Goal: Entertainment & Leisure: Consume media (video, audio)

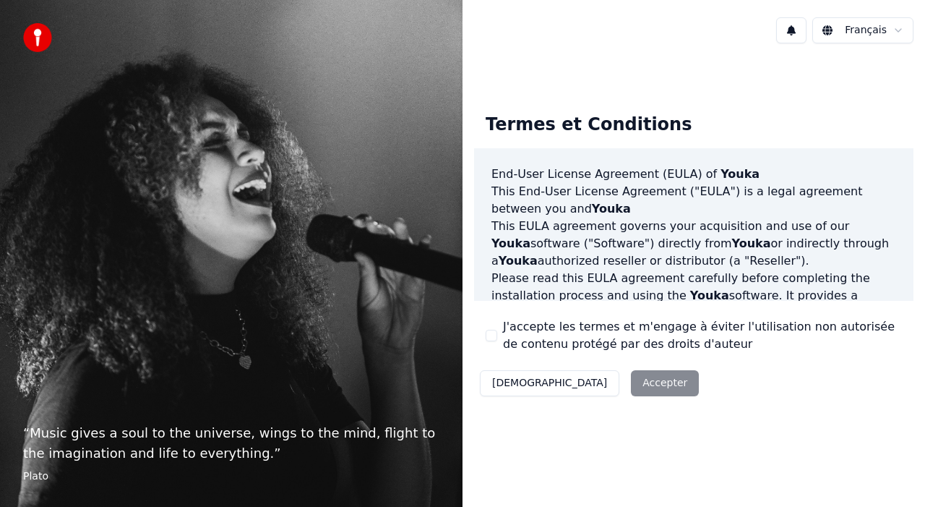
click at [497, 333] on button "J'accepte les termes et m'engage à éviter l'utilisation non autorisée de conten…" at bounding box center [492, 336] width 12 height 12
click at [631, 377] on button "Accepter" at bounding box center [665, 383] width 68 height 26
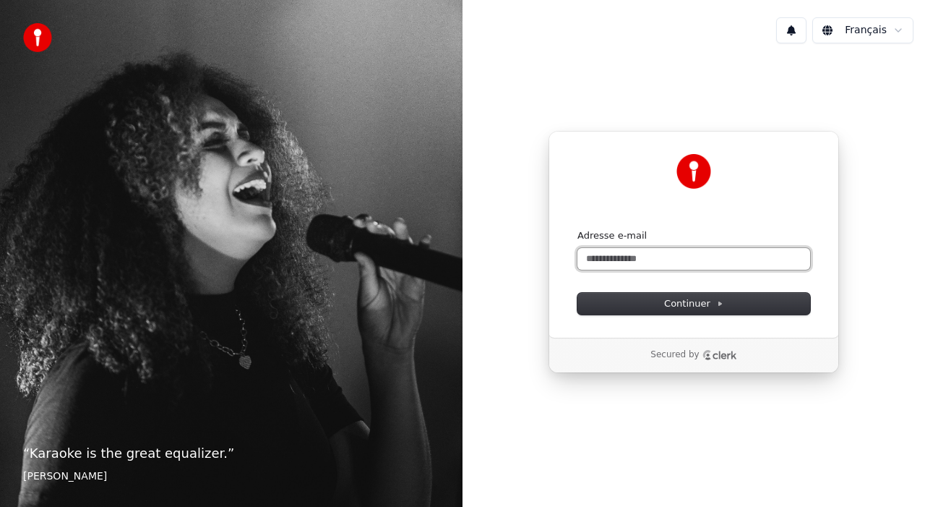
click at [664, 257] on input "Adresse e-mail" at bounding box center [693, 259] width 233 height 22
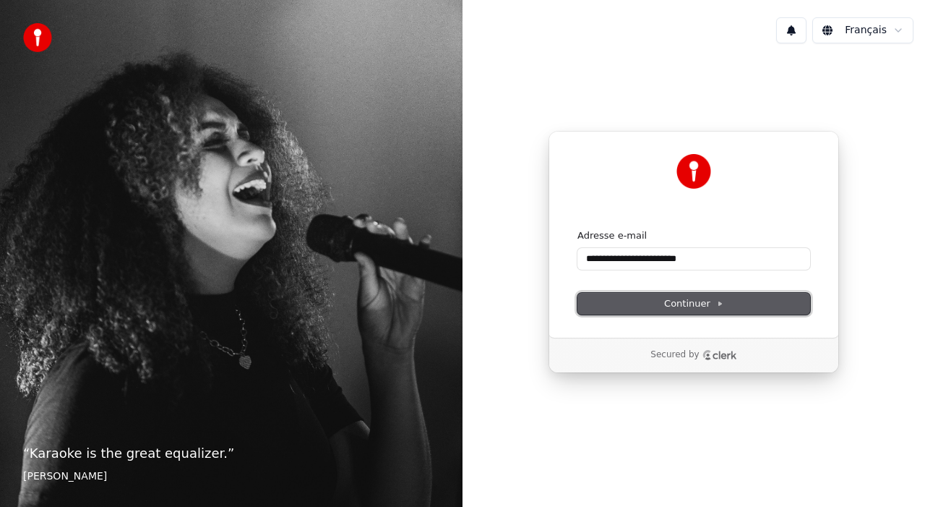
click at [739, 306] on button "Continuer" at bounding box center [693, 304] width 233 height 22
type input "**********"
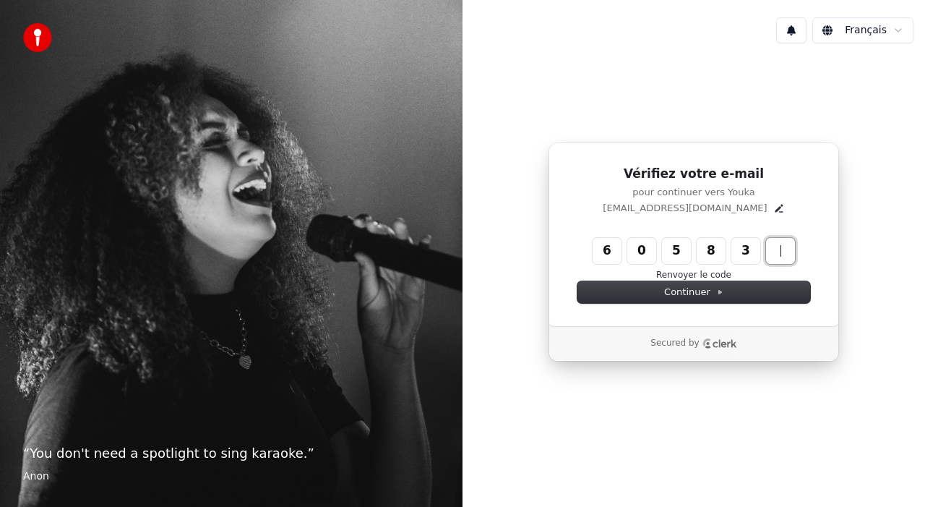
type input "******"
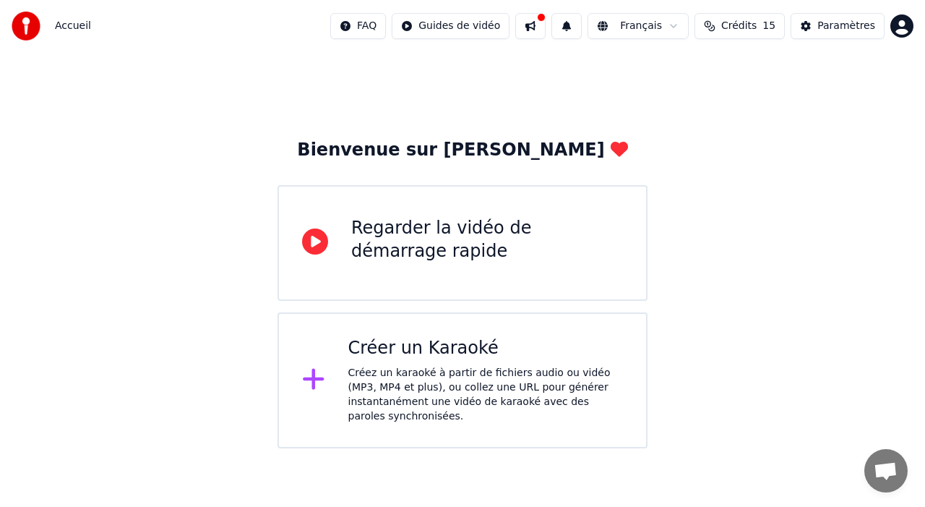
click at [484, 379] on div "Créez un karaoké à partir de fichiers audio ou vidéo (MP3, MP4 et plus), ou col…" at bounding box center [485, 395] width 275 height 58
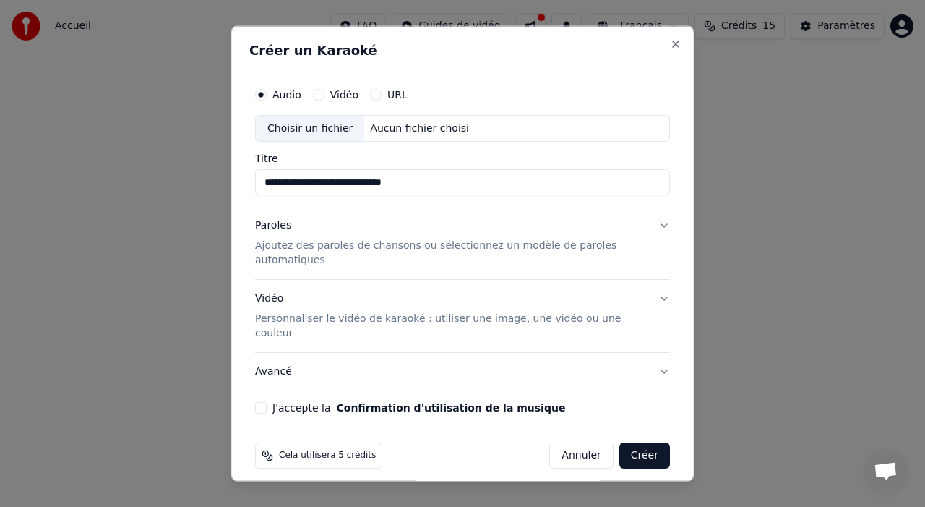
click at [327, 184] on input "**********" at bounding box center [462, 182] width 415 height 26
click at [493, 181] on input "**********" at bounding box center [462, 182] width 415 height 26
type input "**********"
click at [317, 99] on button "Vidéo" at bounding box center [319, 94] width 12 height 12
click at [324, 134] on div "Choisir un fichier" at bounding box center [310, 128] width 108 height 26
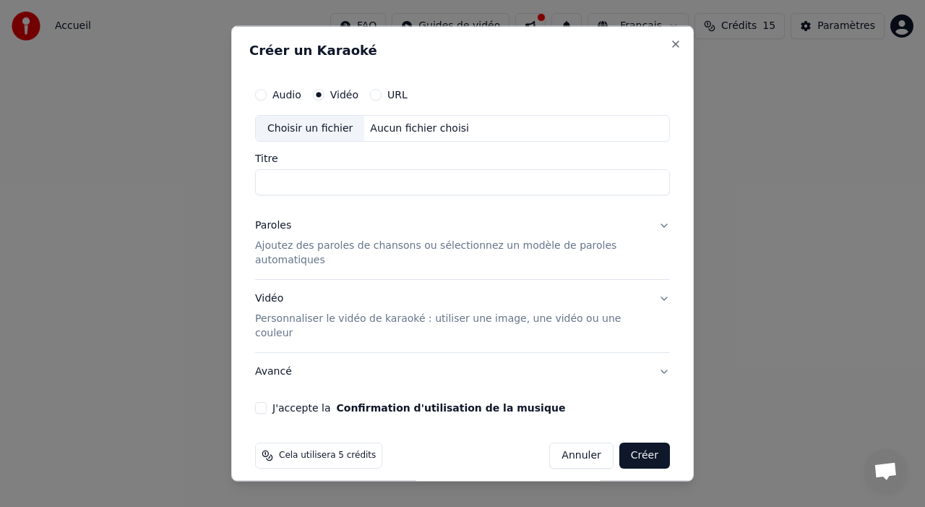
click at [331, 125] on div "Choisir un fichier" at bounding box center [310, 128] width 108 height 26
click at [292, 97] on label "Audio" at bounding box center [286, 94] width 29 height 10
click at [267, 97] on button "Audio" at bounding box center [261, 94] width 12 height 12
click at [319, 98] on button "Vidéo" at bounding box center [319, 94] width 12 height 12
click at [368, 130] on div "Aucun fichier choisi" at bounding box center [419, 128] width 111 height 14
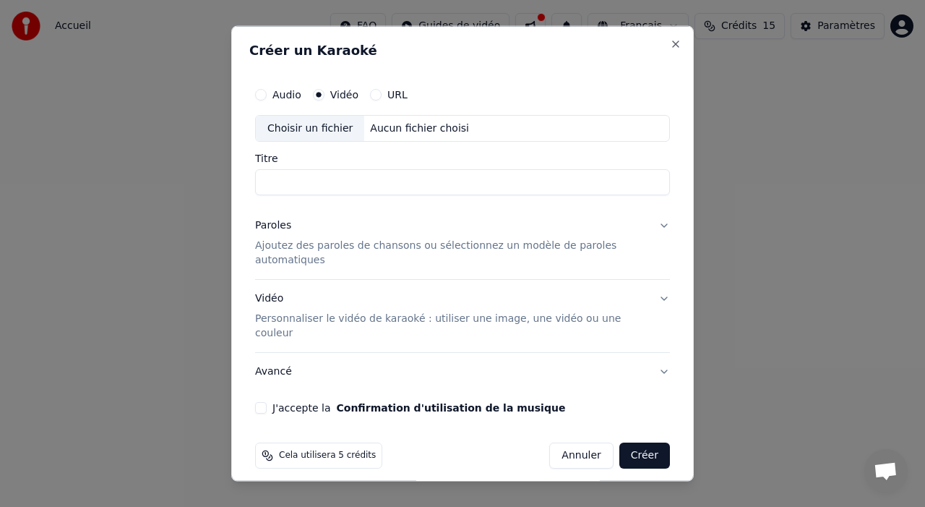
click at [275, 94] on label "Audio" at bounding box center [286, 94] width 29 height 10
click at [267, 94] on button "Audio" at bounding box center [261, 94] width 12 height 12
click at [354, 132] on div "Choisir un fichier" at bounding box center [310, 128] width 108 height 26
type input "**********"
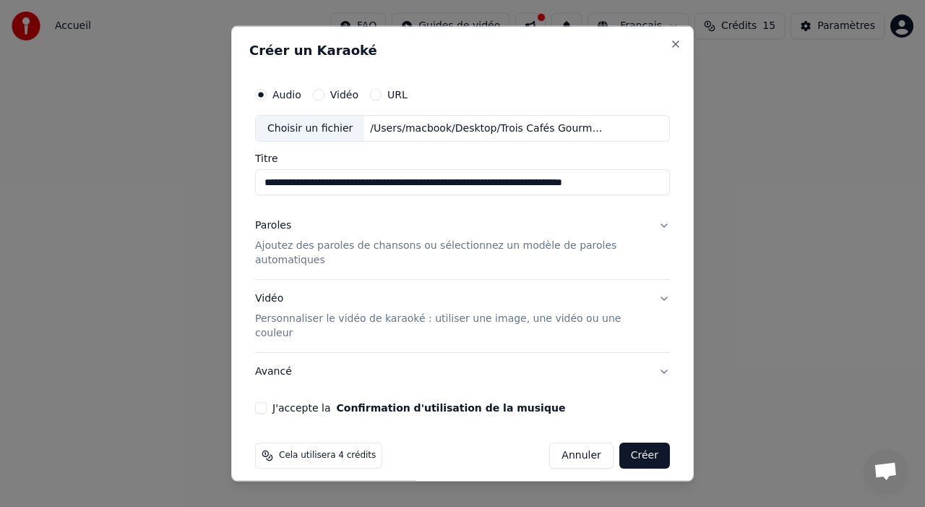
click at [598, 184] on input "**********" at bounding box center [462, 182] width 415 height 26
click at [437, 246] on p "Ajoutez des paroles de chansons ou sélectionnez un modèle de paroles automatiqu…" at bounding box center [451, 253] width 392 height 29
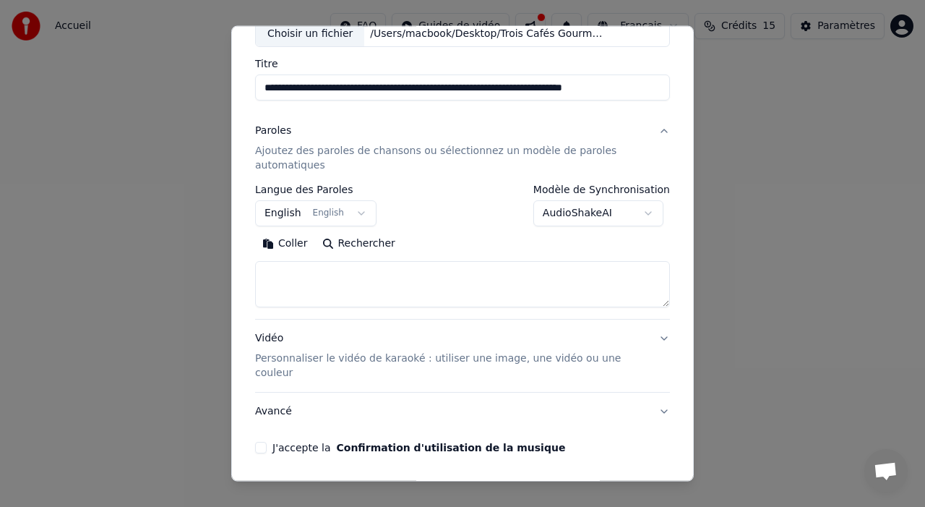
scroll to position [94, 0]
click at [442, 288] on textarea at bounding box center [462, 285] width 415 height 46
click at [624, 351] on div "Vidéo Personnaliser le vidéo de karaoké : utiliser une image, une vidéo ou une …" at bounding box center [451, 356] width 392 height 49
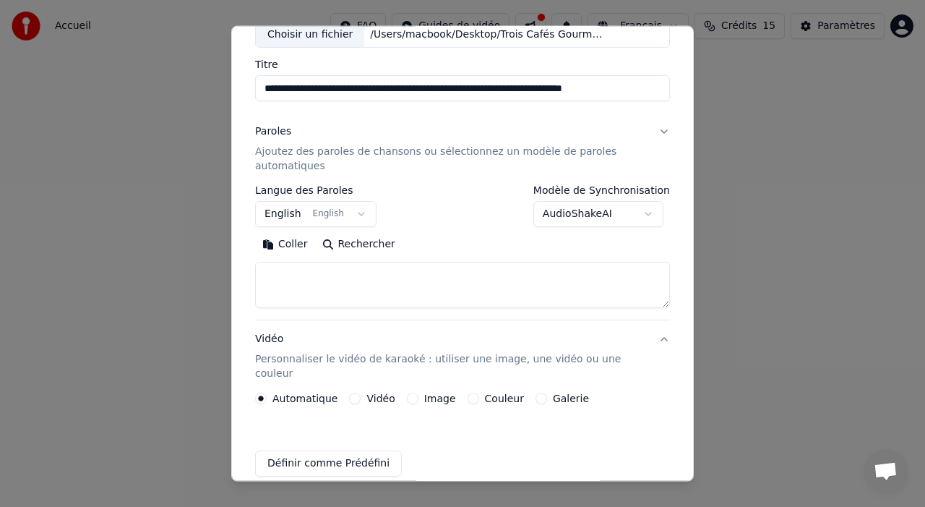
scroll to position [92, 0]
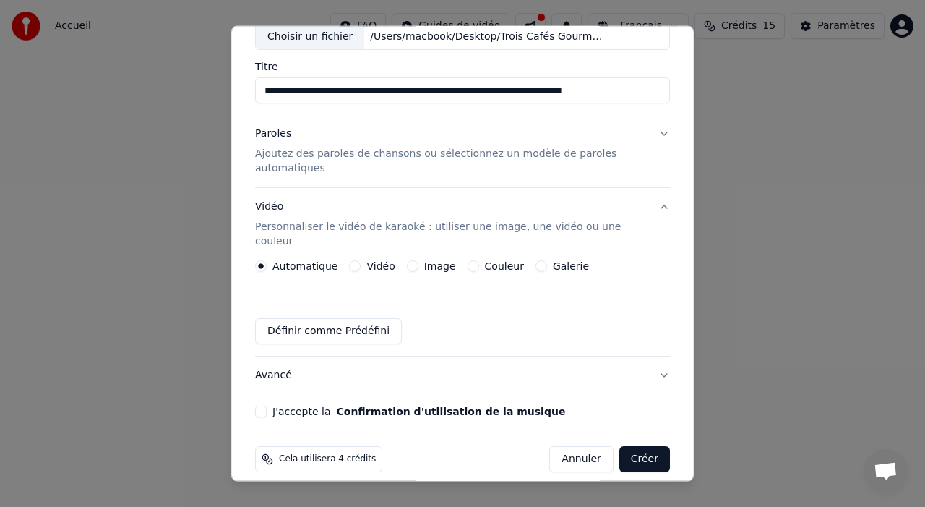
click at [473, 260] on div "Couleur" at bounding box center [496, 266] width 56 height 12
click at [468, 260] on button "Couleur" at bounding box center [474, 266] width 12 height 12
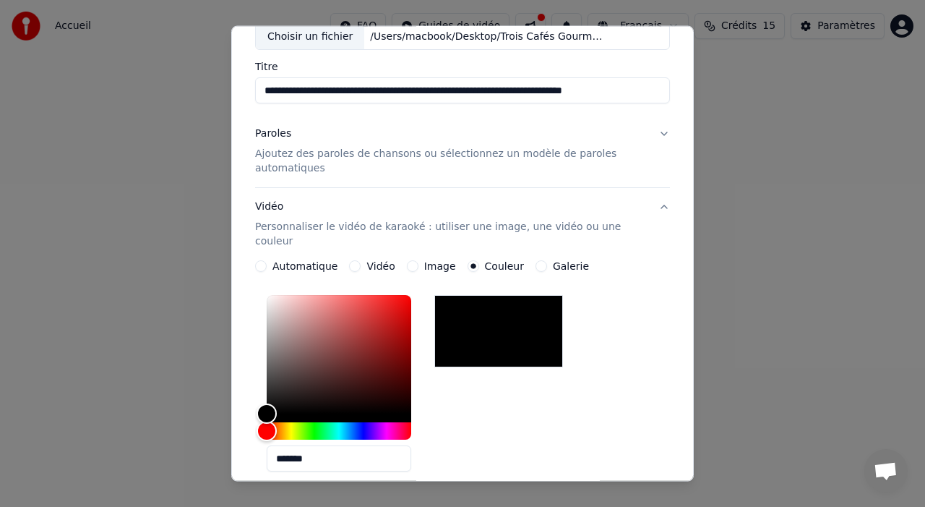
click at [566, 155] on p "Ajoutez des paroles de chansons ou sélectionnez un modèle de paroles automatiqu…" at bounding box center [451, 161] width 392 height 29
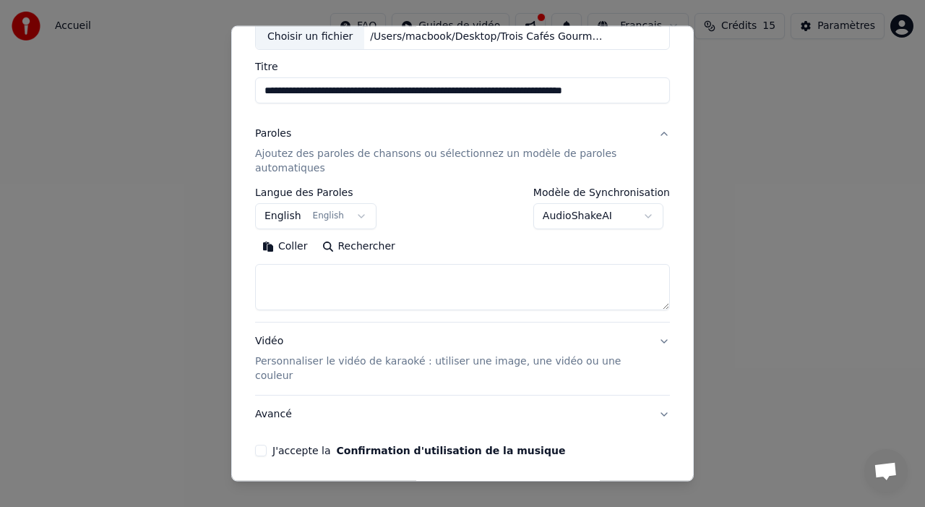
click at [426, 299] on textarea at bounding box center [462, 287] width 415 height 46
click at [350, 220] on button "English English" at bounding box center [315, 216] width 121 height 26
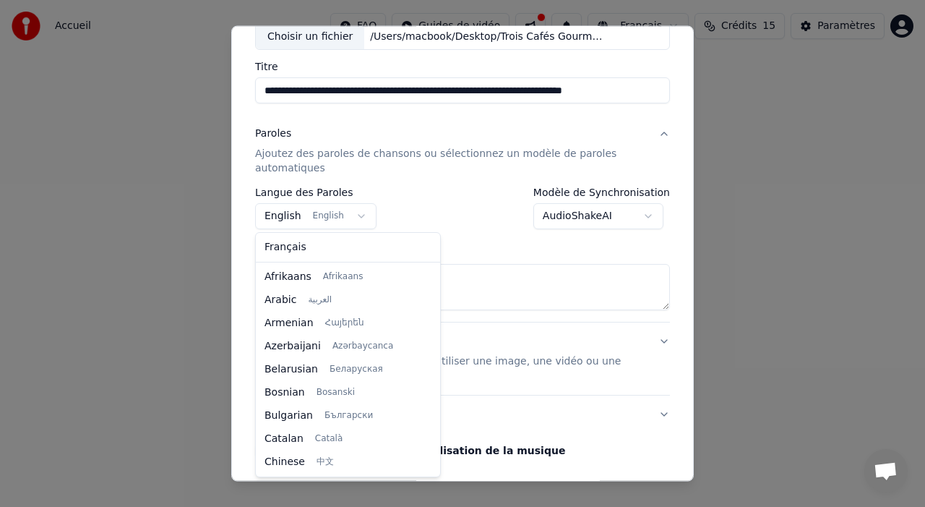
scroll to position [116, 0]
select select "**"
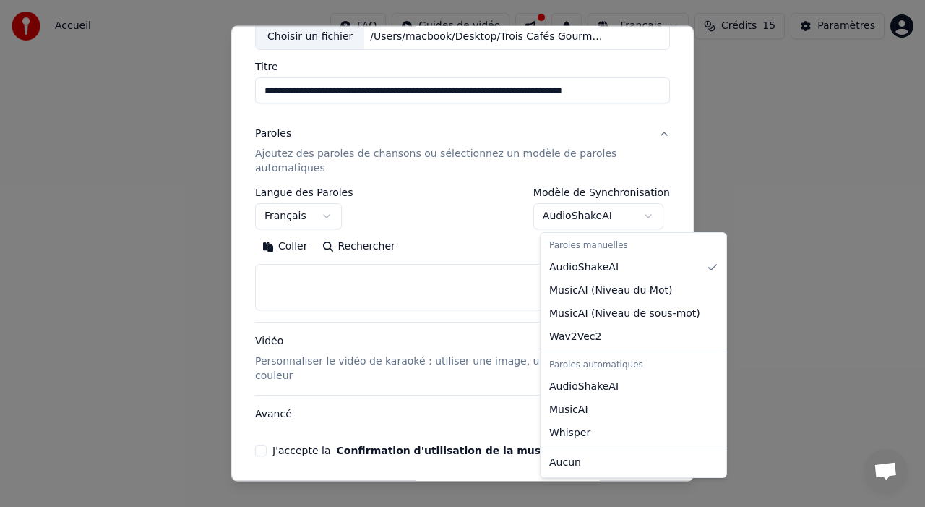
click at [621, 212] on body "**********" at bounding box center [462, 224] width 925 height 448
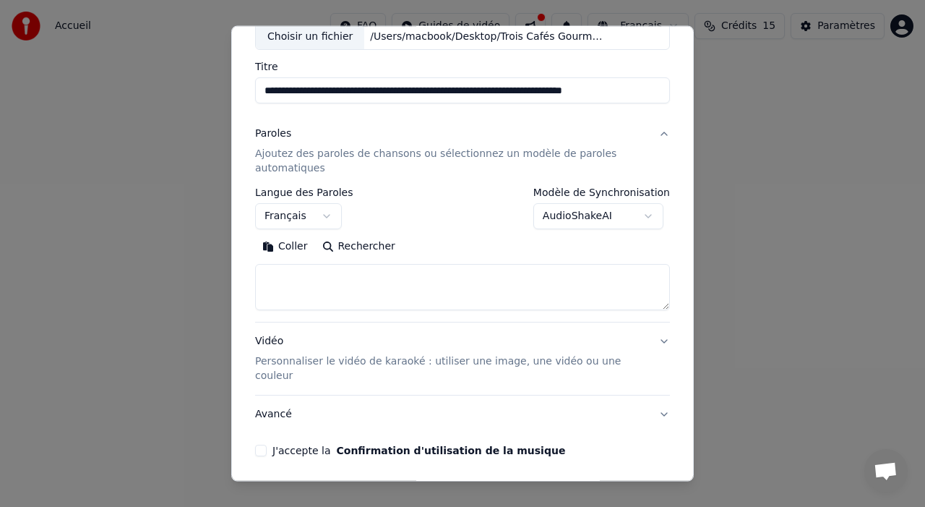
click at [509, 243] on body "**********" at bounding box center [462, 224] width 925 height 448
click at [469, 291] on textarea at bounding box center [462, 287] width 415 height 46
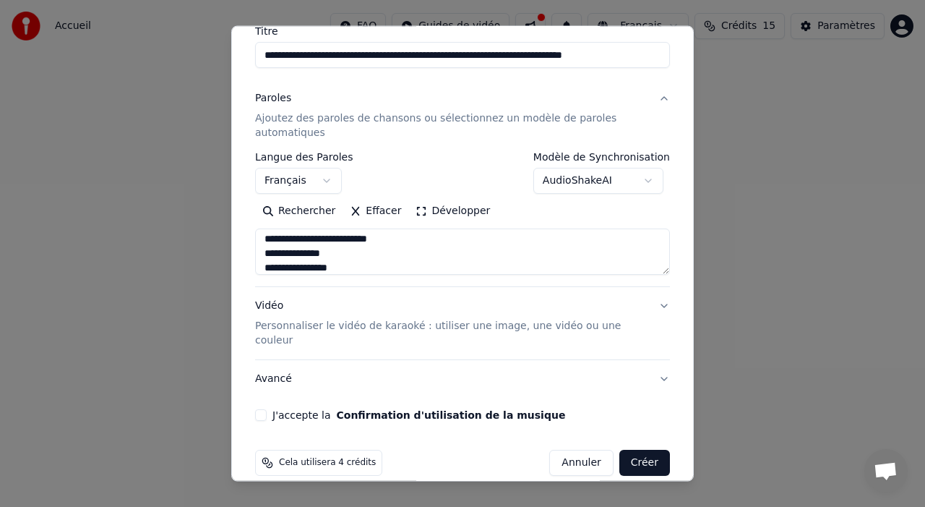
scroll to position [131, 0]
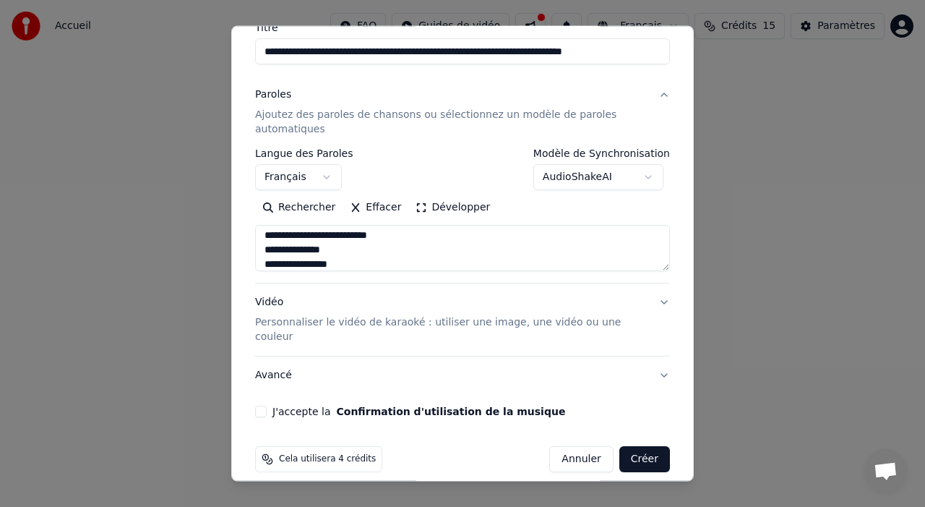
type textarea "**********"
click at [263, 405] on button "J'accepte la Confirmation d'utilisation de la musique" at bounding box center [261, 411] width 12 height 12
click at [650, 447] on button "Créer" at bounding box center [644, 459] width 51 height 26
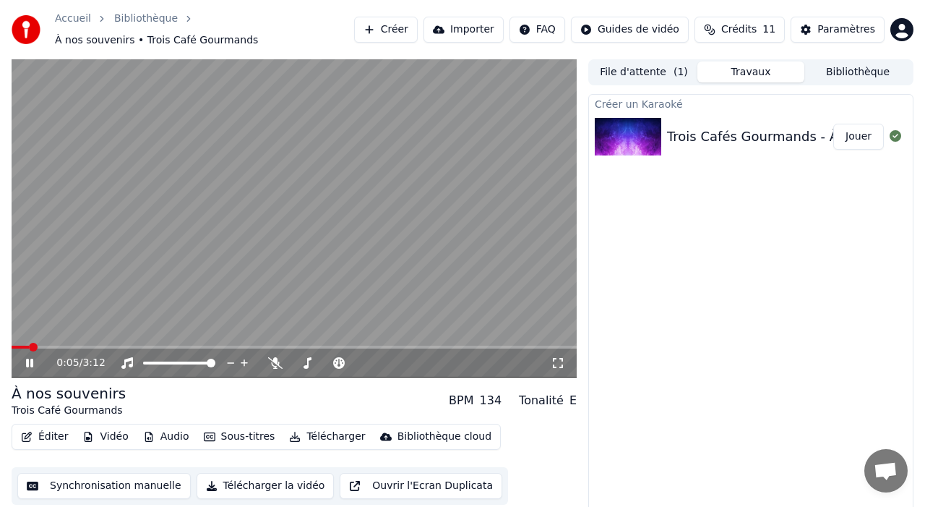
click at [329, 254] on video at bounding box center [294, 218] width 565 height 318
click at [12, 348] on span at bounding box center [16, 347] width 9 height 9
click at [129, 296] on video at bounding box center [294, 218] width 565 height 318
click at [12, 347] on span at bounding box center [109, 346] width 194 height 3
click at [114, 280] on video at bounding box center [294, 218] width 565 height 318
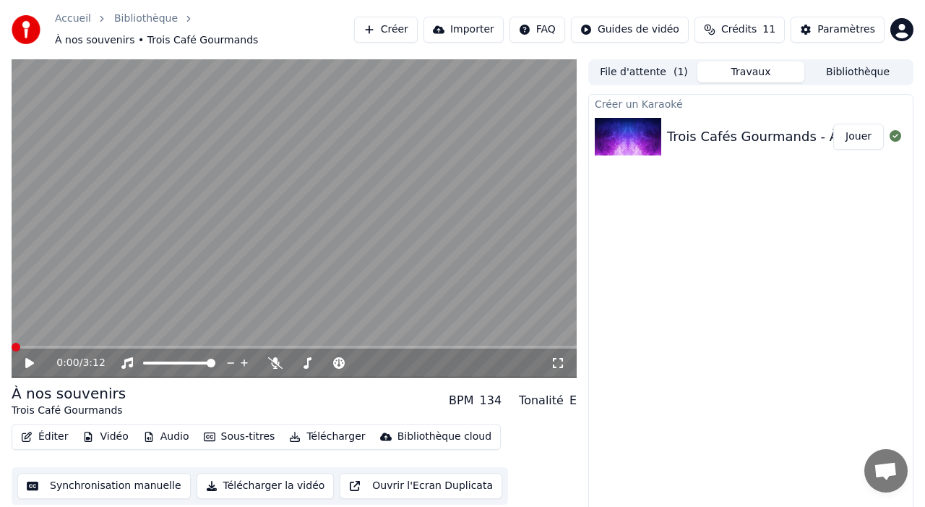
click at [12, 346] on span at bounding box center [16, 347] width 9 height 9
click at [163, 255] on video at bounding box center [294, 218] width 565 height 318
click at [12, 348] on span at bounding box center [12, 346] width 0 height 3
click at [424, 265] on video at bounding box center [294, 218] width 565 height 318
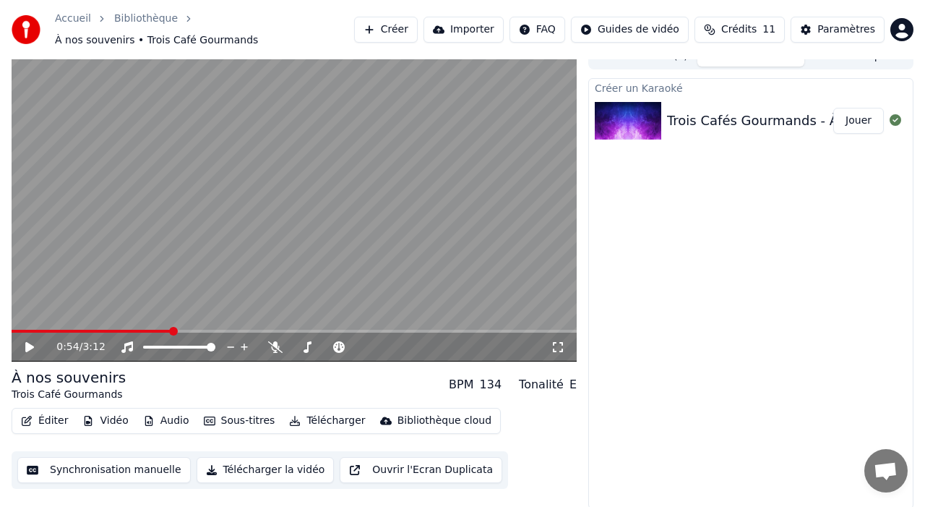
scroll to position [18, 0]
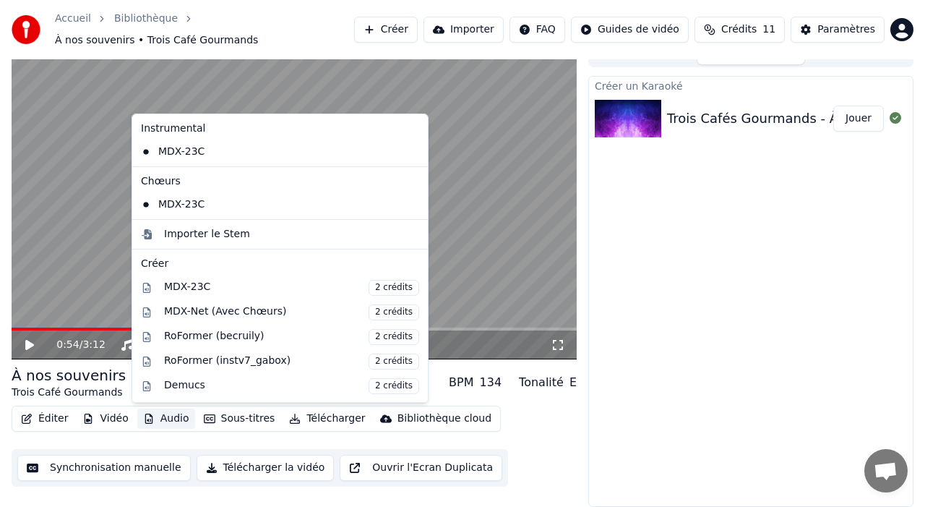
click at [165, 421] on button "Audio" at bounding box center [166, 418] width 58 height 20
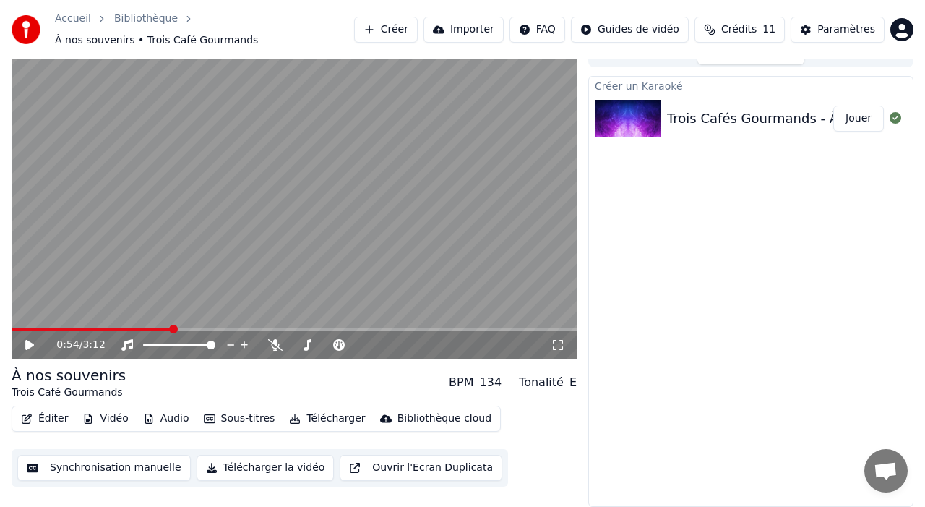
click at [80, 228] on video at bounding box center [294, 200] width 565 height 318
click at [138, 227] on video at bounding box center [294, 200] width 565 height 318
click at [4, 329] on div "0:00 / 3:12 À nos souvenirs Trois Café Gourmands BPM 134 Tonalité E Éditer Vidé…" at bounding box center [462, 273] width 925 height 465
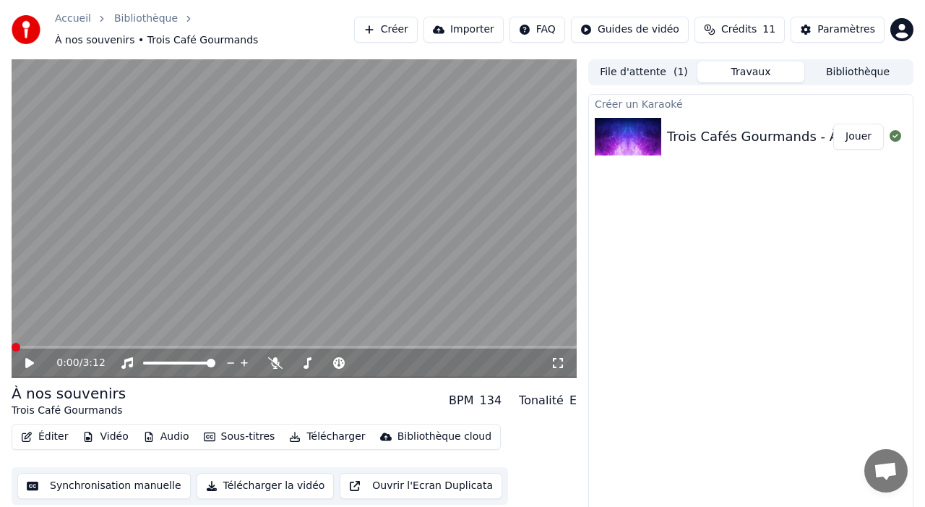
click at [712, 128] on div "Trois Cafés Gourmands - À nos souvenirs [Clip officiel] - Trois Cafés Gourma…" at bounding box center [924, 136] width 514 height 20
click at [697, 139] on div "Trois Cafés Gourmands - À nos souvenirs [Clip officiel] - Trois Cafés Gourma…" at bounding box center [924, 136] width 514 height 20
click at [697, 140] on div "Trois Cafés Gourmands - À nos souvenirs [Clip officiel] - Trois Cafés Gourma…" at bounding box center [924, 136] width 514 height 20
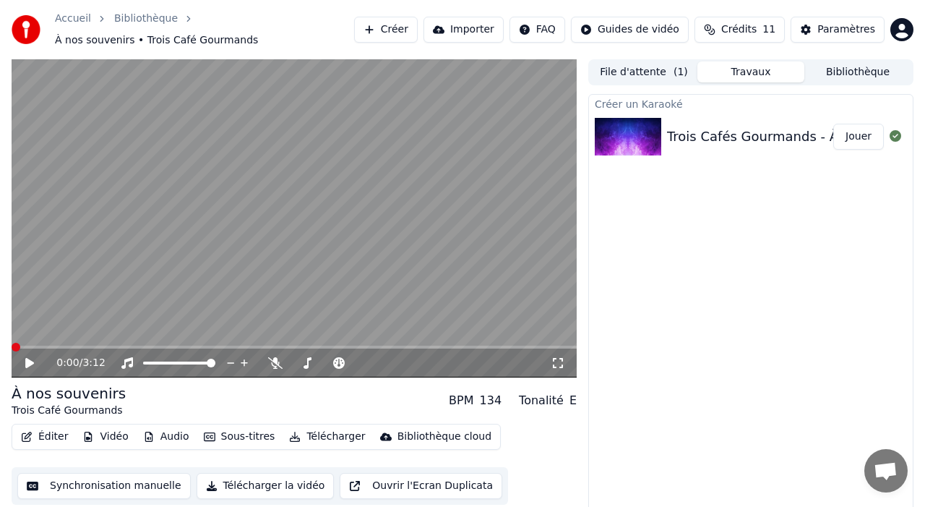
click at [653, 73] on button "File d'attente ( 1 )" at bounding box center [644, 71] width 107 height 21
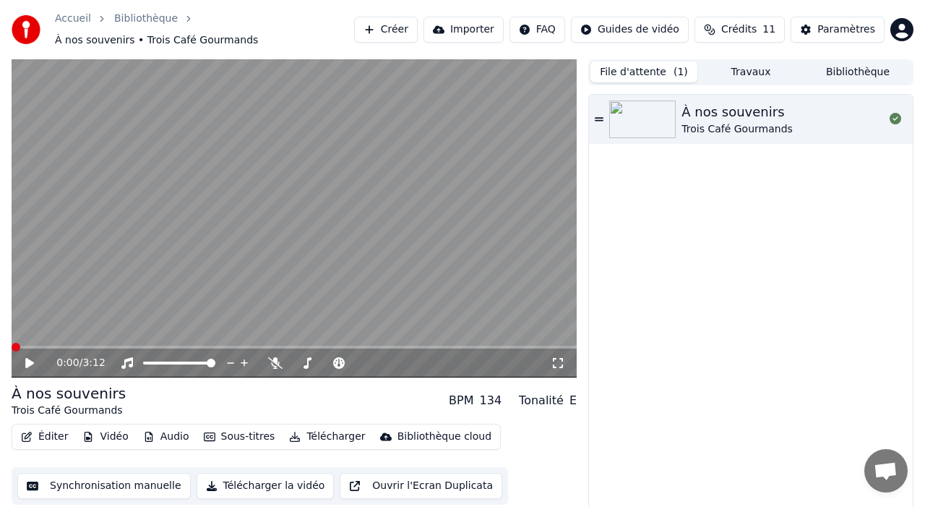
click at [706, 119] on div "À nos souvenirs" at bounding box center [737, 112] width 111 height 20
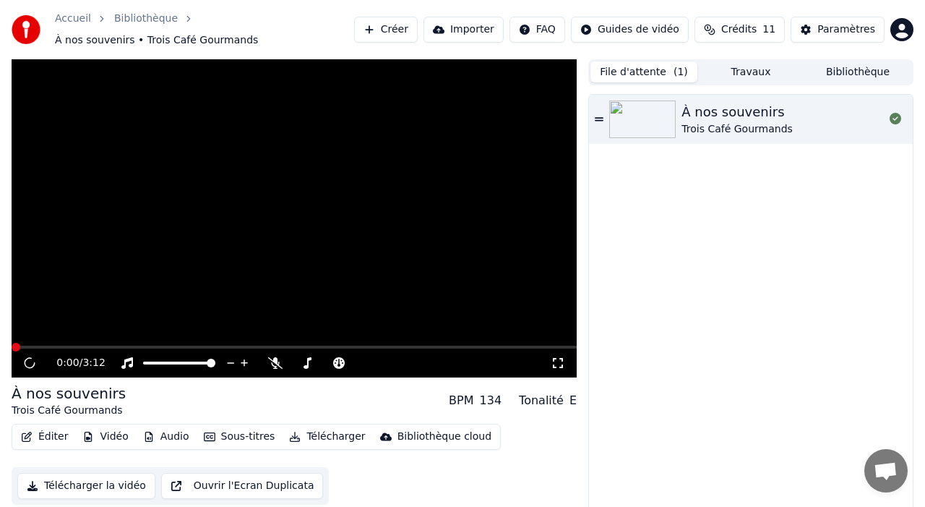
click at [706, 119] on div "À nos souvenirs" at bounding box center [737, 112] width 111 height 20
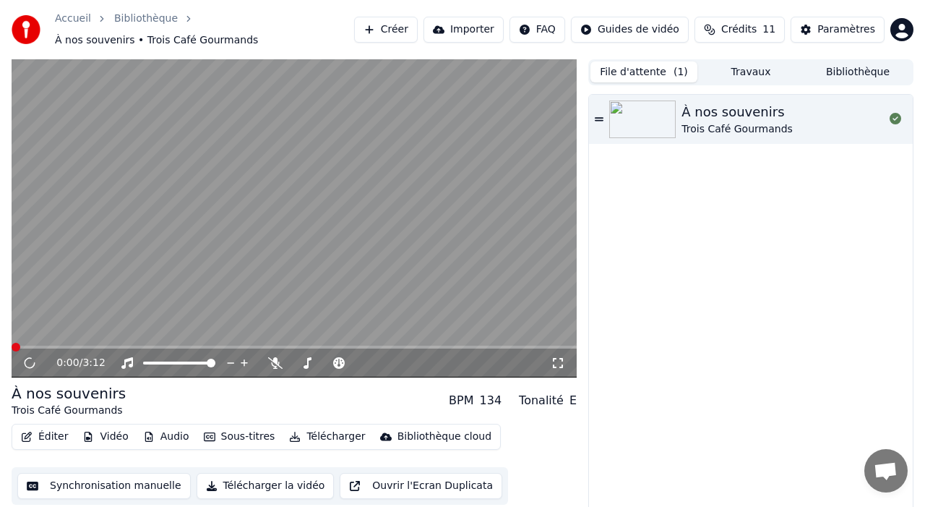
click at [599, 122] on icon at bounding box center [599, 119] width 9 height 10
click at [601, 121] on icon at bounding box center [599, 119] width 9 height 10
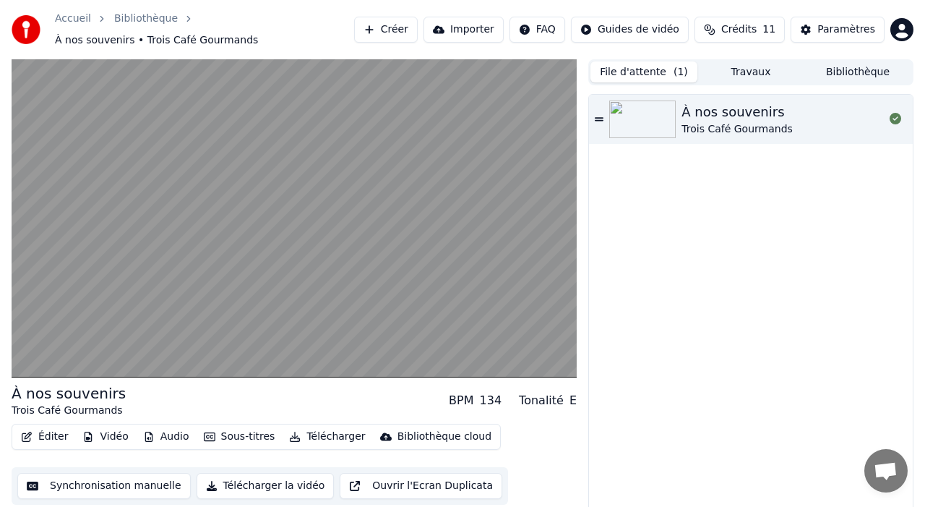
click at [601, 121] on icon at bounding box center [599, 119] width 9 height 10
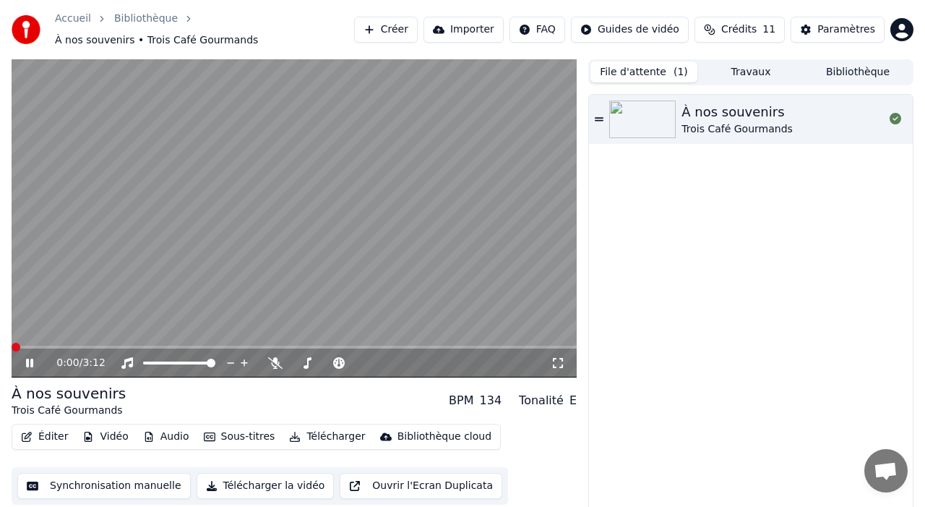
click at [467, 220] on video at bounding box center [294, 218] width 565 height 318
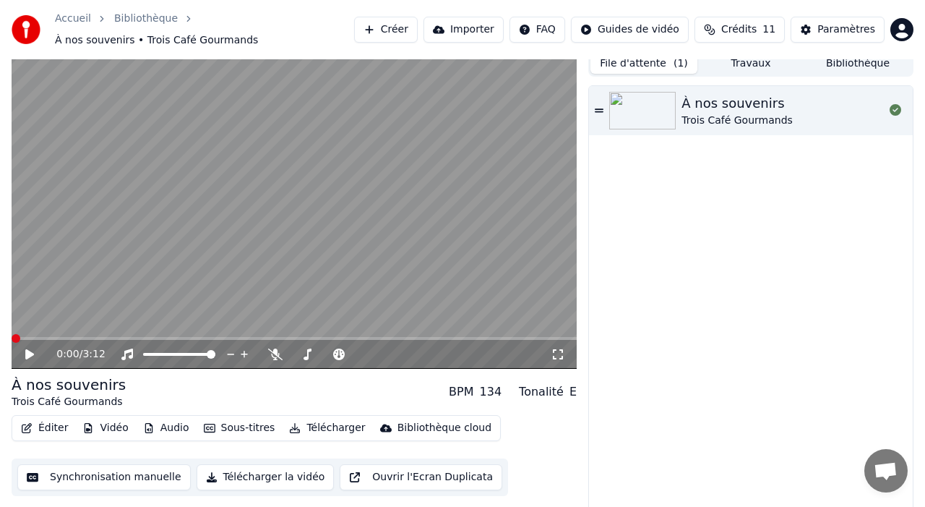
scroll to position [18, 0]
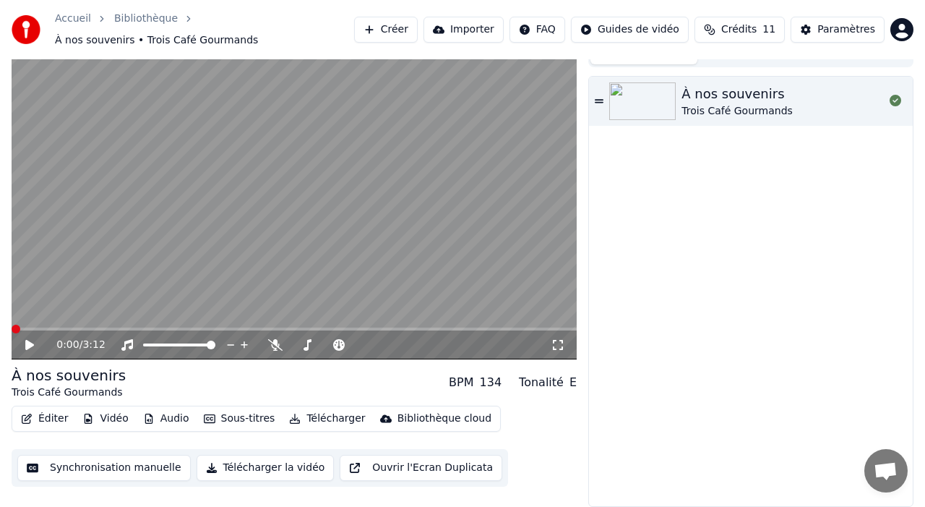
click at [241, 415] on button "Sous-titres" at bounding box center [239, 418] width 83 height 20
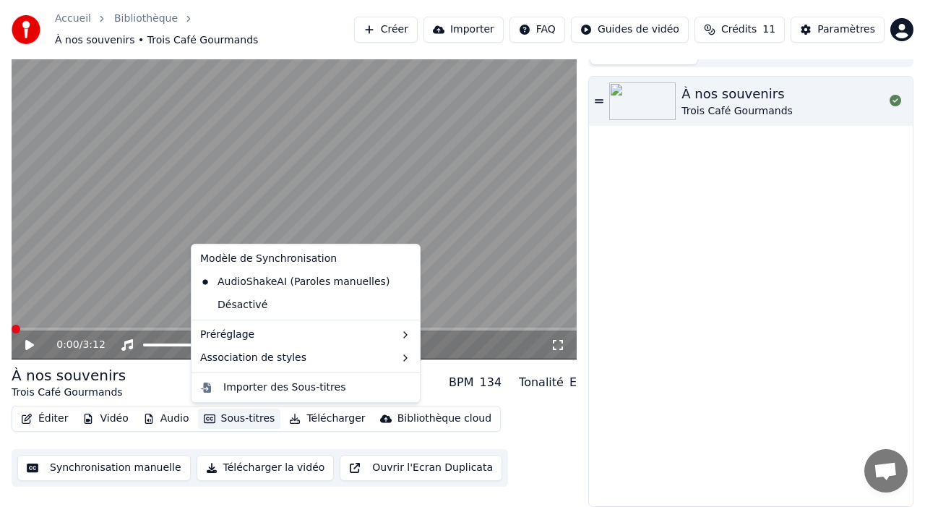
click at [168, 377] on div "À nos souvenirs Trois Café Gourmands BPM 134 Tonalité E" at bounding box center [294, 382] width 565 height 35
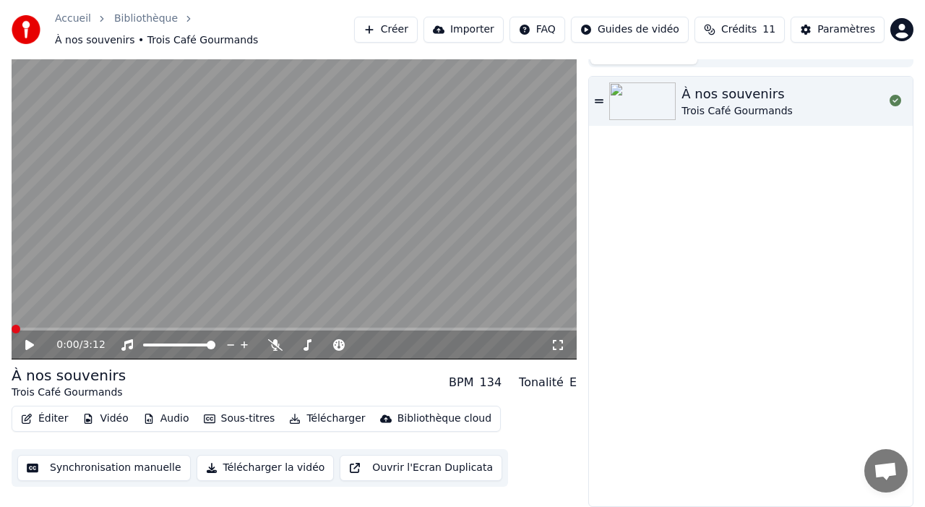
scroll to position [0, 0]
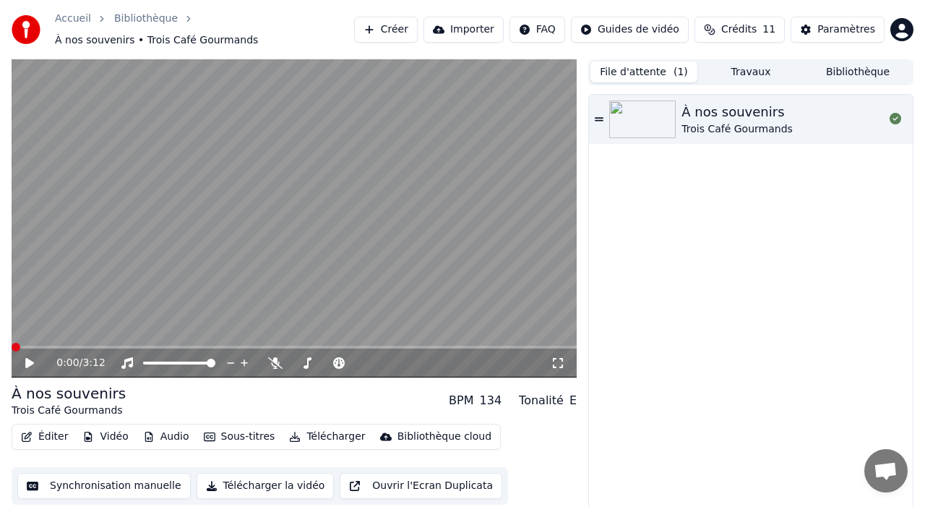
click at [114, 489] on button "Synchronisation manuelle" at bounding box center [103, 486] width 173 height 26
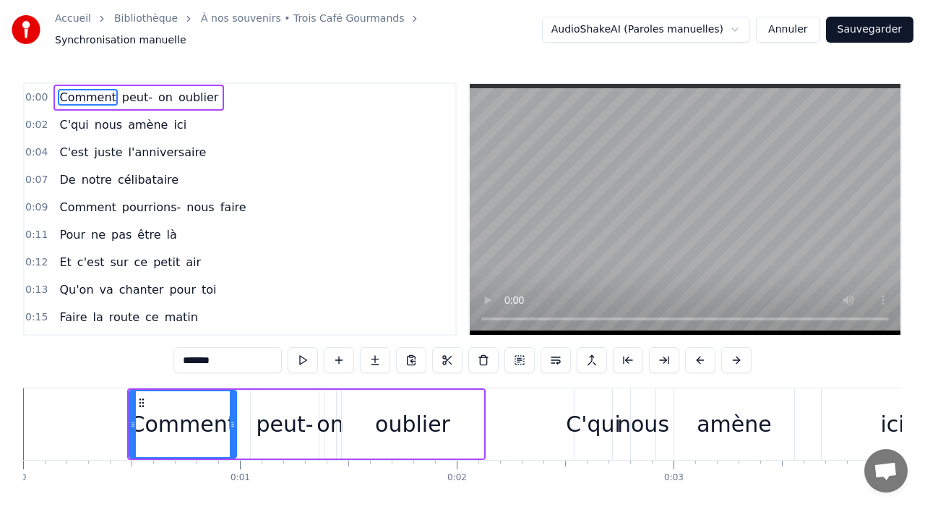
click at [465, 306] on div "0:00 Comment peut- on oublier 0:02 C'qui nous amène ici 0:04 C'est juste l'anni…" at bounding box center [462, 209] width 879 height 254
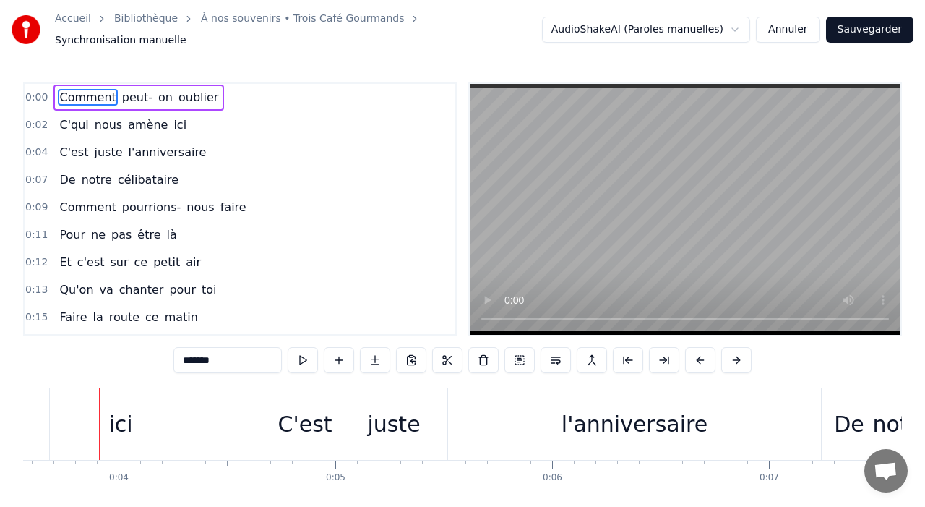
scroll to position [0, 776]
drag, startPoint x: 806, startPoint y: 415, endPoint x: 790, endPoint y: 417, distance: 16.0
click at [790, 418] on div "l'anniversaire" at bounding box center [631, 424] width 354 height 72
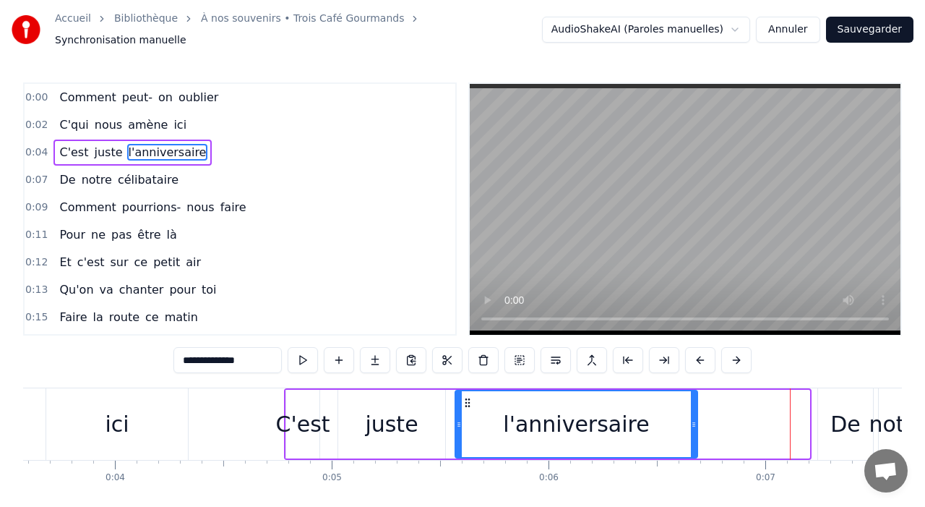
drag, startPoint x: 807, startPoint y: 419, endPoint x: 694, endPoint y: 419, distance: 112.8
click at [694, 421] on icon at bounding box center [694, 424] width 6 height 12
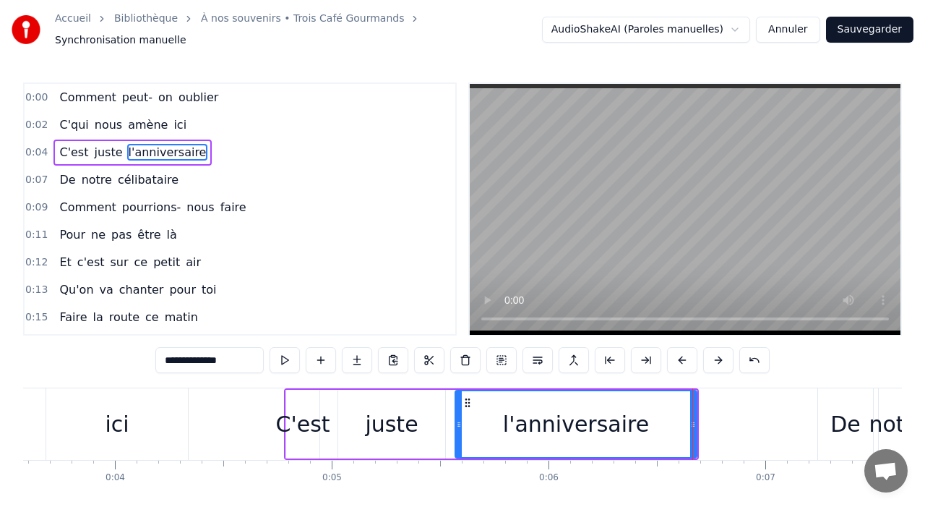
click at [137, 421] on div "ici" at bounding box center [117, 424] width 142 height 72
type input "***"
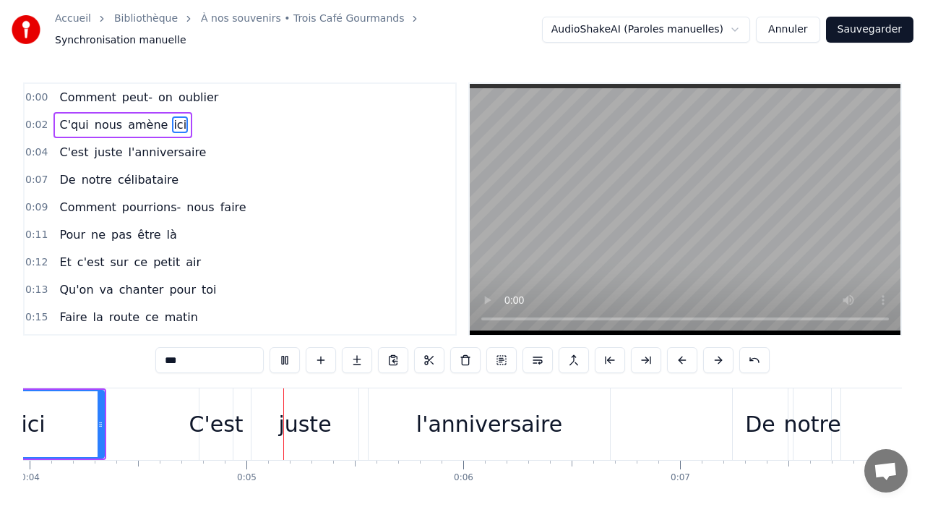
scroll to position [0, 916]
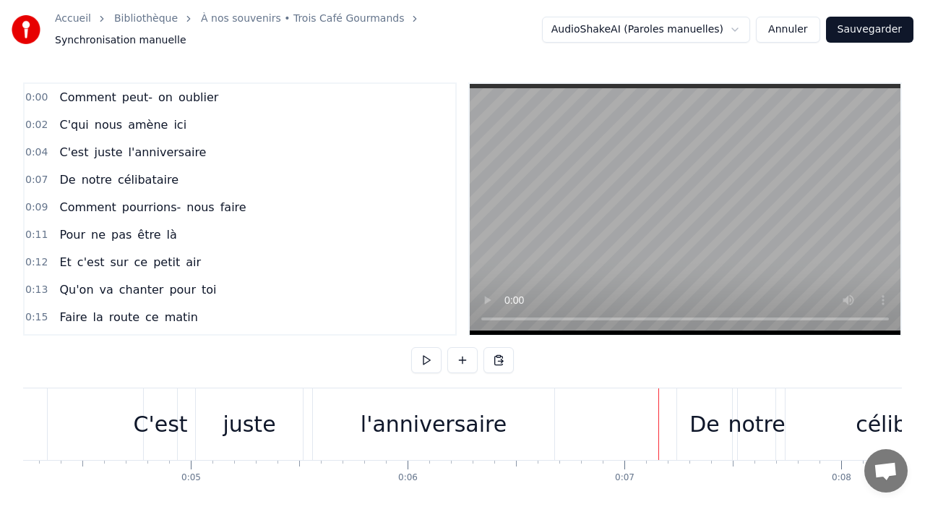
click at [692, 415] on div "De" at bounding box center [705, 424] width 30 height 33
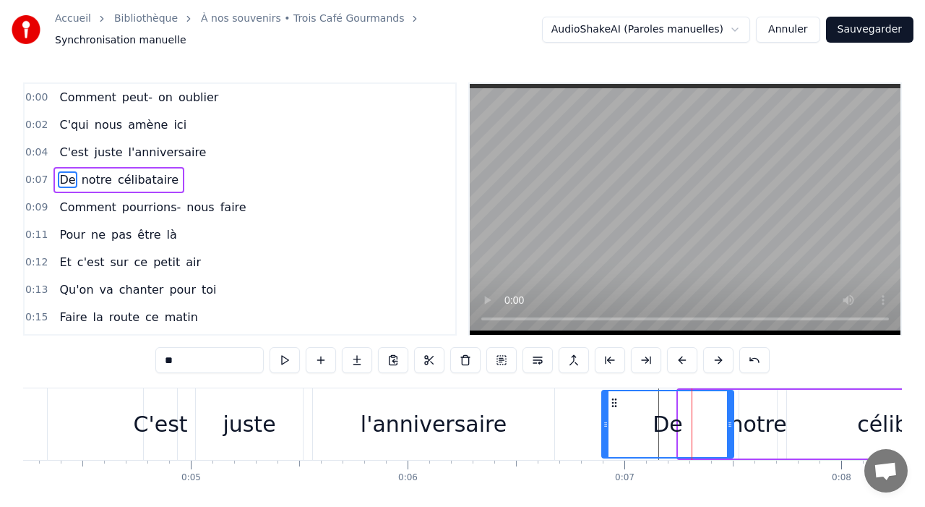
drag, startPoint x: 682, startPoint y: 414, endPoint x: 606, endPoint y: 412, distance: 75.9
click at [606, 418] on icon at bounding box center [606, 424] width 6 height 12
click at [473, 308] on video at bounding box center [685, 209] width 431 height 251
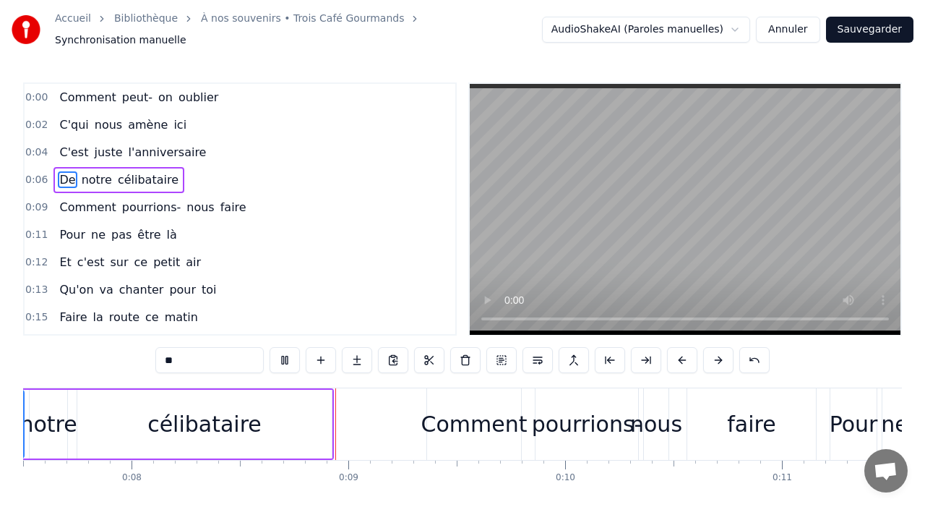
scroll to position [0, 1717]
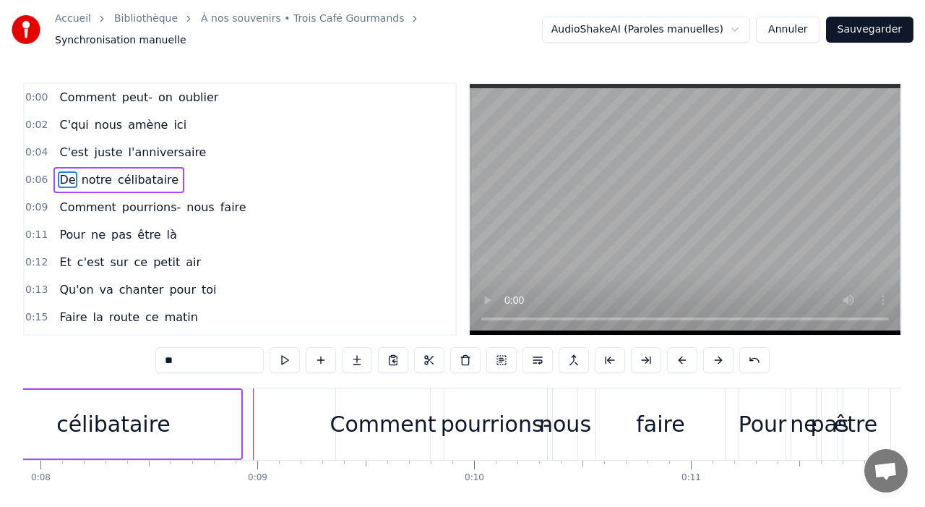
click at [364, 423] on div "Comment" at bounding box center [383, 424] width 106 height 33
type input "*******"
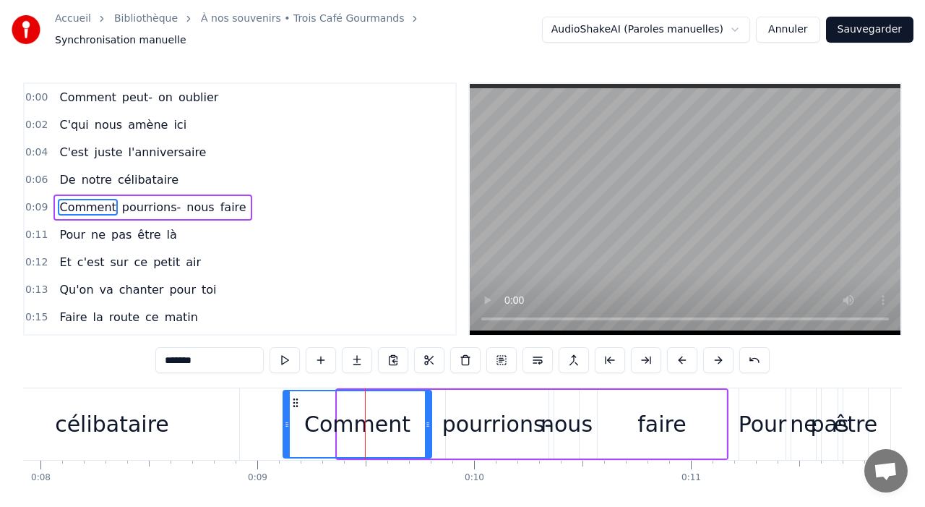
drag, startPoint x: 339, startPoint y: 417, endPoint x: 285, endPoint y: 418, distance: 53.5
click at [285, 420] on icon at bounding box center [287, 424] width 6 height 12
click at [468, 306] on div "0:00 Comment peut- on oublier 0:02 C'qui nous amène ici 0:04 C'est juste l'anni…" at bounding box center [462, 209] width 879 height 254
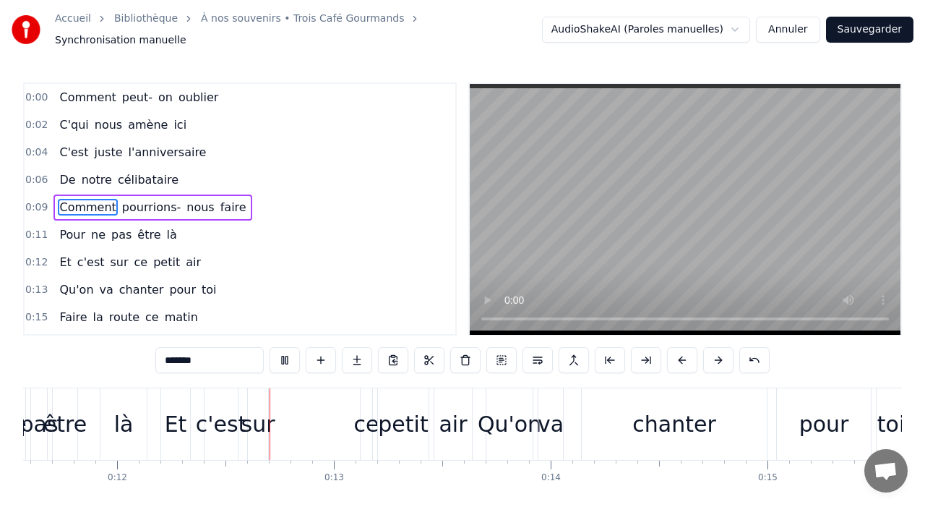
scroll to position [0, 2551]
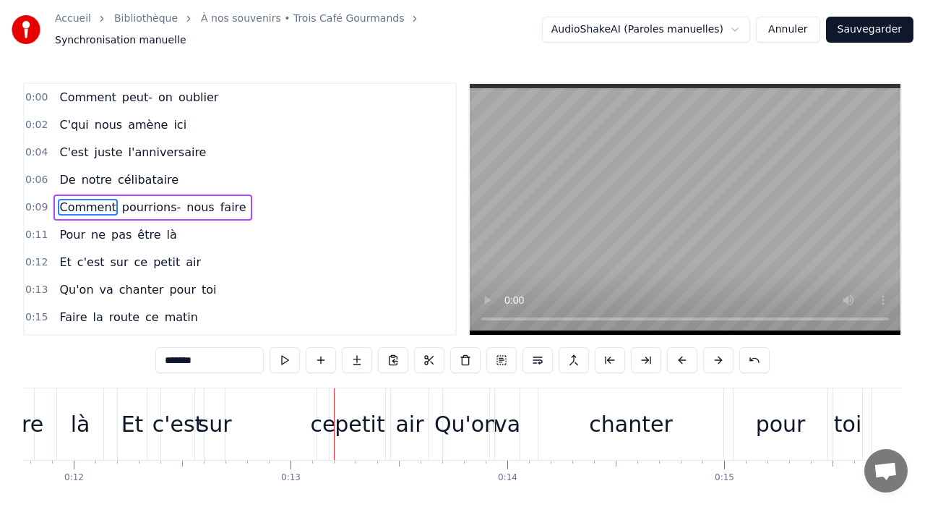
click at [264, 408] on div "Et c'est sur ce petit air" at bounding box center [274, 424] width 315 height 72
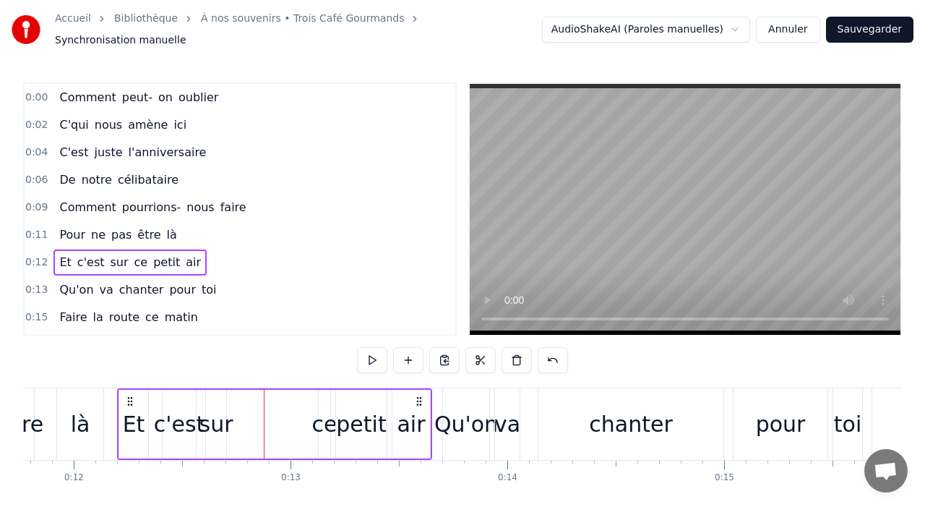
click at [119, 407] on div "Et" at bounding box center [134, 424] width 30 height 69
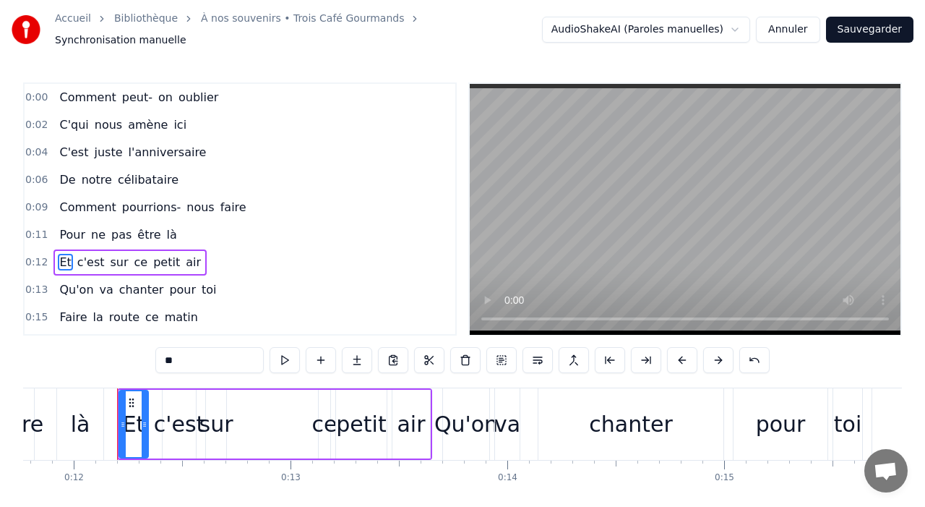
scroll to position [53, 0]
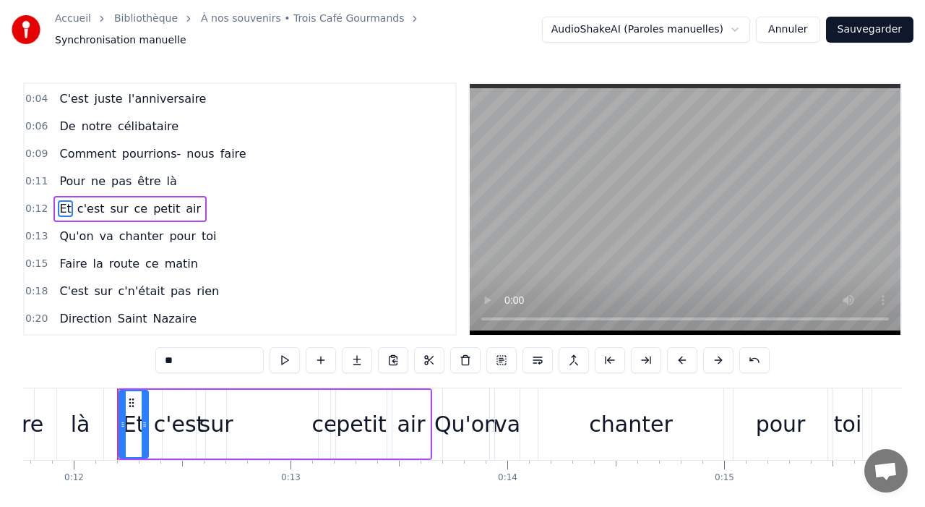
drag, startPoint x: 119, startPoint y: 412, endPoint x: 145, endPoint y: 413, distance: 26.0
click at [145, 413] on div "Et" at bounding box center [134, 424] width 30 height 69
drag, startPoint x: 122, startPoint y: 413, endPoint x: 147, endPoint y: 414, distance: 25.3
click at [147, 418] on icon at bounding box center [148, 424] width 6 height 12
click at [426, 405] on div "air" at bounding box center [411, 424] width 38 height 69
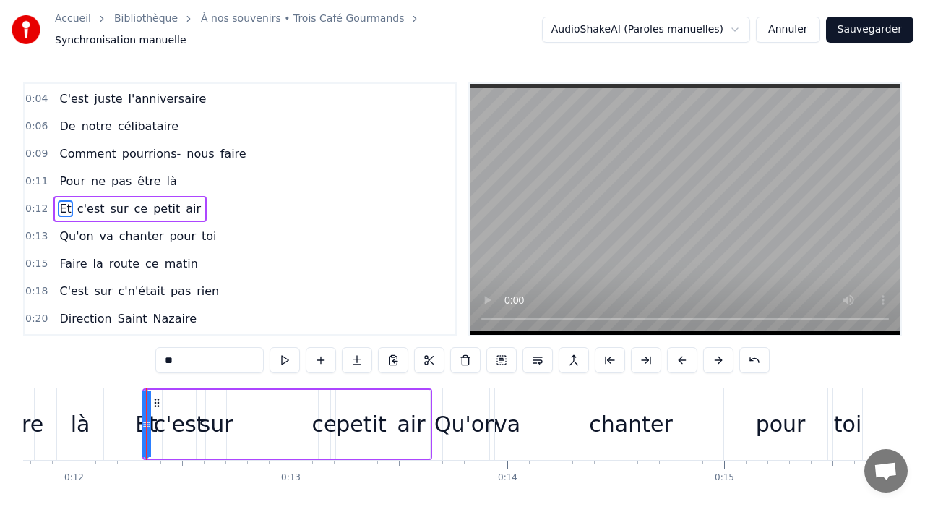
type input "***"
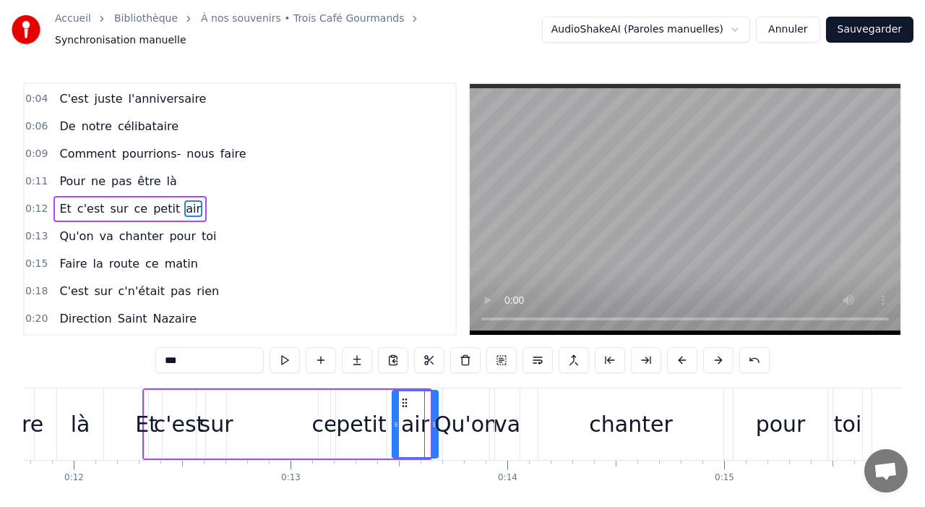
drag, startPoint x: 429, startPoint y: 408, endPoint x: 437, endPoint y: 408, distance: 8.0
click at [437, 408] on div at bounding box center [434, 424] width 6 height 66
click at [465, 312] on div "0:00 Comment peut- on oublier 0:02 C'qui nous amène ici 0:04 C'est juste l'anni…" at bounding box center [462, 209] width 879 height 254
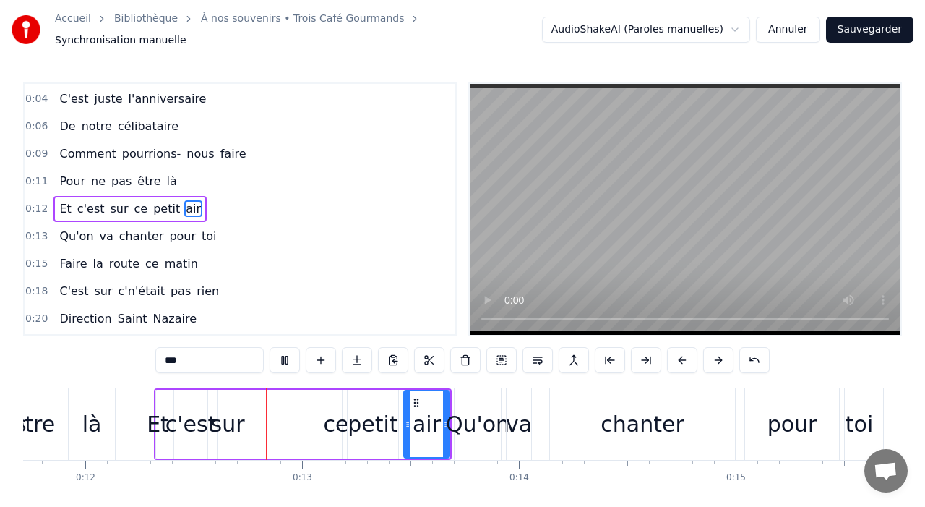
scroll to position [0, 2541]
drag, startPoint x: 447, startPoint y: 414, endPoint x: 478, endPoint y: 411, distance: 30.5
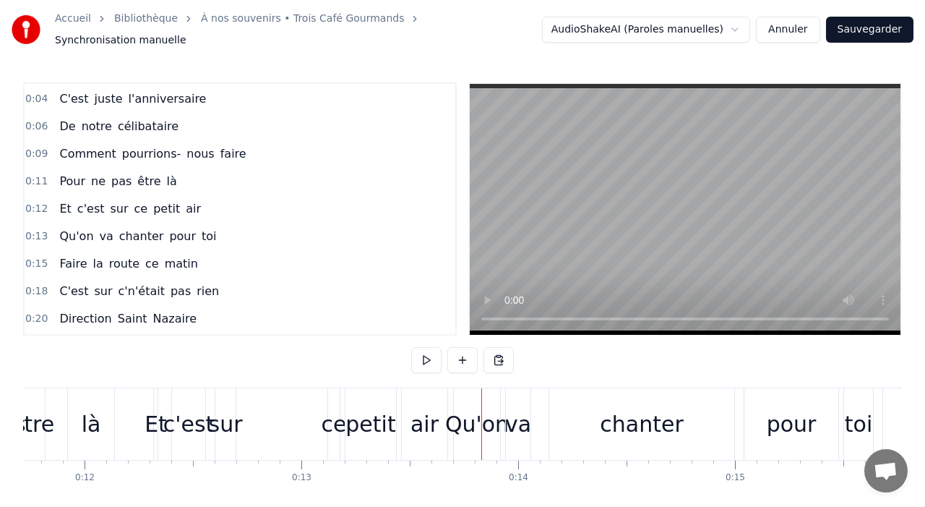
click at [441, 412] on div "air" at bounding box center [425, 424] width 46 height 72
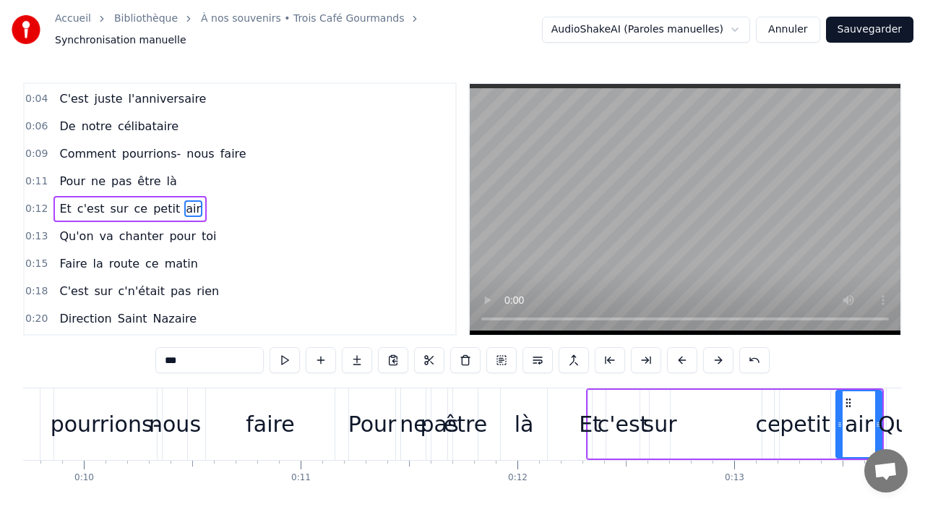
scroll to position [0, 2014]
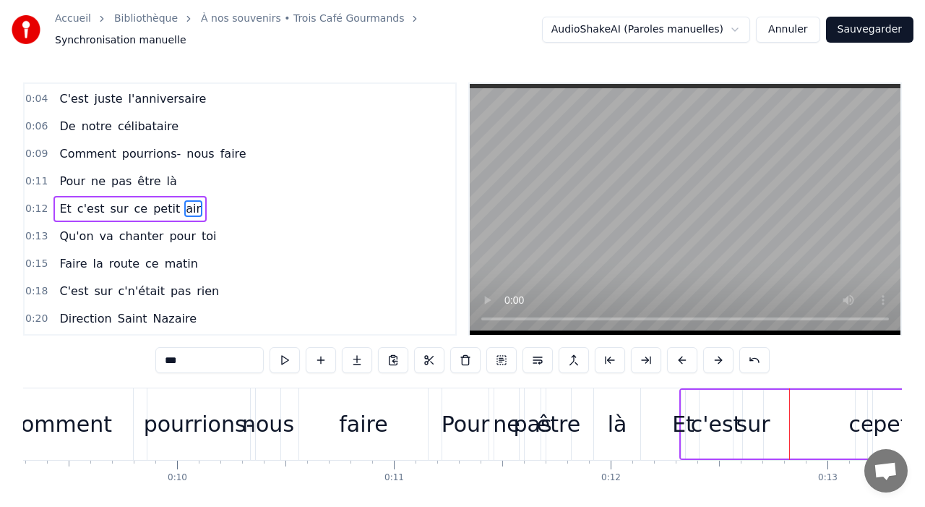
click at [630, 413] on div "là" at bounding box center [617, 424] width 46 height 72
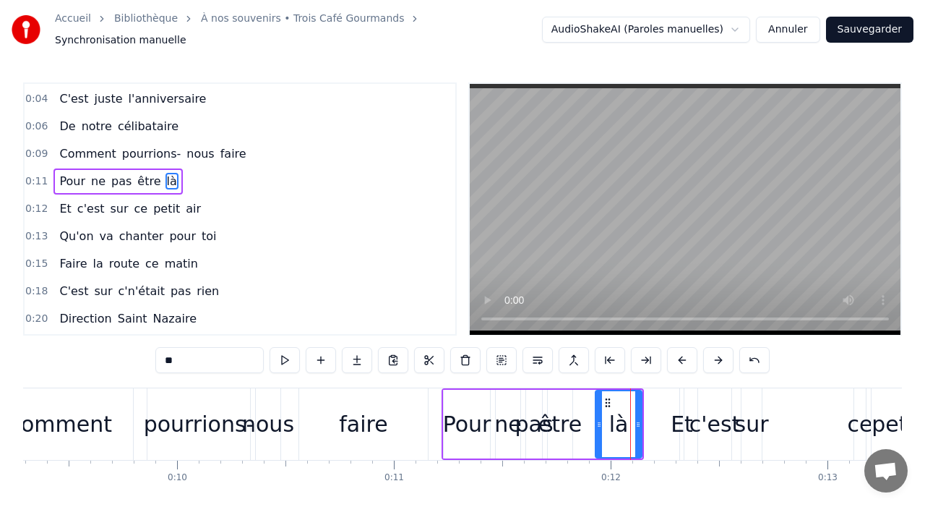
scroll to position [26, 0]
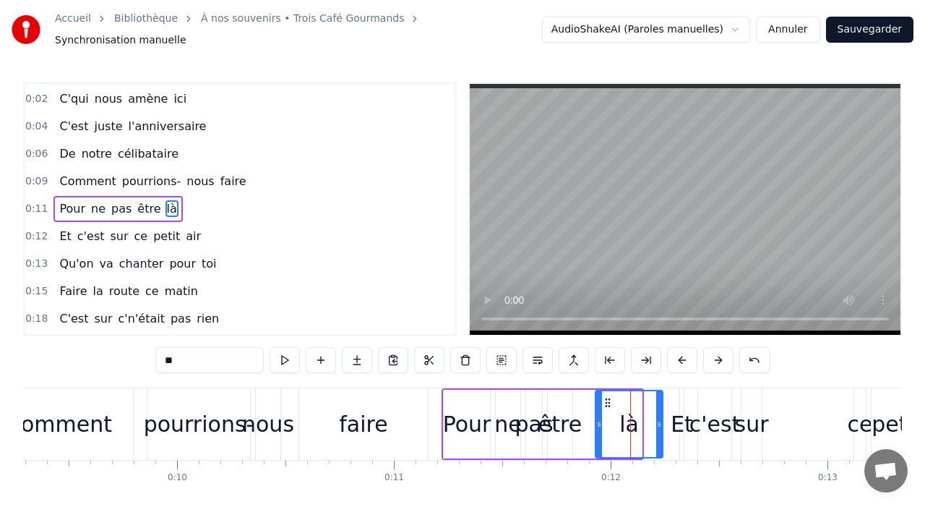
drag, startPoint x: 640, startPoint y: 416, endPoint x: 661, endPoint y: 416, distance: 21.0
click at [661, 418] on icon at bounding box center [659, 424] width 6 height 12
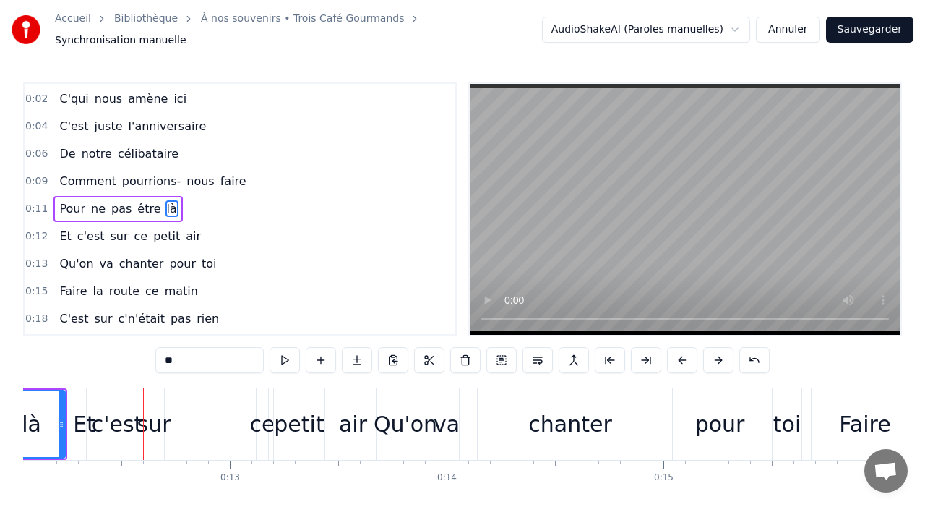
scroll to position [0, 2616]
click at [87, 408] on div "Et" at bounding box center [80, 424] width 22 height 33
type input "**"
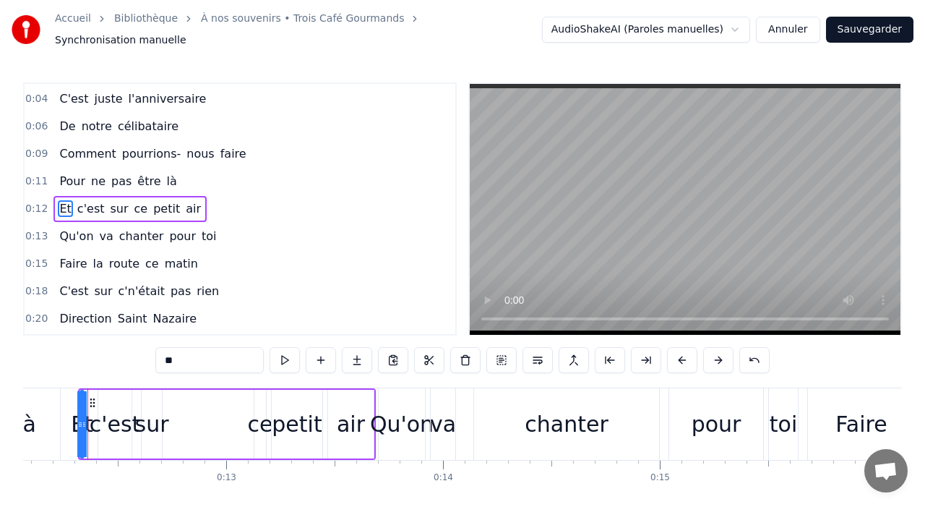
scroll to position [0, 2608]
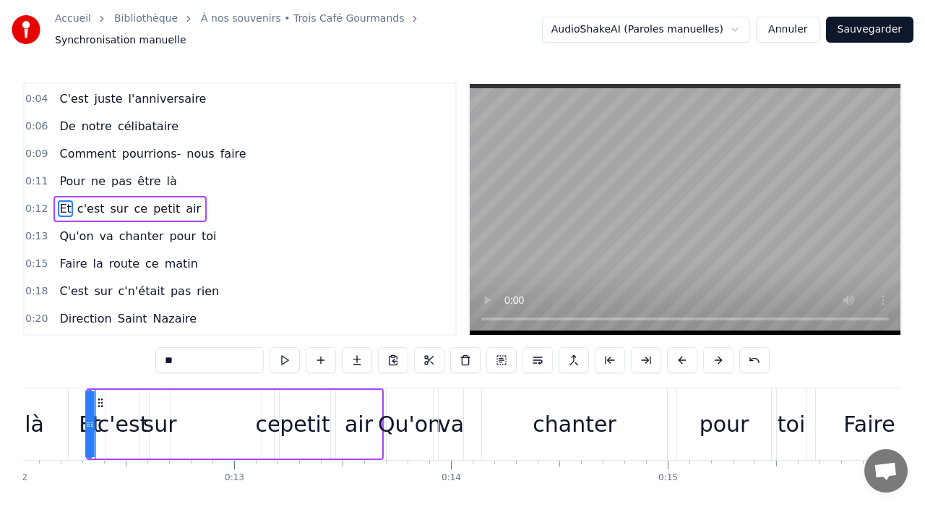
drag, startPoint x: 83, startPoint y: 405, endPoint x: 116, endPoint y: 404, distance: 33.3
click at [119, 406] on div "Et c'est sur ce petit air" at bounding box center [235, 424] width 298 height 72
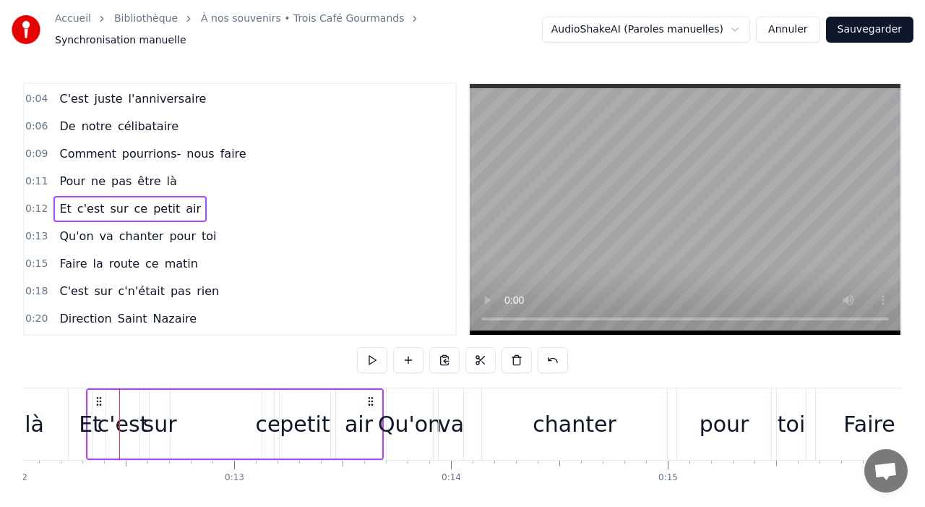
click at [88, 409] on div "Et" at bounding box center [90, 424] width 22 height 33
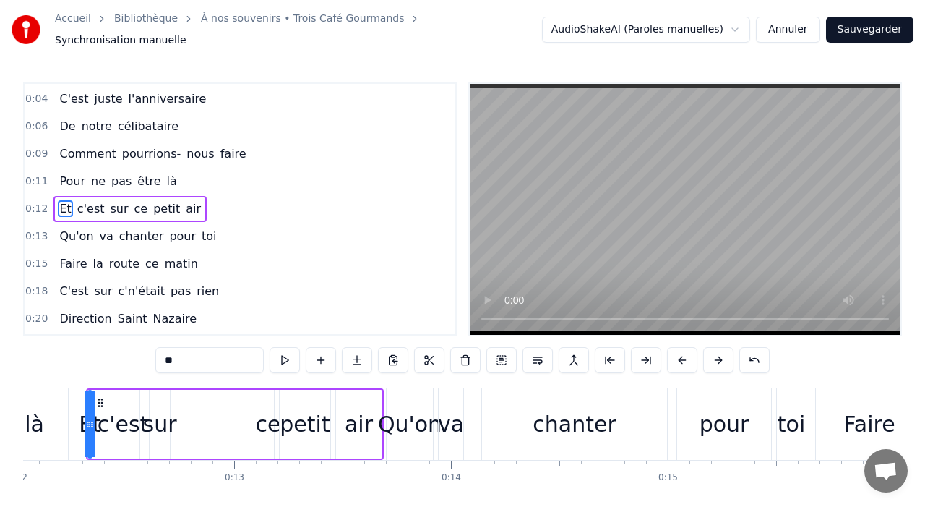
scroll to position [0, 2599]
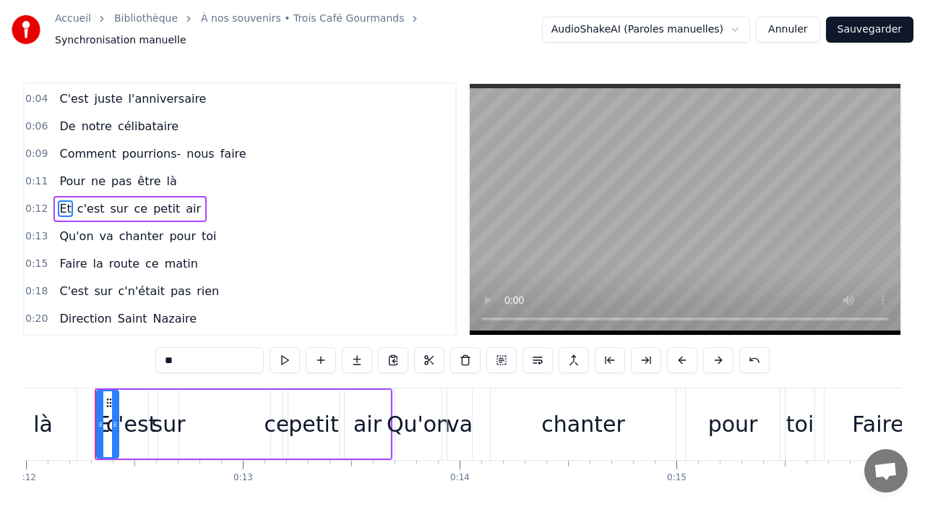
drag, startPoint x: 98, startPoint y: 413, endPoint x: 115, endPoint y: 409, distance: 17.0
click at [116, 410] on div at bounding box center [115, 424] width 6 height 66
drag, startPoint x: 98, startPoint y: 416, endPoint x: 121, endPoint y: 415, distance: 22.5
click at [627, 231] on video at bounding box center [685, 209] width 431 height 251
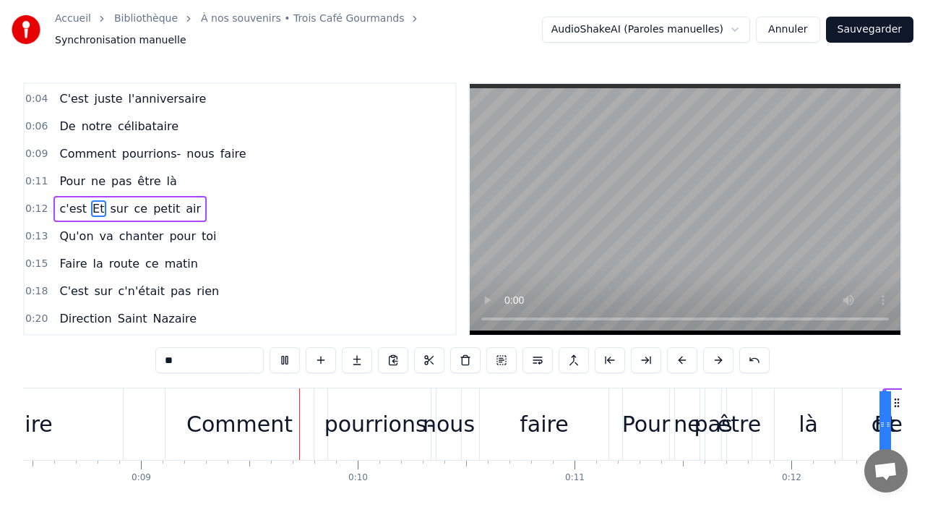
scroll to position [0, 1901]
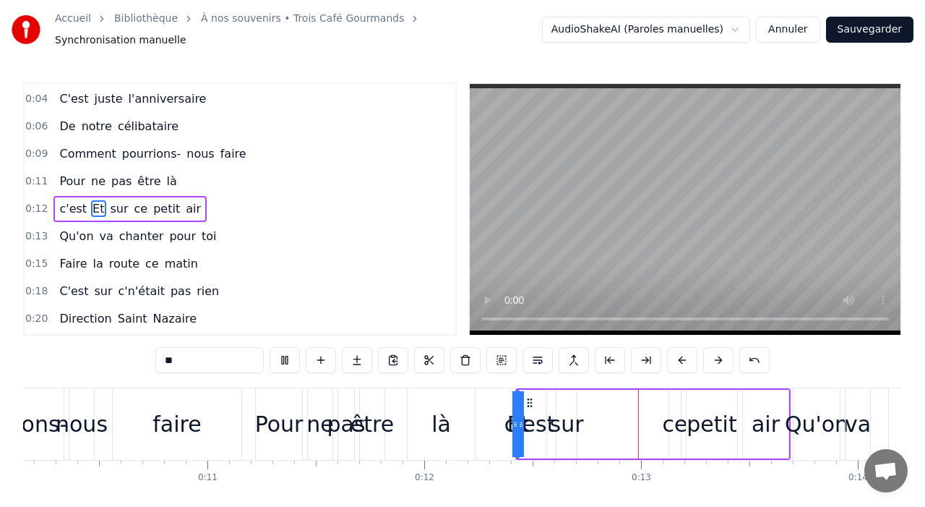
click at [619, 218] on video at bounding box center [685, 209] width 431 height 251
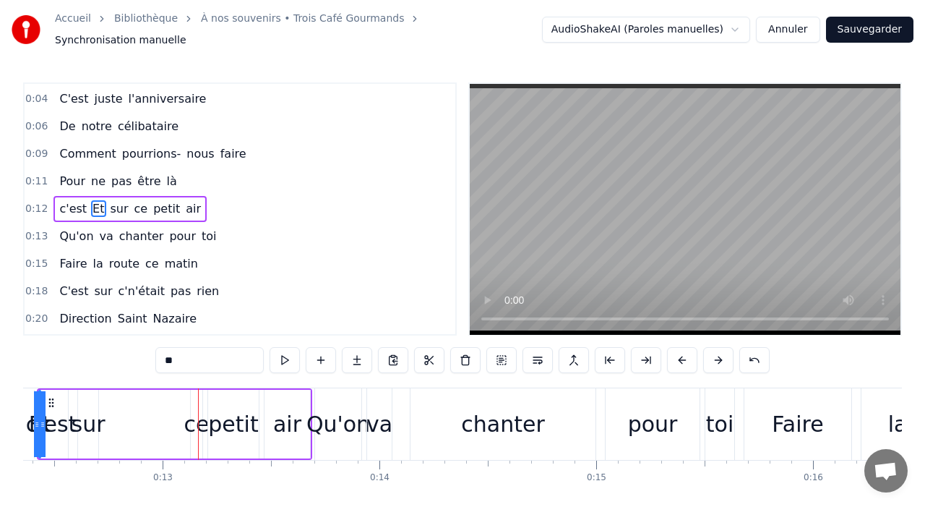
scroll to position [0, 2693]
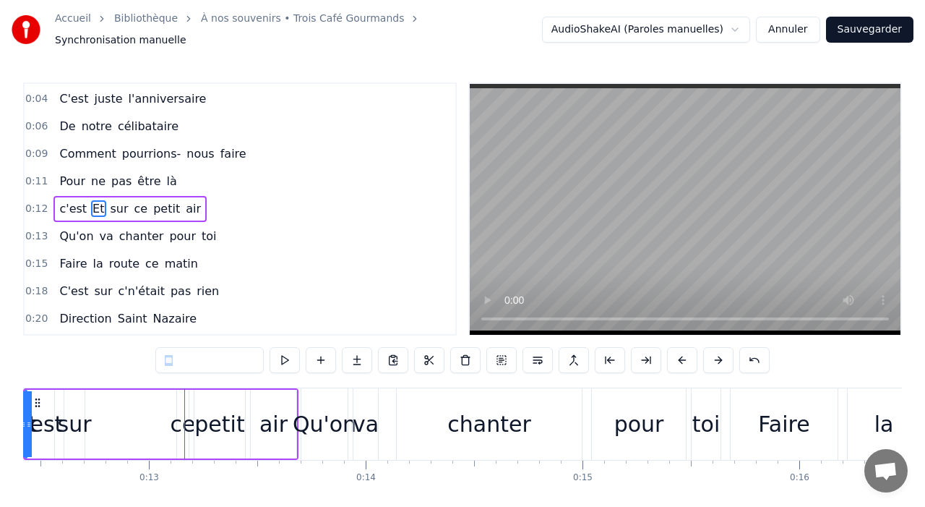
drag, startPoint x: 125, startPoint y: 359, endPoint x: 112, endPoint y: 348, distance: 16.9
click at [111, 349] on div "0:00 Comment peut- on oublier 0:02 C'qui nous amène ici 0:04 C'est juste l'anni…" at bounding box center [462, 308] width 879 height 452
click at [112, 348] on div "0:00 Comment peut- on oublier 0:02 C'qui nous amène ici 0:04 C'est juste l'anni…" at bounding box center [462, 308] width 879 height 452
drag, startPoint x: 229, startPoint y: 456, endPoint x: 292, endPoint y: 456, distance: 62.9
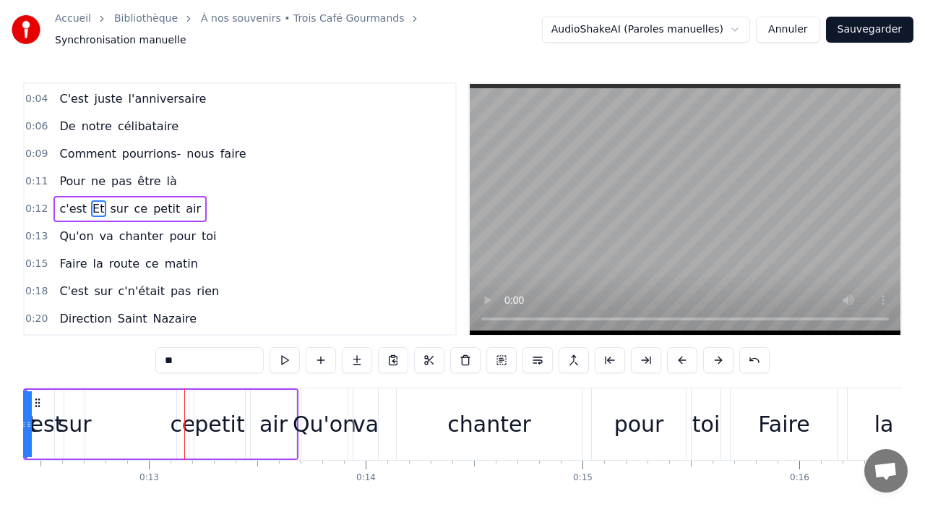
drag, startPoint x: 377, startPoint y: 425, endPoint x: 434, endPoint y: 422, distance: 57.2
click at [437, 426] on div "Qu'on va chanter pour toi" at bounding box center [513, 424] width 424 height 72
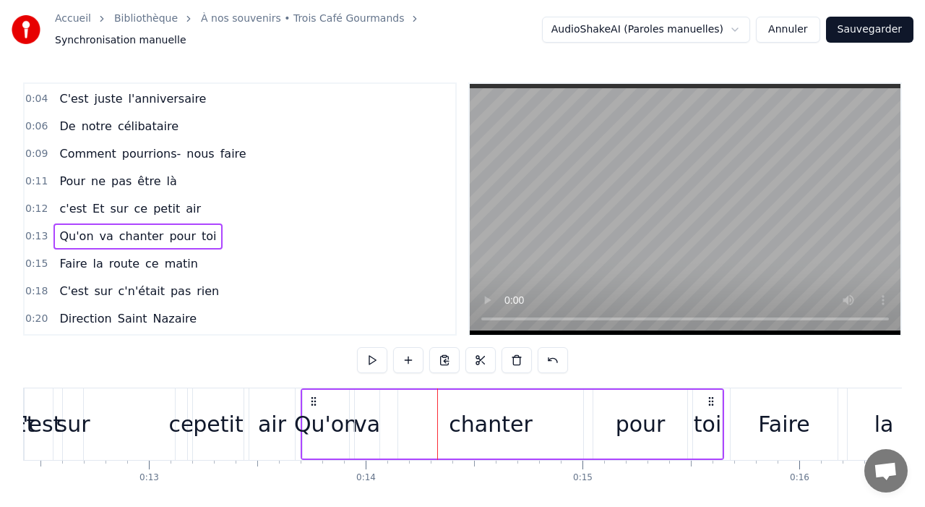
click at [100, 400] on div "c'est Et sur ce petit air" at bounding box center [160, 424] width 275 height 72
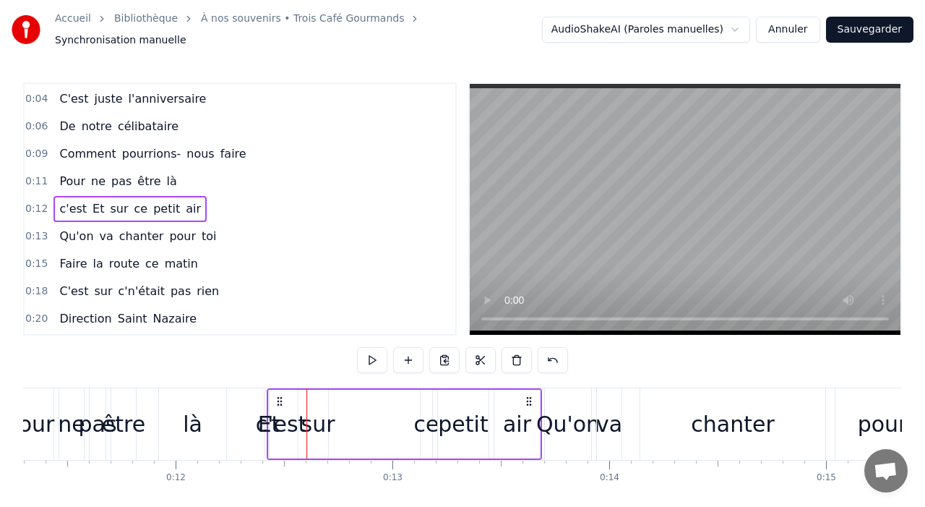
scroll to position [0, 2599]
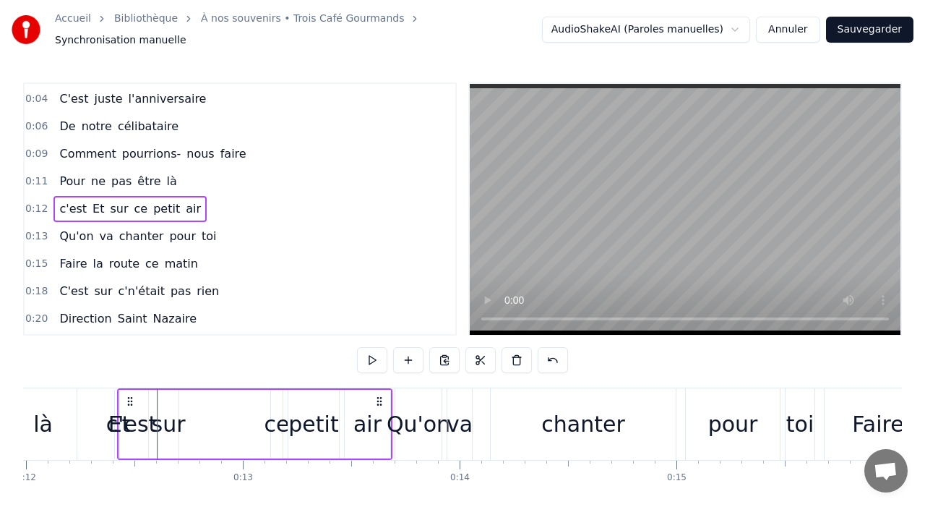
click at [139, 422] on div "c'est" at bounding box center [131, 424] width 51 height 33
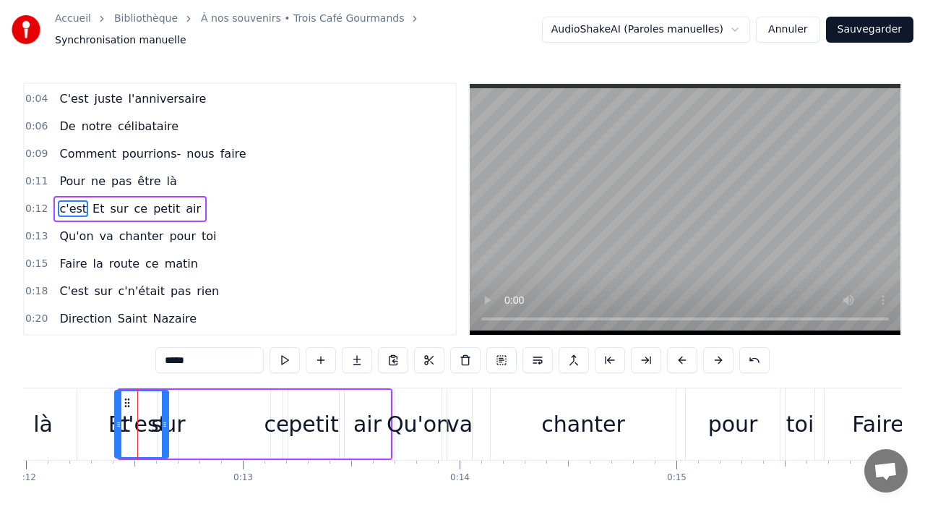
drag, startPoint x: 145, startPoint y: 421, endPoint x: 162, endPoint y: 421, distance: 16.6
click at [163, 421] on icon at bounding box center [165, 424] width 6 height 12
click at [176, 408] on div "sur" at bounding box center [169, 424] width 34 height 33
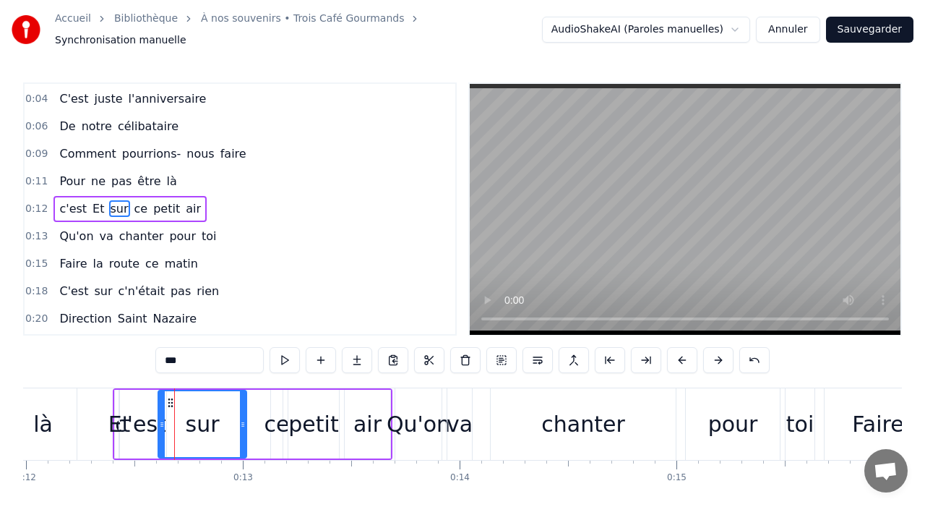
drag, startPoint x: 177, startPoint y: 414, endPoint x: 245, endPoint y: 416, distance: 68.0
click at [245, 418] on icon at bounding box center [243, 424] width 6 height 12
drag, startPoint x: 160, startPoint y: 417, endPoint x: 180, endPoint y: 409, distance: 21.7
click at [189, 418] on icon at bounding box center [192, 424] width 6 height 12
click at [150, 418] on div "c'est" at bounding box center [140, 424] width 51 height 33
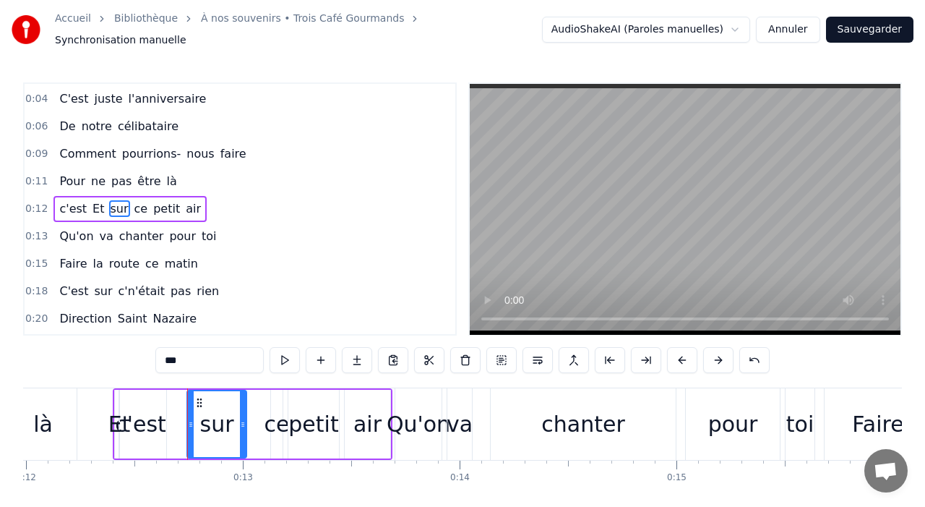
type input "*****"
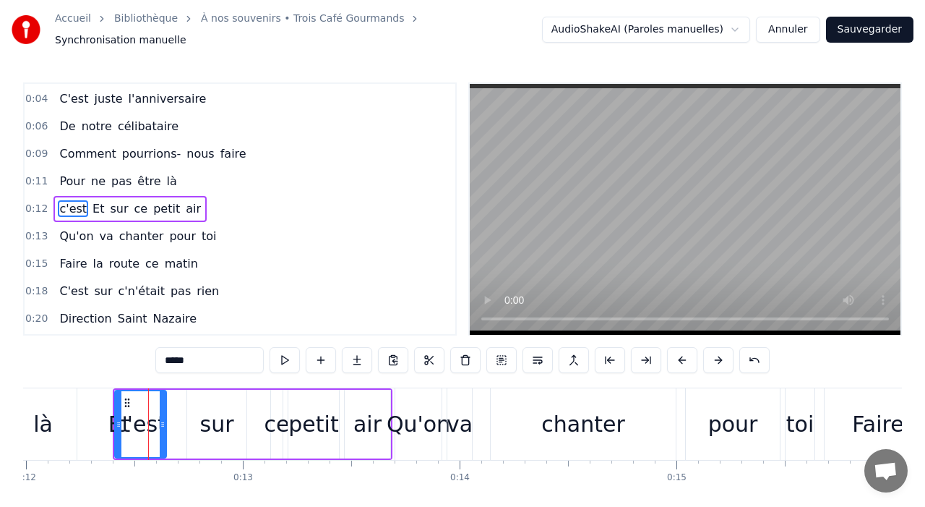
click at [176, 420] on div "c'est Et sur ce petit air" at bounding box center [253, 424] width 280 height 72
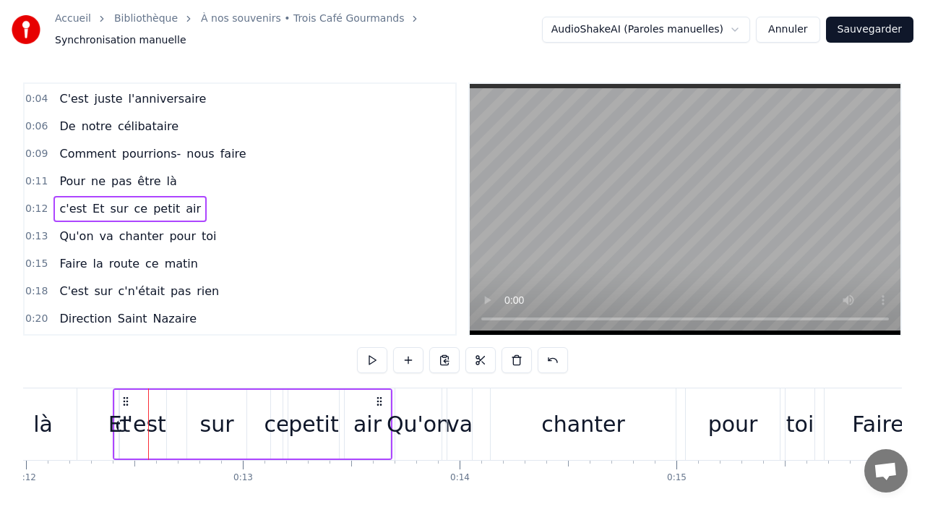
click at [155, 416] on div "c'est" at bounding box center [140, 424] width 51 height 33
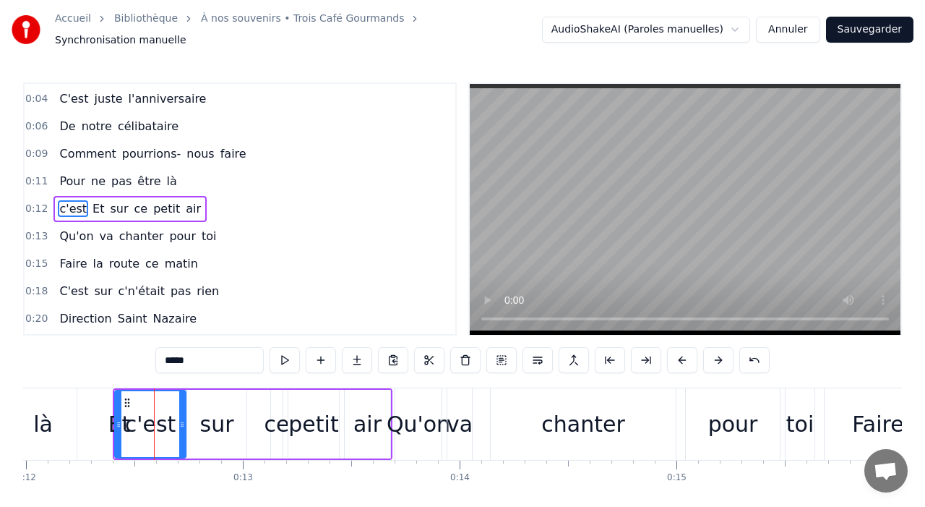
drag, startPoint x: 163, startPoint y: 418, endPoint x: 184, endPoint y: 419, distance: 20.3
click at [185, 420] on icon at bounding box center [182, 424] width 6 height 12
drag, startPoint x: 120, startPoint y: 421, endPoint x: 136, endPoint y: 423, distance: 16.0
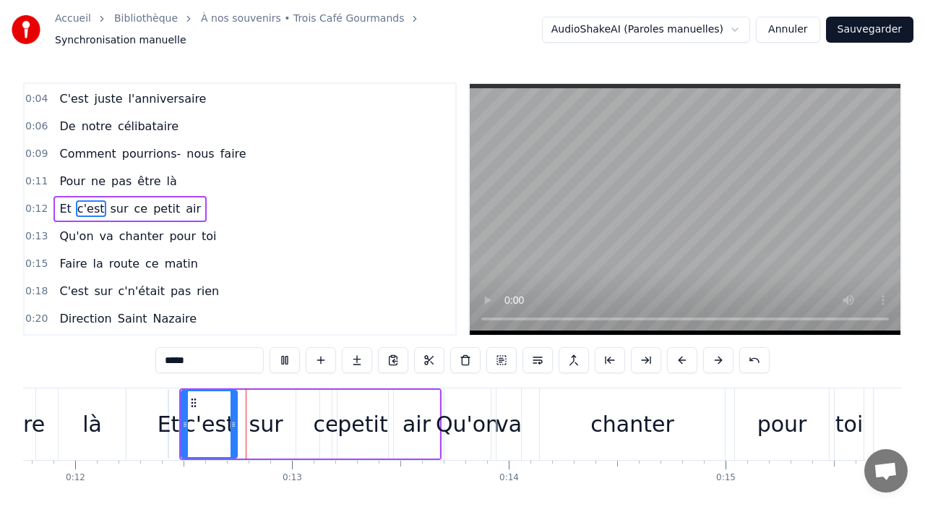
scroll to position [0, 2551]
click at [681, 230] on video at bounding box center [685, 209] width 431 height 251
click at [460, 408] on div "Qu'on" at bounding box center [467, 424] width 64 height 33
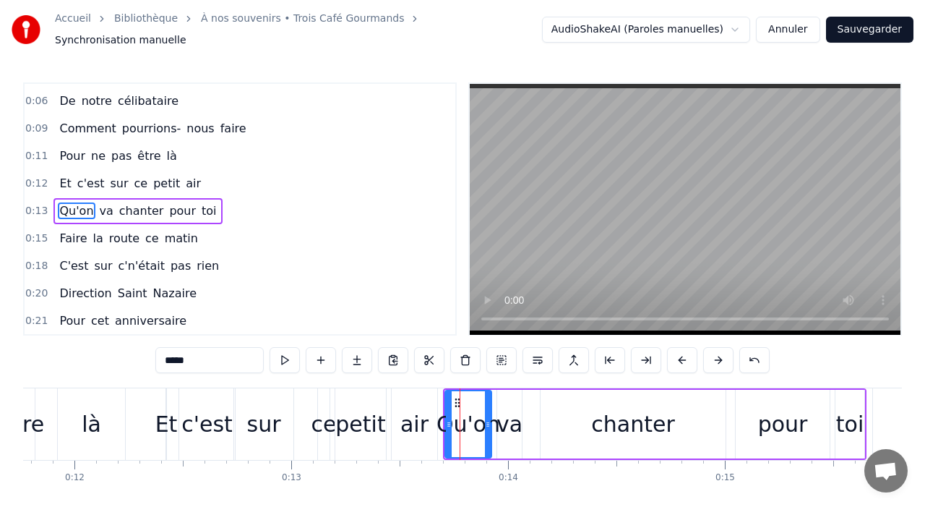
scroll to position [81, 0]
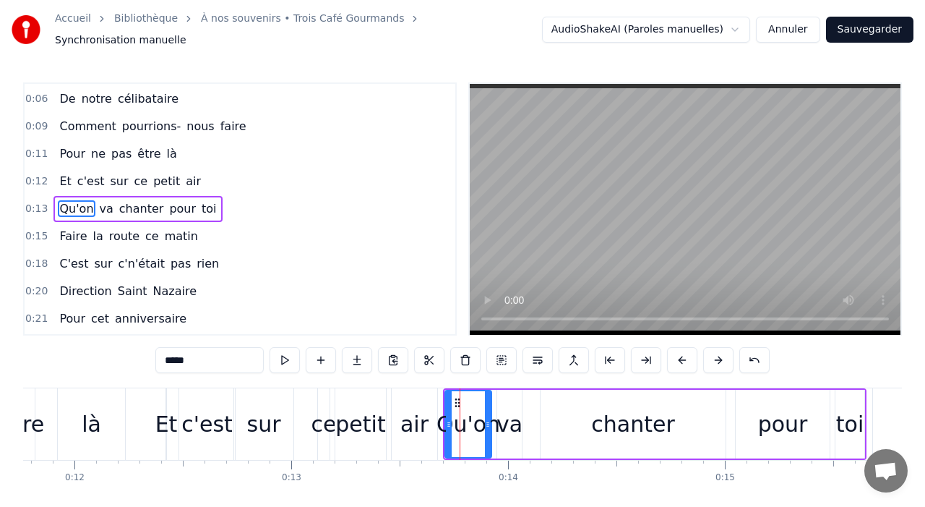
click at [510, 422] on div "va" at bounding box center [510, 424] width 26 height 33
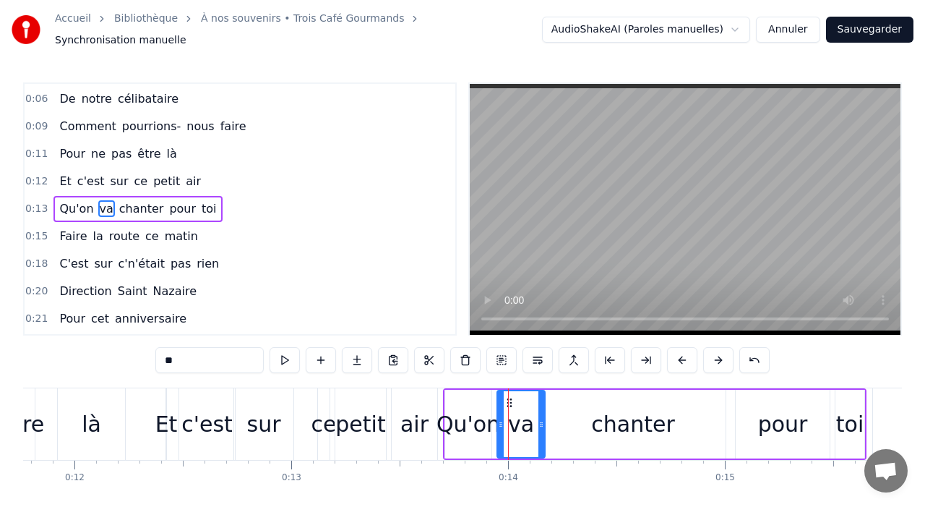
drag, startPoint x: 519, startPoint y: 424, endPoint x: 512, endPoint y: 419, distance: 7.8
click at [543, 424] on div at bounding box center [541, 424] width 6 height 66
drag, startPoint x: 501, startPoint y: 418, endPoint x: 510, endPoint y: 419, distance: 9.5
click at [510, 419] on icon at bounding box center [510, 424] width 6 height 12
click at [476, 418] on div "Qu'on" at bounding box center [469, 424] width 64 height 33
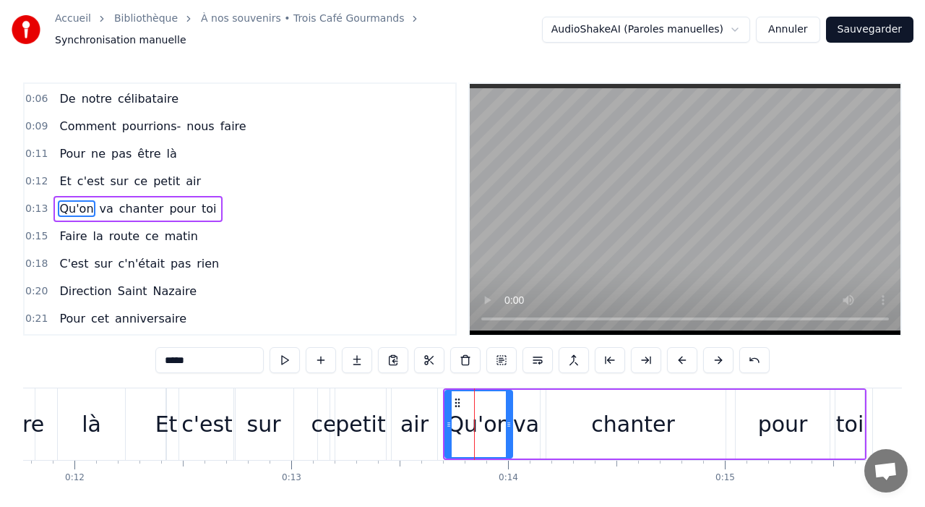
drag, startPoint x: 488, startPoint y: 418, endPoint x: 509, endPoint y: 421, distance: 21.2
click at [509, 421] on icon at bounding box center [509, 424] width 6 height 12
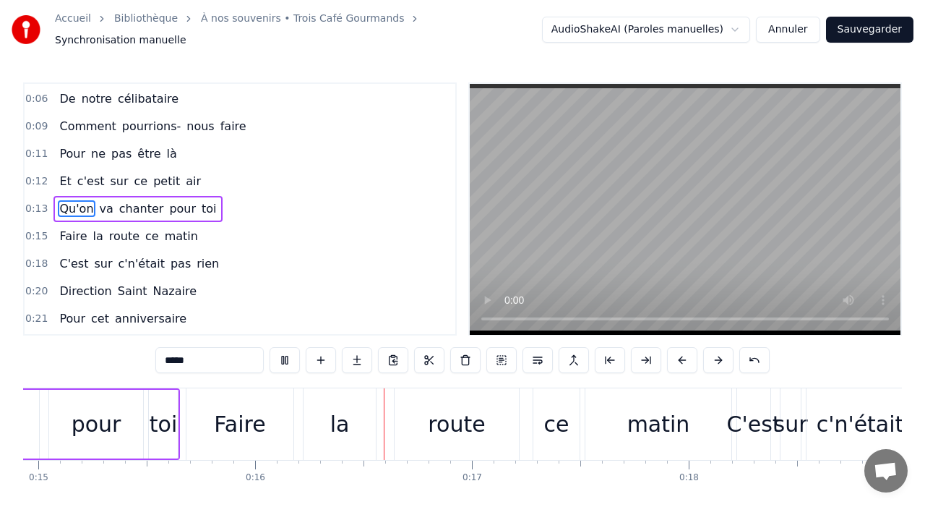
scroll to position [0, 3417]
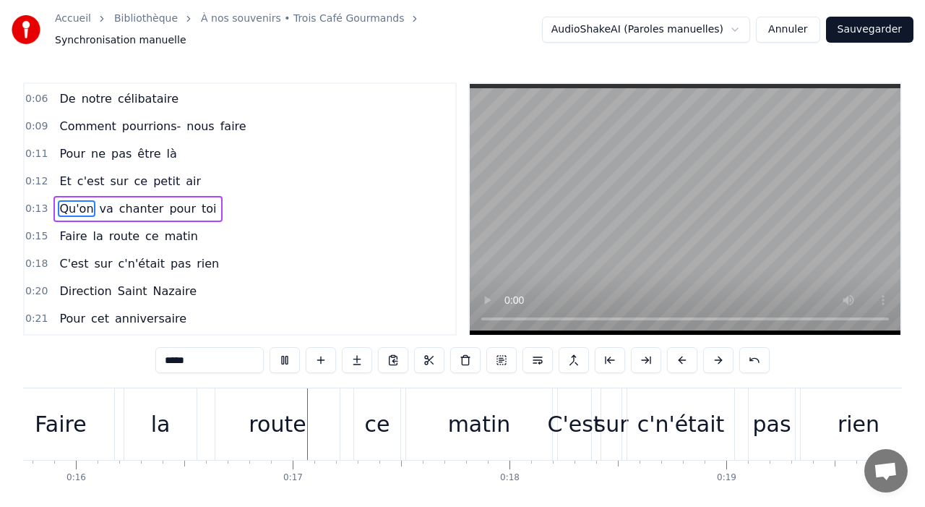
click at [721, 231] on video at bounding box center [685, 209] width 431 height 251
click at [95, 403] on div "Faire" at bounding box center [60, 424] width 107 height 72
type input "*****"
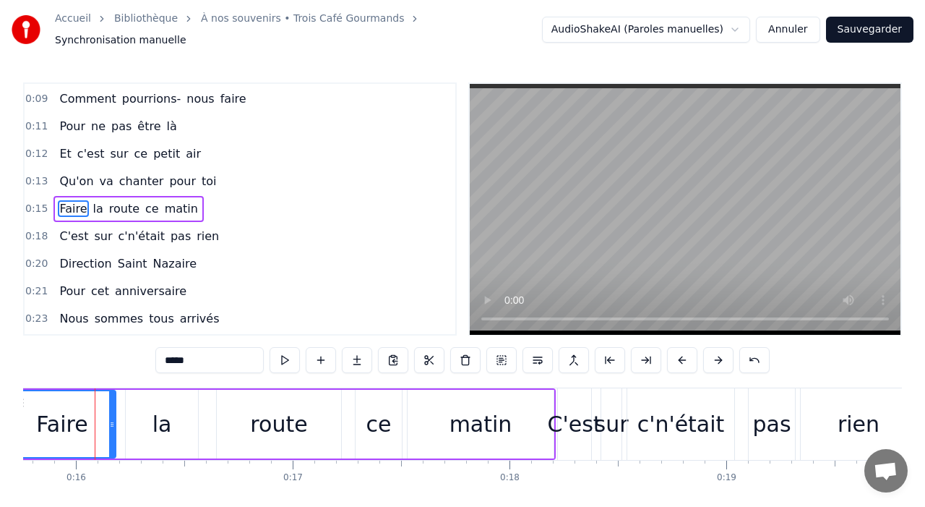
scroll to position [0, 3416]
drag, startPoint x: 77, startPoint y: 372, endPoint x: 112, endPoint y: 369, distance: 35.6
click at [115, 369] on div "0:00 Comment peut- on oublier 0:02 C'qui nous amène ici 0:04 C'est juste l'anni…" at bounding box center [462, 308] width 879 height 452
drag, startPoint x: 101, startPoint y: 468, endPoint x: 147, endPoint y: 464, distance: 45.7
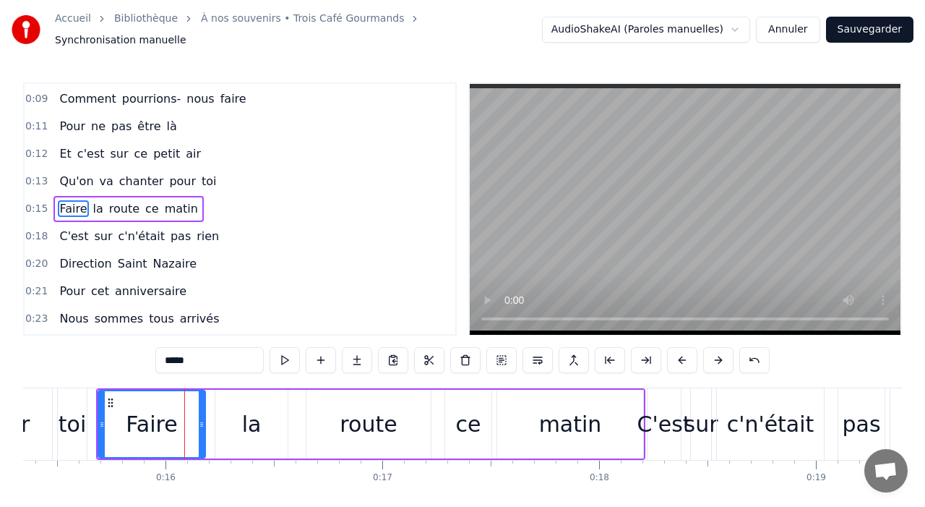
scroll to position [0, 3328]
drag, startPoint x: 99, startPoint y: 418, endPoint x: 128, endPoint y: 418, distance: 28.9
click at [132, 418] on div "Faire" at bounding box center [169, 424] width 74 height 69
click at [208, 426] on div "Faire la route ce matin" at bounding box center [386, 424] width 517 height 72
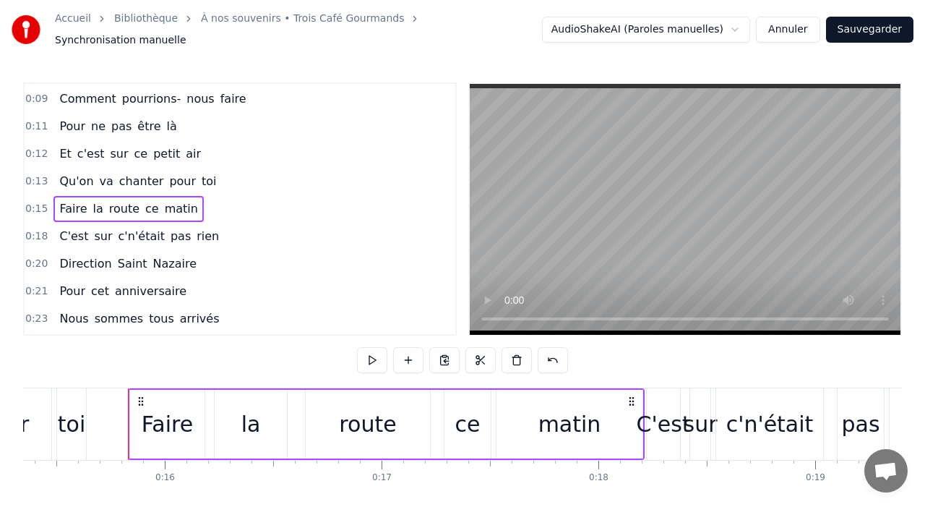
click at [199, 421] on div "Faire" at bounding box center [167, 424] width 74 height 69
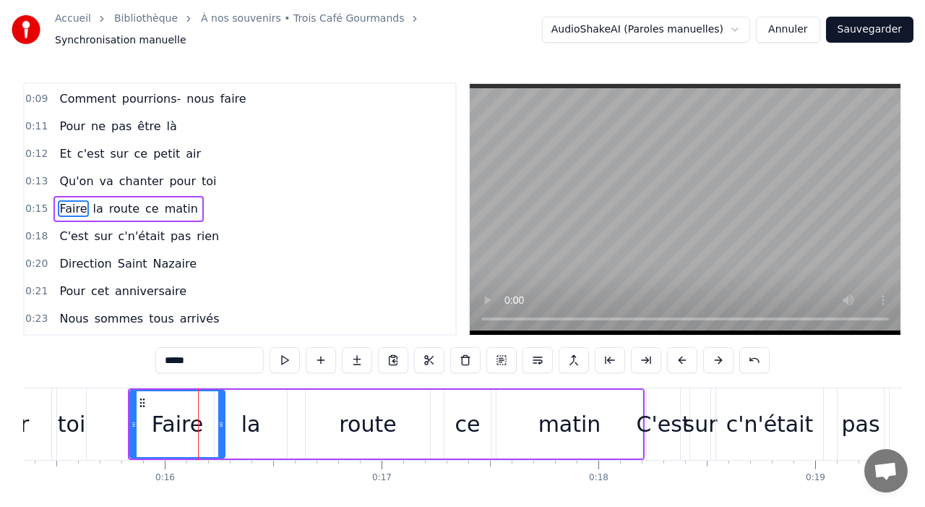
drag, startPoint x: 203, startPoint y: 421, endPoint x: 220, endPoint y: 421, distance: 16.6
click at [224, 423] on div at bounding box center [221, 424] width 6 height 66
click at [259, 421] on div "la" at bounding box center [251, 424] width 72 height 69
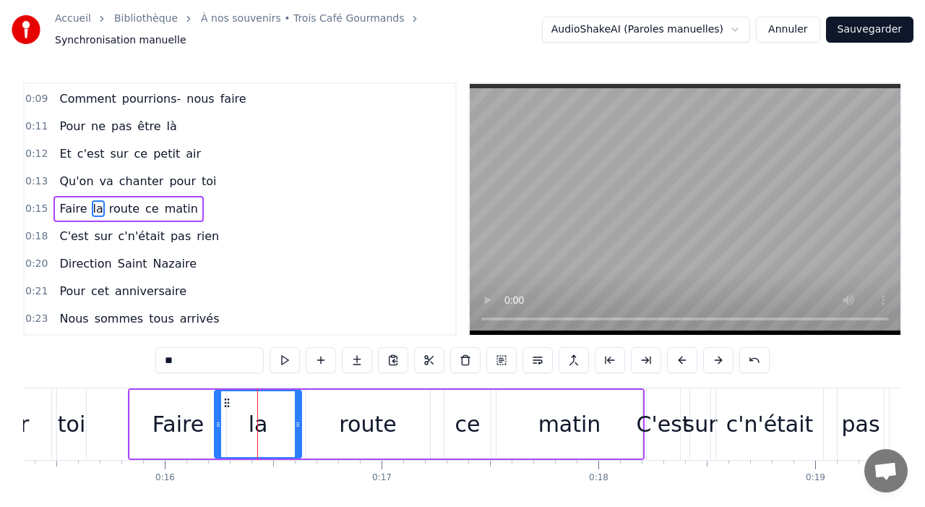
drag, startPoint x: 283, startPoint y: 421, endPoint x: 297, endPoint y: 422, distance: 13.8
click at [298, 422] on icon at bounding box center [298, 424] width 6 height 12
click at [360, 426] on div "route" at bounding box center [367, 424] width 57 height 33
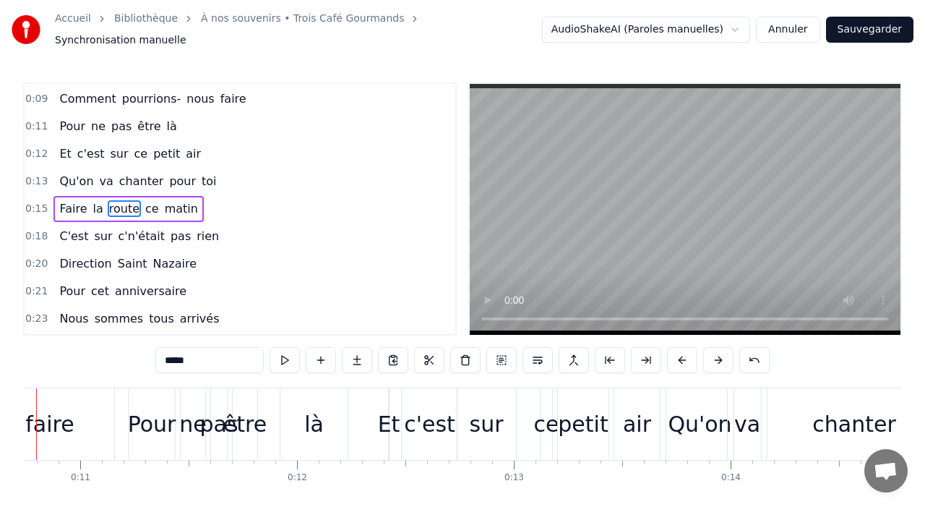
scroll to position [0, 2269]
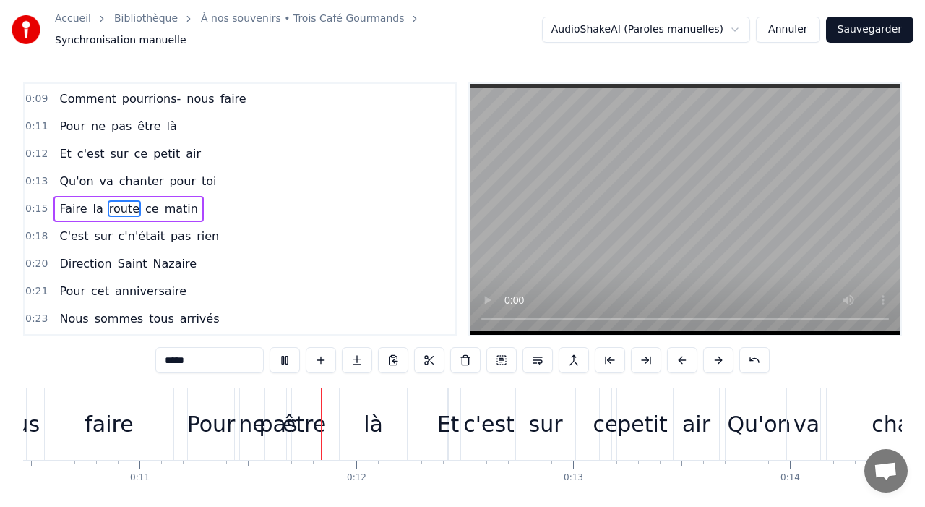
click at [644, 263] on video at bounding box center [685, 209] width 431 height 251
click at [648, 248] on video at bounding box center [685, 209] width 431 height 251
click at [648, 249] on video at bounding box center [685, 209] width 431 height 251
click at [648, 251] on video at bounding box center [685, 209] width 431 height 251
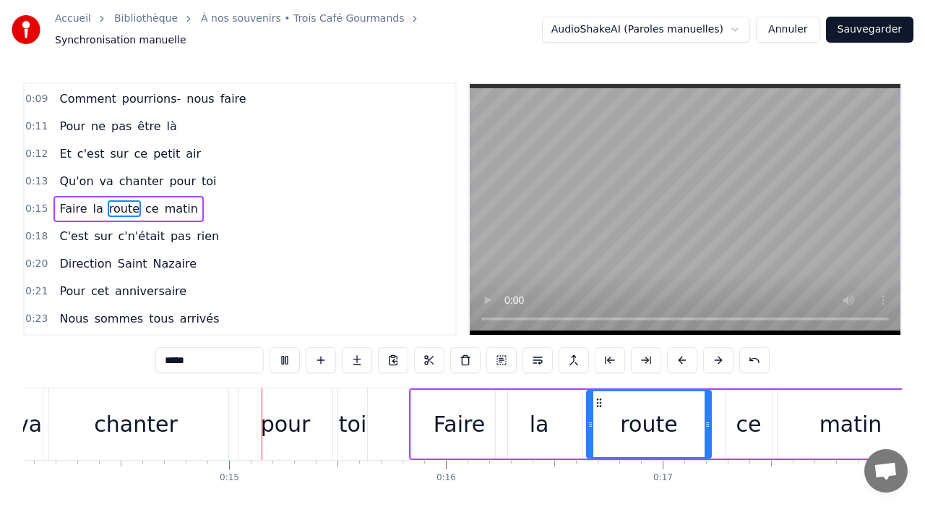
scroll to position [0, 3054]
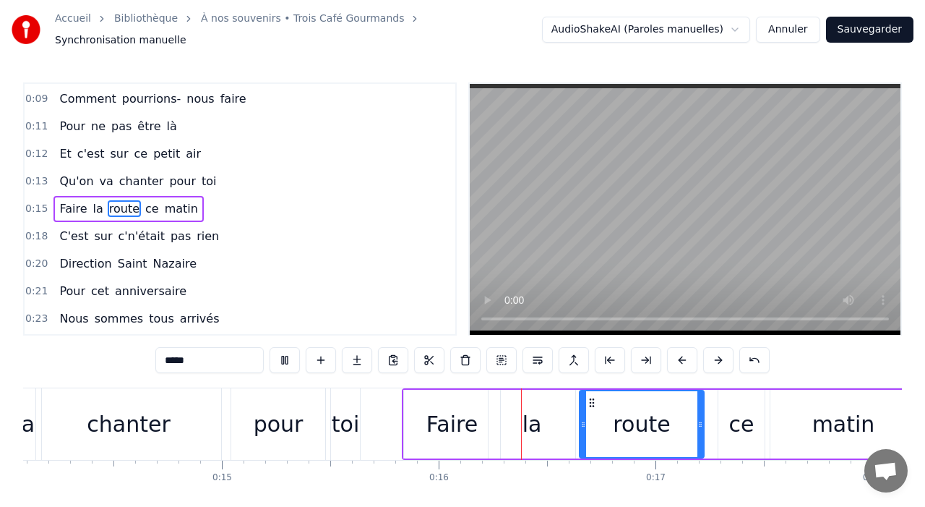
click at [686, 228] on video at bounding box center [685, 209] width 431 height 251
click at [440, 426] on div "Faire" at bounding box center [451, 424] width 51 height 33
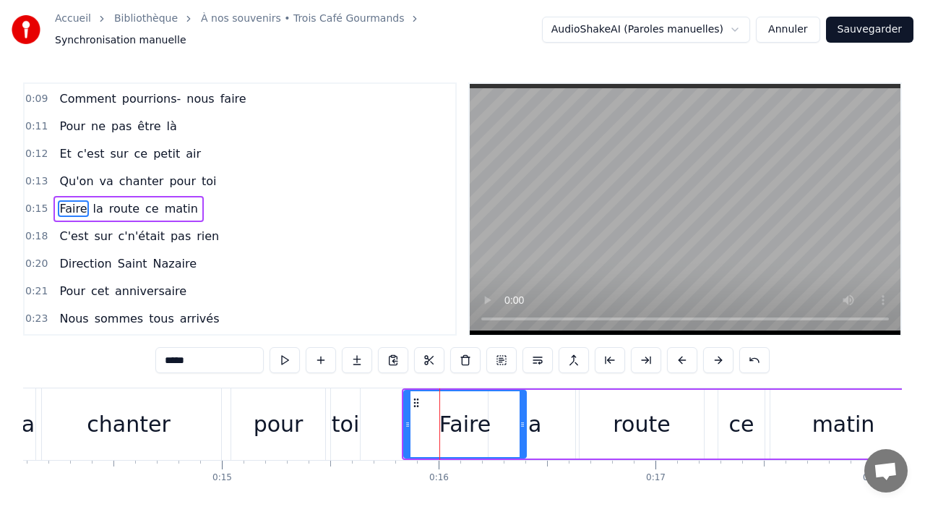
drag, startPoint x: 495, startPoint y: 424, endPoint x: 521, endPoint y: 425, distance: 26.1
click at [521, 425] on div at bounding box center [523, 424] width 6 height 66
drag, startPoint x: 407, startPoint y: 421, endPoint x: 434, endPoint y: 422, distance: 26.8
click at [434, 423] on div at bounding box center [434, 424] width 6 height 66
click at [549, 416] on div "la" at bounding box center [532, 424] width 87 height 69
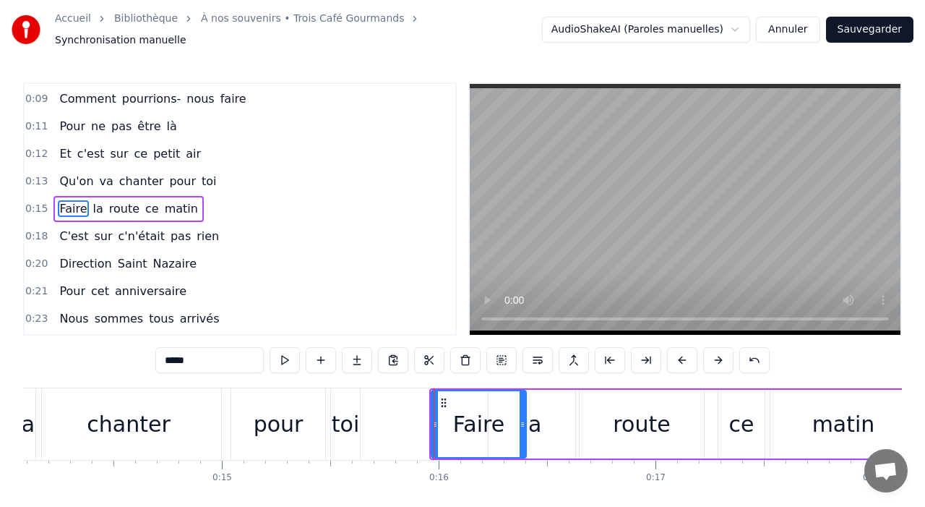
type input "**"
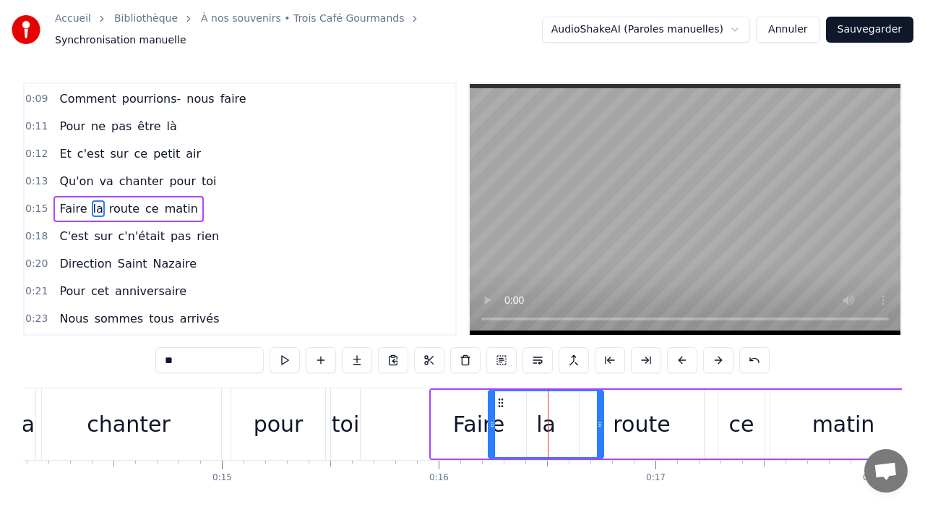
drag, startPoint x: 570, startPoint y: 415, endPoint x: 598, endPoint y: 415, distance: 27.5
click at [599, 422] on circle at bounding box center [599, 422] width 1 height 1
drag, startPoint x: 492, startPoint y: 420, endPoint x: 519, endPoint y: 421, distance: 26.8
click at [522, 421] on icon at bounding box center [522, 424] width 6 height 12
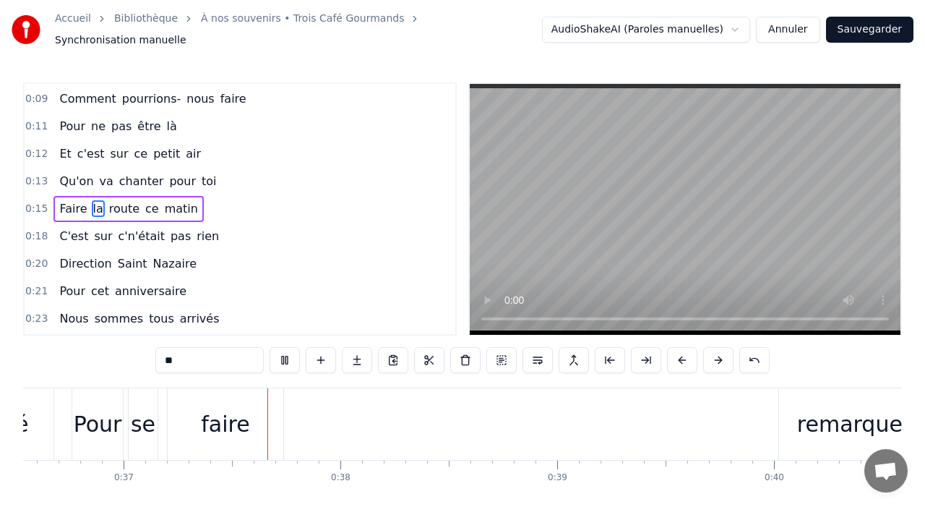
scroll to position [0, 7930]
drag, startPoint x: 544, startPoint y: 412, endPoint x: 564, endPoint y: 413, distance: 21.0
click at [566, 413] on div "Pour se faire remarquer" at bounding box center [495, 424] width 862 height 72
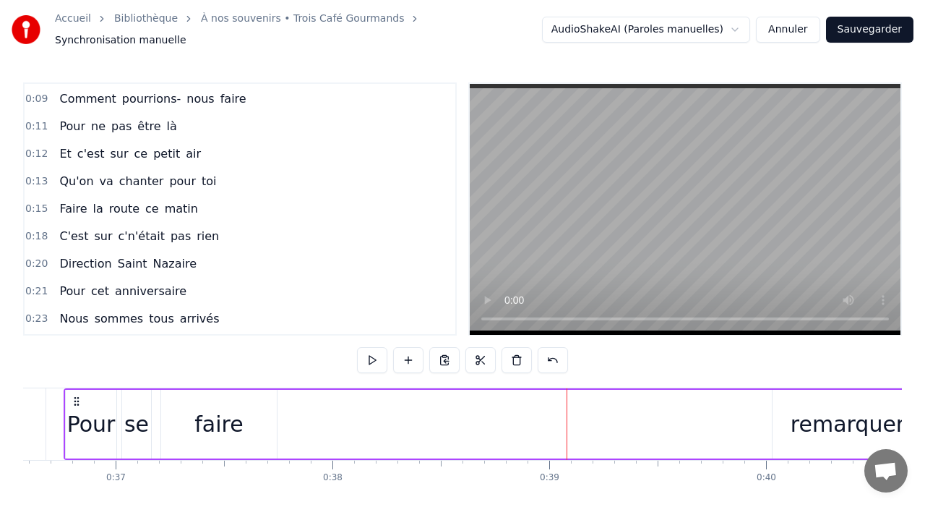
click at [802, 426] on div "remarquer" at bounding box center [848, 424] width 114 height 33
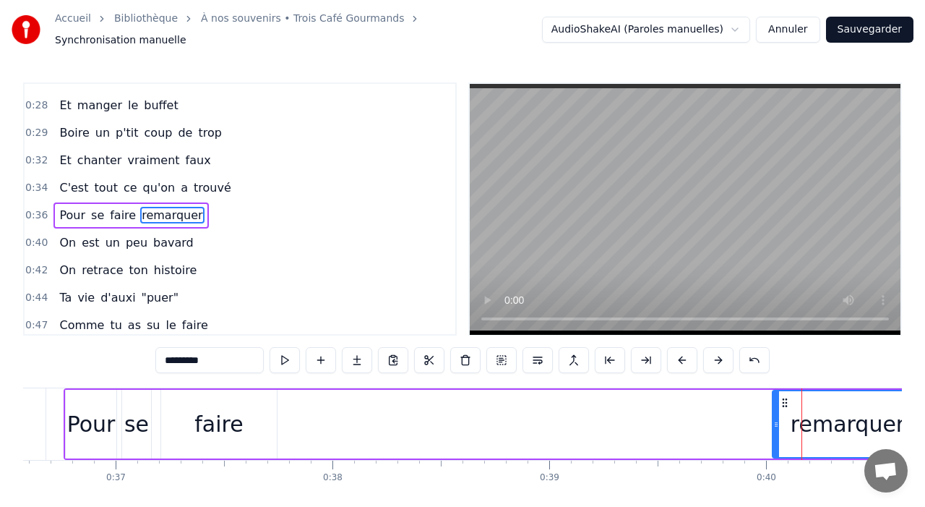
scroll to position [411, 0]
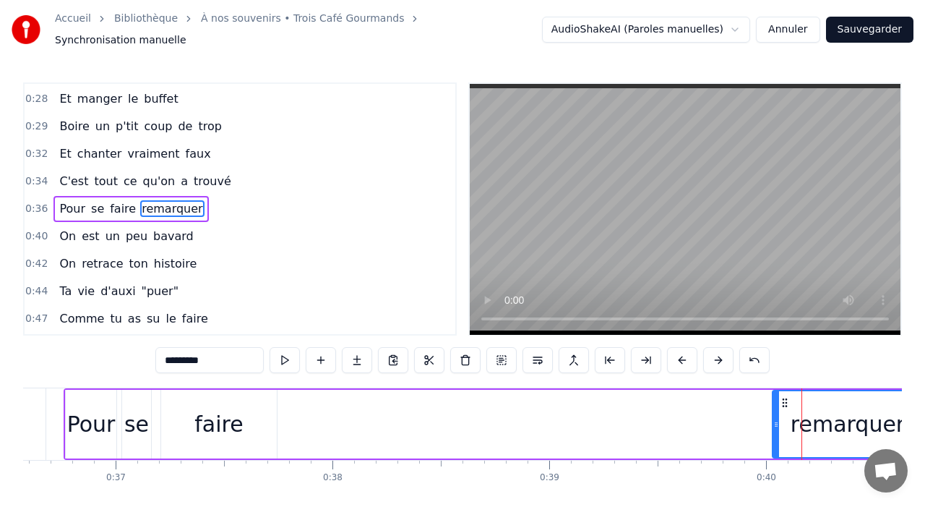
click at [776, 419] on icon at bounding box center [776, 424] width 6 height 12
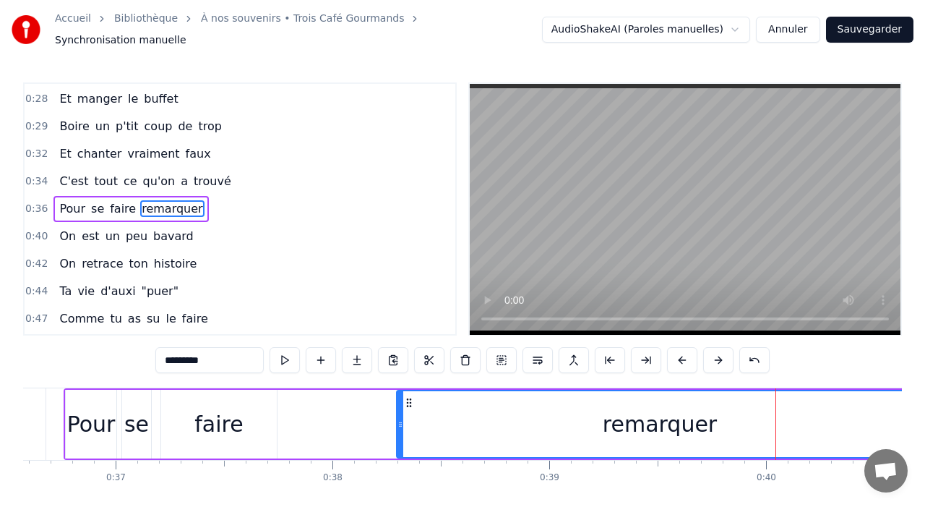
drag, startPoint x: 776, startPoint y: 419, endPoint x: 392, endPoint y: 408, distance: 383.9
click at [398, 408] on div at bounding box center [401, 424] width 6 height 66
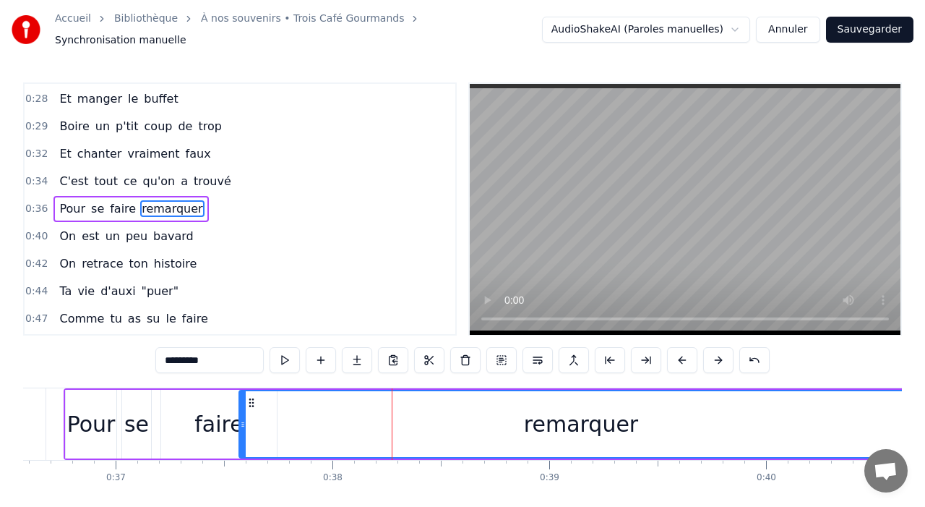
drag, startPoint x: 392, startPoint y: 408, endPoint x: 243, endPoint y: 417, distance: 149.9
click at [243, 418] on div at bounding box center [243, 424] width 6 height 66
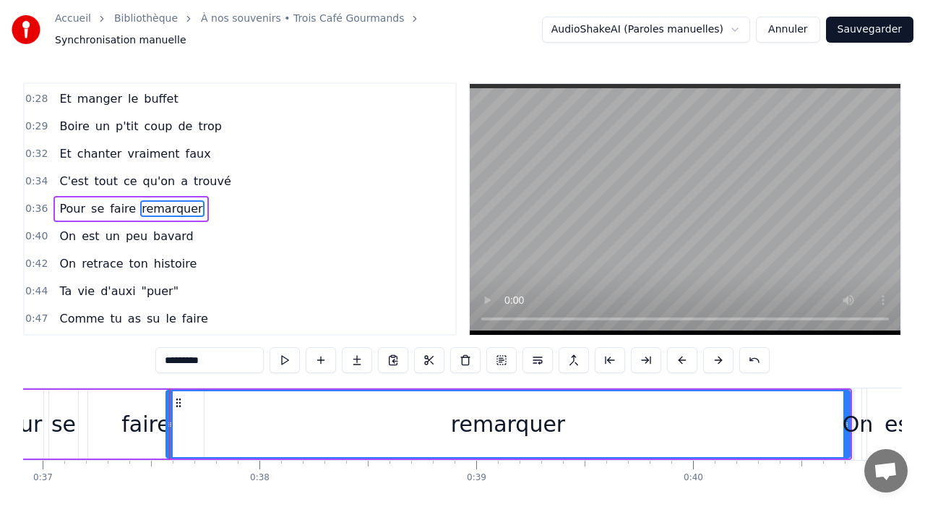
scroll to position [0, 8039]
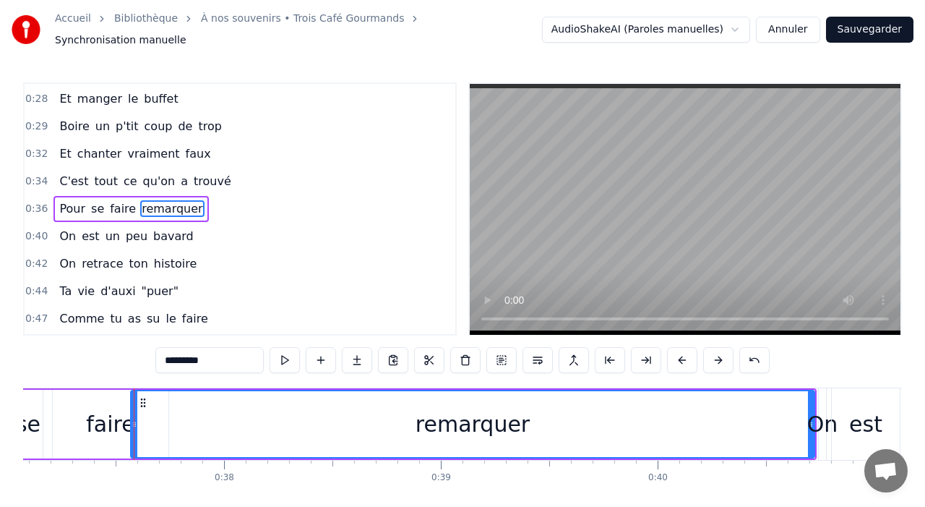
drag, startPoint x: 809, startPoint y: 427, endPoint x: 638, endPoint y: 427, distance: 170.6
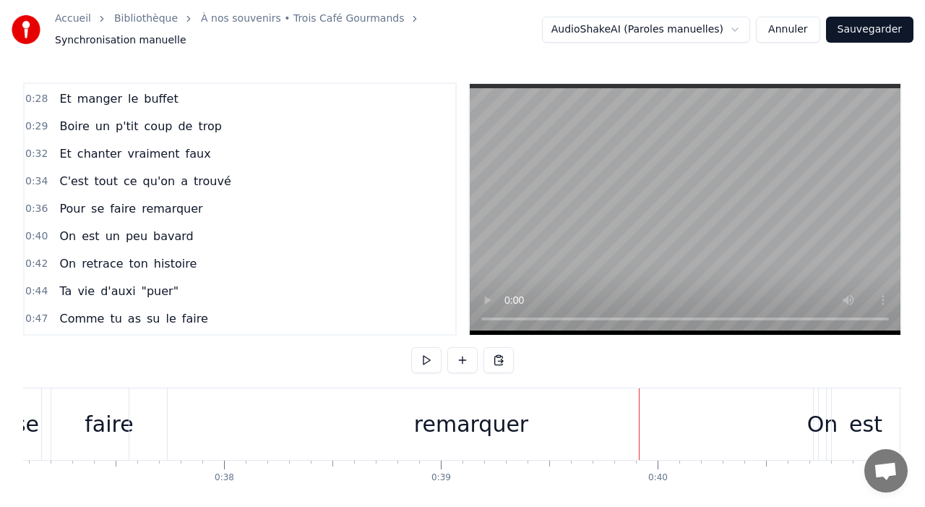
click at [793, 408] on div "remarquer" at bounding box center [471, 424] width 684 height 72
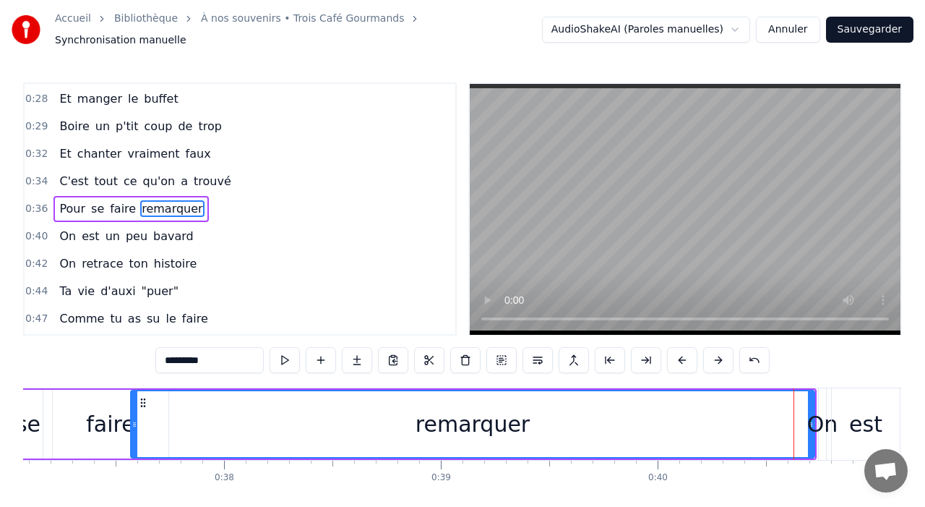
drag, startPoint x: 811, startPoint y: 404, endPoint x: 739, endPoint y: 406, distance: 72.3
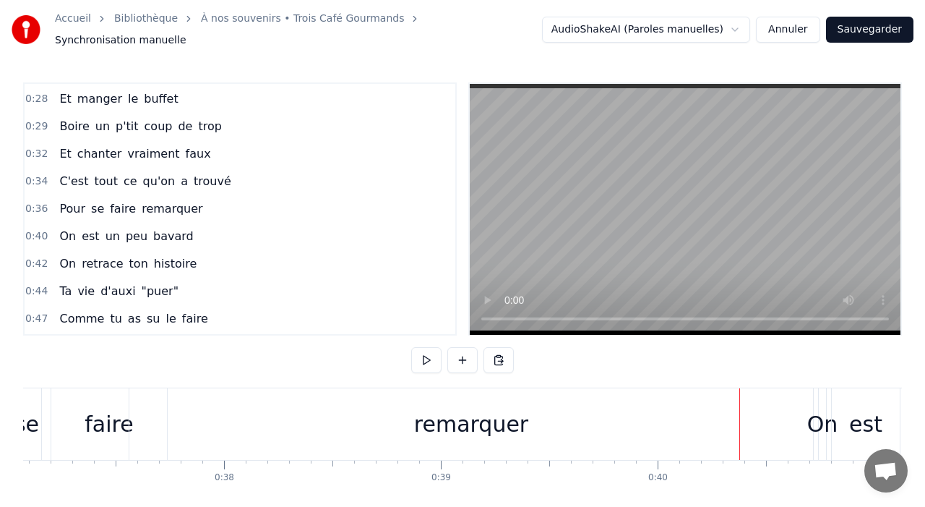
click at [788, 398] on div "remarquer" at bounding box center [471, 424] width 684 height 72
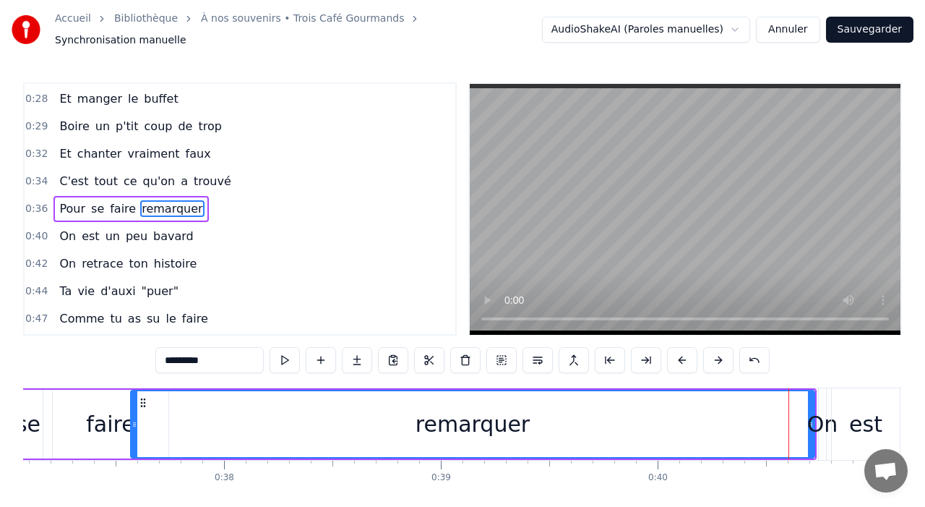
click at [789, 399] on div "remarquer" at bounding box center [473, 424] width 682 height 66
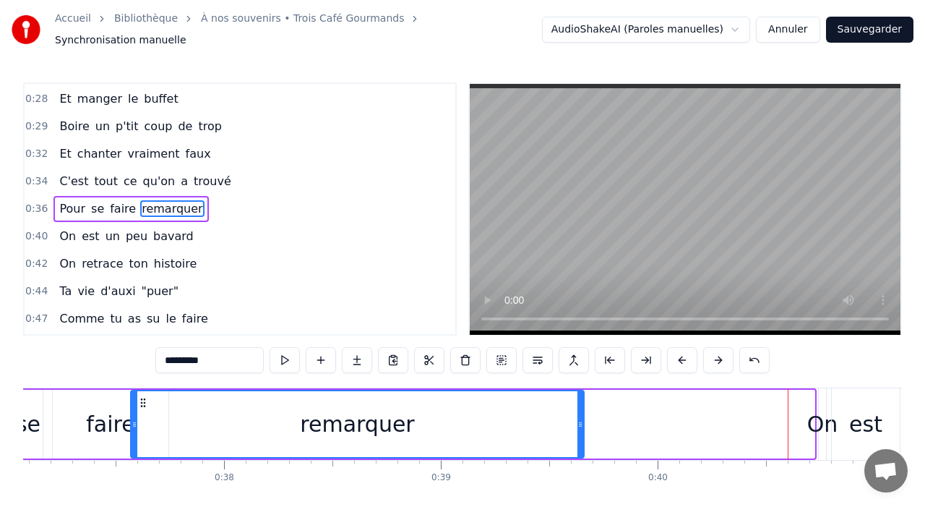
drag, startPoint x: 807, startPoint y: 404, endPoint x: 568, endPoint y: 409, distance: 239.3
click at [577, 409] on div at bounding box center [580, 424] width 6 height 66
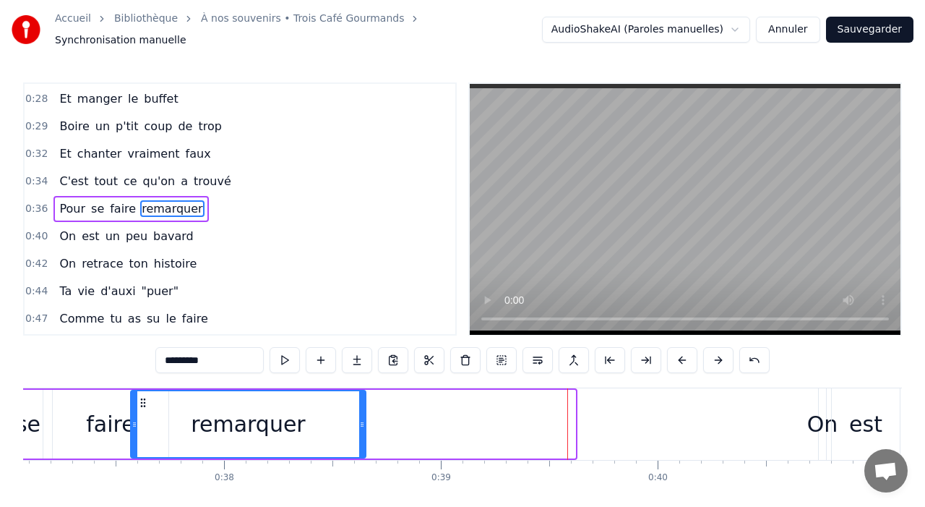
drag, startPoint x: 568, startPoint y: 409, endPoint x: 327, endPoint y: 398, distance: 241.6
click at [359, 400] on div at bounding box center [362, 424] width 6 height 66
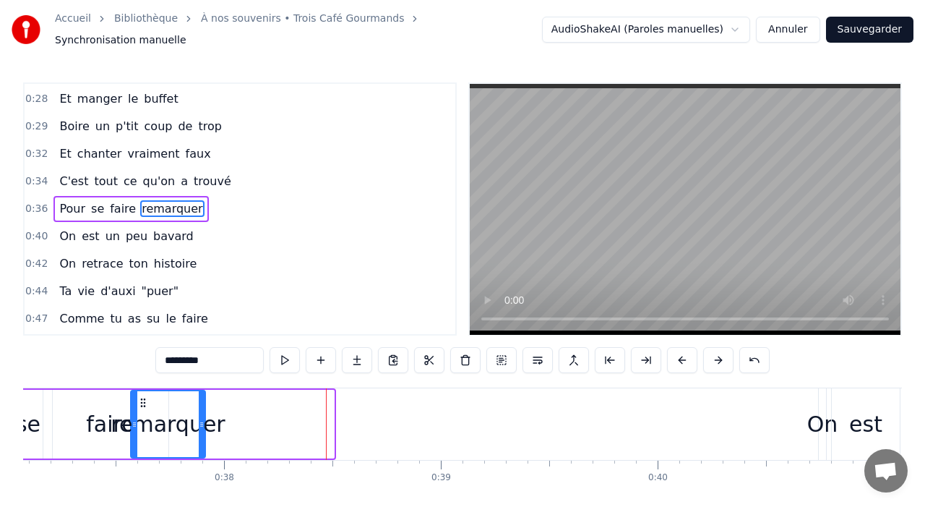
drag, startPoint x: 329, startPoint y: 400, endPoint x: 197, endPoint y: 403, distance: 132.3
click at [199, 405] on div at bounding box center [202, 424] width 6 height 66
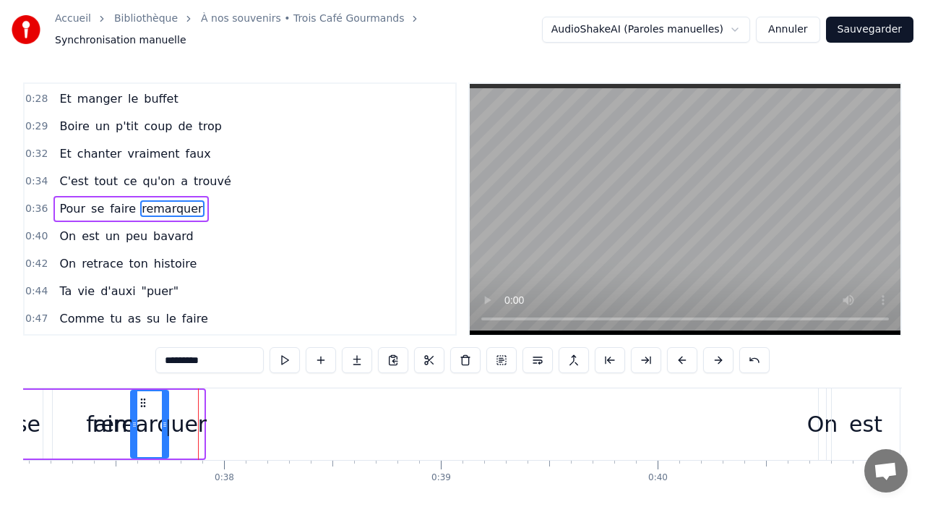
drag, startPoint x: 199, startPoint y: 404, endPoint x: 163, endPoint y: 403, distance: 35.4
click at [163, 403] on div at bounding box center [165, 424] width 6 height 66
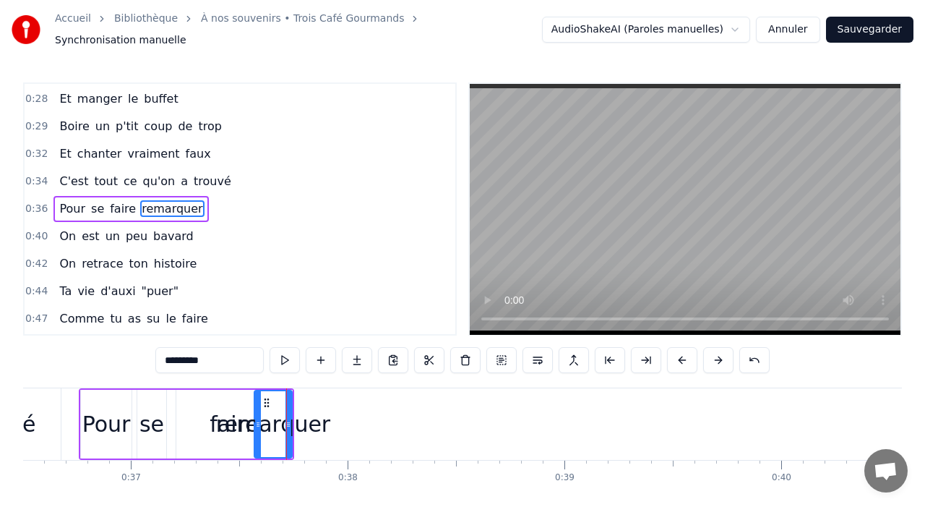
scroll to position [0, 7901]
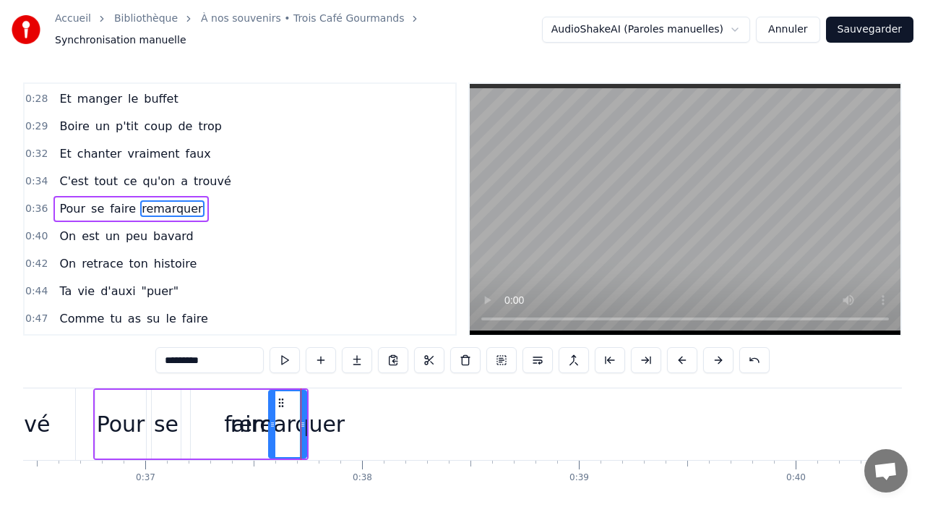
click at [206, 405] on div "faire" at bounding box center [249, 424] width 116 height 69
type input "*****"
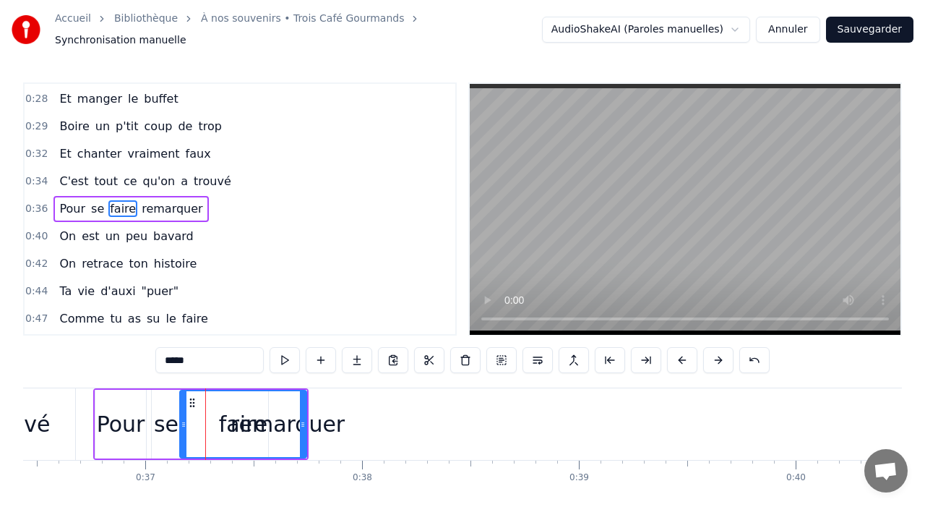
drag, startPoint x: 195, startPoint y: 416, endPoint x: 183, endPoint y: 418, distance: 12.5
click at [183, 418] on icon at bounding box center [184, 424] width 6 height 12
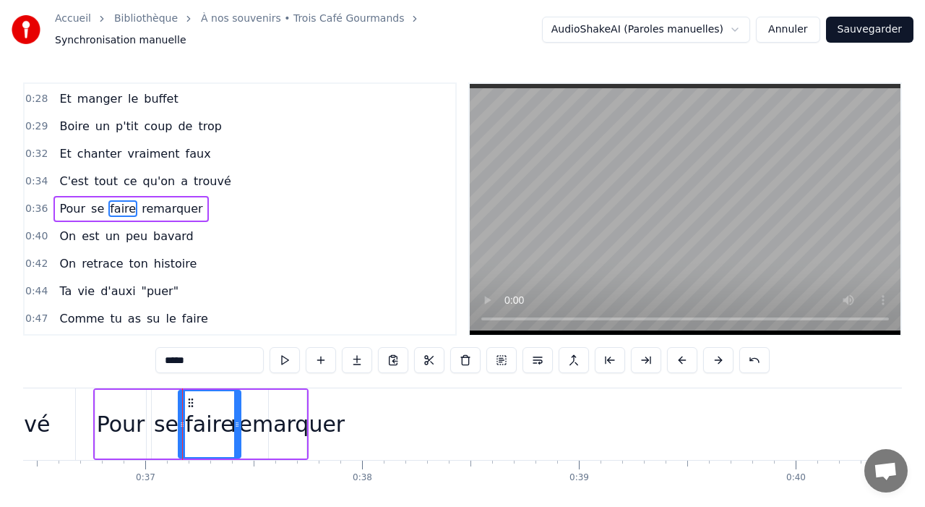
drag, startPoint x: 304, startPoint y: 419, endPoint x: 237, endPoint y: 421, distance: 66.5
click at [238, 421] on icon at bounding box center [237, 424] width 6 height 12
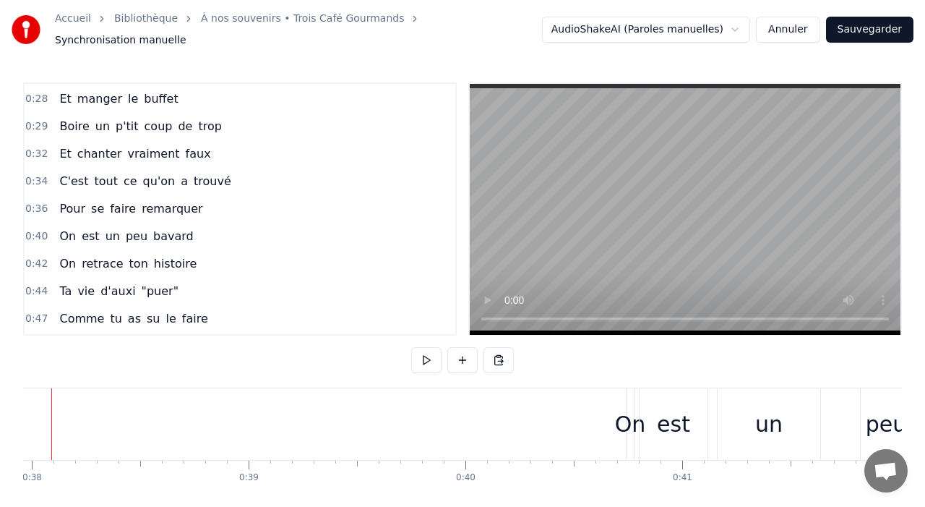
scroll to position [0, 8231]
click at [624, 413] on div "On" at bounding box center [630, 424] width 31 height 33
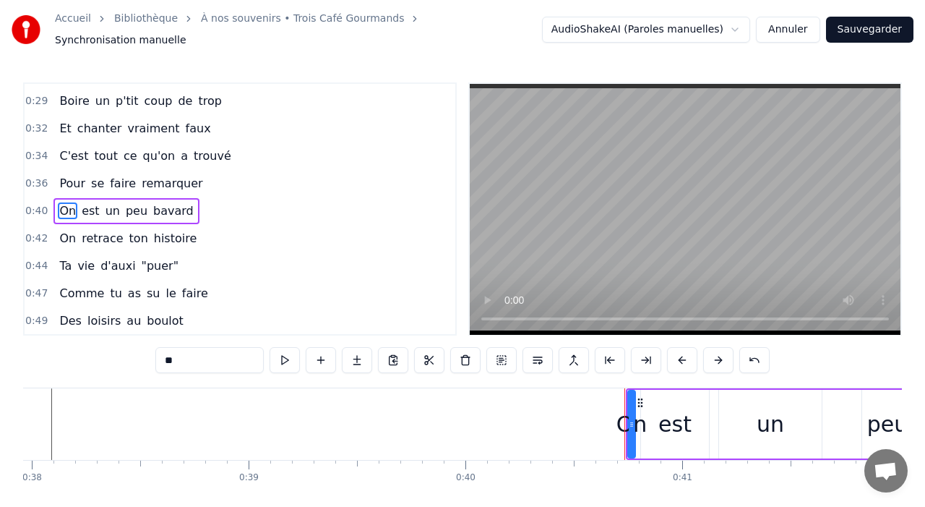
scroll to position [438, 0]
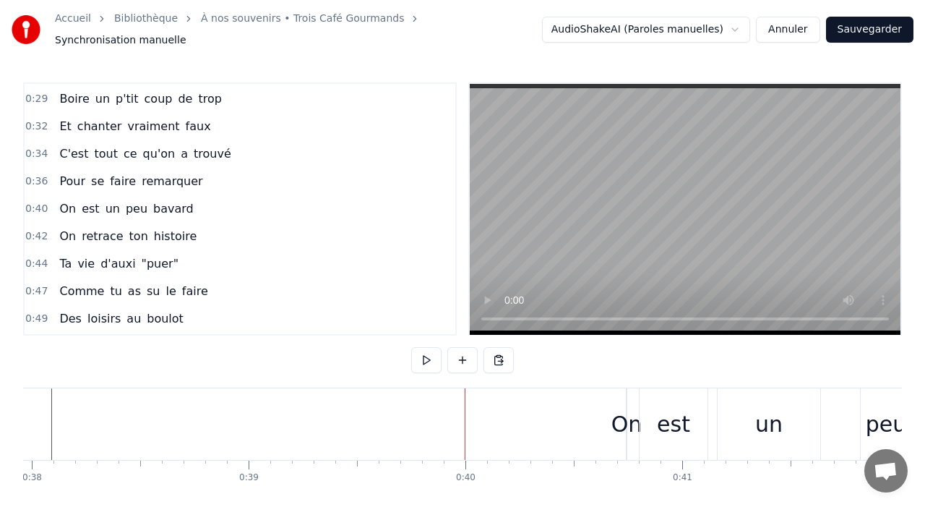
click at [623, 418] on div "On" at bounding box center [626, 424] width 31 height 33
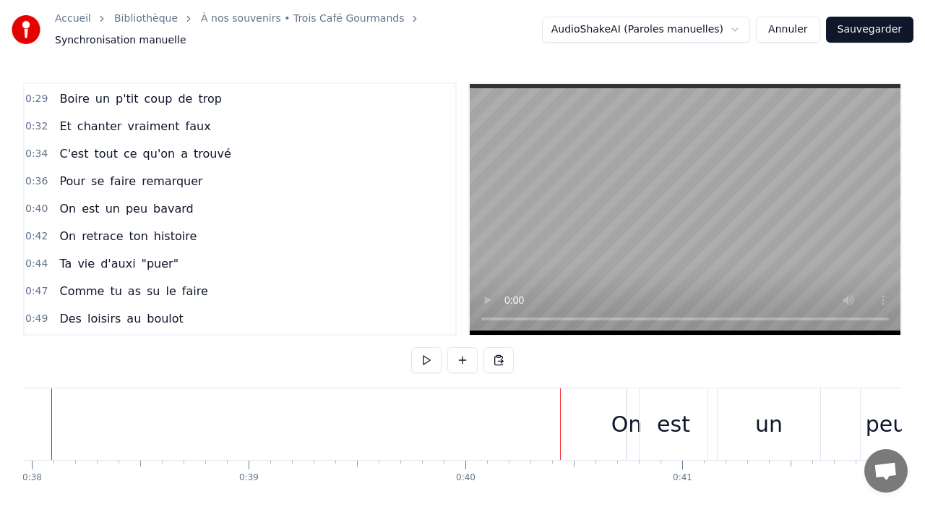
click at [624, 410] on div "On" at bounding box center [626, 424] width 31 height 33
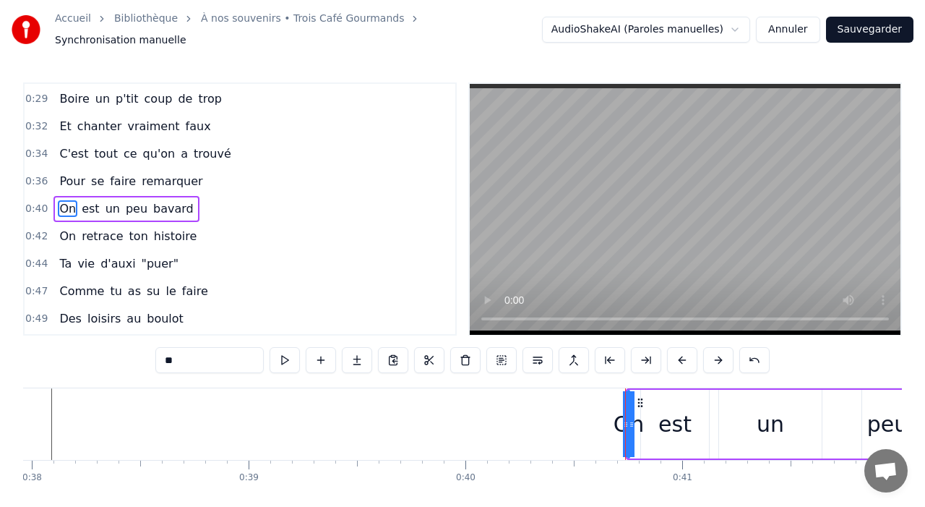
click at [625, 413] on div at bounding box center [625, 424] width 1 height 72
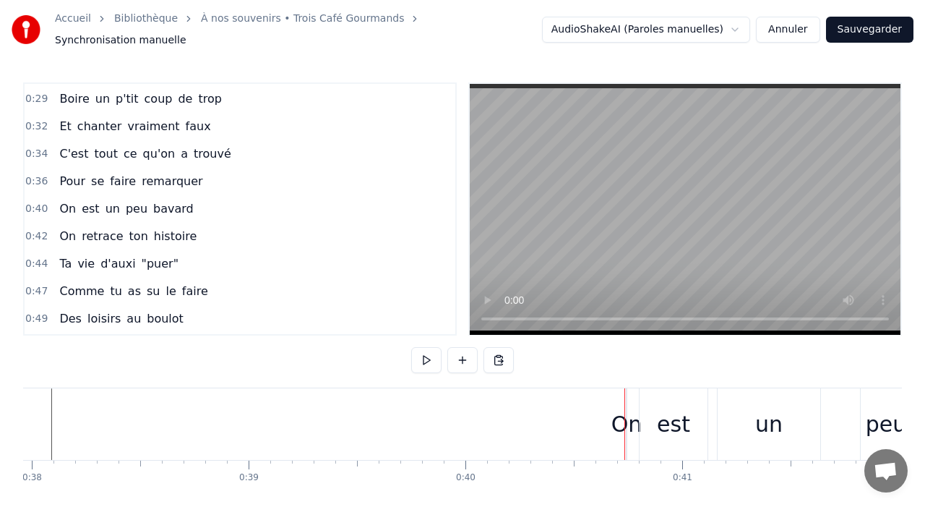
click at [624, 413] on div "On" at bounding box center [626, 424] width 31 height 33
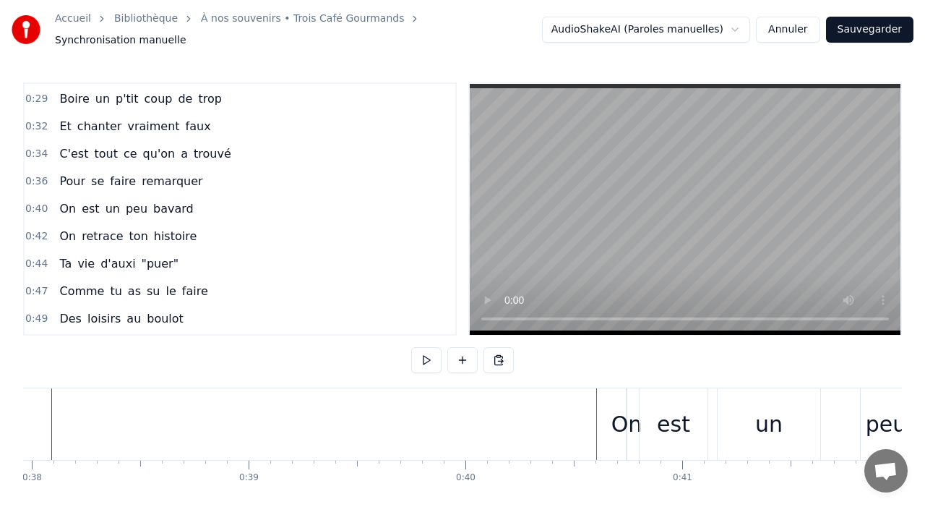
click at [621, 418] on div "On" at bounding box center [626, 424] width 31 height 33
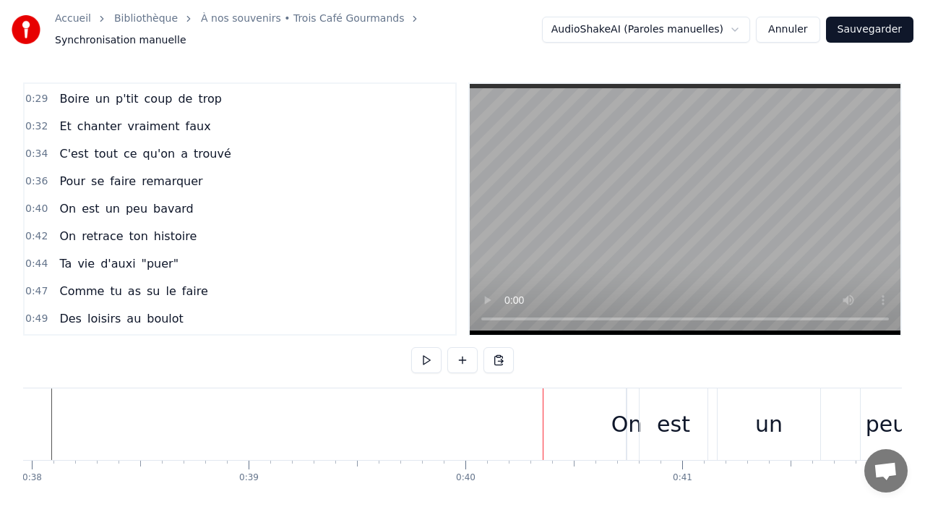
click at [635, 397] on div "On est un peu bavard" at bounding box center [825, 424] width 398 height 72
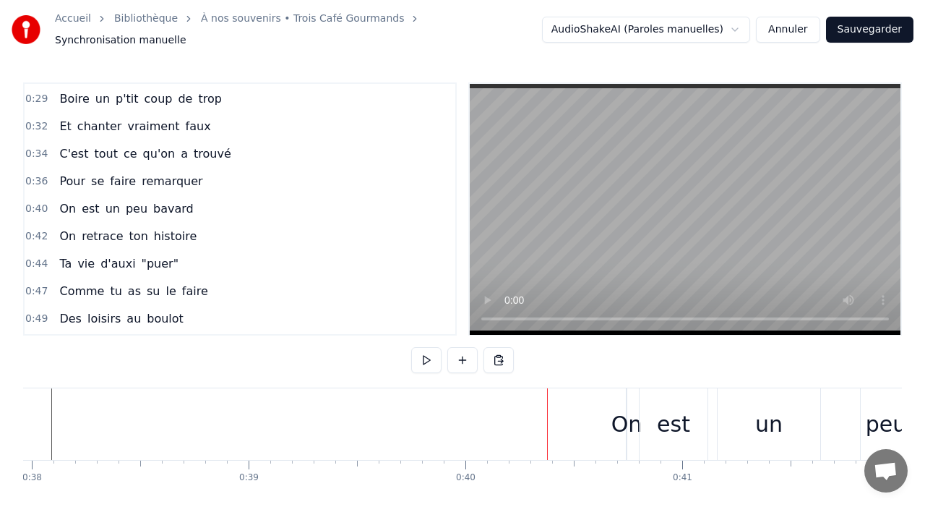
click at [678, 416] on div "est" at bounding box center [673, 424] width 33 height 33
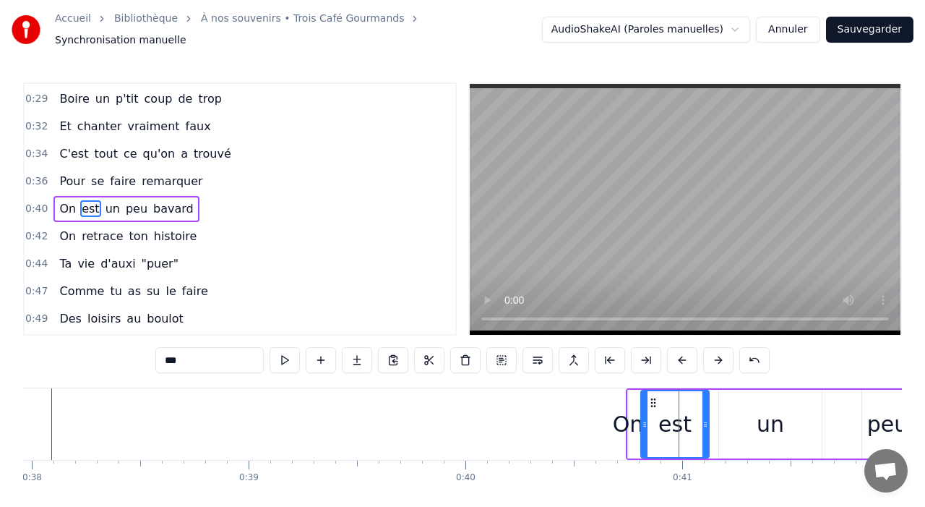
drag, startPoint x: 678, startPoint y: 416, endPoint x: 643, endPoint y: 400, distance: 37.9
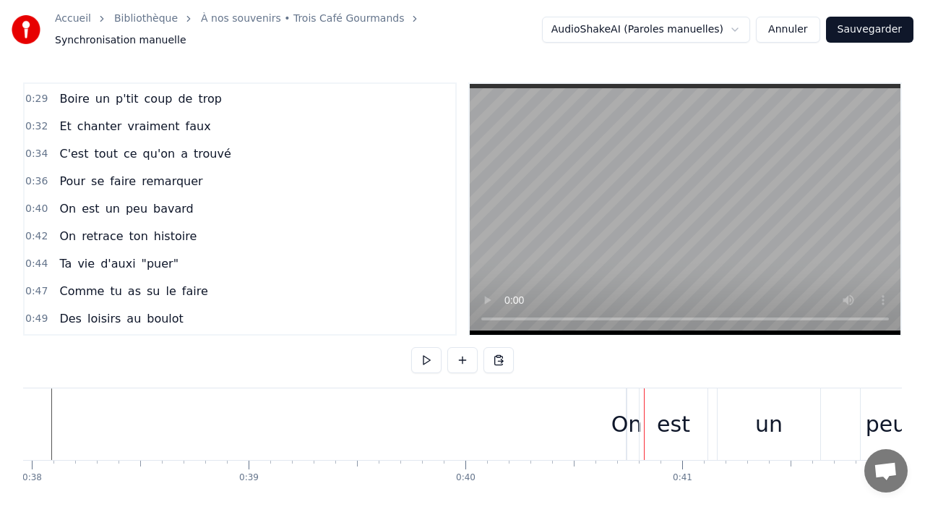
click at [648, 400] on div "est" at bounding box center [674, 424] width 68 height 72
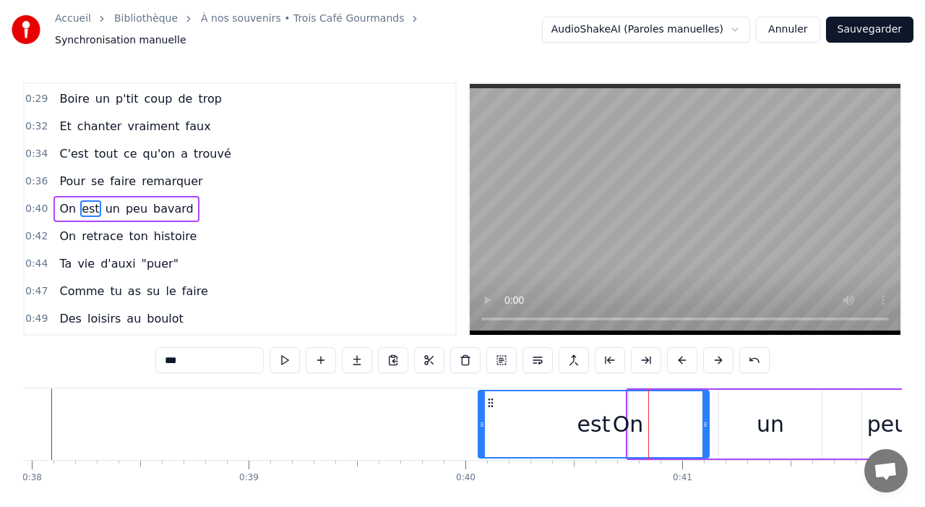
drag, startPoint x: 642, startPoint y: 399, endPoint x: 479, endPoint y: 391, distance: 162.8
click at [479, 391] on div at bounding box center [482, 424] width 6 height 66
click at [622, 414] on div "est" at bounding box center [593, 424] width 229 height 66
click at [632, 416] on div "est" at bounding box center [593, 424] width 229 height 66
click at [633, 416] on div "est" at bounding box center [593, 424] width 229 height 66
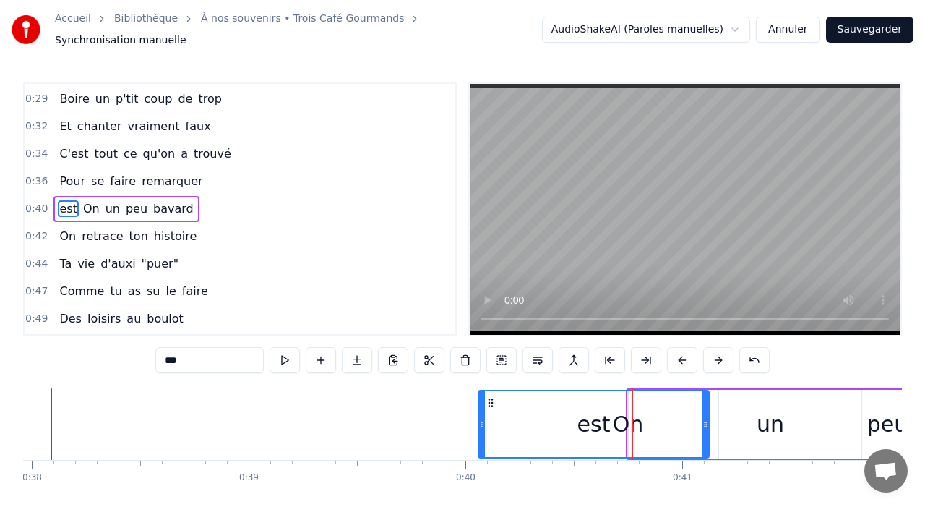
click at [633, 416] on div "est" at bounding box center [593, 424] width 229 height 66
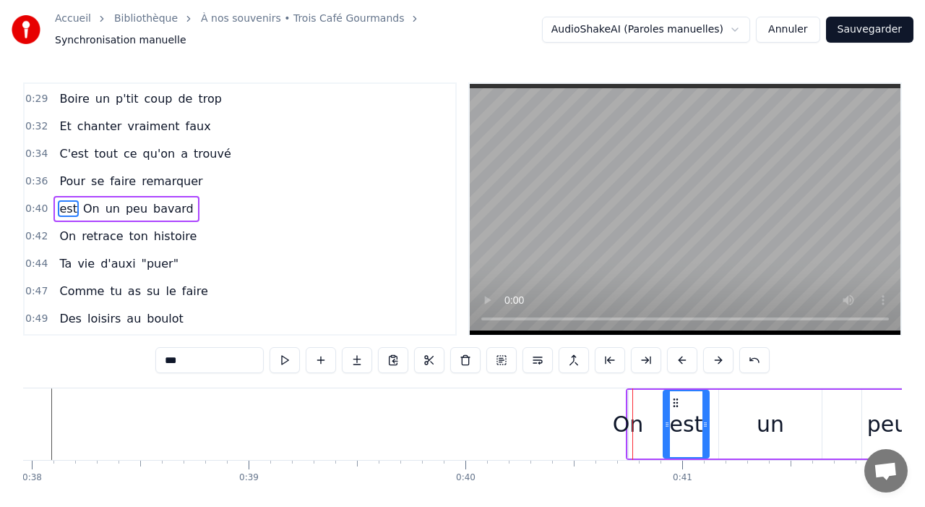
drag, startPoint x: 482, startPoint y: 416, endPoint x: 666, endPoint y: 426, distance: 183.9
click at [627, 418] on div "On" at bounding box center [628, 424] width 31 height 33
type input "**"
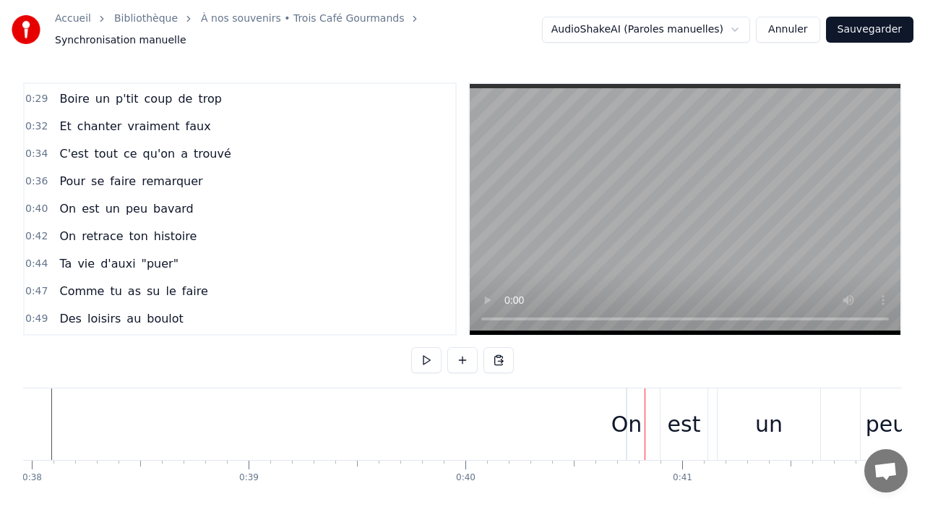
click at [629, 413] on div "On" at bounding box center [626, 424] width 31 height 33
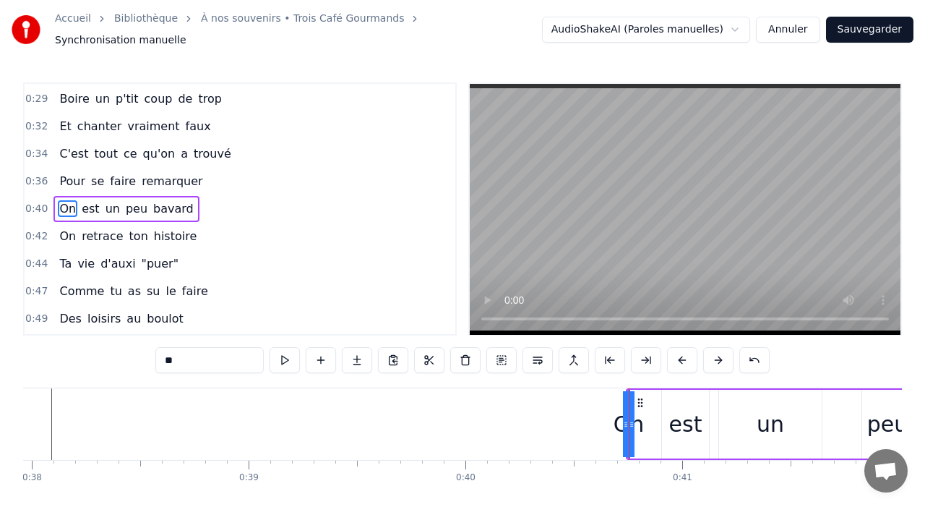
drag, startPoint x: 632, startPoint y: 414, endPoint x: 646, endPoint y: 416, distance: 14.5
click at [646, 416] on div "On est un peu bavard" at bounding box center [825, 424] width 398 height 72
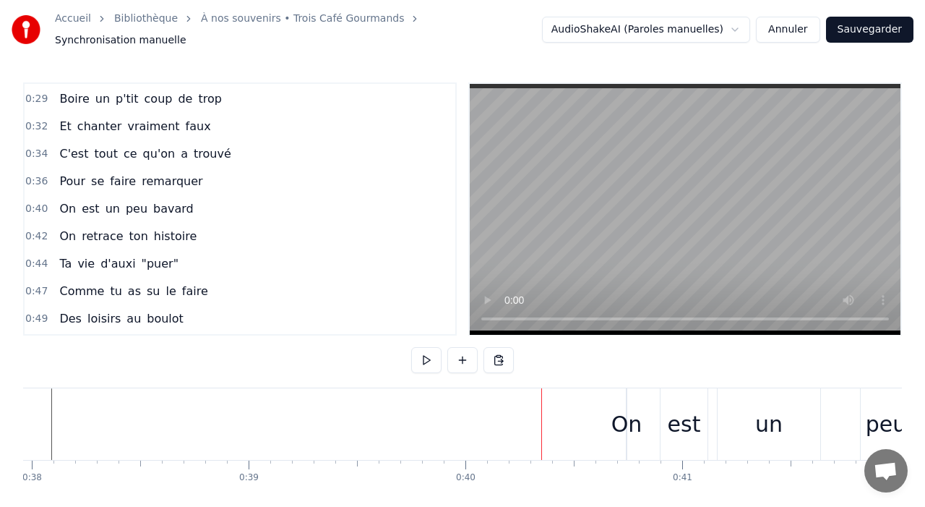
click at [626, 421] on div "On" at bounding box center [626, 424] width 31 height 33
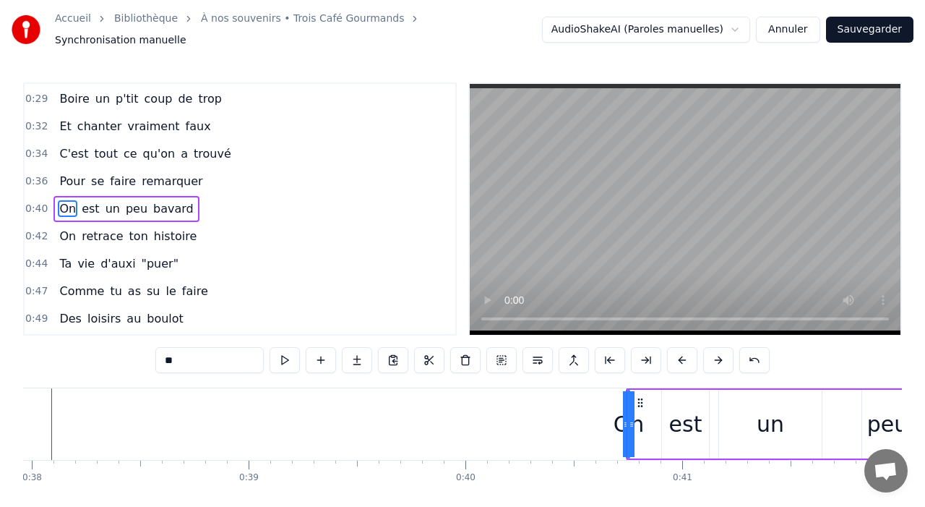
click at [627, 421] on div at bounding box center [627, 424] width 1 height 72
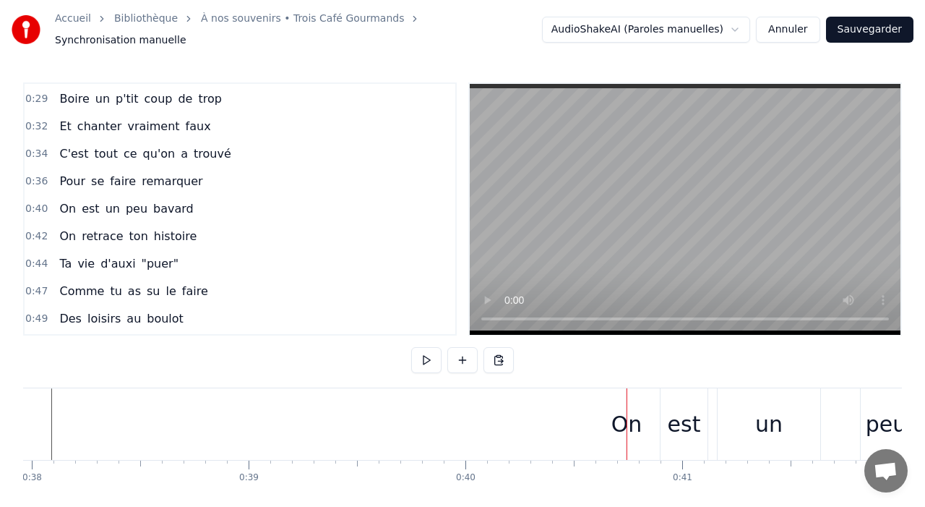
click at [622, 418] on div "On" at bounding box center [626, 424] width 31 height 33
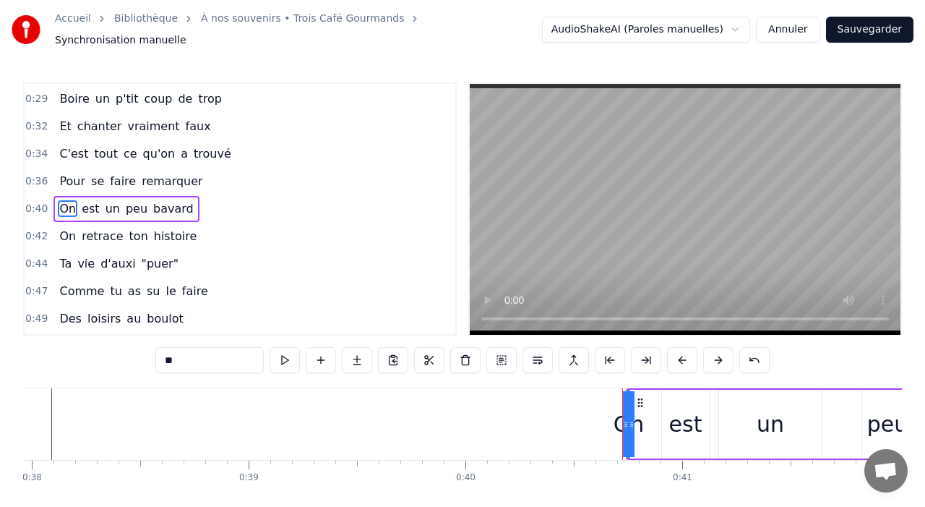
click at [622, 418] on div at bounding box center [622, 424] width 1 height 72
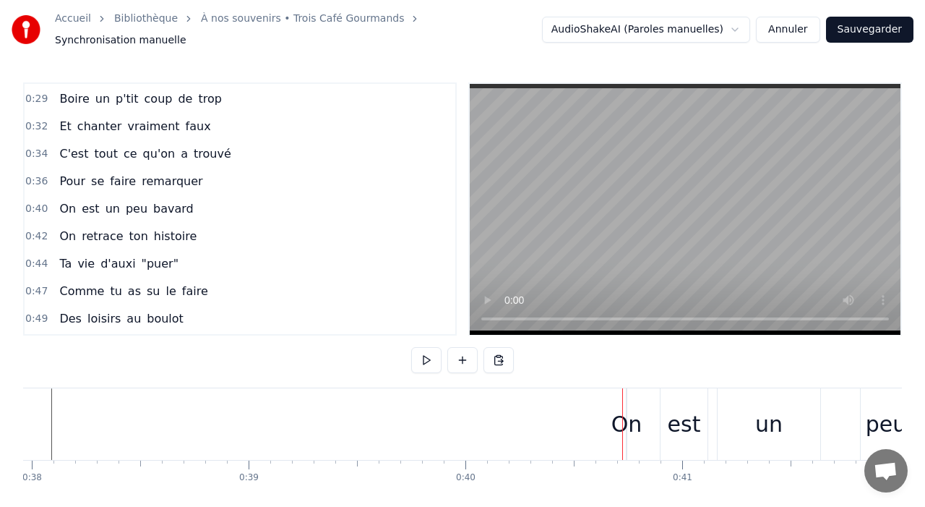
click at [626, 419] on div "On" at bounding box center [626, 424] width 31 height 33
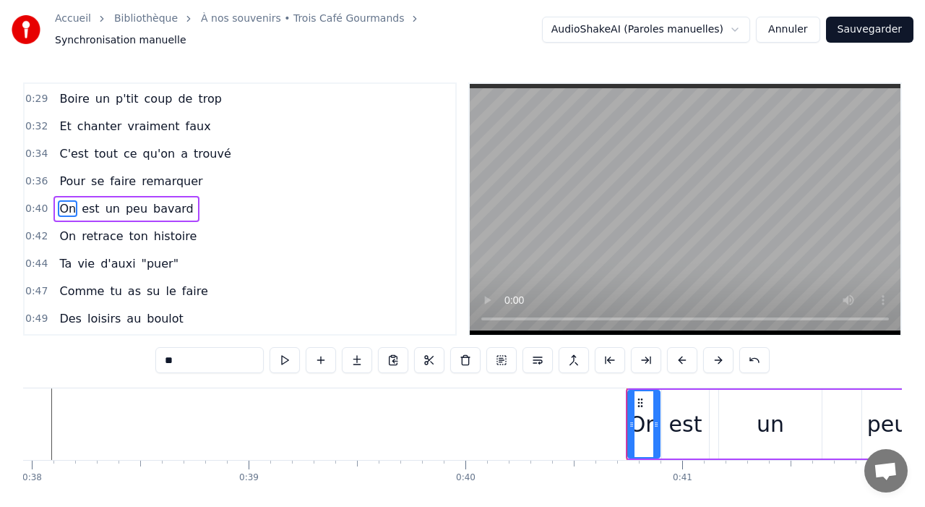
drag, startPoint x: 628, startPoint y: 416, endPoint x: 661, endPoint y: 425, distance: 34.5
click at [661, 425] on div "On est un peu bavard" at bounding box center [825, 424] width 398 height 72
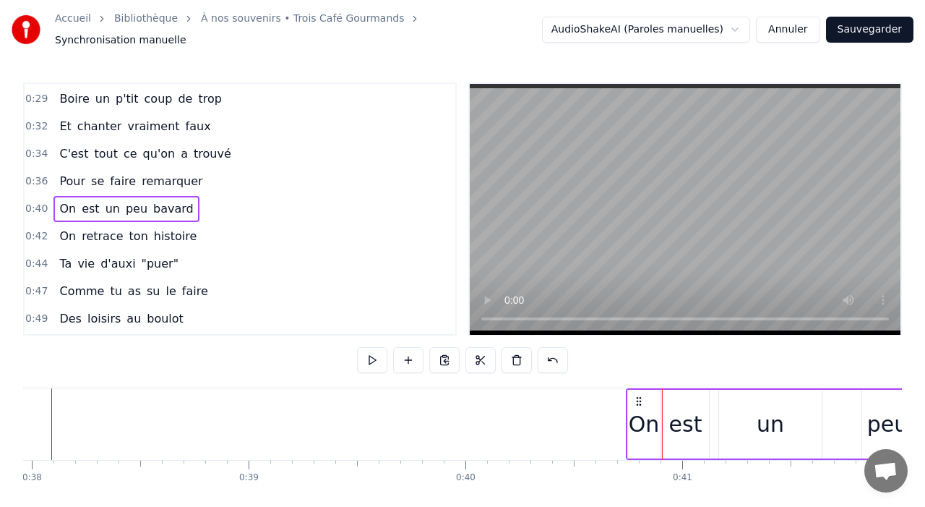
click at [628, 420] on div "On" at bounding box center [644, 424] width 32 height 69
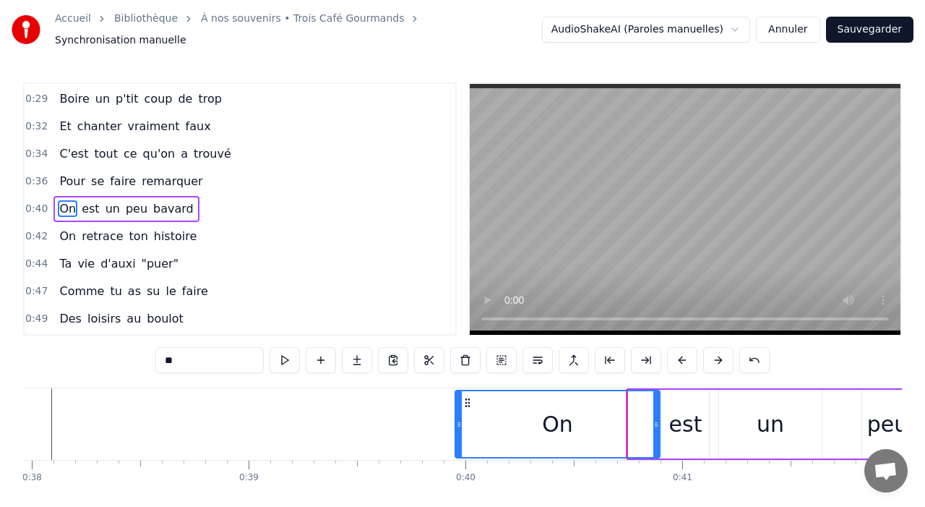
drag, startPoint x: 631, startPoint y: 420, endPoint x: 458, endPoint y: 418, distance: 172.7
click at [458, 418] on icon at bounding box center [459, 424] width 6 height 12
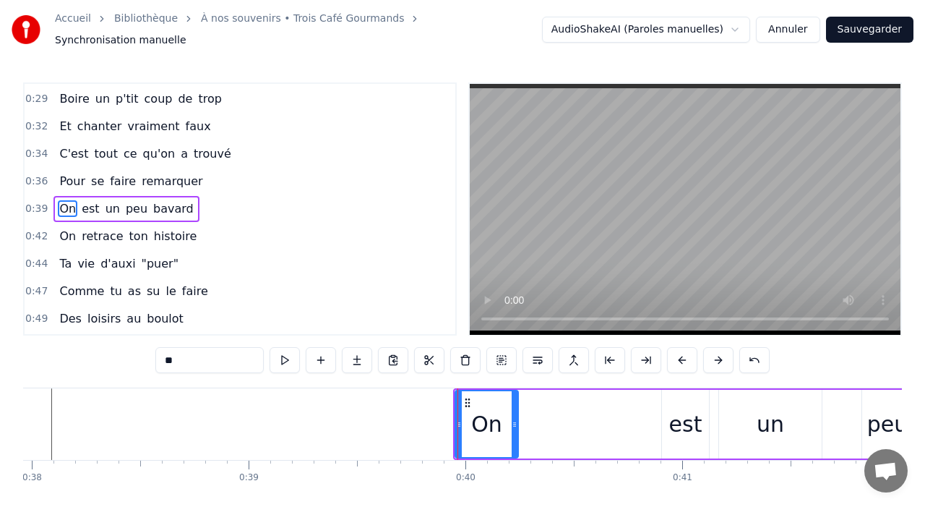
drag, startPoint x: 658, startPoint y: 425, endPoint x: 516, endPoint y: 425, distance: 141.7
click at [516, 425] on div at bounding box center [515, 424] width 6 height 66
click at [692, 424] on div "est" at bounding box center [685, 424] width 33 height 33
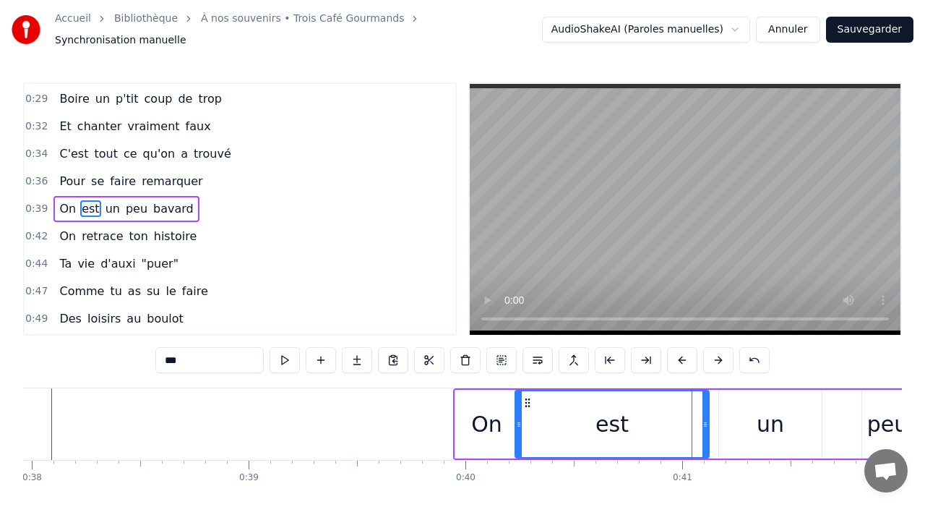
drag, startPoint x: 666, startPoint y: 415, endPoint x: 519, endPoint y: 418, distance: 146.8
click at [519, 418] on icon at bounding box center [519, 424] width 6 height 12
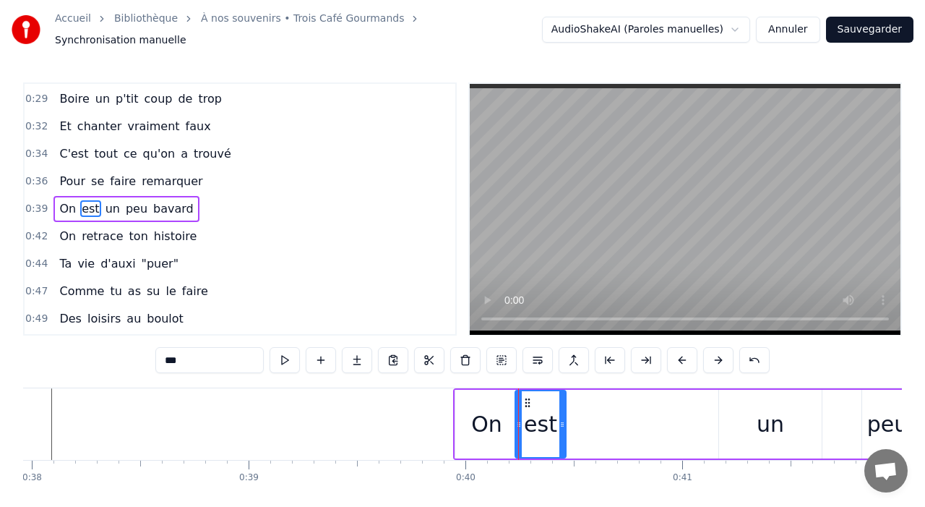
drag, startPoint x: 704, startPoint y: 424, endPoint x: 561, endPoint y: 414, distance: 143.4
click at [561, 416] on div at bounding box center [562, 424] width 6 height 66
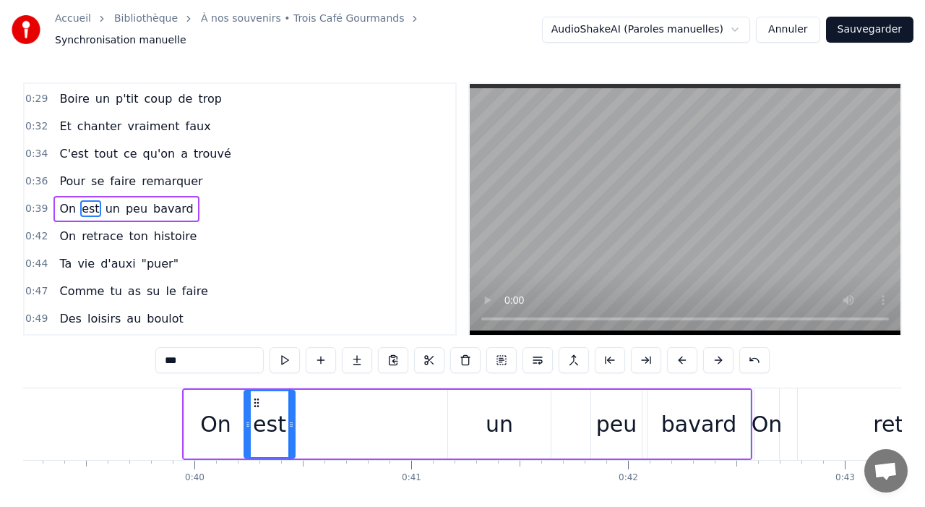
scroll to position [0, 8501]
click at [749, 421] on div "bavard" at bounding box center [699, 424] width 103 height 69
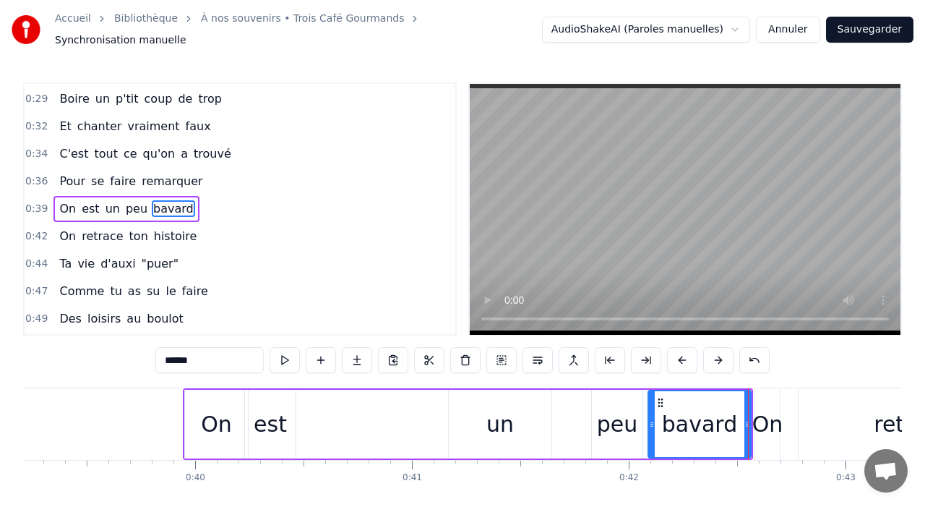
click at [489, 429] on div "un" at bounding box center [499, 424] width 27 height 33
type input "**"
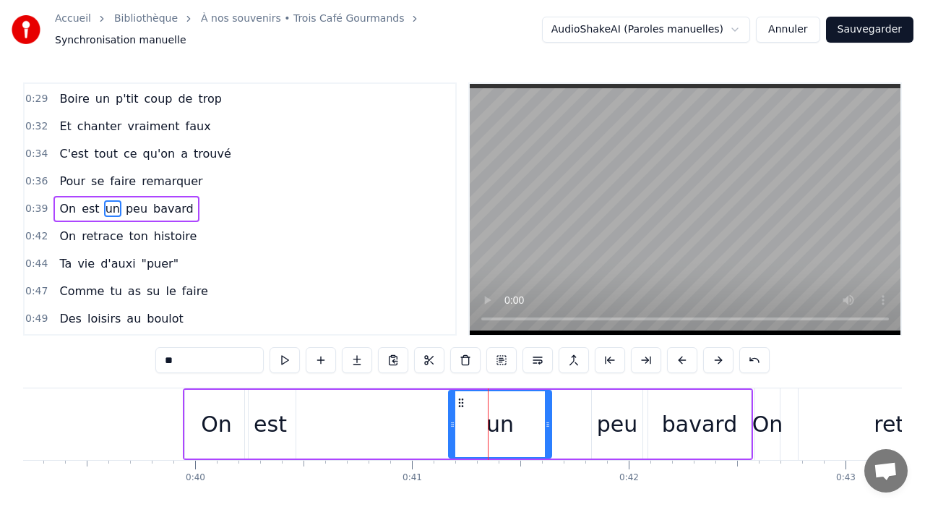
drag, startPoint x: 508, startPoint y: 418, endPoint x: 433, endPoint y: 416, distance: 75.2
click at [433, 416] on div "On est un peu bavard" at bounding box center [468, 424] width 570 height 72
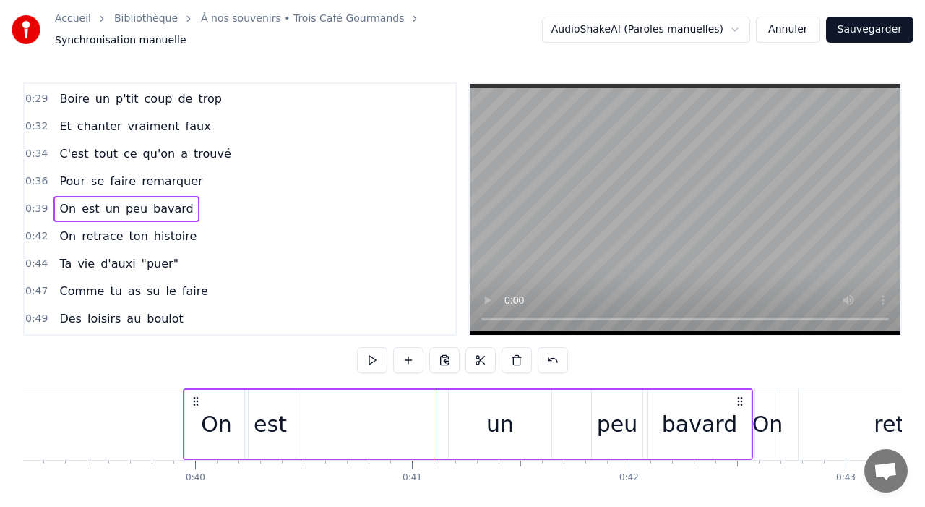
click at [489, 422] on div "un" at bounding box center [499, 424] width 27 height 33
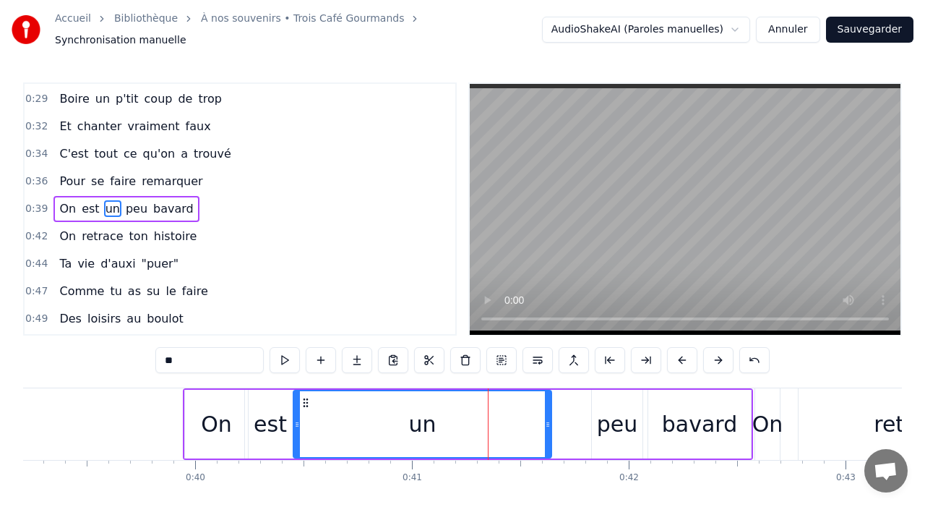
drag, startPoint x: 450, startPoint y: 415, endPoint x: 294, endPoint y: 422, distance: 155.6
click at [294, 422] on icon at bounding box center [297, 424] width 6 height 12
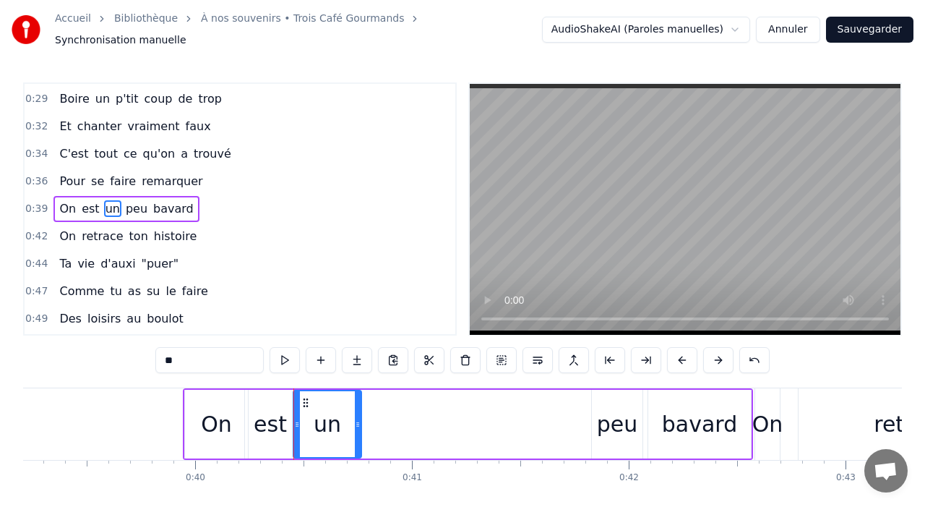
drag, startPoint x: 549, startPoint y: 419, endPoint x: 358, endPoint y: 416, distance: 190.1
click at [358, 418] on icon at bounding box center [358, 424] width 6 height 12
click at [631, 417] on div "peu" at bounding box center [617, 424] width 41 height 33
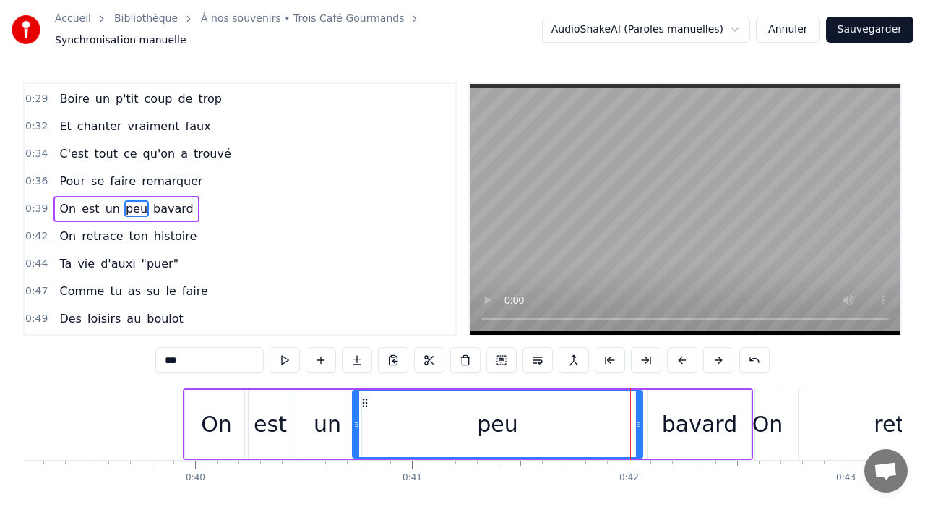
drag, startPoint x: 596, startPoint y: 416, endPoint x: 352, endPoint y: 426, distance: 243.8
click at [353, 426] on div at bounding box center [356, 424] width 6 height 66
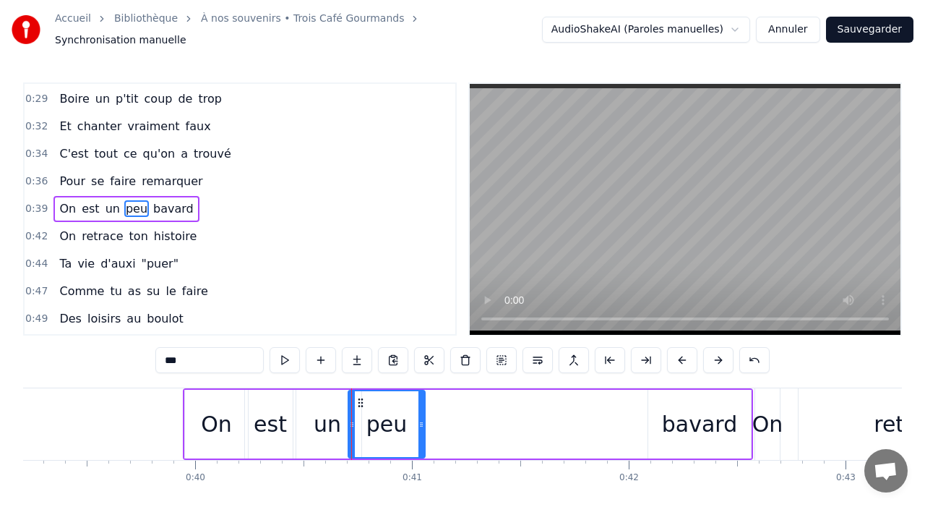
drag, startPoint x: 636, startPoint y: 417, endPoint x: 413, endPoint y: 413, distance: 223.4
click at [418, 418] on icon at bounding box center [421, 424] width 6 height 12
click at [687, 422] on div "bavard" at bounding box center [699, 424] width 75 height 33
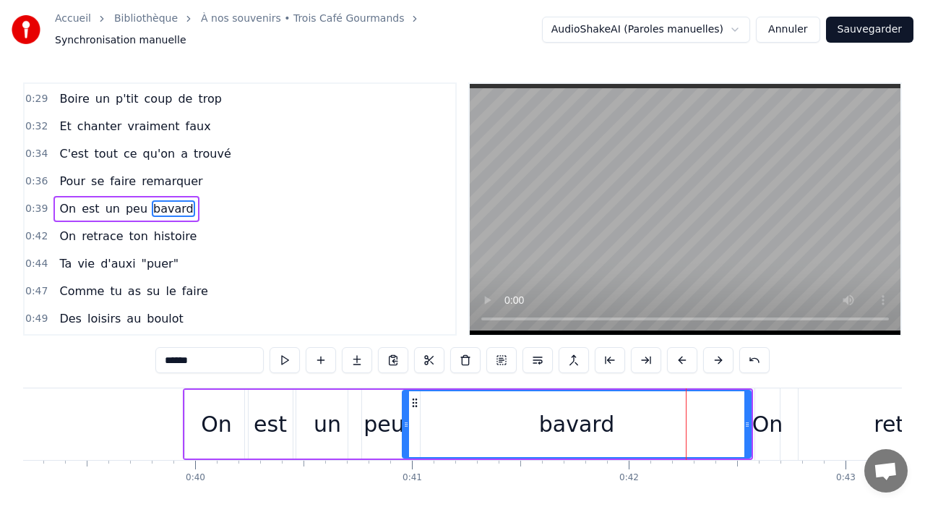
drag, startPoint x: 650, startPoint y: 418, endPoint x: 403, endPoint y: 420, distance: 246.5
click at [403, 420] on icon at bounding box center [406, 424] width 6 height 12
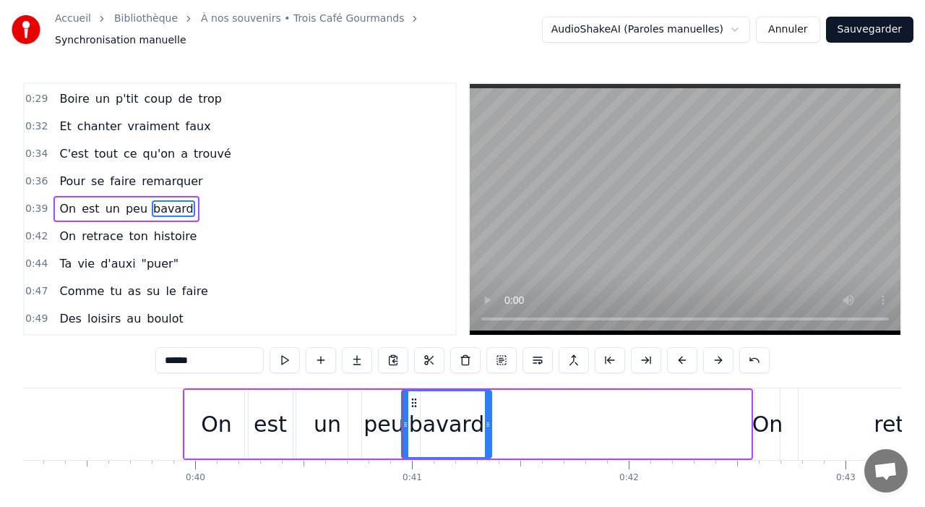
drag, startPoint x: 747, startPoint y: 416, endPoint x: 486, endPoint y: 409, distance: 260.3
click at [486, 409] on div at bounding box center [488, 424] width 6 height 66
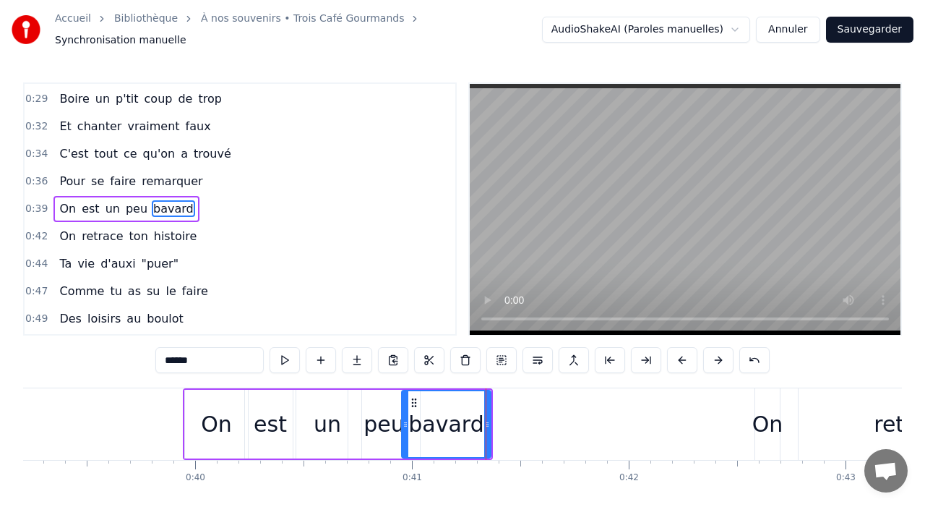
click at [450, 309] on div "0:00 Comment peut- on oublier 0:02 C'qui nous amène ici 0:04 C'est juste l'anni…" at bounding box center [462, 209] width 879 height 254
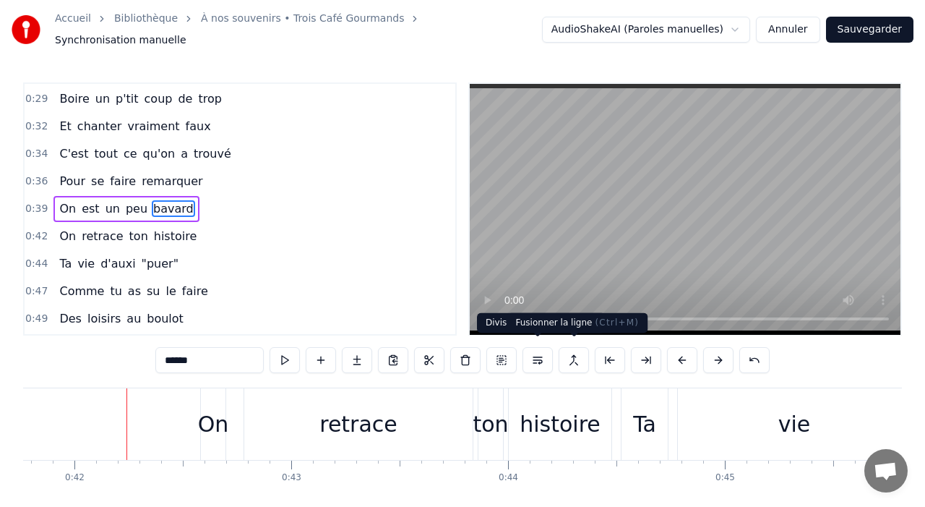
scroll to position [0, 9087]
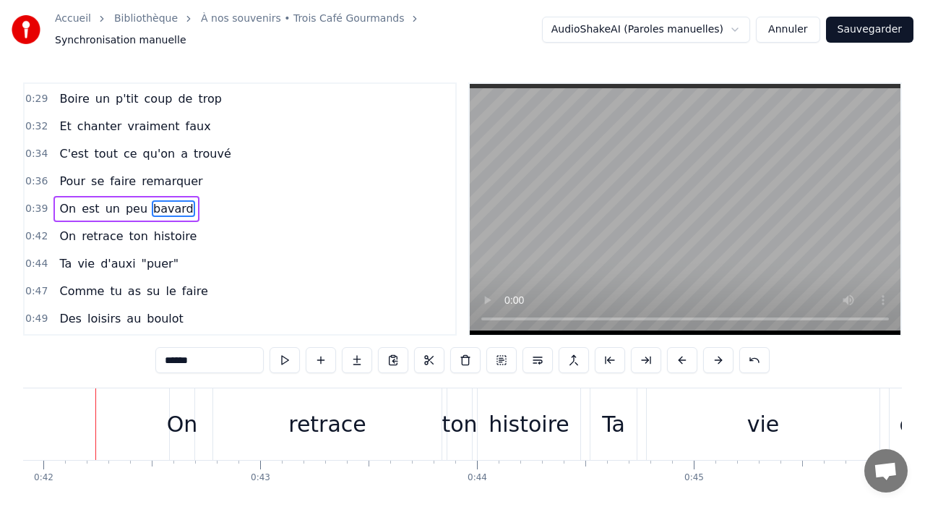
click at [187, 430] on div "On" at bounding box center [182, 424] width 31 height 33
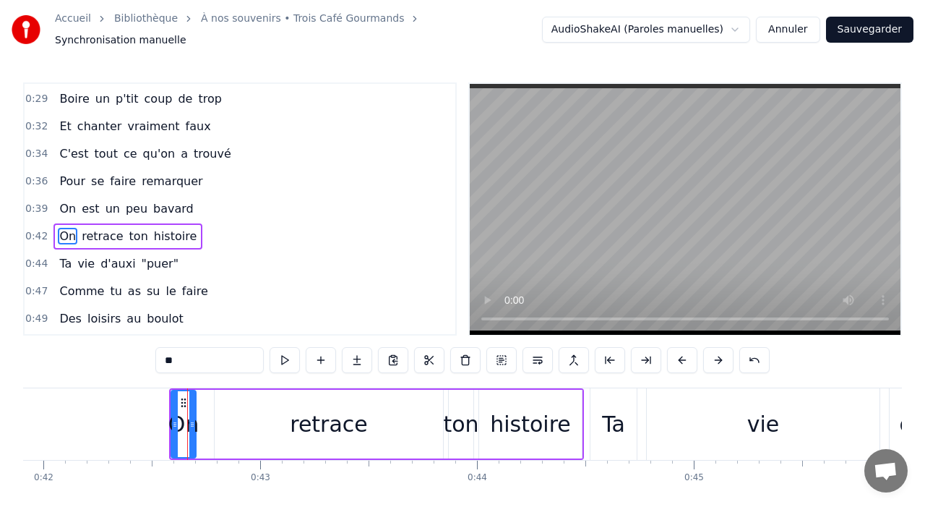
scroll to position [465, 0]
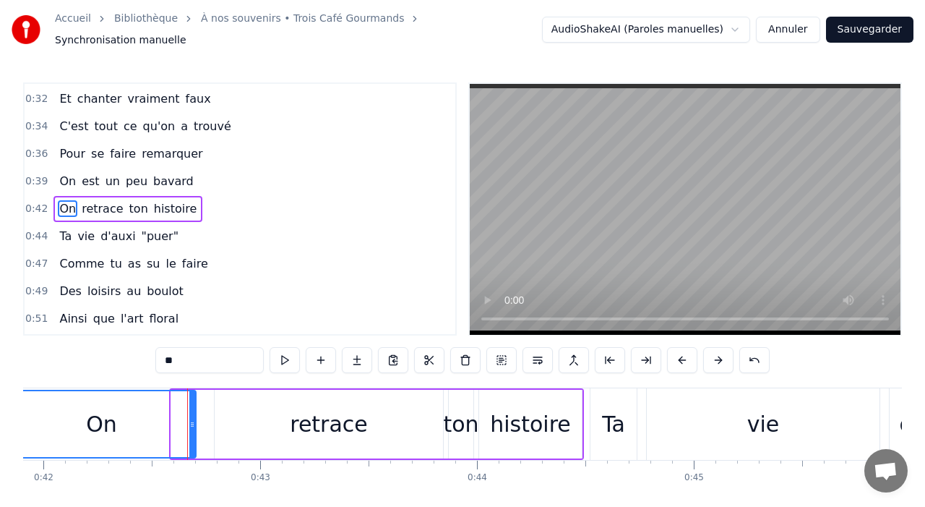
drag, startPoint x: 175, startPoint y: 422, endPoint x: 15, endPoint y: 417, distance: 159.8
click at [12, 417] on div "Accueil Bibliothèque À nos souvenirs • Trois Café Gourmands Synchronisation man…" at bounding box center [462, 266] width 925 height 533
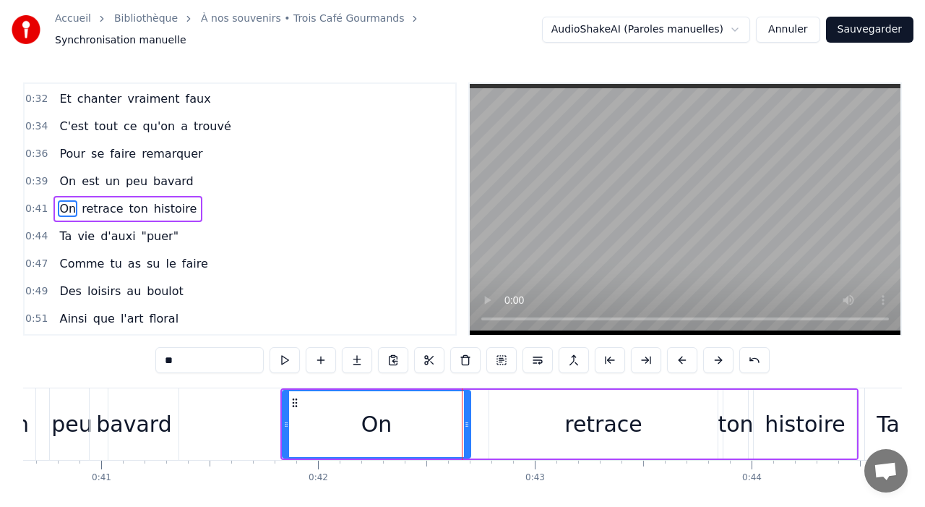
scroll to position [0, 8791]
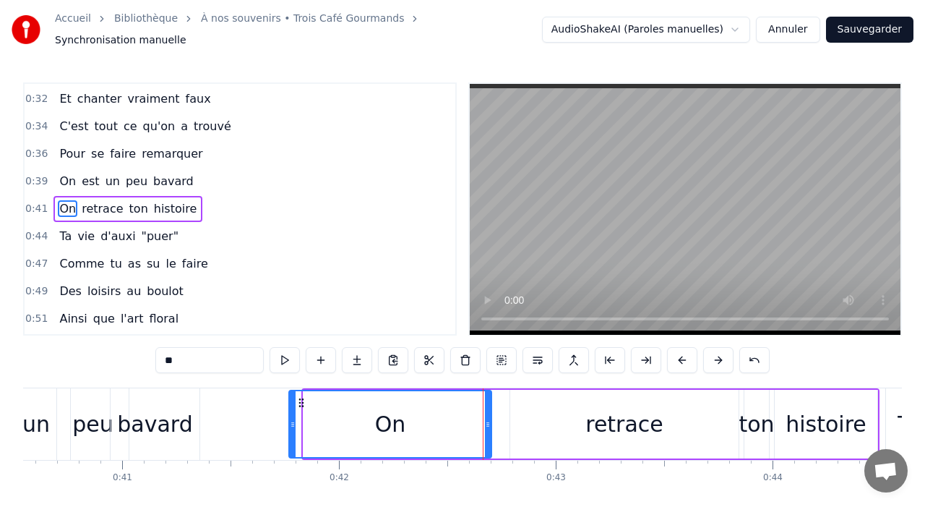
drag, startPoint x: 306, startPoint y: 424, endPoint x: 291, endPoint y: 421, distance: 14.7
click at [291, 423] on div at bounding box center [293, 424] width 6 height 66
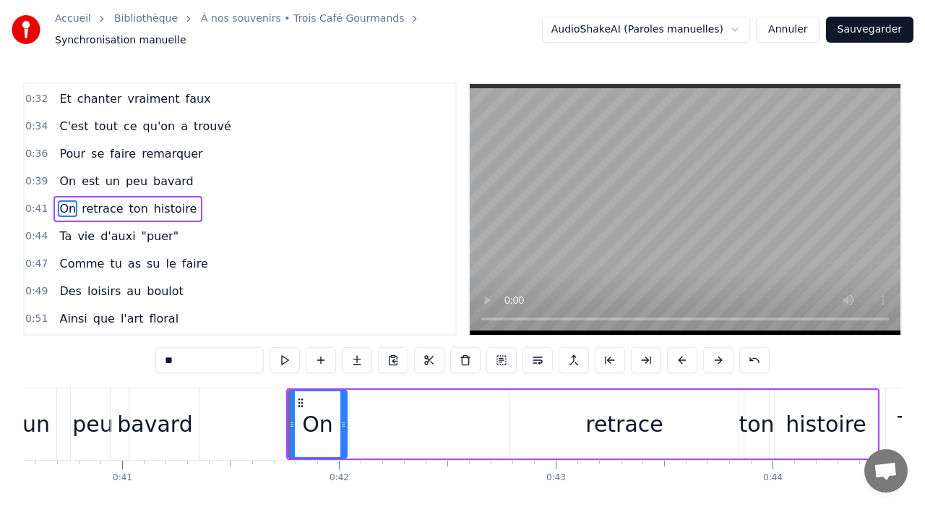
drag, startPoint x: 489, startPoint y: 418, endPoint x: 344, endPoint y: 416, distance: 144.6
click at [344, 418] on icon at bounding box center [343, 424] width 6 height 12
click at [596, 416] on div "retrace" at bounding box center [624, 424] width 78 height 33
type input "*******"
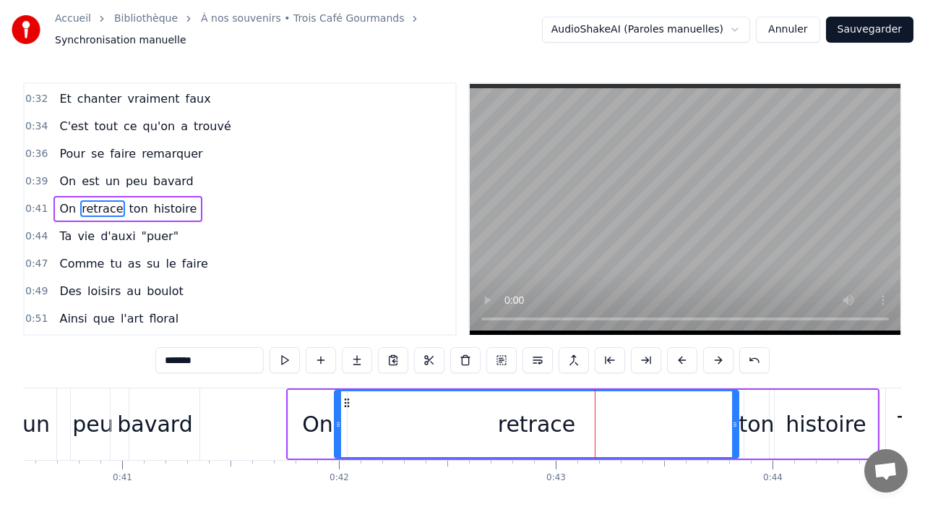
drag, startPoint x: 515, startPoint y: 416, endPoint x: 339, endPoint y: 421, distance: 175.7
click at [339, 421] on icon at bounding box center [338, 424] width 6 height 12
click at [739, 415] on div "retrace" at bounding box center [536, 424] width 405 height 69
drag, startPoint x: 737, startPoint y: 415, endPoint x: 659, endPoint y: 413, distance: 77.4
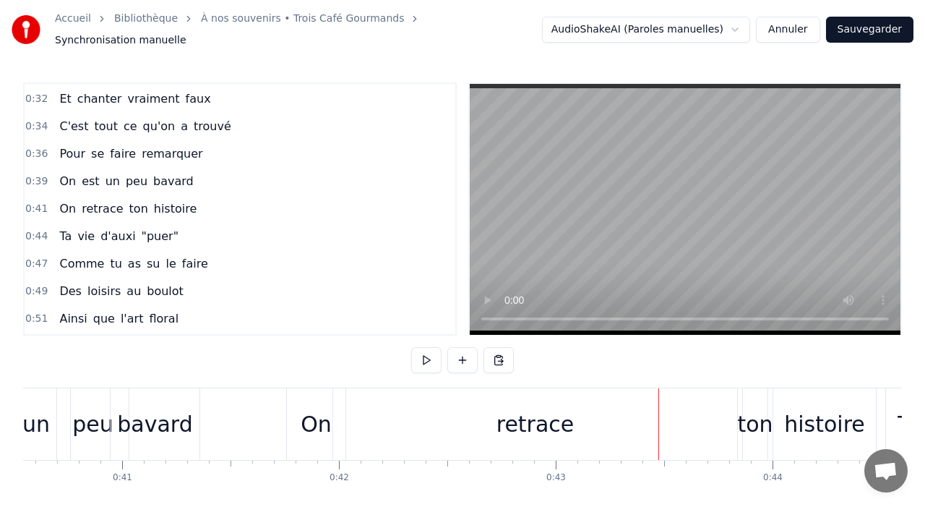
click at [731, 416] on div "retrace" at bounding box center [535, 424] width 404 height 72
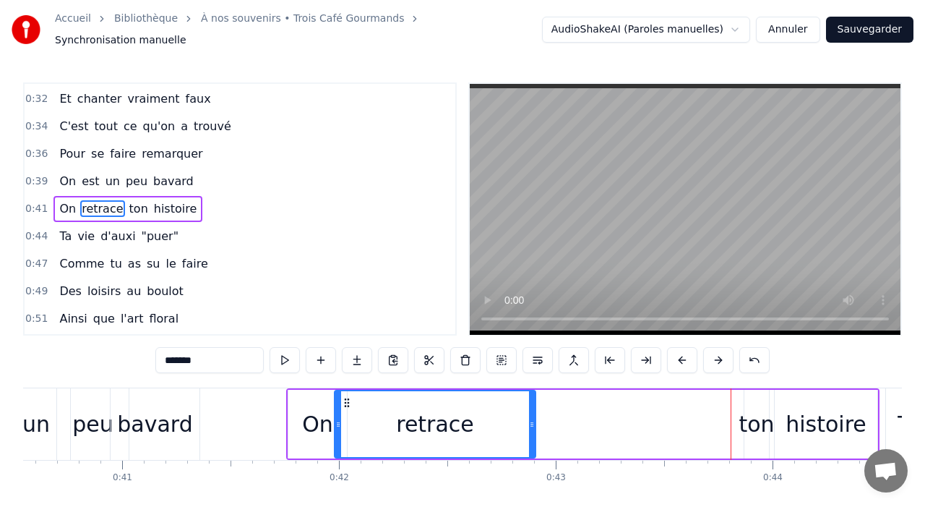
drag, startPoint x: 736, startPoint y: 418, endPoint x: 533, endPoint y: 416, distance: 203.1
click at [533, 418] on icon at bounding box center [532, 424] width 6 height 12
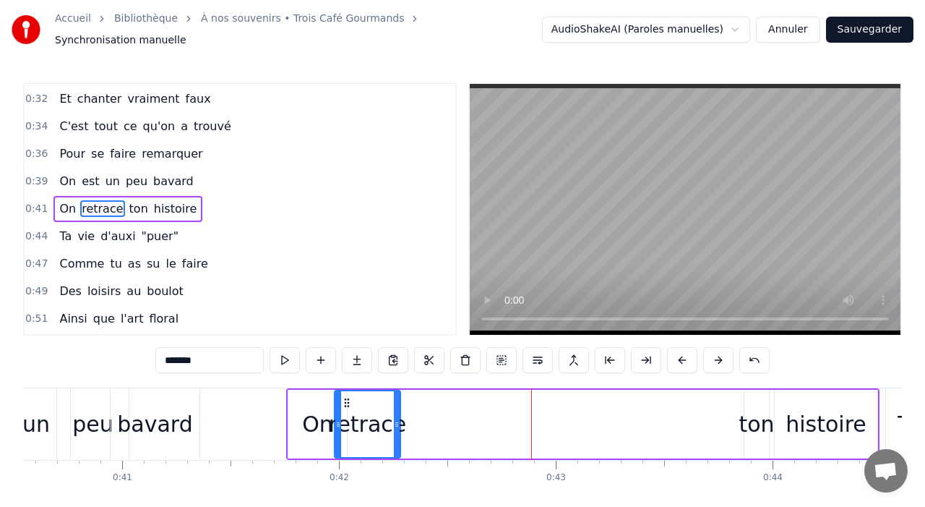
drag, startPoint x: 533, startPoint y: 416, endPoint x: 398, endPoint y: 416, distance: 135.2
click at [398, 418] on icon at bounding box center [397, 424] width 6 height 12
click at [754, 418] on div "ton" at bounding box center [756, 424] width 35 height 33
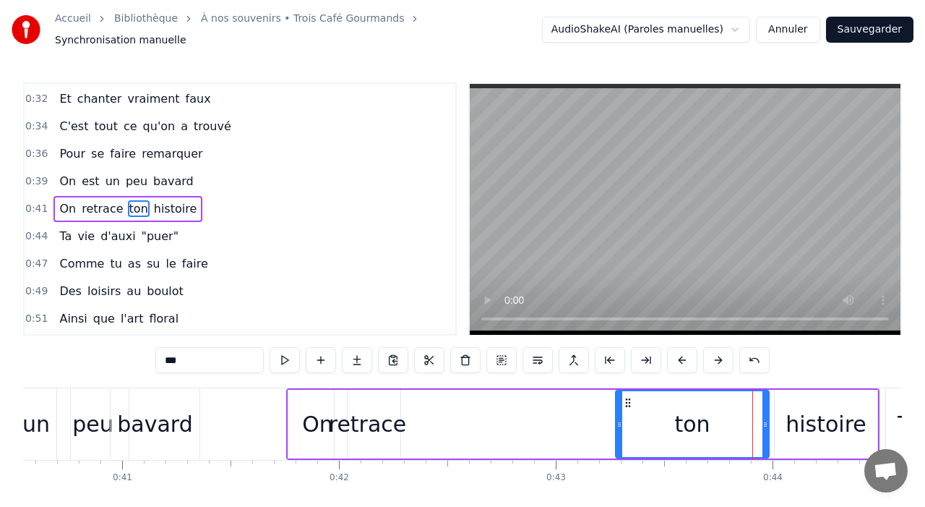
drag, startPoint x: 746, startPoint y: 416, endPoint x: 489, endPoint y: 424, distance: 256.7
click at [617, 424] on div at bounding box center [620, 424] width 6 height 66
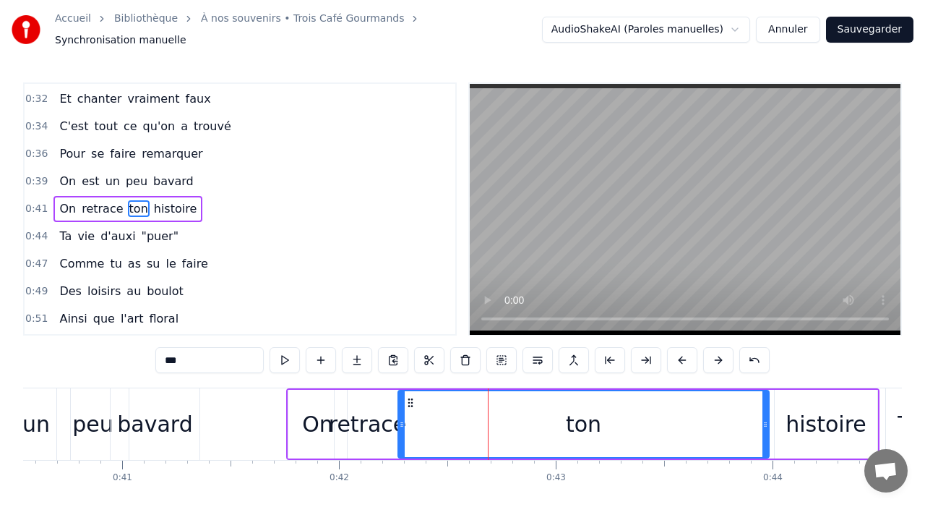
drag, startPoint x: 489, startPoint y: 424, endPoint x: 398, endPoint y: 423, distance: 91.1
click at [399, 423] on div at bounding box center [402, 424] width 6 height 66
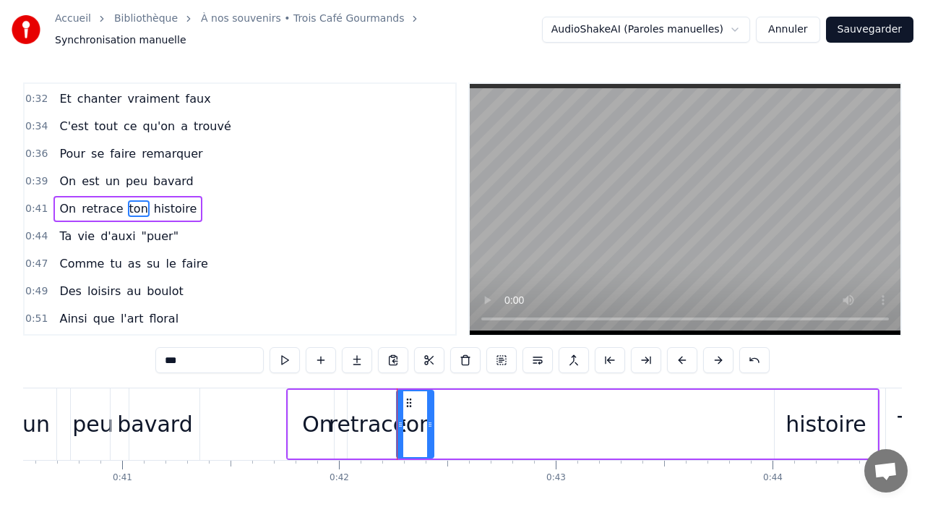
drag, startPoint x: 765, startPoint y: 420, endPoint x: 430, endPoint y: 413, distance: 334.7
click at [430, 418] on icon at bounding box center [430, 424] width 6 height 12
click at [803, 434] on div "histoire" at bounding box center [826, 424] width 103 height 69
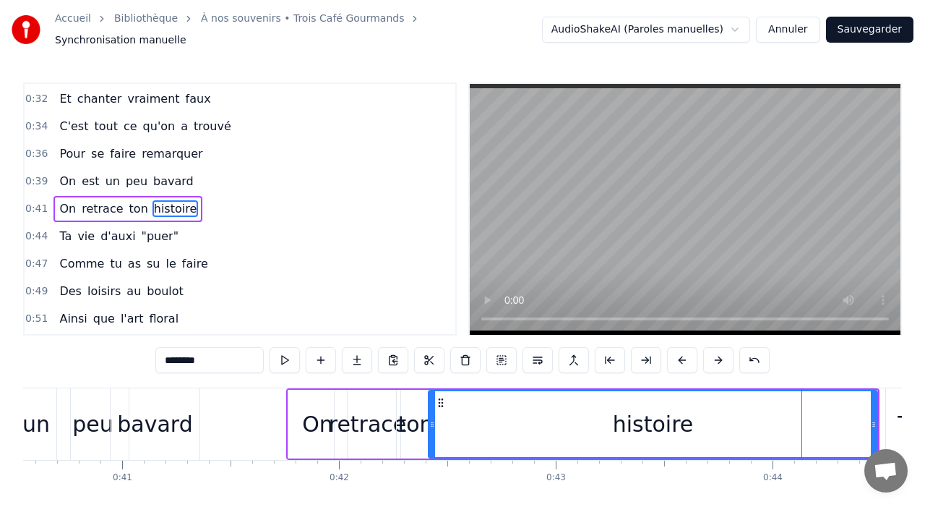
drag, startPoint x: 778, startPoint y: 417, endPoint x: 432, endPoint y: 412, distance: 346.2
click at [432, 418] on icon at bounding box center [432, 424] width 6 height 12
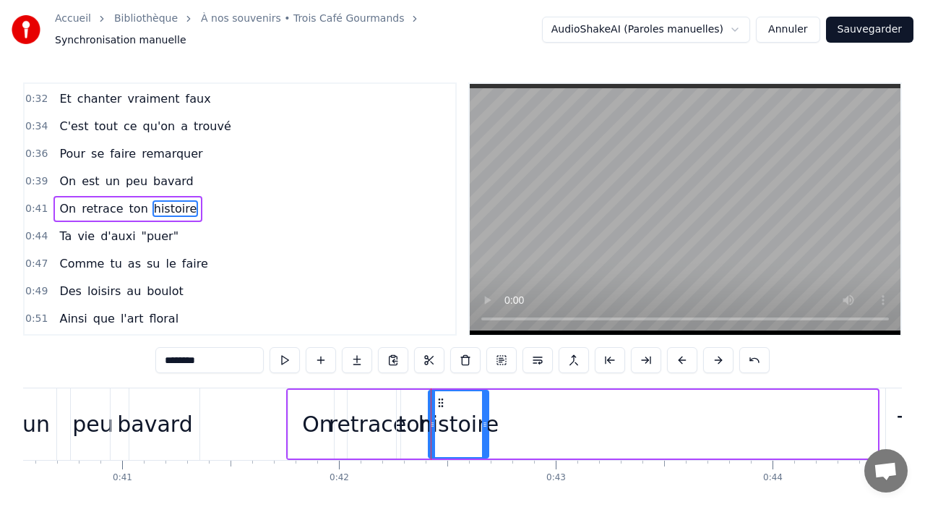
drag, startPoint x: 872, startPoint y: 418, endPoint x: 482, endPoint y: 402, distance: 389.9
click at [482, 403] on div at bounding box center [485, 424] width 6 height 66
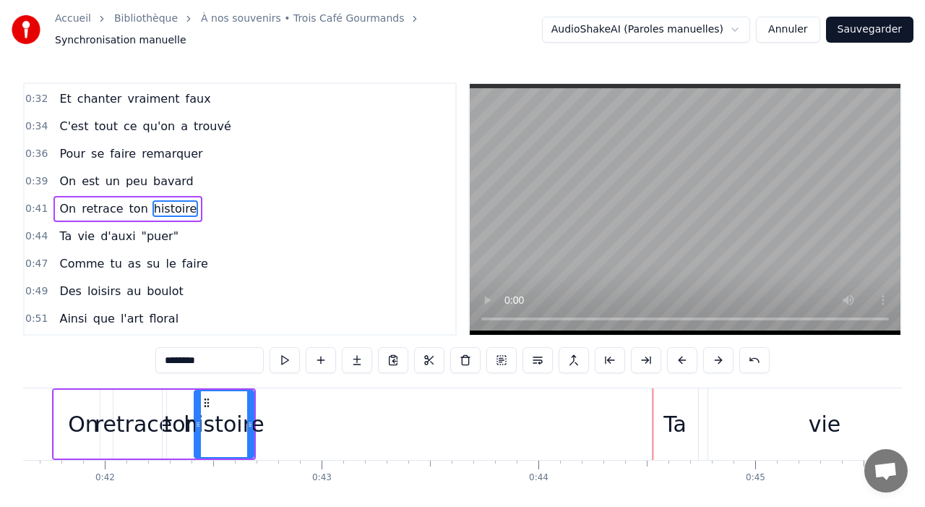
scroll to position [0, 9468]
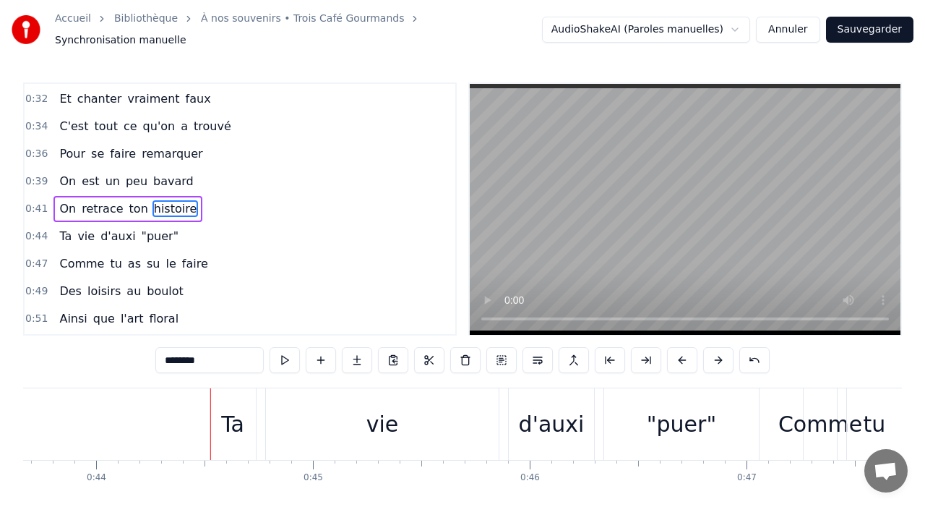
click at [246, 410] on div "Ta" at bounding box center [233, 424] width 46 height 72
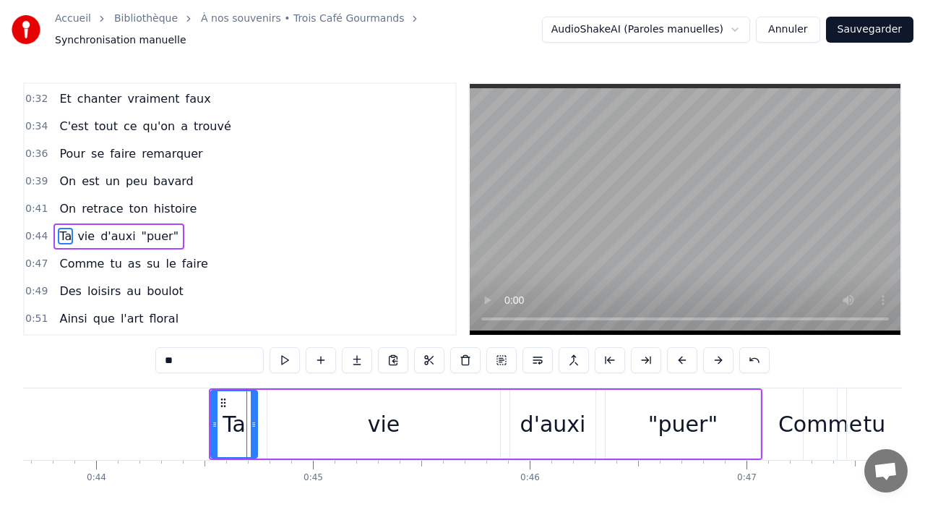
scroll to position [493, 0]
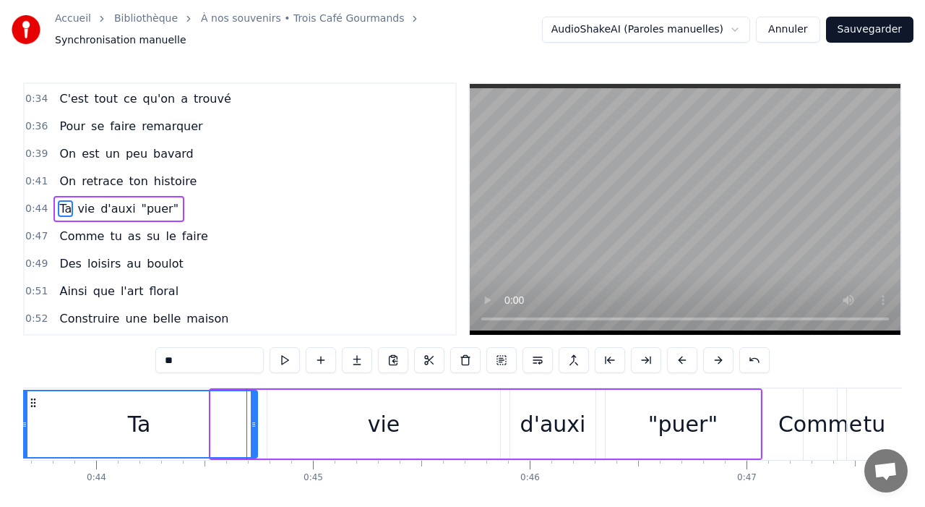
drag, startPoint x: 213, startPoint y: 418, endPoint x: 18, endPoint y: 418, distance: 195.2
click at [18, 418] on div "Accueil Bibliothèque À nos souvenirs • Trois Café Gourmands Synchronisation man…" at bounding box center [462, 266] width 925 height 533
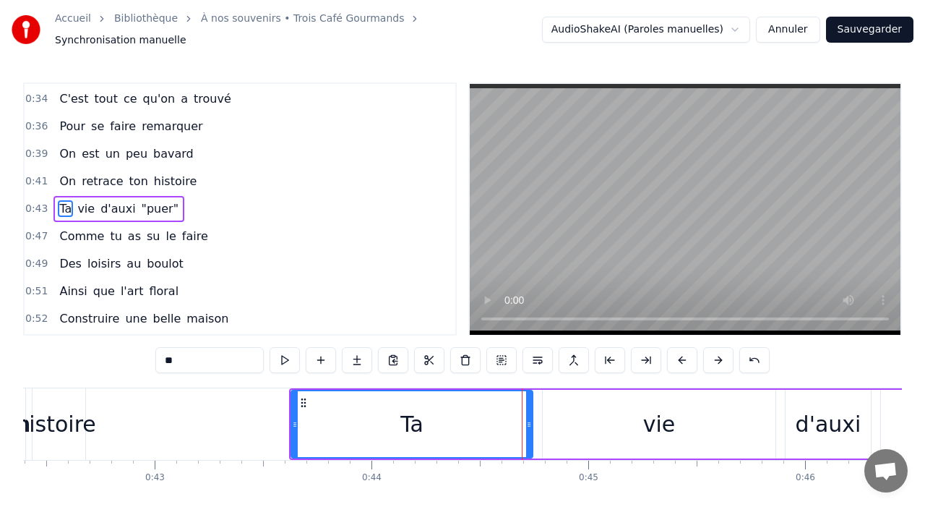
scroll to position [0, 9148]
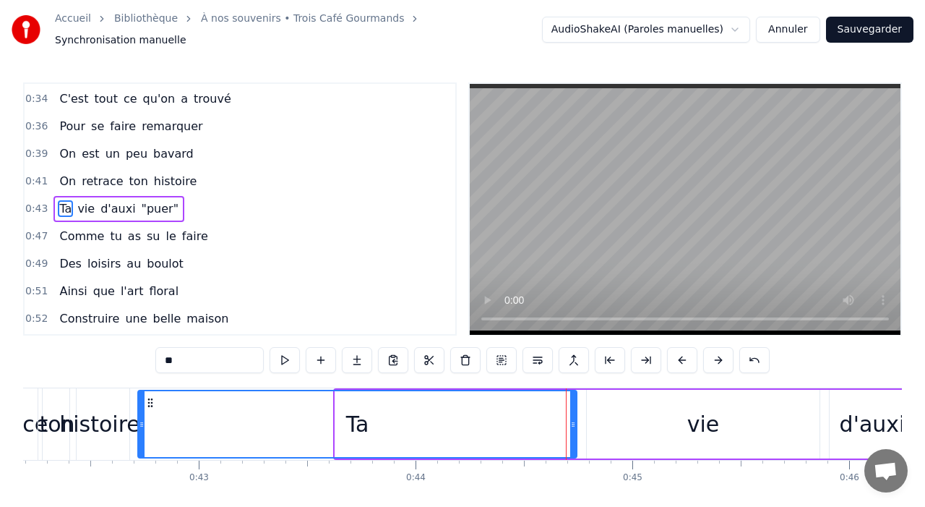
drag, startPoint x: 338, startPoint y: 422, endPoint x: 139, endPoint y: 416, distance: 199.6
click at [139, 418] on icon at bounding box center [142, 424] width 6 height 12
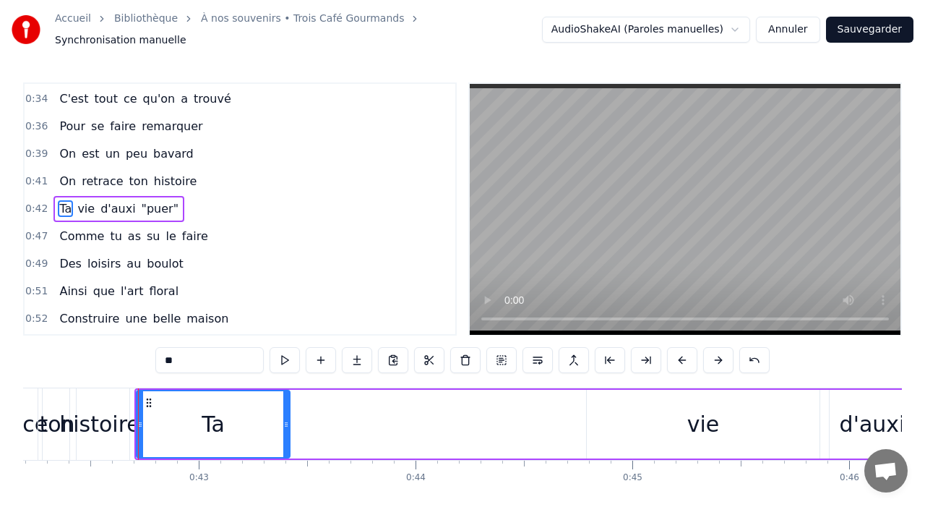
drag, startPoint x: 570, startPoint y: 415, endPoint x: 280, endPoint y: 400, distance: 290.2
click at [283, 400] on div at bounding box center [286, 424] width 6 height 66
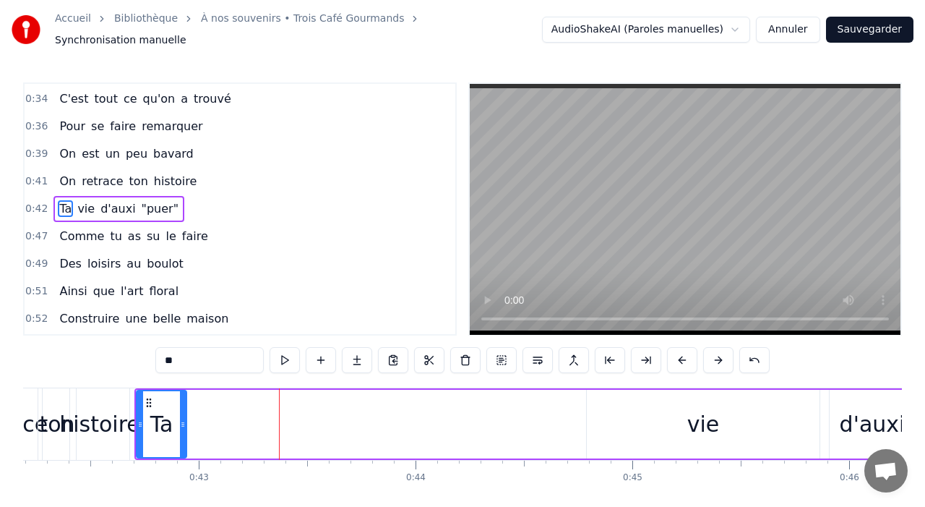
drag, startPoint x: 285, startPoint y: 405, endPoint x: 184, endPoint y: 404, distance: 100.5
click at [184, 405] on div at bounding box center [183, 424] width 6 height 66
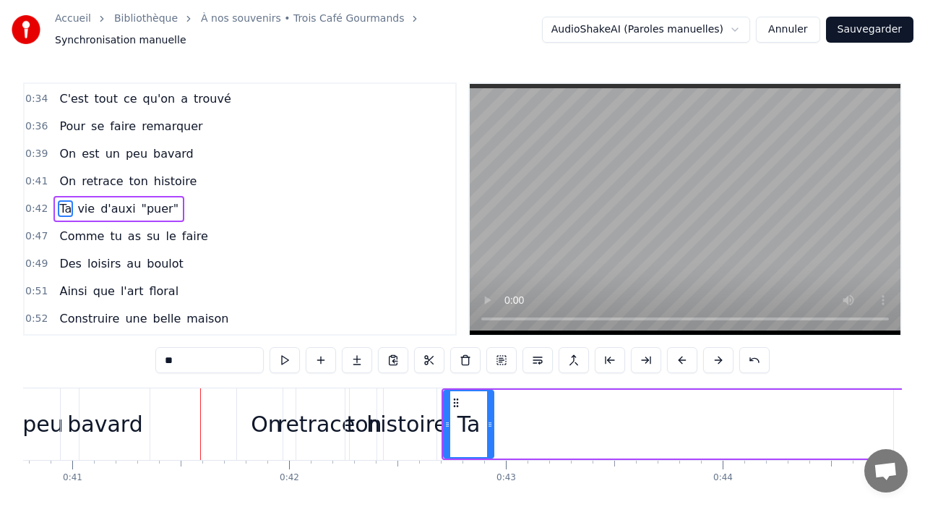
scroll to position [0, 8848]
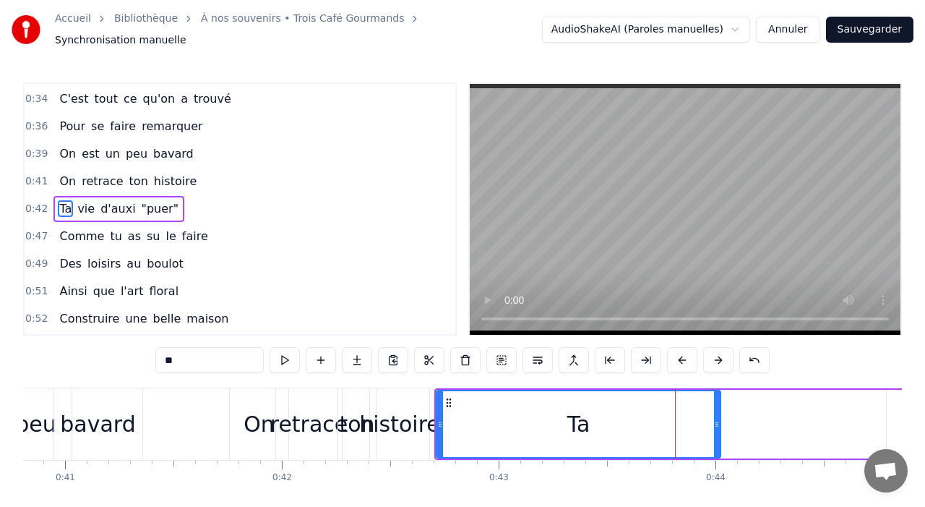
drag, startPoint x: 484, startPoint y: 415, endPoint x: 715, endPoint y: 411, distance: 231.3
click at [717, 418] on icon at bounding box center [717, 424] width 6 height 12
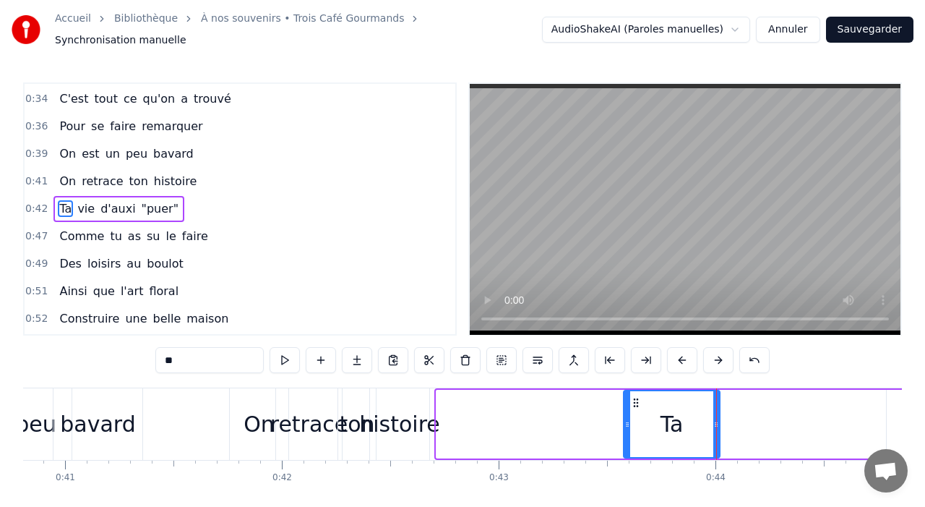
drag, startPoint x: 441, startPoint y: 418, endPoint x: 627, endPoint y: 419, distance: 185.8
click at [628, 421] on icon at bounding box center [627, 424] width 6 height 12
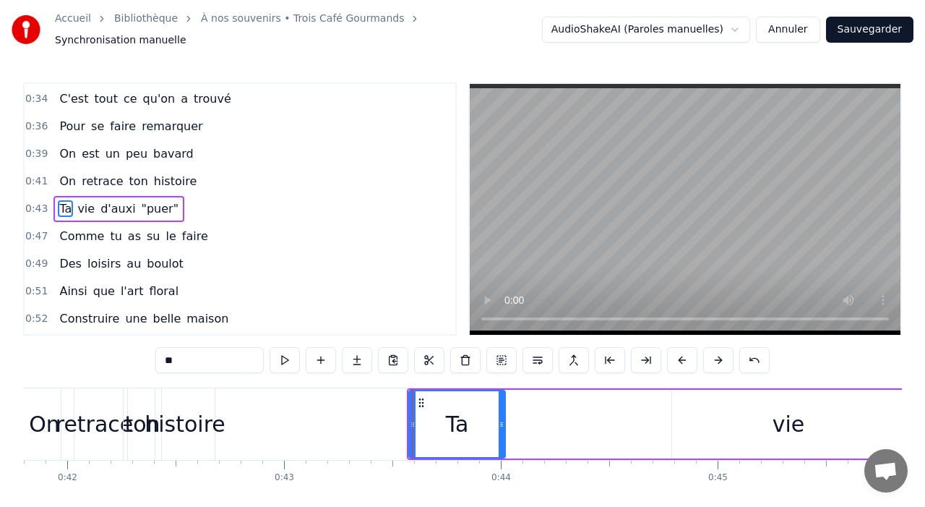
scroll to position [0, 9062]
drag, startPoint x: 503, startPoint y: 426, endPoint x: 478, endPoint y: 422, distance: 25.6
click at [478, 424] on div at bounding box center [478, 424] width 6 height 66
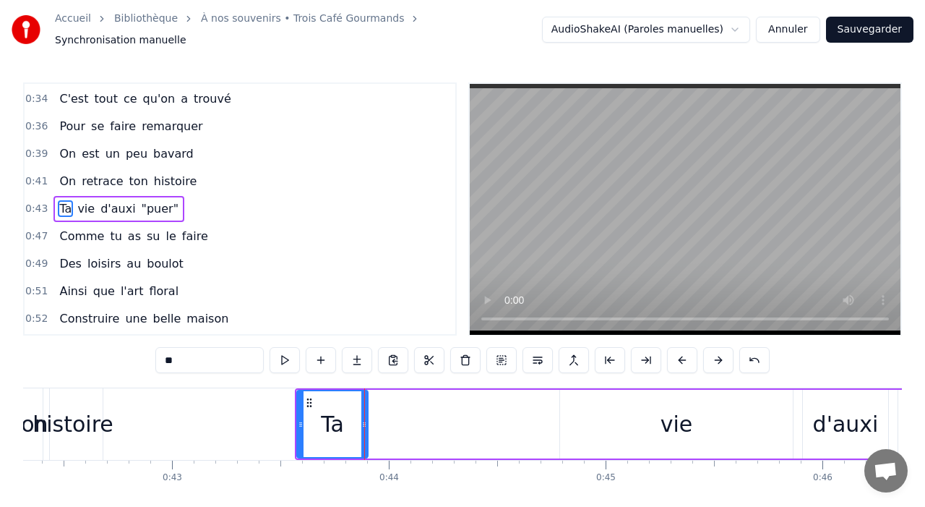
scroll to position [0, 9210]
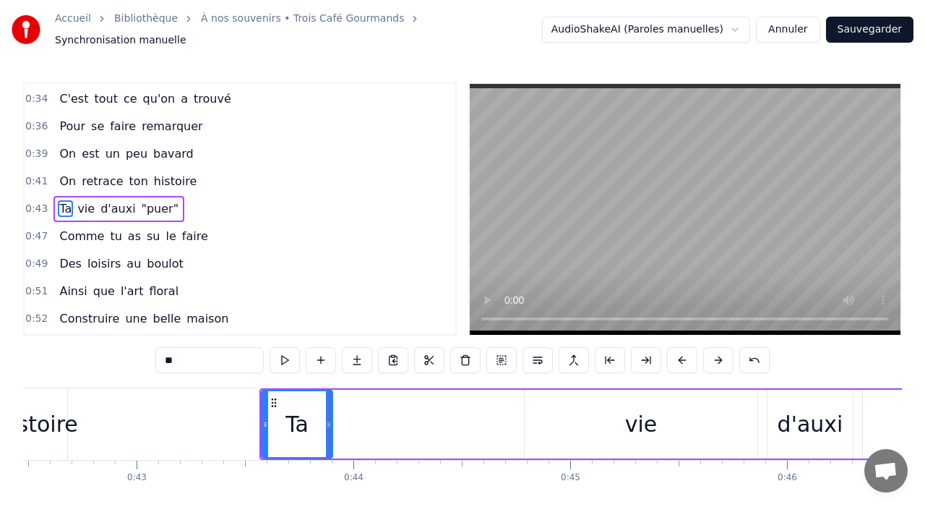
click at [611, 413] on div "vie" at bounding box center [641, 424] width 233 height 69
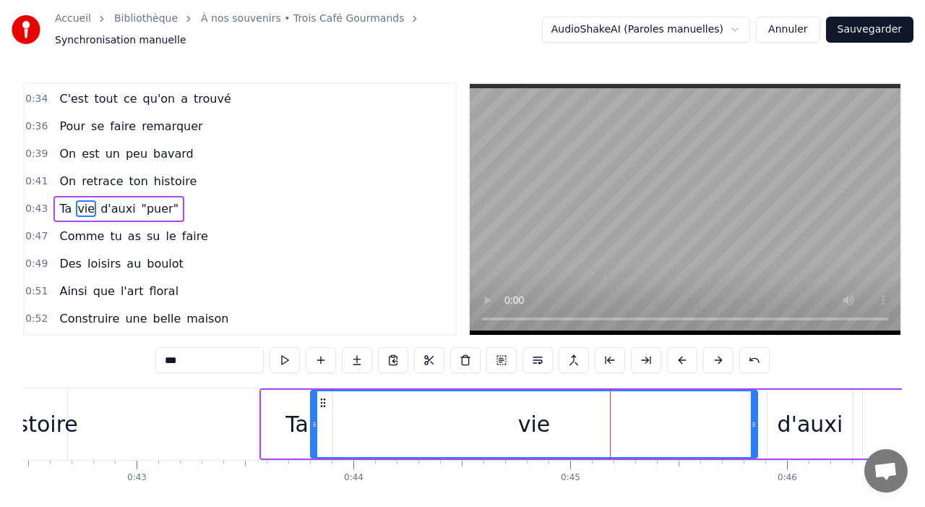
drag, startPoint x: 528, startPoint y: 418, endPoint x: 314, endPoint y: 416, distance: 214.0
click at [314, 418] on icon at bounding box center [315, 424] width 6 height 12
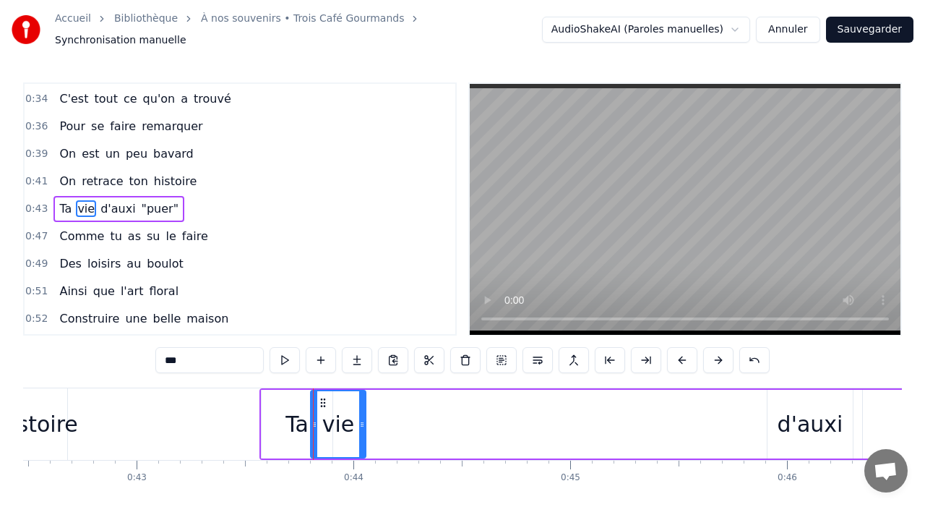
drag, startPoint x: 752, startPoint y: 413, endPoint x: 419, endPoint y: 405, distance: 333.3
click at [361, 408] on div at bounding box center [362, 424] width 6 height 66
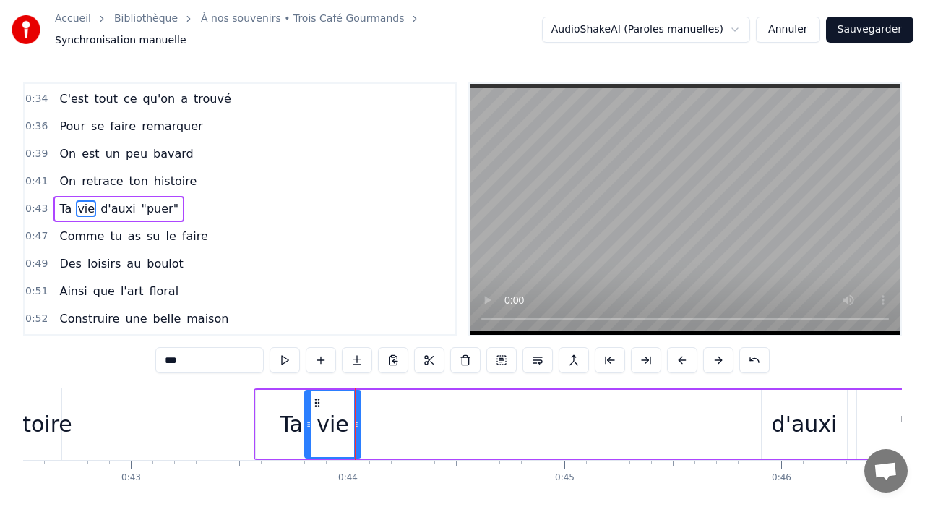
click at [841, 412] on div "d'auxi" at bounding box center [804, 424] width 85 height 69
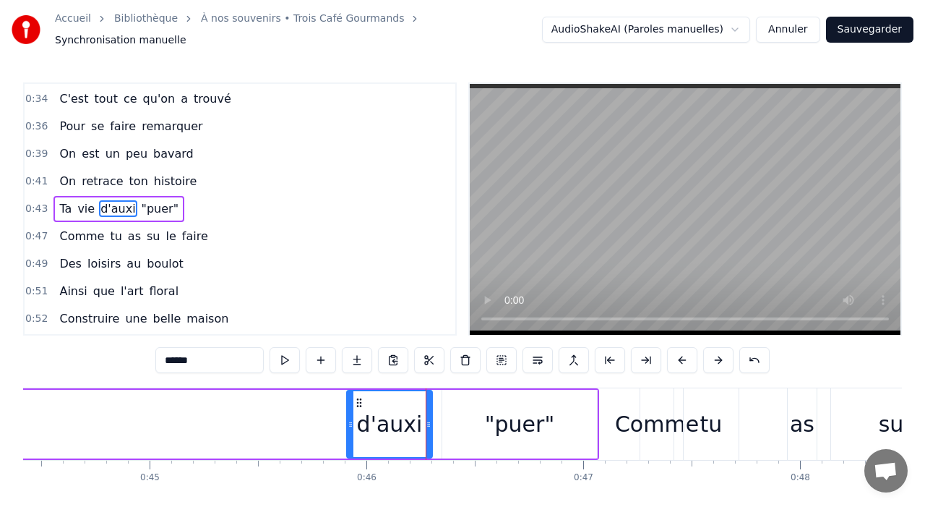
scroll to position [0, 9603]
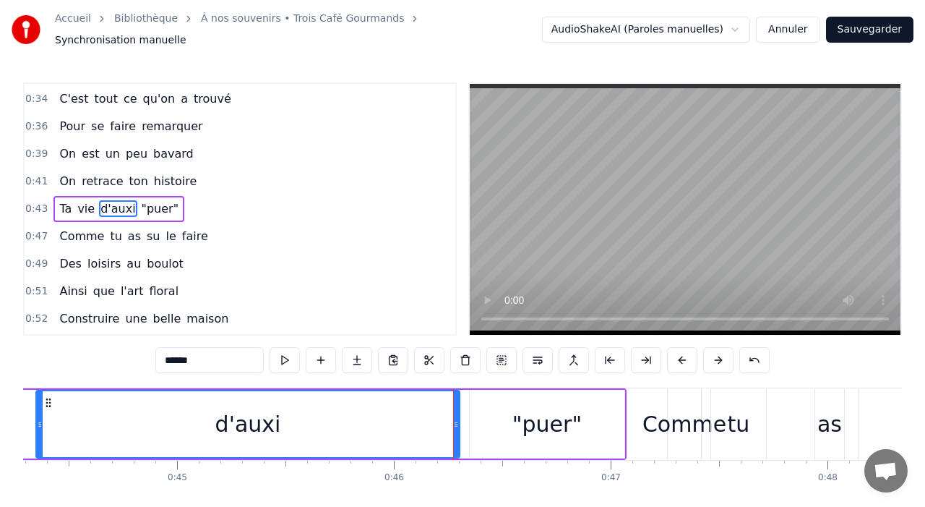
drag, startPoint x: 377, startPoint y: 420, endPoint x: 37, endPoint y: 404, distance: 340.1
click at [37, 404] on div at bounding box center [40, 424] width 6 height 66
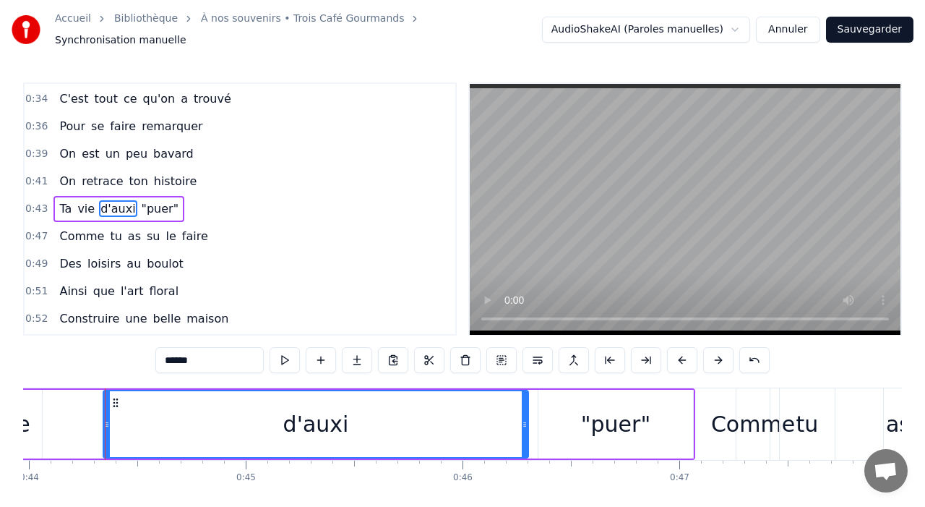
scroll to position [0, 9518]
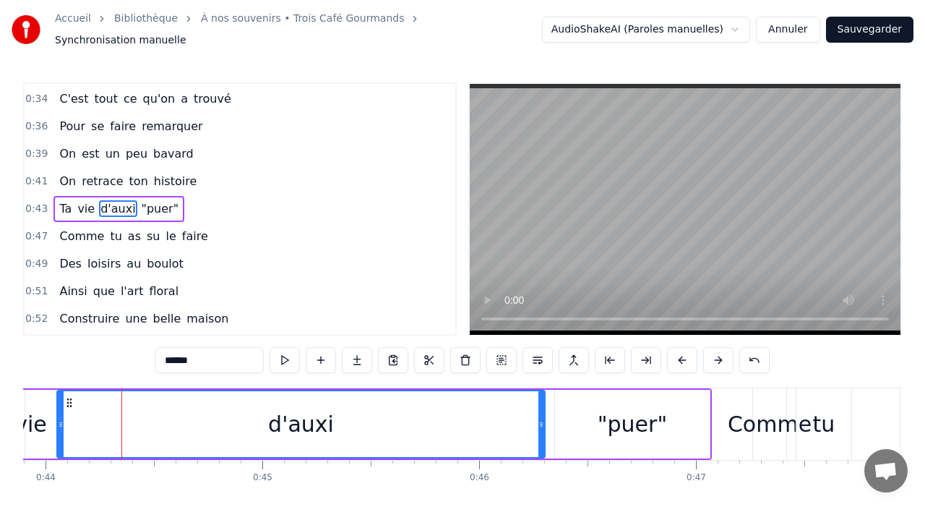
drag, startPoint x: 121, startPoint y: 424, endPoint x: 61, endPoint y: 416, distance: 61.2
click at [59, 416] on div at bounding box center [61, 424] width 6 height 66
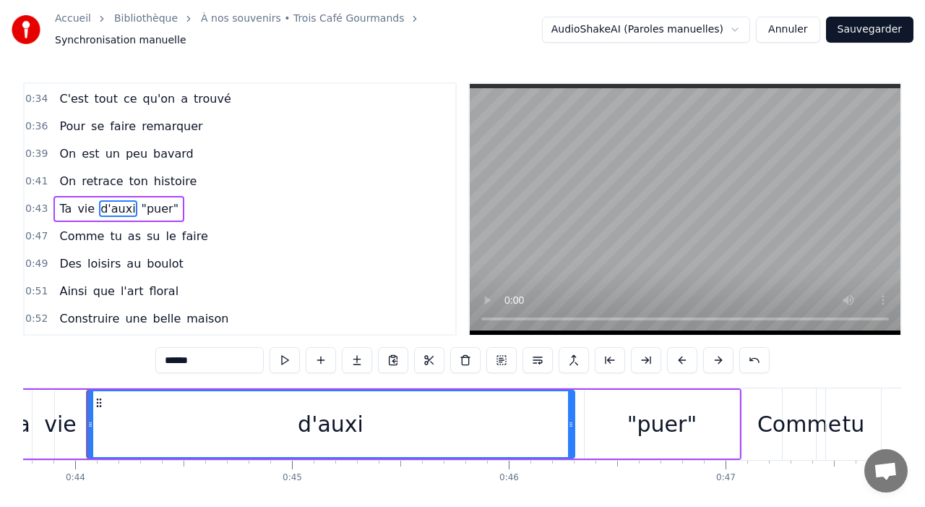
scroll to position [0, 9480]
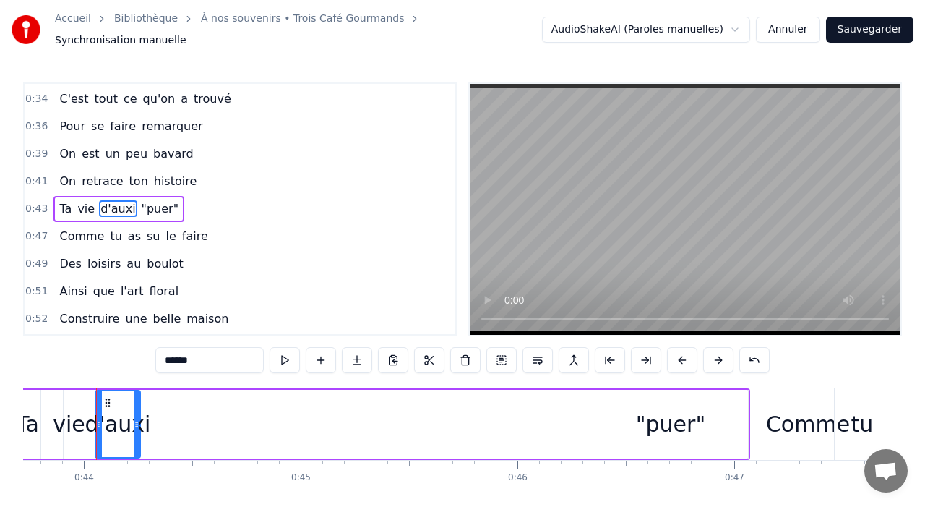
drag, startPoint x: 577, startPoint y: 418, endPoint x: 135, endPoint y: 401, distance: 442.7
click at [135, 401] on div at bounding box center [137, 424] width 6 height 66
click at [705, 409] on div ""puer"" at bounding box center [670, 424] width 155 height 69
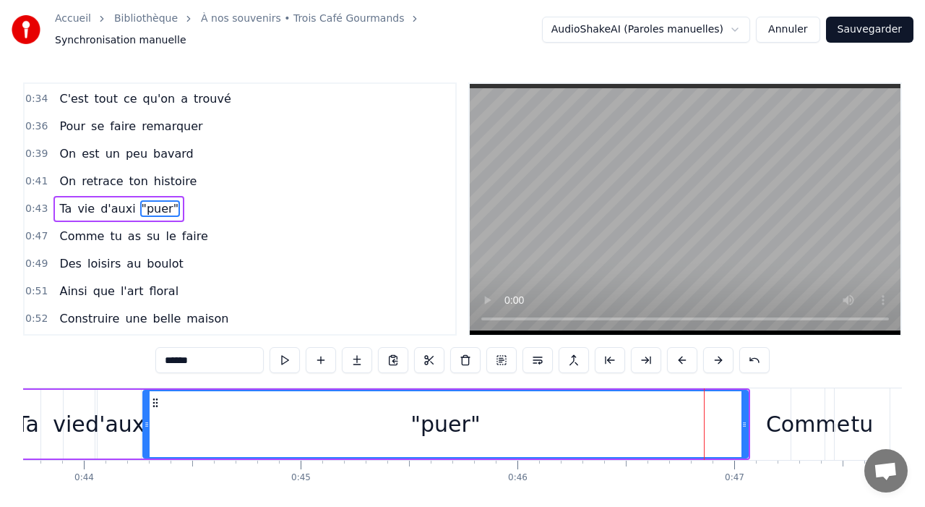
drag, startPoint x: 597, startPoint y: 413, endPoint x: 147, endPoint y: 420, distance: 449.6
click at [147, 420] on icon at bounding box center [147, 424] width 6 height 12
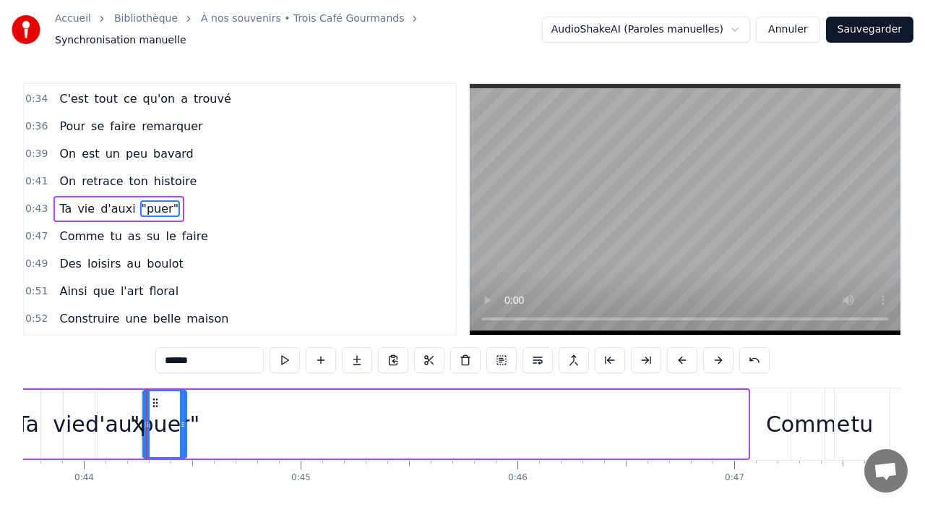
drag, startPoint x: 745, startPoint y: 413, endPoint x: 184, endPoint y: 442, distance: 562.3
click at [184, 442] on div at bounding box center [183, 424] width 6 height 66
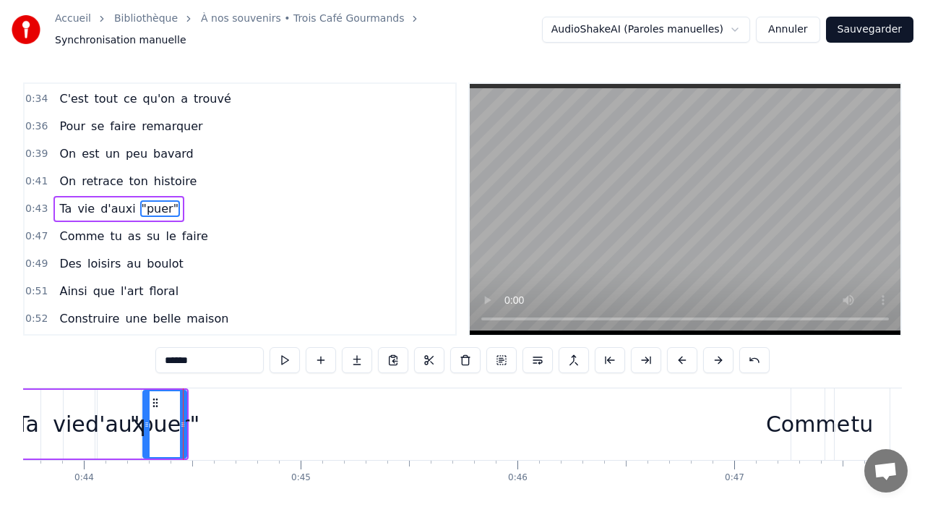
click at [780, 420] on div "Comme" at bounding box center [808, 424] width 84 height 33
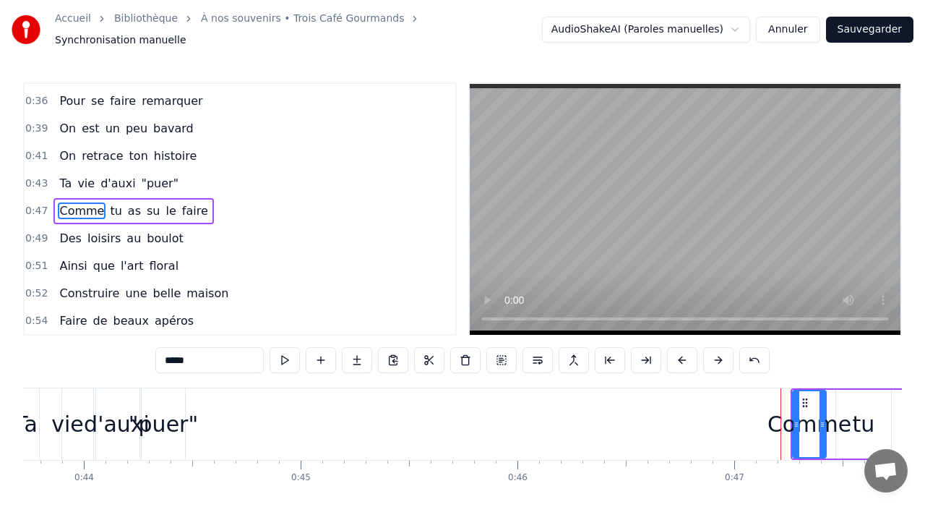
scroll to position [520, 0]
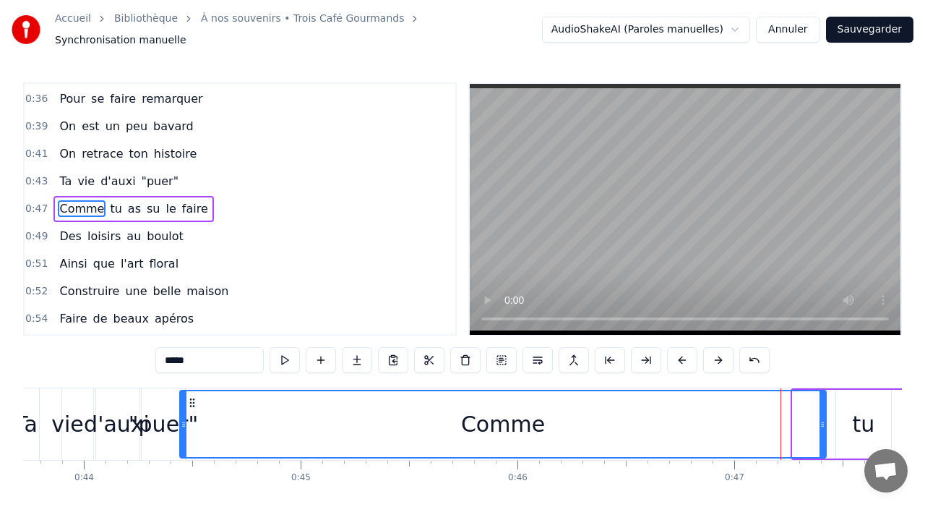
drag, startPoint x: 794, startPoint y: 420, endPoint x: 181, endPoint y: 416, distance: 612.9
click at [181, 418] on icon at bounding box center [184, 424] width 6 height 12
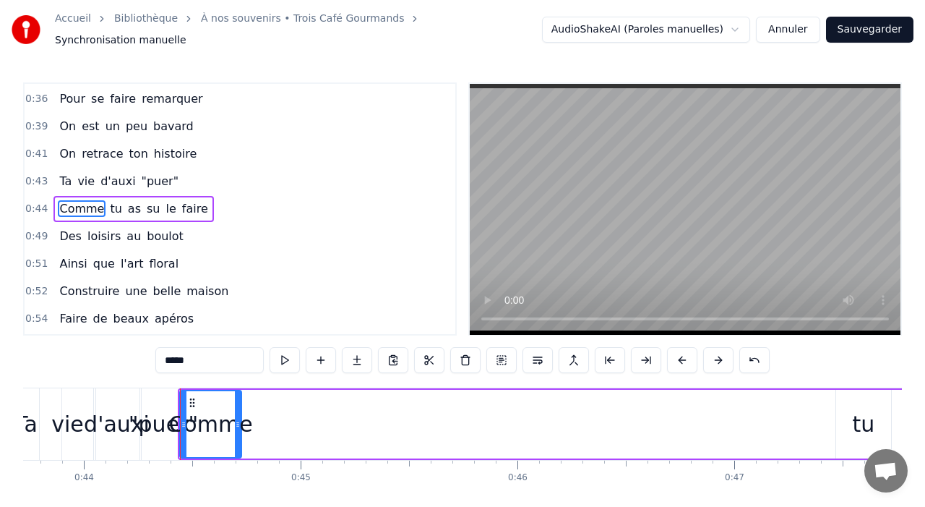
drag, startPoint x: 821, startPoint y: 421, endPoint x: 236, endPoint y: 402, distance: 585.0
click at [236, 402] on div at bounding box center [238, 424] width 6 height 66
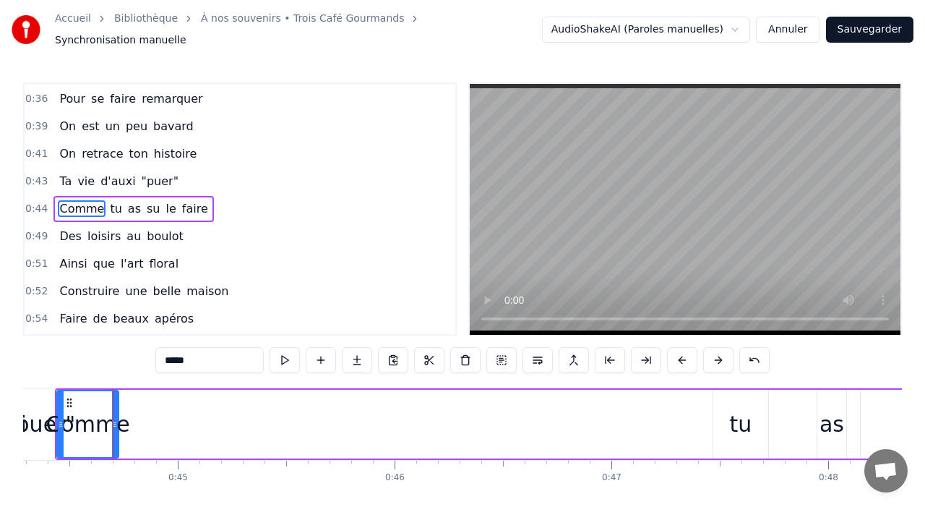
click at [749, 413] on div "tu" at bounding box center [741, 424] width 22 height 33
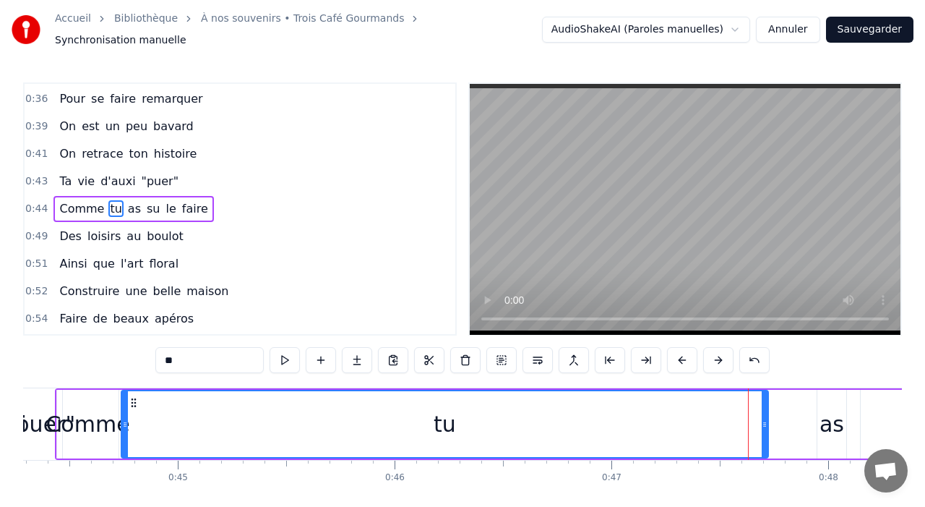
drag, startPoint x: 718, startPoint y: 414, endPoint x: 121, endPoint y: 421, distance: 597.1
click at [122, 422] on icon at bounding box center [125, 424] width 6 height 12
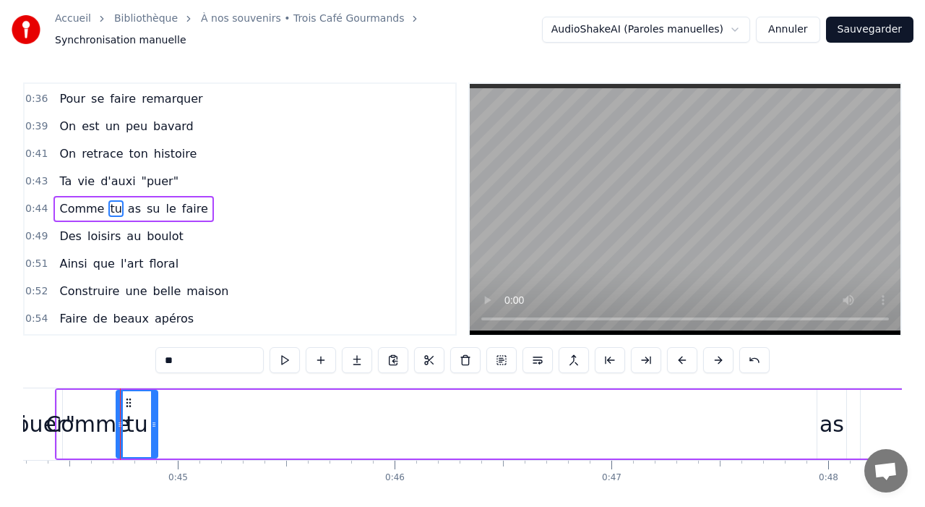
drag, startPoint x: 765, startPoint y: 420, endPoint x: 202, endPoint y: 391, distance: 563.8
click at [151, 391] on div at bounding box center [154, 424] width 6 height 66
click at [833, 414] on div "as" at bounding box center [832, 424] width 25 height 33
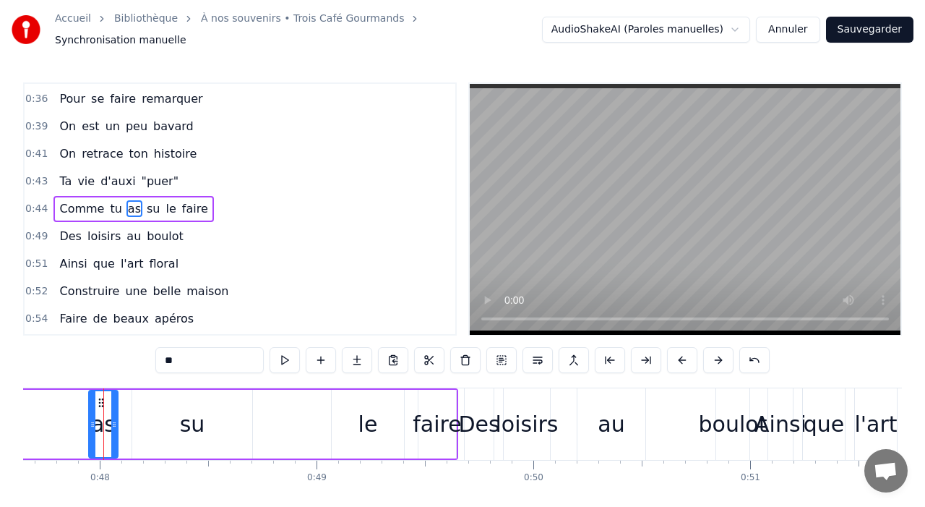
scroll to position [0, 10339]
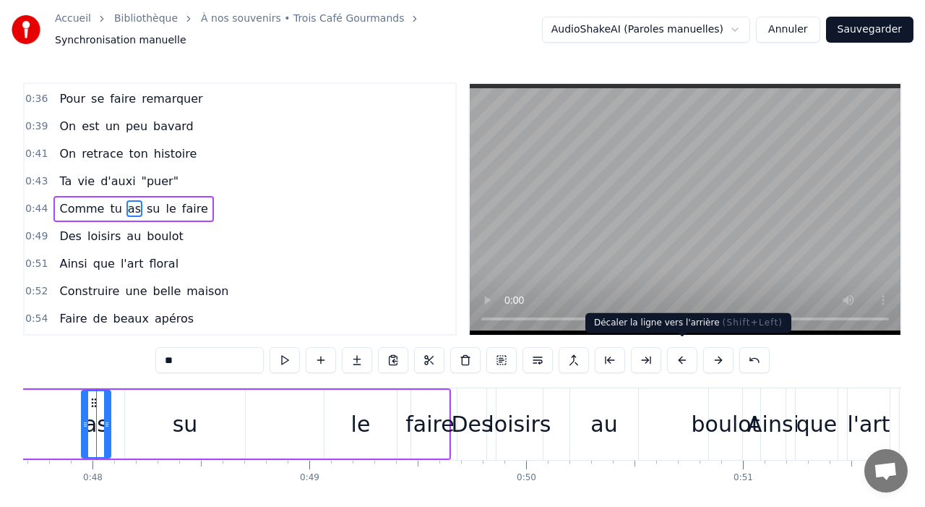
click at [683, 348] on button at bounding box center [682, 360] width 30 height 26
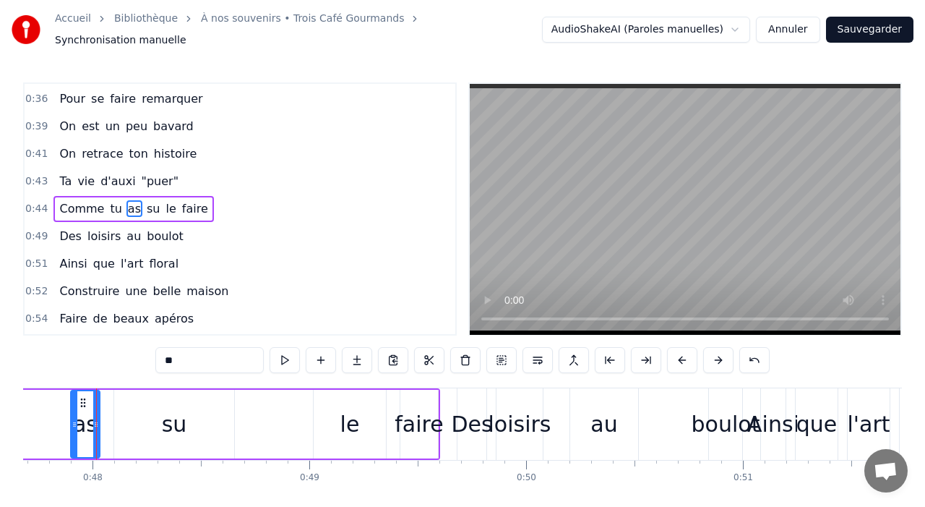
click at [682, 350] on button at bounding box center [682, 360] width 30 height 26
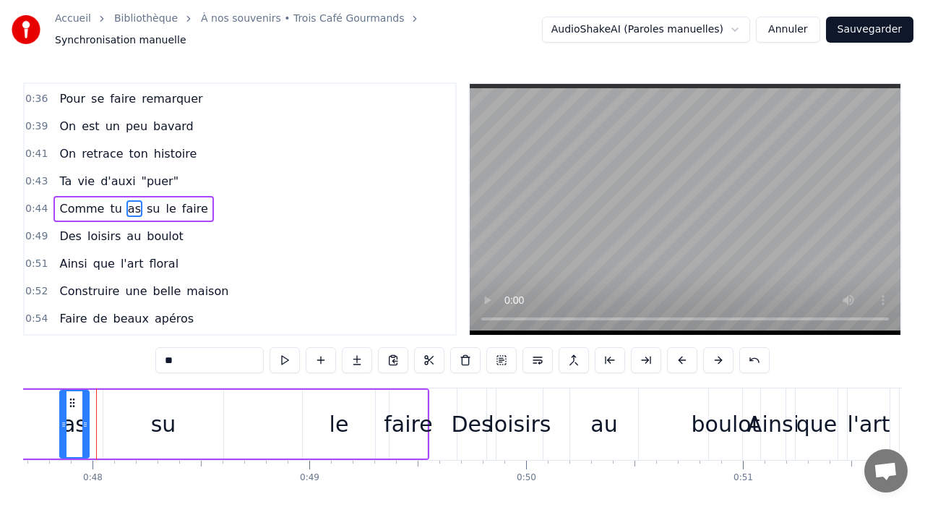
click at [682, 349] on button at bounding box center [682, 360] width 30 height 26
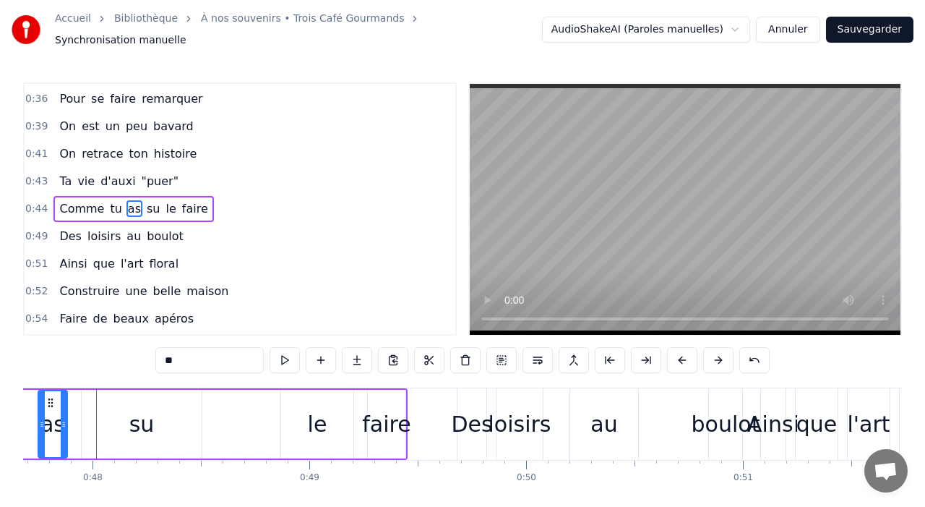
click at [682, 348] on button at bounding box center [682, 360] width 30 height 26
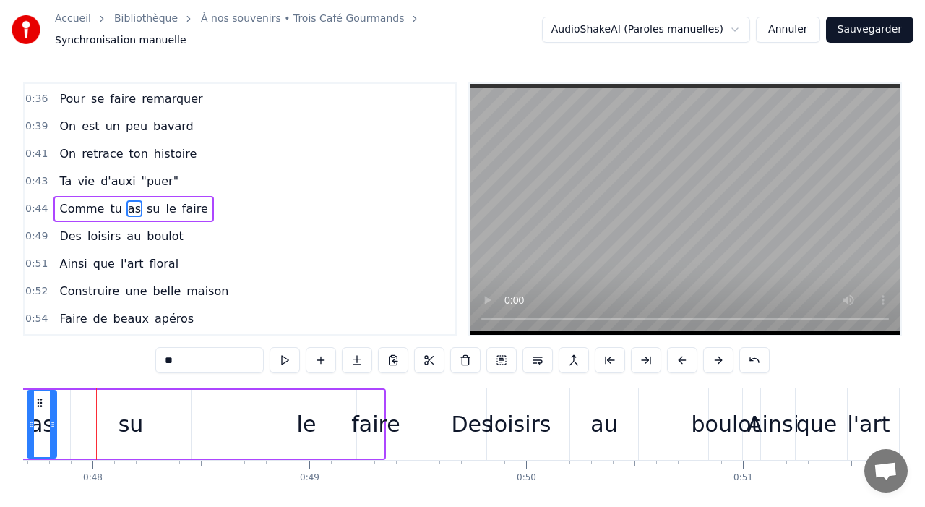
click at [682, 348] on button at bounding box center [682, 360] width 30 height 26
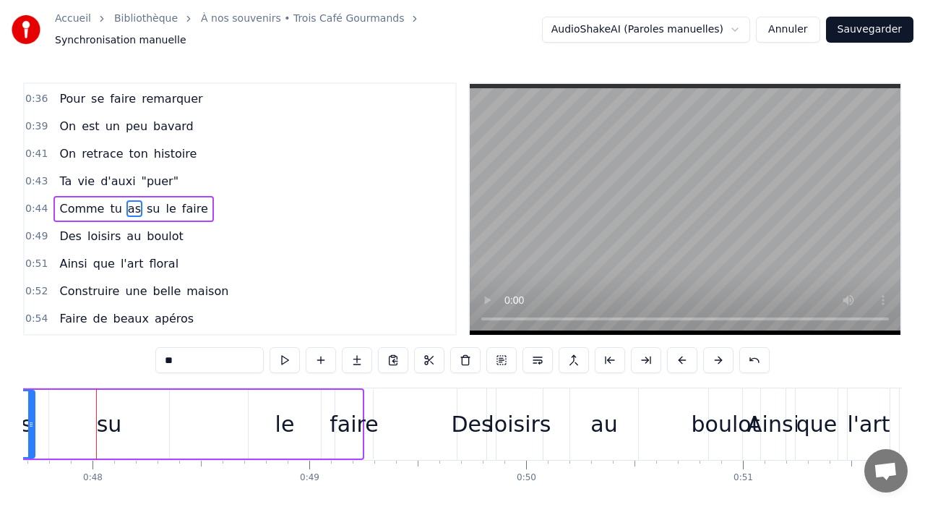
click at [682, 348] on button at bounding box center [682, 360] width 30 height 26
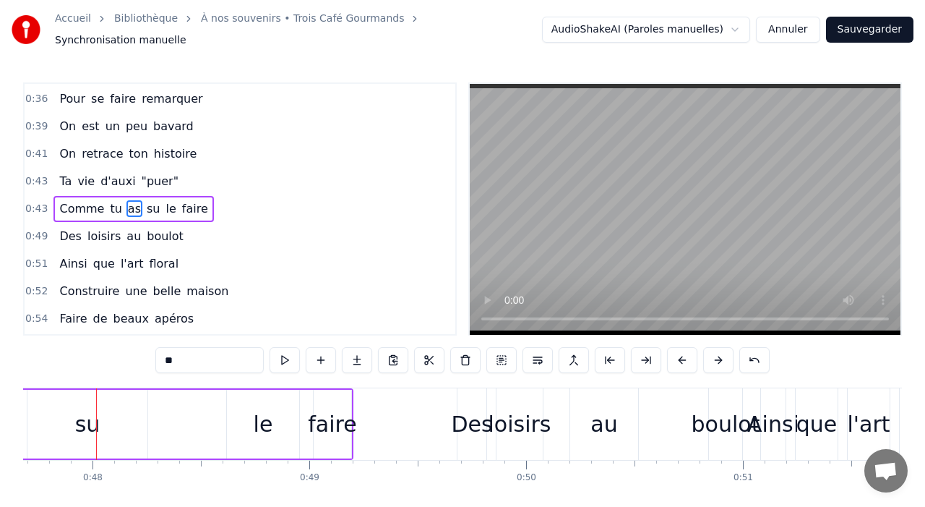
click at [682, 348] on button at bounding box center [682, 360] width 30 height 26
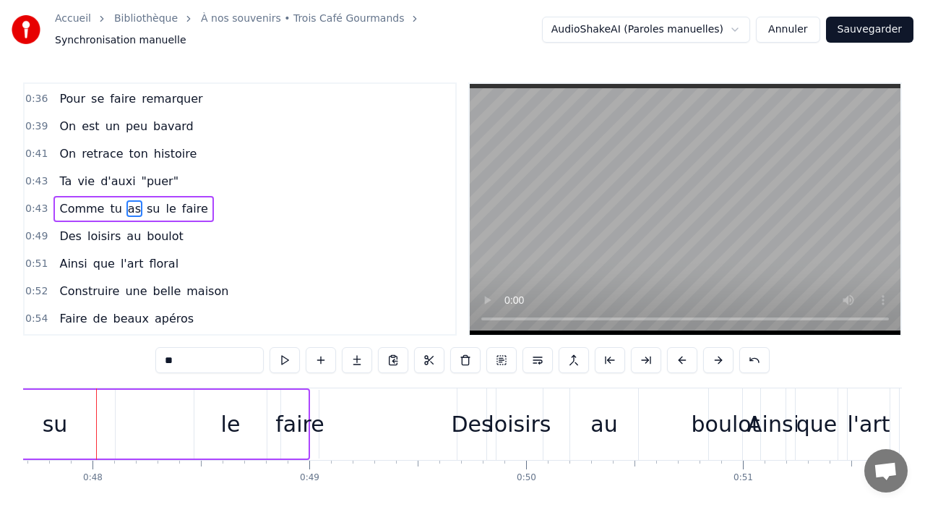
click at [682, 348] on button at bounding box center [682, 360] width 30 height 26
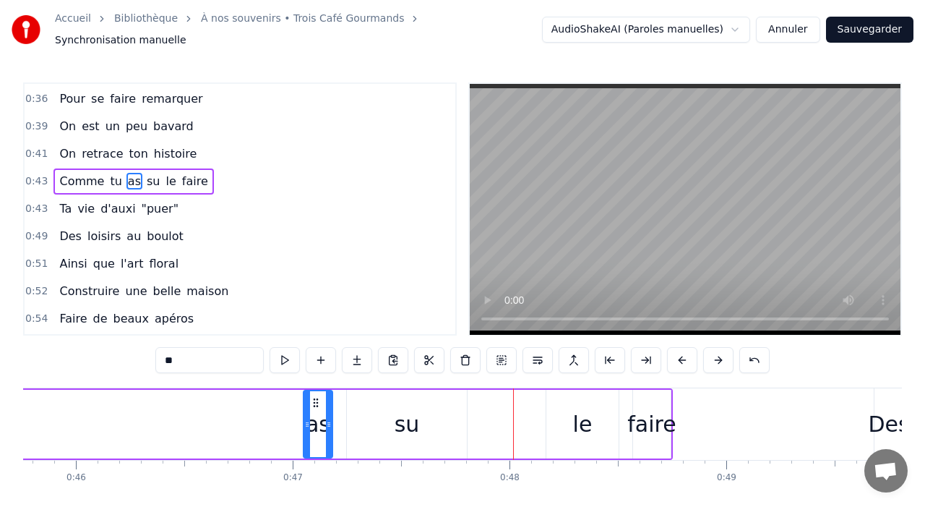
scroll to position [0, 9903]
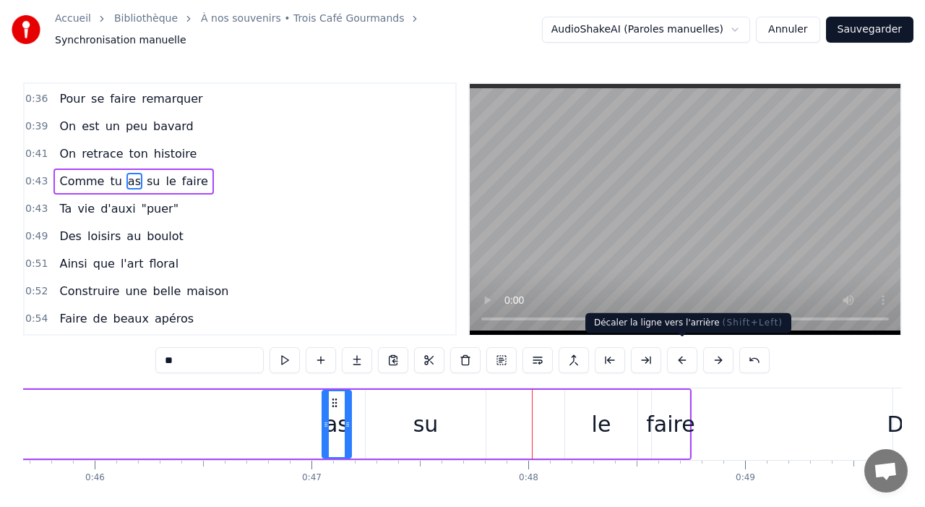
click at [681, 359] on button at bounding box center [682, 360] width 30 height 26
click at [681, 360] on button at bounding box center [682, 360] width 30 height 26
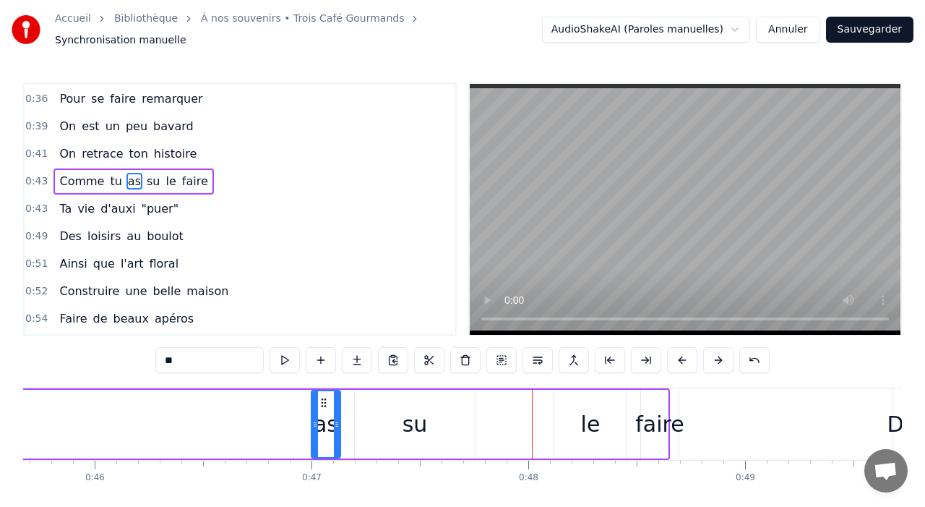
click at [681, 360] on button at bounding box center [682, 360] width 30 height 26
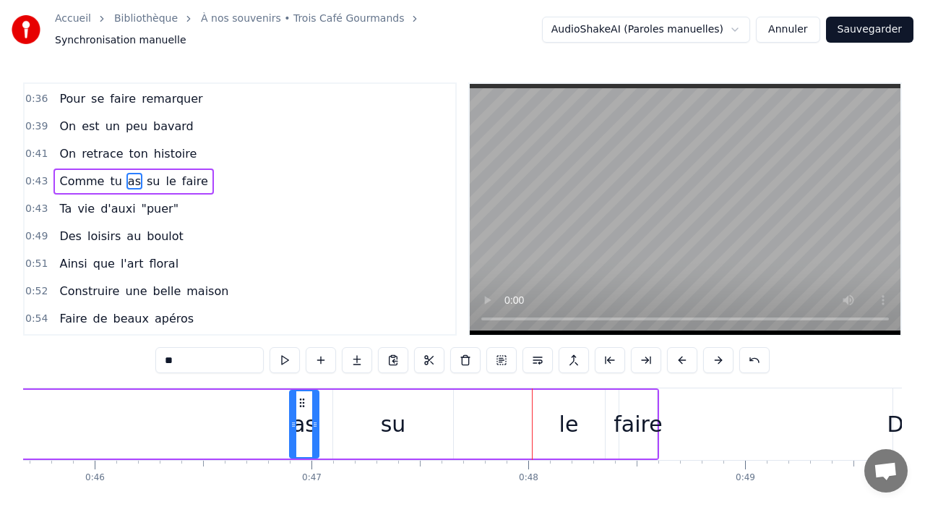
click at [681, 360] on button at bounding box center [682, 360] width 30 height 26
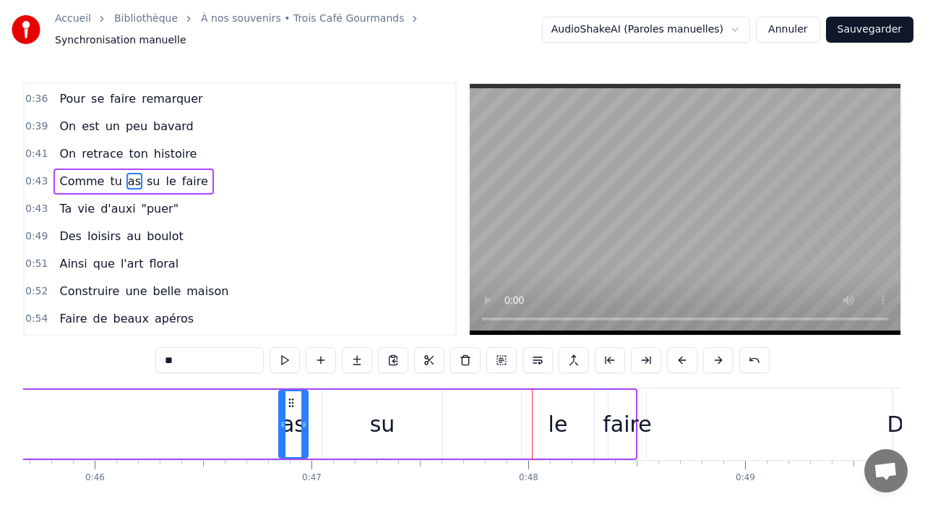
click at [681, 360] on button at bounding box center [682, 360] width 30 height 26
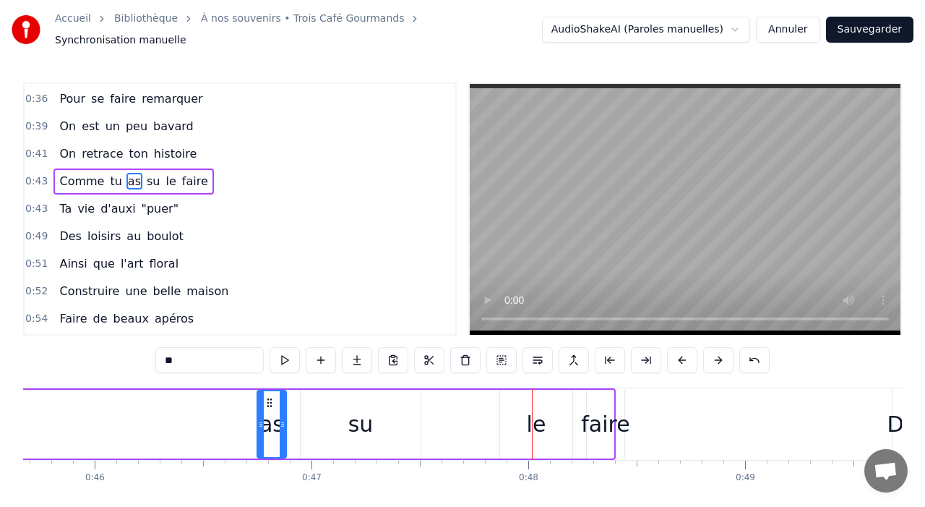
click at [681, 360] on button at bounding box center [682, 360] width 30 height 26
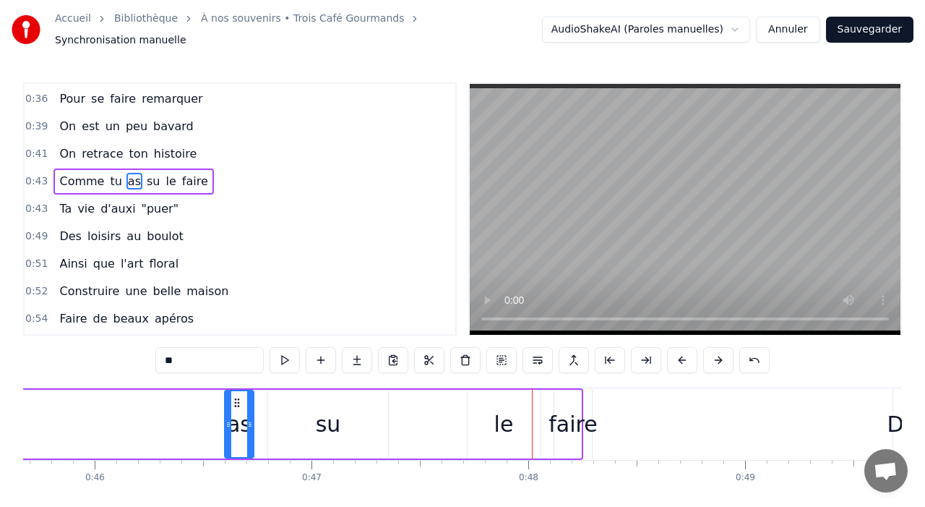
click at [681, 360] on button at bounding box center [682, 360] width 30 height 26
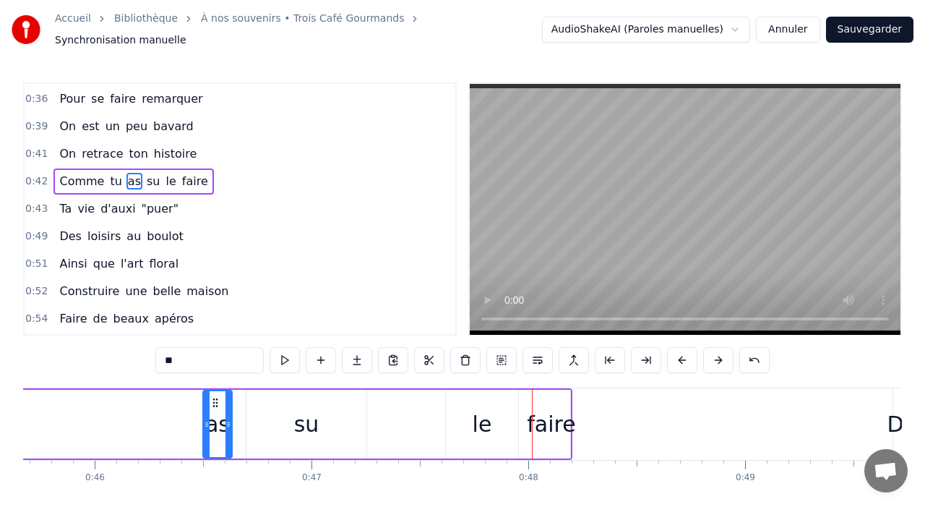
click at [681, 360] on button at bounding box center [682, 360] width 30 height 26
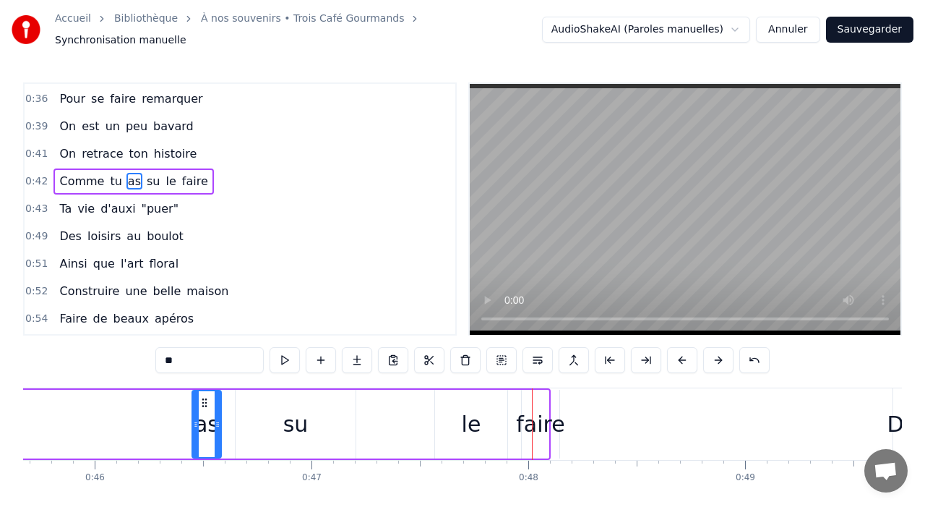
click at [681, 360] on button at bounding box center [682, 360] width 30 height 26
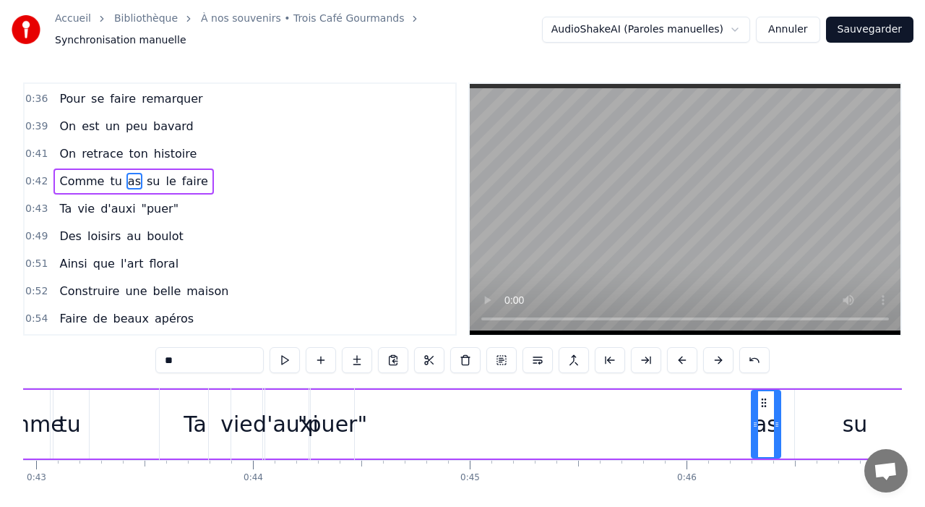
scroll to position [0, 9259]
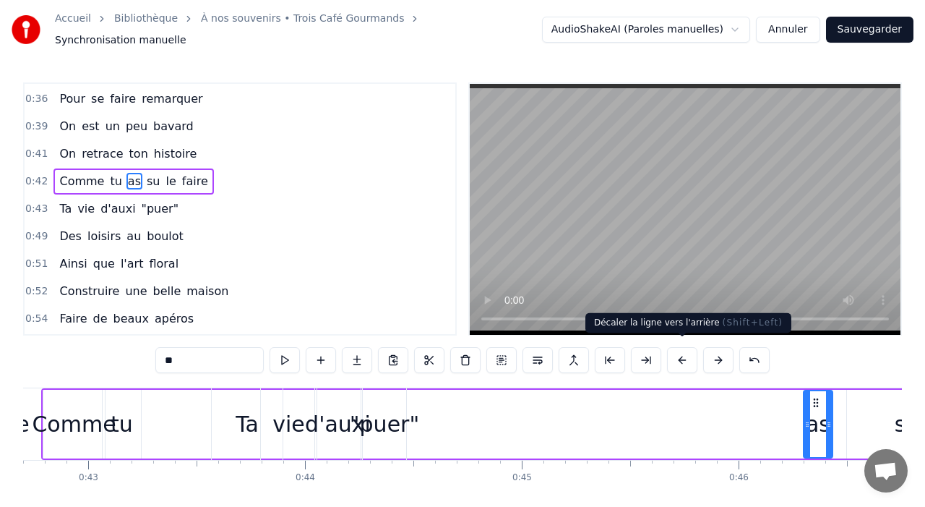
click at [684, 356] on button at bounding box center [682, 360] width 30 height 26
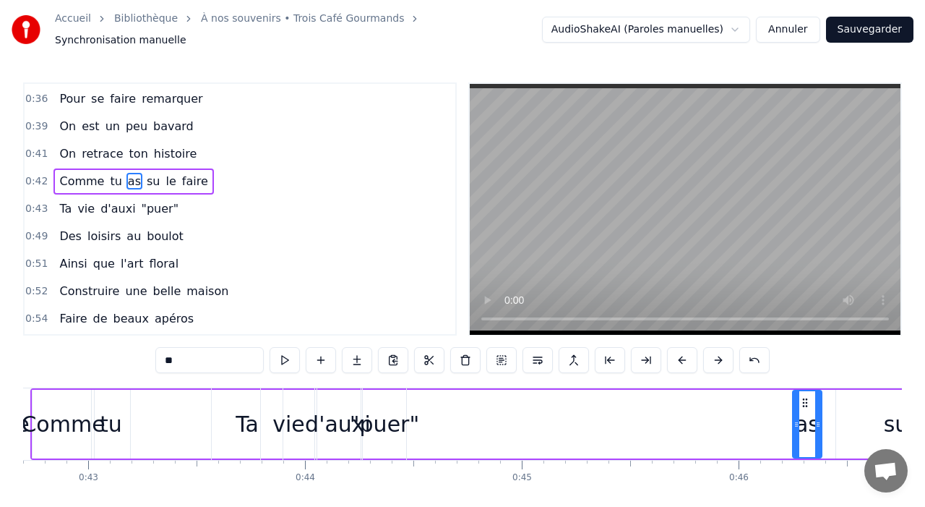
click at [684, 356] on button at bounding box center [682, 360] width 30 height 26
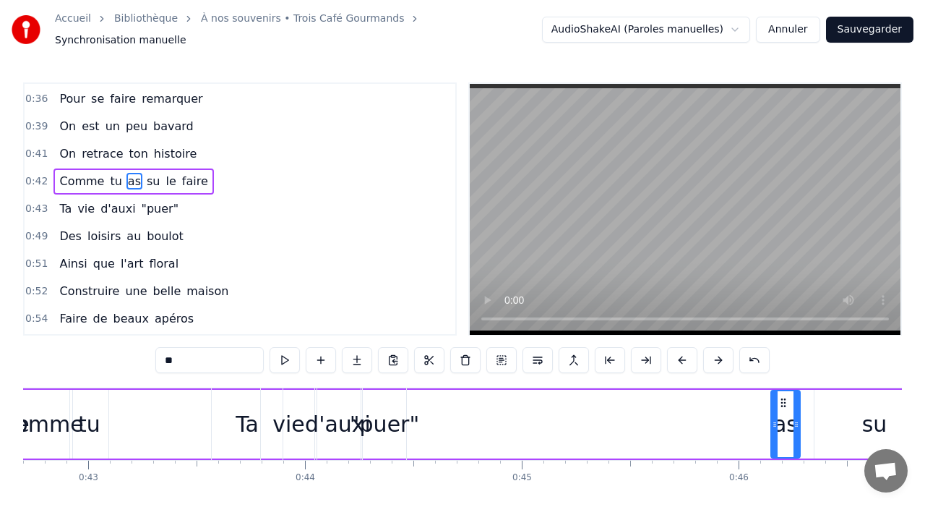
click at [684, 356] on button at bounding box center [682, 360] width 30 height 26
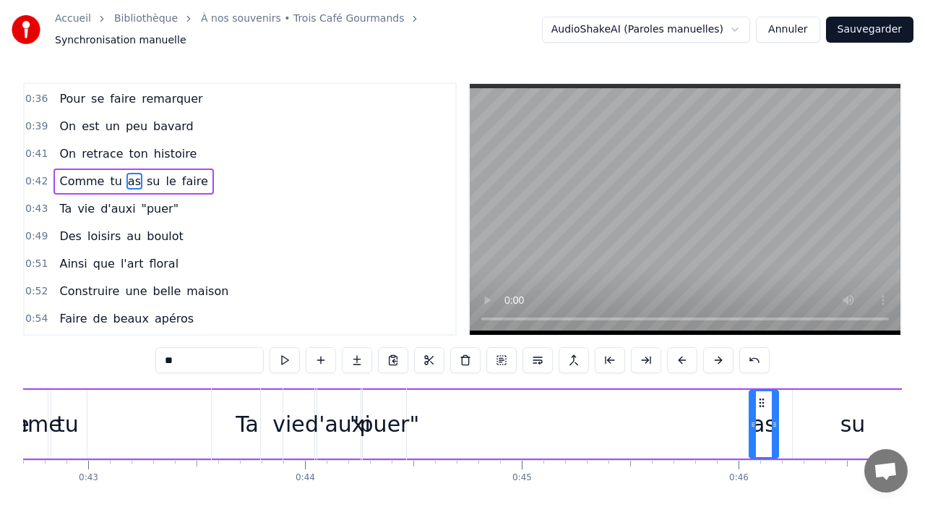
click at [684, 356] on button at bounding box center [682, 360] width 30 height 26
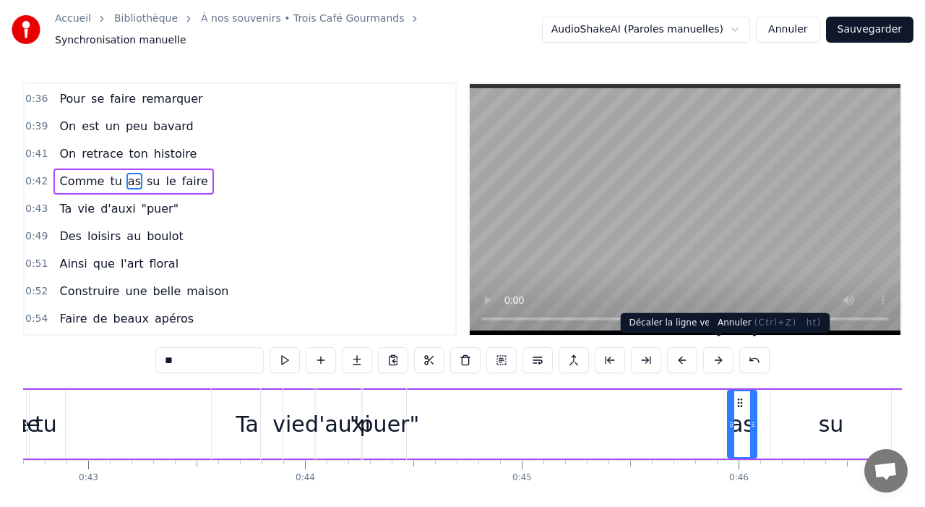
click at [750, 356] on button at bounding box center [754, 360] width 30 height 26
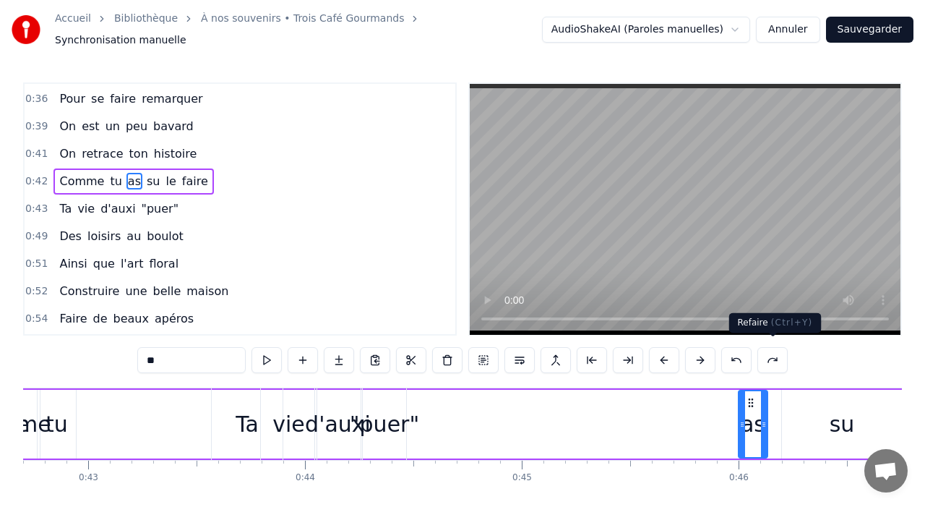
click at [768, 357] on button at bounding box center [772, 360] width 30 height 26
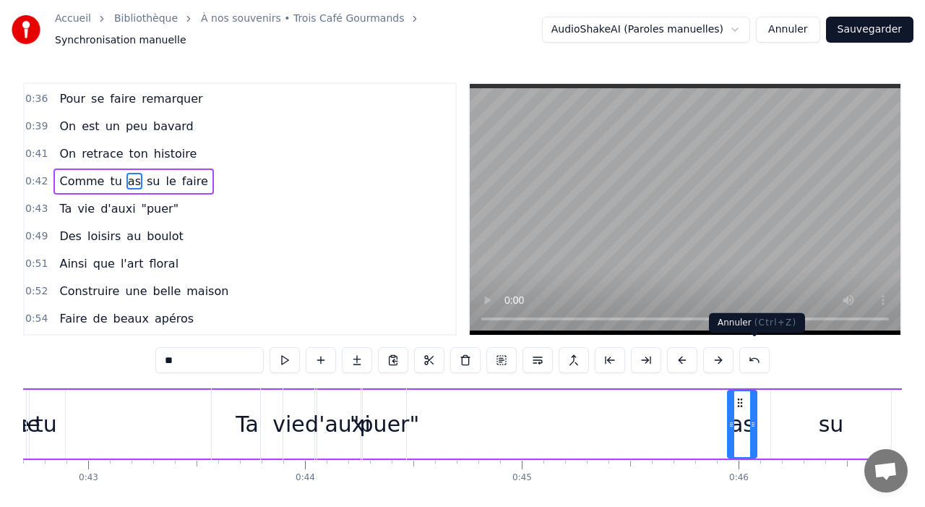
click at [753, 360] on button at bounding box center [754, 360] width 30 height 26
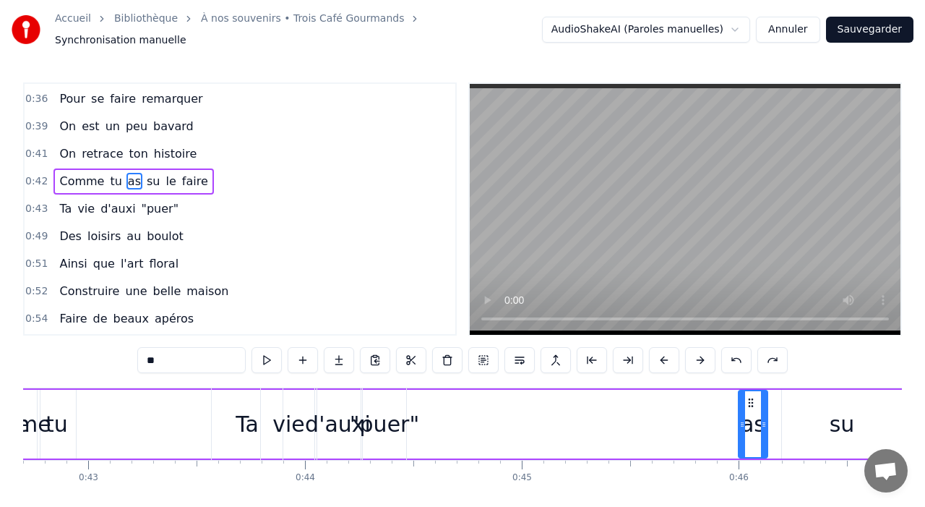
click at [753, 360] on div "**" at bounding box center [462, 360] width 650 height 26
click at [743, 359] on button at bounding box center [736, 360] width 30 height 26
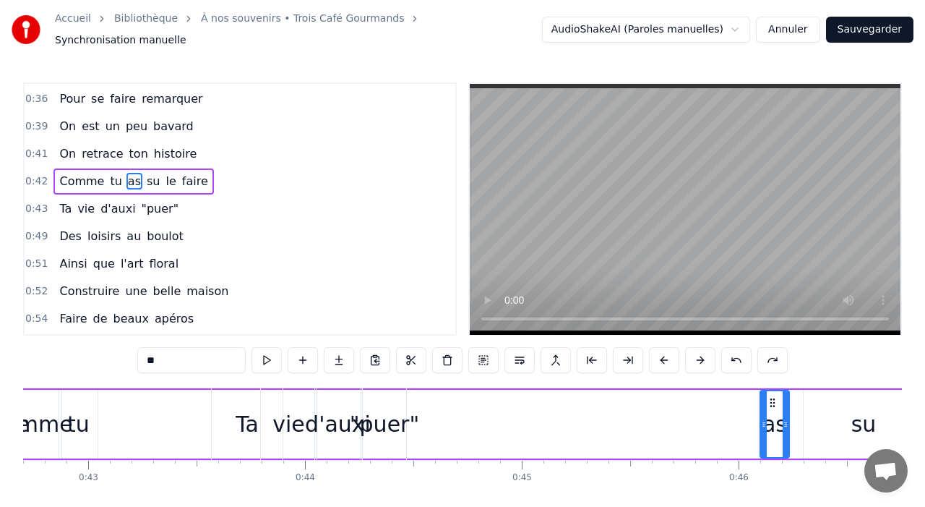
click at [743, 359] on button at bounding box center [736, 360] width 30 height 26
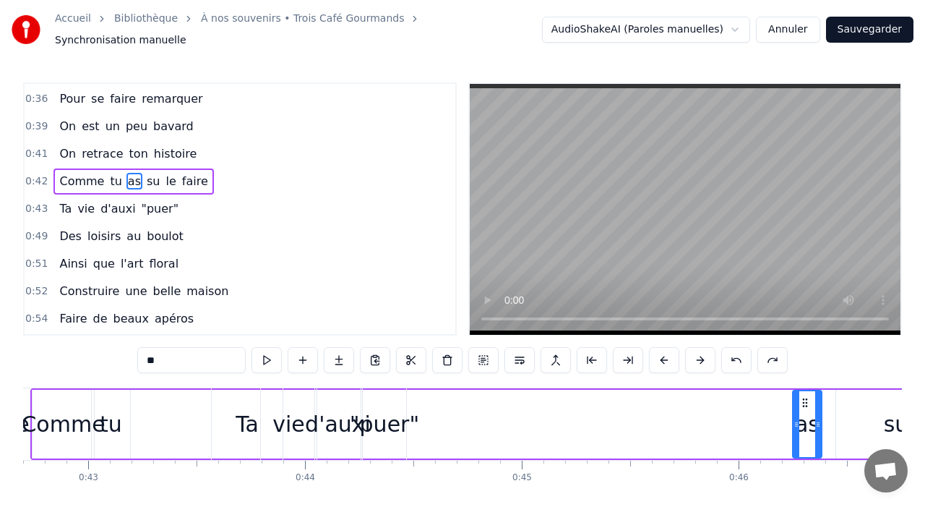
click at [743, 359] on button at bounding box center [736, 360] width 30 height 26
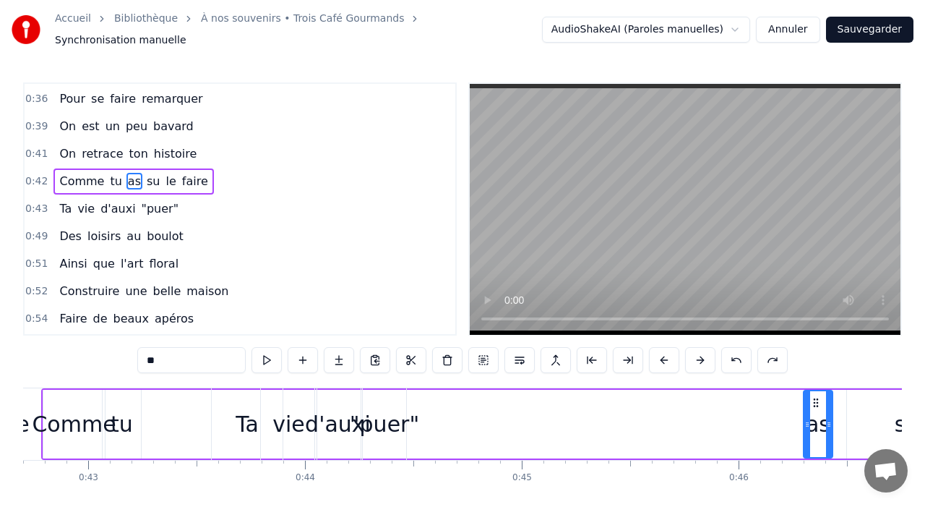
click at [743, 359] on button at bounding box center [736, 360] width 30 height 26
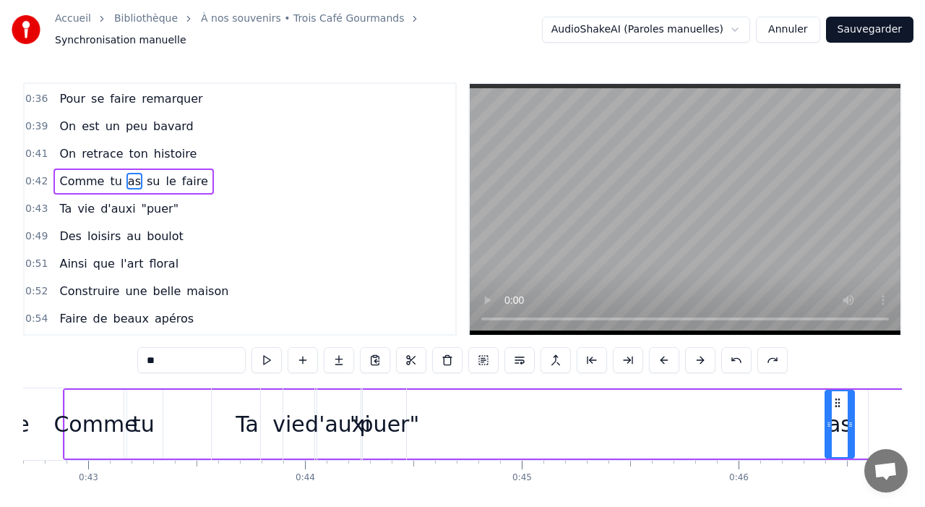
click at [743, 359] on button at bounding box center [736, 360] width 30 height 26
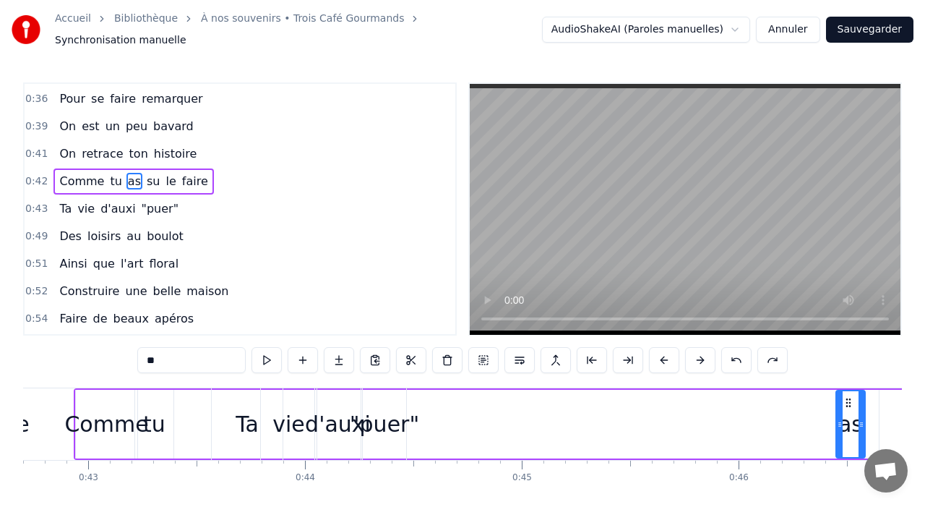
click at [743, 359] on button at bounding box center [736, 360] width 30 height 26
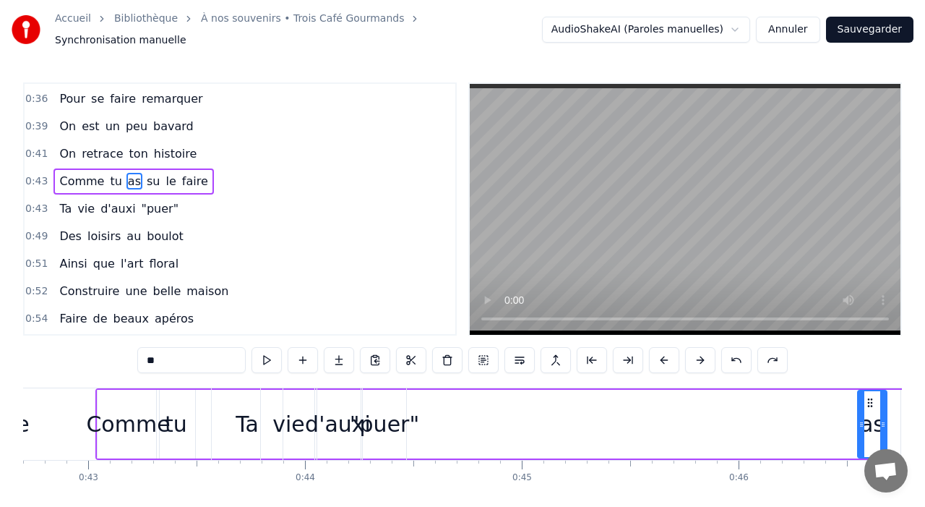
click at [743, 359] on button at bounding box center [736, 360] width 30 height 26
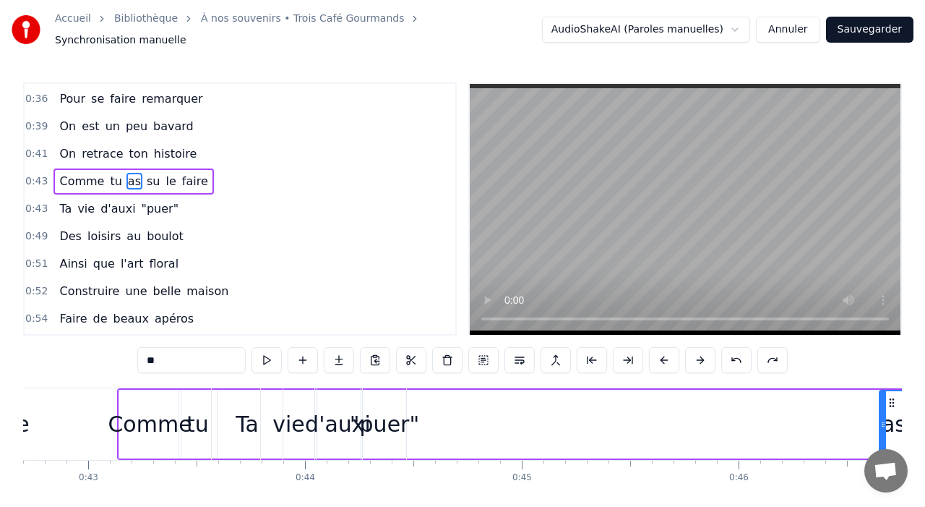
click at [743, 359] on button at bounding box center [736, 360] width 30 height 26
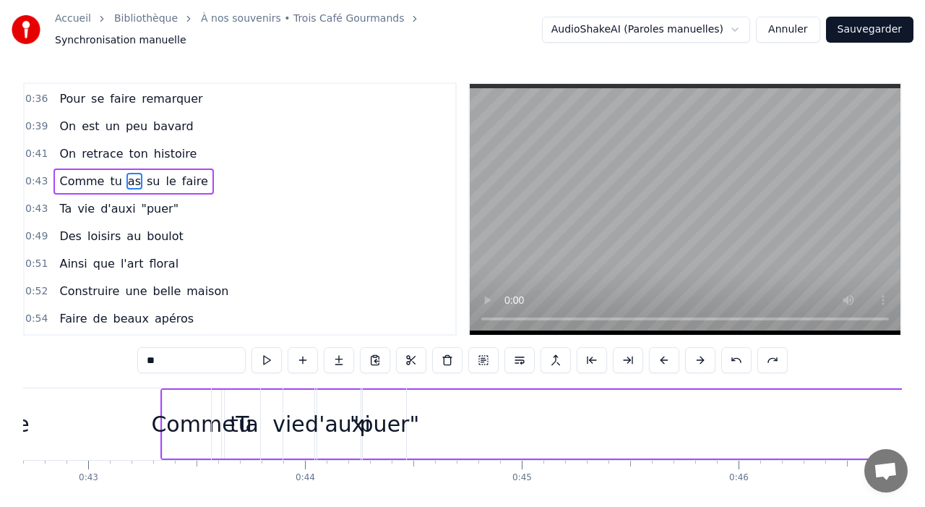
click at [743, 359] on button at bounding box center [736, 360] width 30 height 26
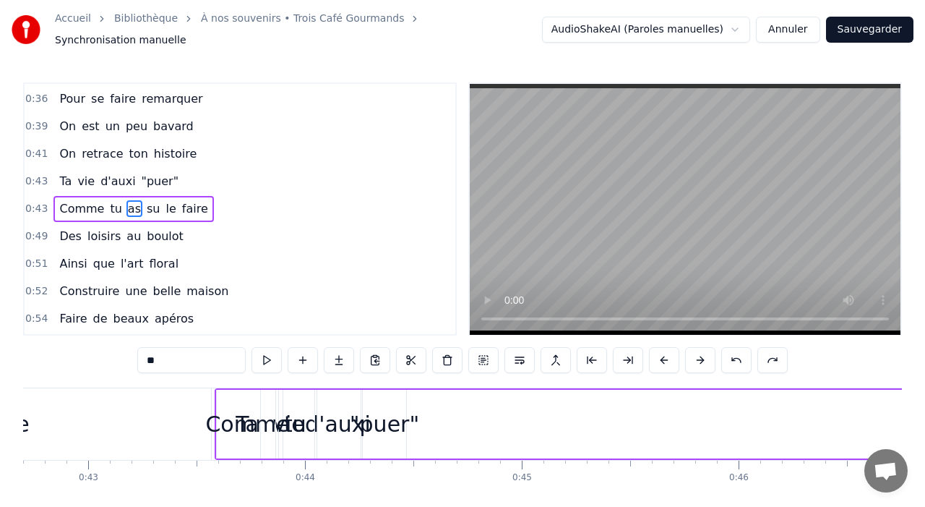
click at [743, 359] on button at bounding box center [736, 360] width 30 height 26
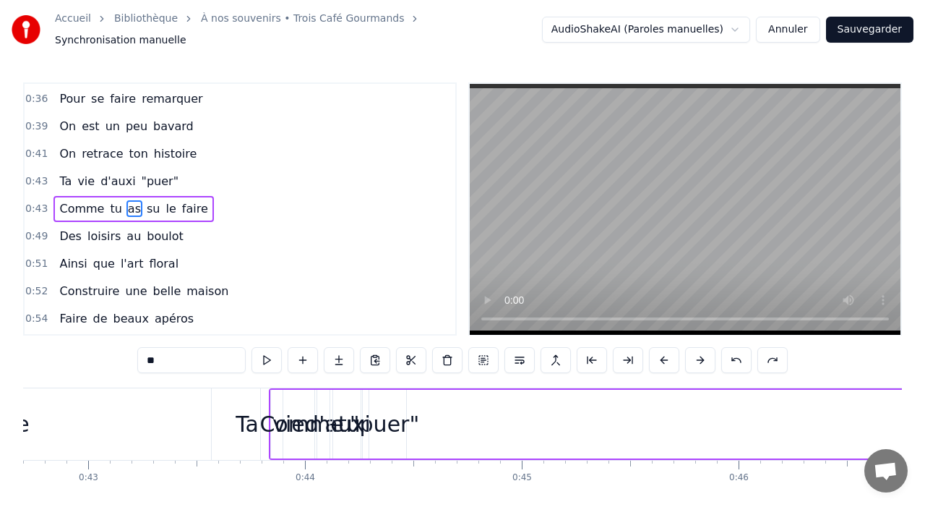
click at [743, 359] on button at bounding box center [736, 360] width 30 height 26
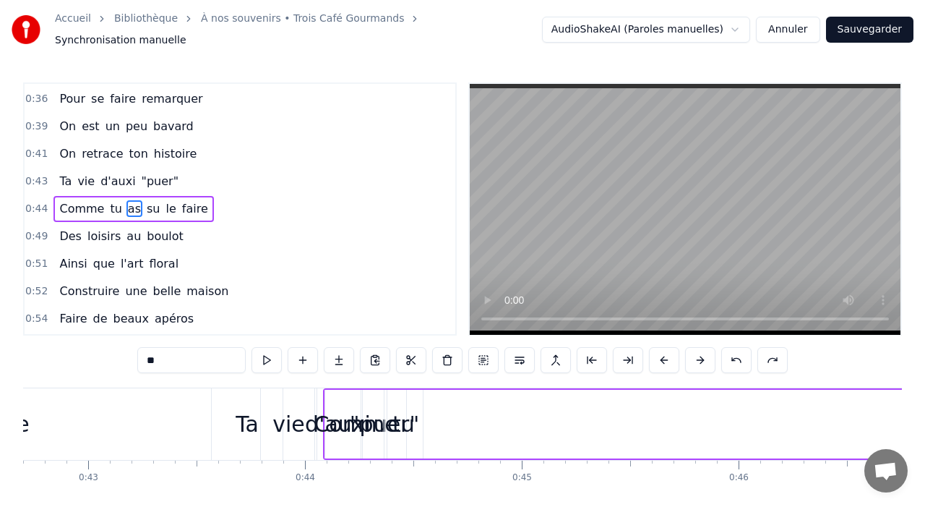
click at [743, 359] on button at bounding box center [736, 360] width 30 height 26
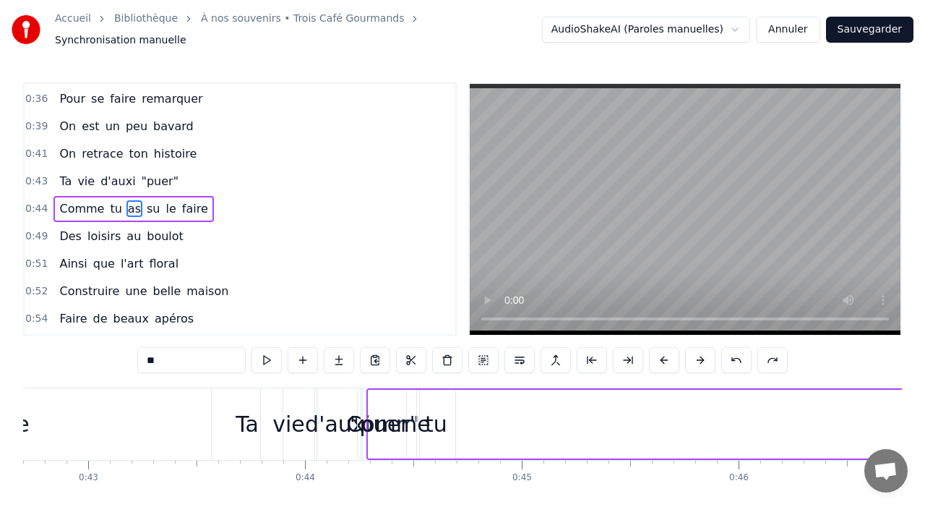
click at [743, 359] on button at bounding box center [736, 360] width 30 height 26
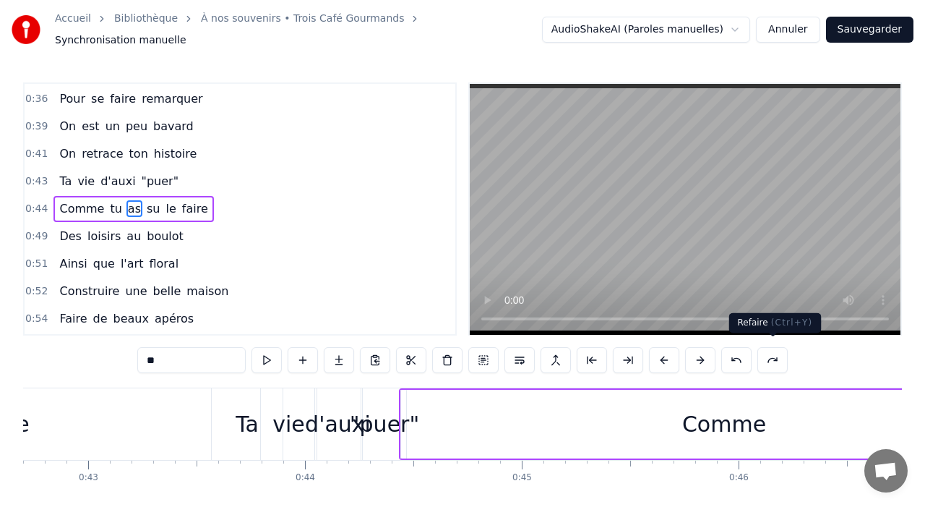
click at [768, 356] on button at bounding box center [772, 360] width 30 height 26
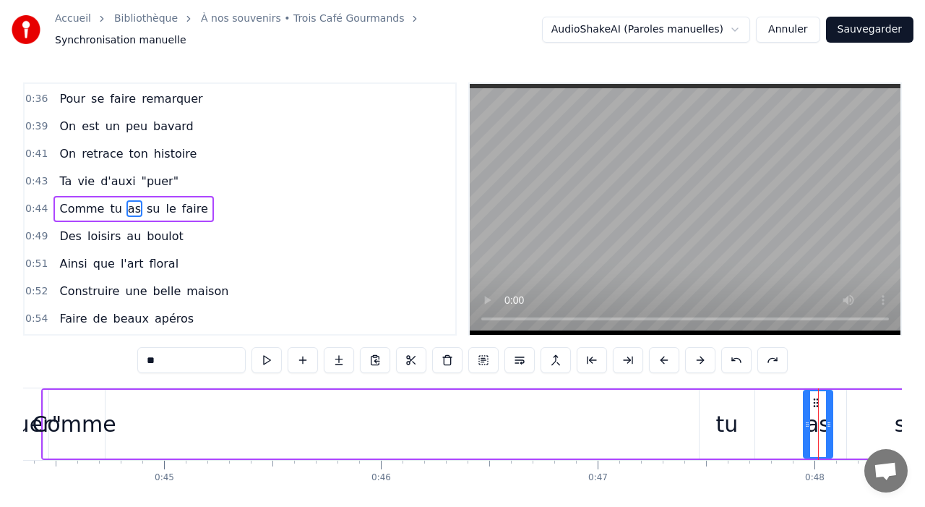
scroll to position [0, 9635]
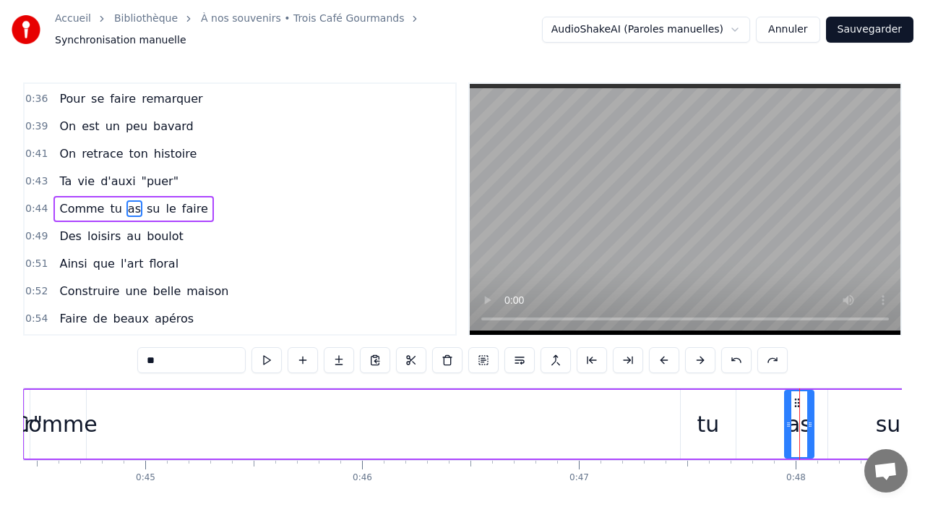
click at [708, 421] on div "tu" at bounding box center [708, 424] width 22 height 33
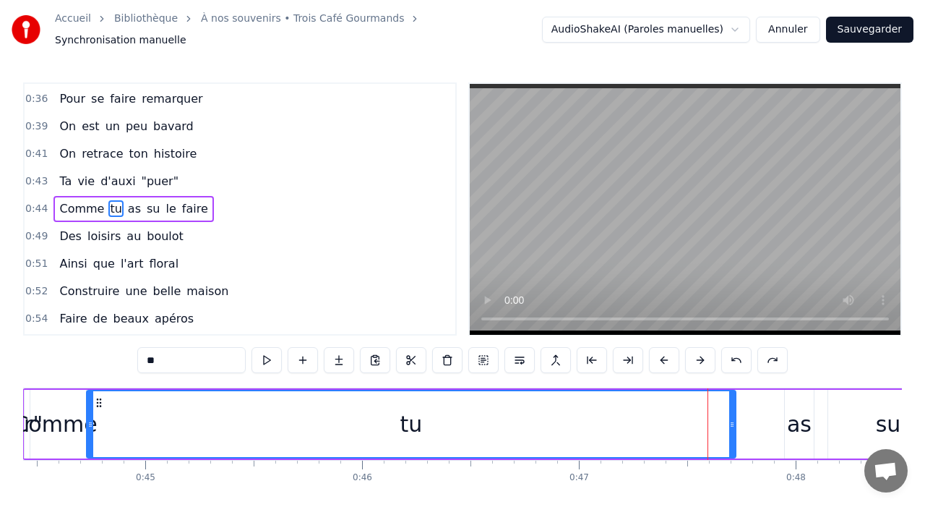
drag, startPoint x: 682, startPoint y: 419, endPoint x: 90, endPoint y: 421, distance: 592.0
click at [90, 421] on icon at bounding box center [90, 424] width 6 height 12
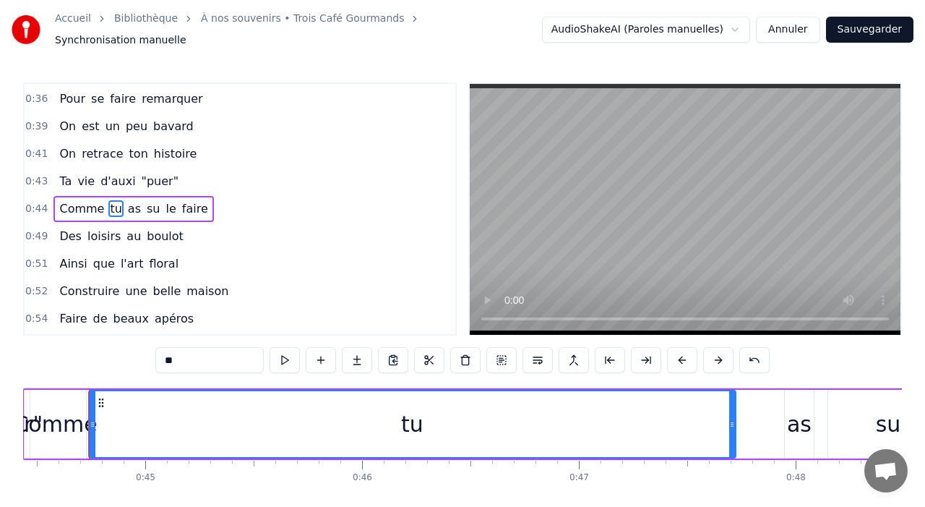
scroll to position [0, 9628]
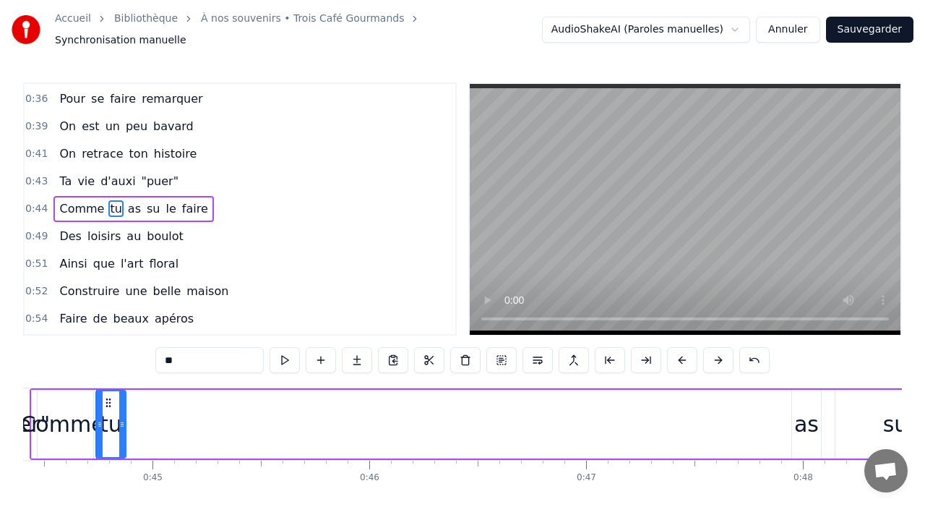
drag, startPoint x: 739, startPoint y: 419, endPoint x: 123, endPoint y: 395, distance: 617.0
click at [123, 395] on div at bounding box center [122, 424] width 6 height 66
click at [800, 408] on div "as" at bounding box center [806, 424] width 25 height 33
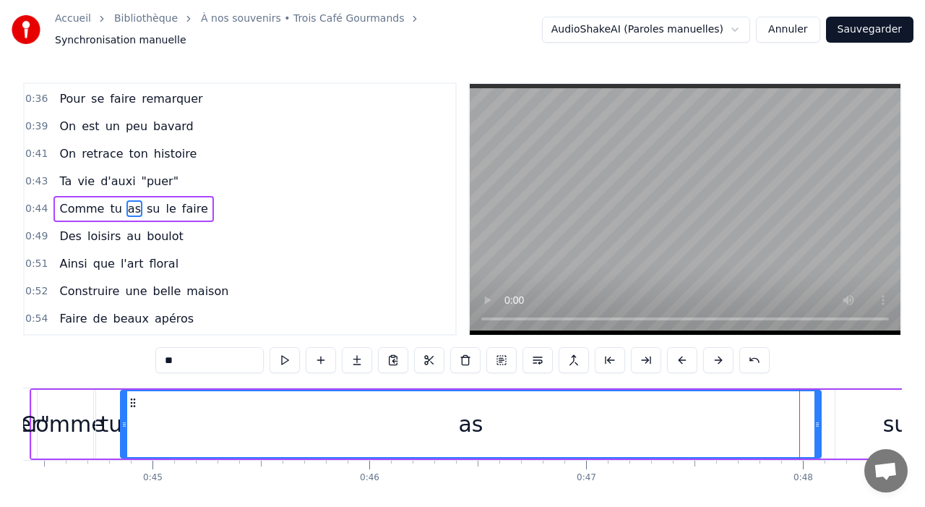
drag, startPoint x: 794, startPoint y: 413, endPoint x: 122, endPoint y: 400, distance: 671.6
click at [122, 400] on div at bounding box center [124, 424] width 6 height 66
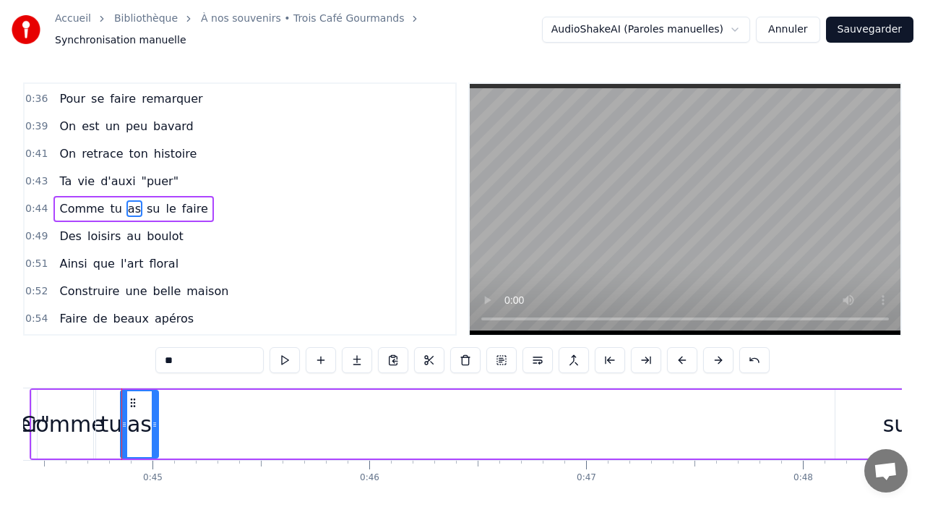
drag, startPoint x: 815, startPoint y: 411, endPoint x: 153, endPoint y: 437, distance: 662.6
click at [153, 437] on div at bounding box center [155, 424] width 6 height 66
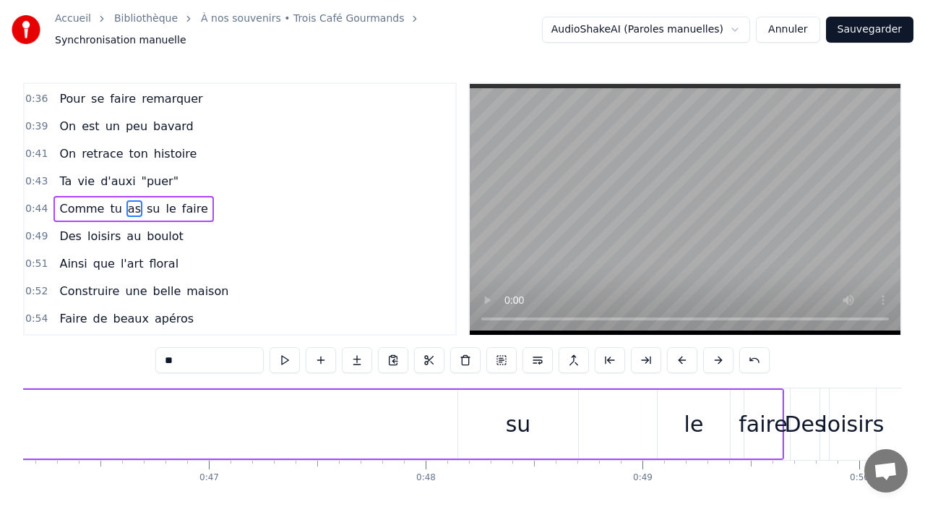
scroll to position [0, 10010]
click at [496, 420] on div "su" at bounding box center [514, 424] width 120 height 69
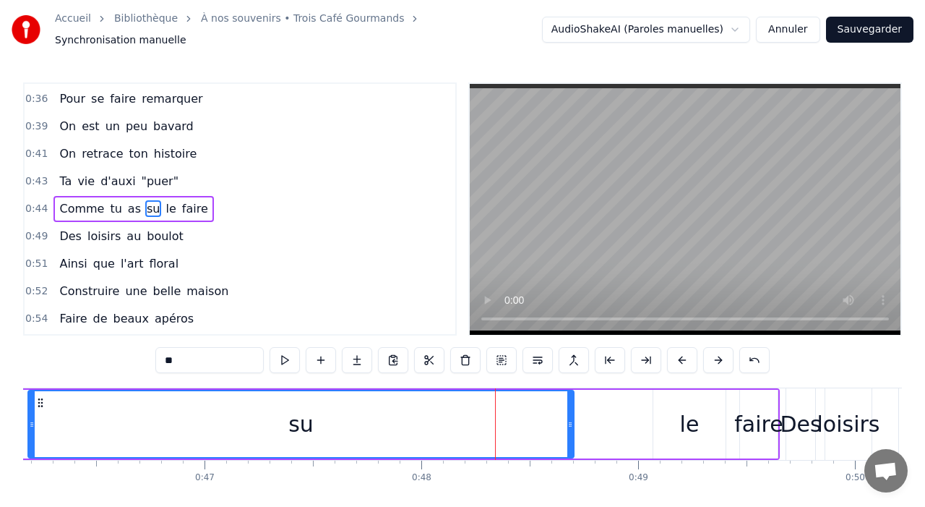
drag, startPoint x: 455, startPoint y: 417, endPoint x: 30, endPoint y: 407, distance: 425.8
click at [30, 407] on div at bounding box center [32, 424] width 6 height 66
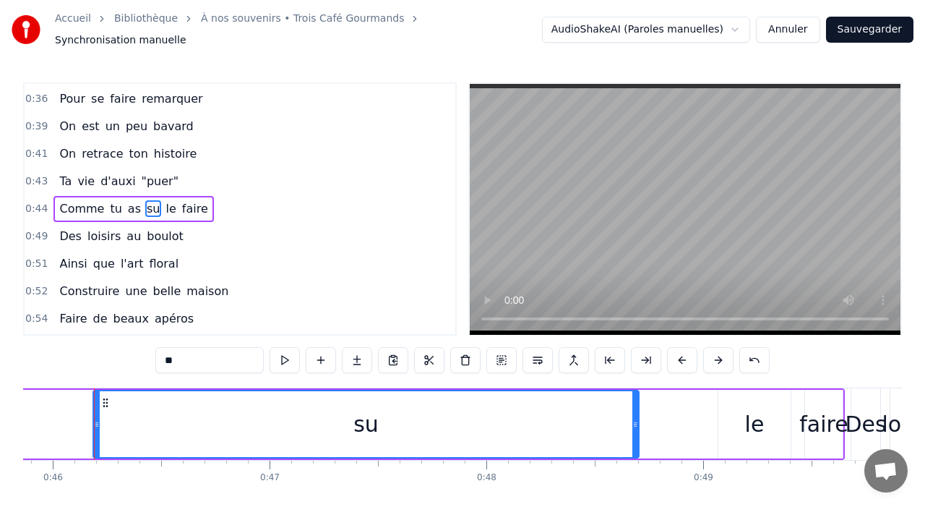
scroll to position [0, 9942]
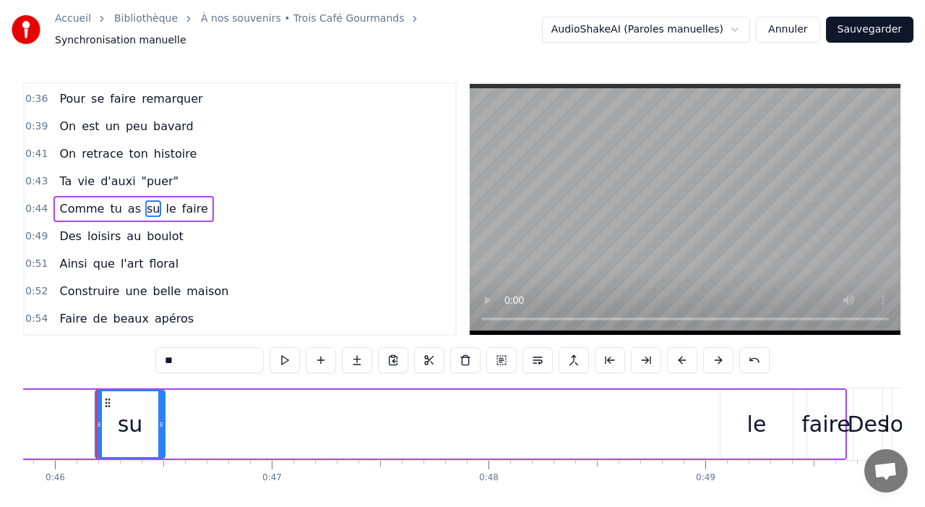
drag, startPoint x: 639, startPoint y: 423, endPoint x: 163, endPoint y: 419, distance: 476.3
click at [163, 419] on div at bounding box center [161, 424] width 6 height 66
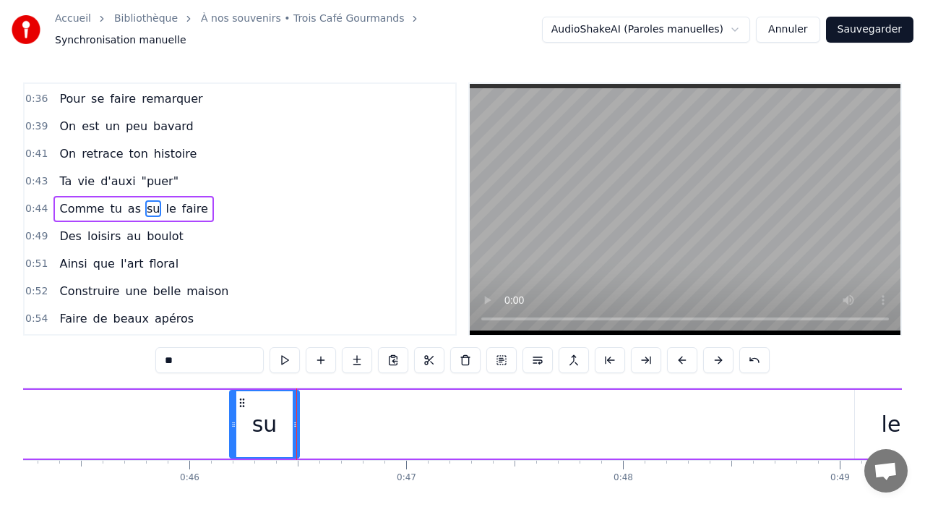
scroll to position [0, 9804]
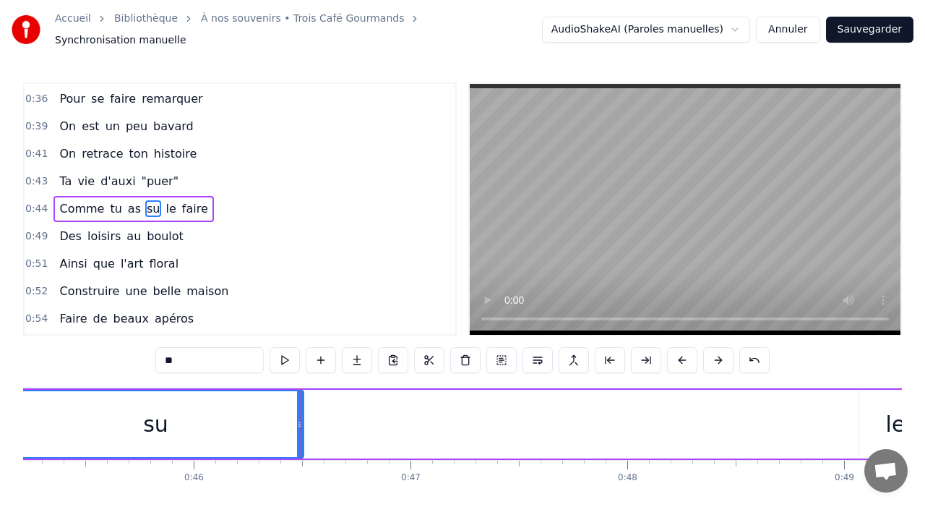
drag, startPoint x: 236, startPoint y: 424, endPoint x: 0, endPoint y: 426, distance: 236.4
click at [0, 426] on div "Accueil Bibliothèque À nos souvenirs • Trois Café Gourmands Synchronisation man…" at bounding box center [462, 266] width 925 height 533
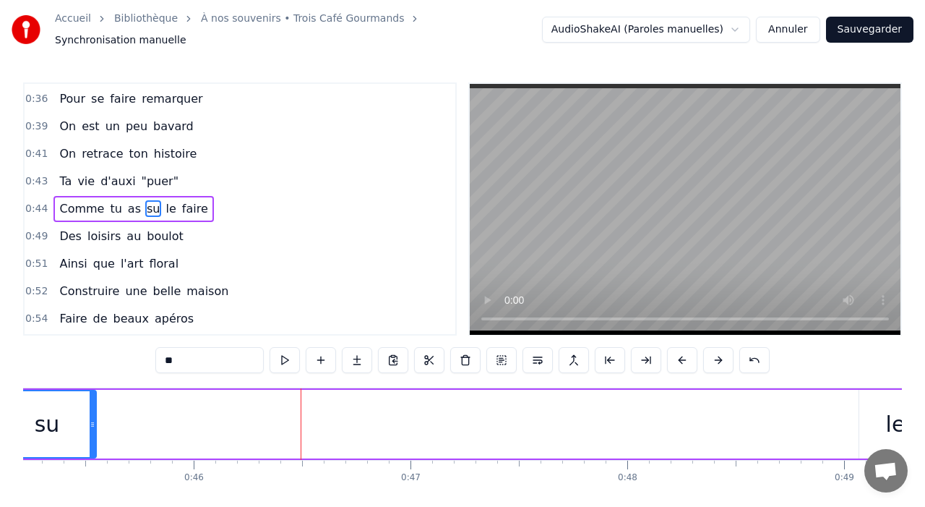
drag, startPoint x: 300, startPoint y: 416, endPoint x: 87, endPoint y: 425, distance: 213.4
click at [90, 425] on div at bounding box center [93, 424] width 6 height 66
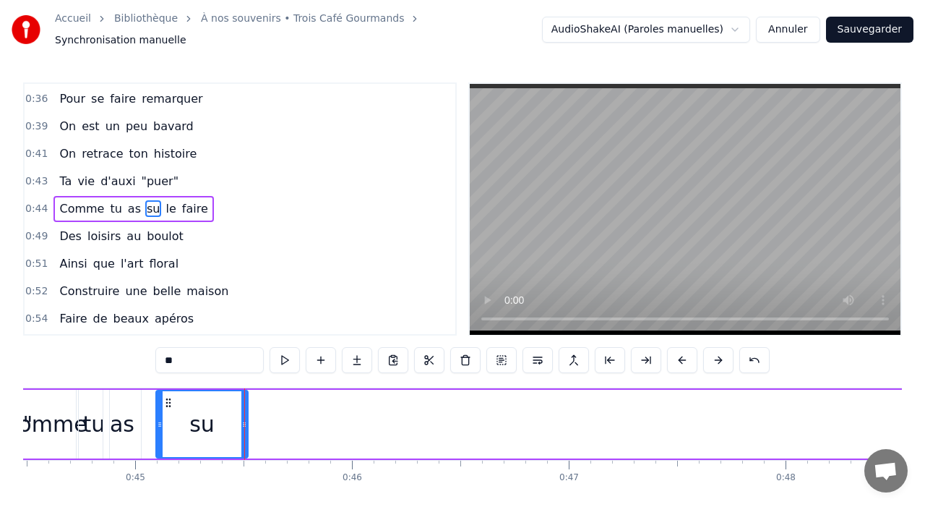
scroll to position [0, 9564]
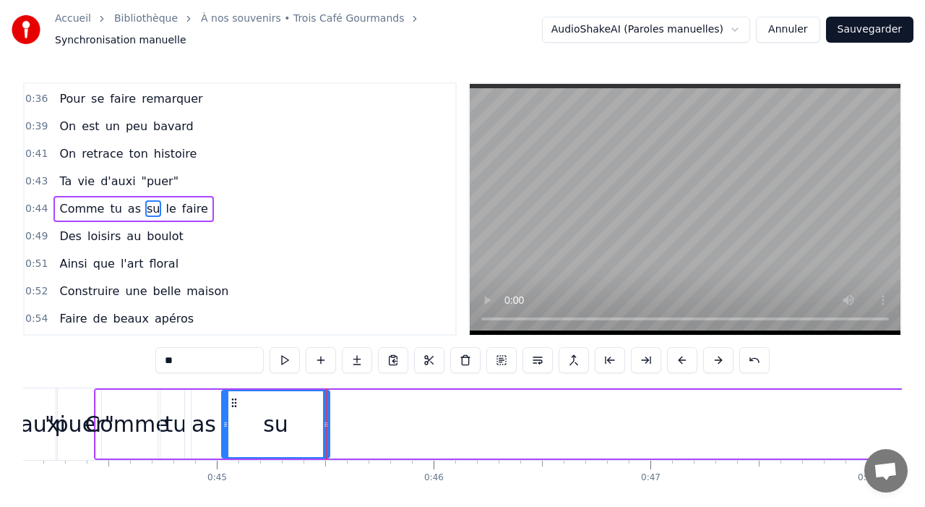
drag, startPoint x: 239, startPoint y: 429, endPoint x: 223, endPoint y: 427, distance: 16.0
click at [223, 429] on div at bounding box center [226, 424] width 6 height 66
drag, startPoint x: 325, startPoint y: 423, endPoint x: 252, endPoint y: 415, distance: 72.7
click at [252, 415] on div at bounding box center [254, 424] width 6 height 66
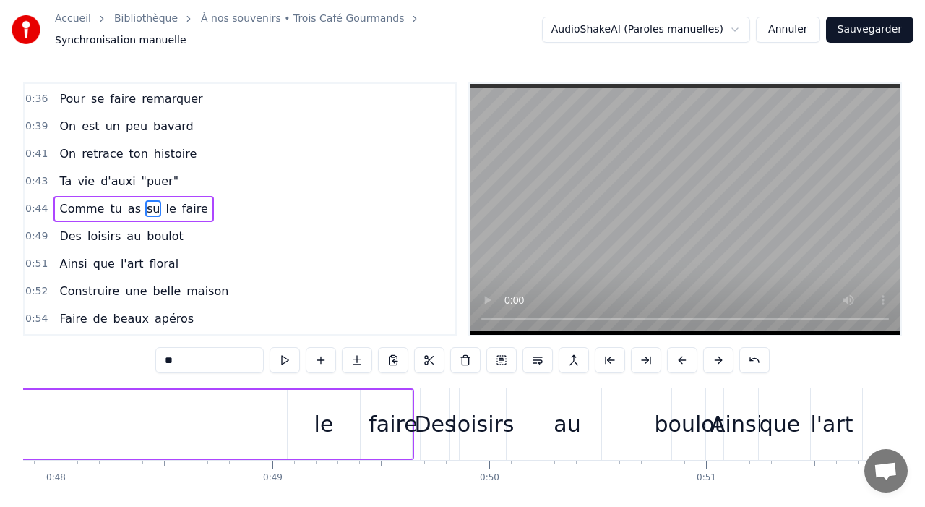
scroll to position [0, 10374]
click at [325, 427] on div "le" at bounding box center [326, 424] width 20 height 33
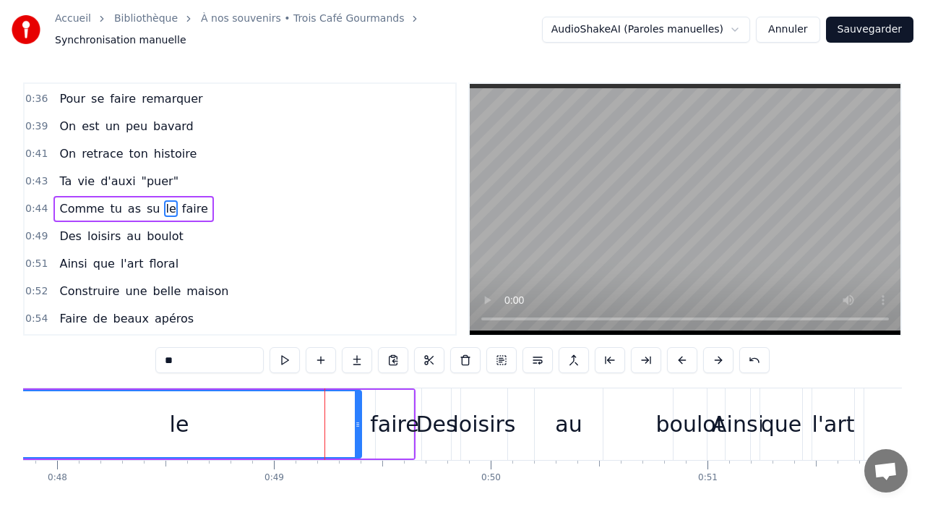
drag, startPoint x: 293, startPoint y: 419, endPoint x: 1, endPoint y: 409, distance: 292.2
click at [1, 409] on div "Accueil Bibliothèque À nos souvenirs • Trois Café Gourmands Synchronisation man…" at bounding box center [462, 266] width 925 height 533
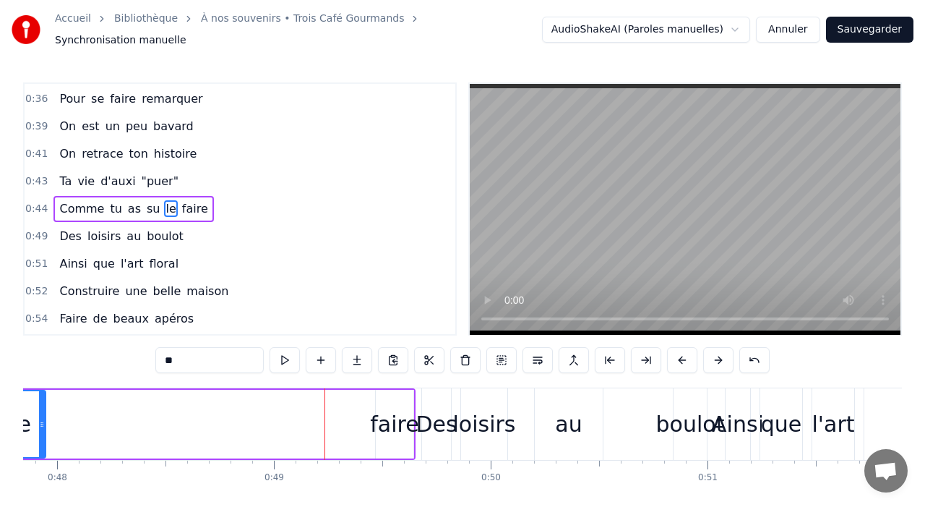
drag, startPoint x: 358, startPoint y: 420, endPoint x: 43, endPoint y: 403, distance: 314.9
click at [43, 403] on div at bounding box center [42, 424] width 6 height 66
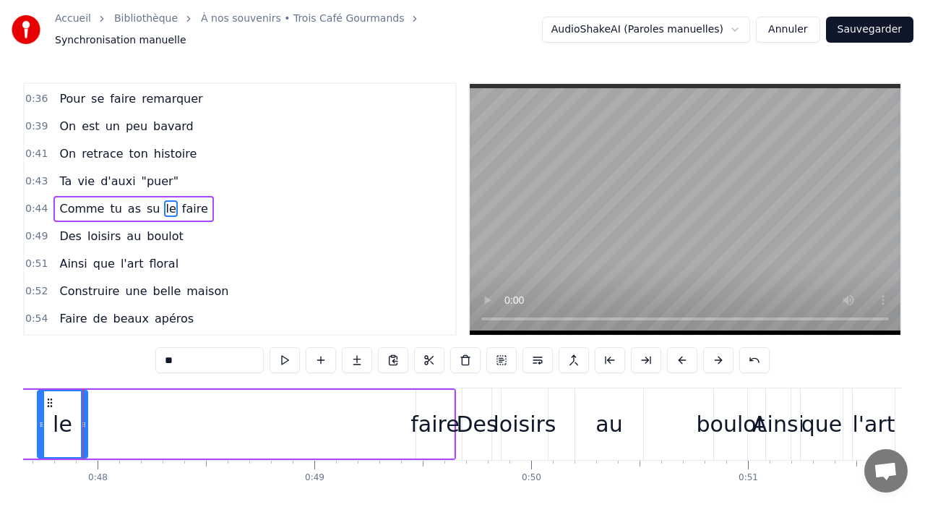
scroll to position [0, 10320]
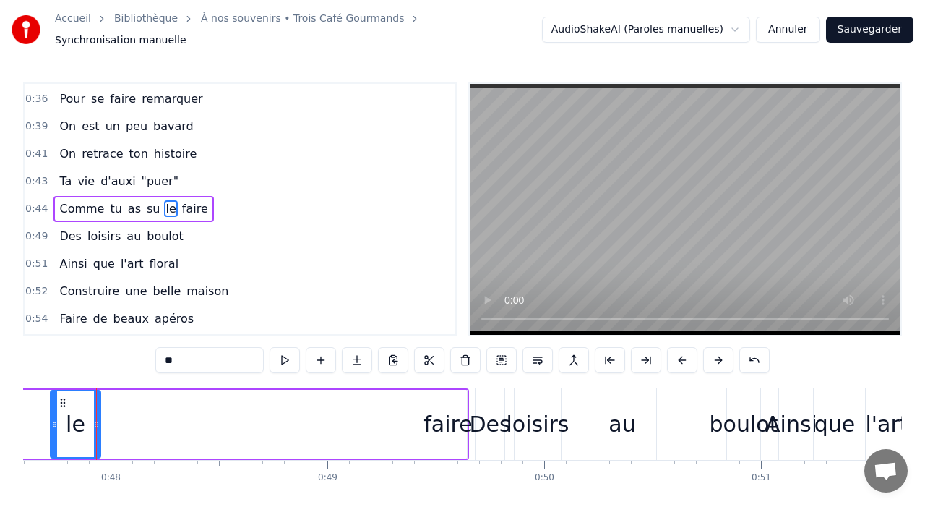
click at [453, 421] on div "faire" at bounding box center [448, 424] width 48 height 33
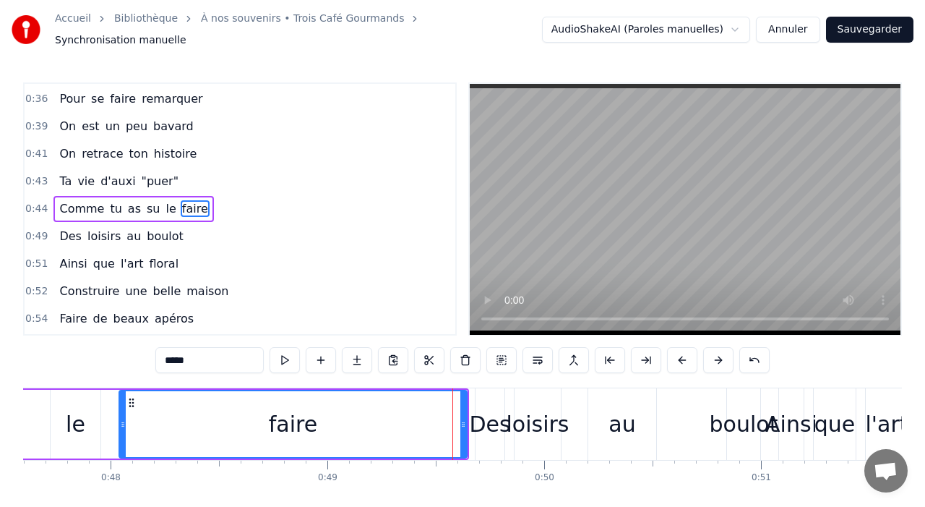
drag, startPoint x: 433, startPoint y: 421, endPoint x: 119, endPoint y: 408, distance: 314.6
click at [120, 408] on div at bounding box center [123, 424] width 6 height 66
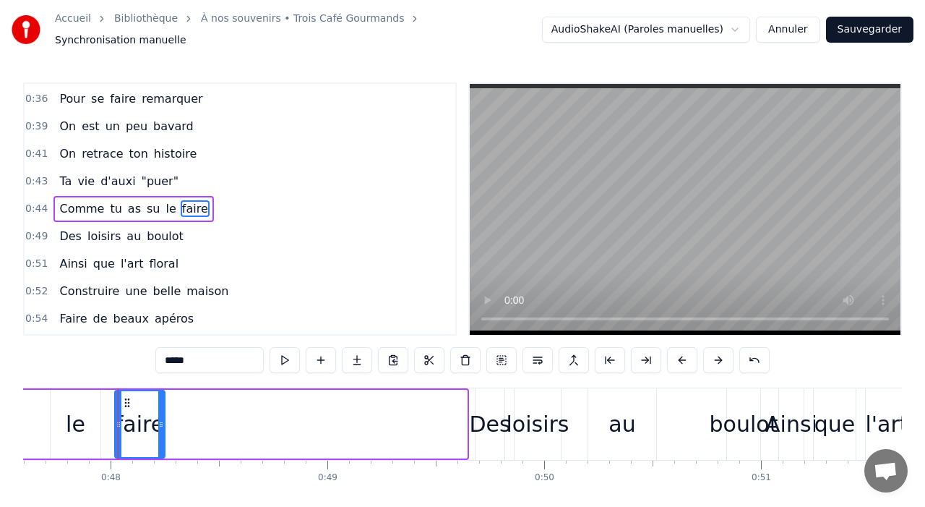
drag, startPoint x: 463, startPoint y: 416, endPoint x: 161, endPoint y: 403, distance: 302.4
click at [161, 403] on div at bounding box center [161, 424] width 6 height 66
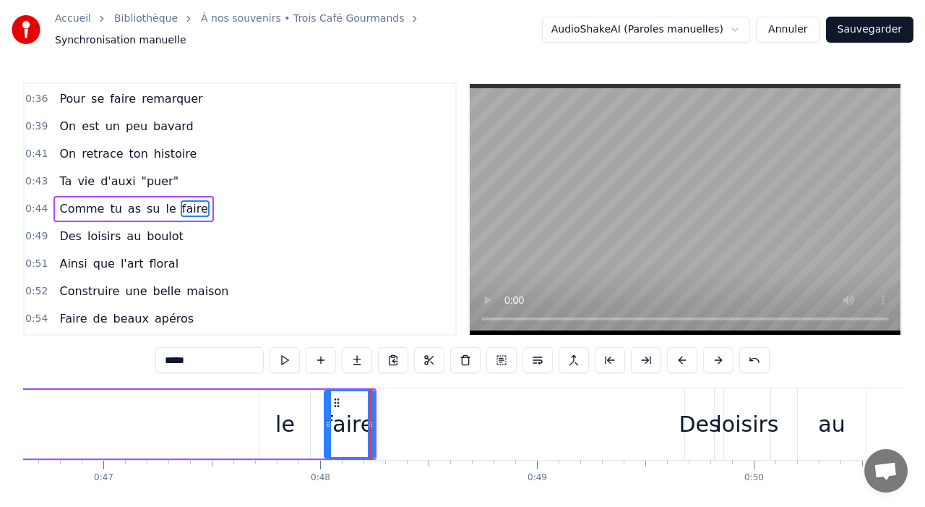
scroll to position [0, 10014]
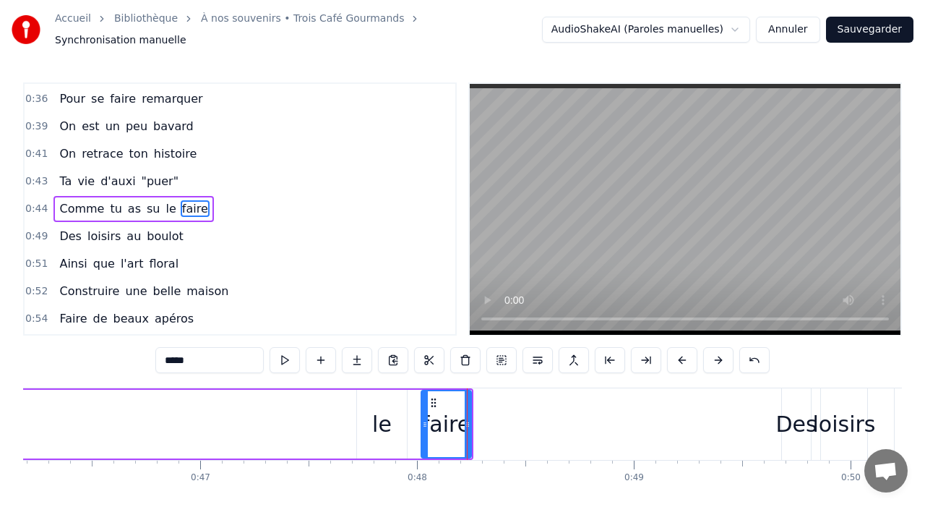
click at [390, 426] on div "le" at bounding box center [382, 424] width 50 height 69
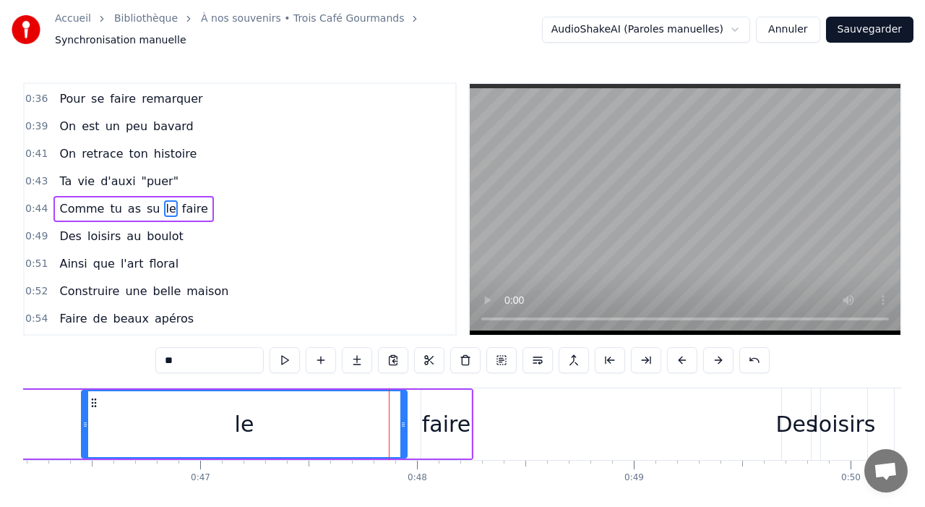
drag, startPoint x: 361, startPoint y: 424, endPoint x: 59, endPoint y: 408, distance: 301.9
click at [82, 408] on div at bounding box center [85, 424] width 6 height 66
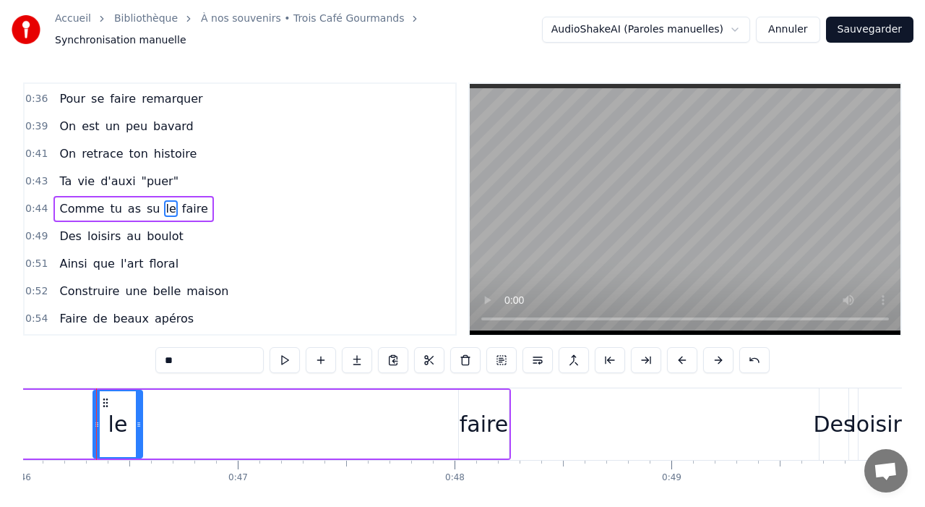
drag, startPoint x: 439, startPoint y: 426, endPoint x: 137, endPoint y: 388, distance: 304.4
click at [137, 391] on div at bounding box center [139, 424] width 6 height 66
click at [471, 421] on div "faire" at bounding box center [484, 424] width 48 height 33
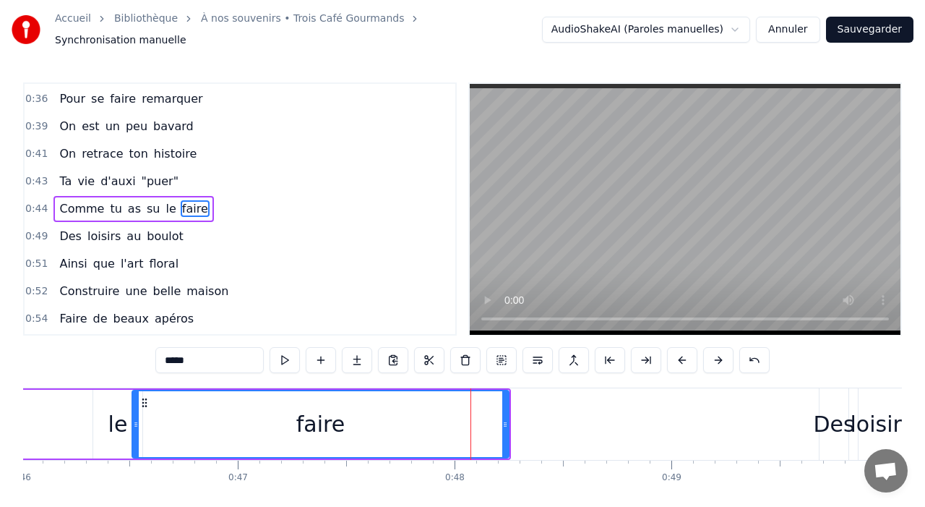
drag, startPoint x: 463, startPoint y: 419, endPoint x: 134, endPoint y: 418, distance: 328.1
click at [134, 418] on icon at bounding box center [136, 424] width 6 height 12
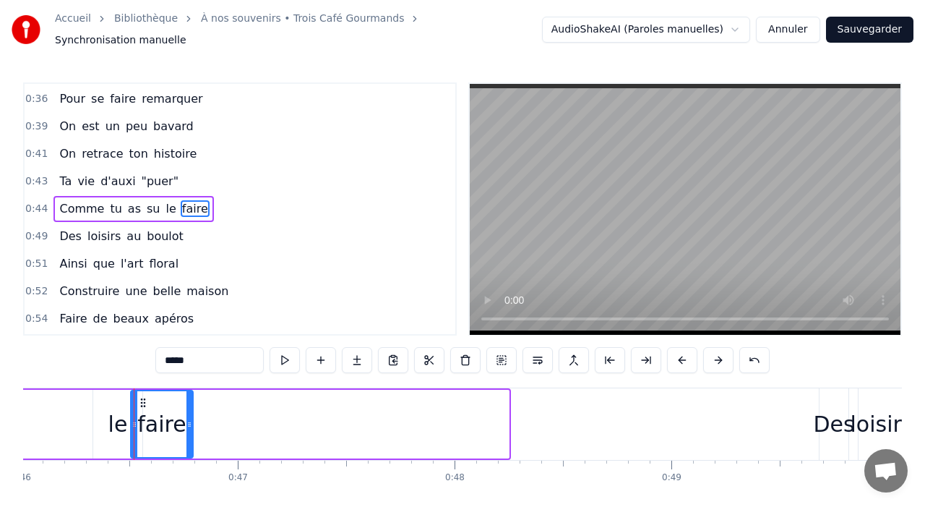
drag, startPoint x: 503, startPoint y: 416, endPoint x: 181, endPoint y: 403, distance: 321.9
click at [186, 403] on div at bounding box center [189, 424] width 6 height 66
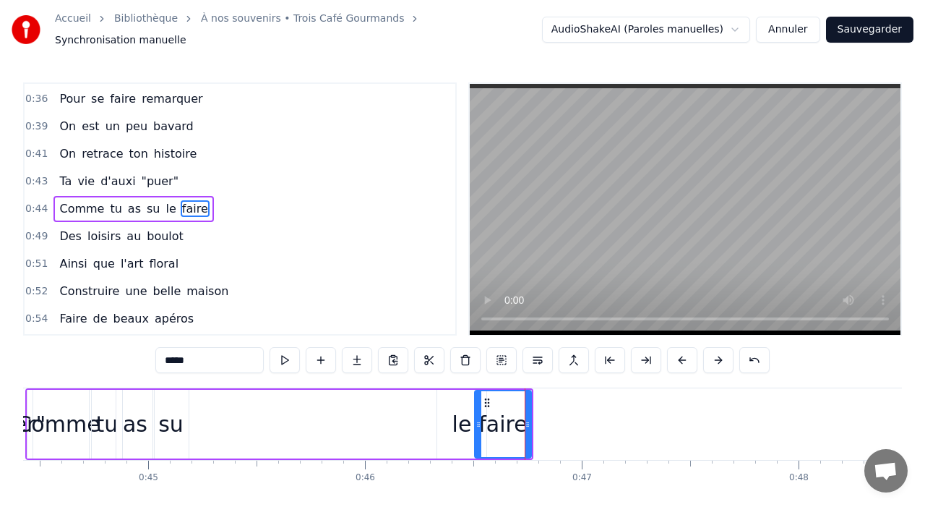
scroll to position [0, 9585]
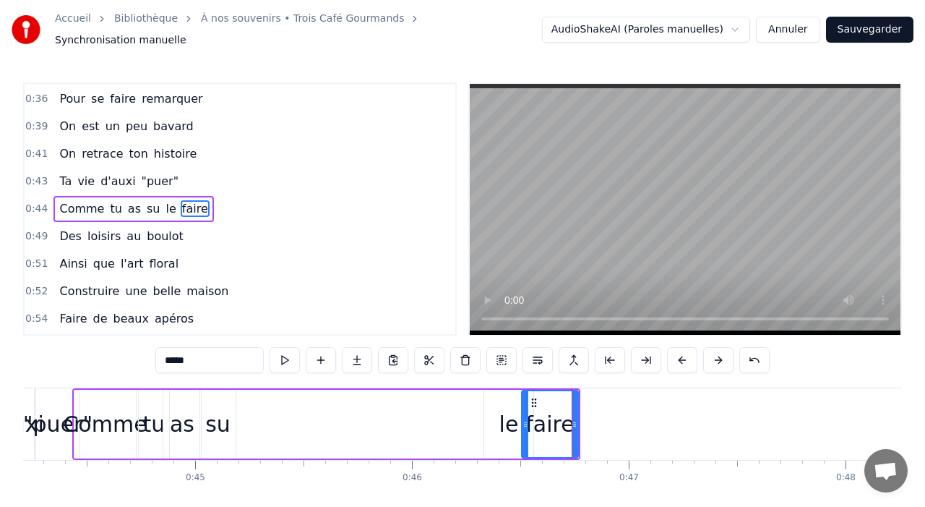
click at [504, 415] on div "le" at bounding box center [509, 424] width 20 height 33
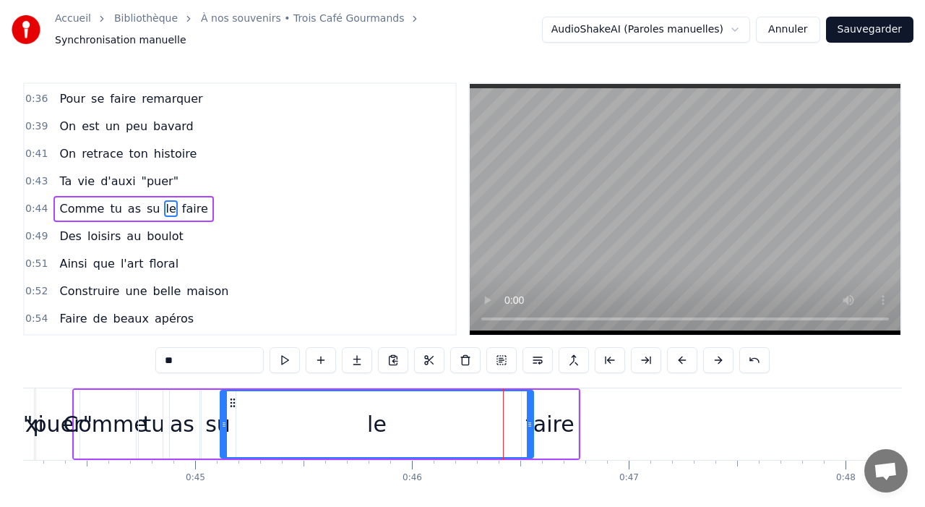
drag, startPoint x: 484, startPoint y: 416, endPoint x: 220, endPoint y: 417, distance: 263.8
click at [221, 418] on icon at bounding box center [224, 424] width 6 height 12
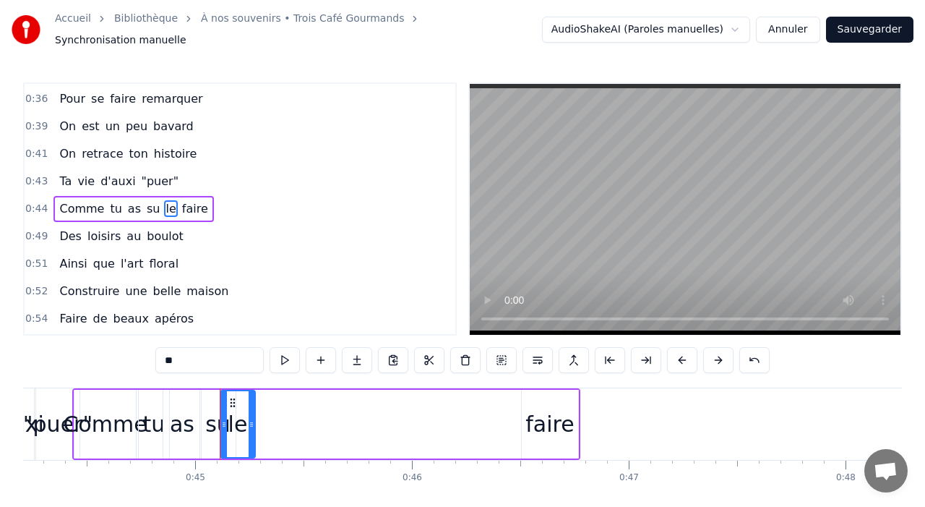
drag, startPoint x: 528, startPoint y: 416, endPoint x: 301, endPoint y: 418, distance: 226.2
click at [249, 418] on icon at bounding box center [252, 424] width 6 height 12
click at [538, 420] on div "faire" at bounding box center [549, 424] width 48 height 33
type input "*****"
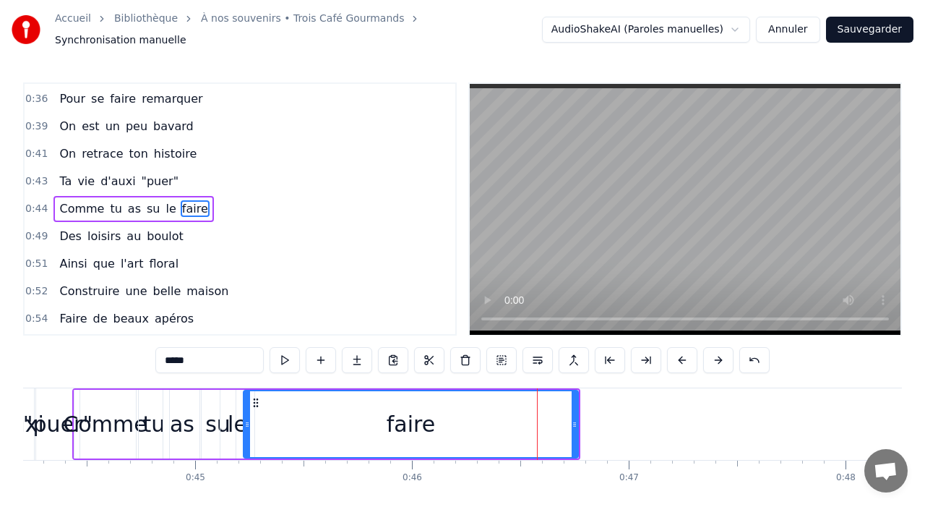
drag, startPoint x: 525, startPoint y: 418, endPoint x: 246, endPoint y: 426, distance: 278.4
click at [246, 426] on div at bounding box center [247, 424] width 6 height 66
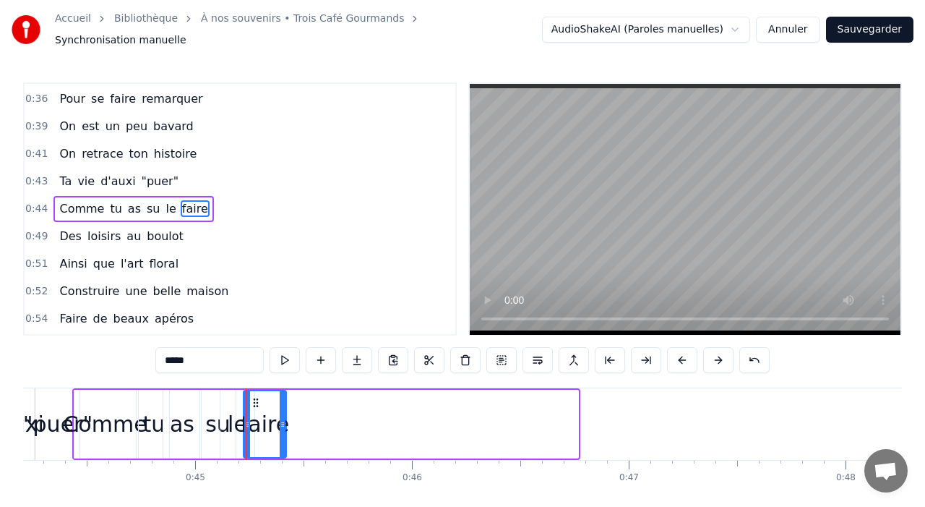
drag, startPoint x: 572, startPoint y: 422, endPoint x: 283, endPoint y: 428, distance: 289.2
click at [283, 428] on div at bounding box center [283, 424] width 6 height 66
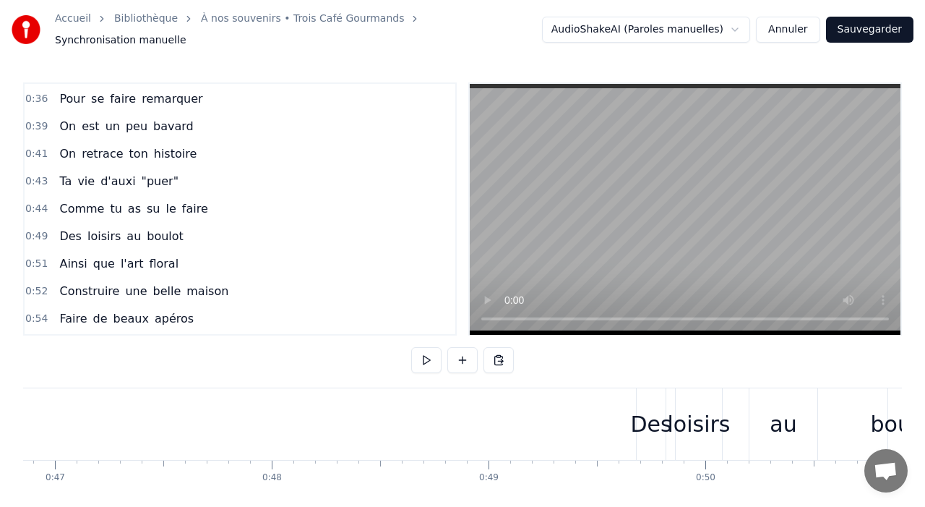
scroll to position [0, 10177]
click at [674, 441] on div "loisirs" at bounding box center [681, 424] width 46 height 72
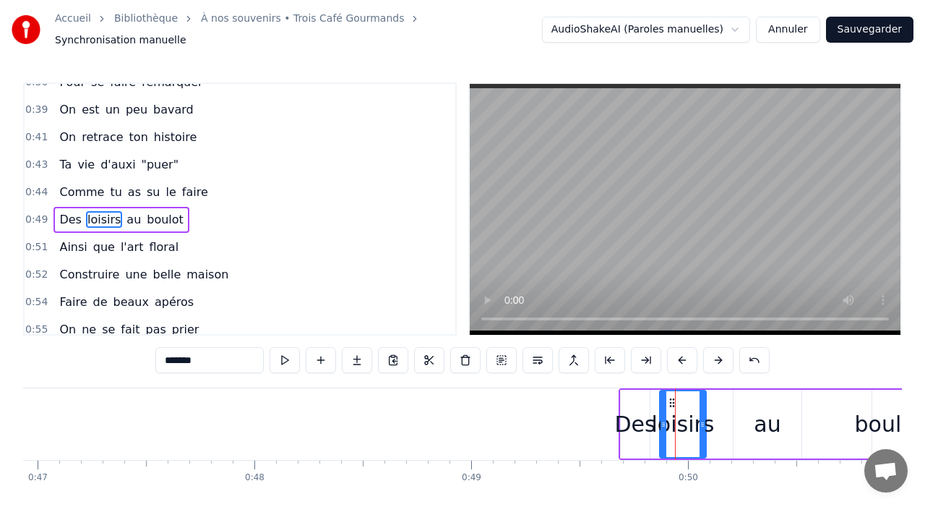
scroll to position [548, 0]
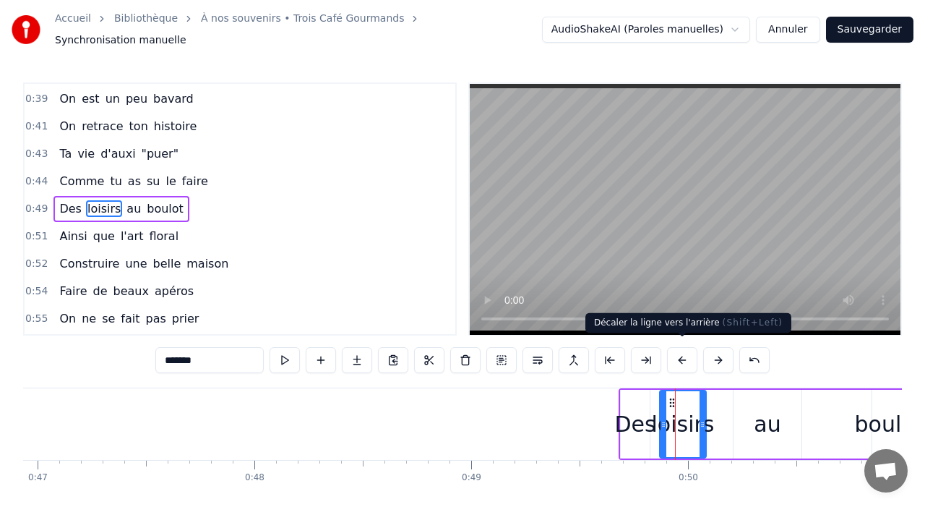
click at [682, 350] on button at bounding box center [682, 360] width 30 height 26
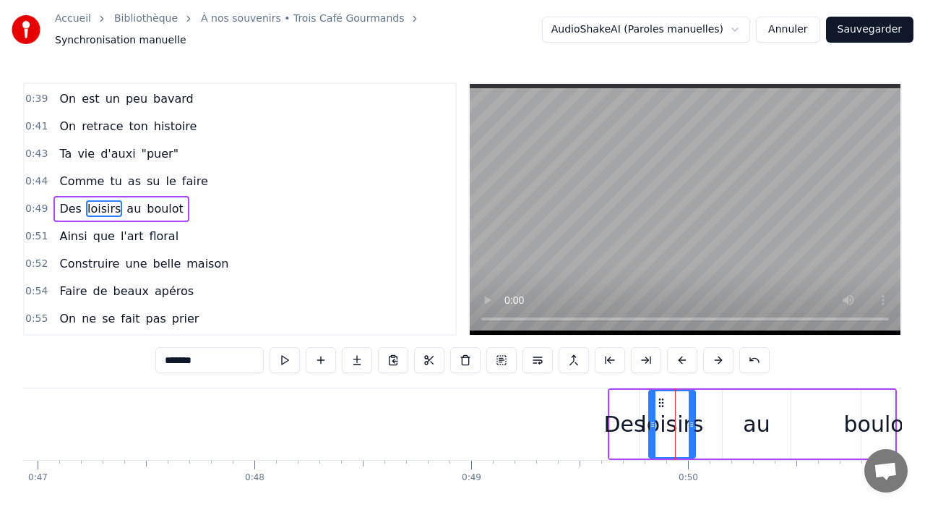
click at [682, 350] on button at bounding box center [682, 360] width 30 height 26
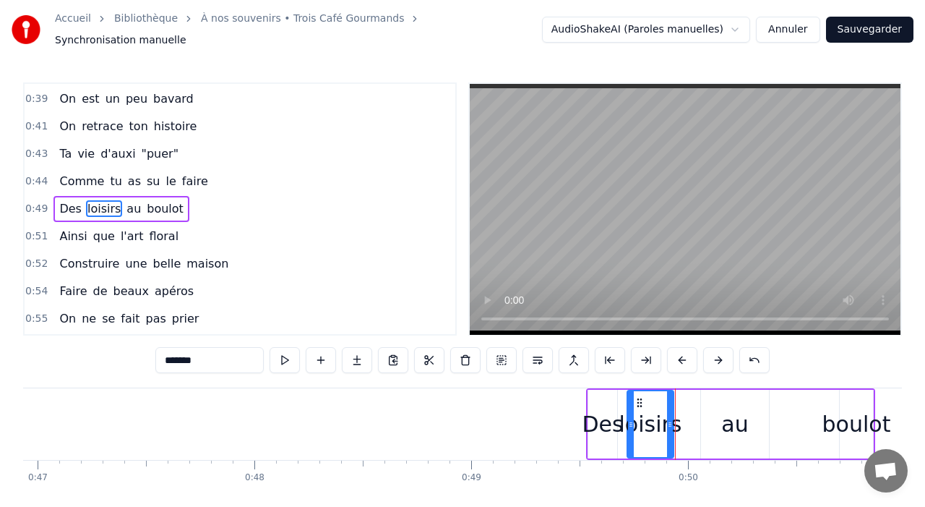
click at [682, 350] on button at bounding box center [682, 360] width 30 height 26
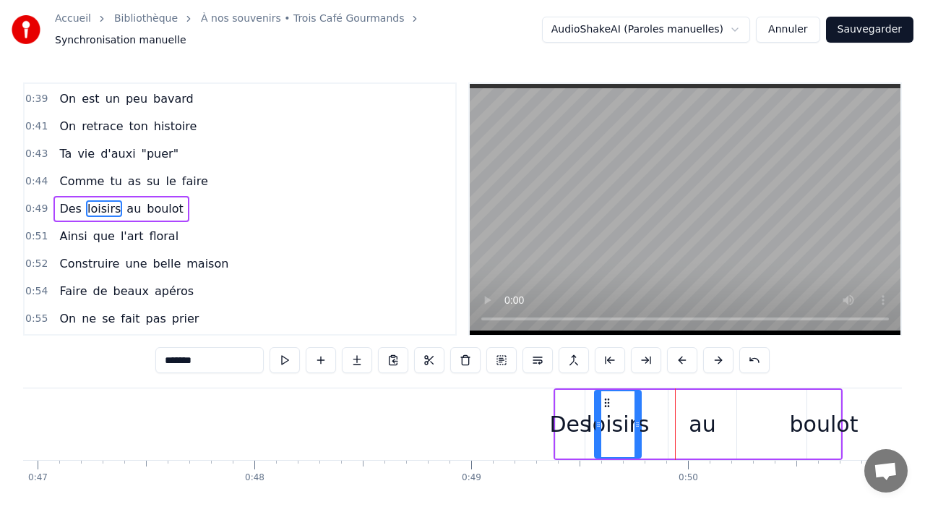
click at [682, 350] on button at bounding box center [682, 360] width 30 height 26
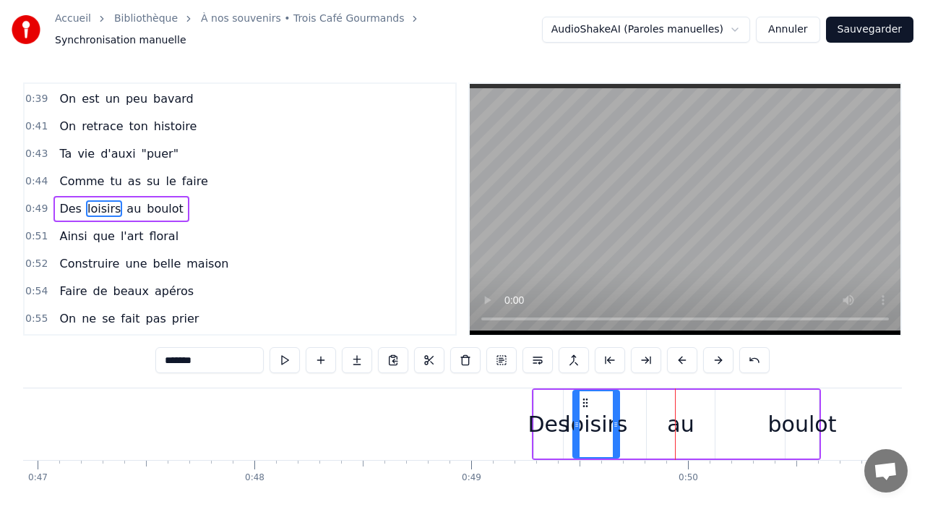
click at [682, 350] on button at bounding box center [682, 360] width 30 height 26
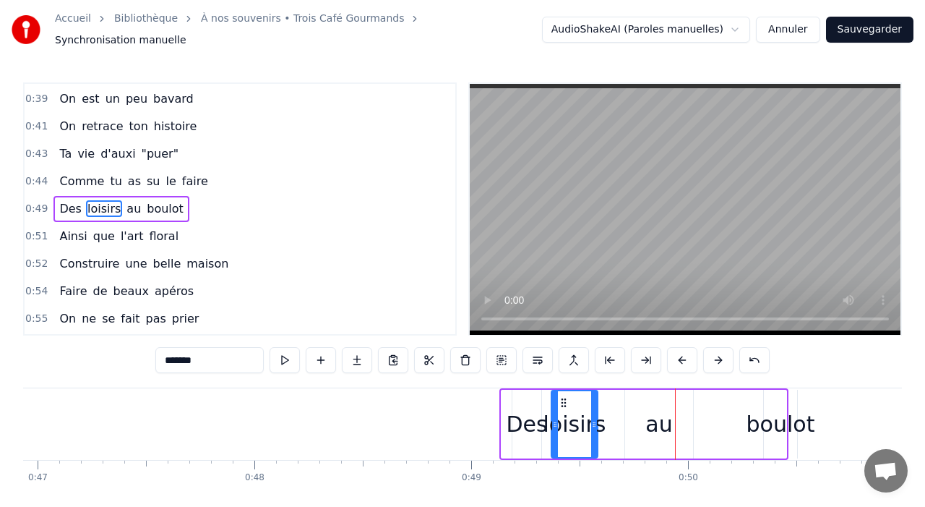
click at [682, 350] on button at bounding box center [682, 360] width 30 height 26
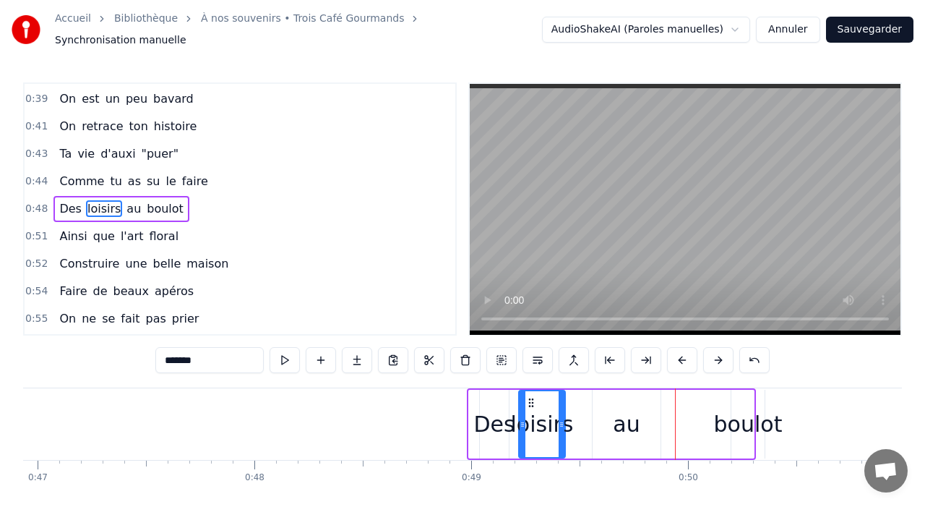
click at [682, 350] on button at bounding box center [682, 360] width 30 height 26
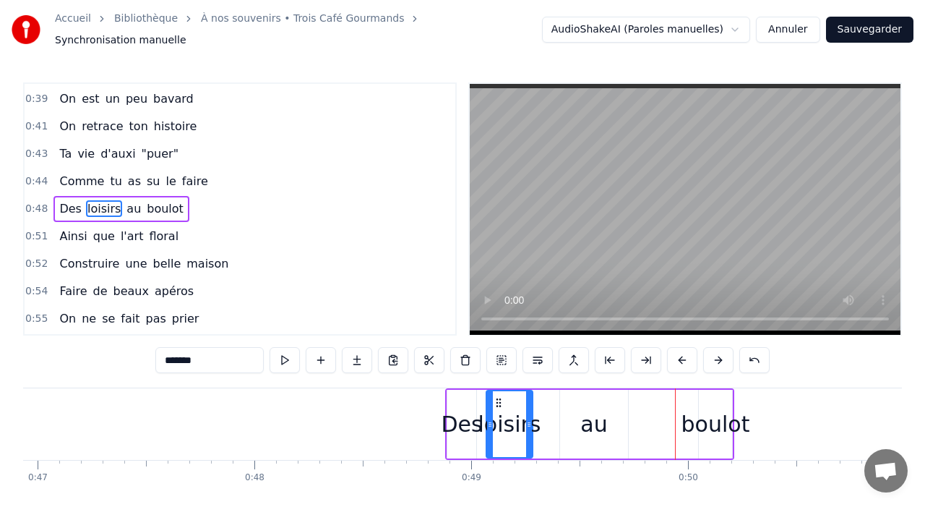
click at [682, 350] on button at bounding box center [682, 360] width 30 height 26
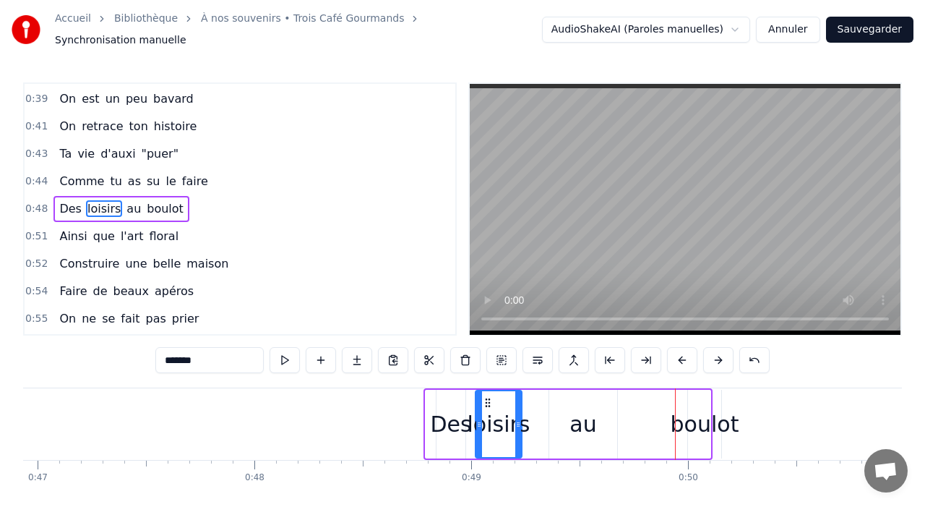
click at [682, 350] on button at bounding box center [682, 360] width 30 height 26
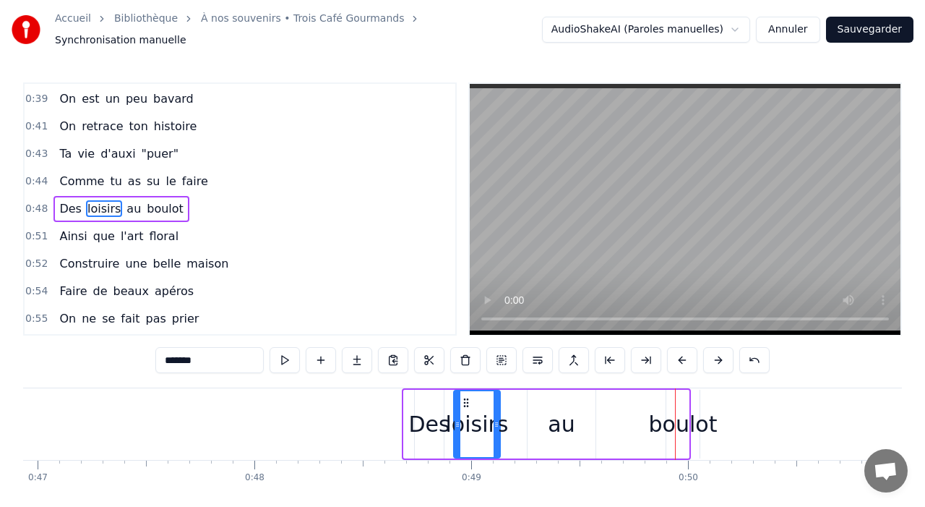
click at [682, 350] on button at bounding box center [682, 360] width 30 height 26
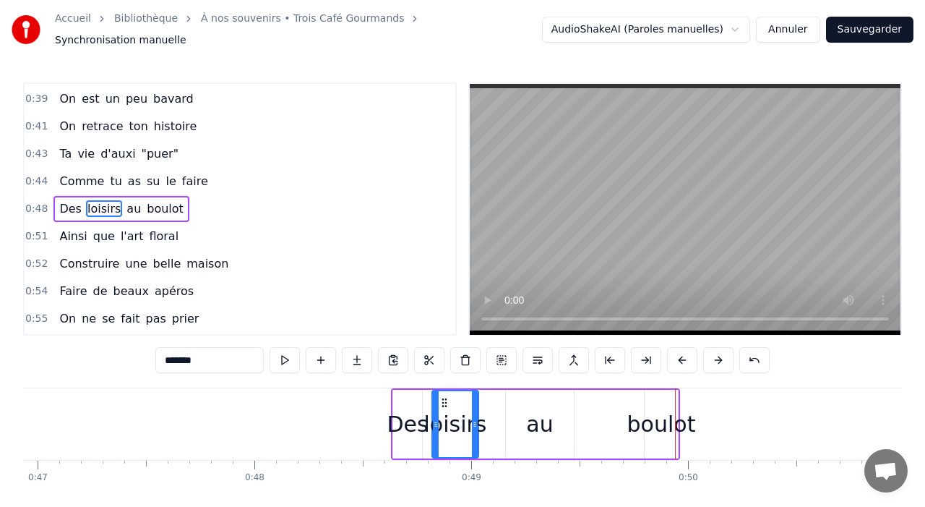
click at [682, 350] on button at bounding box center [682, 360] width 30 height 26
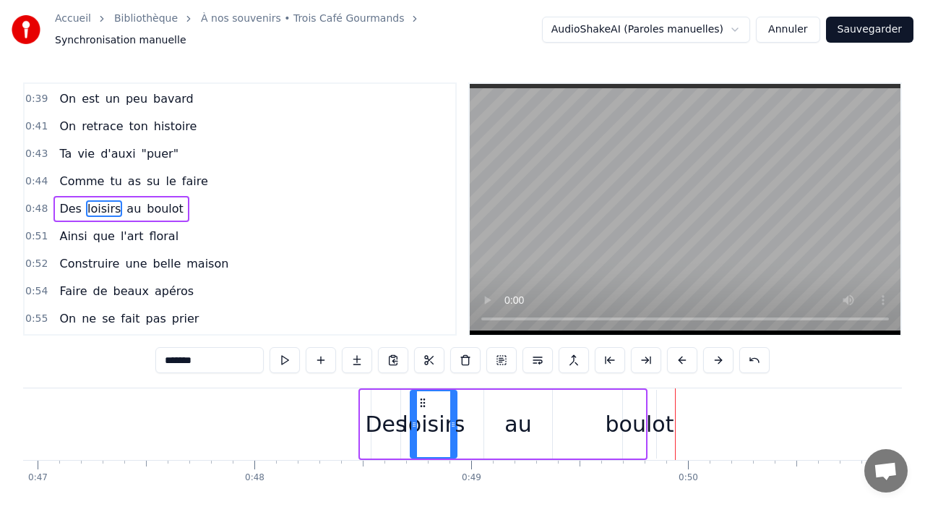
click at [682, 350] on button at bounding box center [682, 360] width 30 height 26
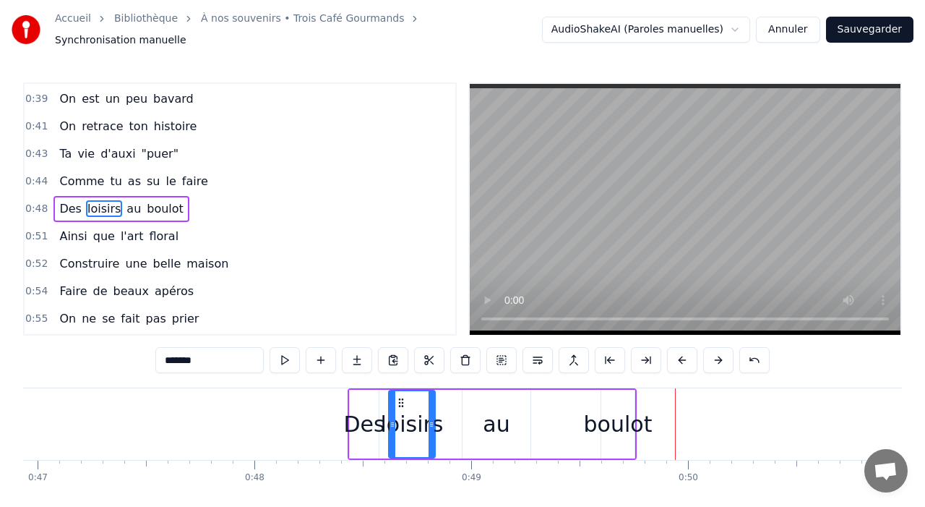
click at [682, 350] on button at bounding box center [682, 360] width 30 height 26
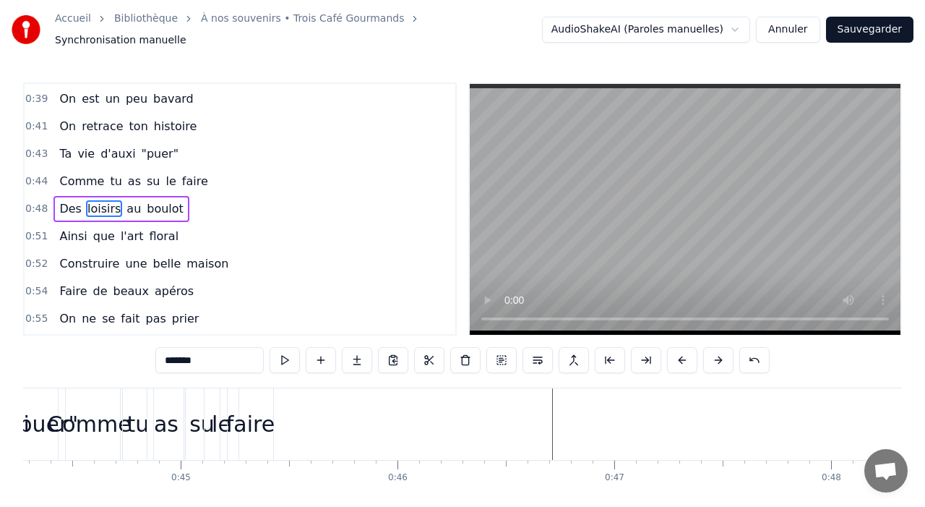
scroll to position [0, 9599]
click at [692, 353] on button at bounding box center [682, 360] width 30 height 26
click at [692, 354] on button at bounding box center [682, 360] width 30 height 26
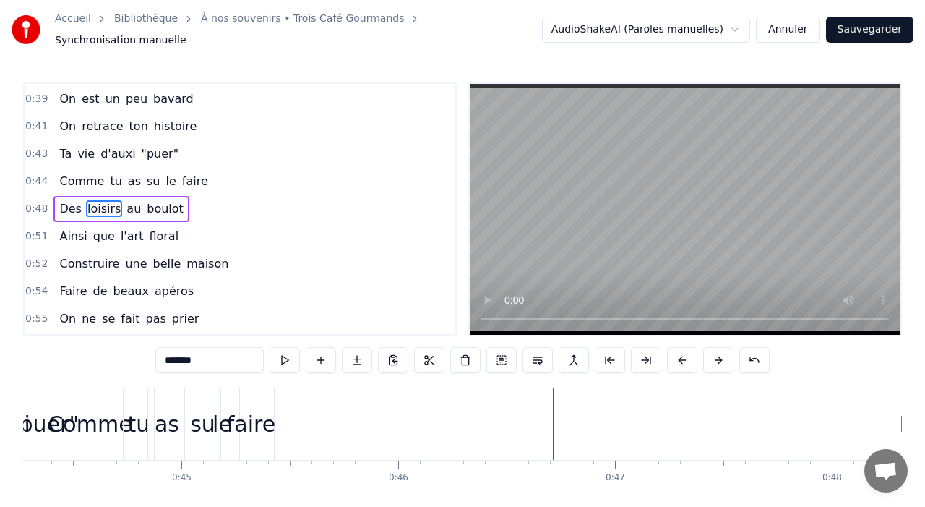
click at [692, 354] on button at bounding box center [682, 360] width 30 height 26
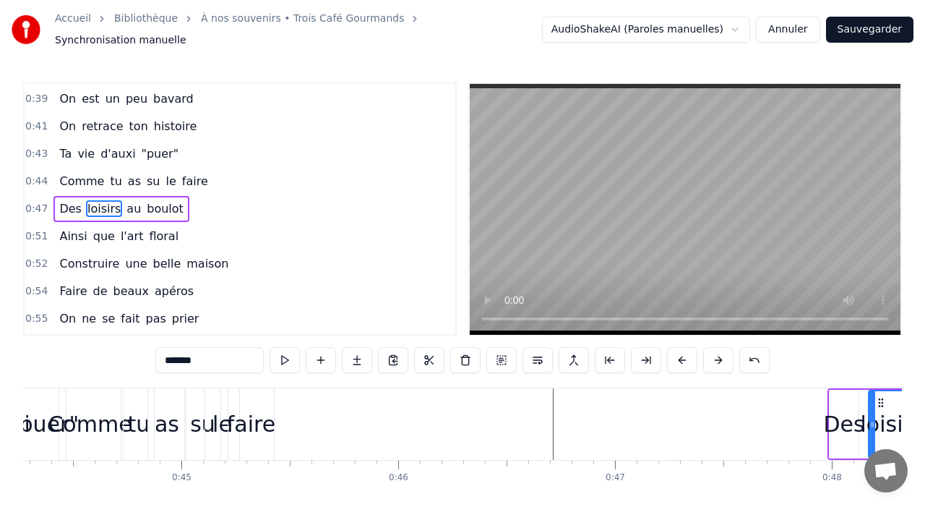
click at [692, 354] on button at bounding box center [682, 360] width 30 height 26
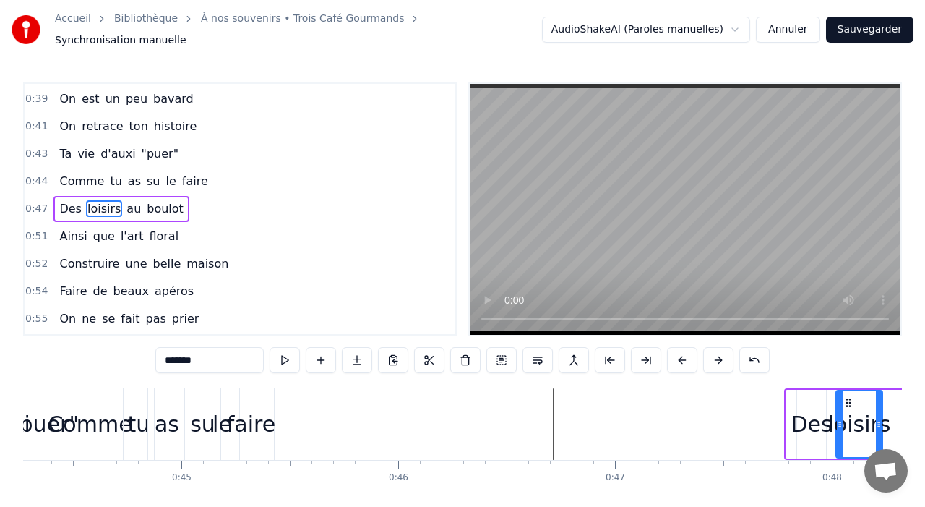
click at [692, 354] on button at bounding box center [682, 360] width 30 height 26
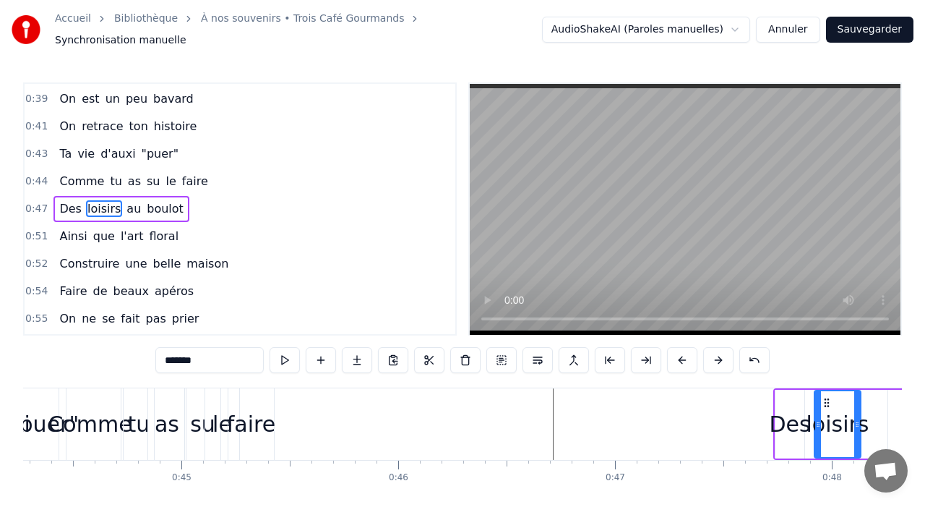
click at [692, 354] on button at bounding box center [682, 360] width 30 height 26
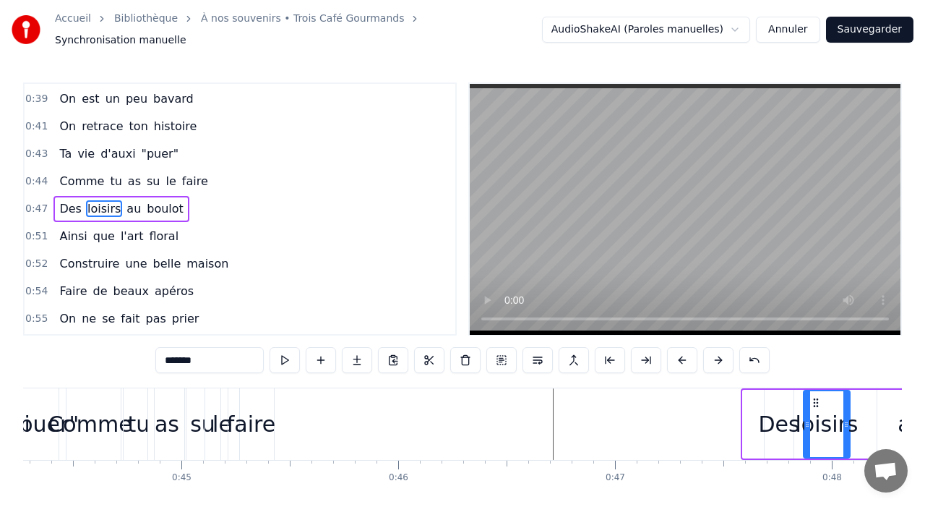
click at [692, 354] on button at bounding box center [682, 360] width 30 height 26
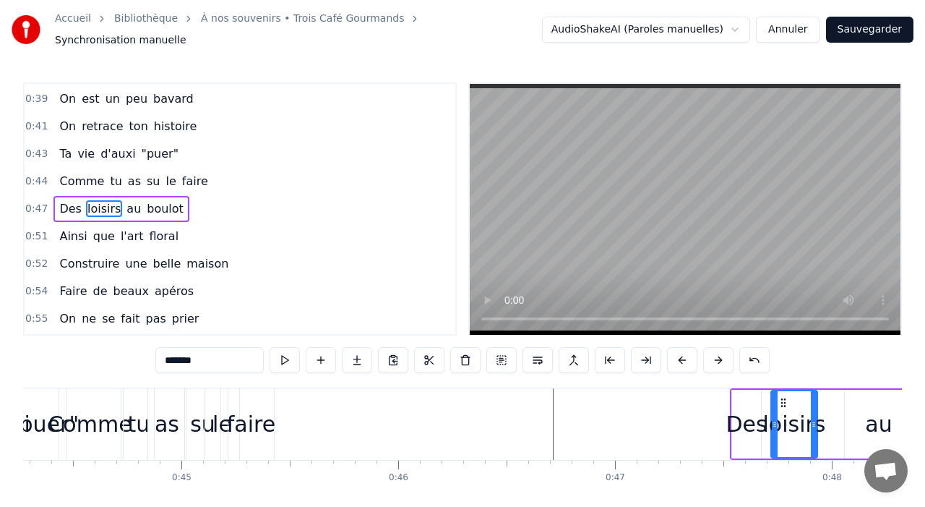
click at [692, 354] on button at bounding box center [682, 360] width 30 height 26
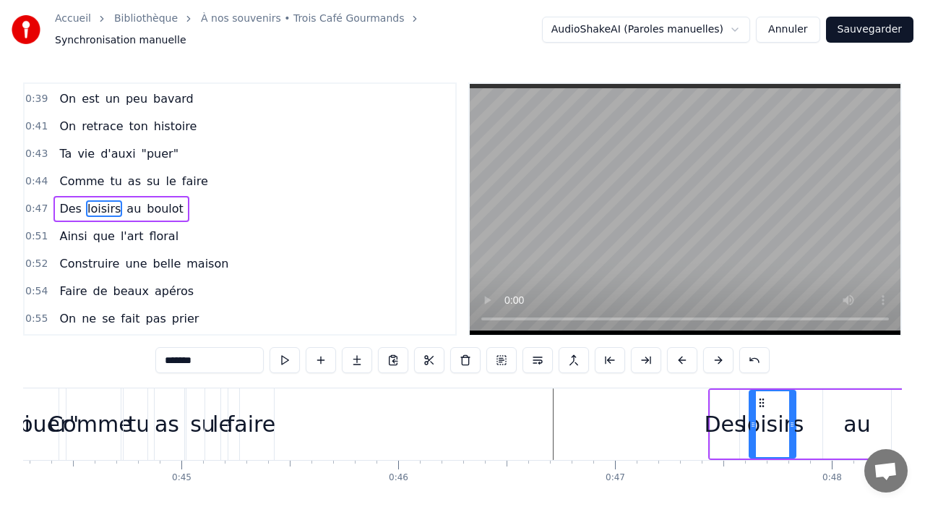
click at [692, 354] on button at bounding box center [682, 360] width 30 height 26
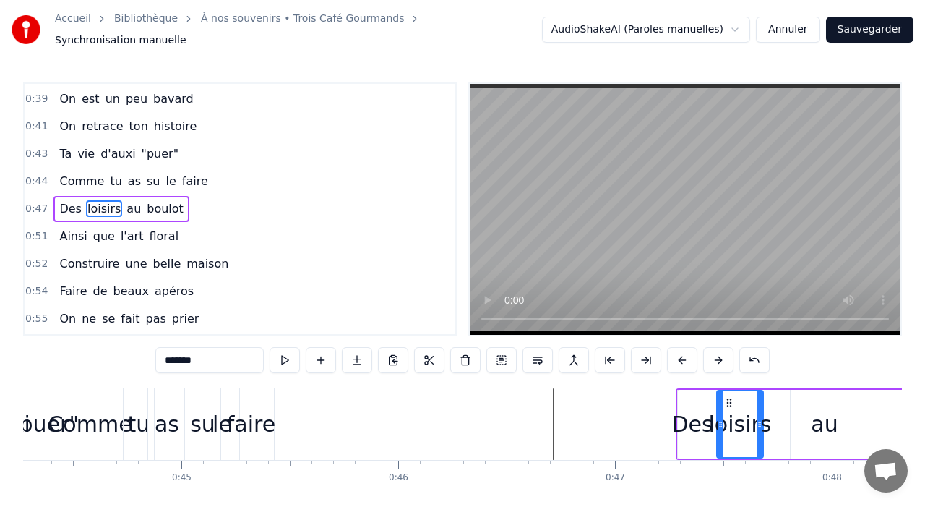
click at [692, 354] on button at bounding box center [682, 360] width 30 height 26
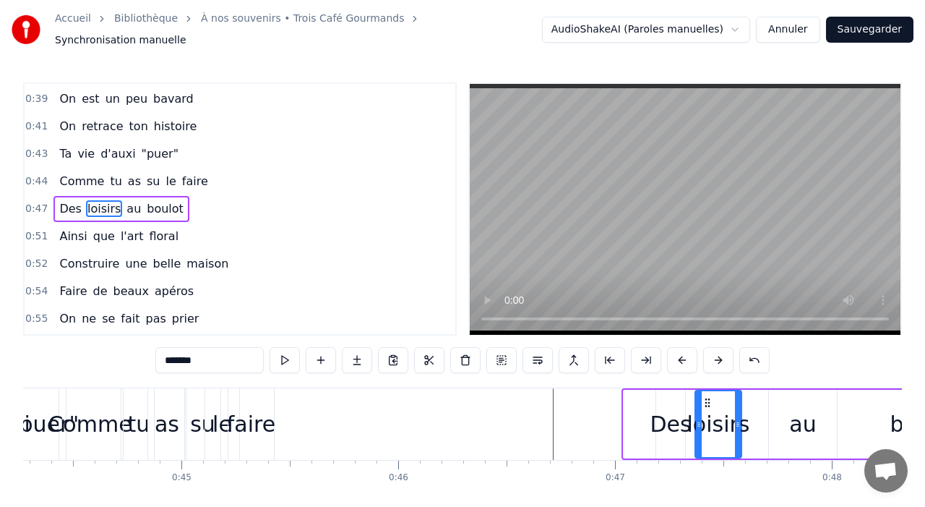
click at [692, 354] on button at bounding box center [682, 360] width 30 height 26
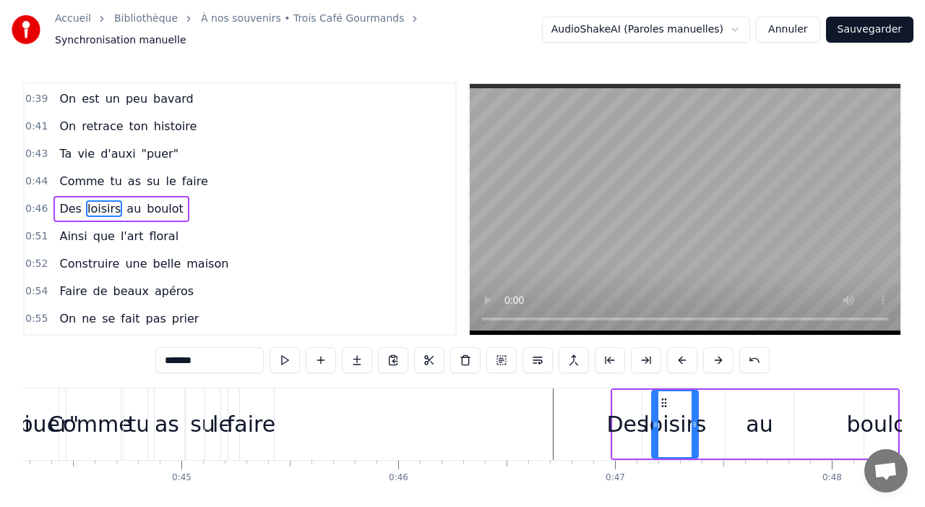
click at [692, 354] on button at bounding box center [682, 360] width 30 height 26
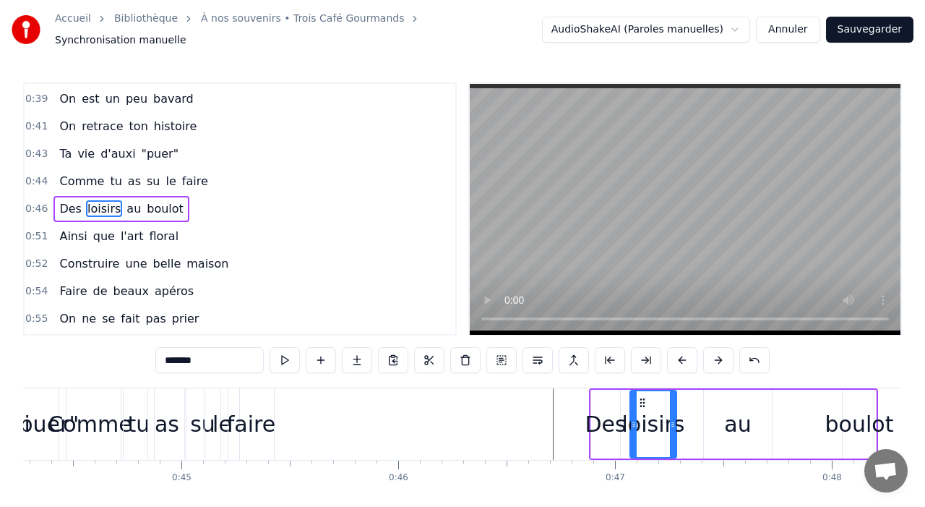
click at [692, 354] on button at bounding box center [682, 360] width 30 height 26
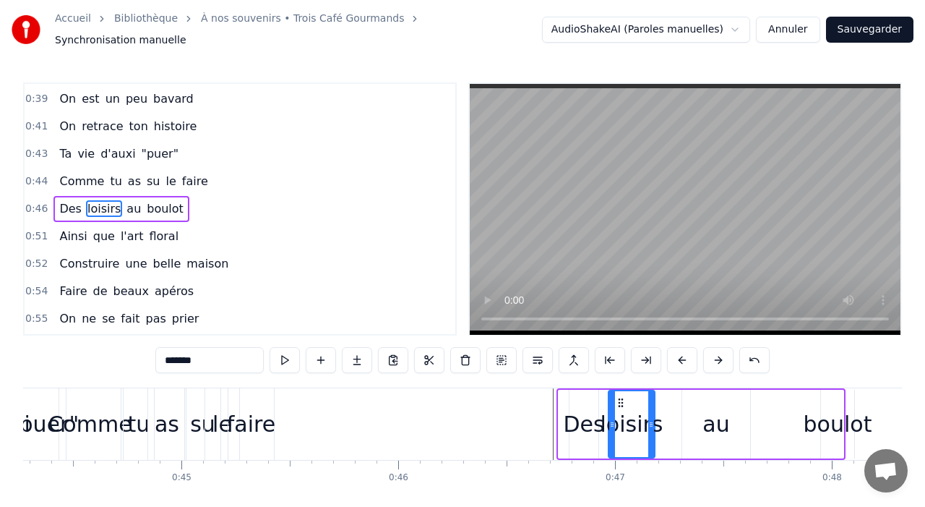
click at [692, 354] on button at bounding box center [682, 360] width 30 height 26
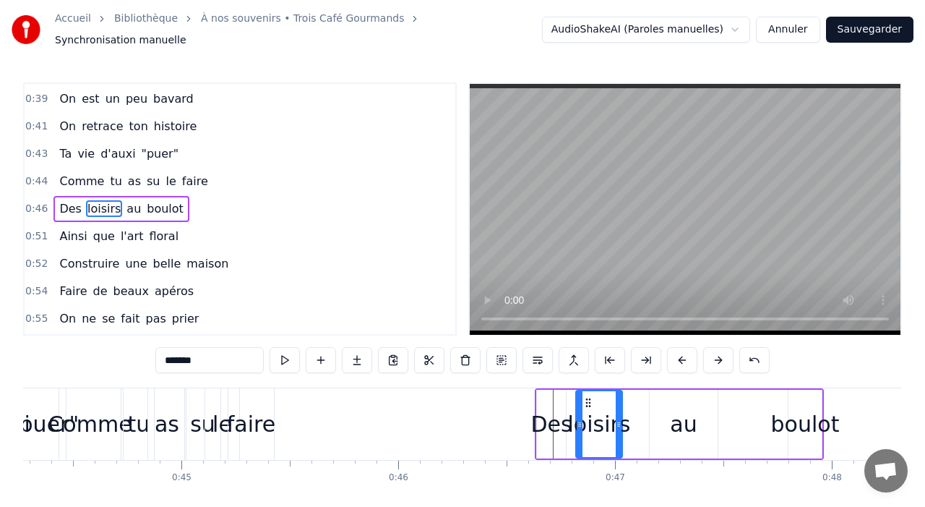
click at [692, 354] on button at bounding box center [682, 360] width 30 height 26
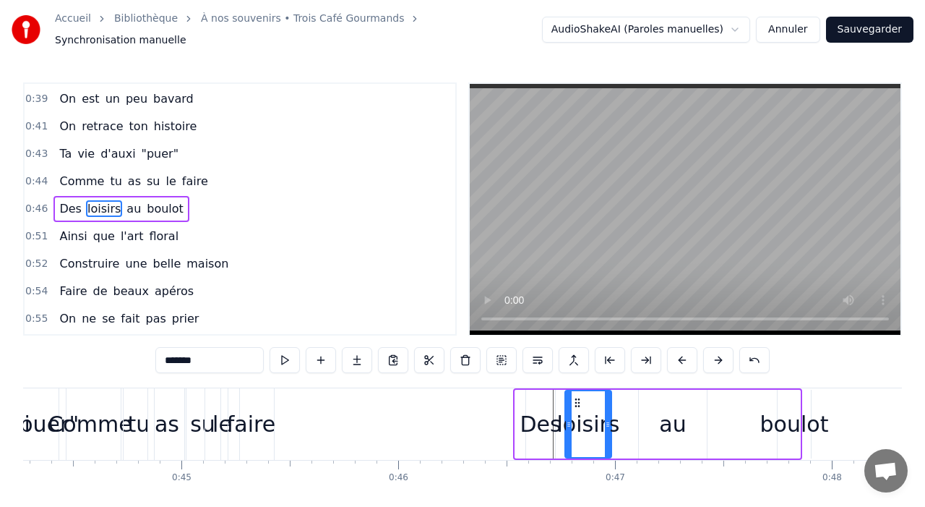
click at [692, 354] on button at bounding box center [682, 360] width 30 height 26
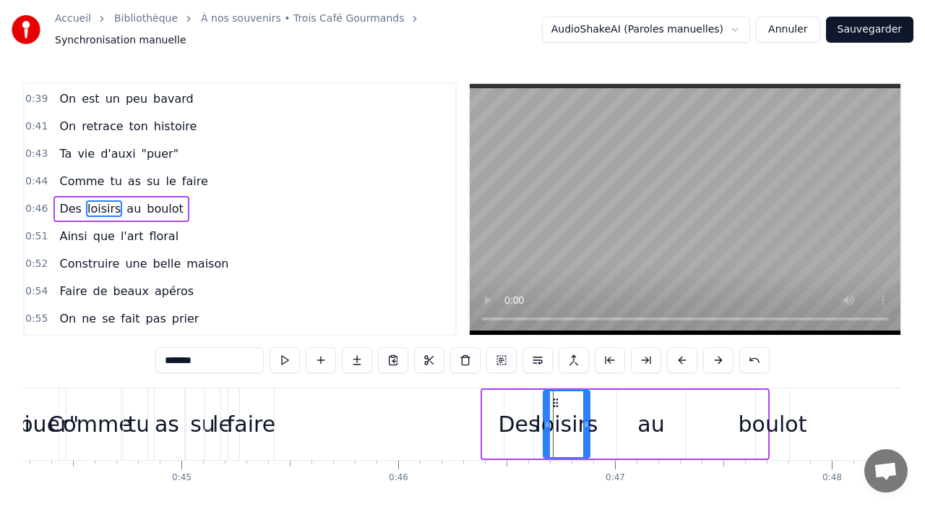
click at [692, 354] on button at bounding box center [682, 360] width 30 height 26
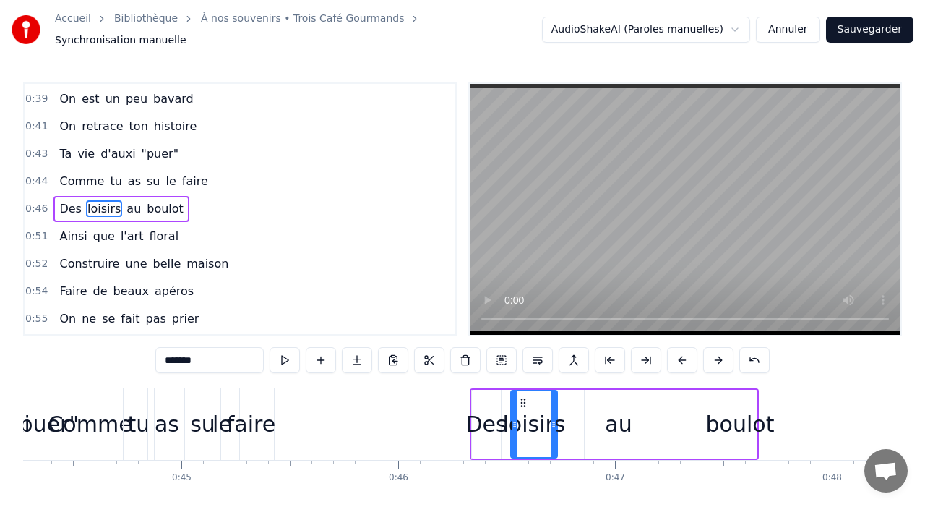
click at [692, 354] on button at bounding box center [682, 360] width 30 height 26
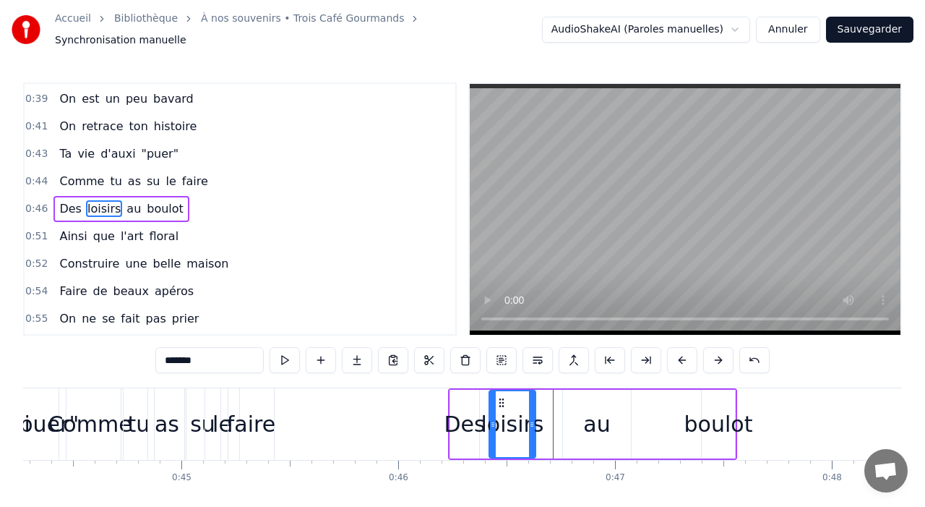
click at [692, 354] on button at bounding box center [682, 360] width 30 height 26
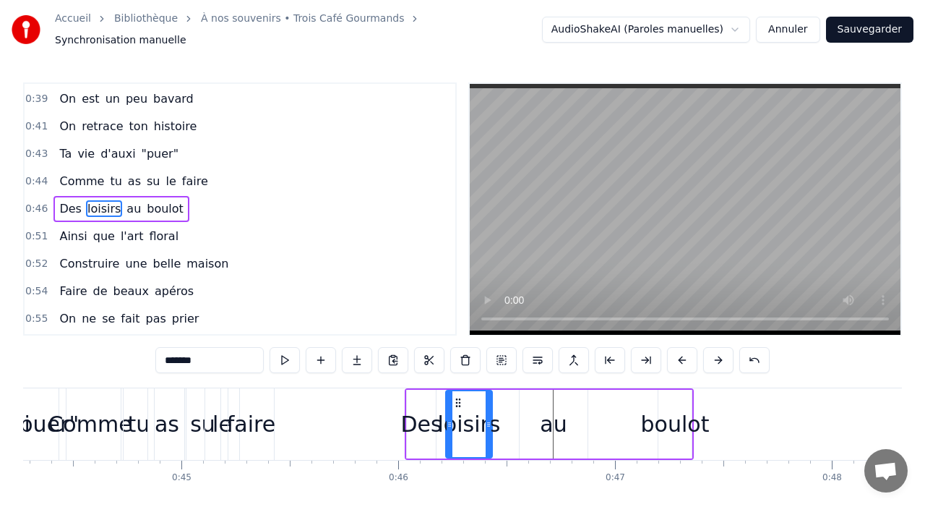
click at [692, 354] on button at bounding box center [682, 360] width 30 height 26
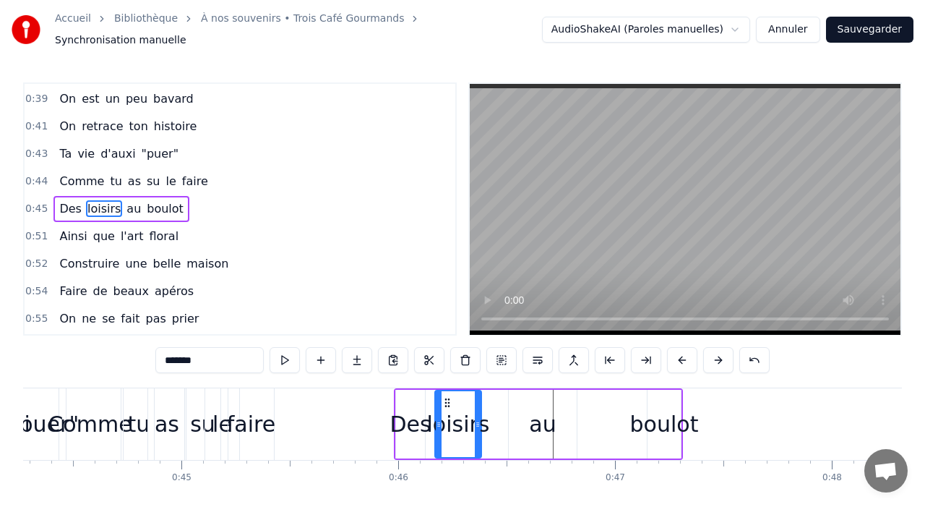
click at [692, 354] on button at bounding box center [682, 360] width 30 height 26
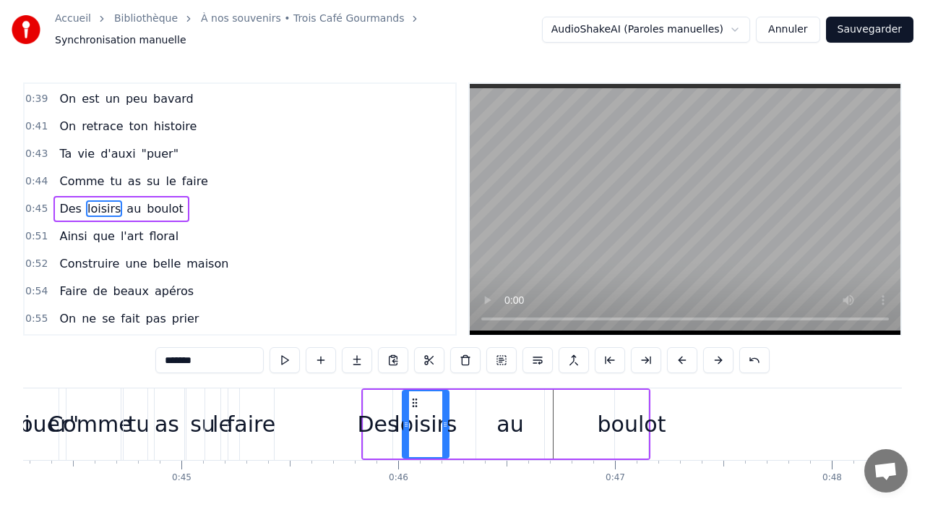
click at [692, 354] on button at bounding box center [682, 360] width 30 height 26
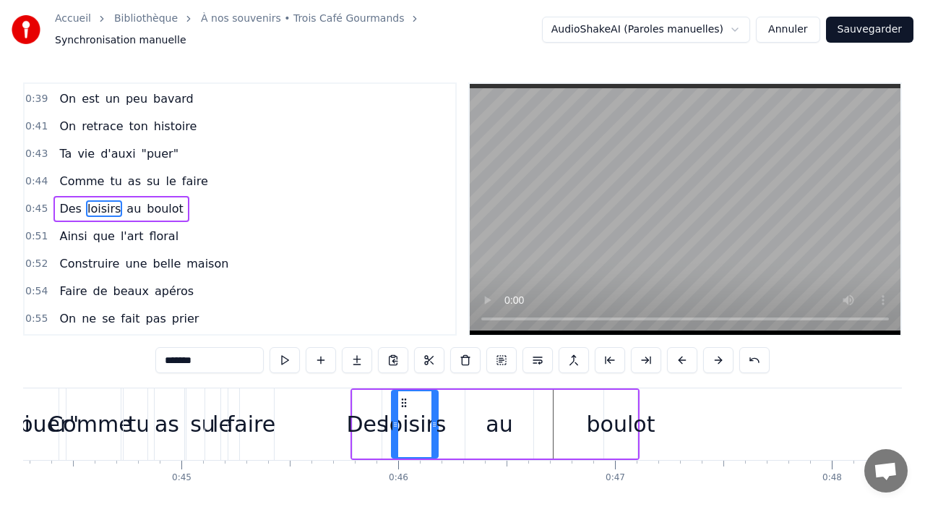
click at [692, 354] on button at bounding box center [682, 360] width 30 height 26
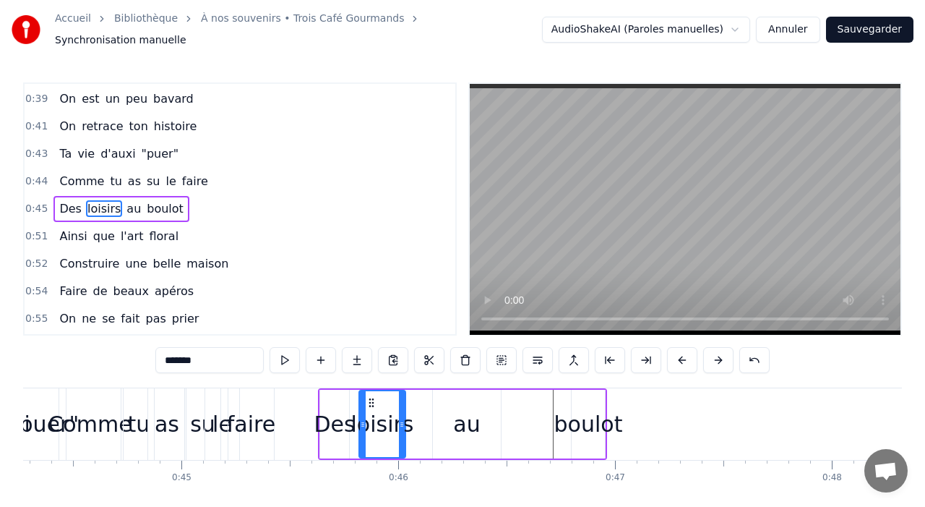
click at [692, 354] on button at bounding box center [682, 360] width 30 height 26
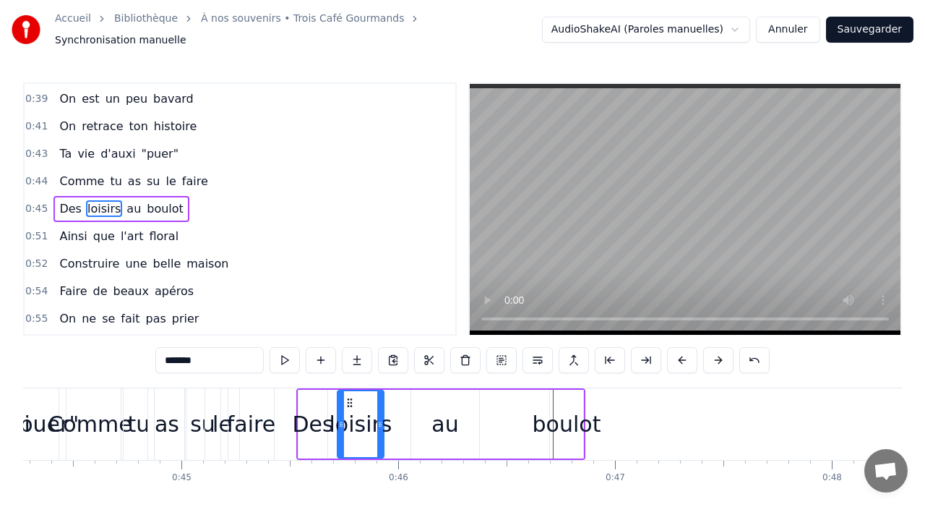
click at [692, 354] on button at bounding box center [682, 360] width 30 height 26
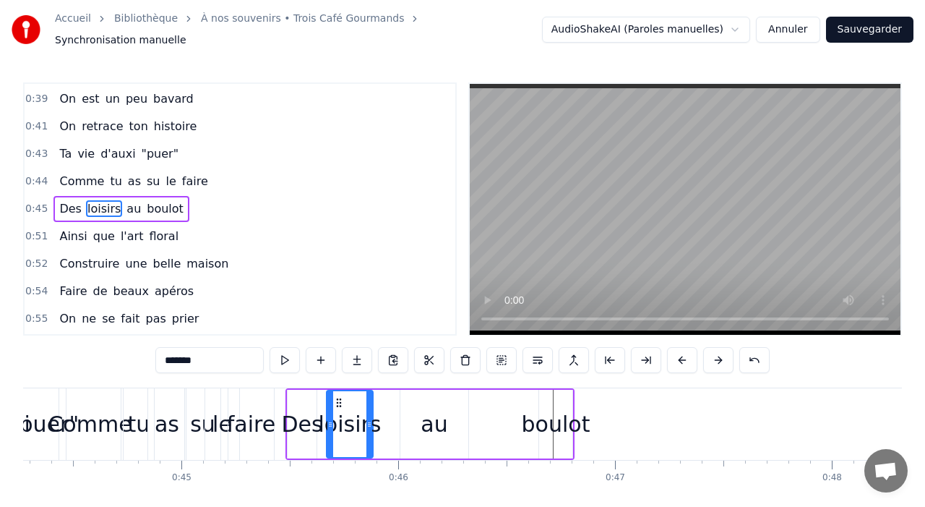
click at [692, 354] on button at bounding box center [682, 360] width 30 height 26
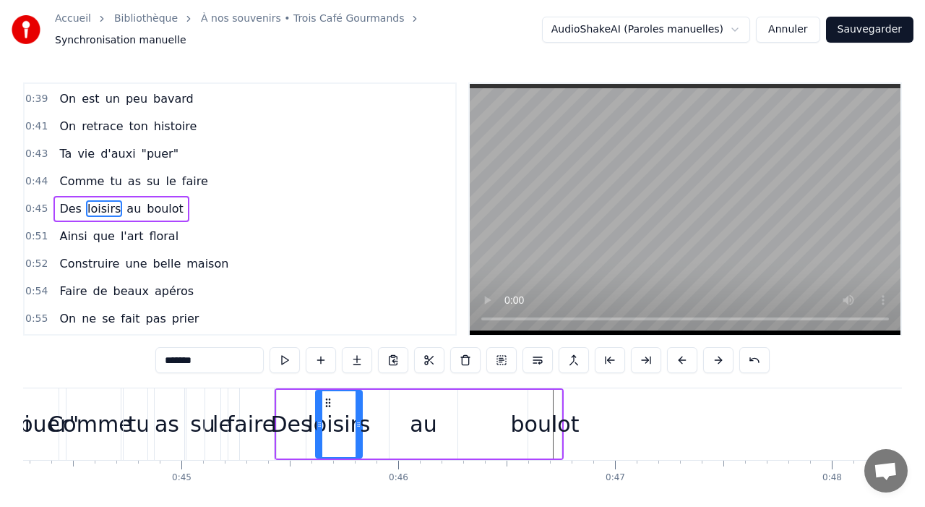
click at [425, 420] on div "au" at bounding box center [423, 424] width 27 height 33
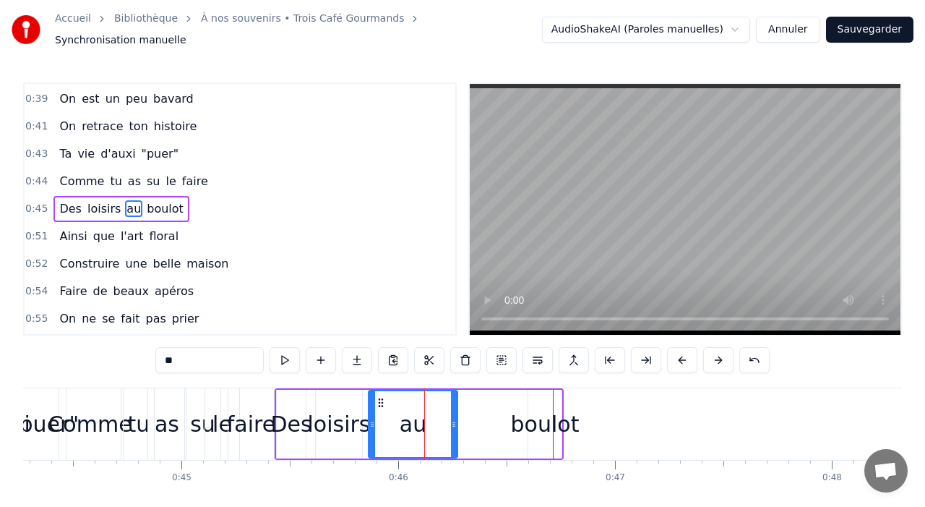
drag, startPoint x: 390, startPoint y: 413, endPoint x: 367, endPoint y: 413, distance: 23.1
click at [369, 418] on icon at bounding box center [372, 424] width 6 height 12
drag, startPoint x: 456, startPoint y: 421, endPoint x: 420, endPoint y: 416, distance: 36.6
click at [420, 416] on div "au" at bounding box center [412, 424] width 93 height 69
drag, startPoint x: 456, startPoint y: 419, endPoint x: 423, endPoint y: 417, distance: 33.3
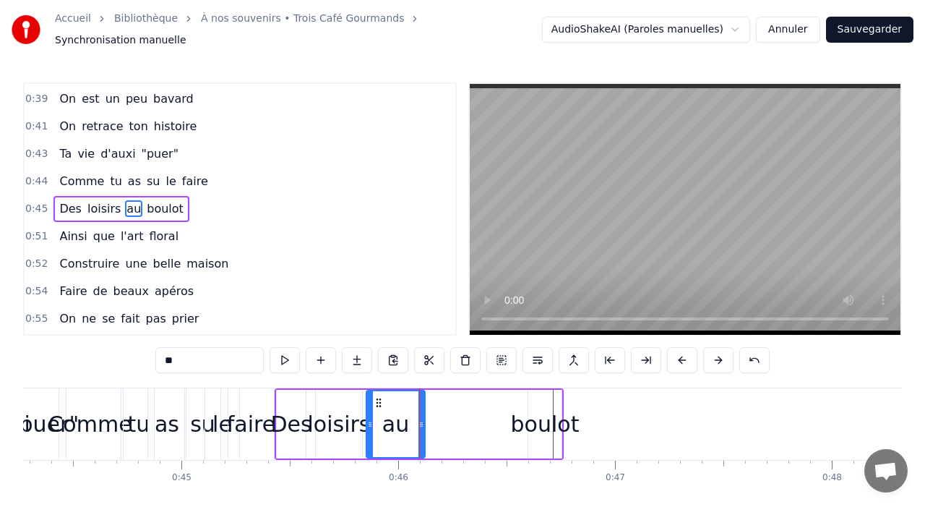
click at [423, 417] on div "au" at bounding box center [396, 424] width 60 height 69
click at [544, 419] on div "boulot" at bounding box center [545, 424] width 69 height 33
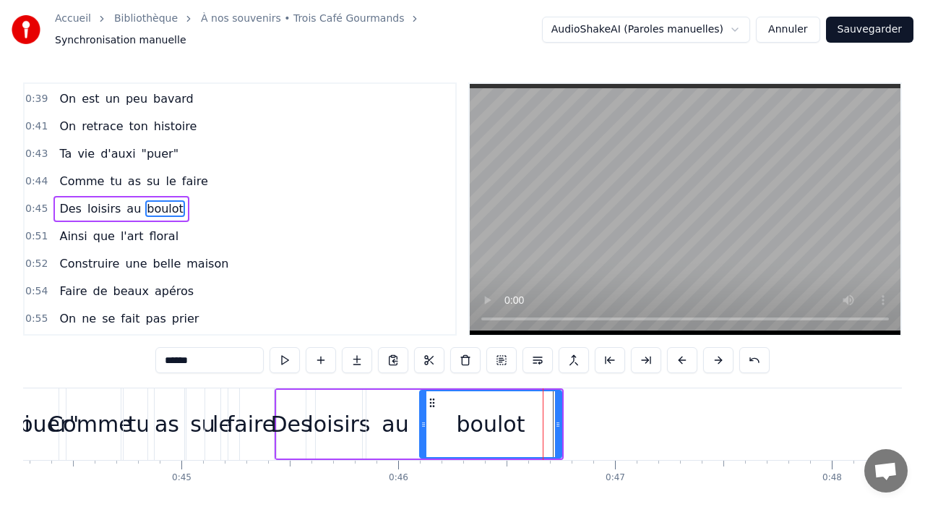
drag, startPoint x: 529, startPoint y: 421, endPoint x: 421, endPoint y: 423, distance: 108.4
click at [421, 423] on div at bounding box center [424, 424] width 6 height 66
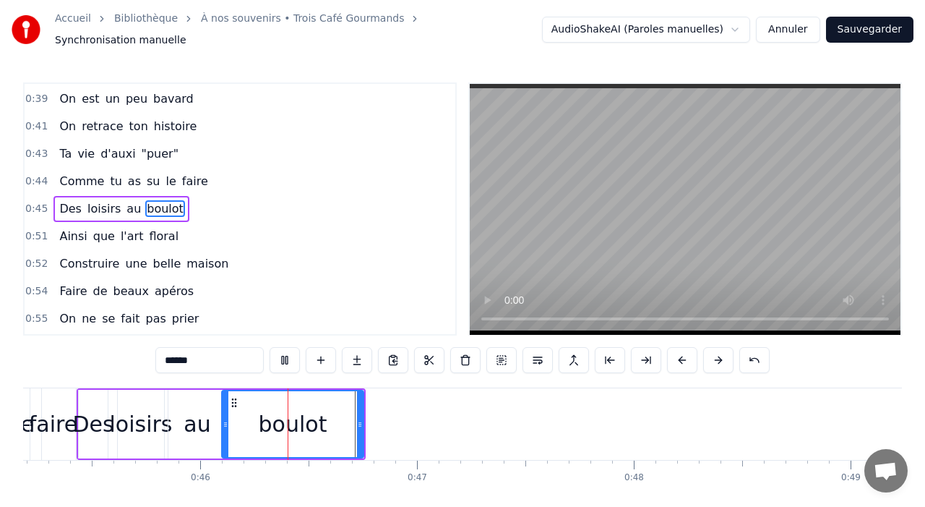
scroll to position [0, 9854]
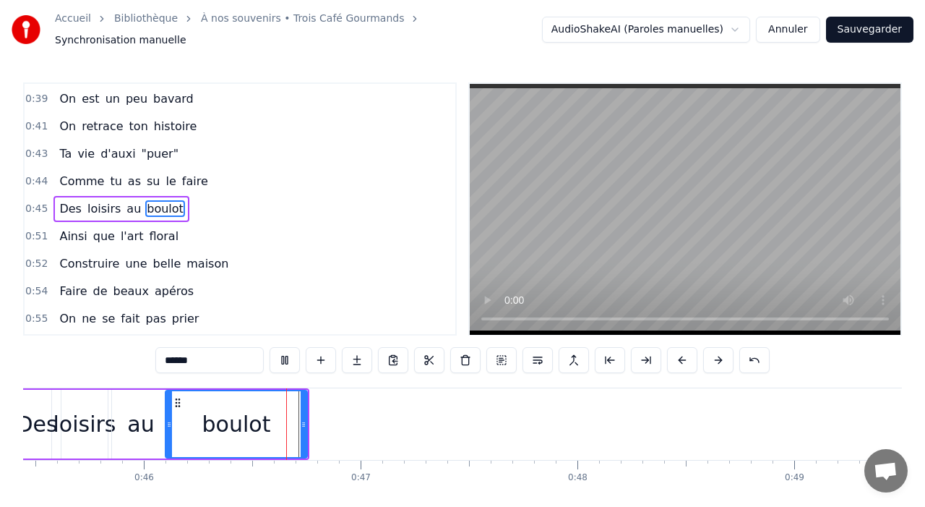
click at [677, 246] on video at bounding box center [685, 209] width 431 height 251
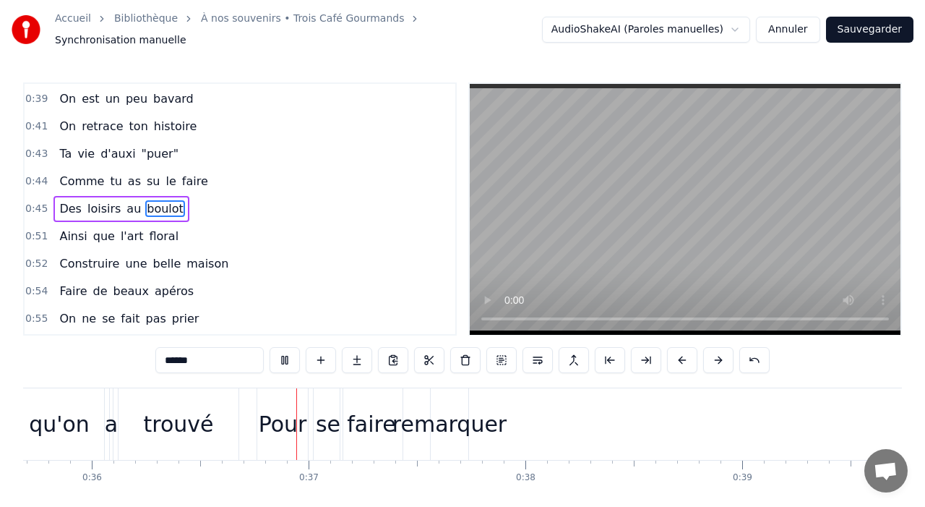
scroll to position [0, 7765]
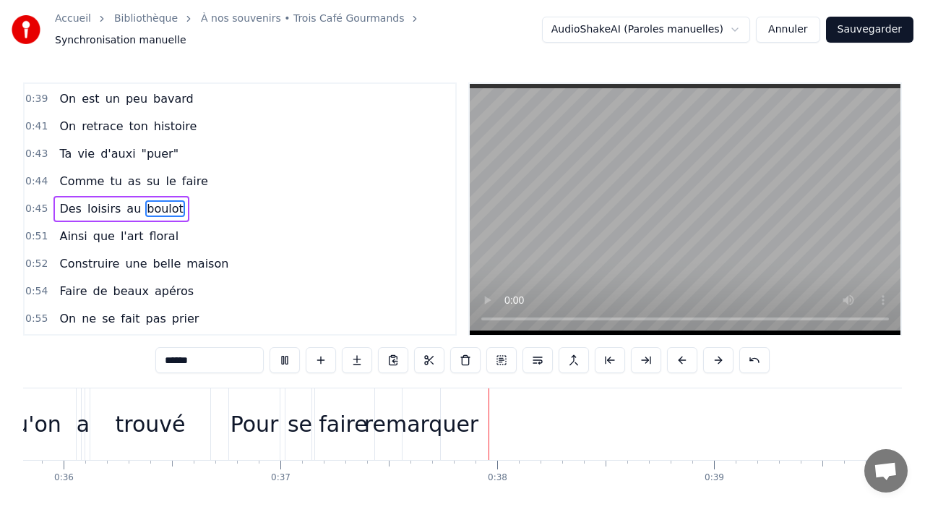
click at [672, 236] on video at bounding box center [685, 209] width 431 height 251
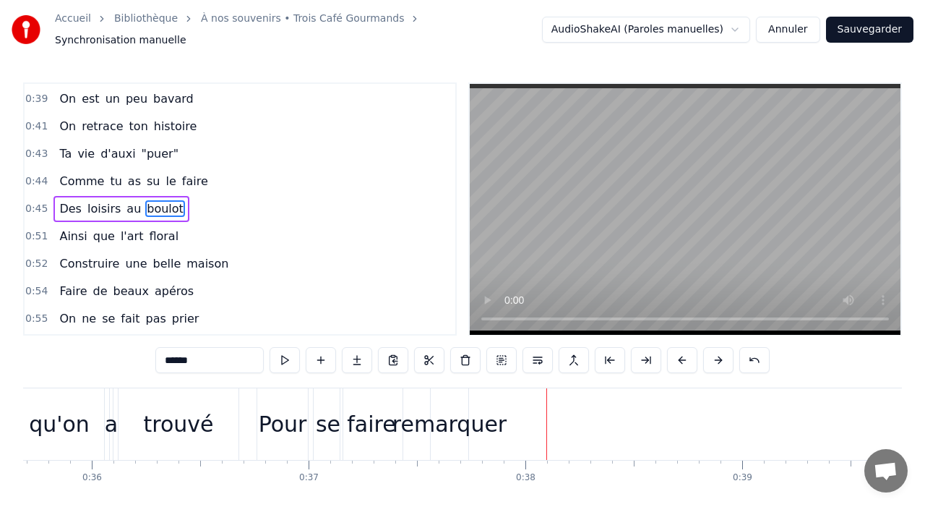
scroll to position [0, 7726]
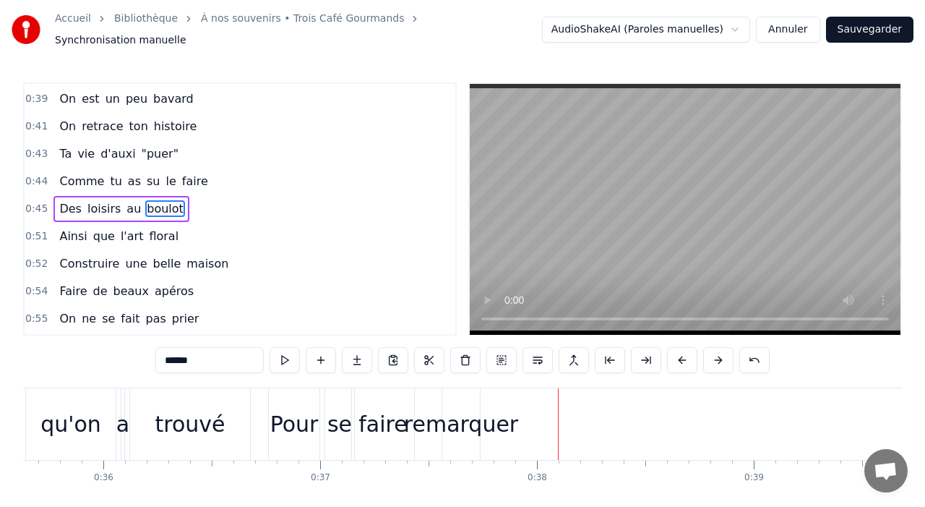
click at [271, 411] on div "Pour" at bounding box center [294, 424] width 51 height 72
type input "****"
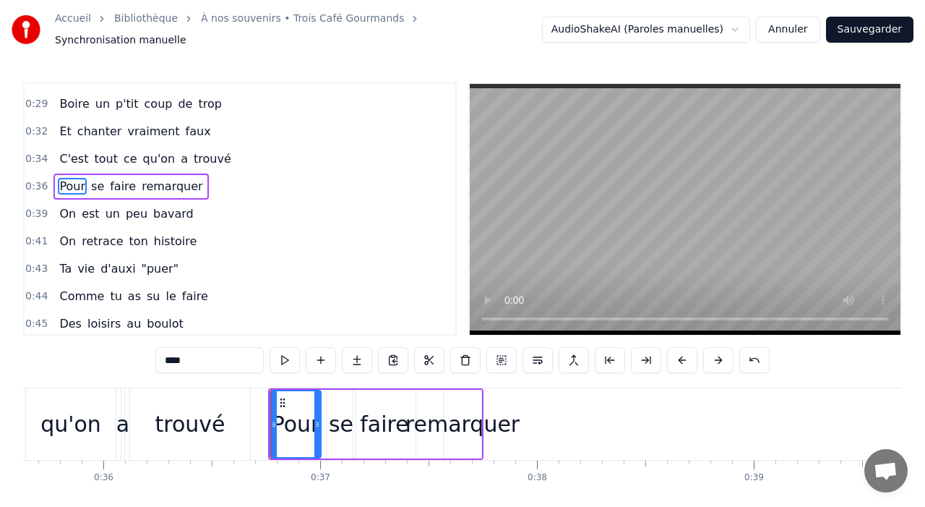
scroll to position [411, 0]
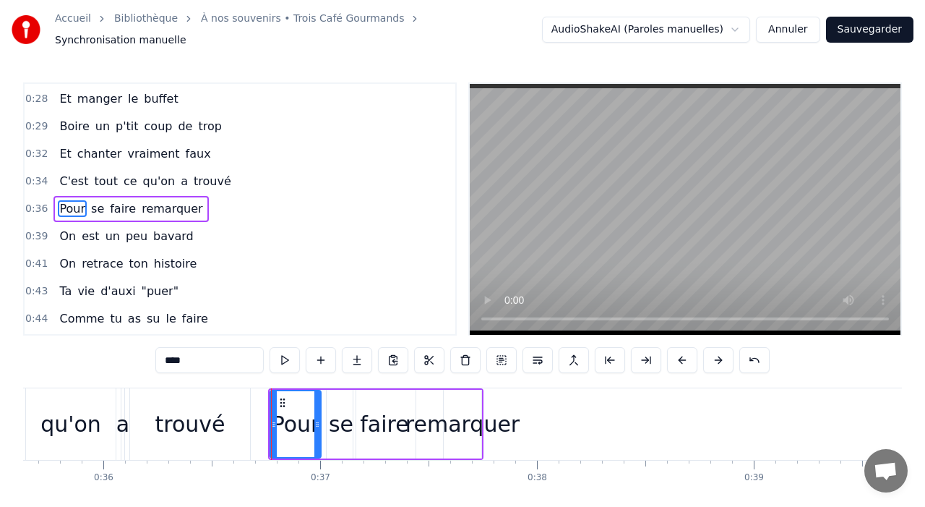
drag, startPoint x: 270, startPoint y: 413, endPoint x: 253, endPoint y: 411, distance: 17.6
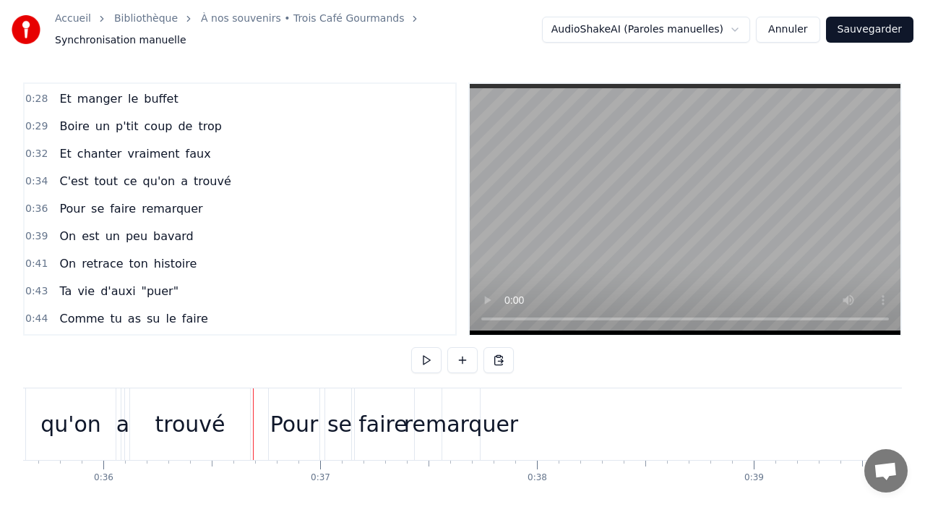
click at [275, 418] on div "Pour" at bounding box center [294, 424] width 48 height 33
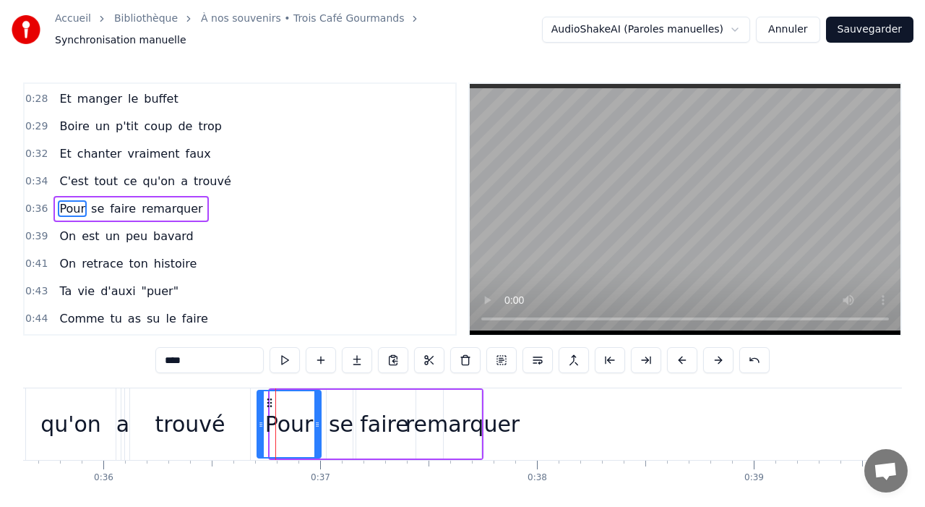
drag, startPoint x: 273, startPoint y: 418, endPoint x: 259, endPoint y: 418, distance: 14.5
click at [259, 418] on icon at bounding box center [261, 424] width 6 height 12
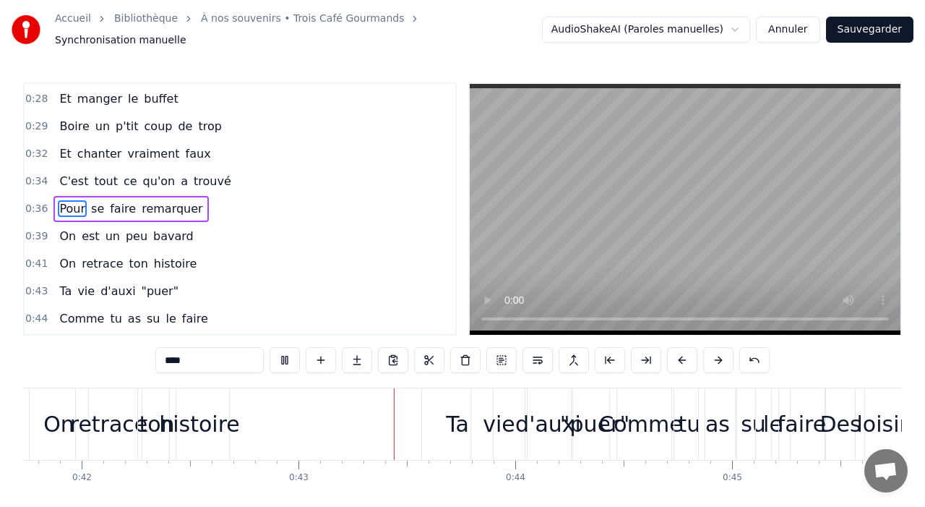
scroll to position [0, 9223]
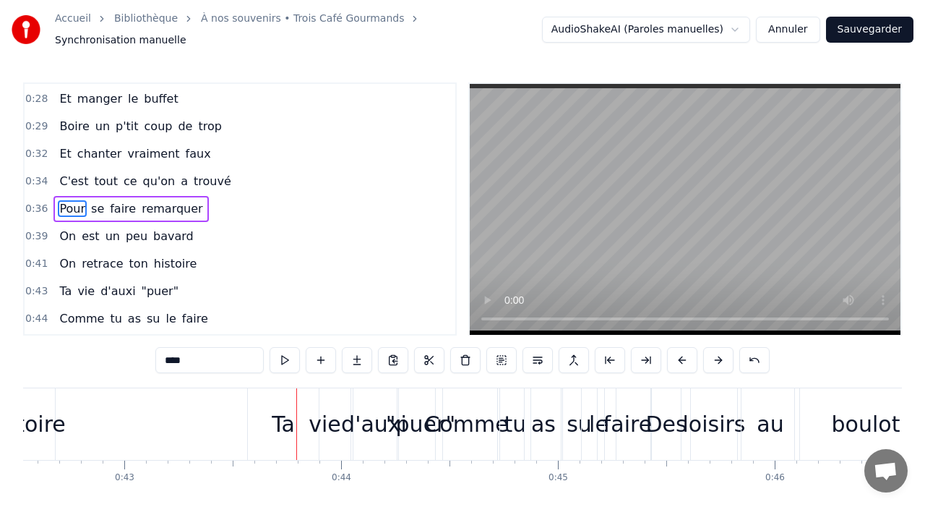
click at [408, 410] on div ""puer"" at bounding box center [420, 424] width 69 height 33
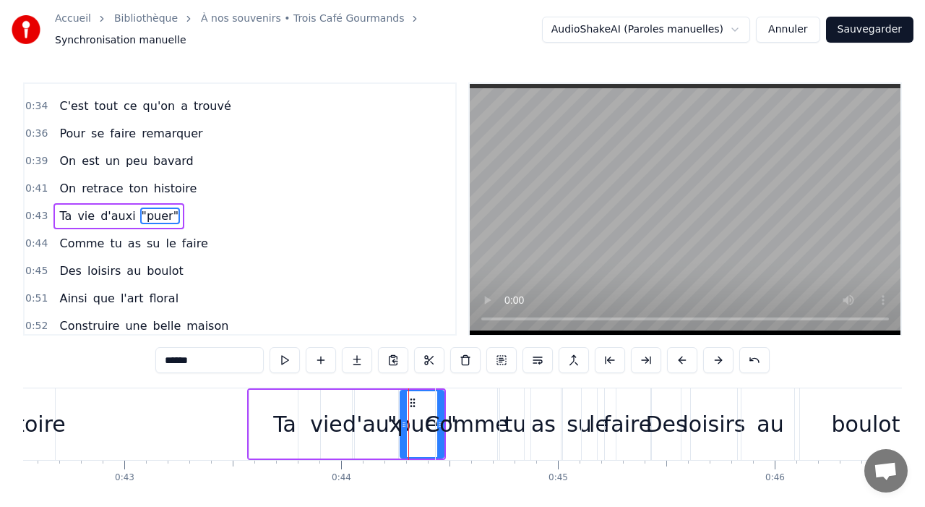
scroll to position [493, 0]
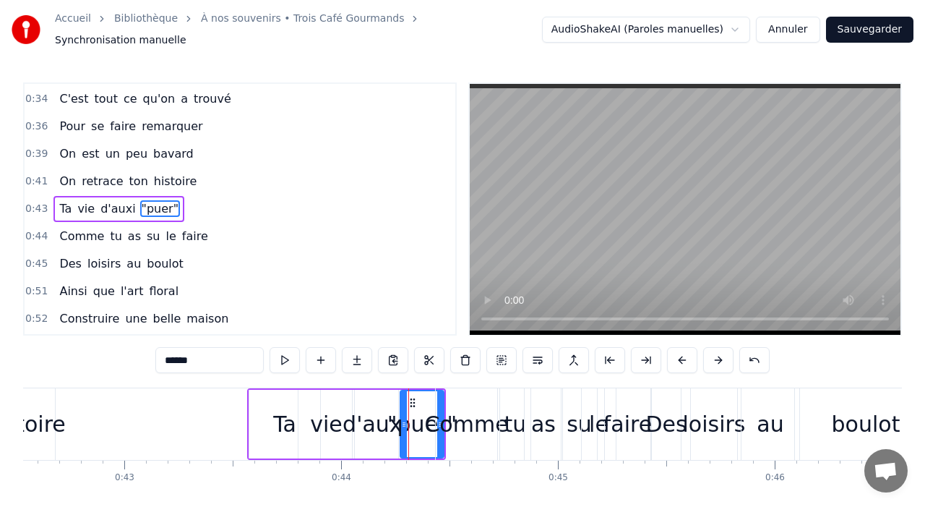
click at [464, 418] on div "Comme" at bounding box center [466, 424] width 84 height 33
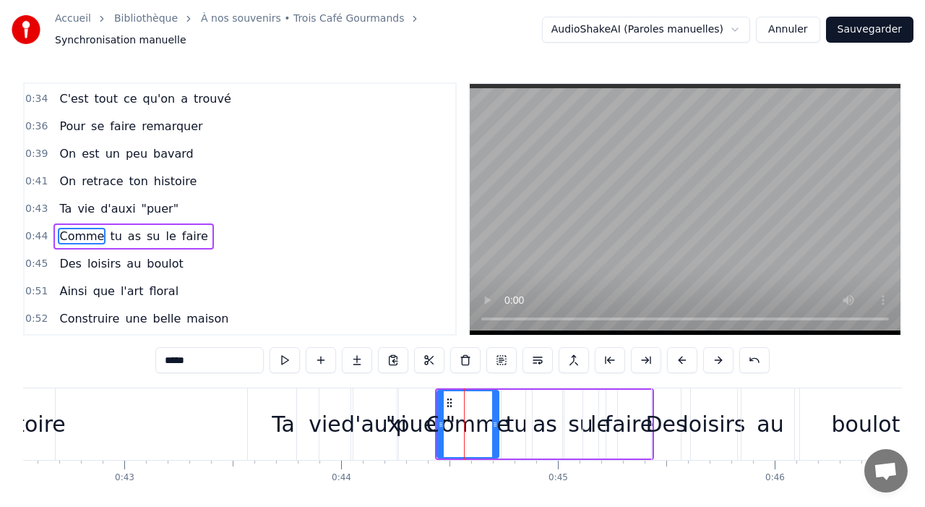
scroll to position [520, 0]
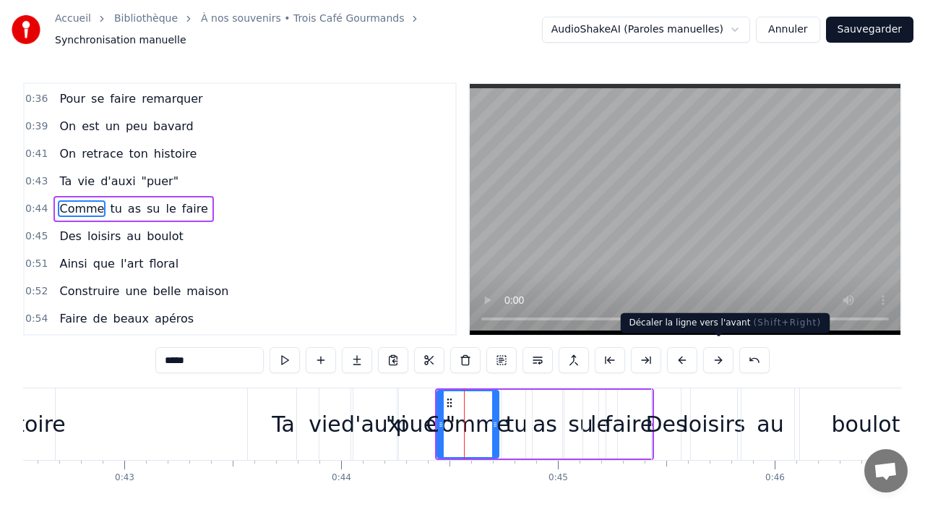
click at [718, 358] on button at bounding box center [718, 360] width 30 height 26
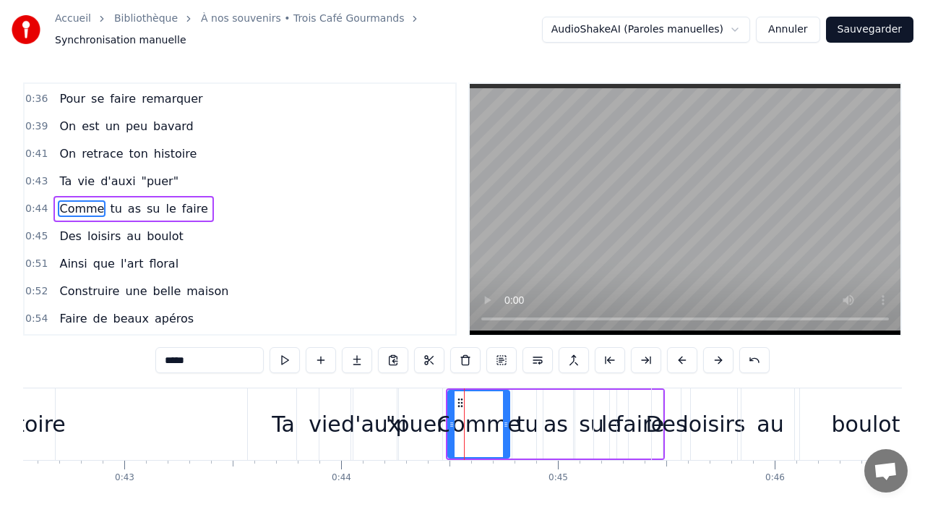
click at [272, 395] on div "Ta" at bounding box center [283, 424] width 71 height 72
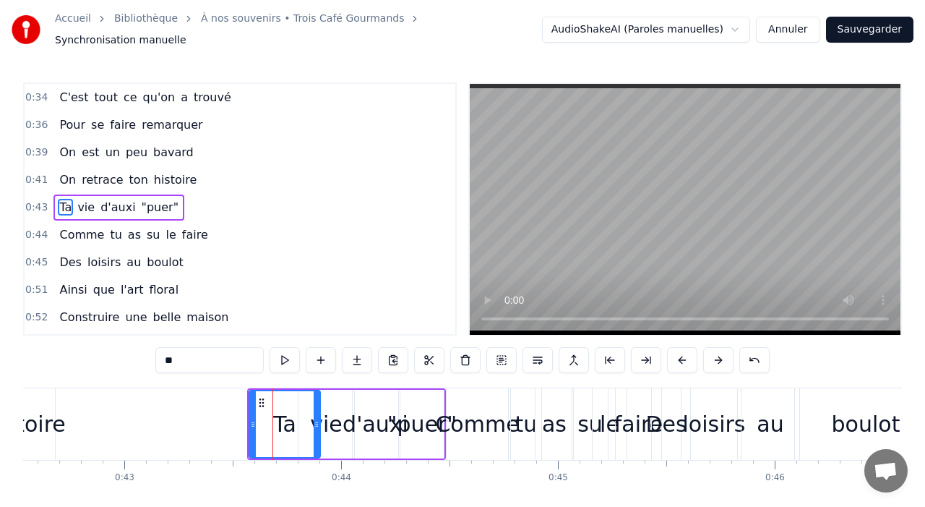
scroll to position [493, 0]
click at [674, 413] on div "Des" at bounding box center [665, 424] width 41 height 33
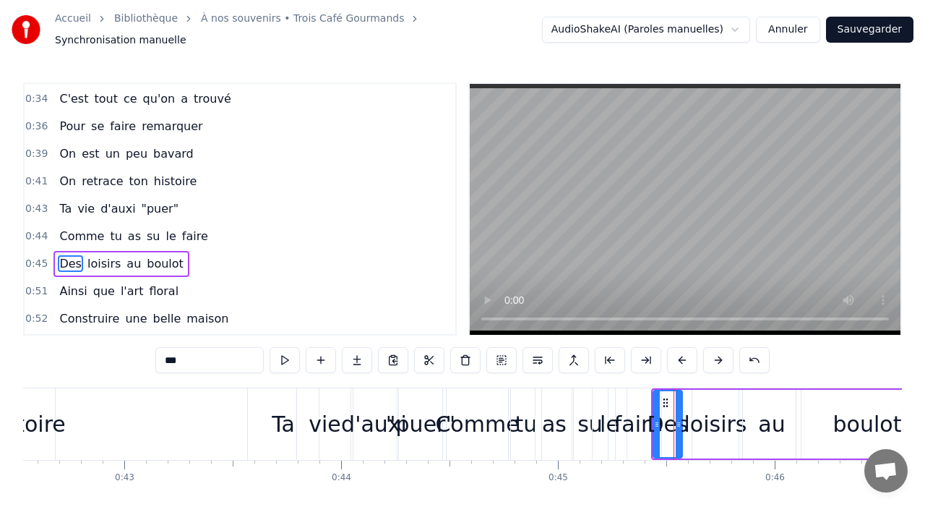
scroll to position [548, 0]
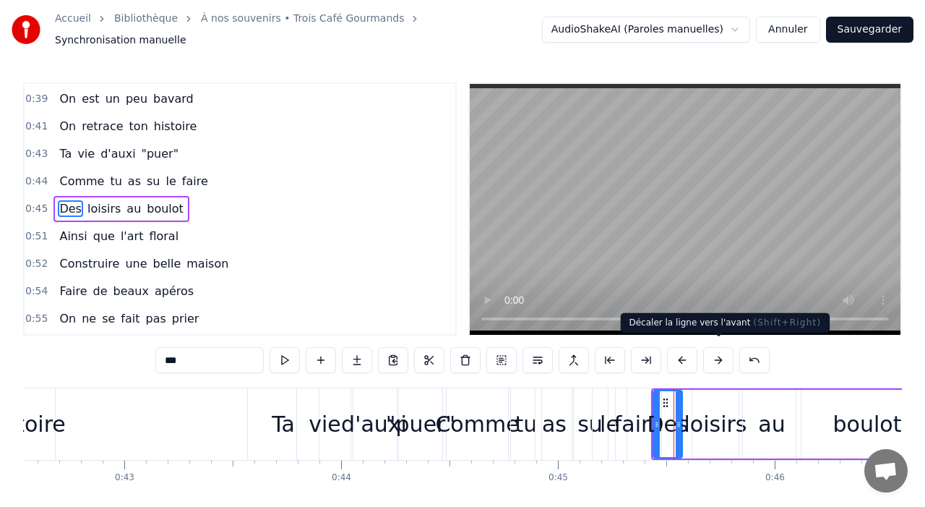
click at [721, 353] on button at bounding box center [718, 360] width 30 height 26
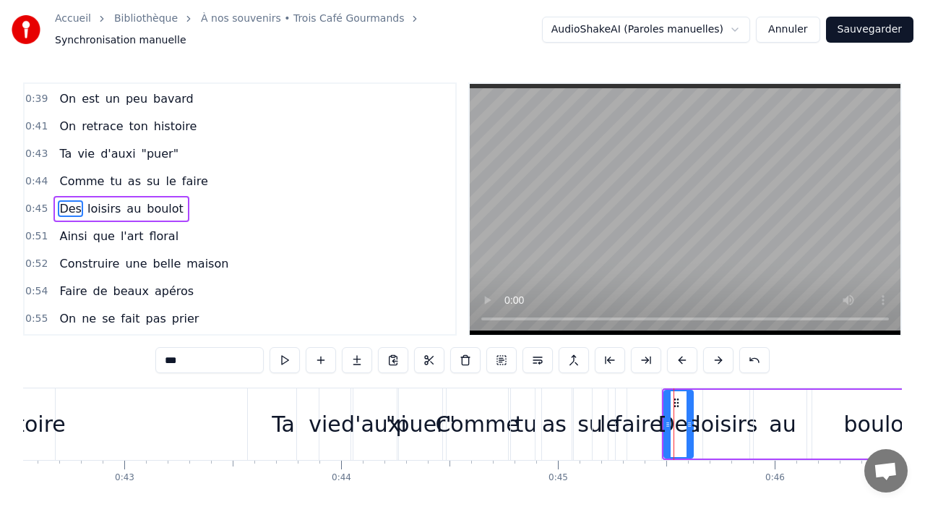
click at [721, 353] on button at bounding box center [718, 360] width 30 height 26
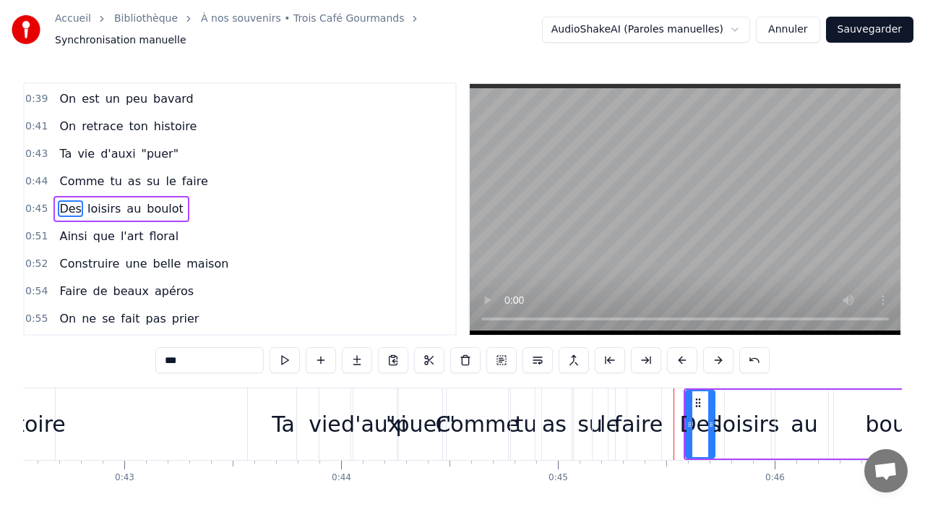
click at [721, 353] on button at bounding box center [718, 360] width 30 height 26
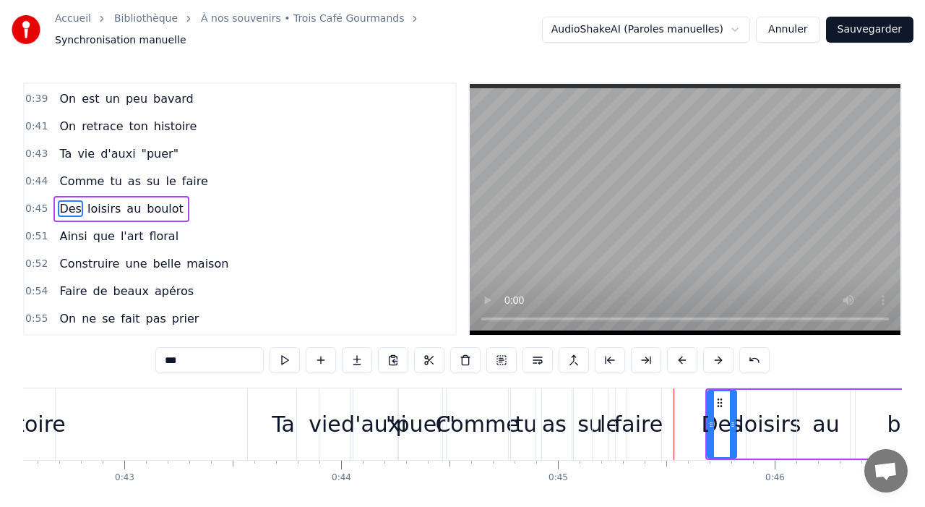
click at [721, 353] on button at bounding box center [718, 360] width 30 height 26
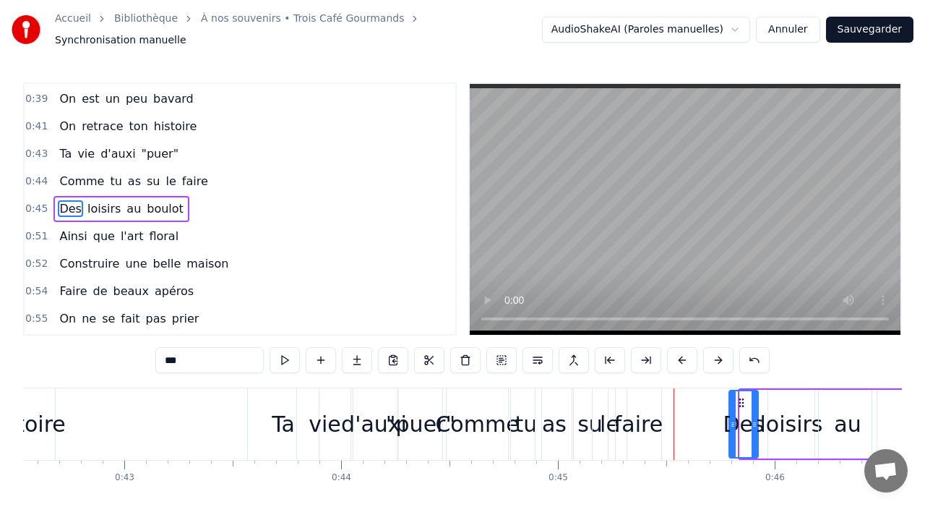
click at [721, 353] on button at bounding box center [718, 360] width 30 height 26
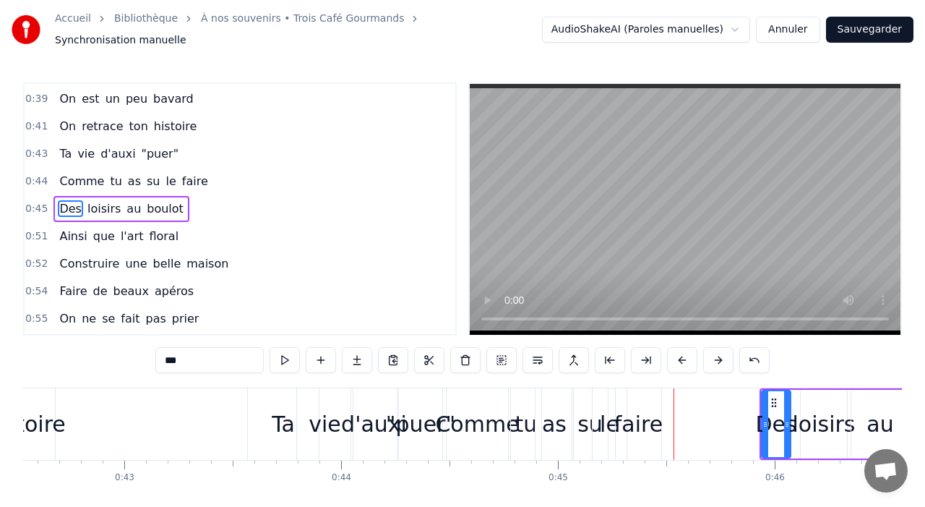
click at [640, 408] on div "faire" at bounding box center [638, 424] width 48 height 33
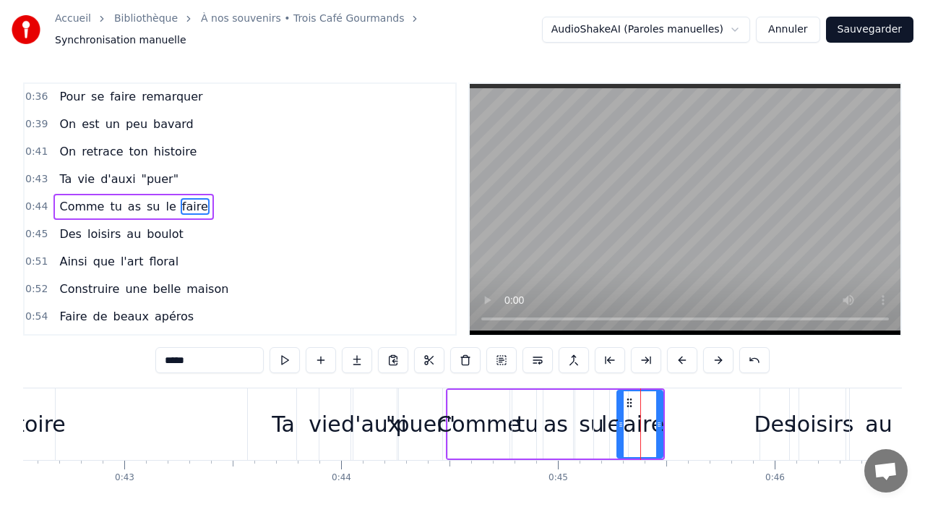
scroll to position [520, 0]
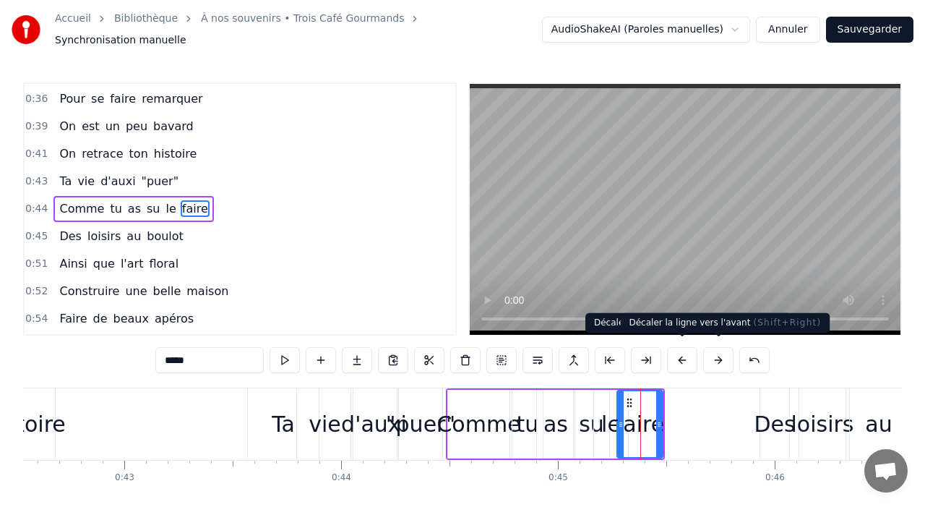
click at [716, 358] on button at bounding box center [718, 360] width 30 height 26
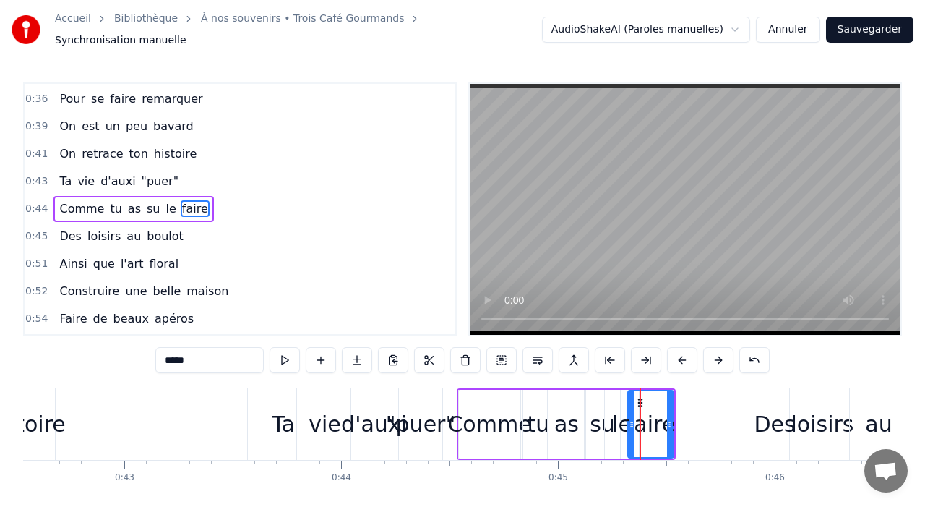
click at [716, 358] on button at bounding box center [718, 360] width 30 height 26
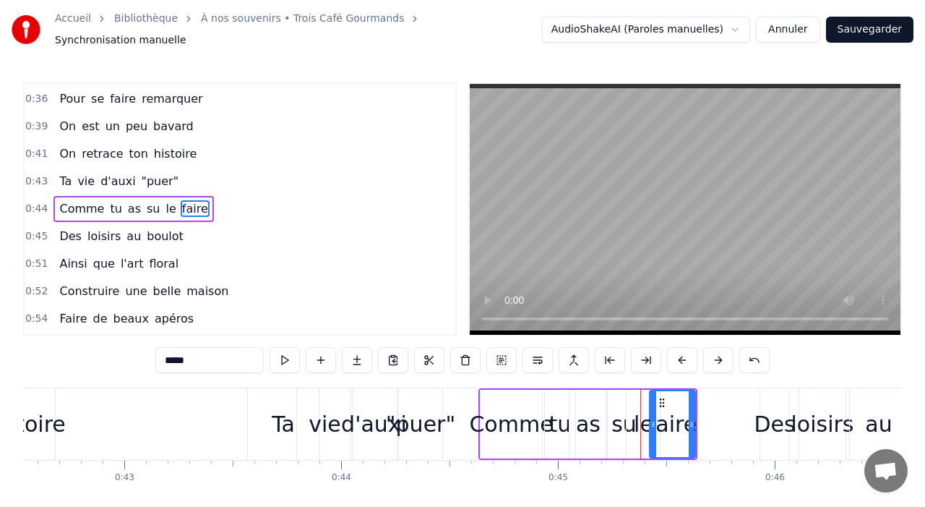
click at [286, 394] on div "Ta" at bounding box center [283, 424] width 71 height 72
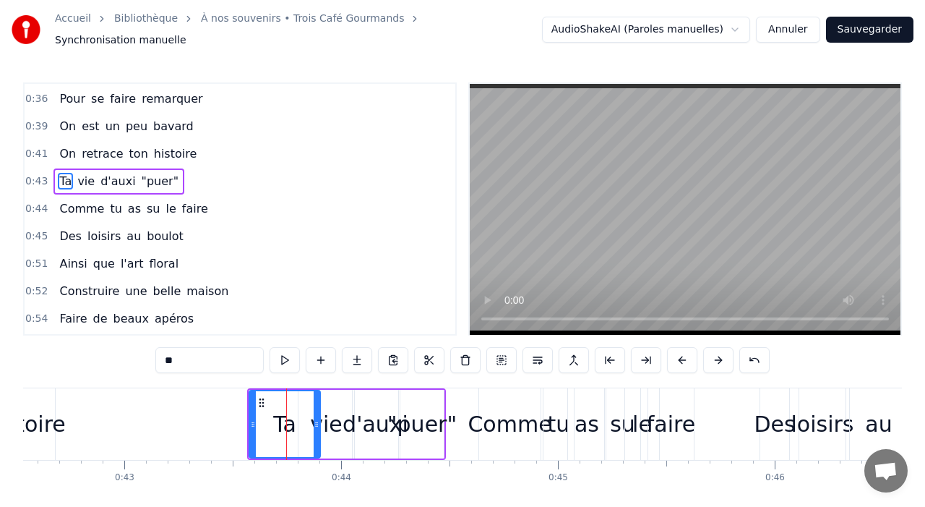
scroll to position [493, 0]
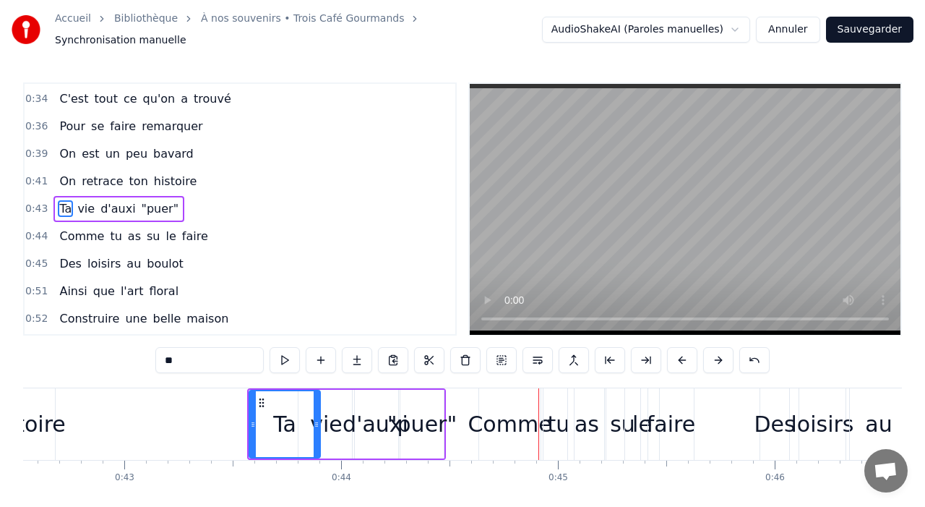
click at [339, 416] on div "vie" at bounding box center [326, 424] width 33 height 33
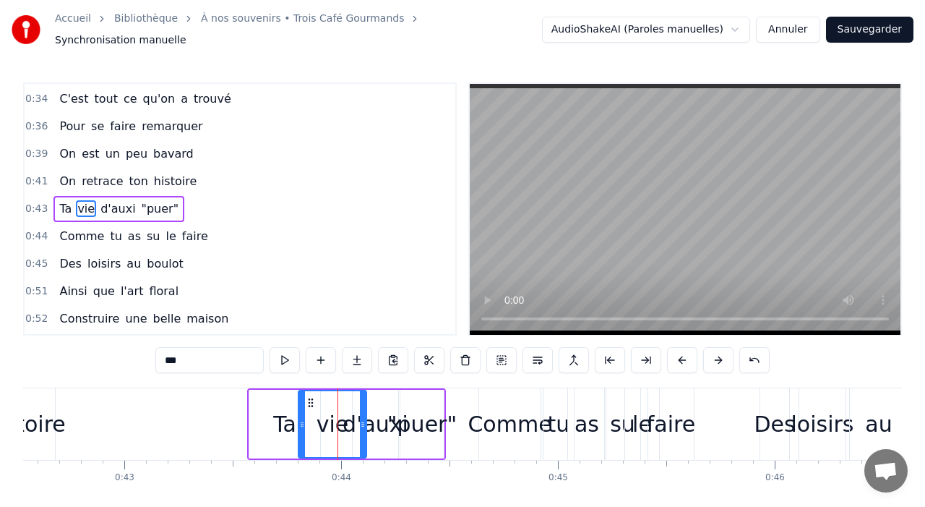
drag, startPoint x: 351, startPoint y: 420, endPoint x: 364, endPoint y: 420, distance: 12.3
click at [364, 420] on icon at bounding box center [363, 424] width 6 height 12
click at [381, 423] on div "d'auxi" at bounding box center [376, 424] width 66 height 33
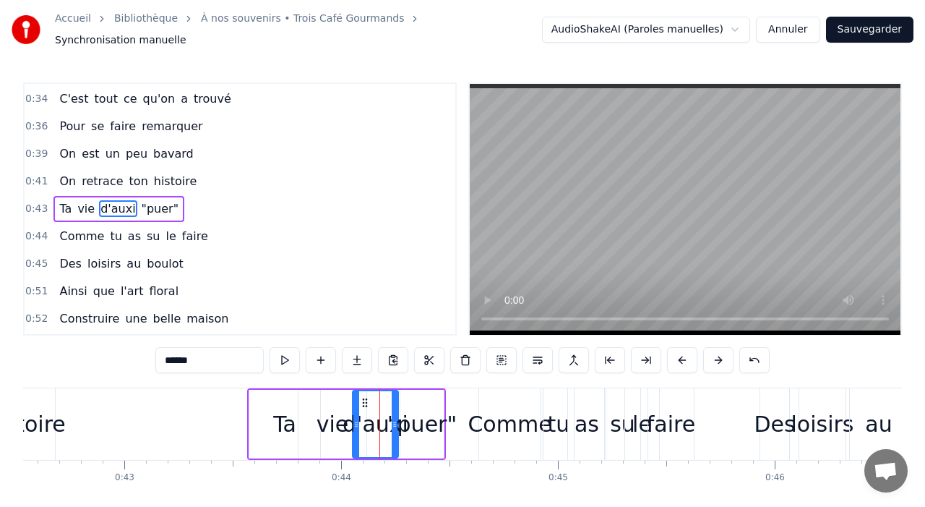
click at [423, 421] on div ""puer"" at bounding box center [421, 424] width 69 height 33
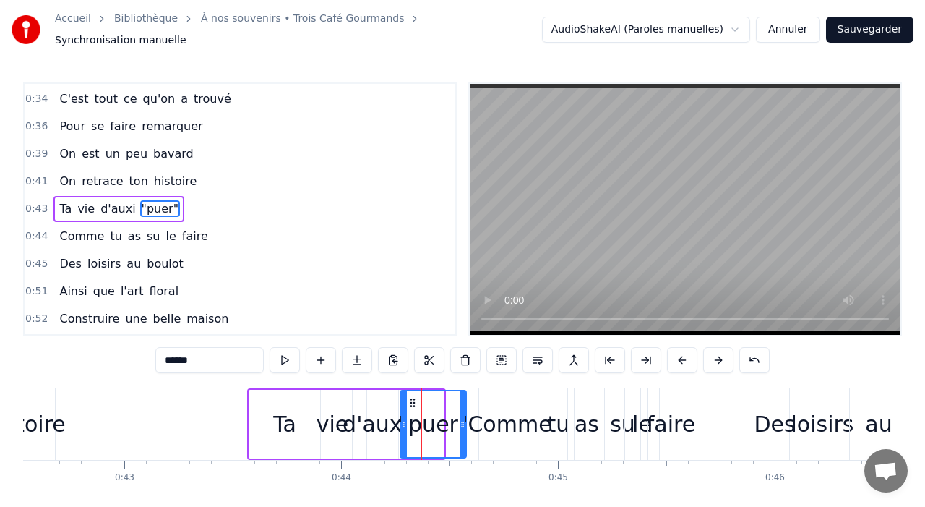
drag, startPoint x: 439, startPoint y: 421, endPoint x: 463, endPoint y: 420, distance: 23.1
click at [463, 420] on icon at bounding box center [463, 424] width 6 height 12
drag, startPoint x: 403, startPoint y: 419, endPoint x: 416, endPoint y: 419, distance: 12.3
click at [416, 419] on icon at bounding box center [418, 424] width 6 height 12
click at [390, 419] on div "d'auxi" at bounding box center [376, 424] width 66 height 33
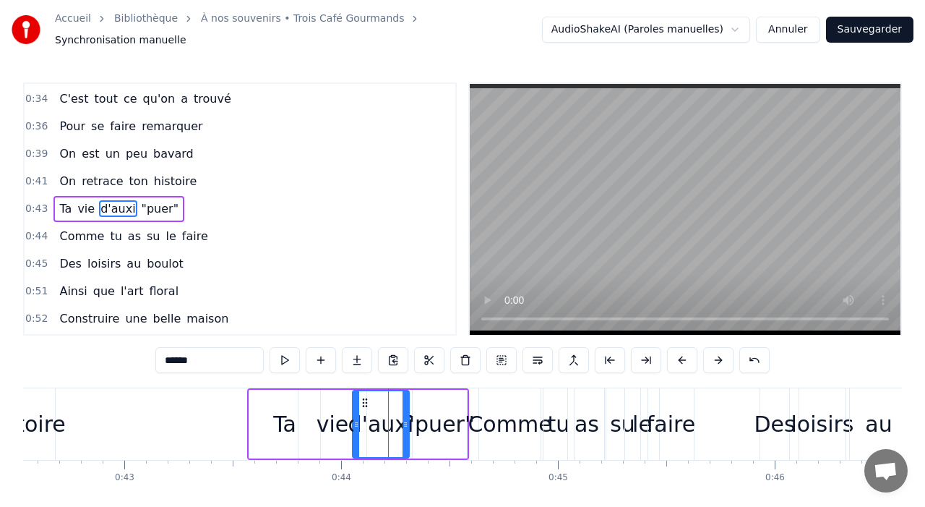
drag, startPoint x: 397, startPoint y: 420, endPoint x: 407, endPoint y: 420, distance: 10.1
click at [408, 420] on icon at bounding box center [406, 424] width 6 height 12
drag, startPoint x: 355, startPoint y: 418, endPoint x: 364, endPoint y: 419, distance: 9.5
click at [364, 419] on icon at bounding box center [365, 424] width 6 height 12
click at [283, 408] on div "Ta" at bounding box center [284, 424] width 23 height 33
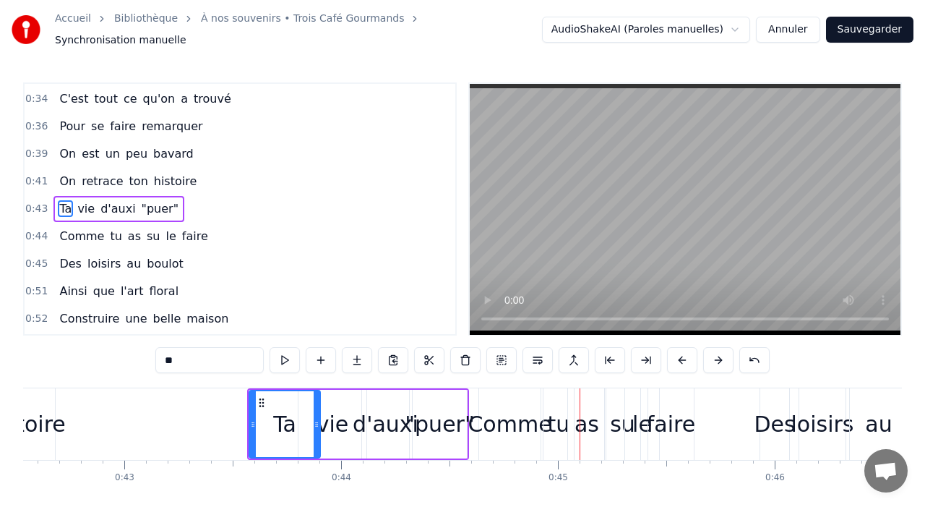
click at [502, 413] on div "Comme" at bounding box center [510, 424] width 84 height 33
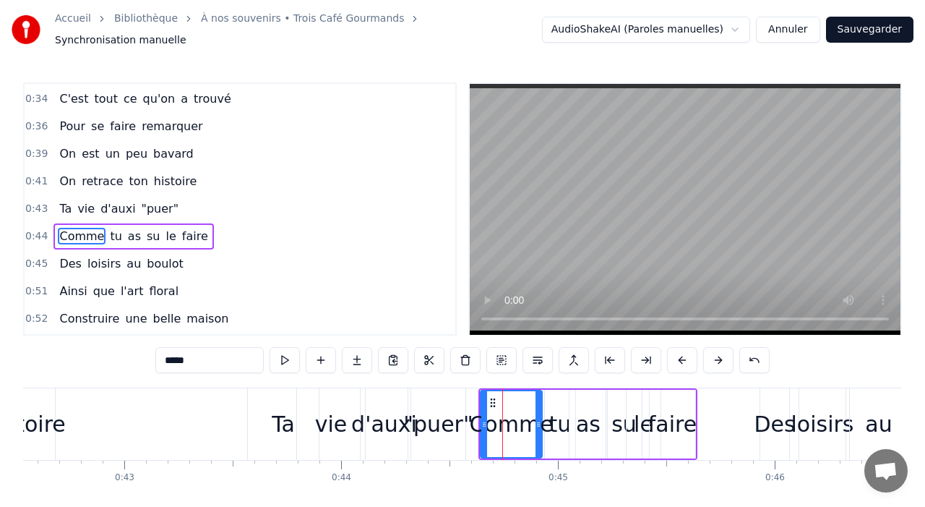
scroll to position [520, 0]
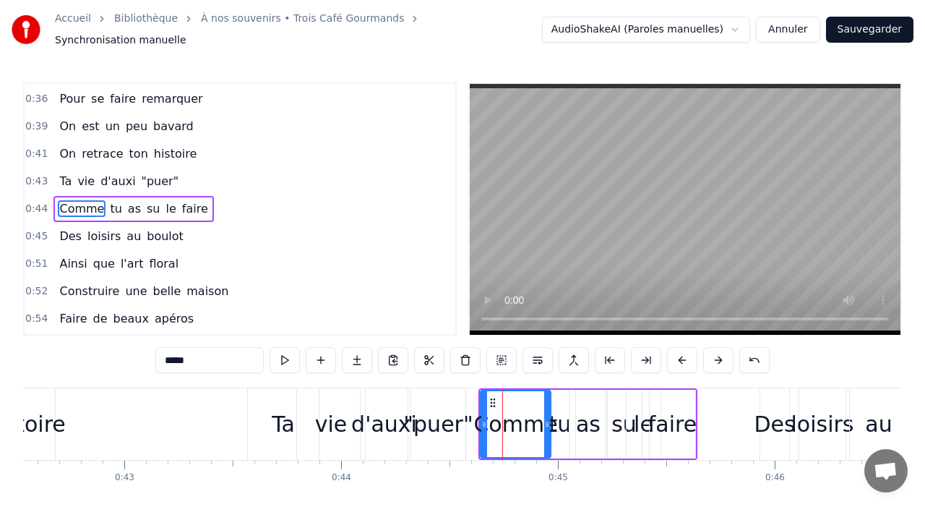
drag, startPoint x: 538, startPoint y: 421, endPoint x: 546, endPoint y: 421, distance: 8.7
click at [546, 421] on icon at bounding box center [547, 424] width 6 height 12
click at [718, 348] on button at bounding box center [718, 360] width 30 height 26
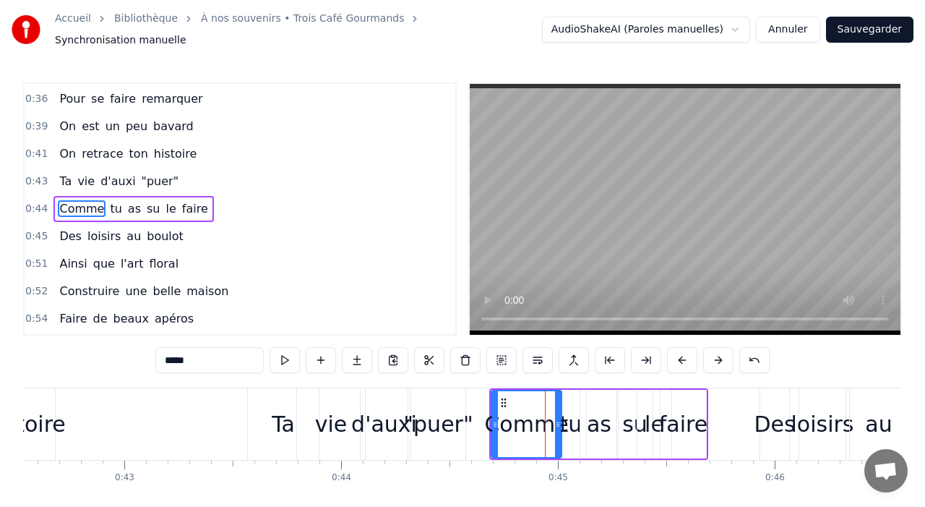
click at [718, 348] on button at bounding box center [718, 360] width 30 height 26
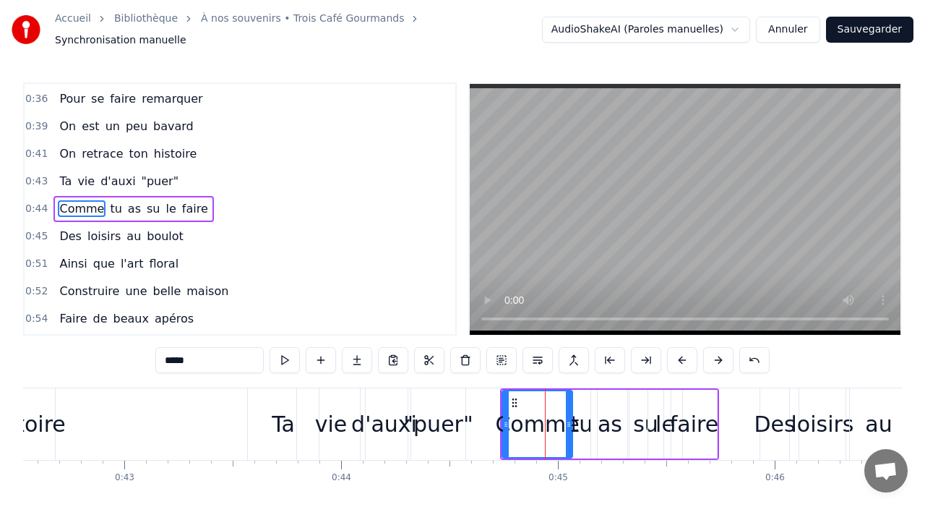
click at [718, 348] on button at bounding box center [718, 360] width 30 height 26
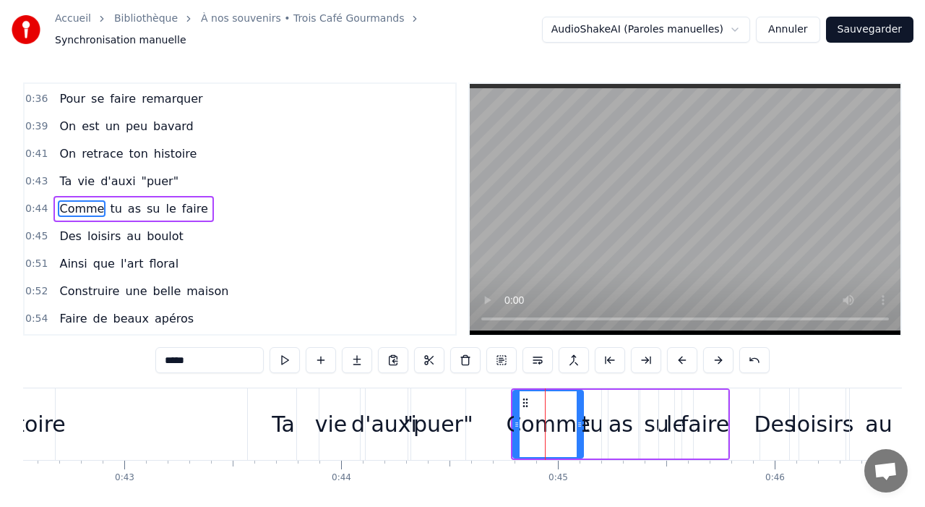
click at [719, 349] on button at bounding box center [718, 360] width 30 height 26
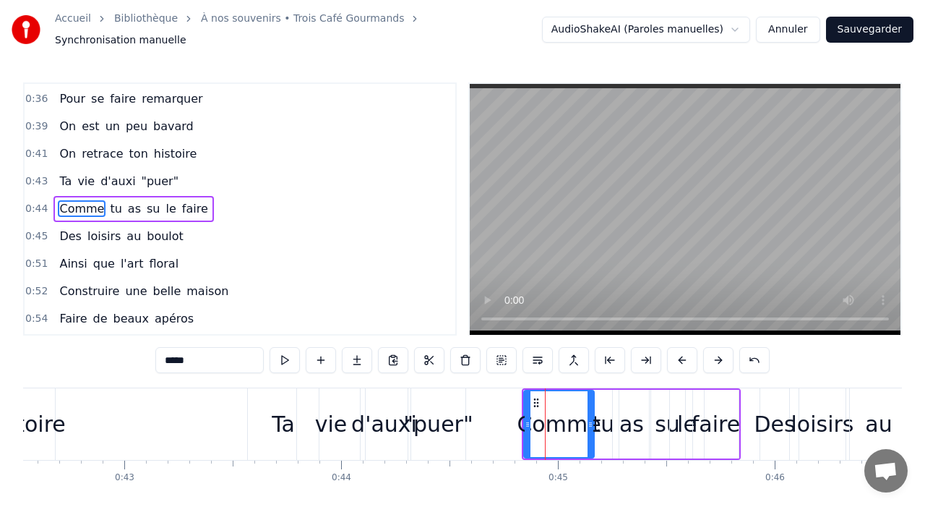
click at [380, 416] on div "d'auxi" at bounding box center [384, 424] width 66 height 33
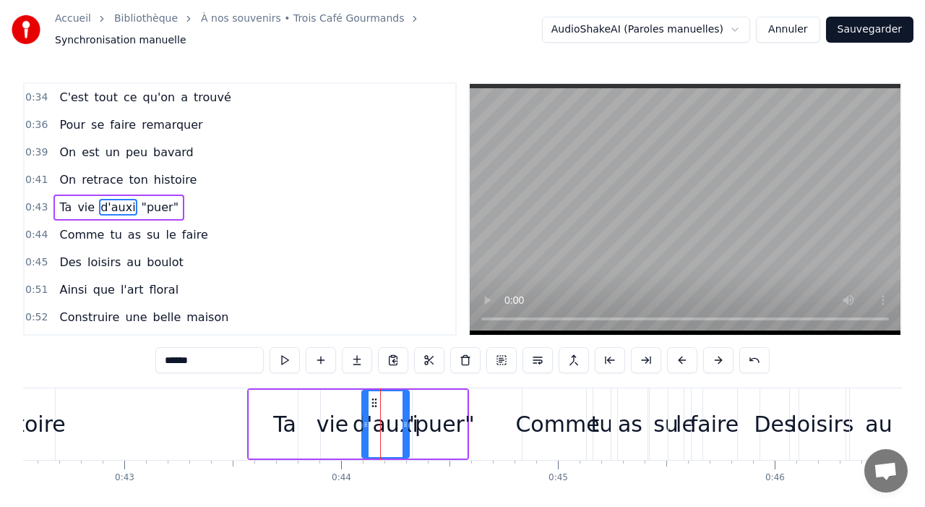
scroll to position [493, 0]
click at [444, 416] on div ""puer"" at bounding box center [439, 424] width 69 height 33
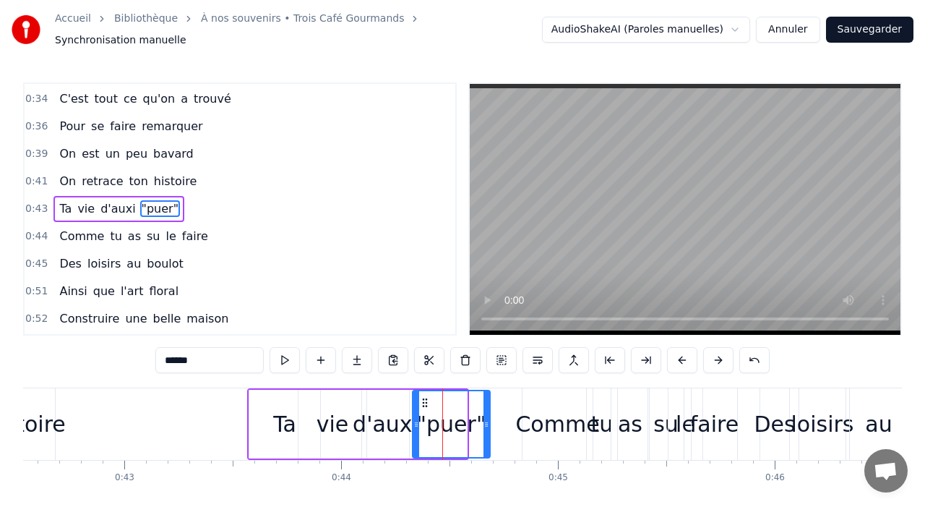
drag, startPoint x: 465, startPoint y: 419, endPoint x: 492, endPoint y: 418, distance: 27.5
click at [489, 419] on icon at bounding box center [487, 424] width 6 height 12
drag, startPoint x: 414, startPoint y: 418, endPoint x: 428, endPoint y: 418, distance: 13.7
click at [428, 418] on icon at bounding box center [428, 424] width 6 height 12
click at [265, 402] on div "Ta" at bounding box center [284, 424] width 71 height 69
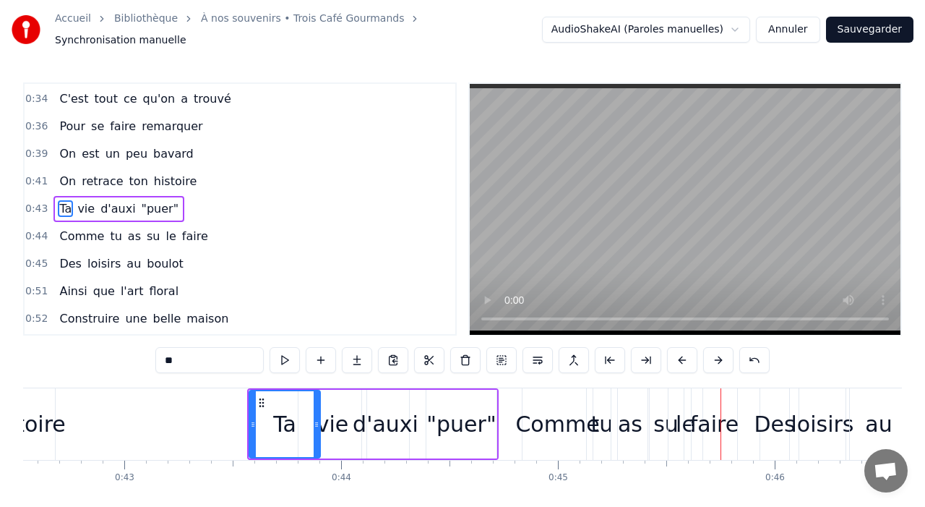
click at [538, 423] on div "Comme" at bounding box center [557, 424] width 84 height 33
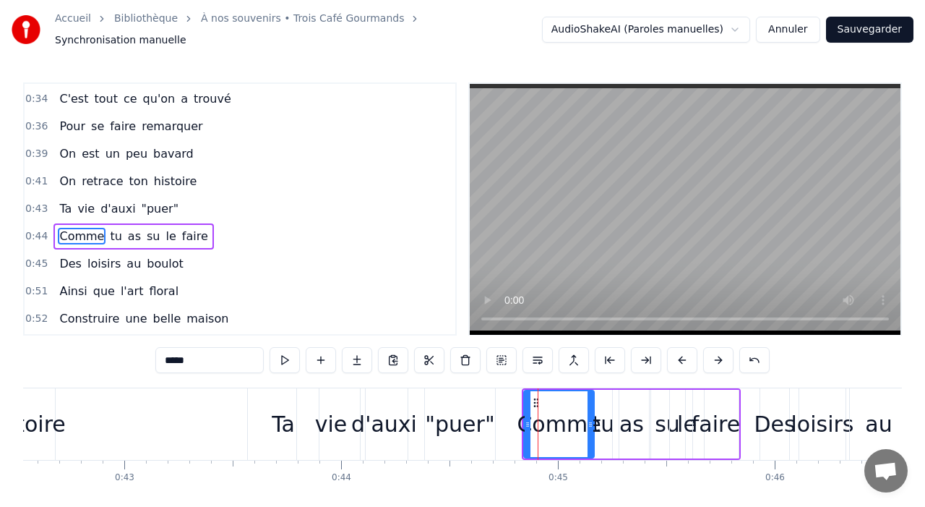
scroll to position [520, 0]
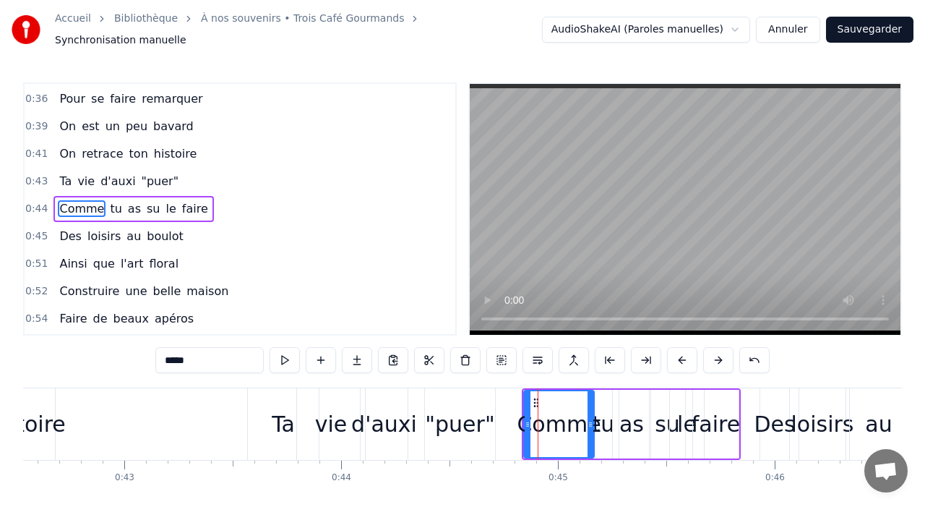
click at [802, 408] on div "loisirs" at bounding box center [822, 424] width 63 height 33
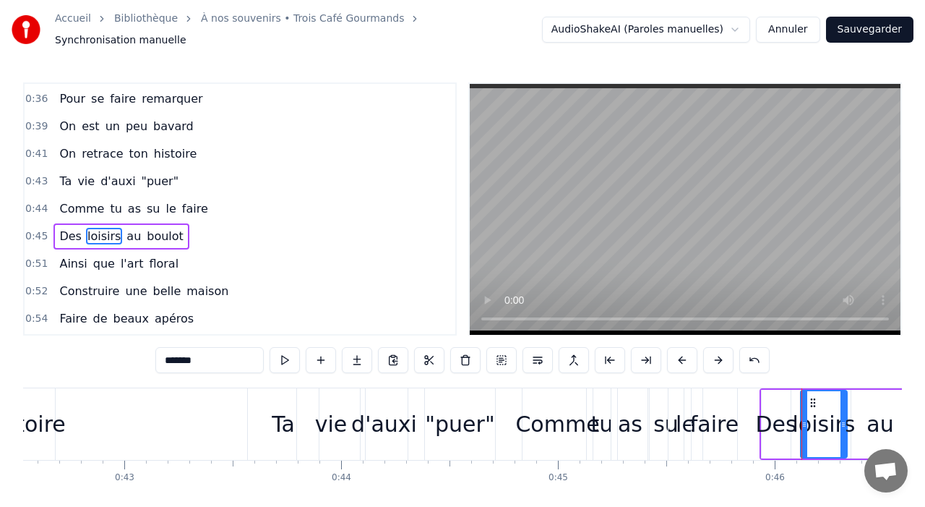
scroll to position [548, 0]
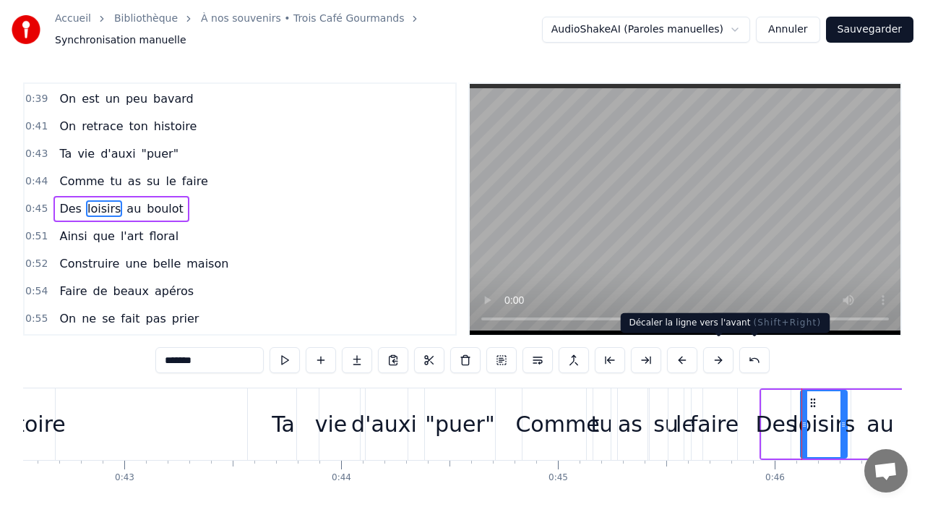
click at [721, 351] on button at bounding box center [718, 360] width 30 height 26
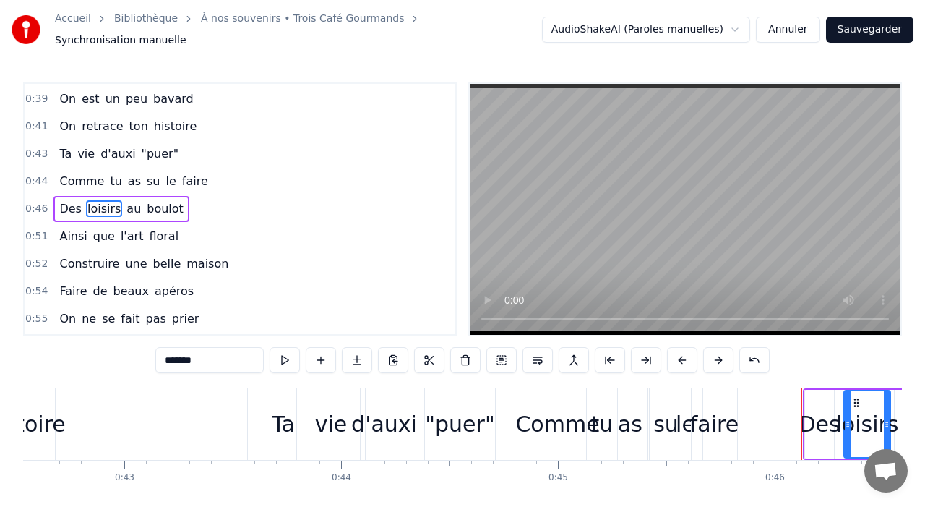
click at [721, 351] on button at bounding box center [718, 360] width 30 height 26
click at [569, 414] on div "Comme" at bounding box center [557, 424] width 84 height 33
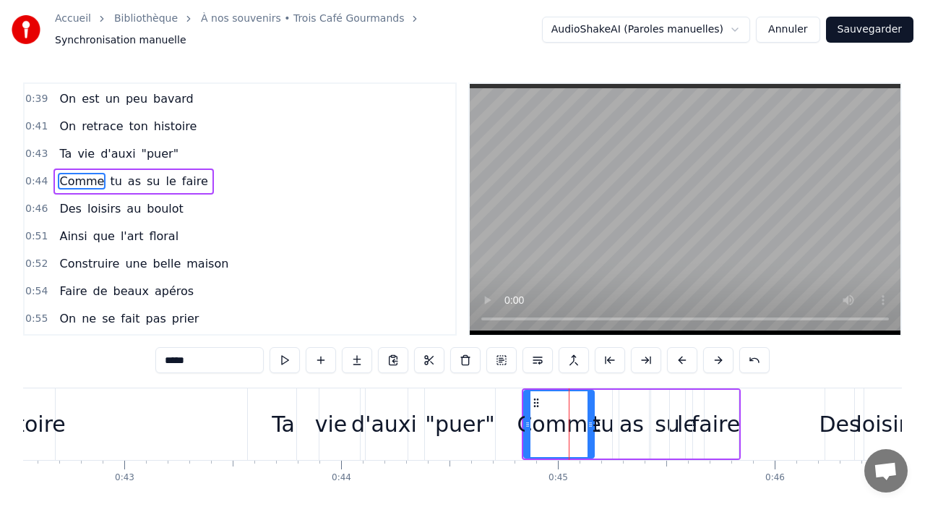
scroll to position [520, 0]
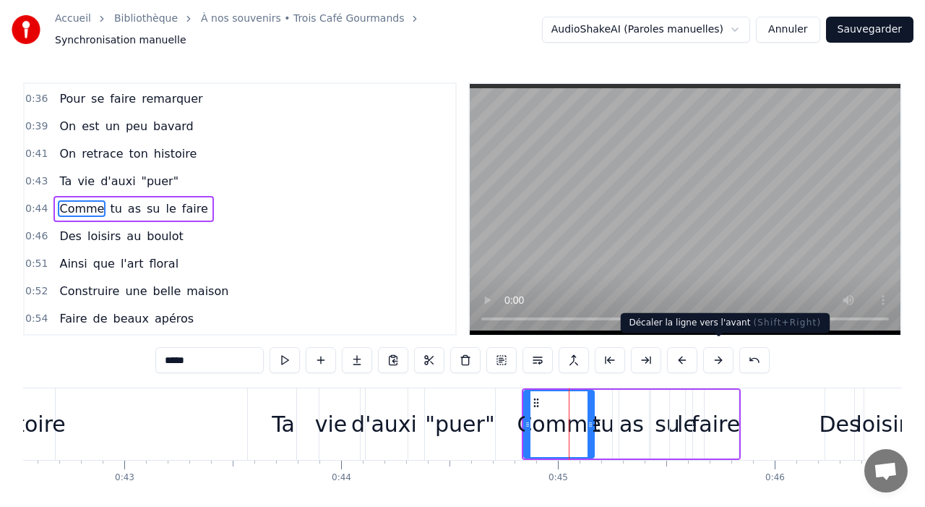
click at [721, 358] on button at bounding box center [718, 360] width 30 height 26
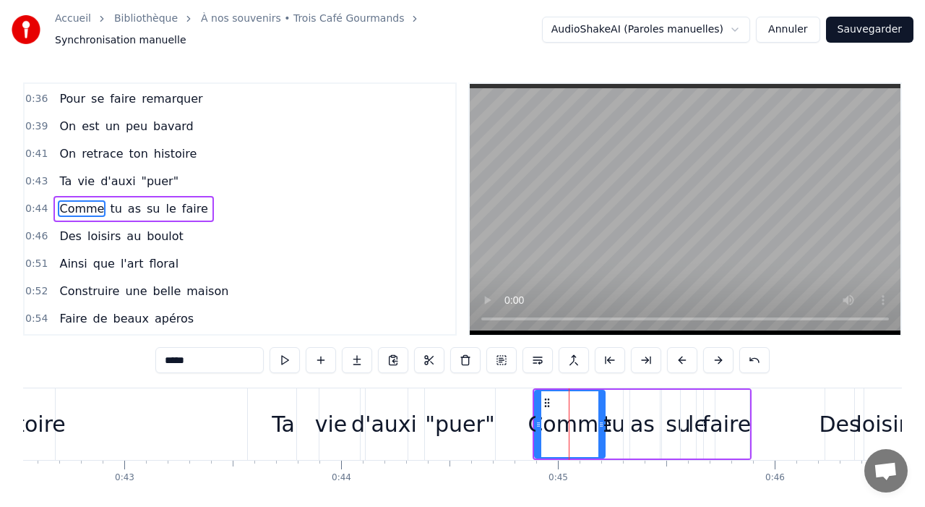
click at [721, 359] on button at bounding box center [718, 360] width 30 height 26
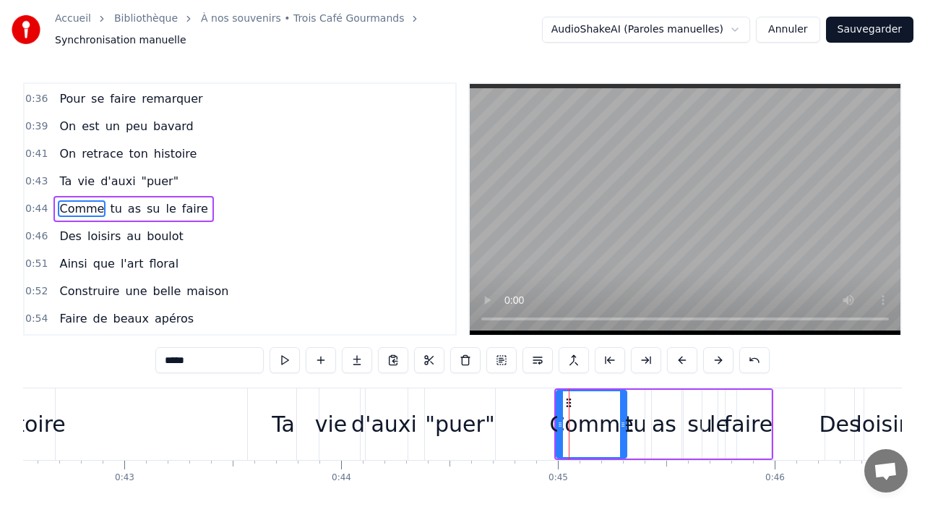
click at [721, 359] on button at bounding box center [718, 360] width 30 height 26
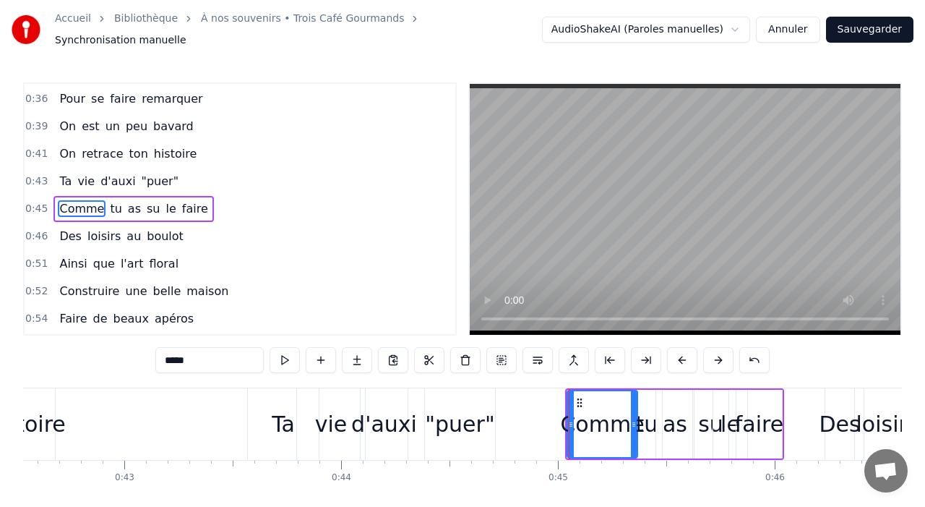
click at [718, 357] on button at bounding box center [718, 360] width 30 height 26
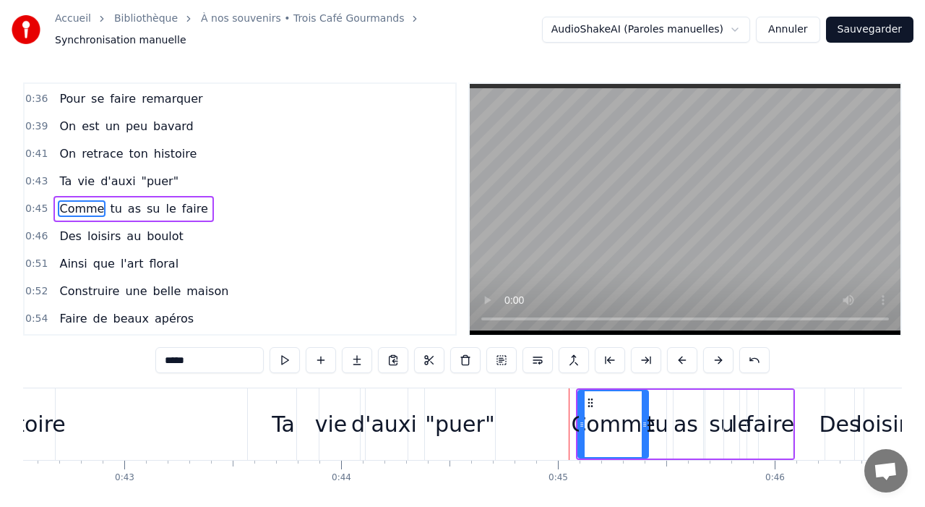
click at [718, 358] on button at bounding box center [718, 360] width 30 height 26
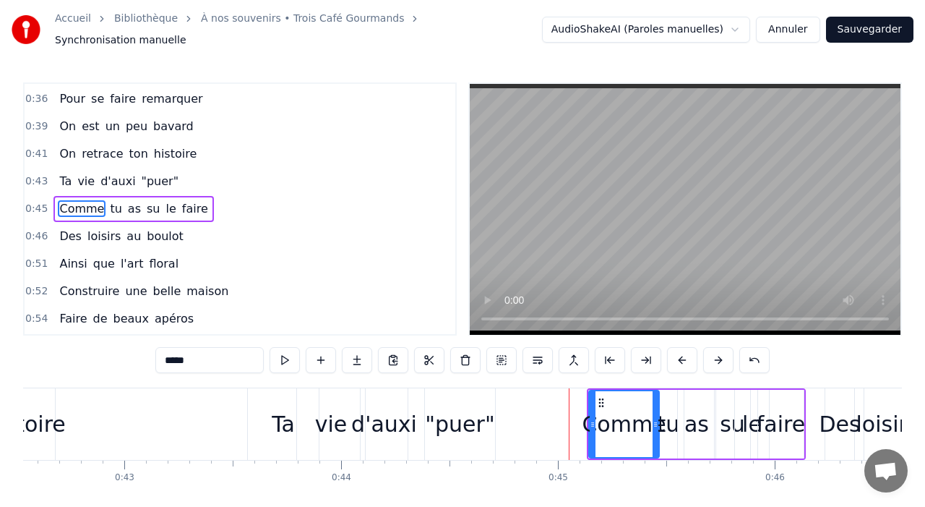
click at [718, 358] on button at bounding box center [718, 360] width 30 height 26
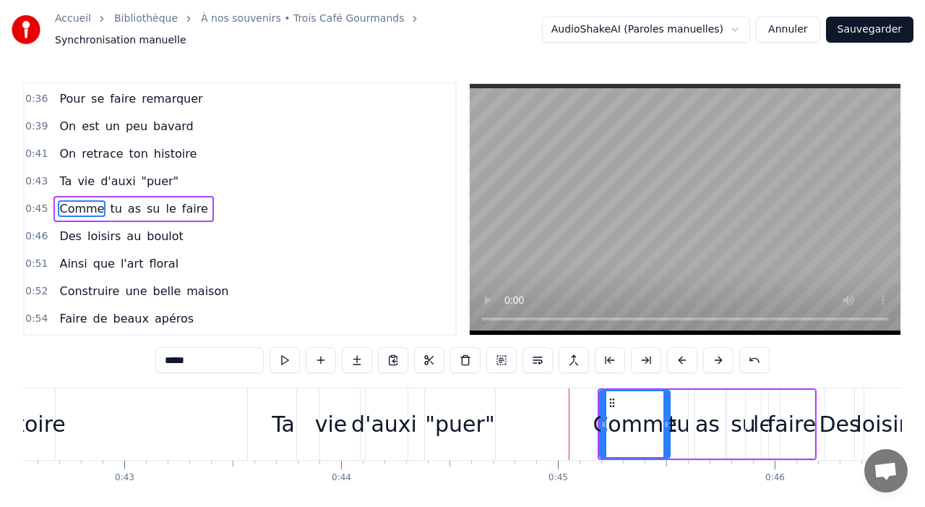
click at [718, 358] on button at bounding box center [718, 360] width 30 height 26
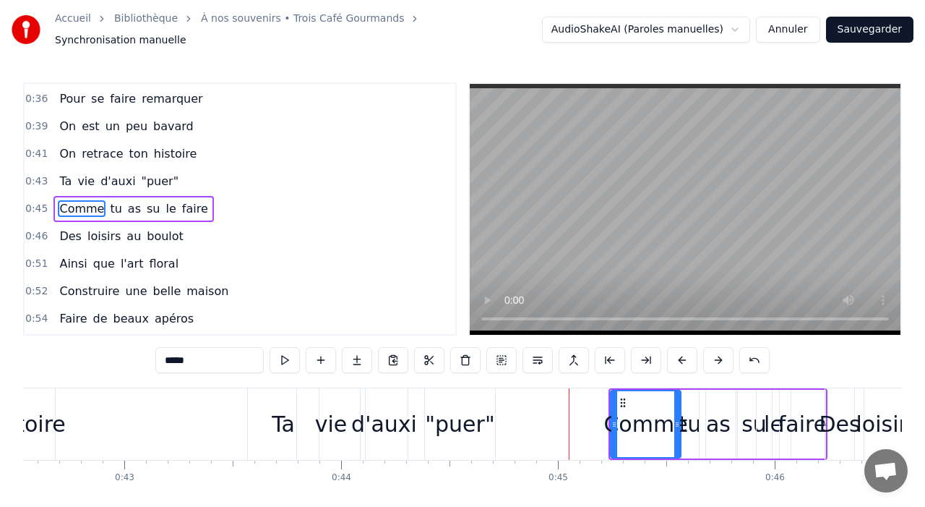
click at [485, 415] on div ""puer"" at bounding box center [459, 424] width 69 height 33
type input "******"
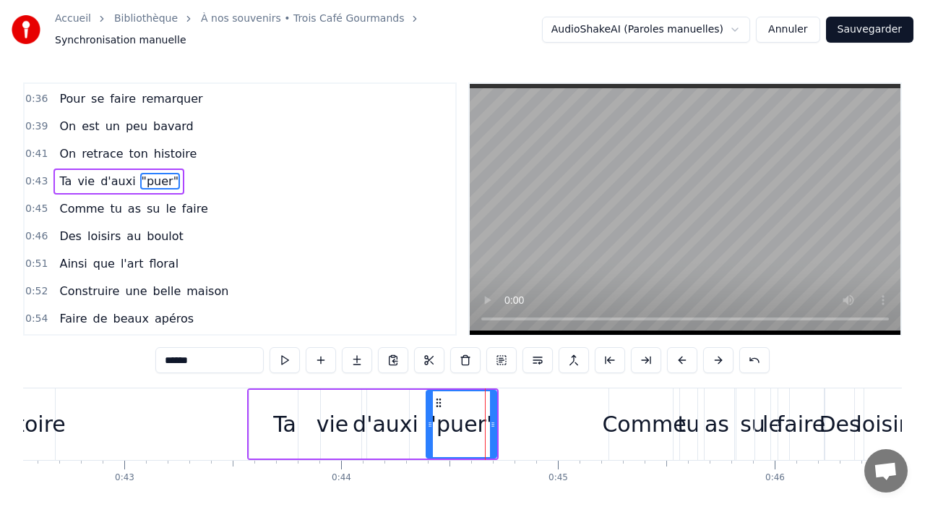
scroll to position [493, 0]
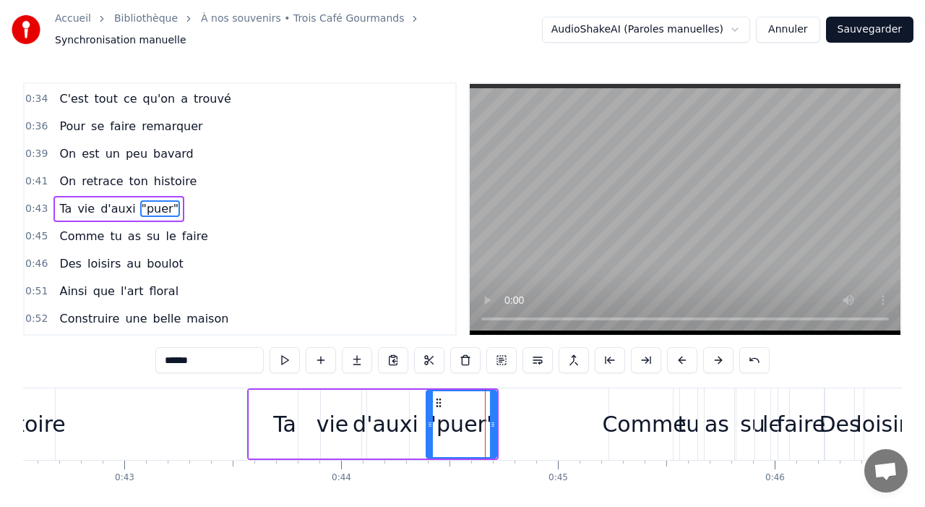
drag, startPoint x: 496, startPoint y: 418, endPoint x: 539, endPoint y: 420, distance: 43.4
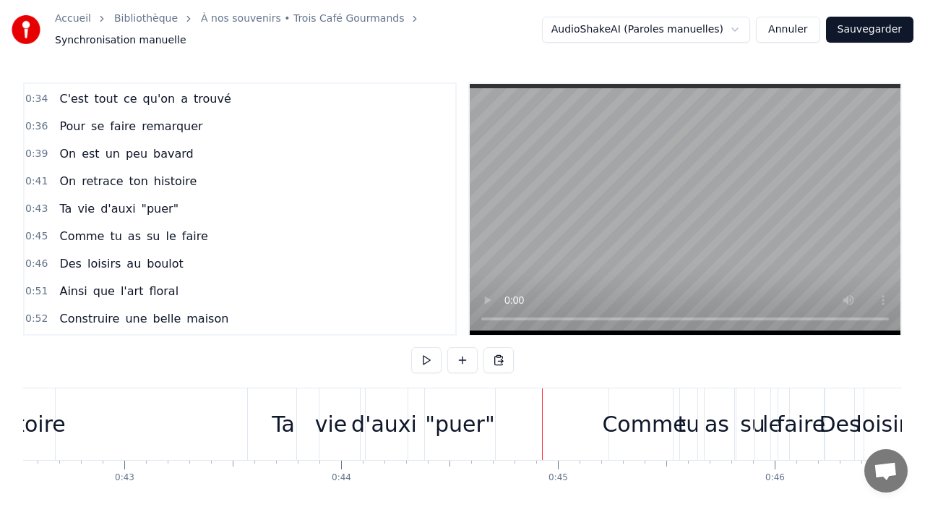
click at [476, 421] on div ""puer"" at bounding box center [459, 424] width 69 height 33
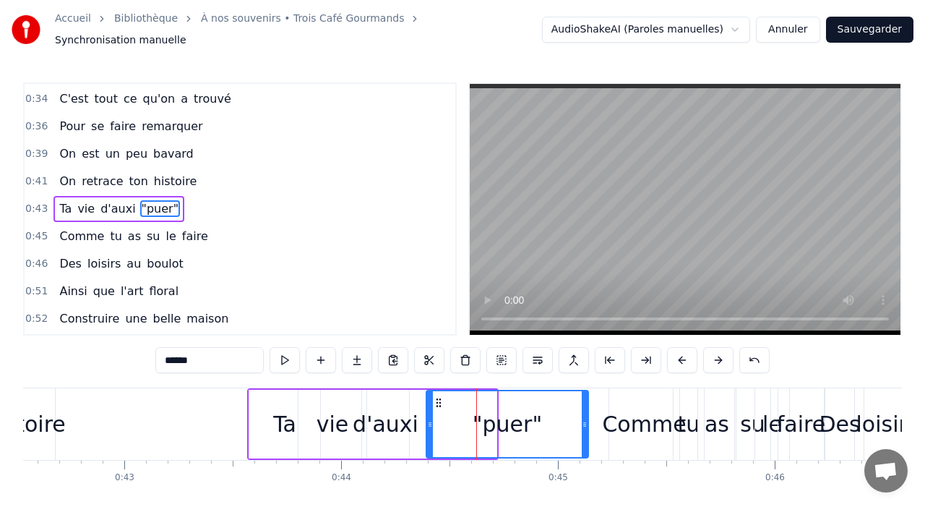
drag, startPoint x: 492, startPoint y: 421, endPoint x: 583, endPoint y: 423, distance: 91.1
click at [585, 424] on div at bounding box center [585, 424] width 6 height 66
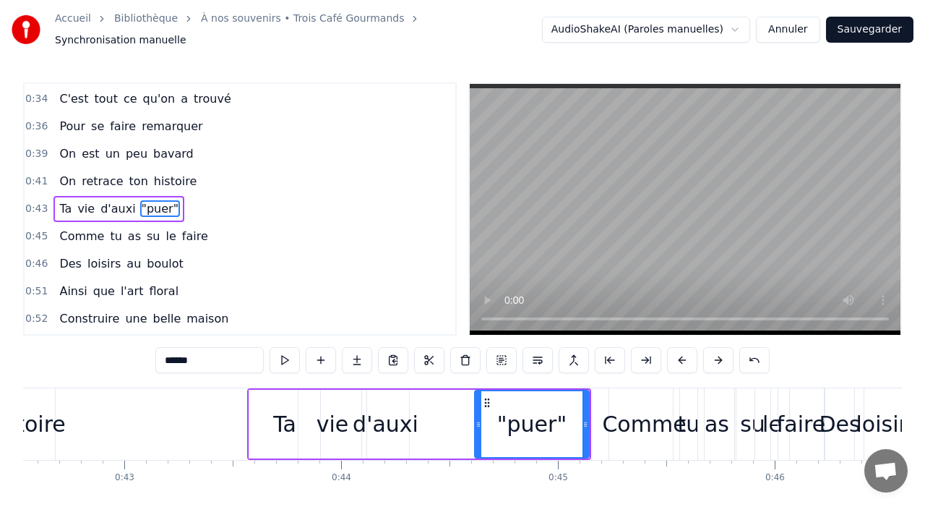
drag, startPoint x: 430, startPoint y: 424, endPoint x: 478, endPoint y: 422, distance: 48.4
click at [478, 422] on div at bounding box center [479, 424] width 6 height 66
click at [398, 420] on div "d'auxi" at bounding box center [386, 424] width 66 height 33
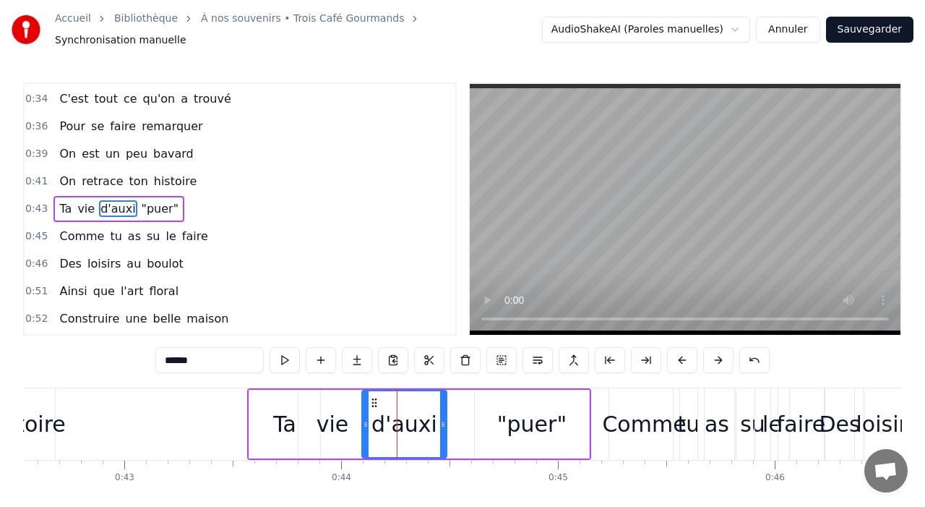
drag, startPoint x: 407, startPoint y: 418, endPoint x: 446, endPoint y: 415, distance: 39.1
click at [446, 418] on icon at bounding box center [443, 424] width 6 height 12
drag, startPoint x: 365, startPoint y: 409, endPoint x: 390, endPoint y: 413, distance: 25.0
click at [389, 413] on div at bounding box center [386, 424] width 6 height 66
click at [330, 420] on div "vie" at bounding box center [333, 424] width 33 height 33
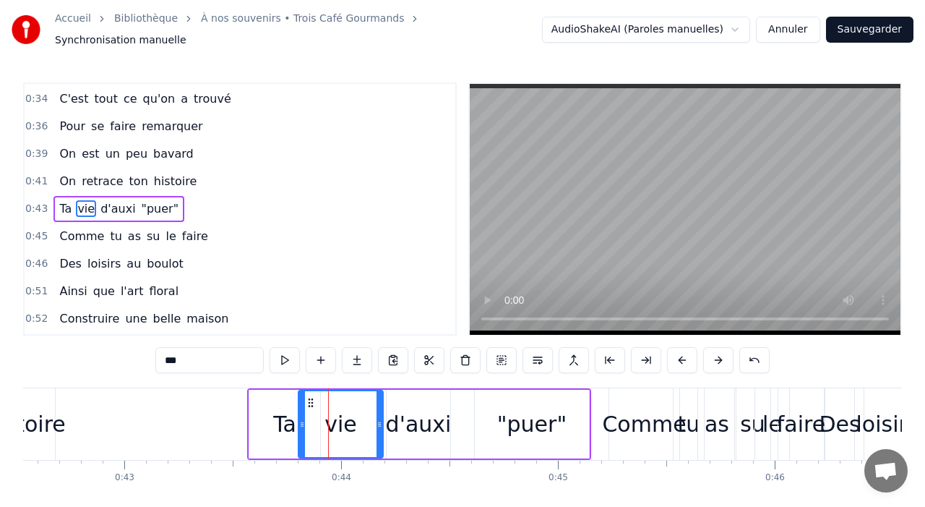
drag, startPoint x: 361, startPoint y: 416, endPoint x: 382, endPoint y: 418, distance: 20.4
click at [382, 418] on icon at bounding box center [380, 424] width 6 height 12
click at [262, 405] on div "Ta" at bounding box center [284, 424] width 71 height 69
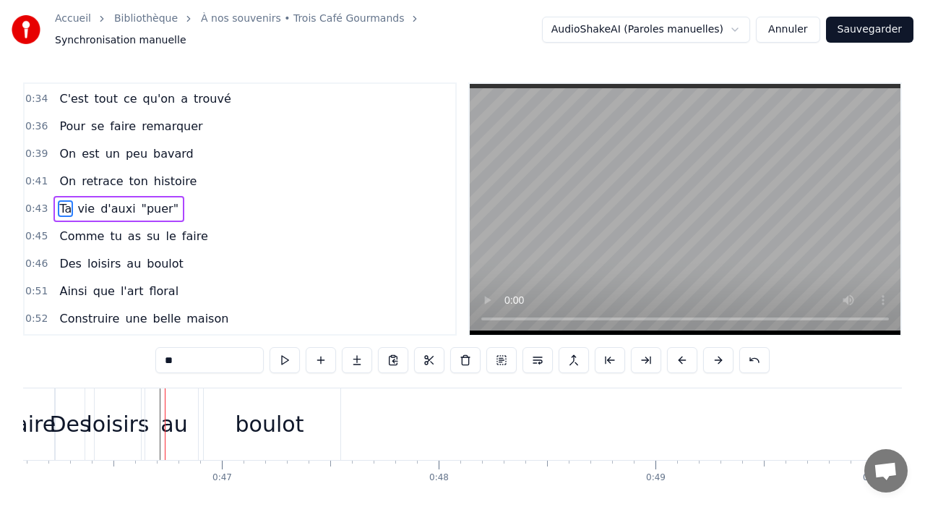
scroll to position [0, 9994]
click at [112, 414] on div "loisirs" at bounding box center [116, 424] width 63 height 33
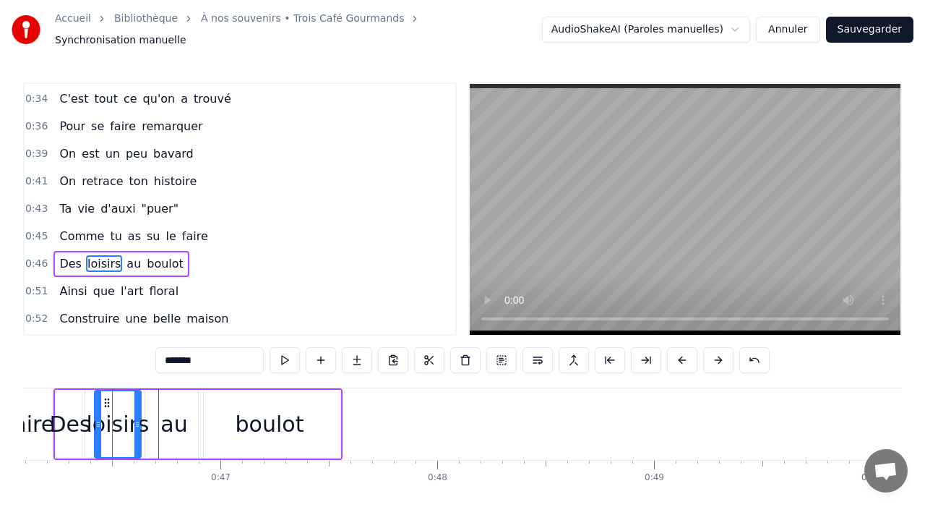
scroll to position [548, 0]
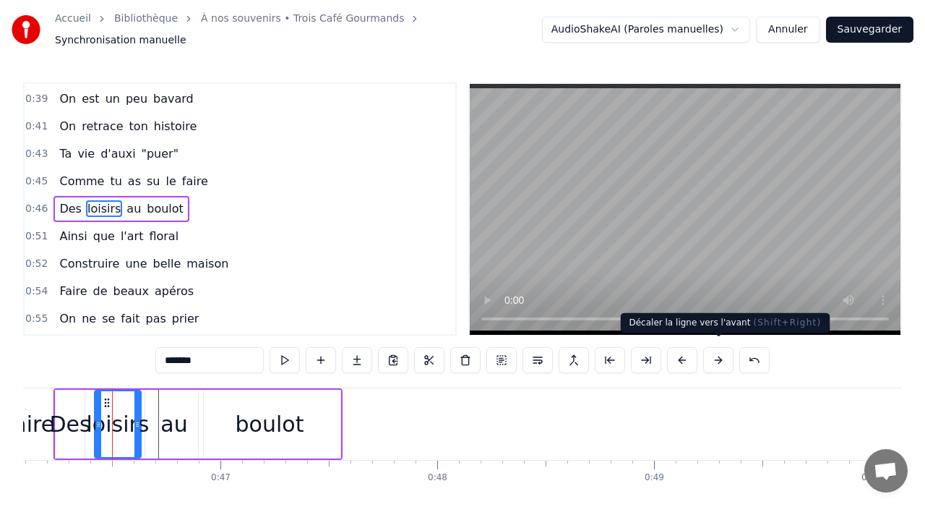
click at [717, 358] on button at bounding box center [718, 360] width 30 height 26
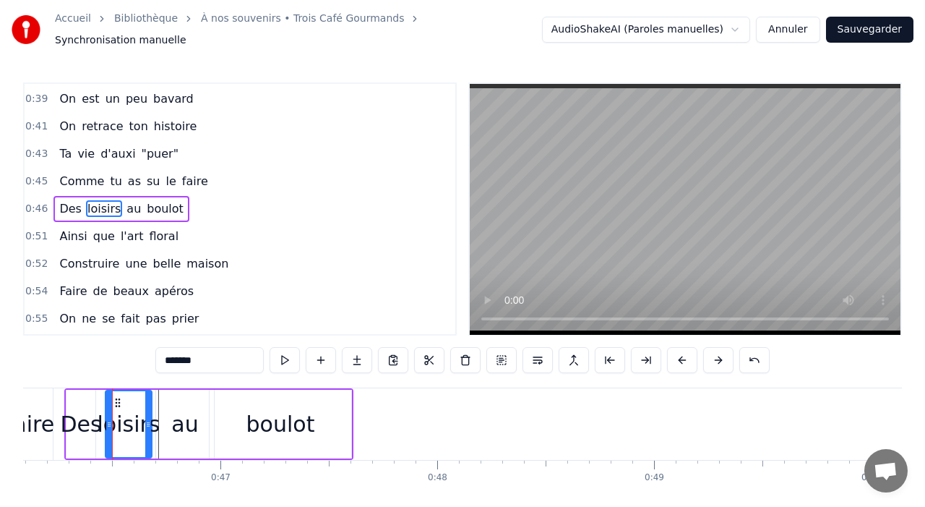
click at [717, 358] on button at bounding box center [718, 360] width 30 height 26
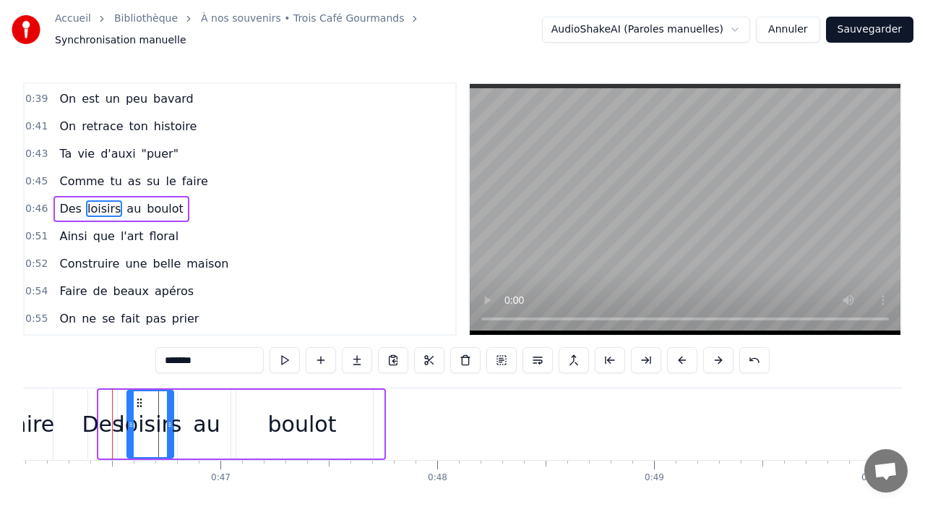
click at [717, 358] on button at bounding box center [718, 360] width 30 height 26
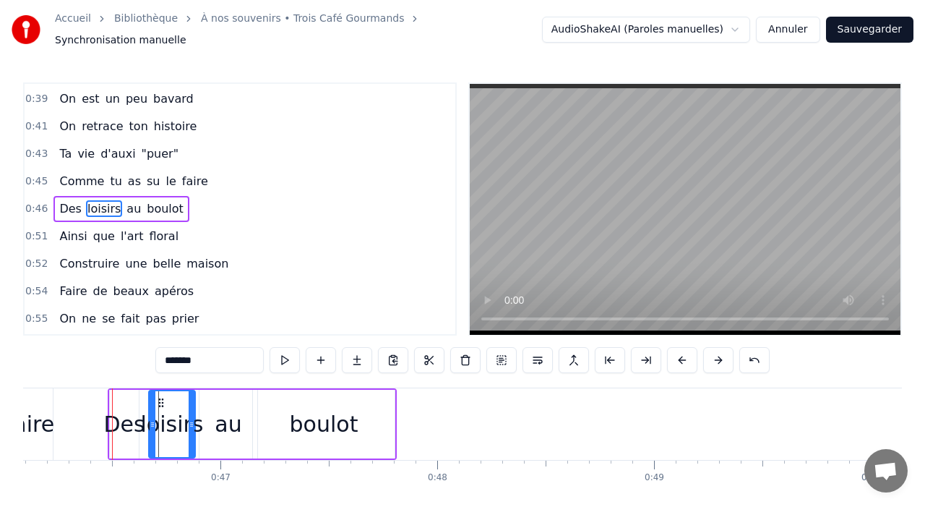
click at [30, 410] on div "faire" at bounding box center [30, 424] width 48 height 33
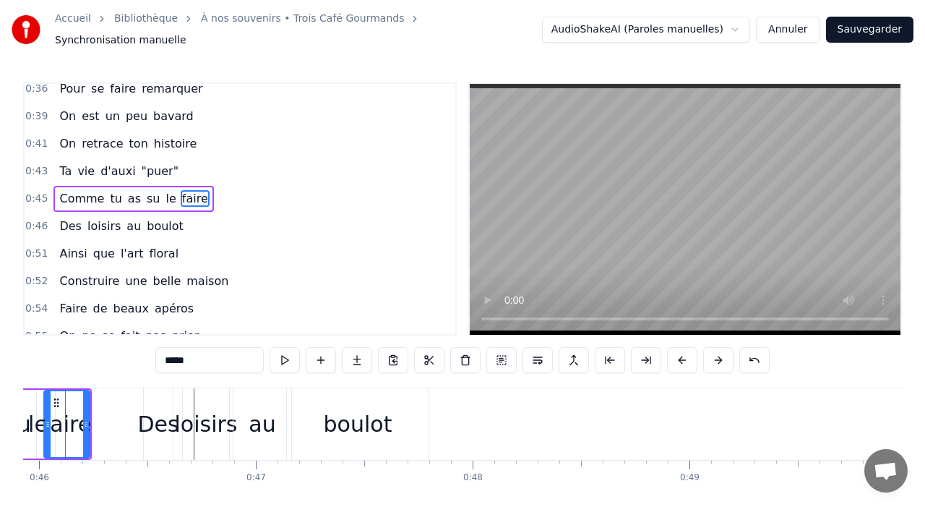
scroll to position [0, 9928]
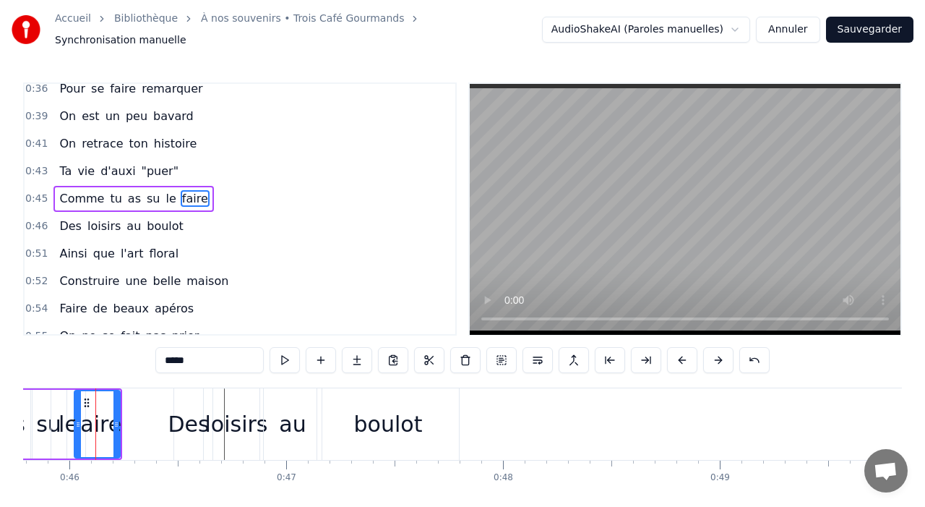
click at [41, 408] on div "su" at bounding box center [48, 424] width 25 height 33
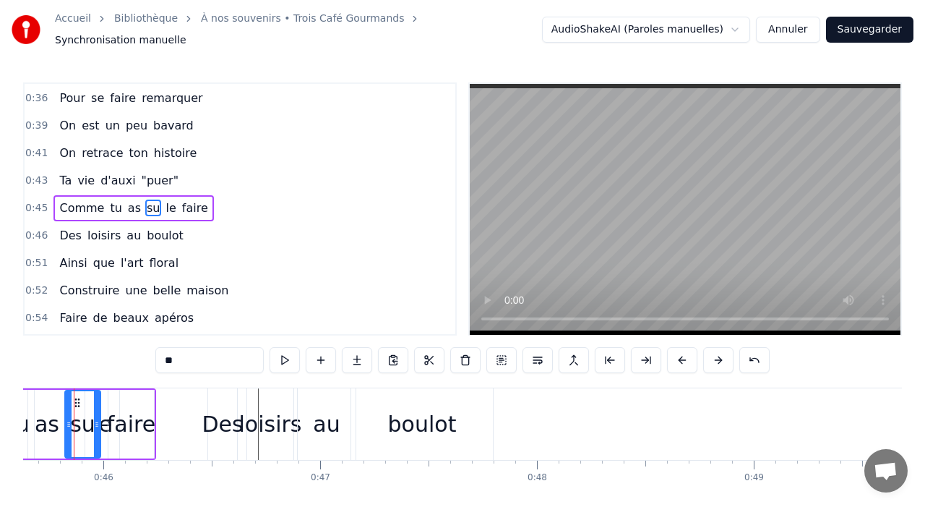
scroll to position [0, 9872]
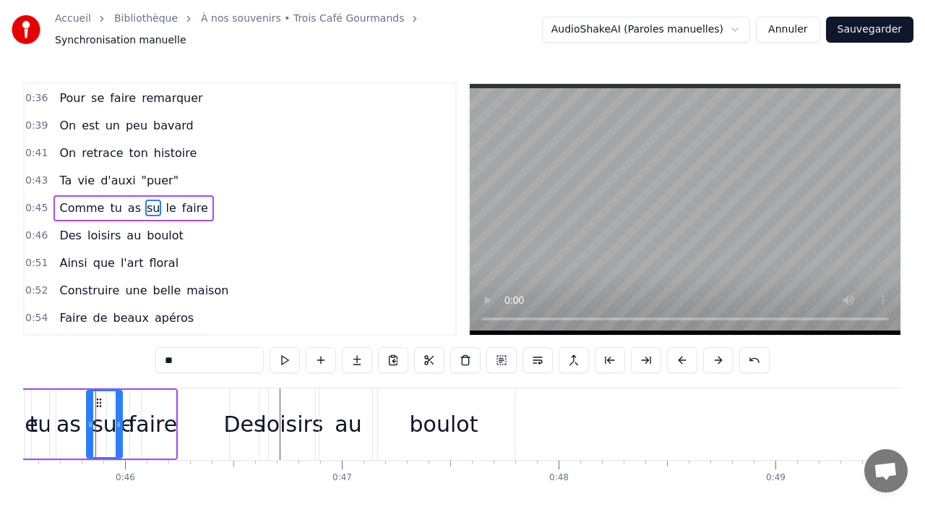
click at [38, 408] on div "tu" at bounding box center [41, 424] width 22 height 33
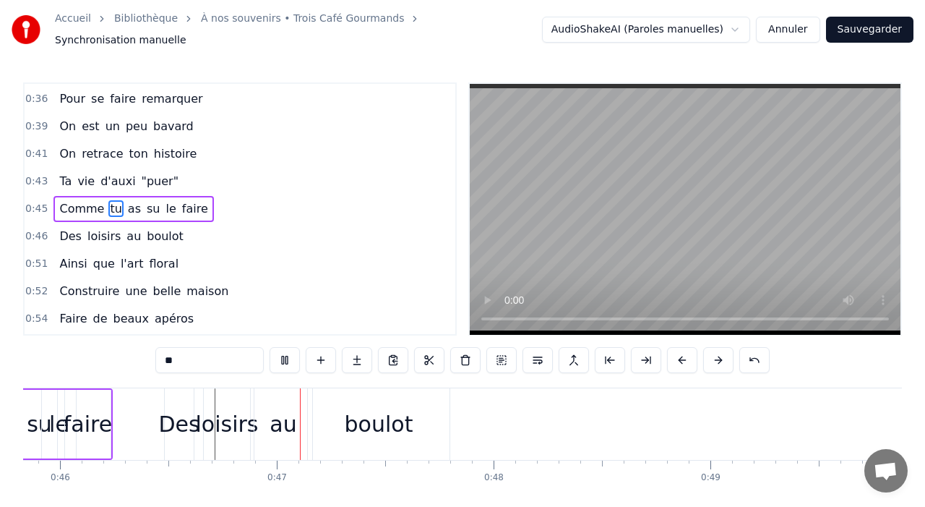
scroll to position [0, 10010]
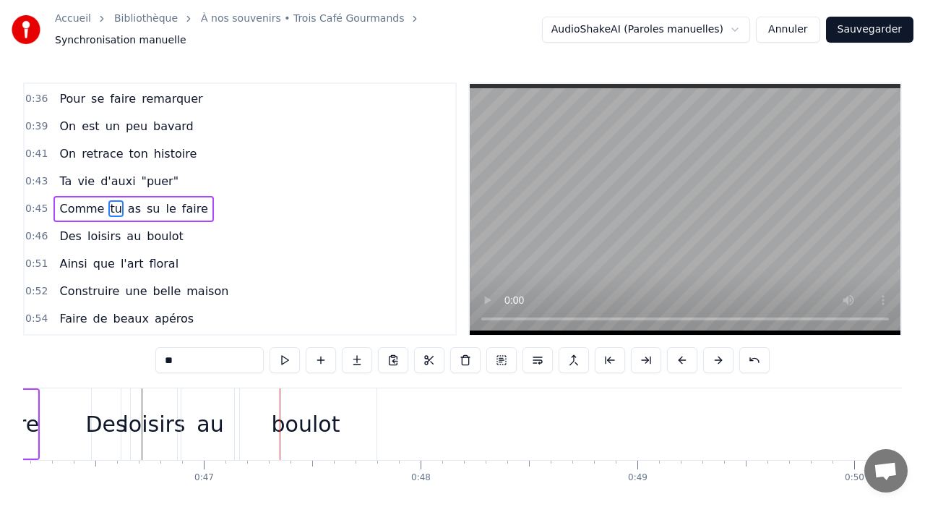
click at [244, 397] on div "boulot" at bounding box center [306, 424] width 142 height 72
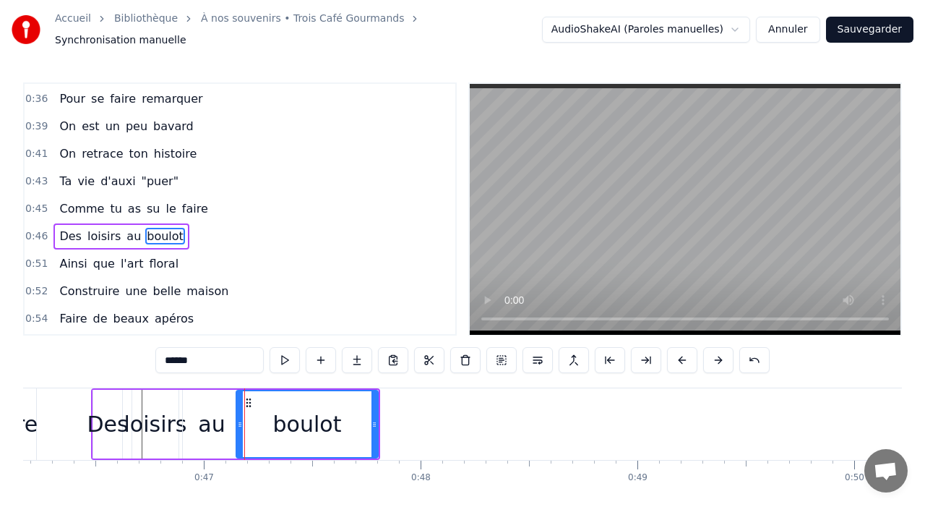
scroll to position [548, 0]
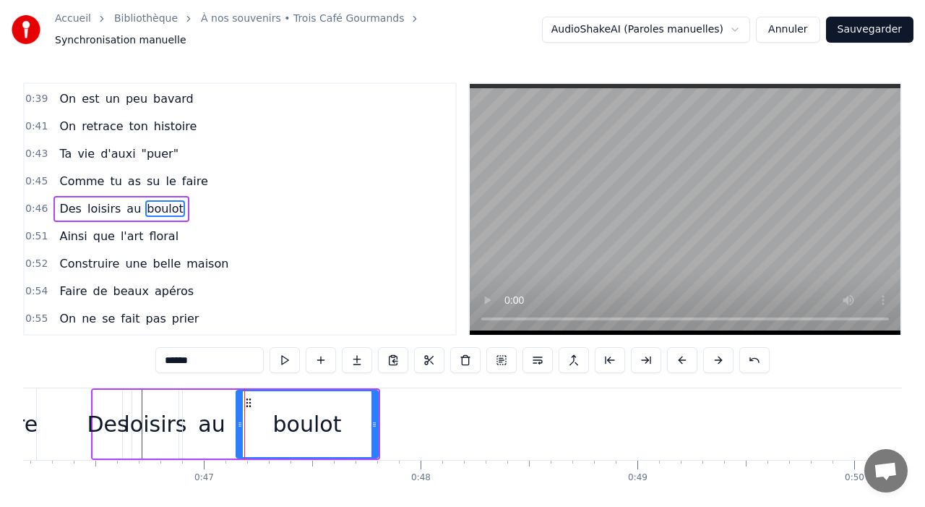
click at [215, 397] on div "au" at bounding box center [212, 424] width 58 height 69
type input "**"
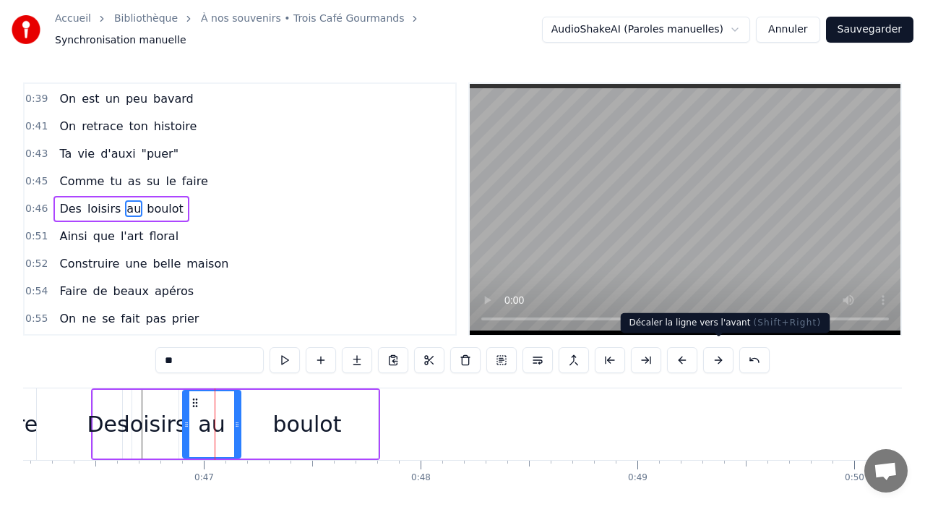
click at [712, 356] on button at bounding box center [718, 360] width 30 height 26
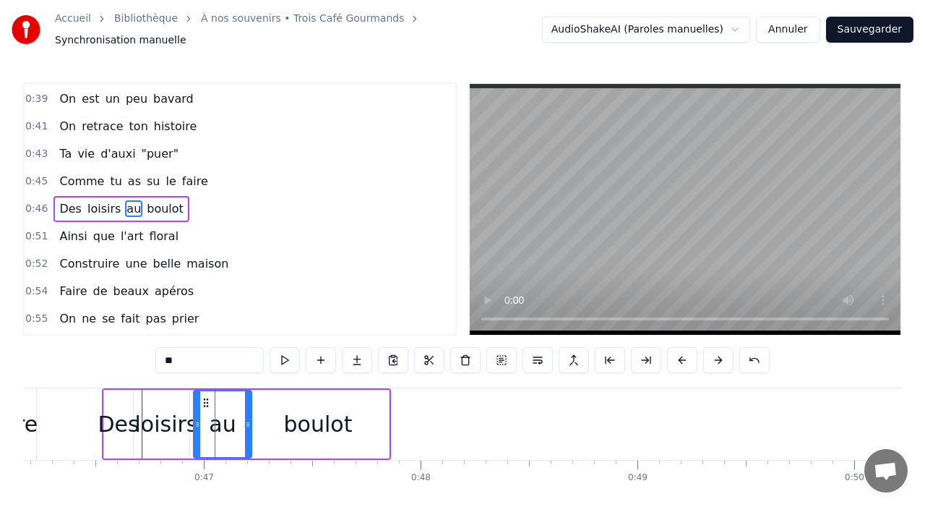
click at [715, 357] on button at bounding box center [718, 360] width 30 height 26
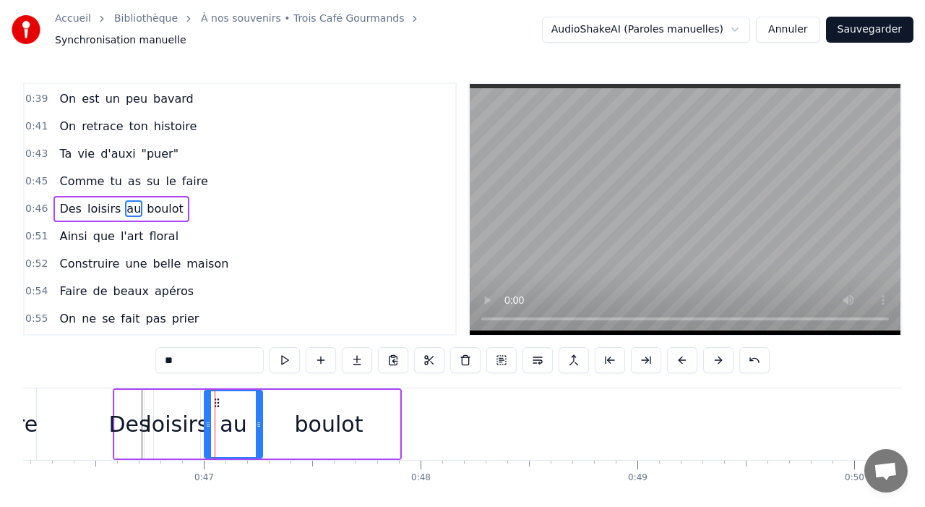
click at [715, 357] on button at bounding box center [718, 360] width 30 height 26
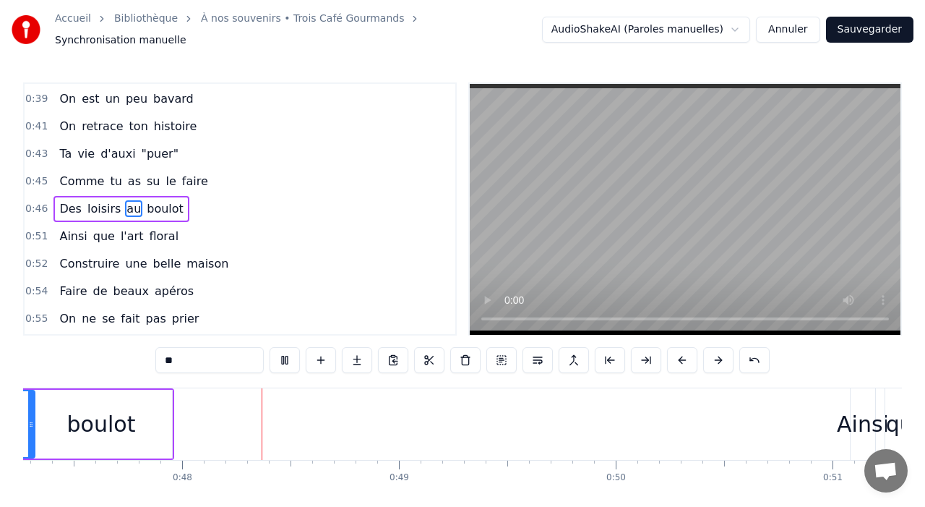
scroll to position [0, 10263]
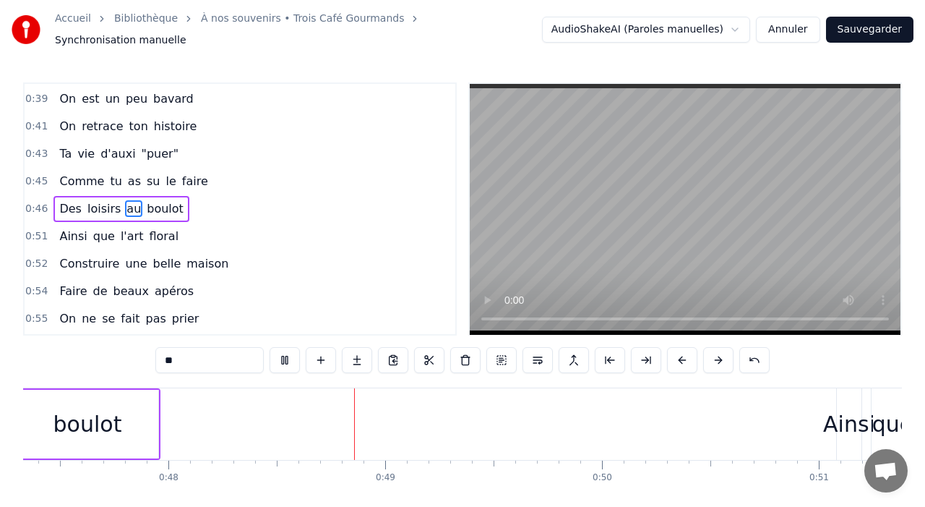
click at [630, 235] on video at bounding box center [685, 209] width 431 height 251
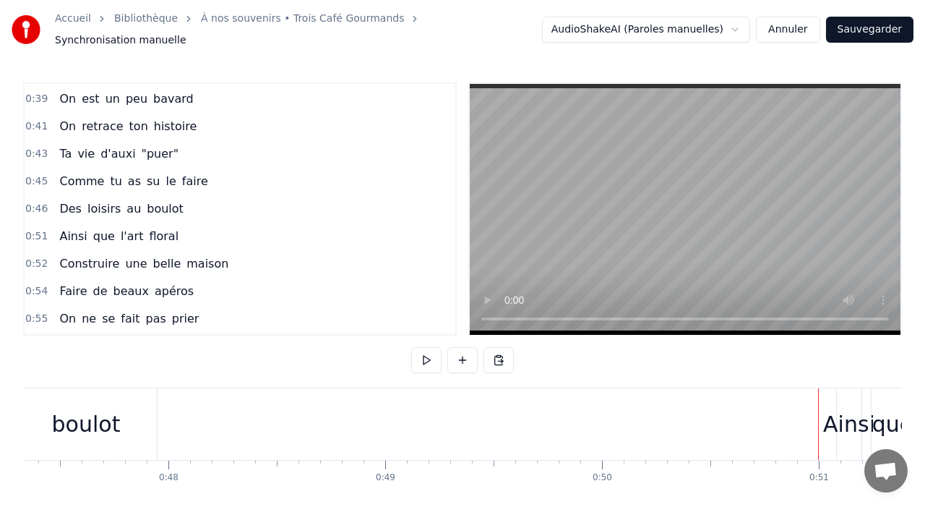
click at [838, 408] on div "Ainsi" at bounding box center [849, 424] width 52 height 33
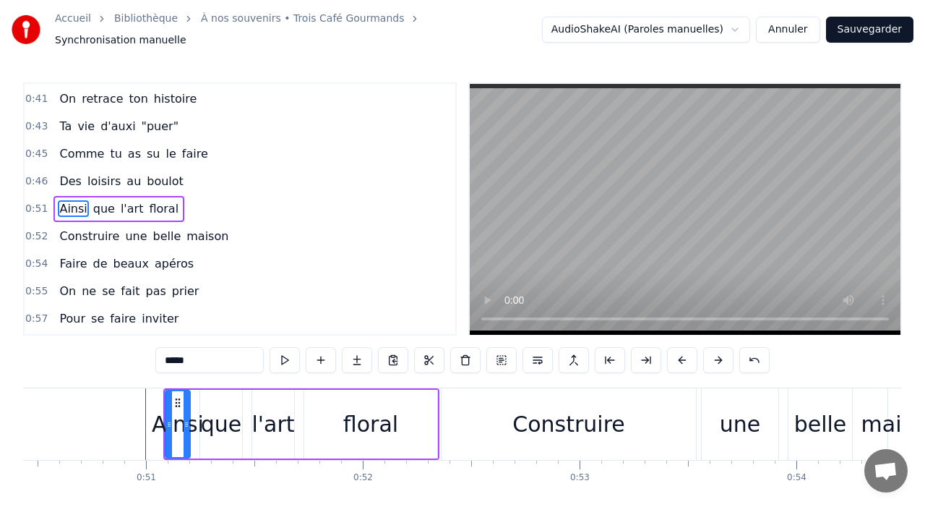
scroll to position [0, 11005]
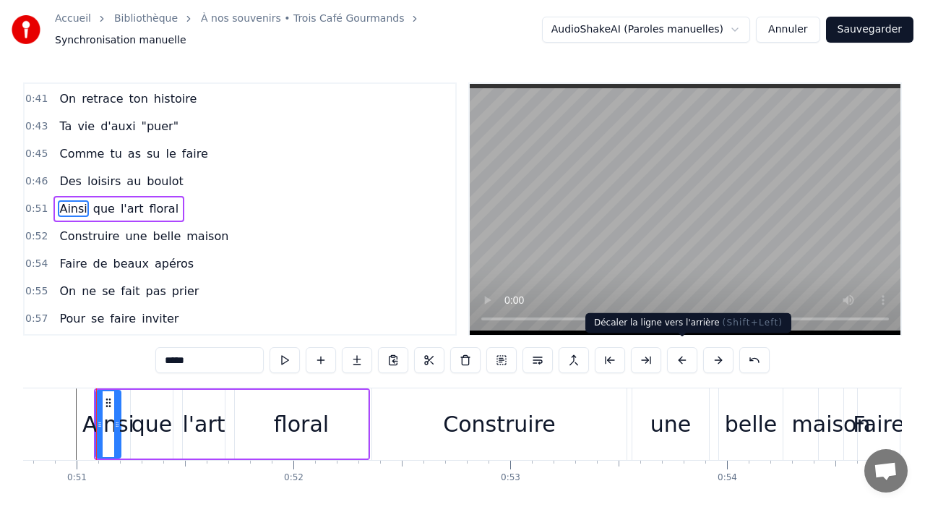
click at [679, 353] on button at bounding box center [682, 360] width 30 height 26
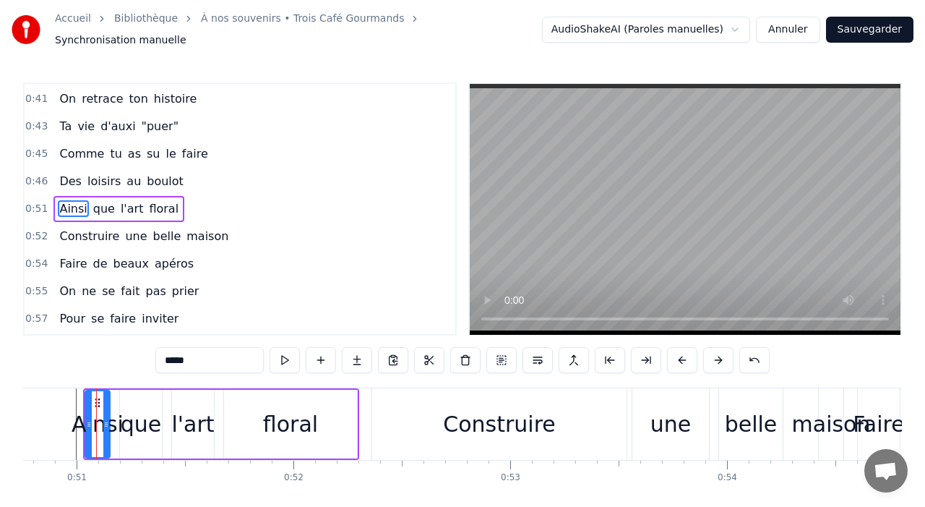
click at [679, 353] on button at bounding box center [682, 360] width 30 height 26
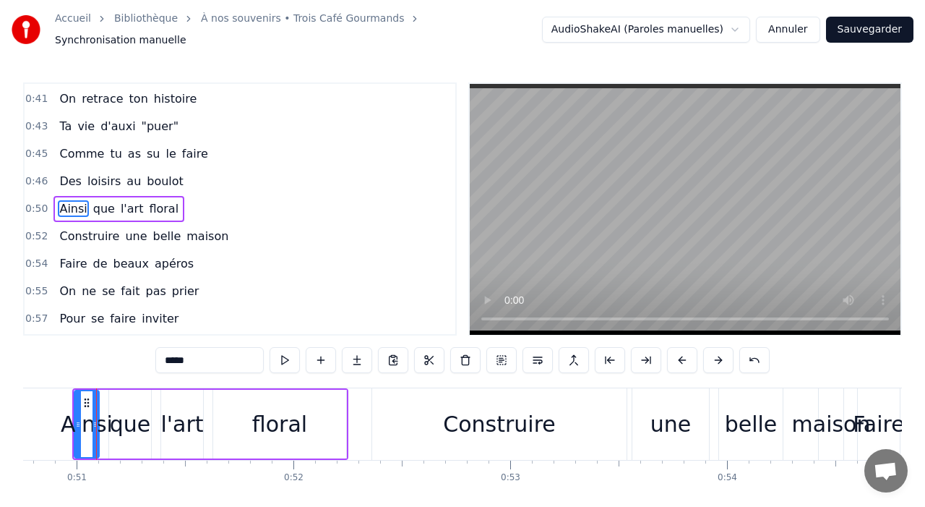
click at [679, 353] on button at bounding box center [682, 360] width 30 height 26
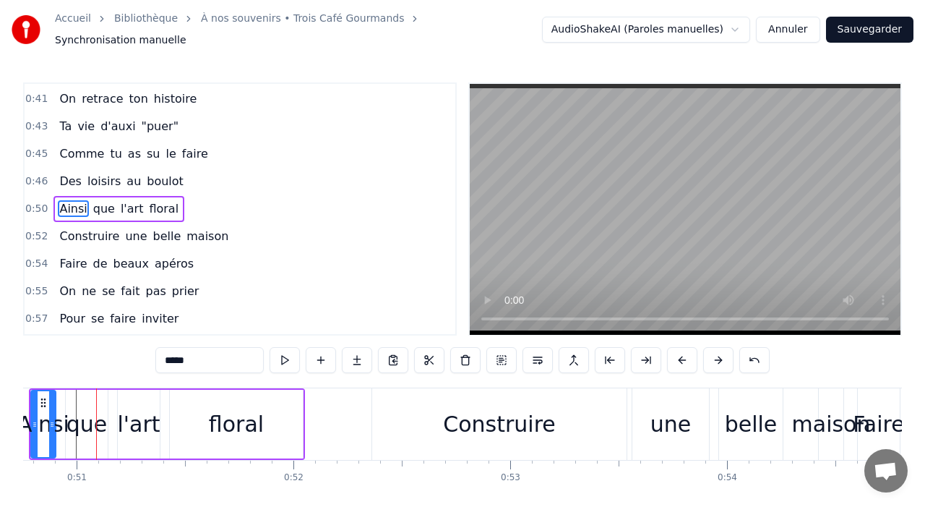
click at [679, 353] on button at bounding box center [682, 360] width 30 height 26
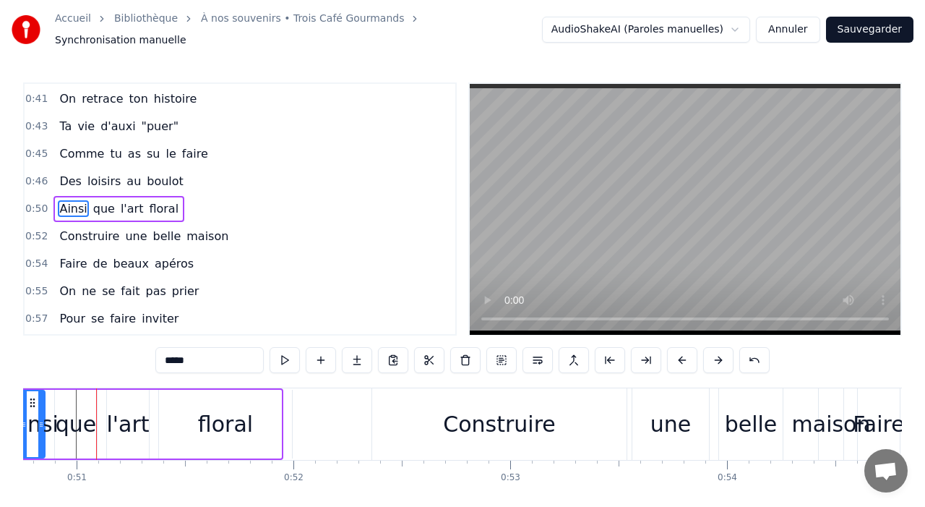
click at [679, 353] on button at bounding box center [682, 360] width 30 height 26
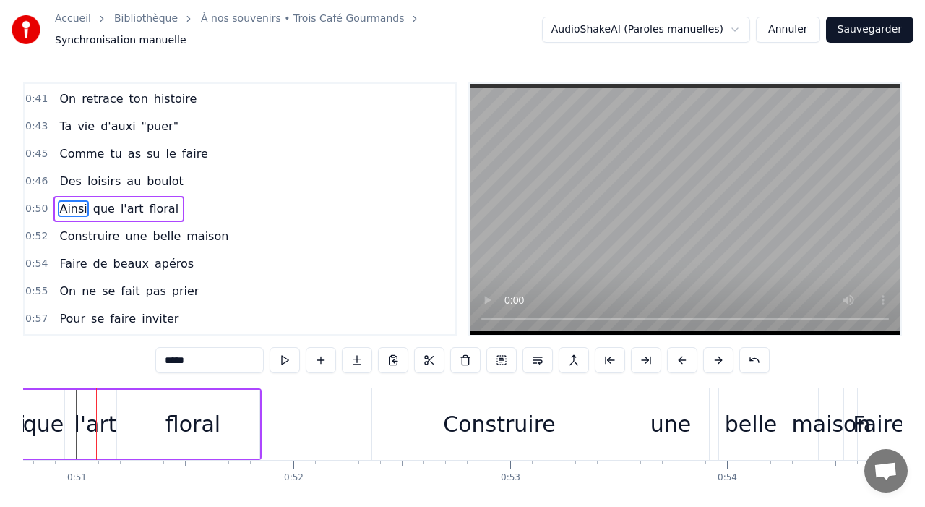
click at [679, 353] on button at bounding box center [682, 360] width 30 height 26
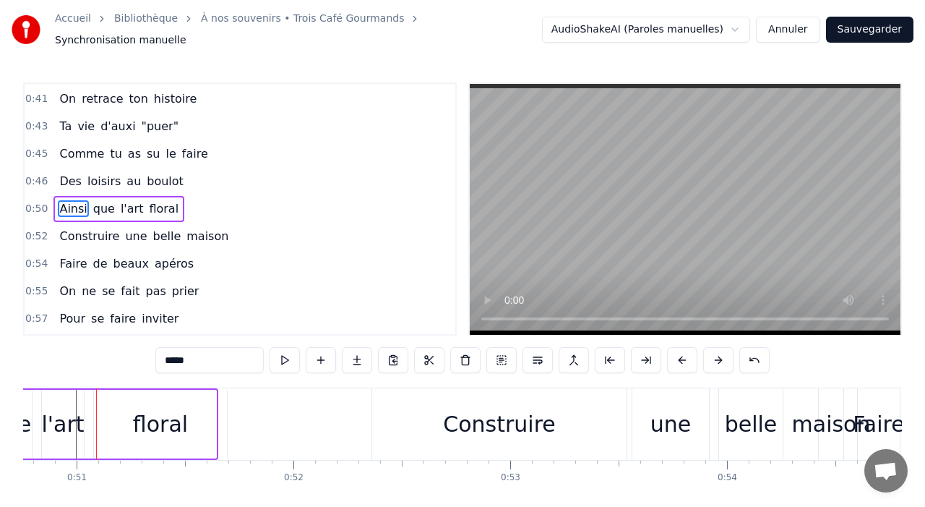
click at [679, 353] on button at bounding box center [682, 360] width 30 height 26
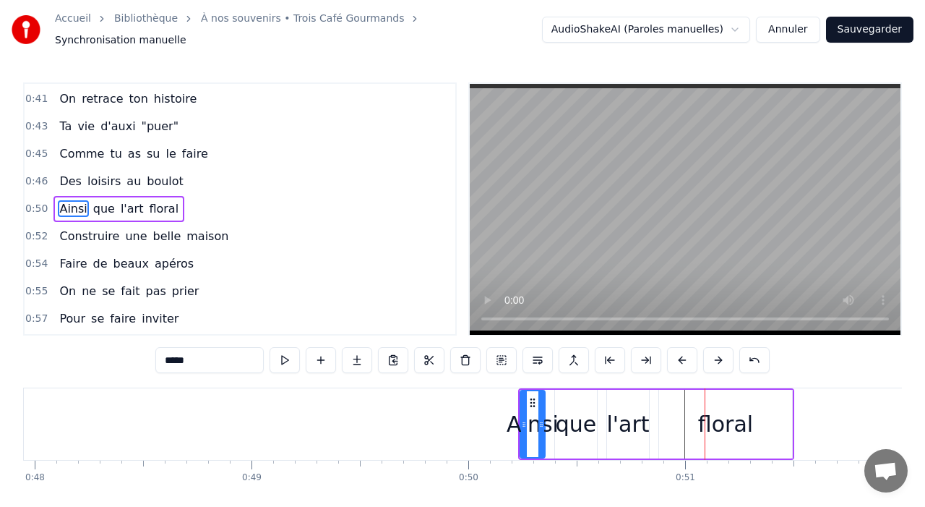
scroll to position [0, 10396]
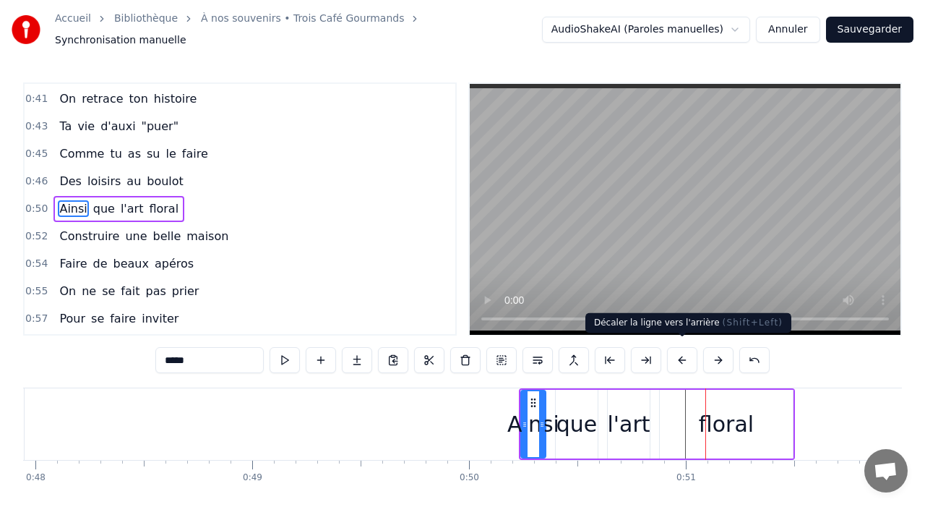
click at [678, 353] on button at bounding box center [682, 360] width 30 height 26
click at [679, 353] on button at bounding box center [682, 360] width 30 height 26
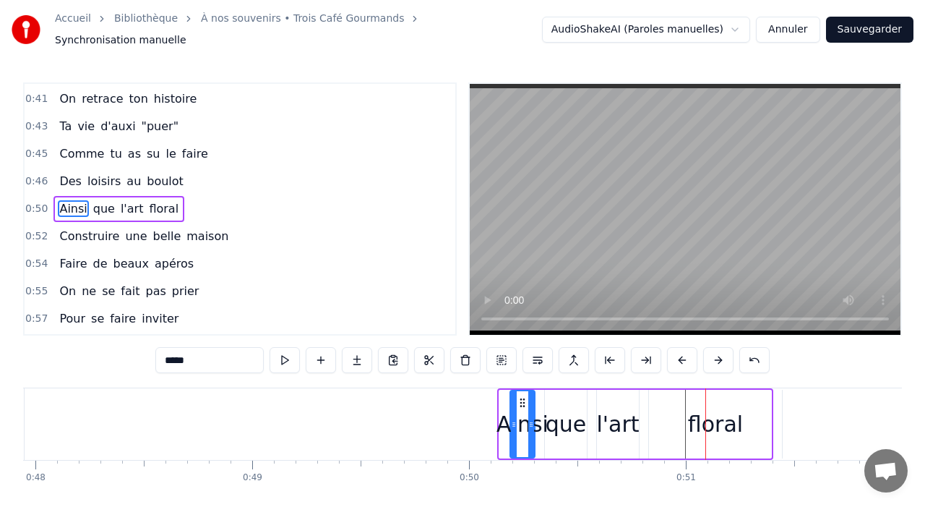
click at [679, 353] on button at bounding box center [682, 360] width 30 height 26
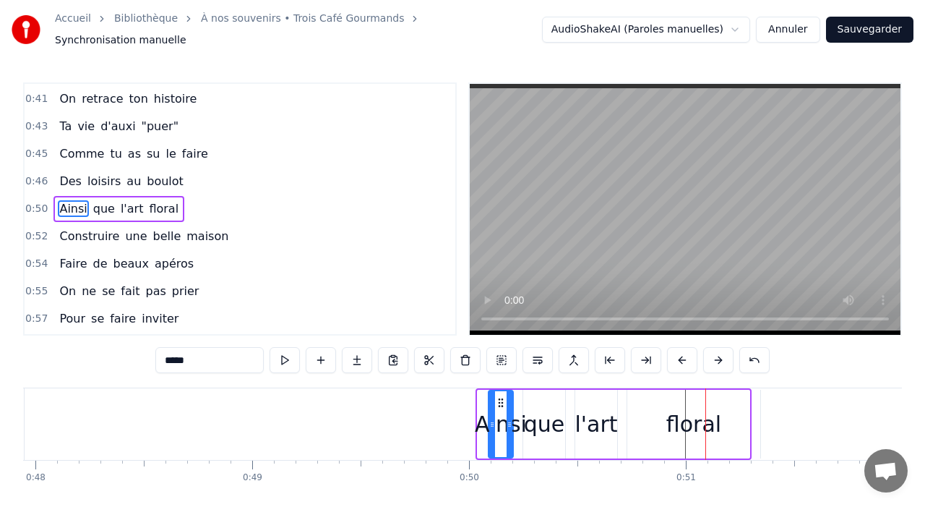
click at [679, 353] on button at bounding box center [682, 360] width 30 height 26
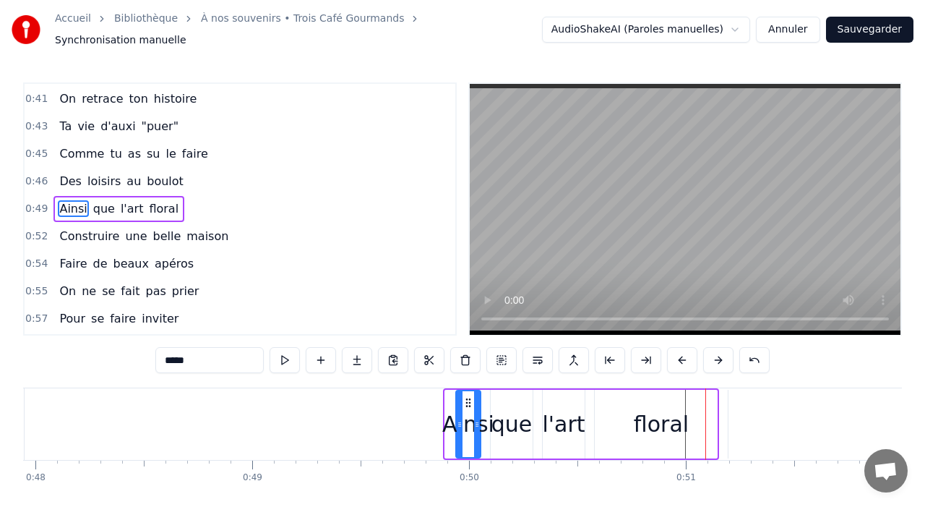
click at [679, 353] on button at bounding box center [682, 360] width 30 height 26
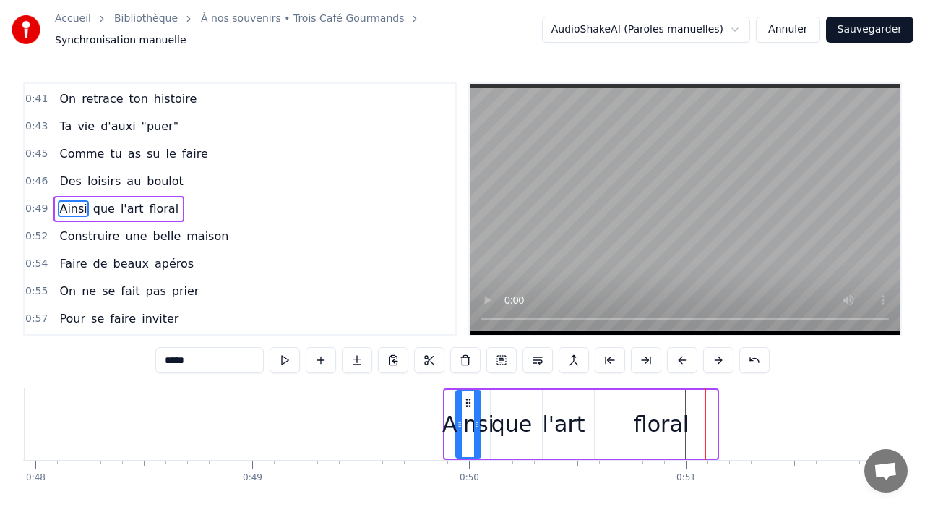
click at [679, 353] on button at bounding box center [682, 360] width 30 height 26
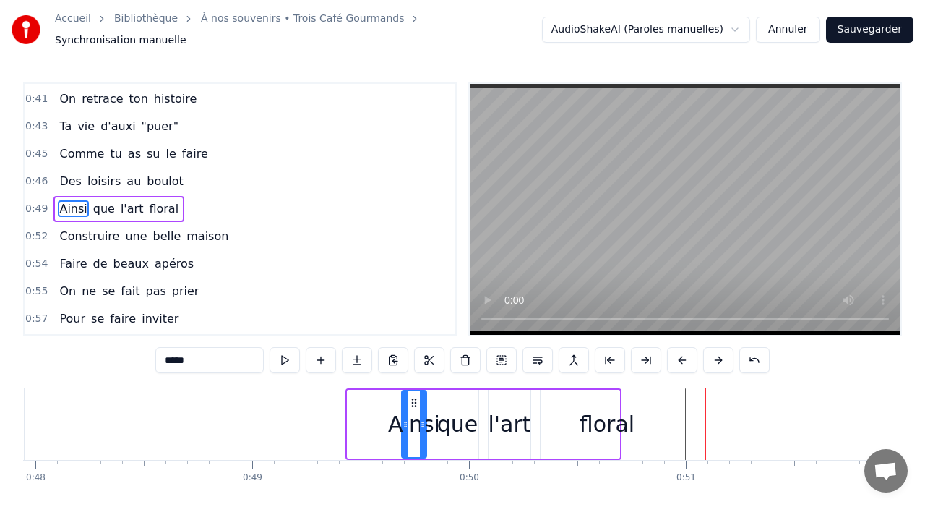
click at [679, 353] on button at bounding box center [682, 360] width 30 height 26
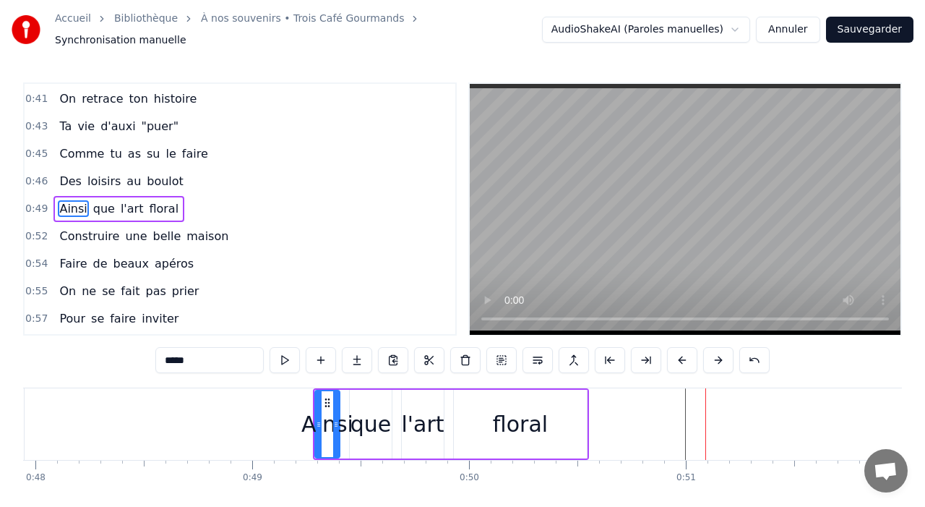
click at [679, 353] on button at bounding box center [682, 360] width 30 height 26
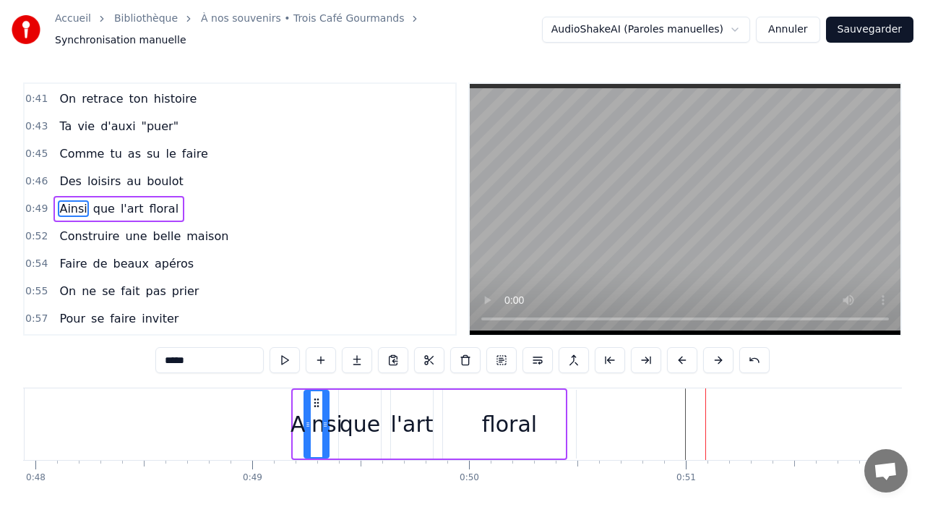
click at [679, 353] on button at bounding box center [682, 360] width 30 height 26
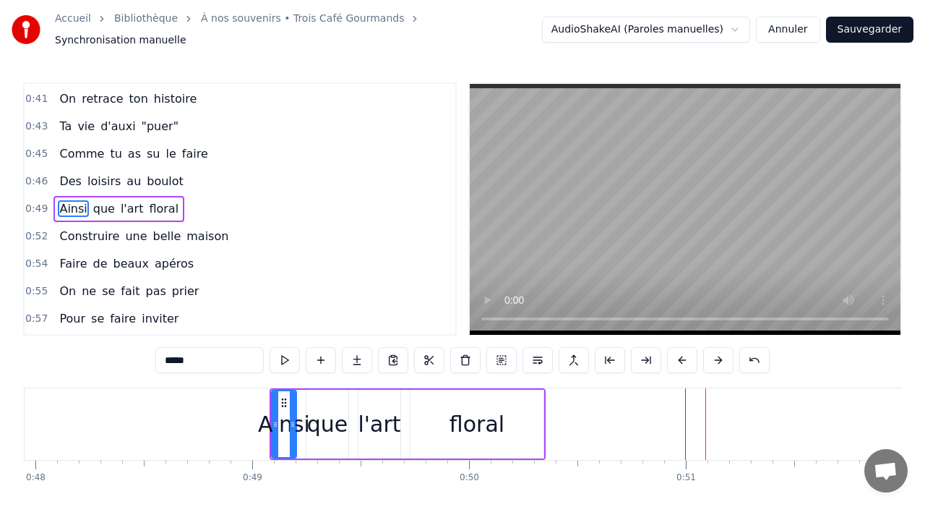
click at [679, 353] on button at bounding box center [682, 360] width 30 height 26
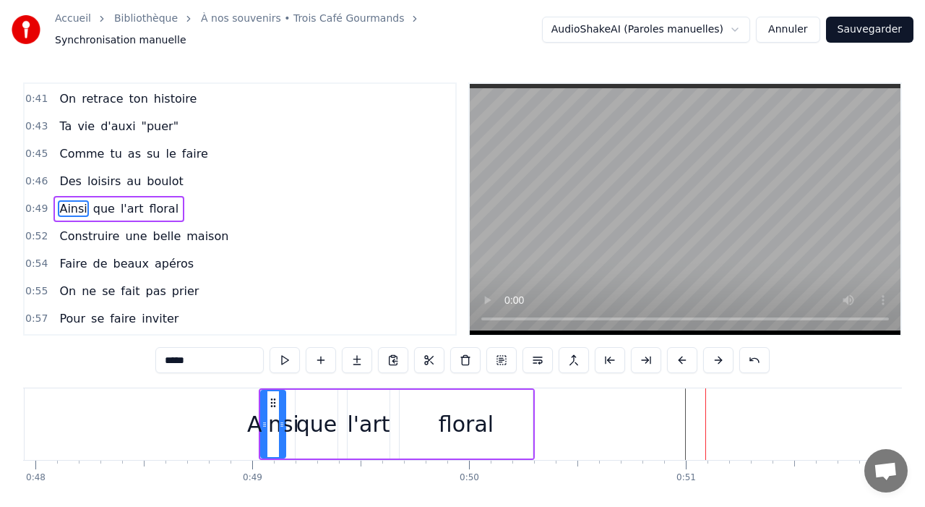
click at [491, 431] on div "floral" at bounding box center [466, 424] width 133 height 69
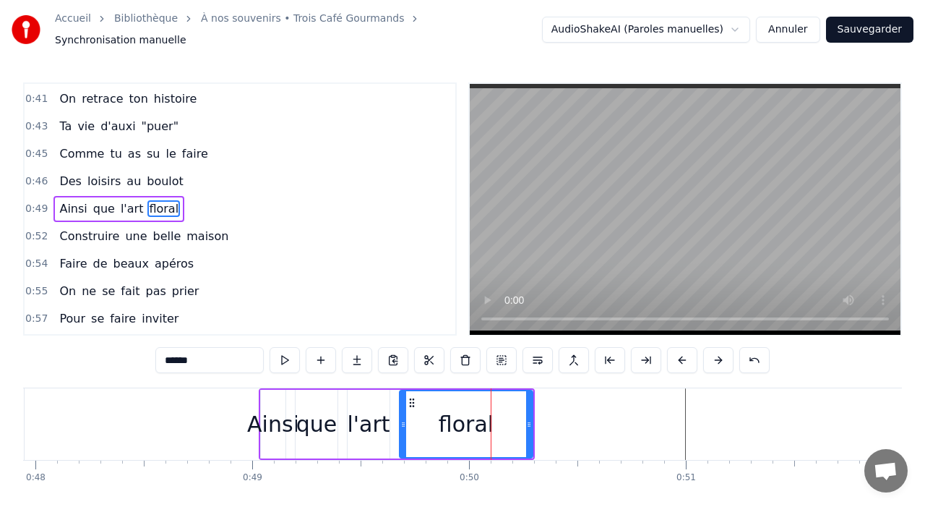
click at [280, 426] on div "Ainsi" at bounding box center [273, 424] width 52 height 33
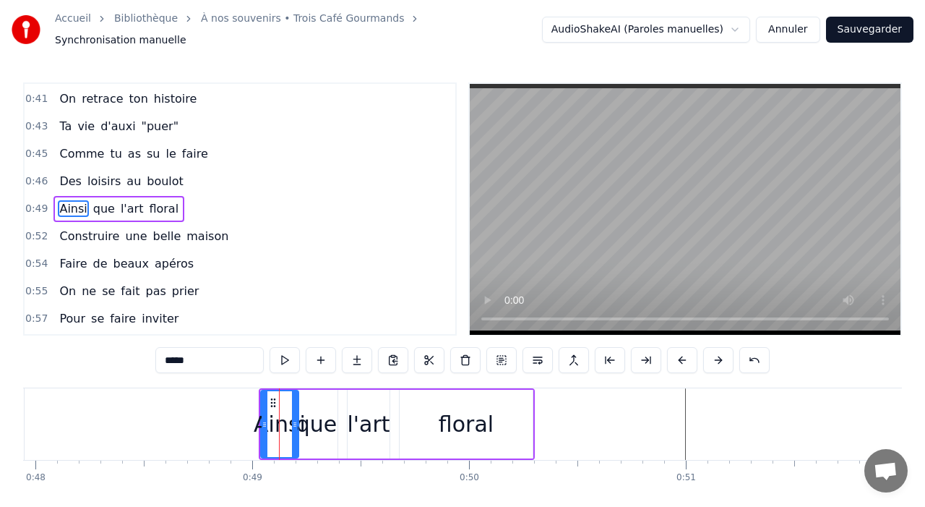
drag, startPoint x: 283, startPoint y: 422, endPoint x: 303, endPoint y: 424, distance: 20.4
click at [298, 424] on div at bounding box center [295, 424] width 6 height 66
click at [324, 424] on div "que" at bounding box center [316, 424] width 41 height 33
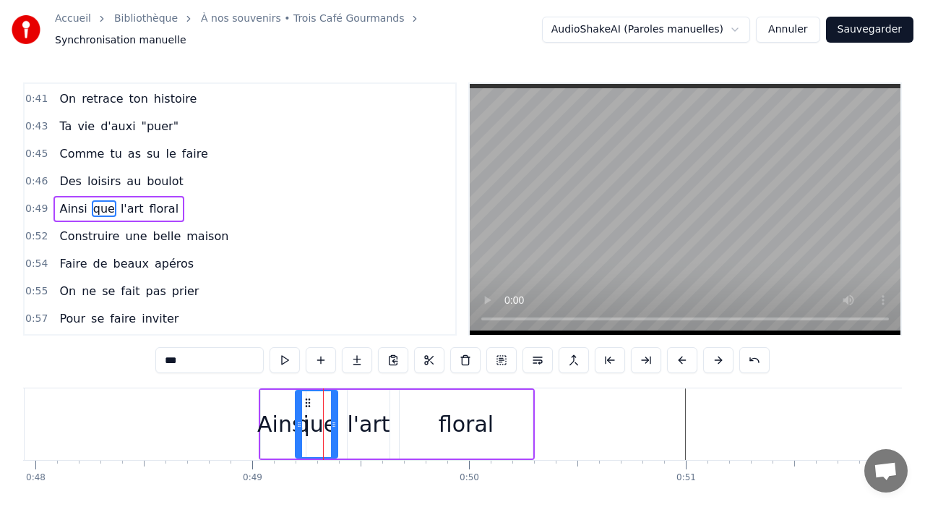
click at [460, 419] on div "floral" at bounding box center [466, 424] width 55 height 33
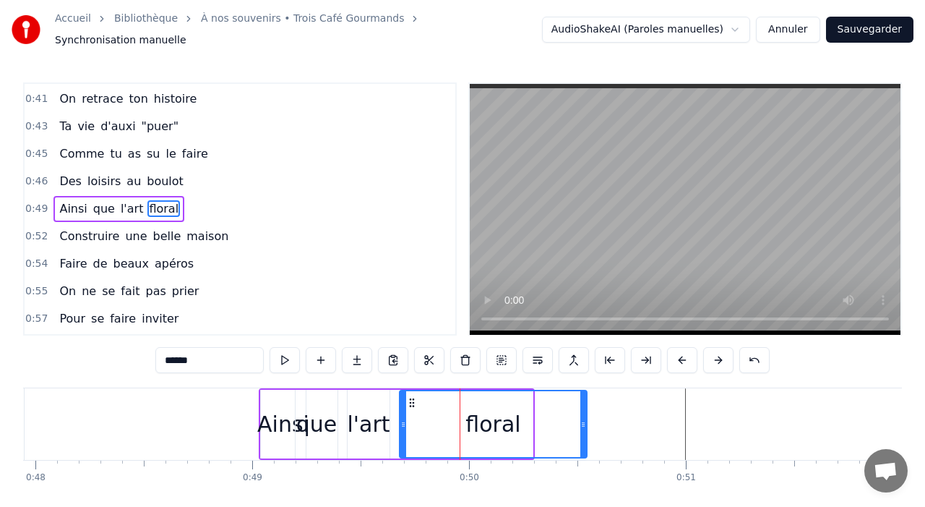
drag, startPoint x: 530, startPoint y: 416, endPoint x: 598, endPoint y: 420, distance: 68.1
click at [586, 420] on icon at bounding box center [583, 424] width 6 height 12
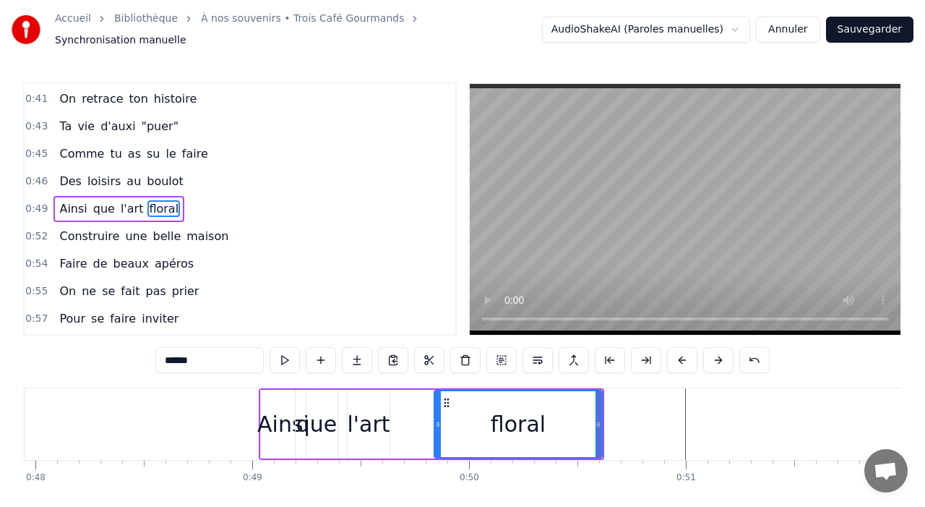
drag, startPoint x: 400, startPoint y: 419, endPoint x: 434, endPoint y: 416, distance: 34.8
click at [435, 418] on icon at bounding box center [438, 424] width 6 height 12
click at [371, 414] on div "l'art" at bounding box center [368, 424] width 43 height 33
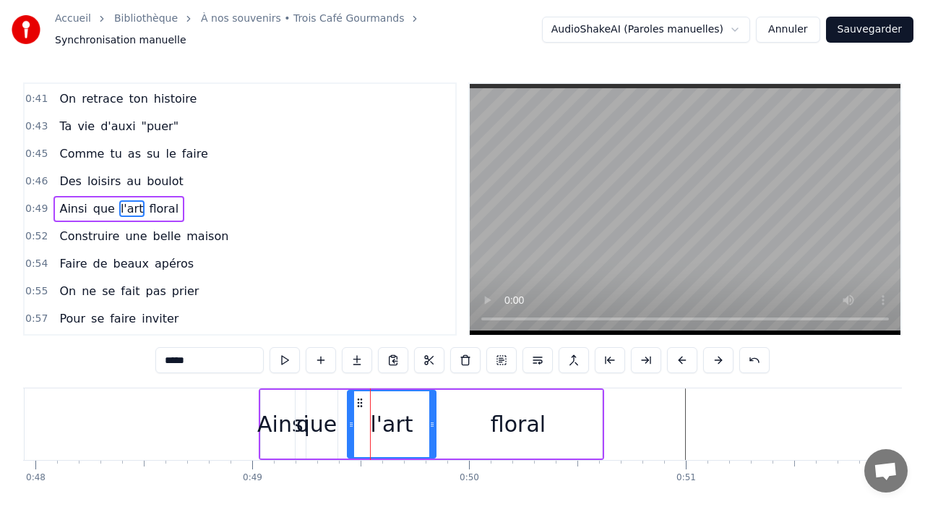
drag, startPoint x: 385, startPoint y: 418, endPoint x: 435, endPoint y: 421, distance: 50.7
click at [435, 421] on icon at bounding box center [432, 424] width 6 height 12
drag, startPoint x: 346, startPoint y: 415, endPoint x: 368, endPoint y: 418, distance: 21.9
click at [368, 417] on div "l'art" at bounding box center [394, 424] width 94 height 69
drag, startPoint x: 351, startPoint y: 416, endPoint x: 365, endPoint y: 416, distance: 13.7
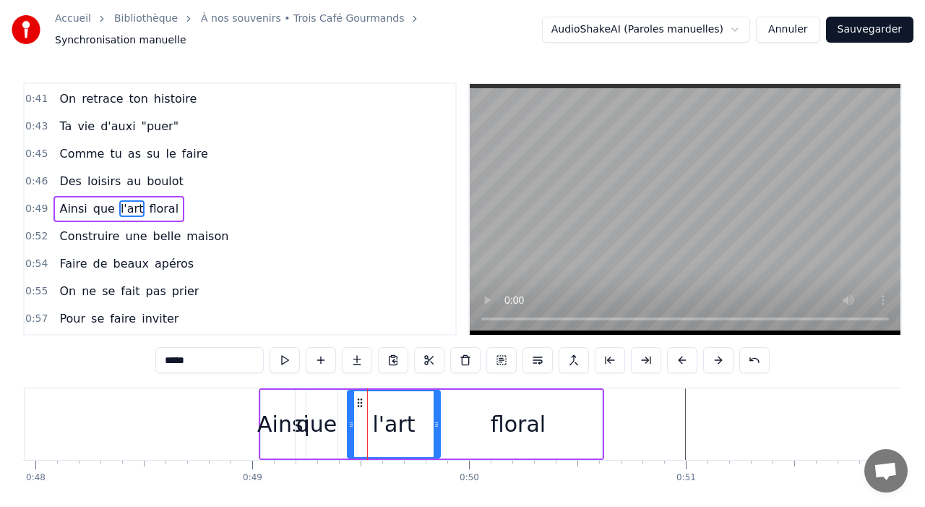
click at [354, 418] on icon at bounding box center [351, 424] width 6 height 12
click at [325, 420] on div "que" at bounding box center [316, 424] width 41 height 33
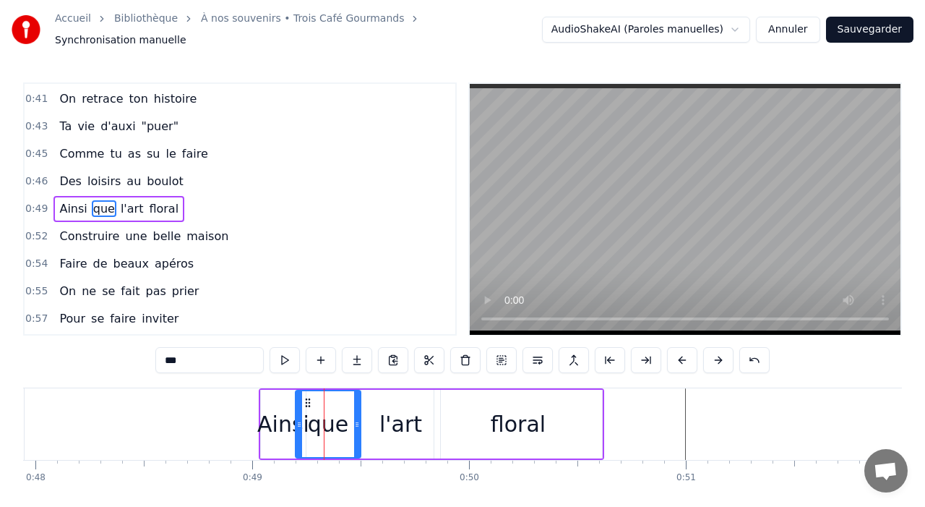
drag, startPoint x: 335, startPoint y: 421, endPoint x: 358, endPoint y: 422, distance: 23.2
click at [358, 422] on icon at bounding box center [357, 424] width 6 height 12
drag, startPoint x: 299, startPoint y: 418, endPoint x: 317, endPoint y: 418, distance: 18.1
click at [317, 418] on icon at bounding box center [317, 424] width 6 height 12
click at [312, 418] on icon at bounding box center [314, 424] width 6 height 12
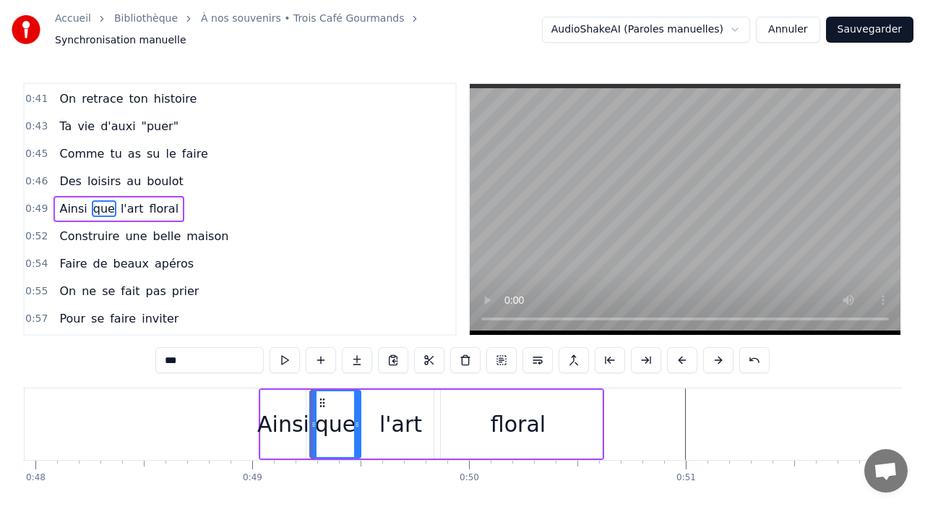
click at [283, 418] on div "Ainsi" at bounding box center [283, 424] width 52 height 33
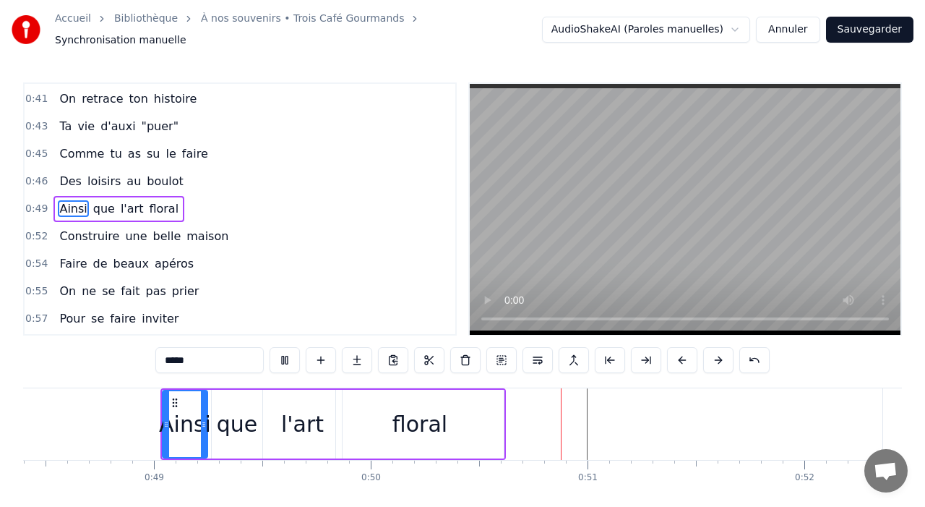
scroll to position [0, 10773]
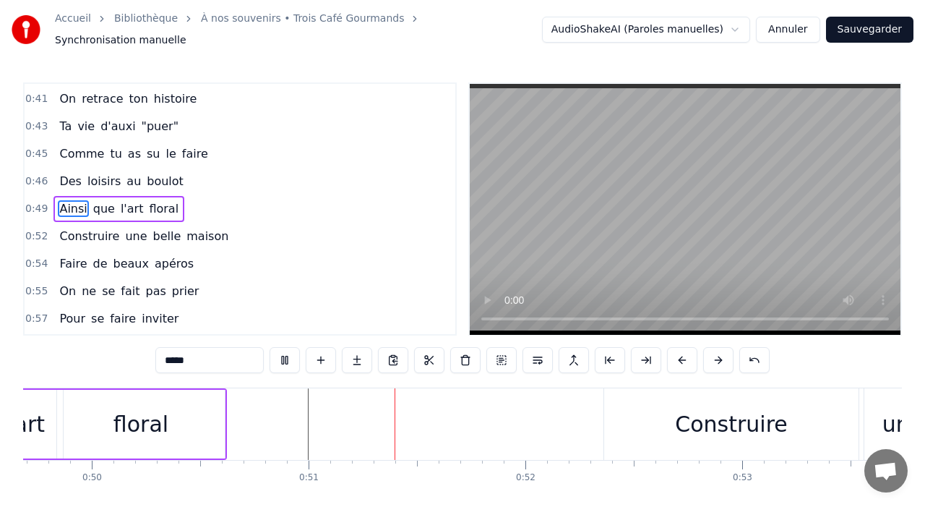
click at [686, 258] on video at bounding box center [685, 209] width 431 height 251
click at [594, 262] on video at bounding box center [685, 209] width 431 height 251
click at [614, 251] on video at bounding box center [685, 209] width 431 height 251
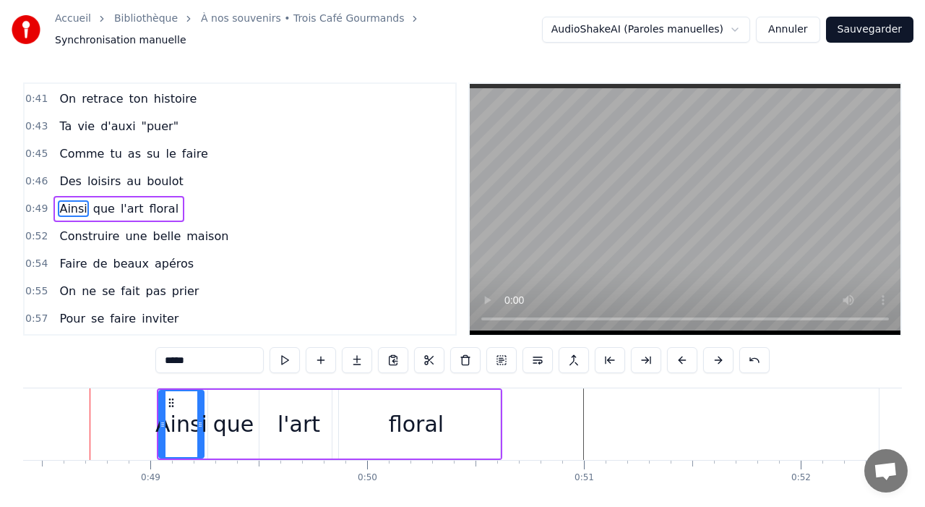
scroll to position [0, 10491]
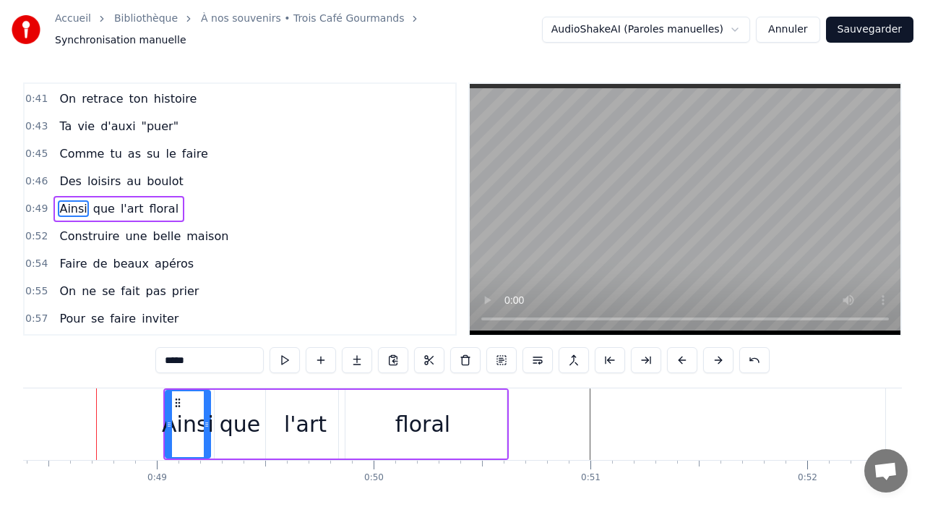
click at [615, 218] on video at bounding box center [685, 209] width 431 height 251
click at [616, 220] on video at bounding box center [685, 209] width 431 height 251
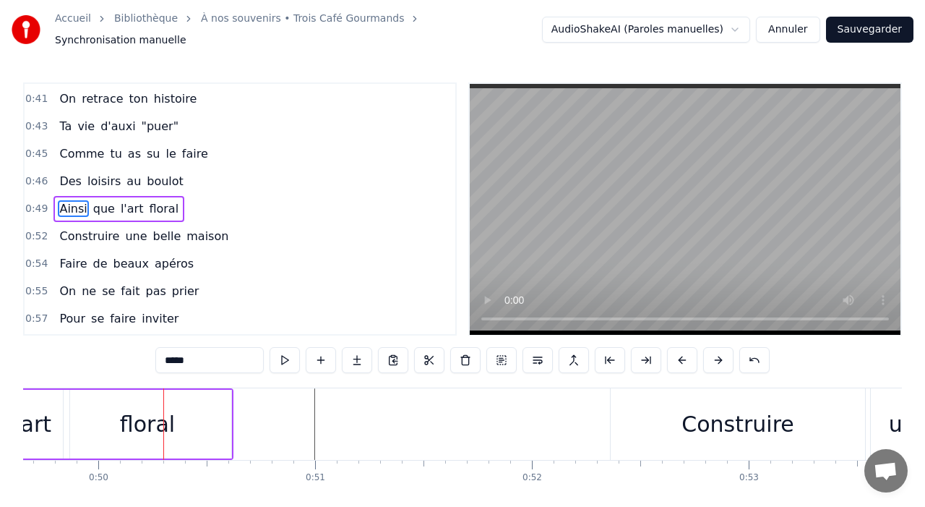
scroll to position [0, 10766]
click at [645, 401] on div "Construire" at bounding box center [738, 424] width 254 height 72
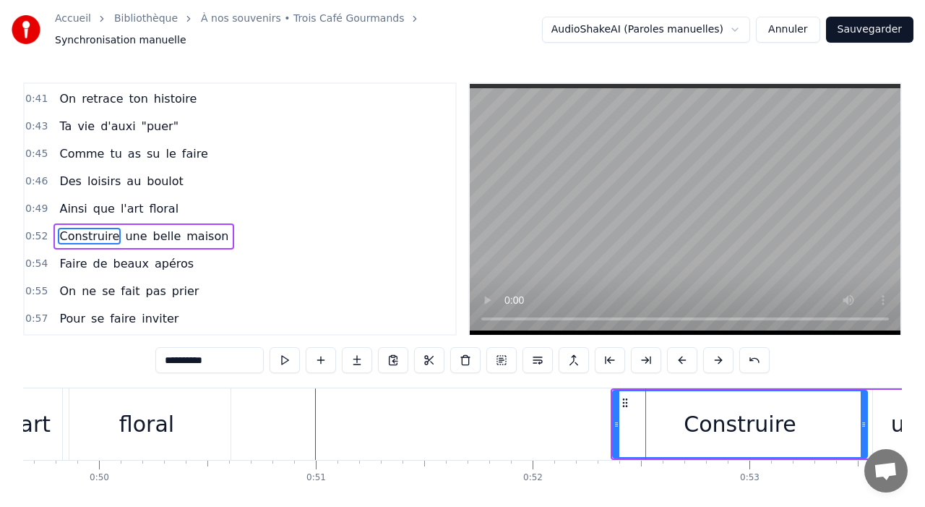
scroll to position [603, 0]
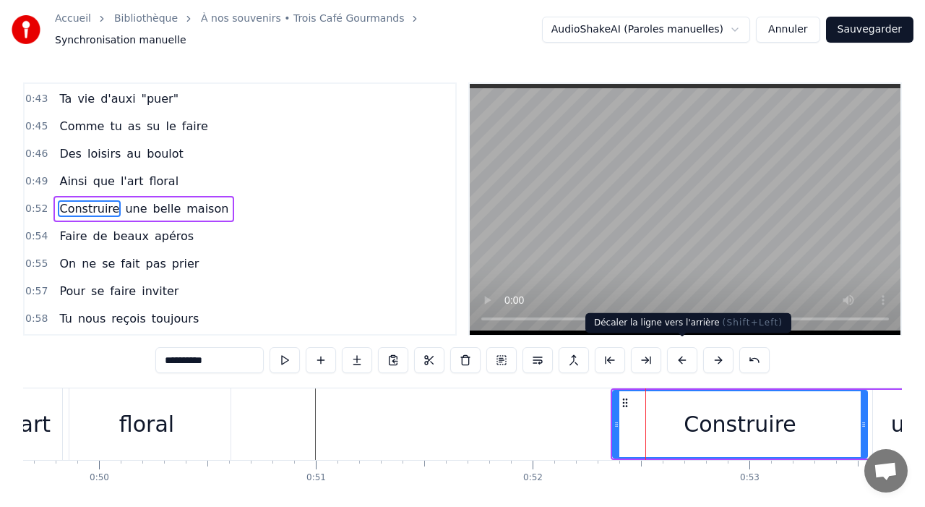
click at [677, 356] on button at bounding box center [682, 360] width 30 height 26
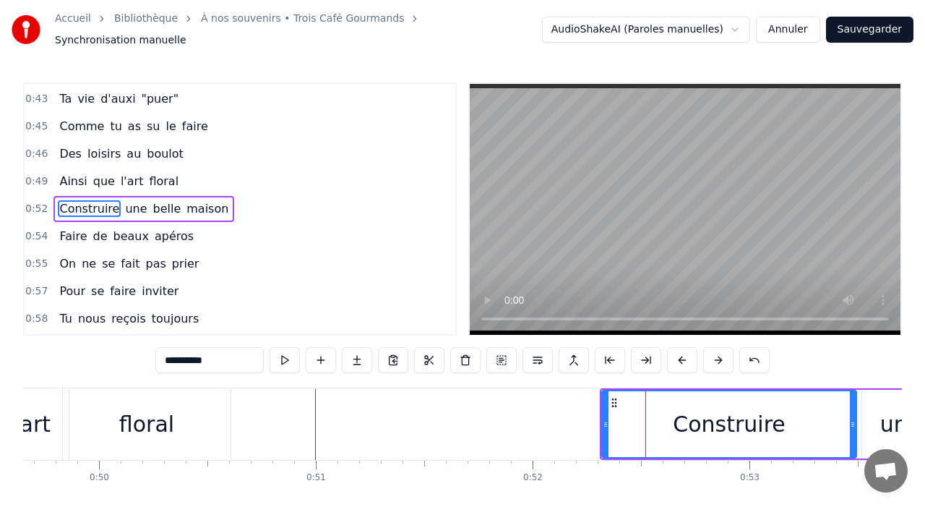
click at [677, 356] on button at bounding box center [682, 360] width 30 height 26
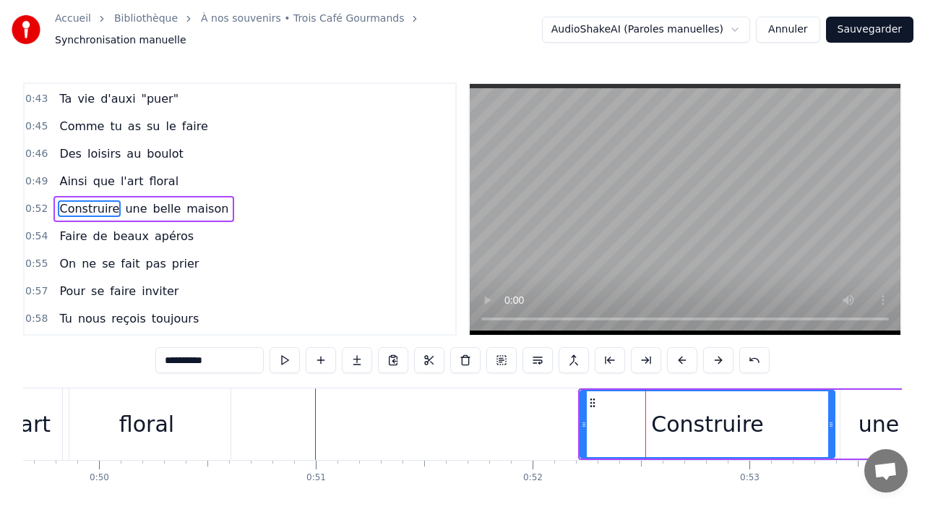
click at [677, 356] on button at bounding box center [682, 360] width 30 height 26
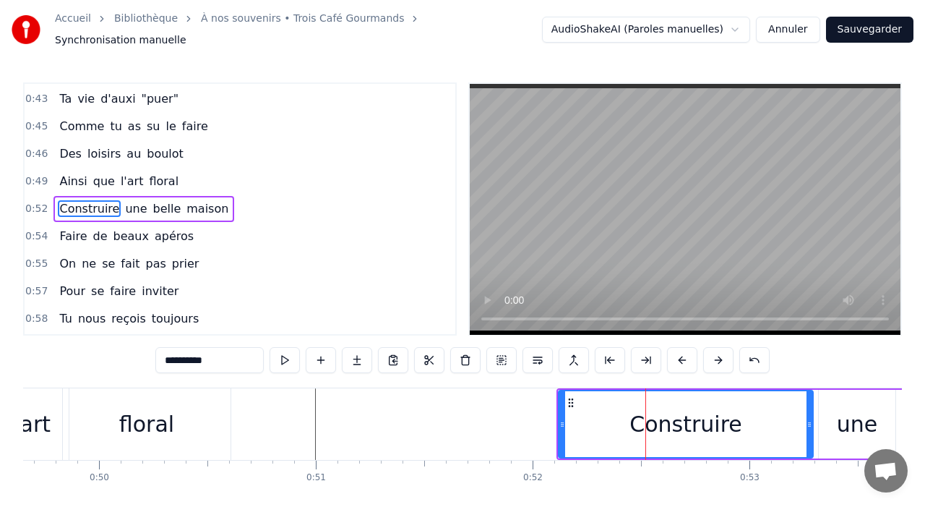
click at [677, 356] on button at bounding box center [682, 360] width 30 height 26
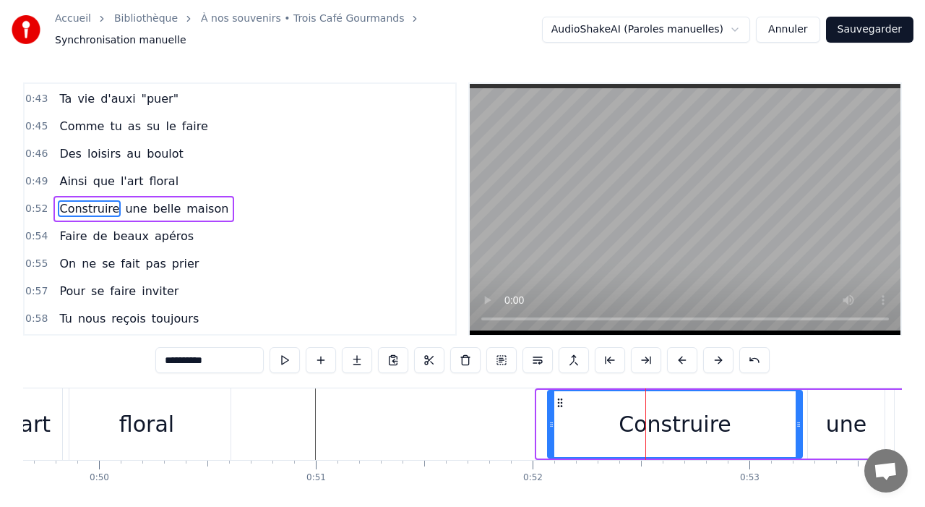
click at [677, 356] on button at bounding box center [682, 360] width 30 height 26
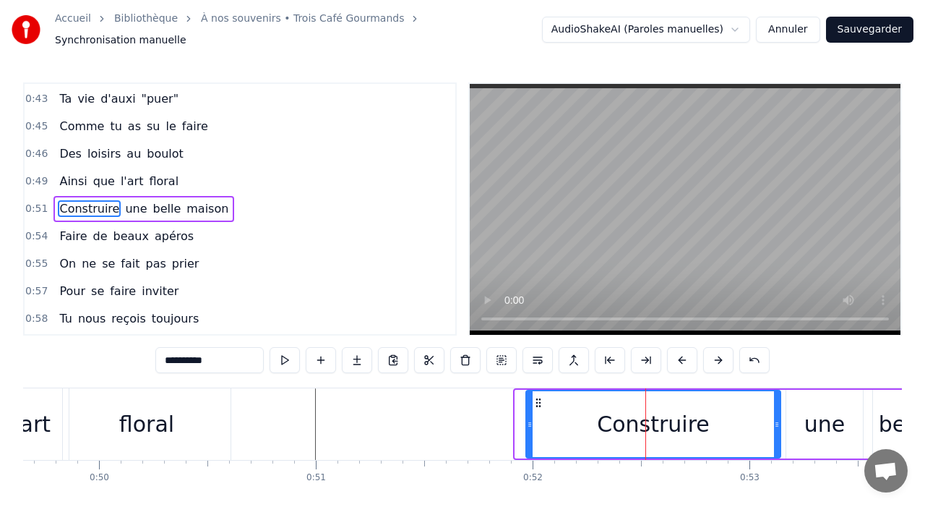
click at [677, 356] on button at bounding box center [682, 360] width 30 height 26
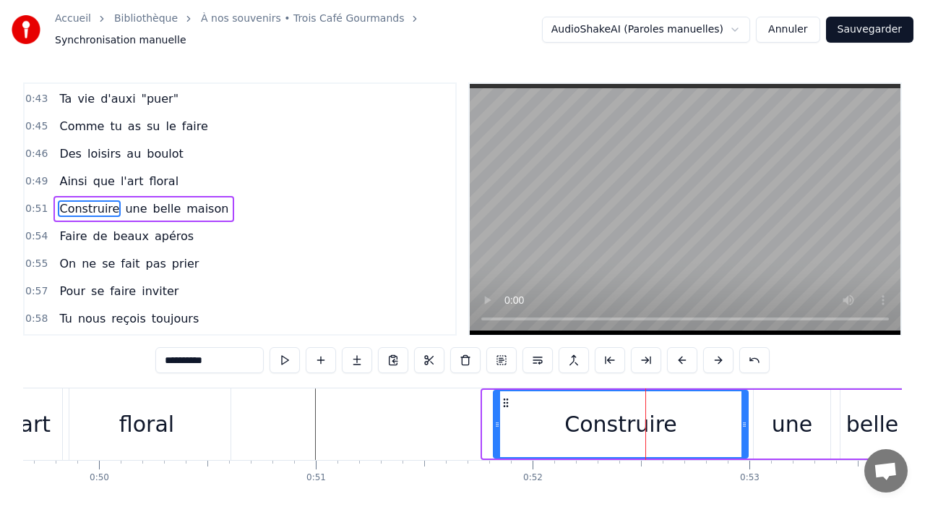
click at [677, 356] on button at bounding box center [682, 360] width 30 height 26
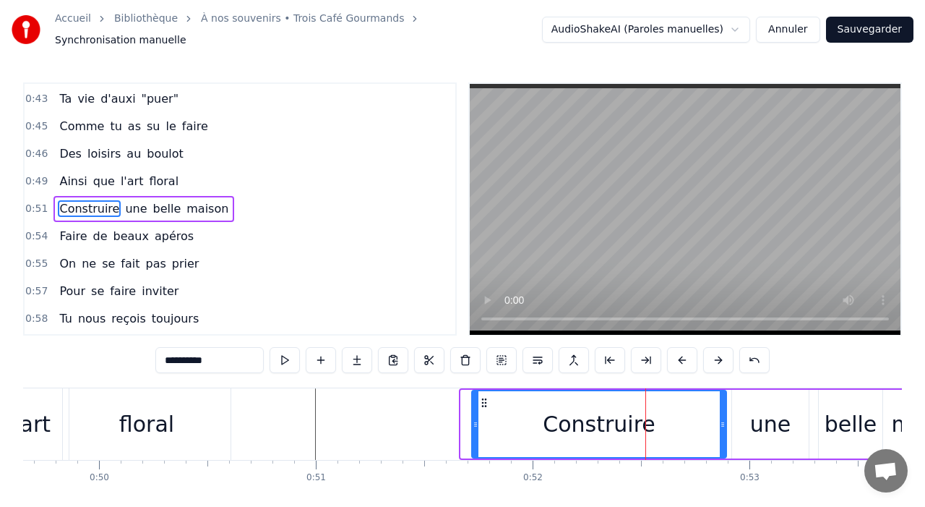
click at [677, 356] on button at bounding box center [682, 360] width 30 height 26
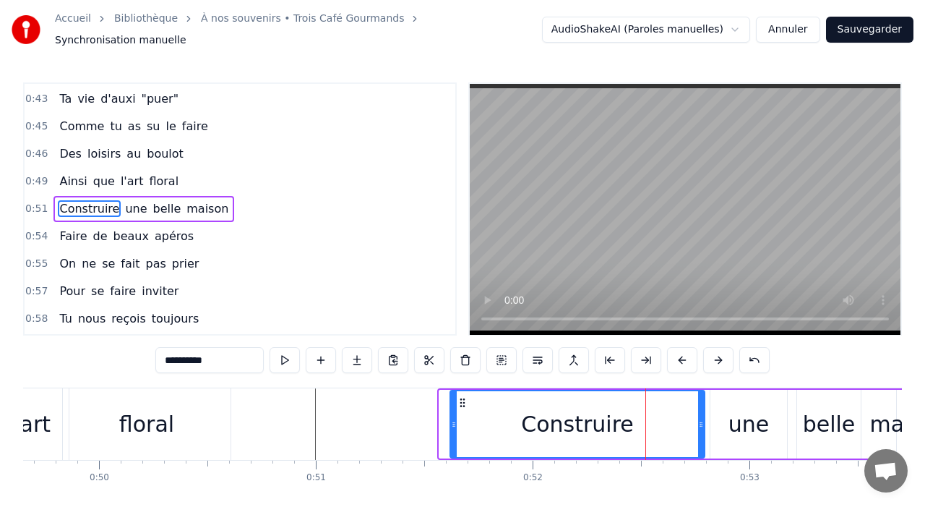
click at [677, 356] on button at bounding box center [682, 360] width 30 height 26
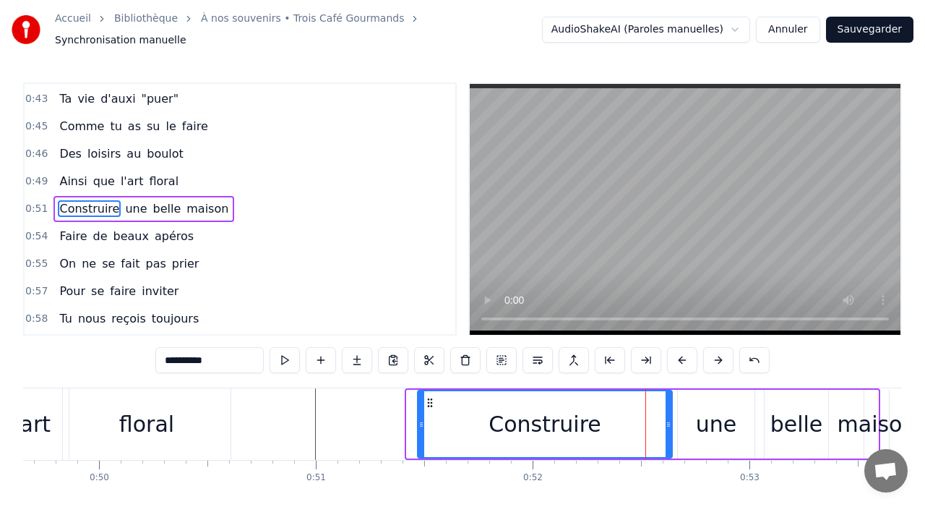
click at [677, 356] on button at bounding box center [682, 360] width 30 height 26
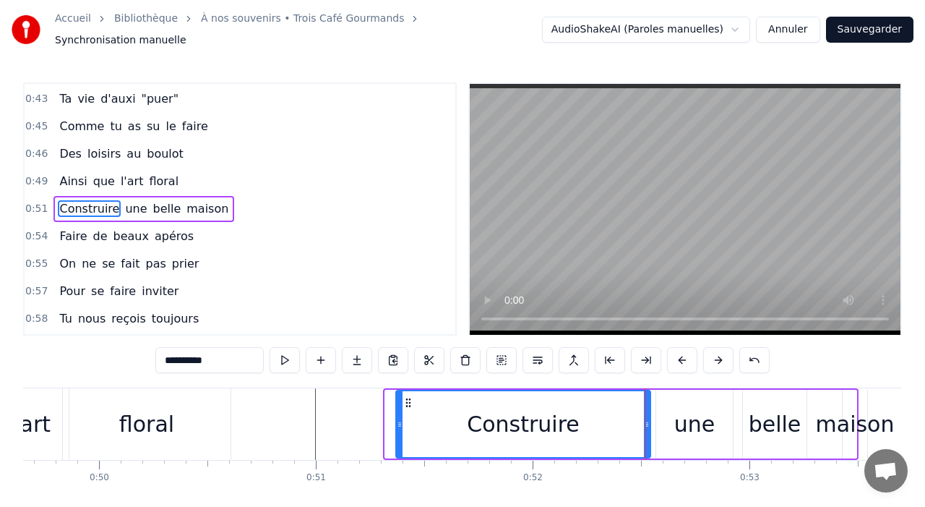
click at [677, 356] on button at bounding box center [682, 360] width 30 height 26
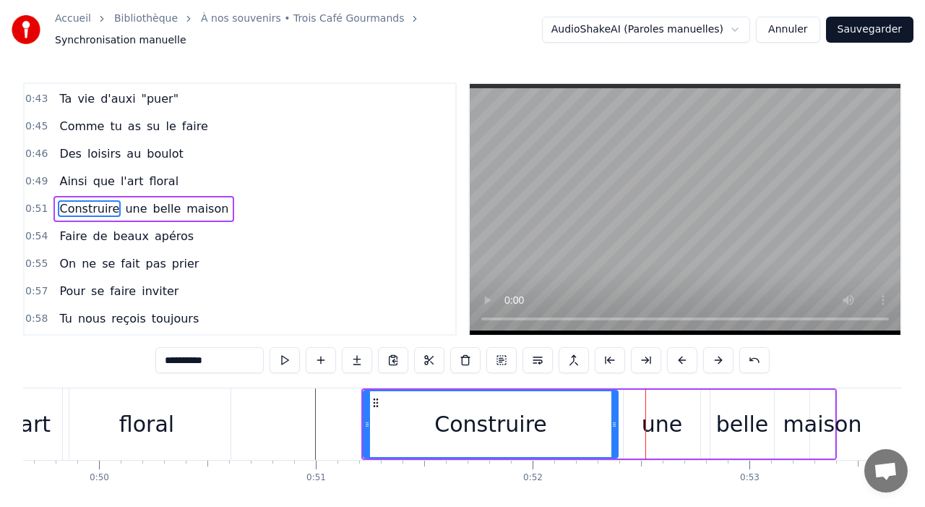
click at [677, 356] on button at bounding box center [682, 360] width 30 height 26
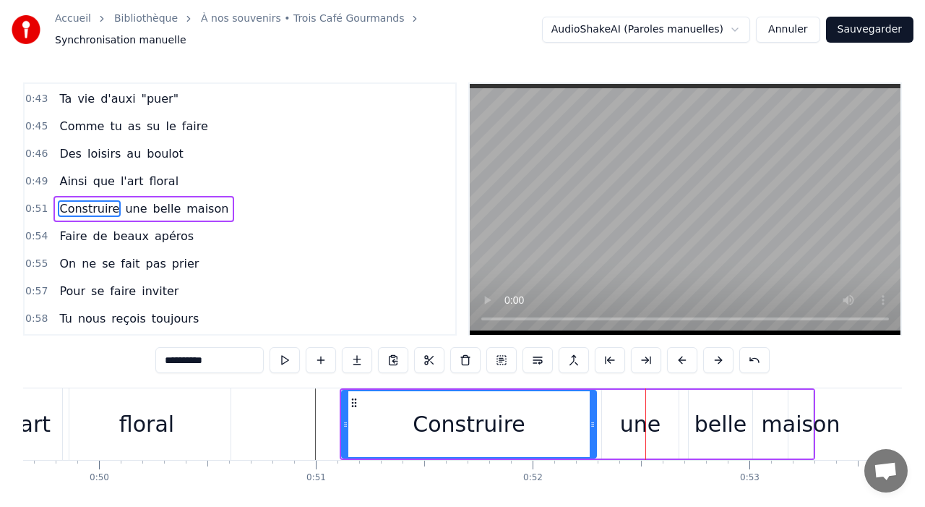
click at [677, 356] on button at bounding box center [682, 360] width 30 height 26
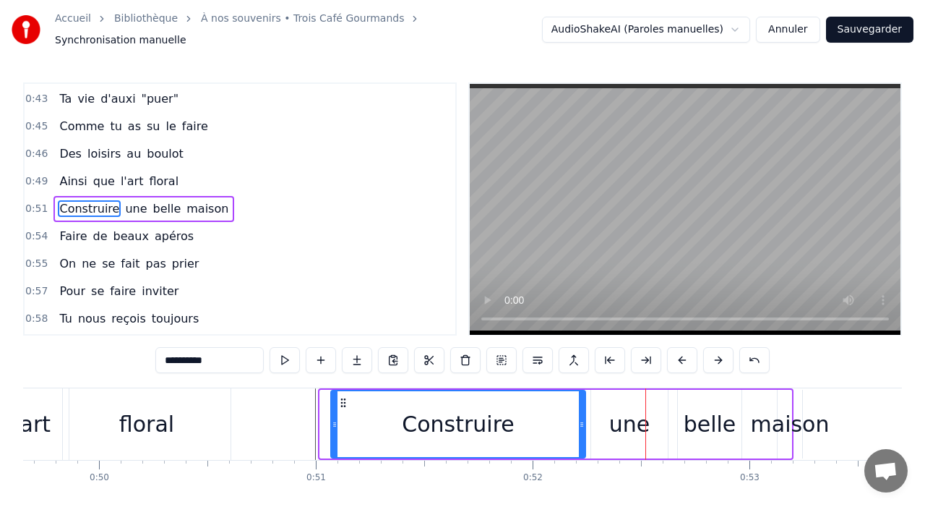
click at [677, 356] on button at bounding box center [682, 360] width 30 height 26
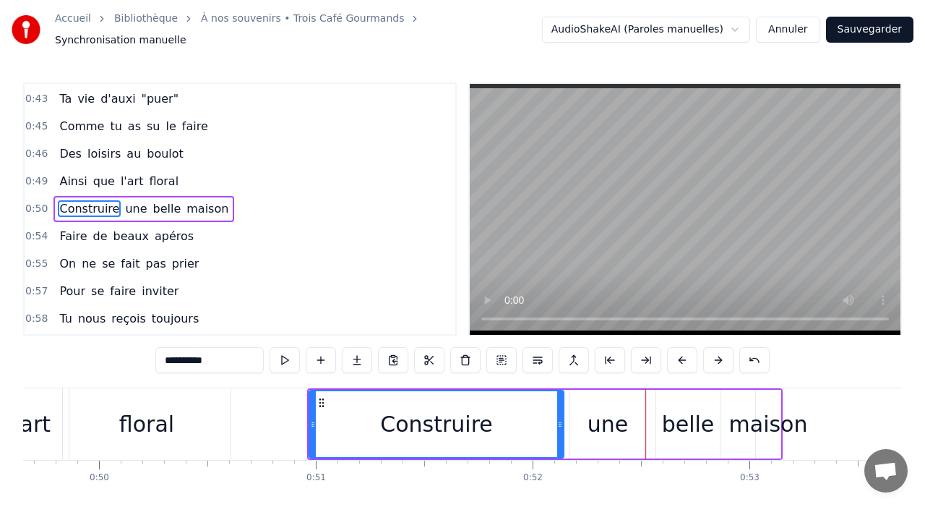
click at [677, 356] on button at bounding box center [682, 360] width 30 height 26
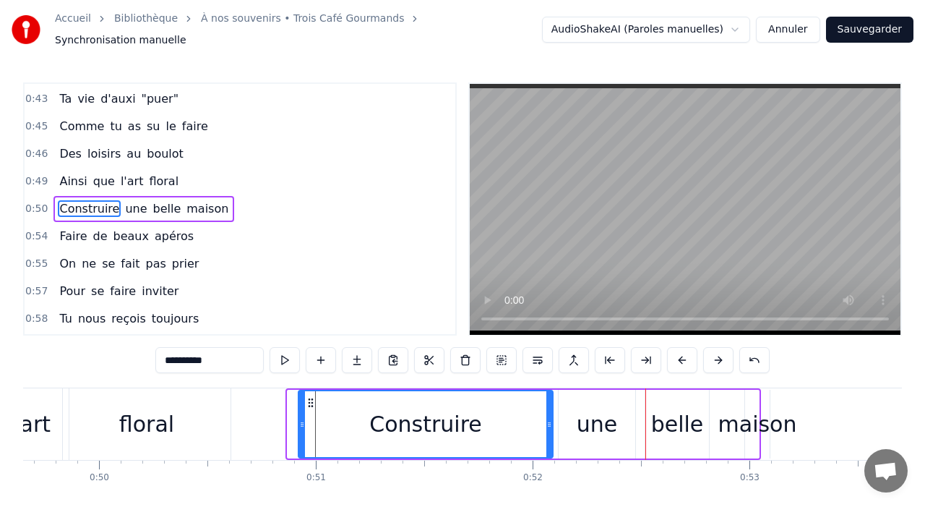
click at [677, 356] on button at bounding box center [682, 360] width 30 height 26
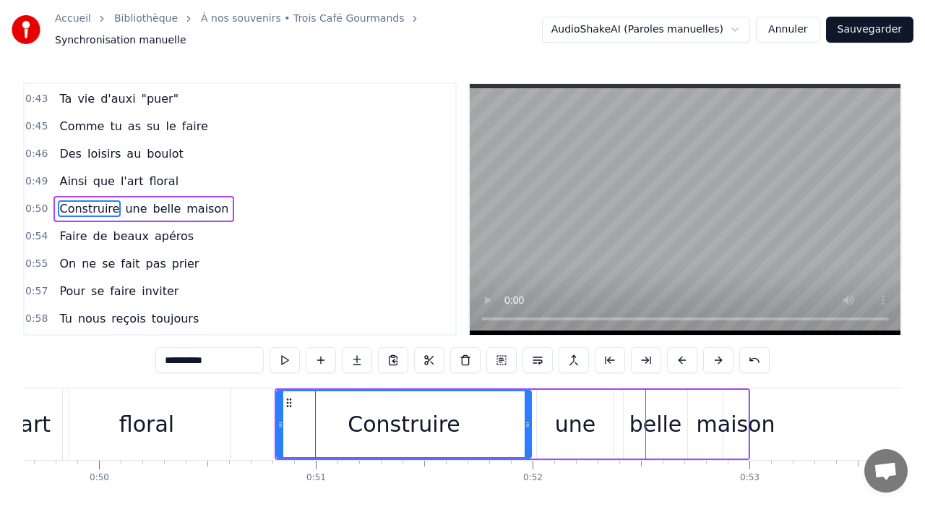
click at [677, 356] on button at bounding box center [682, 360] width 30 height 26
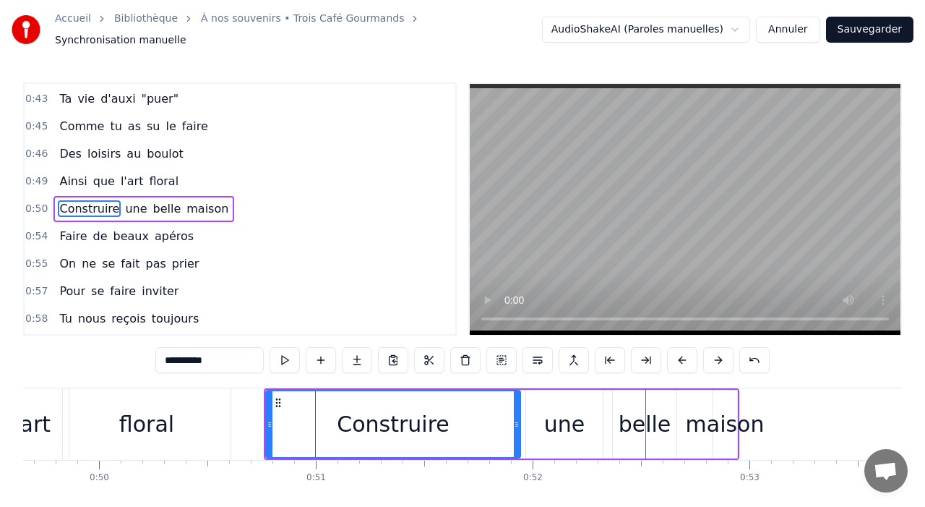
click at [677, 356] on button at bounding box center [682, 360] width 30 height 26
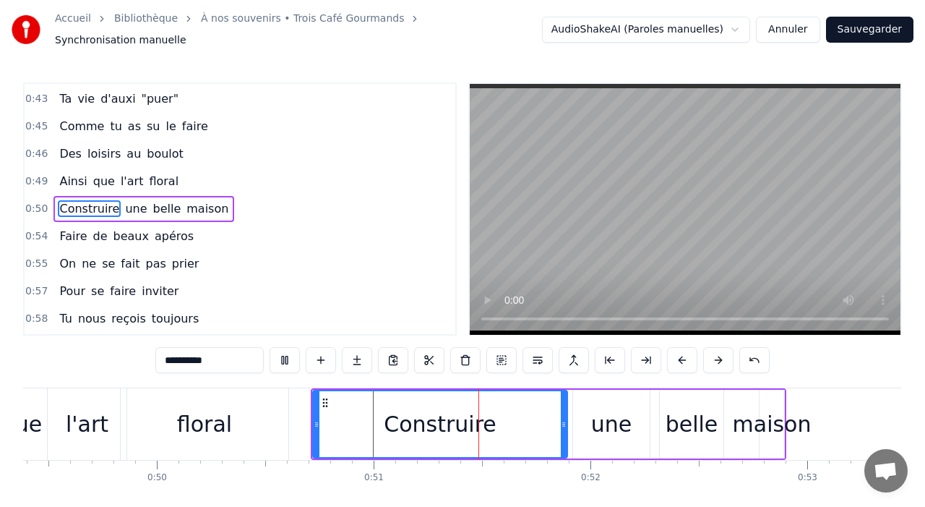
scroll to position [0, 10950]
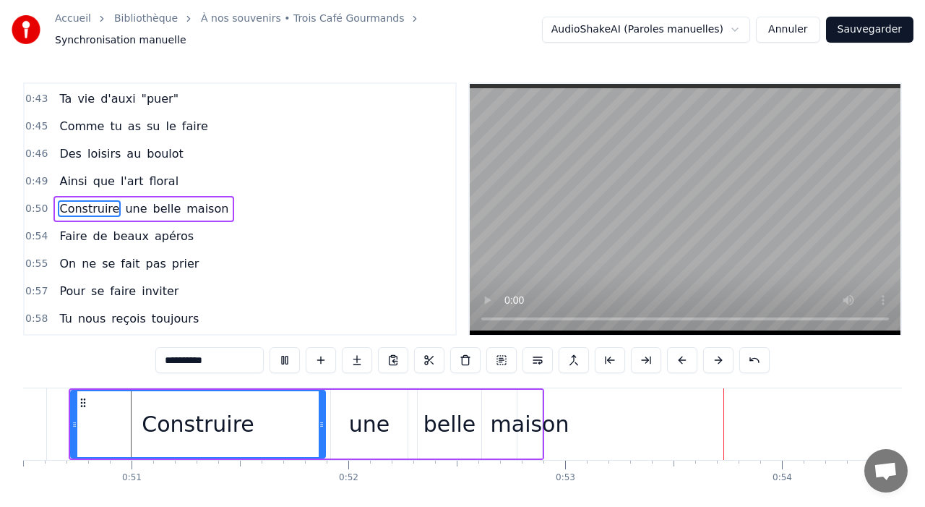
click at [558, 241] on video at bounding box center [685, 209] width 431 height 251
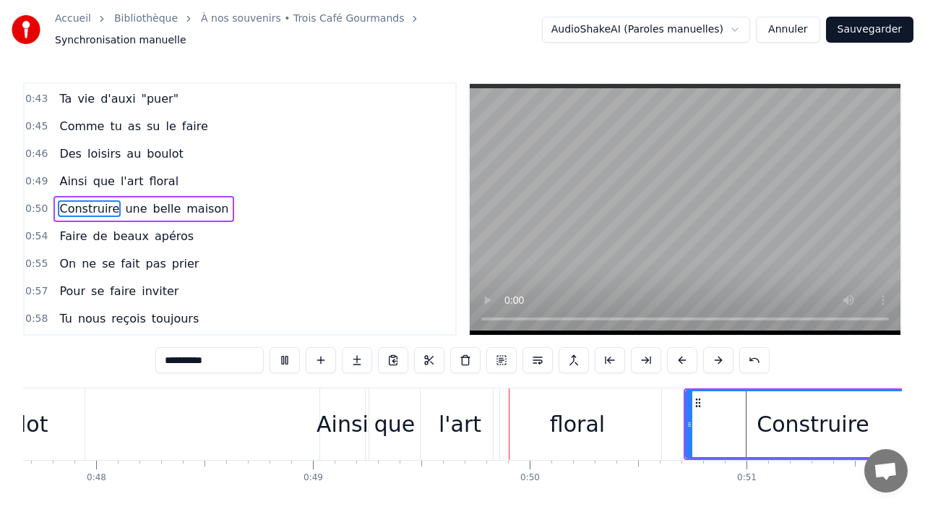
scroll to position [0, 10615]
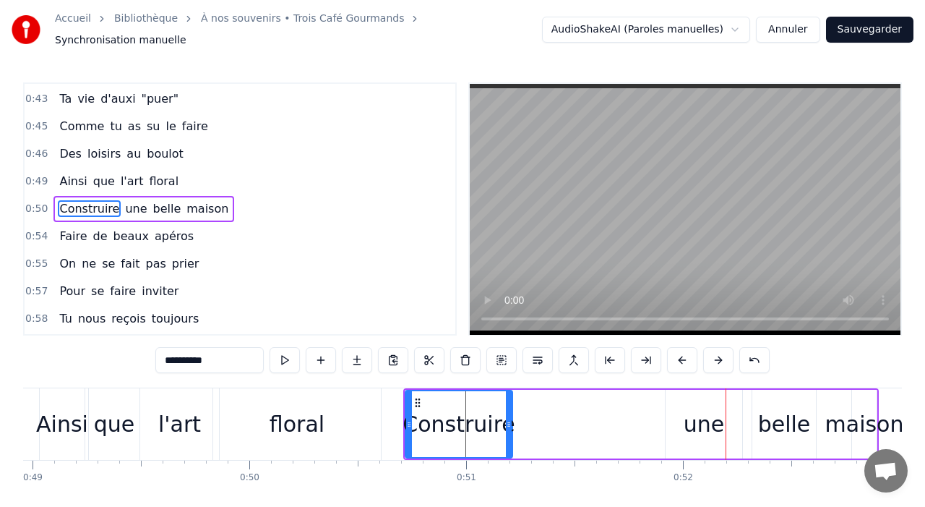
drag, startPoint x: 656, startPoint y: 421, endPoint x: 510, endPoint y: 408, distance: 146.6
click at [510, 408] on div at bounding box center [509, 424] width 6 height 66
click at [714, 426] on div "une" at bounding box center [704, 424] width 40 height 33
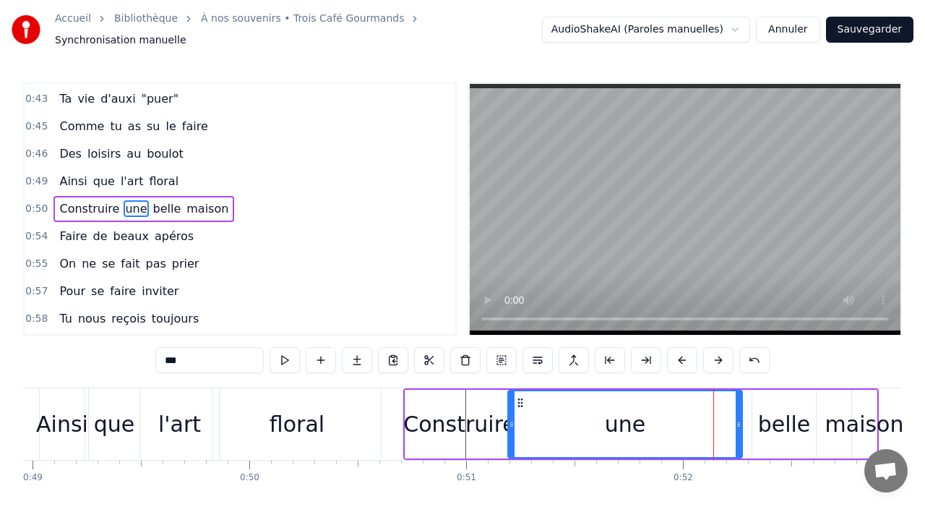
drag, startPoint x: 669, startPoint y: 416, endPoint x: 504, endPoint y: 418, distance: 164.8
click at [509, 418] on icon at bounding box center [512, 424] width 6 height 12
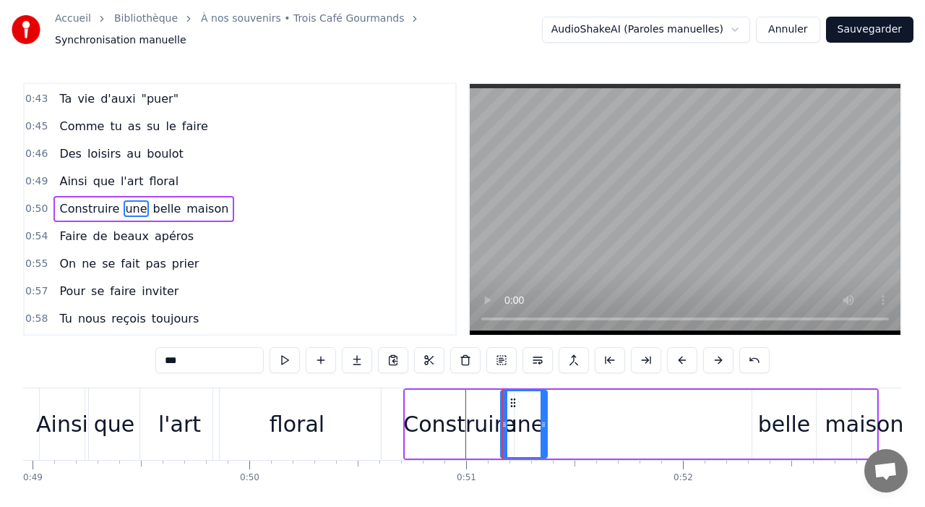
drag, startPoint x: 741, startPoint y: 423, endPoint x: 545, endPoint y: 414, distance: 196.1
click at [545, 416] on div at bounding box center [544, 424] width 6 height 66
click at [796, 415] on div "belle" at bounding box center [784, 424] width 53 height 33
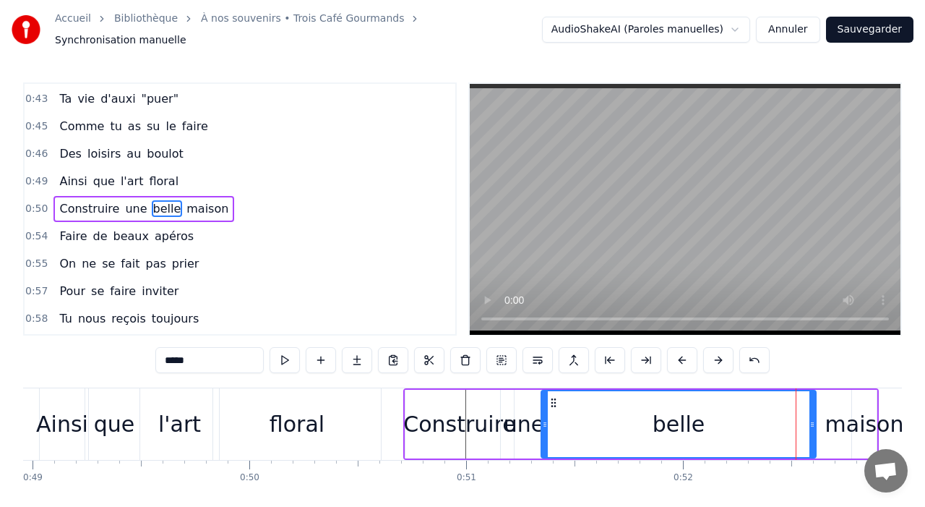
drag, startPoint x: 756, startPoint y: 416, endPoint x: 546, endPoint y: 414, distance: 209.6
click at [545, 418] on icon at bounding box center [545, 424] width 6 height 12
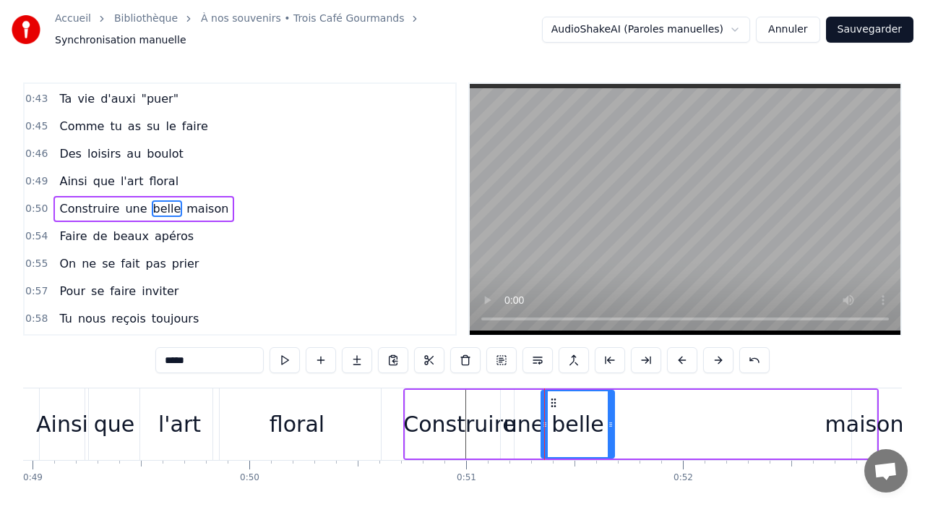
drag, startPoint x: 811, startPoint y: 426, endPoint x: 611, endPoint y: 413, distance: 200.6
click at [608, 413] on div at bounding box center [611, 424] width 6 height 66
click at [861, 422] on div "maison" at bounding box center [864, 424] width 79 height 33
type input "******"
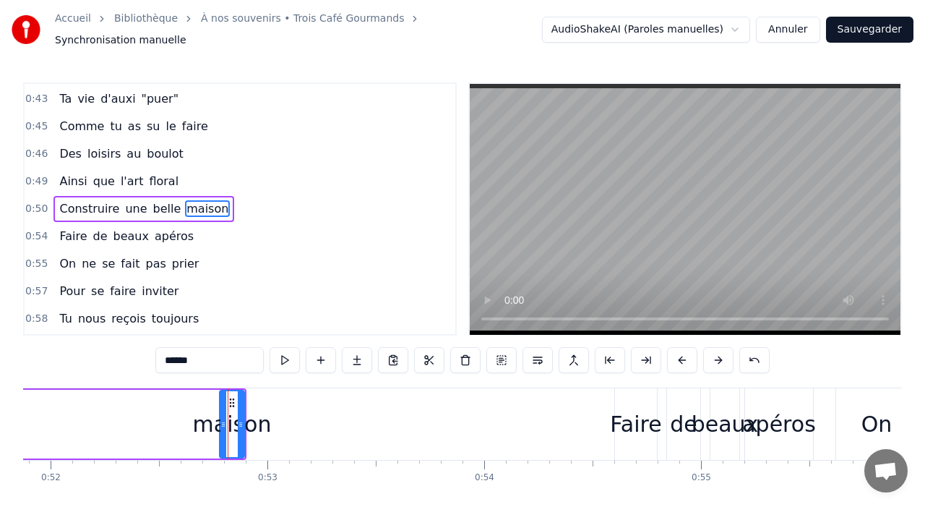
scroll to position [0, 11145]
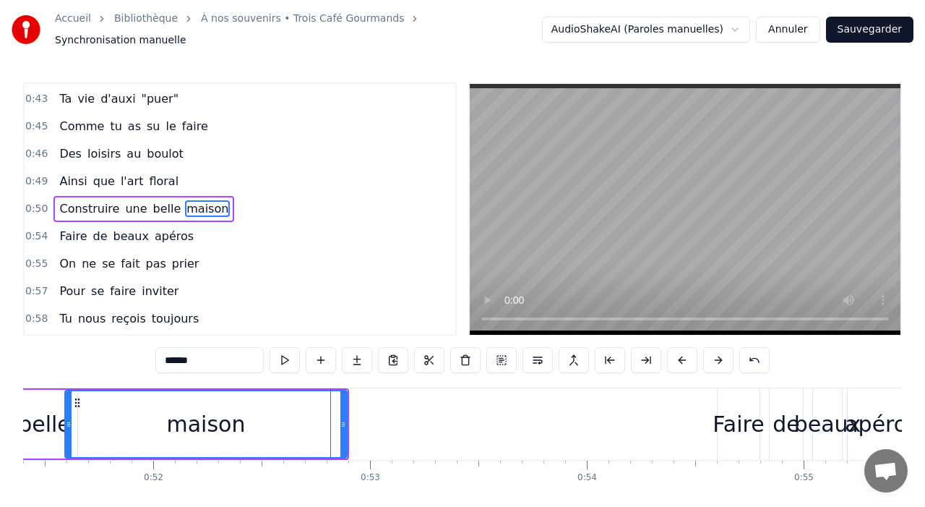
drag, startPoint x: 324, startPoint y: 424, endPoint x: 68, endPoint y: 408, distance: 256.4
click at [68, 408] on div at bounding box center [69, 424] width 6 height 66
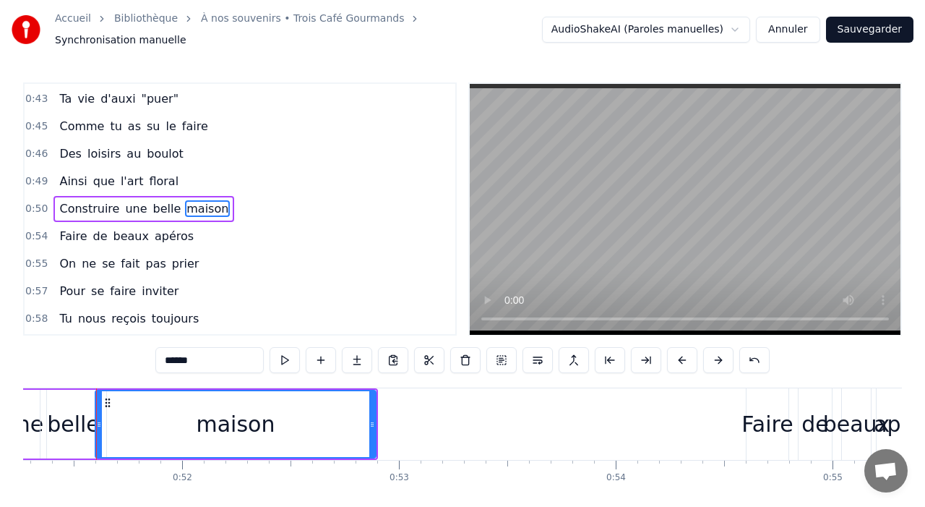
drag, startPoint x: 374, startPoint y: 423, endPoint x: 291, endPoint y: 411, distance: 84.6
click at [254, 409] on div "maison" at bounding box center [236, 424] width 282 height 69
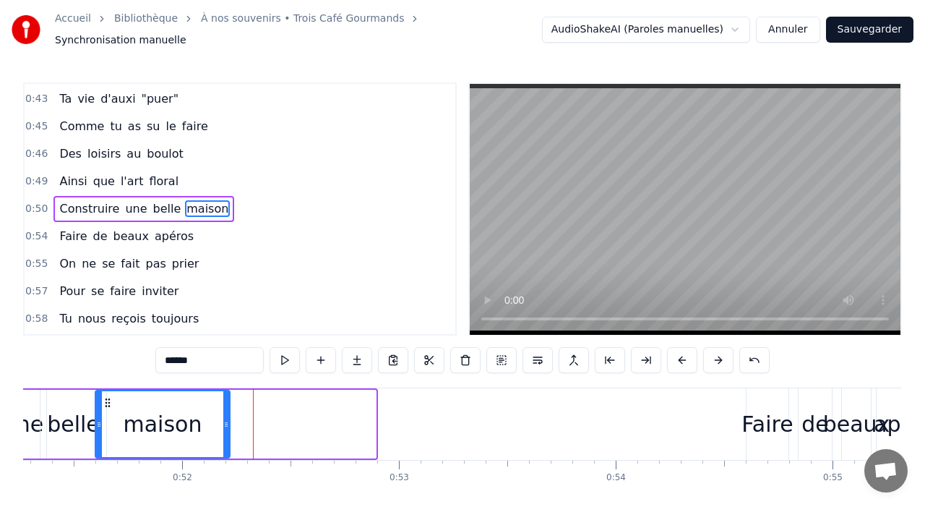
drag, startPoint x: 370, startPoint y: 421, endPoint x: 224, endPoint y: 413, distance: 146.2
click at [224, 418] on icon at bounding box center [226, 424] width 6 height 12
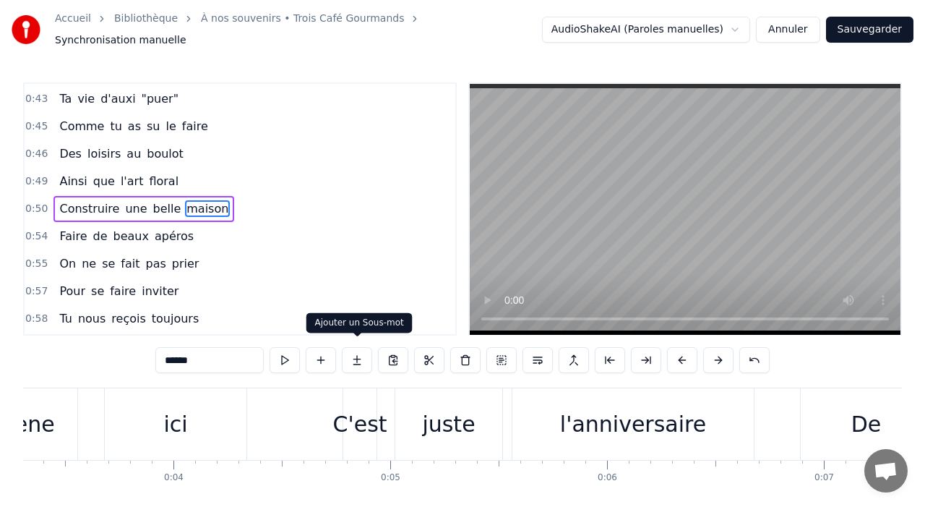
scroll to position [0, 0]
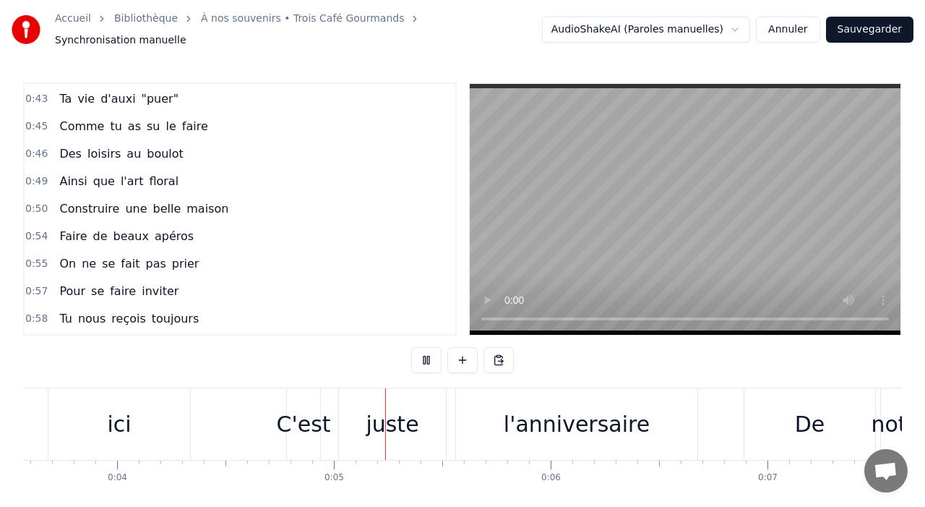
scroll to position [0, 844]
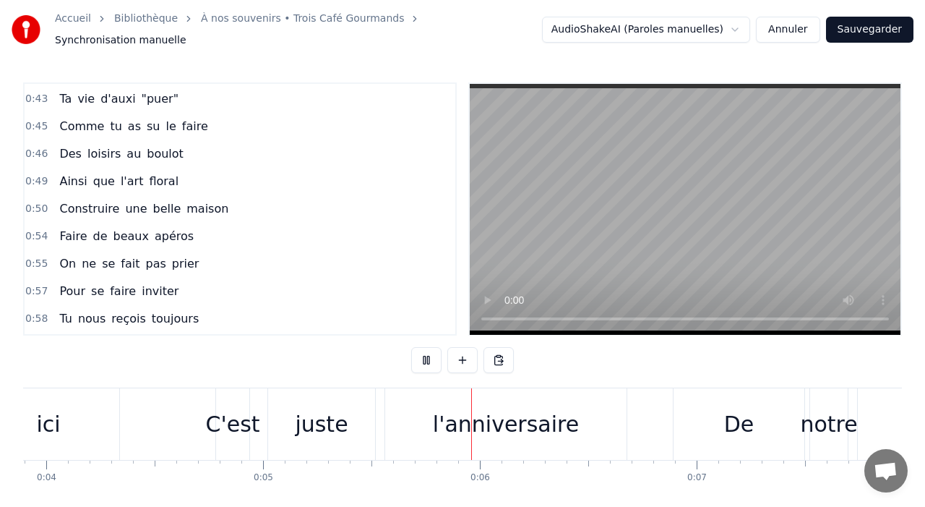
click at [492, 230] on video at bounding box center [685, 209] width 431 height 251
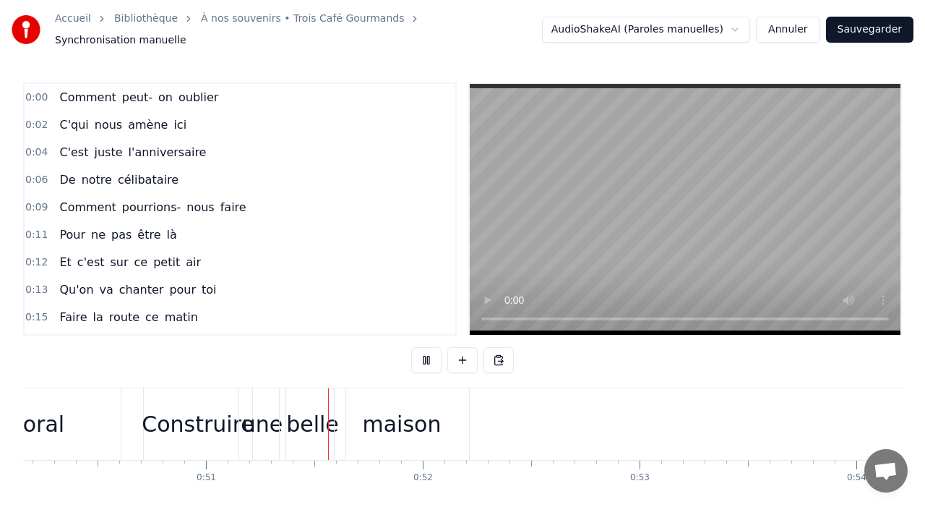
scroll to position [0, 10935]
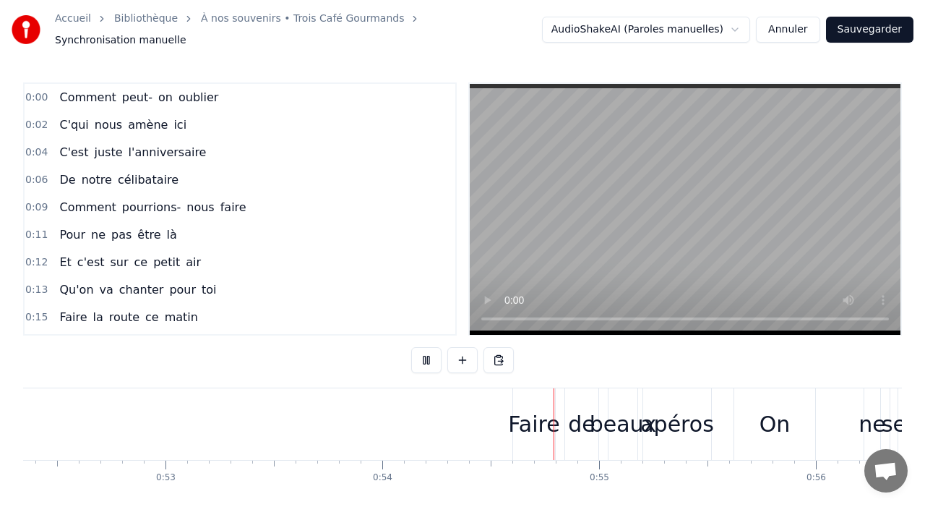
click at [555, 248] on video at bounding box center [685, 209] width 431 height 251
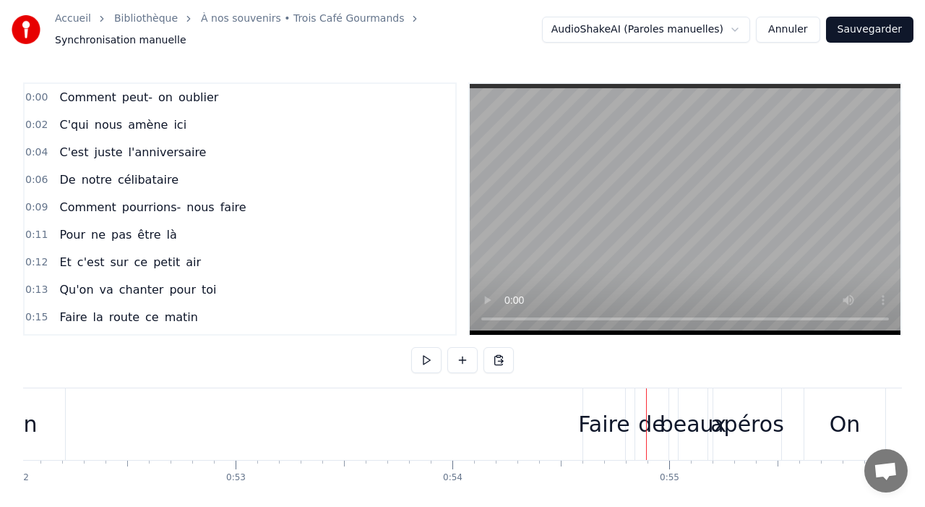
scroll to position [0, 11267]
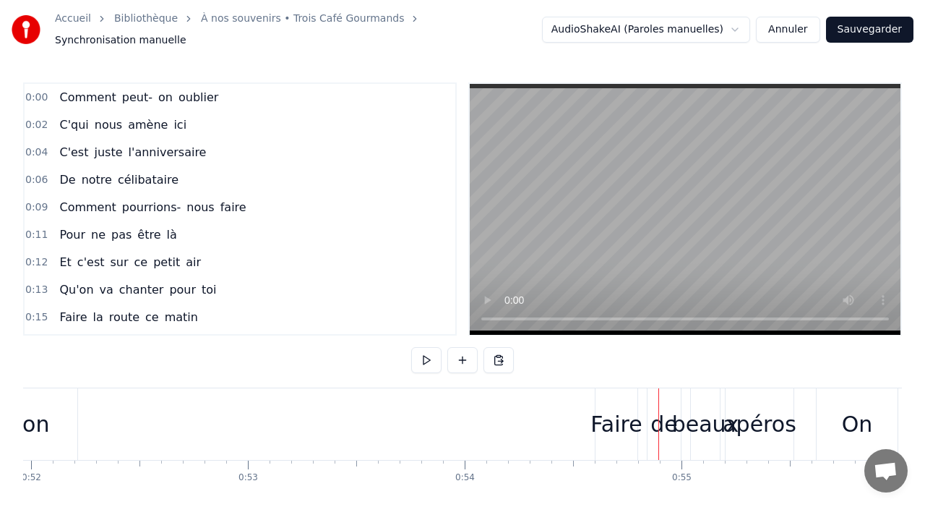
click at [604, 400] on div "Faire" at bounding box center [617, 424] width 42 height 72
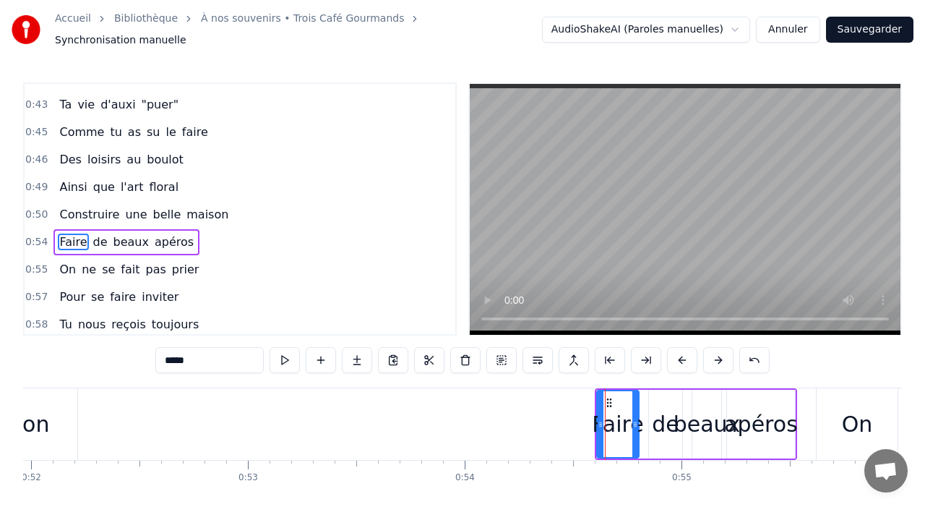
scroll to position [630, 0]
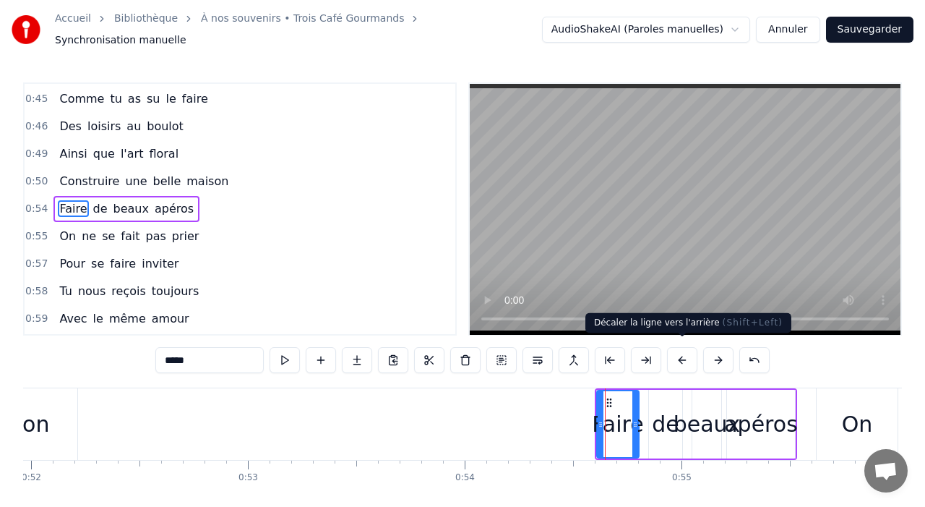
click at [684, 358] on button at bounding box center [682, 360] width 30 height 26
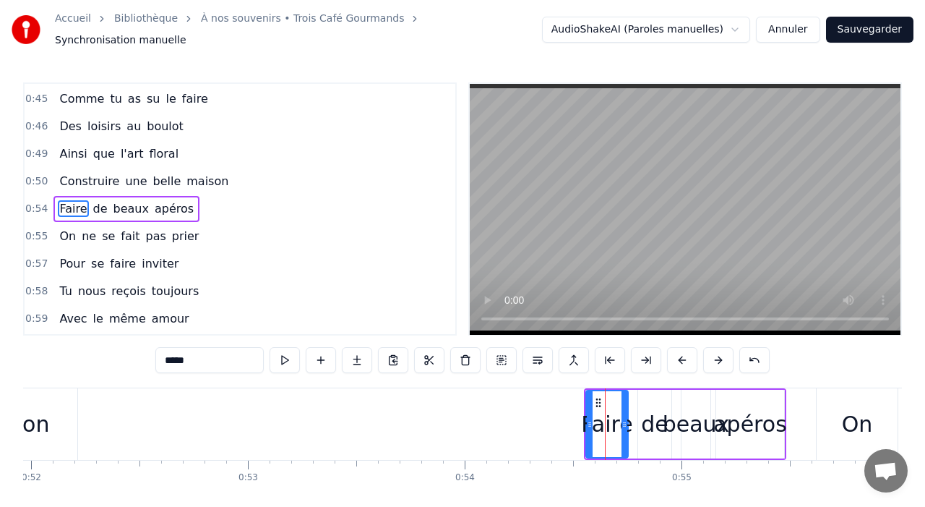
click at [684, 358] on button at bounding box center [682, 360] width 30 height 26
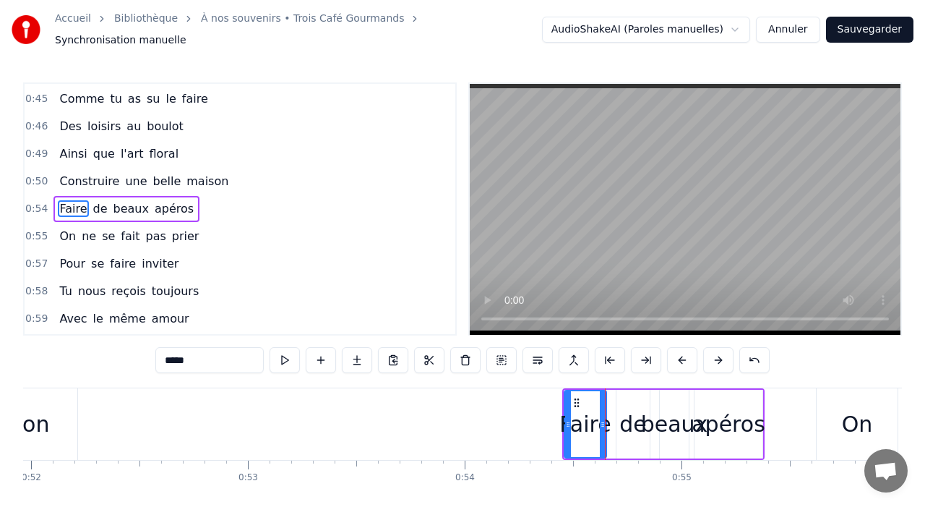
click at [684, 358] on button at bounding box center [682, 360] width 30 height 26
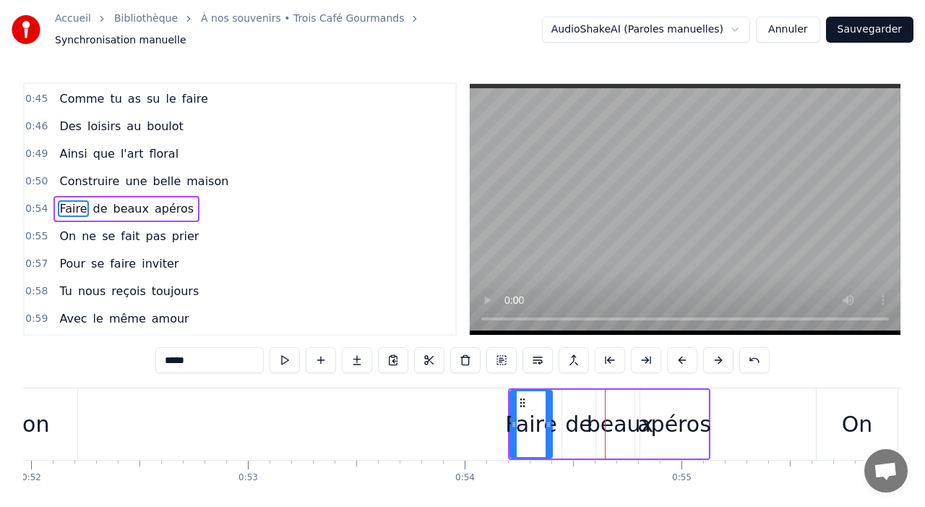
click at [683, 356] on button at bounding box center [682, 360] width 30 height 26
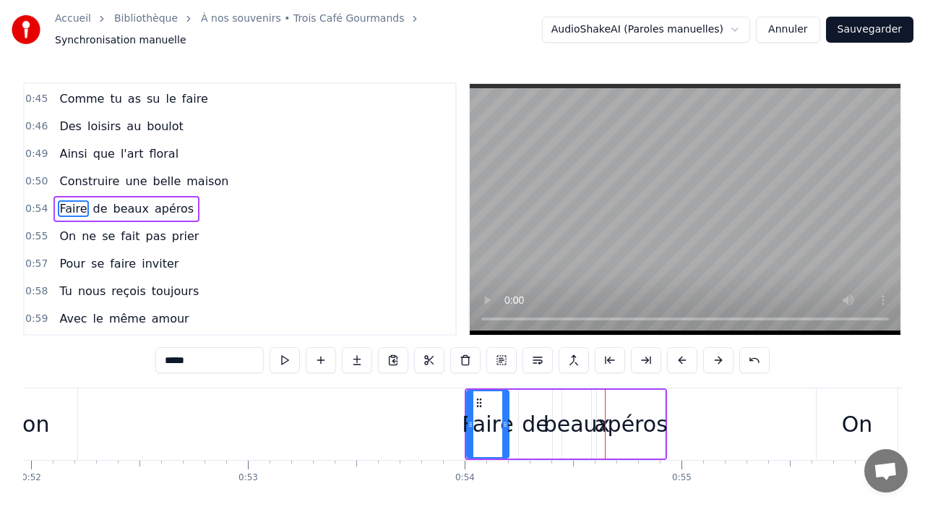
click at [683, 356] on button at bounding box center [682, 360] width 30 height 26
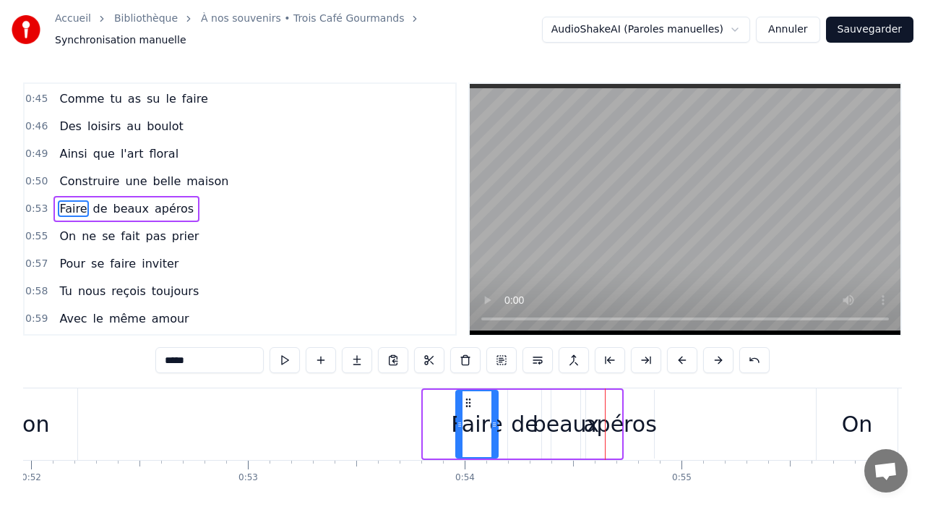
click at [683, 356] on button at bounding box center [682, 360] width 30 height 26
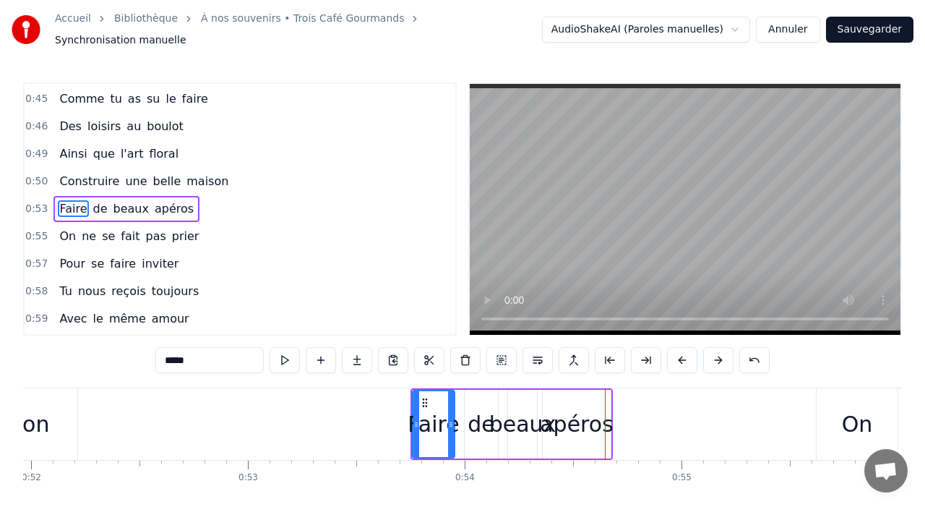
click at [683, 356] on button at bounding box center [682, 360] width 30 height 26
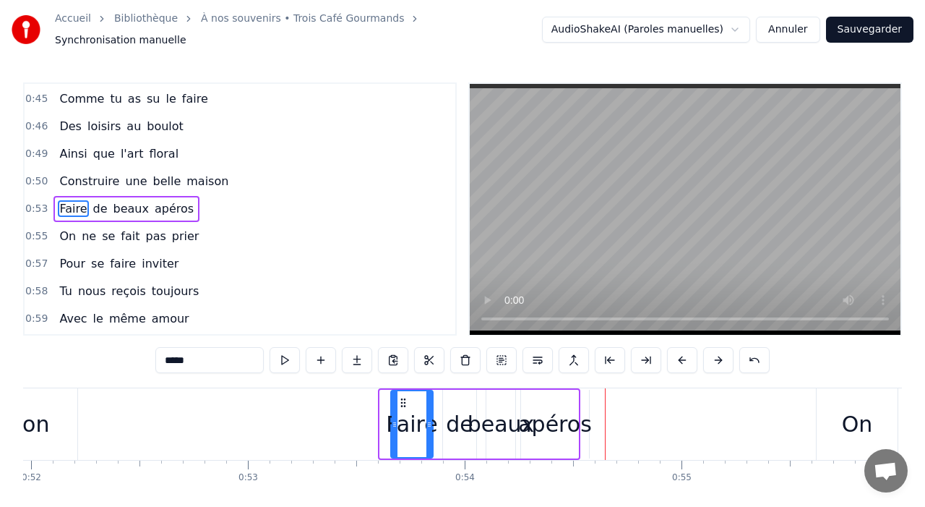
click at [683, 356] on button at bounding box center [682, 360] width 30 height 26
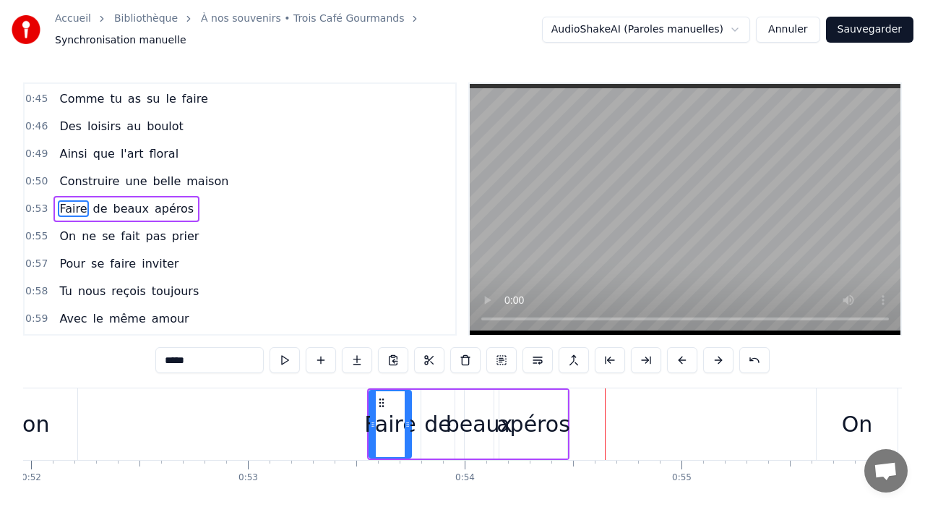
click at [683, 356] on button at bounding box center [682, 360] width 30 height 26
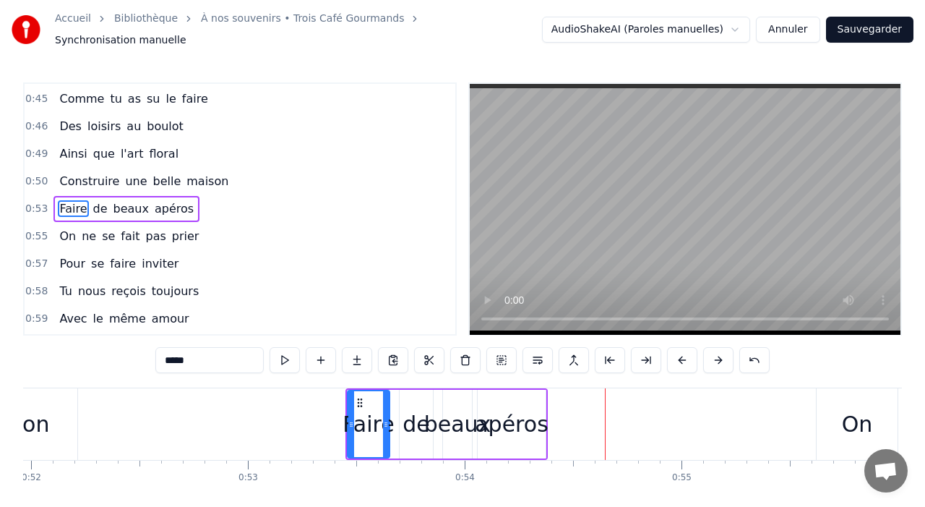
click at [683, 356] on button at bounding box center [682, 360] width 30 height 26
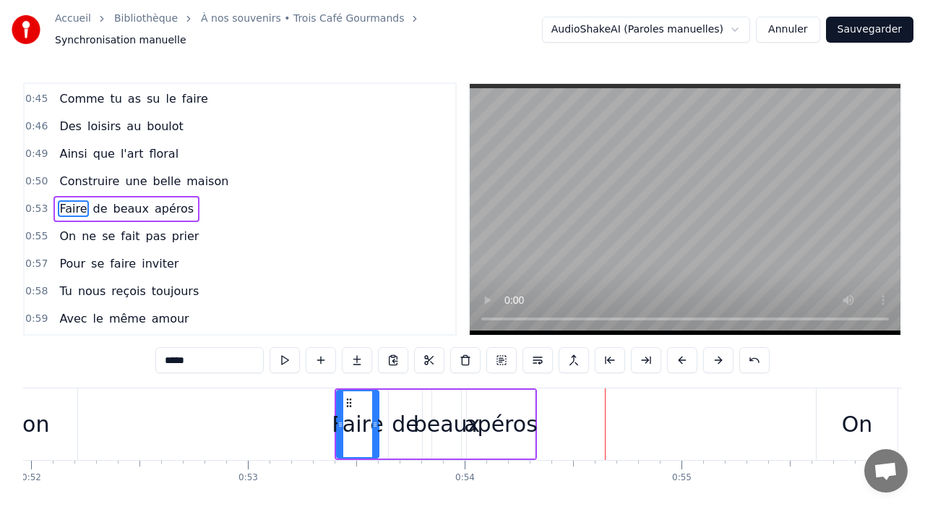
click at [683, 356] on button at bounding box center [682, 360] width 30 height 26
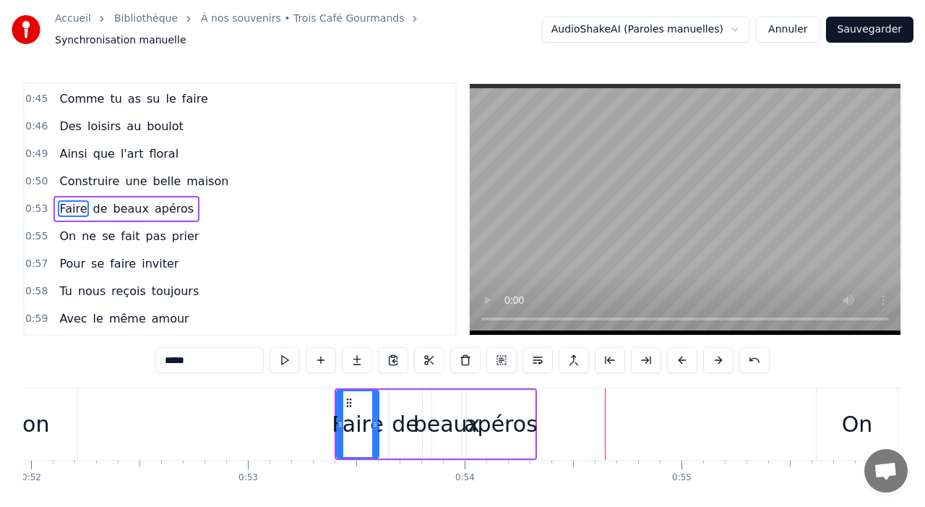
click at [683, 356] on button at bounding box center [682, 360] width 30 height 26
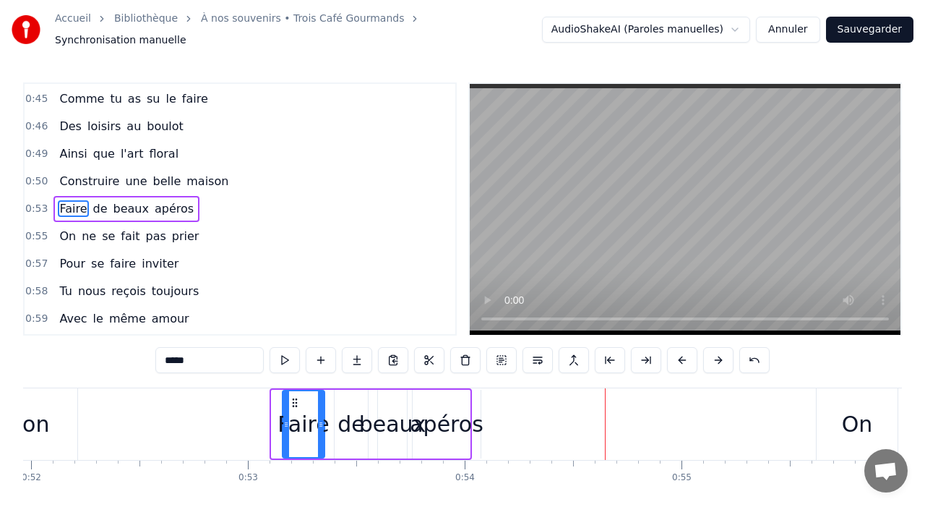
click at [683, 356] on button at bounding box center [682, 360] width 30 height 26
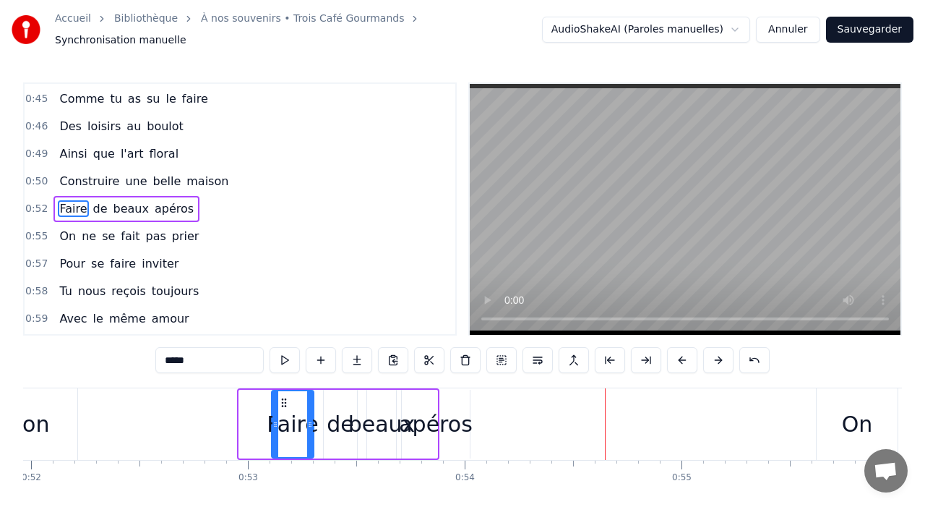
click at [683, 356] on button at bounding box center [682, 360] width 30 height 26
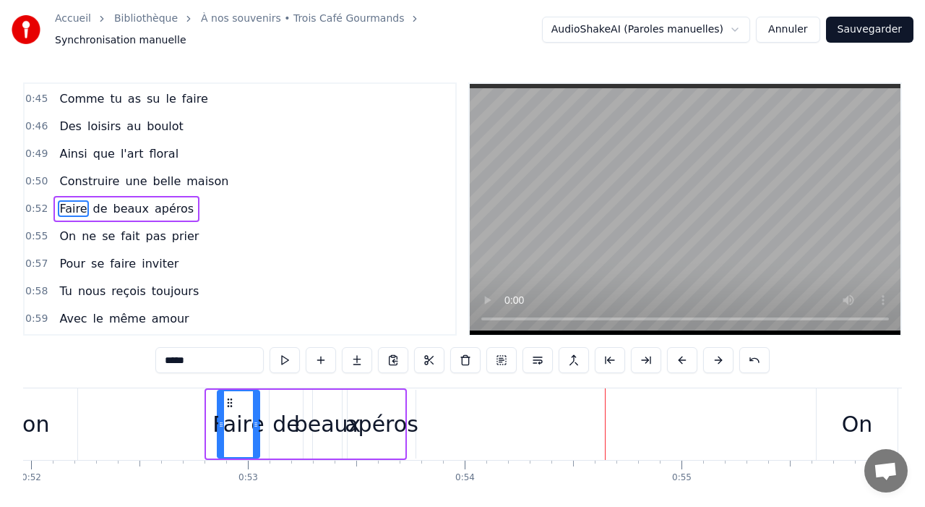
click at [683, 356] on button at bounding box center [682, 360] width 30 height 26
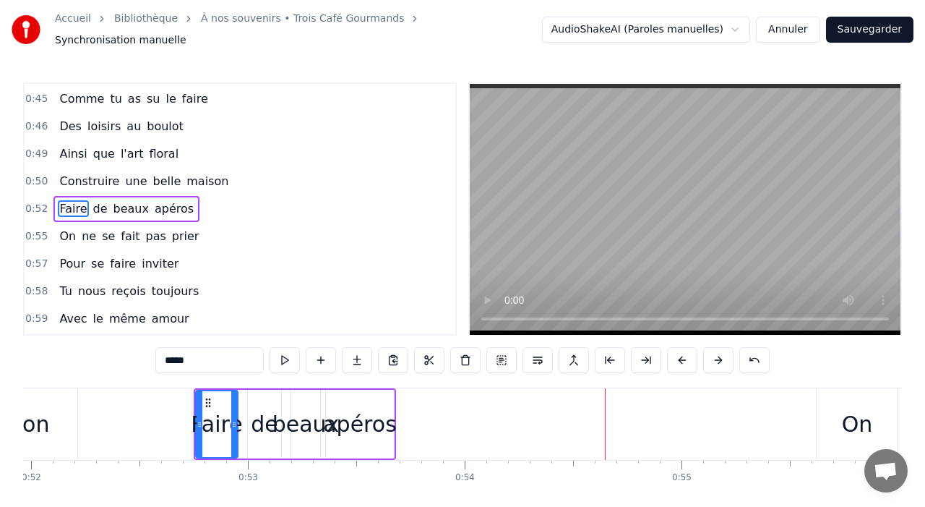
click at [683, 356] on button at bounding box center [682, 360] width 30 height 26
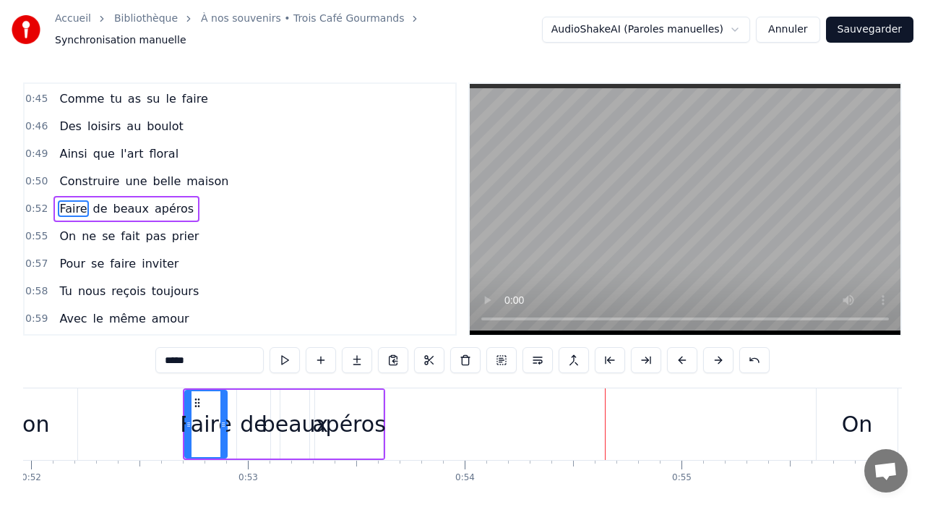
click at [683, 356] on button at bounding box center [682, 360] width 30 height 26
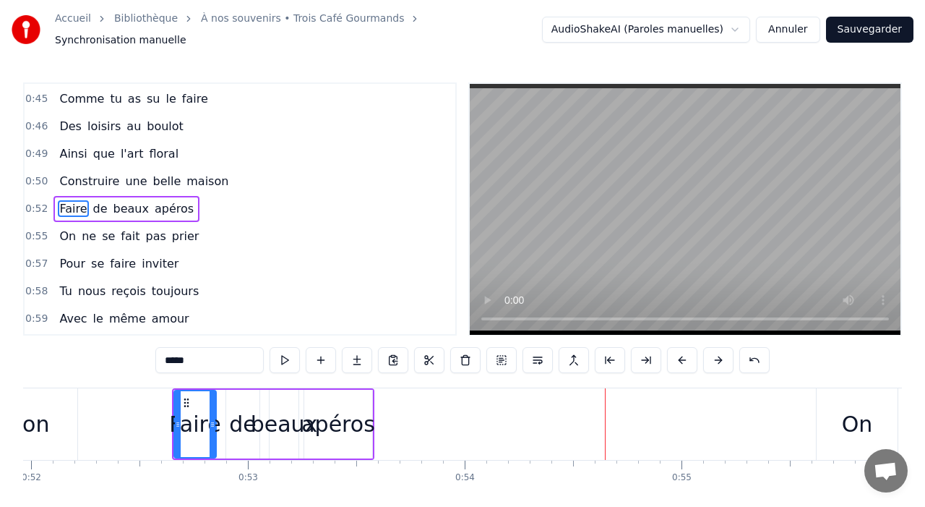
click at [683, 356] on button at bounding box center [682, 360] width 30 height 26
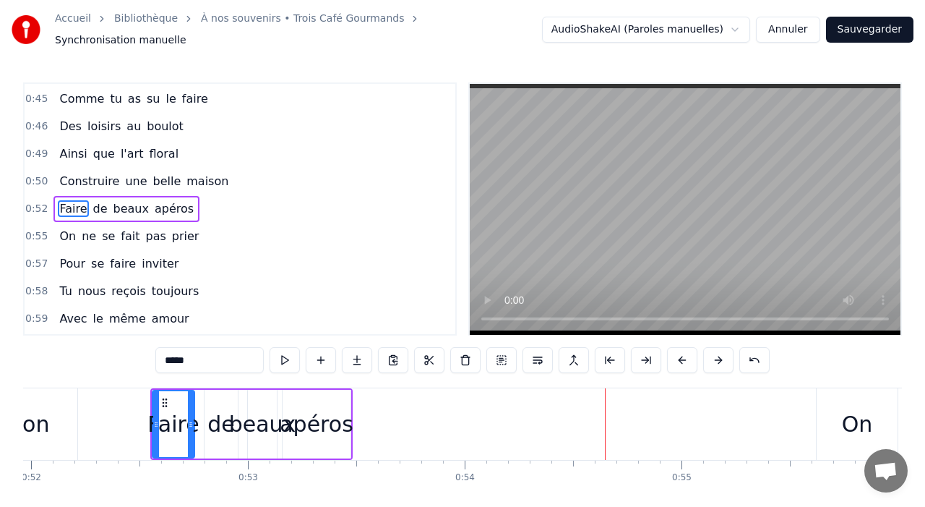
click at [683, 356] on button at bounding box center [682, 360] width 30 height 26
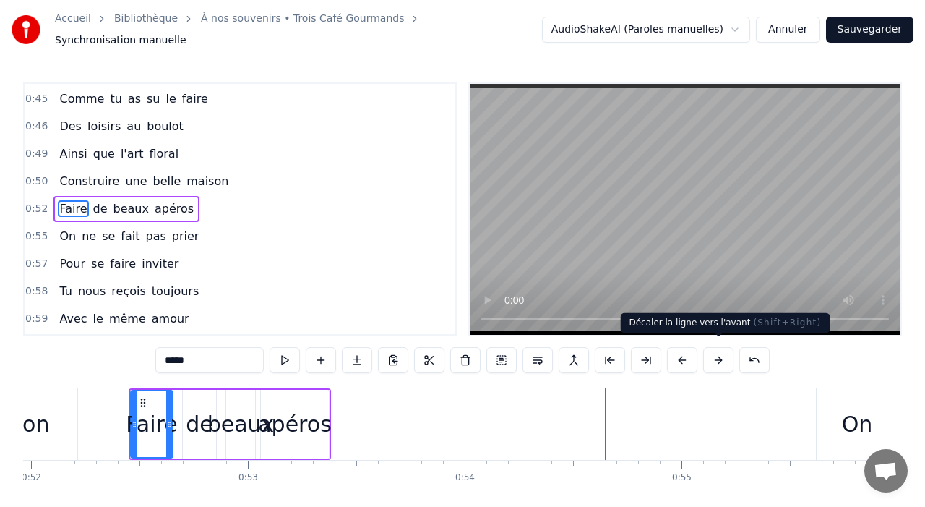
click at [720, 358] on button at bounding box center [718, 360] width 30 height 26
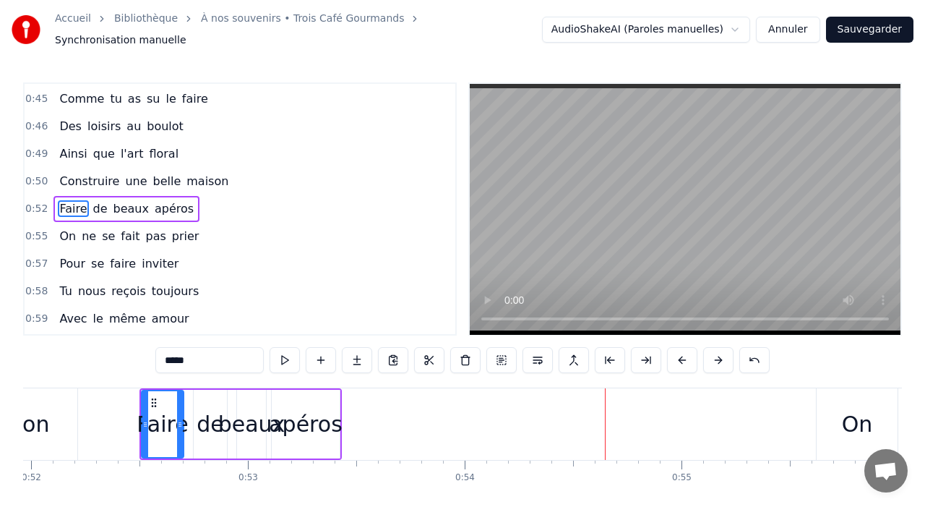
click at [720, 358] on button at bounding box center [718, 360] width 30 height 26
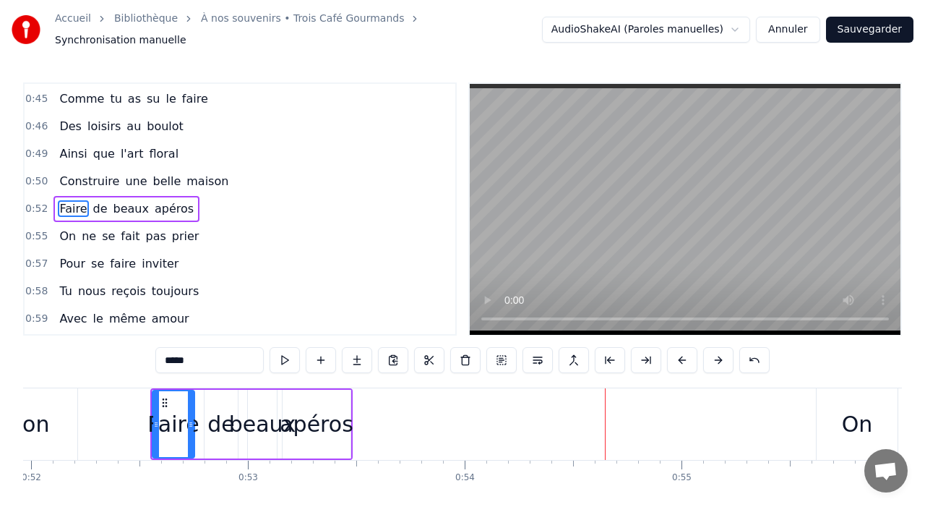
click at [720, 358] on button at bounding box center [718, 360] width 30 height 26
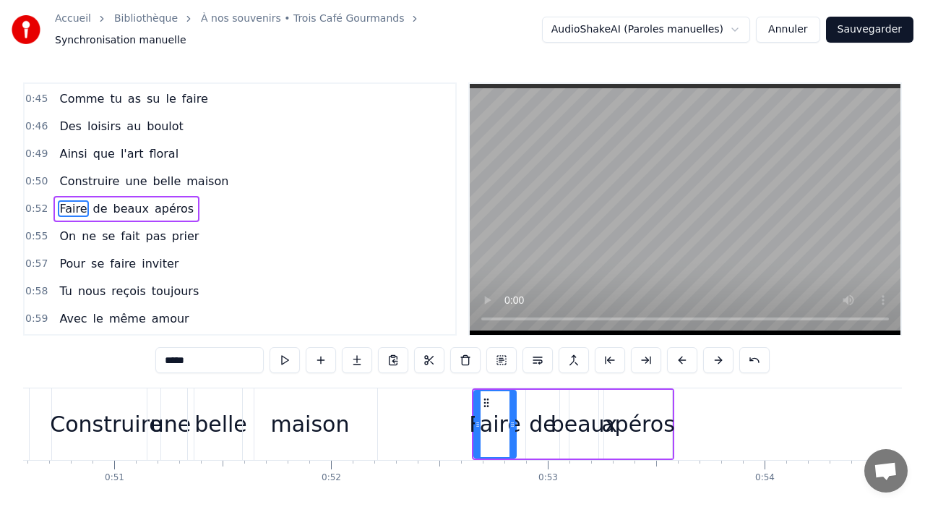
scroll to position [0, 10972]
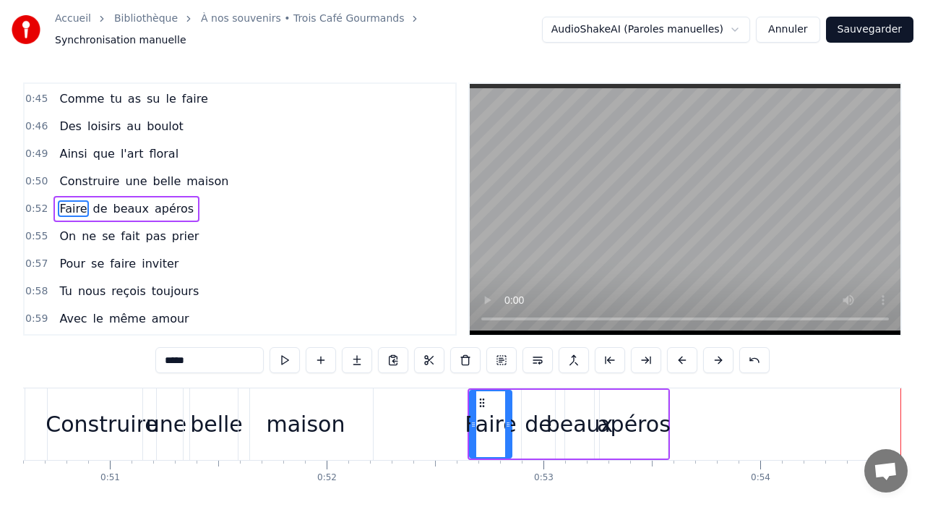
click at [99, 400] on div "Construire" at bounding box center [102, 424] width 108 height 72
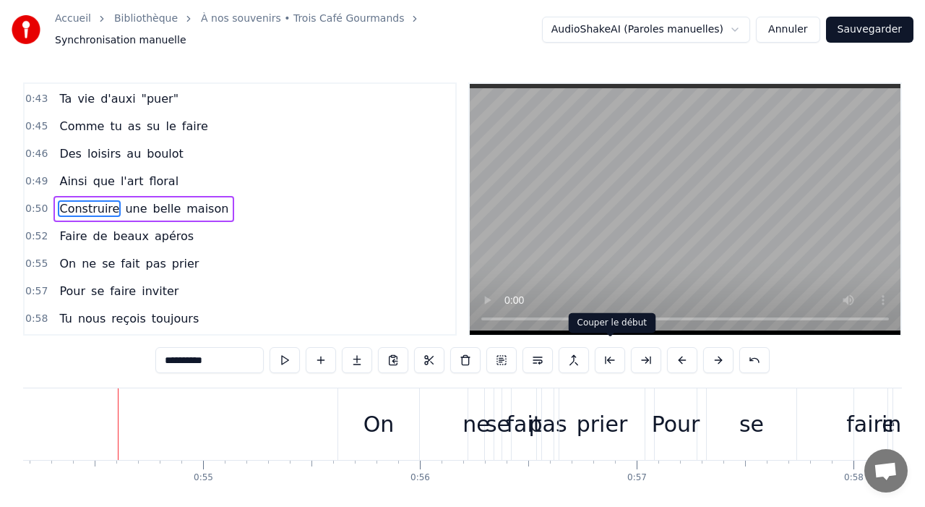
scroll to position [0, 11768]
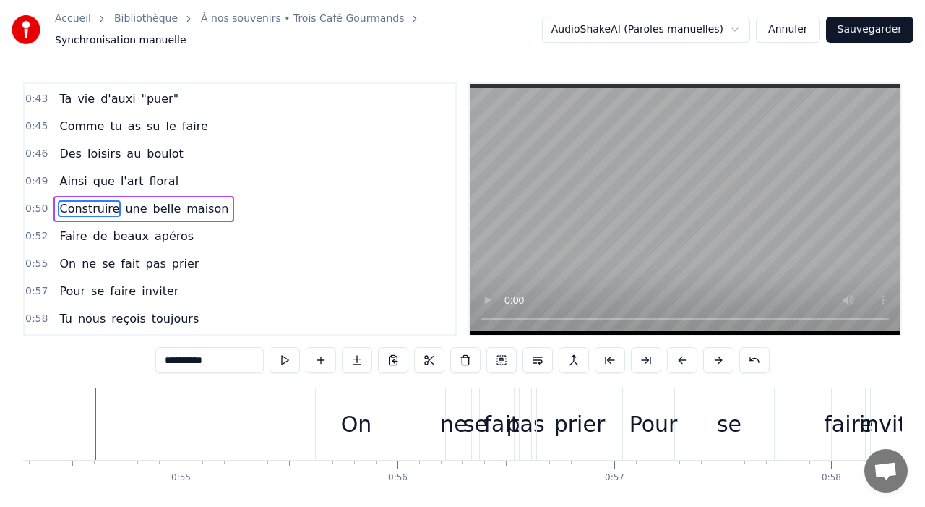
click at [373, 419] on div "On" at bounding box center [356, 424] width 81 height 72
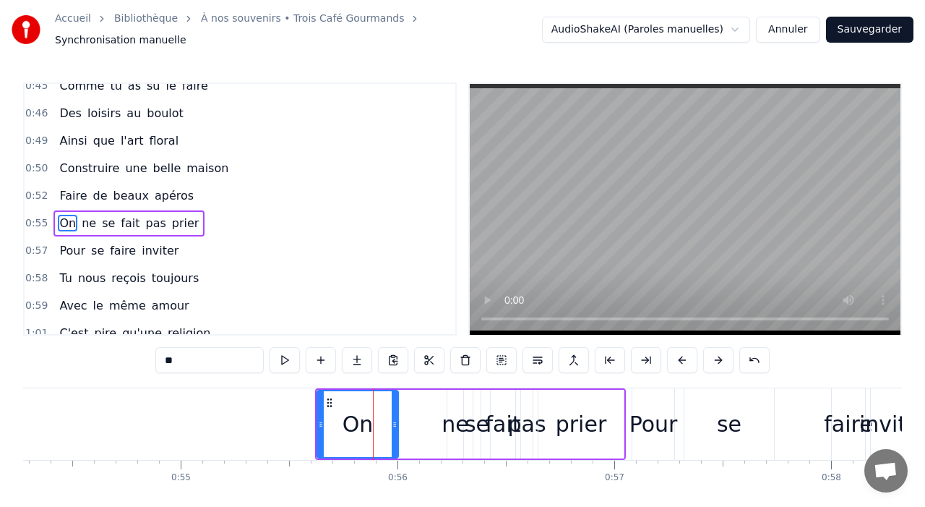
scroll to position [658, 0]
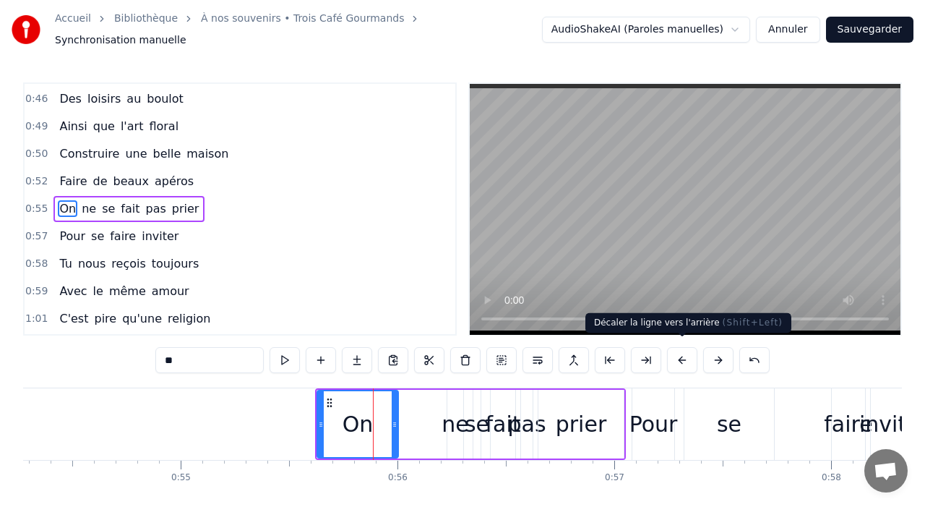
click at [684, 356] on button at bounding box center [682, 360] width 30 height 26
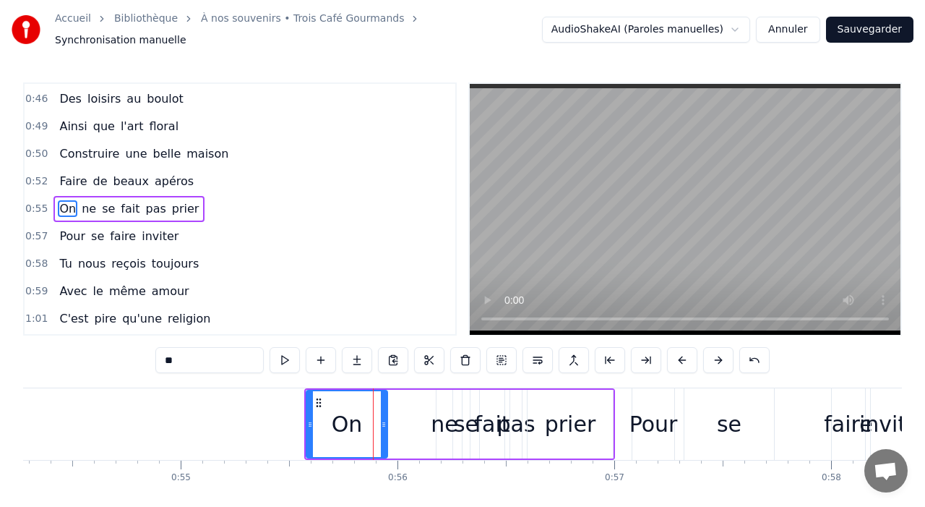
click at [684, 356] on button at bounding box center [682, 360] width 30 height 26
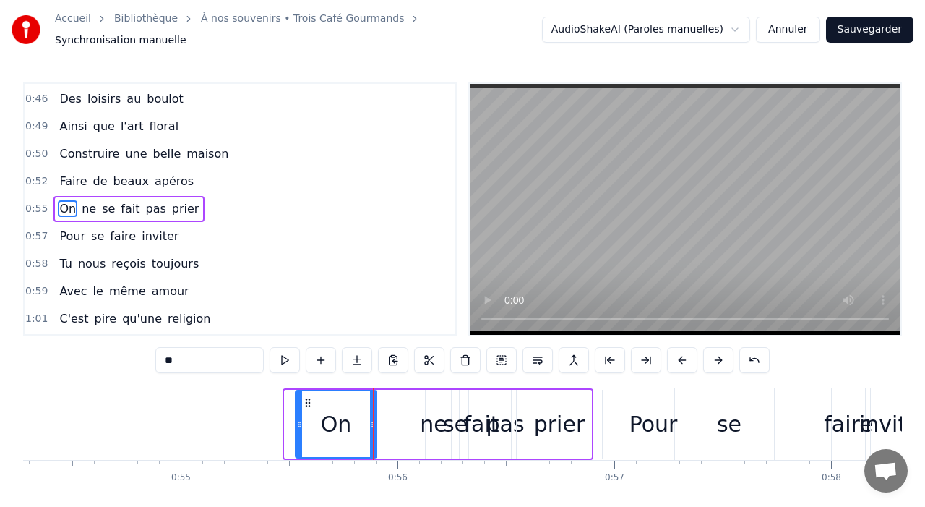
click at [684, 356] on button at bounding box center [682, 360] width 30 height 26
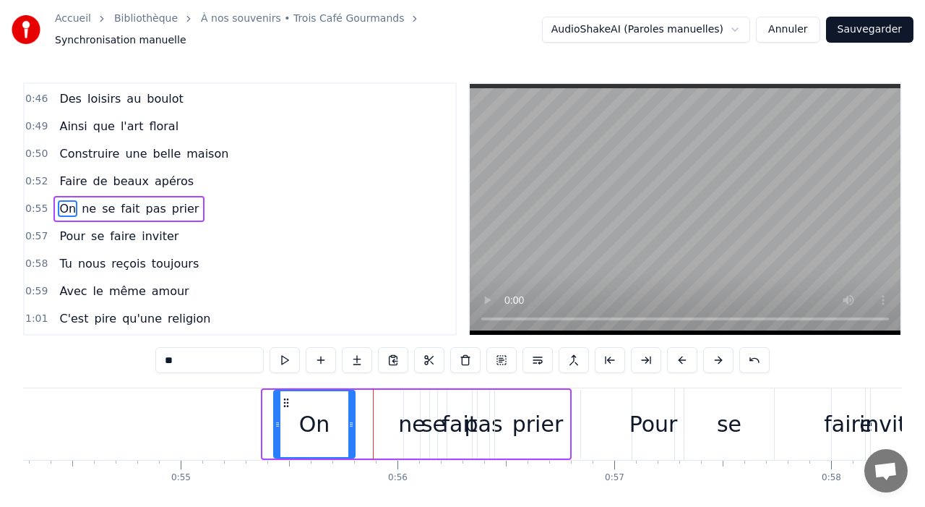
click at [684, 356] on button at bounding box center [682, 360] width 30 height 26
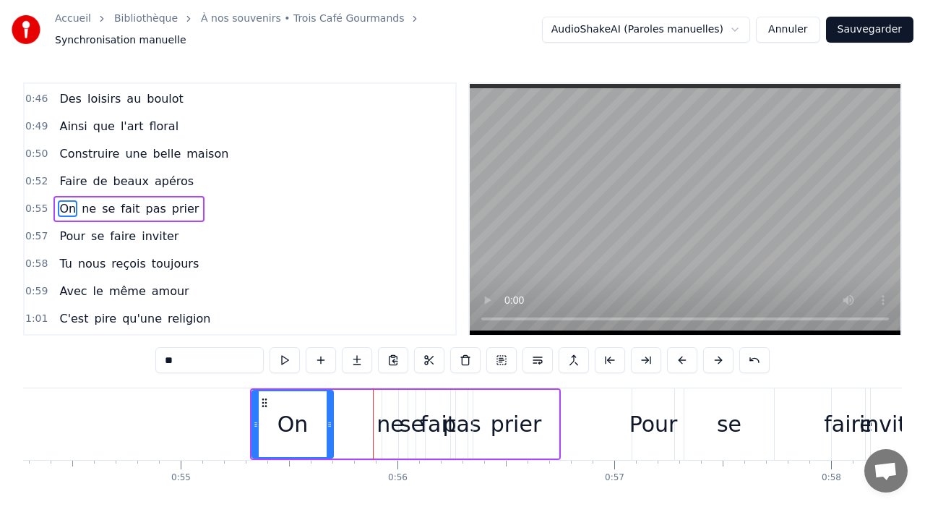
click at [684, 356] on button at bounding box center [682, 360] width 30 height 26
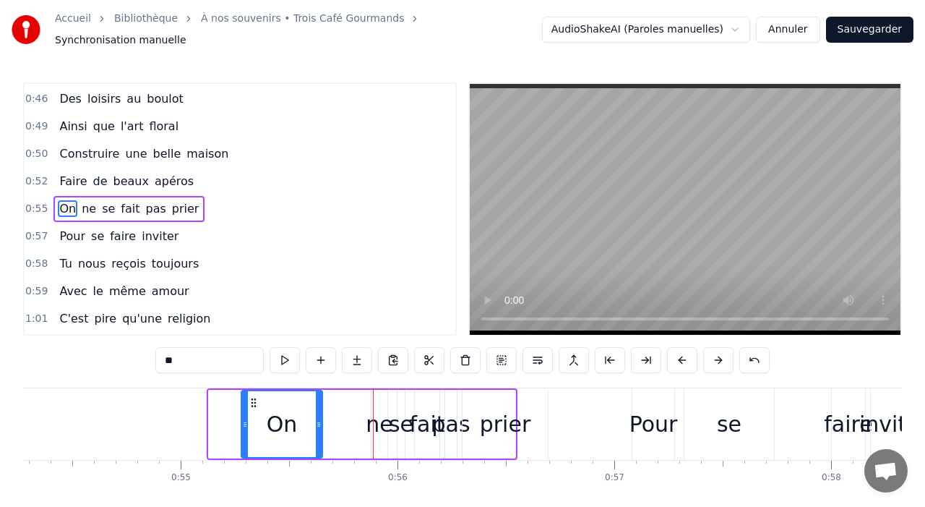
click at [684, 356] on button at bounding box center [682, 360] width 30 height 26
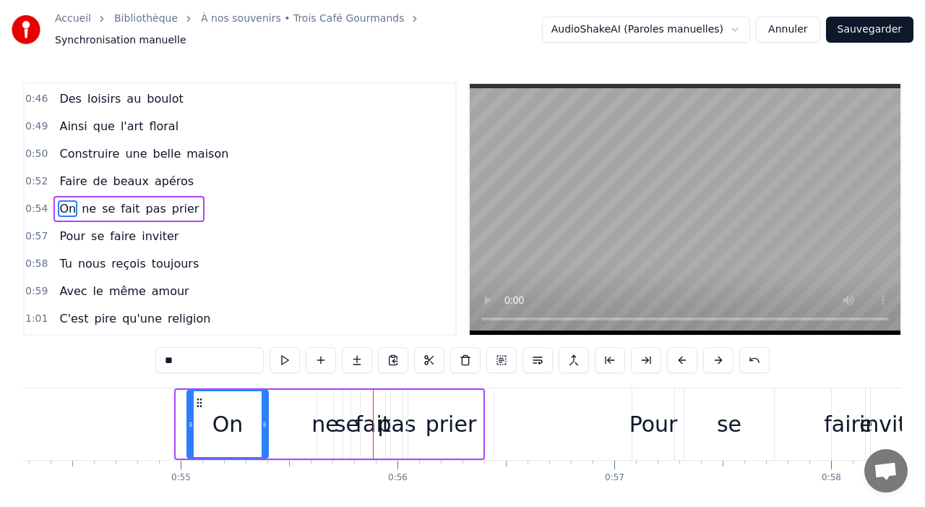
click at [684, 356] on button at bounding box center [682, 360] width 30 height 26
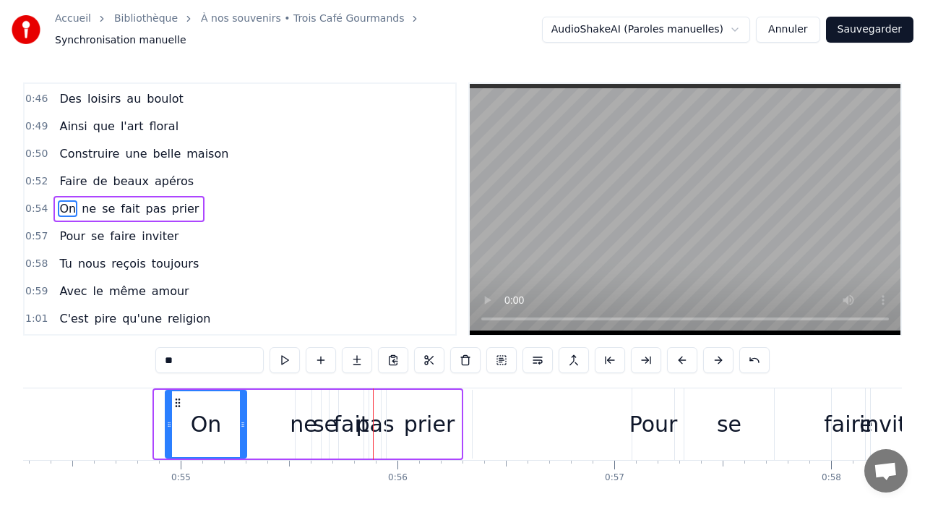
click at [684, 356] on button at bounding box center [682, 360] width 30 height 26
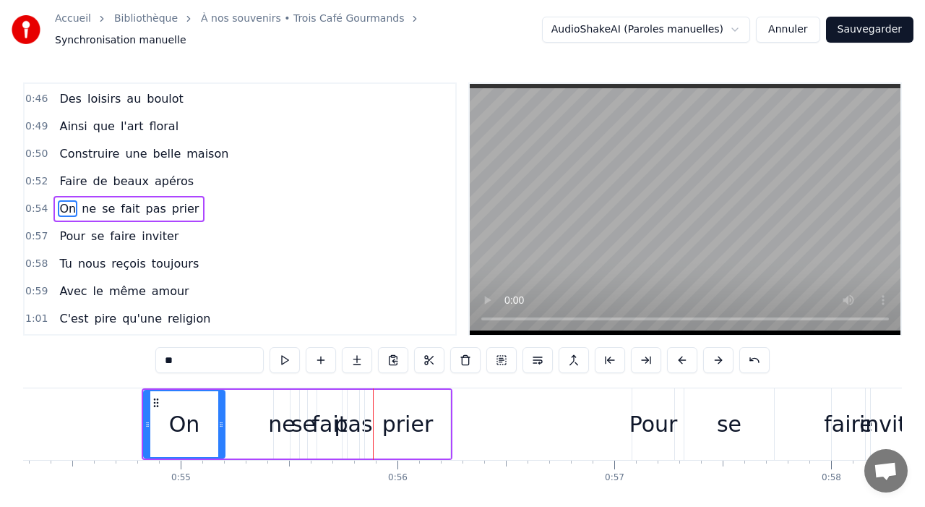
click at [684, 356] on button at bounding box center [682, 360] width 30 height 26
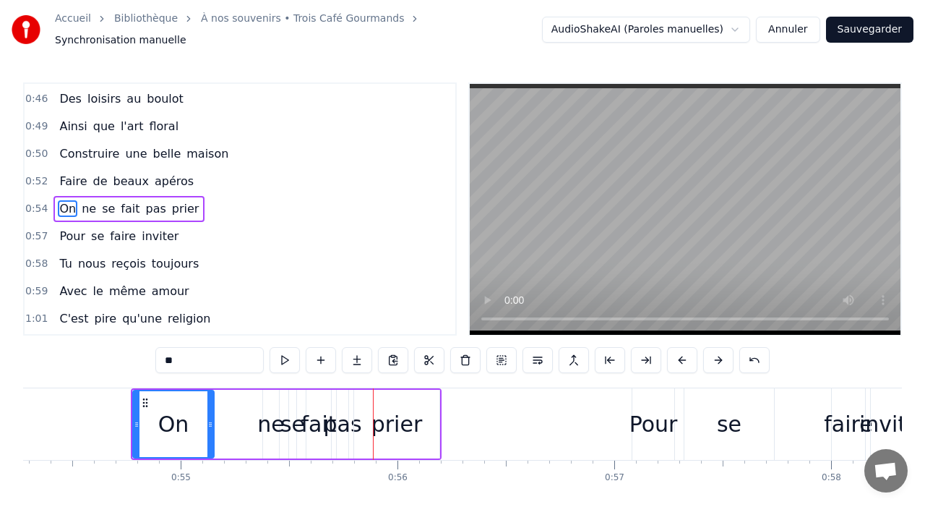
click at [684, 356] on button at bounding box center [682, 360] width 30 height 26
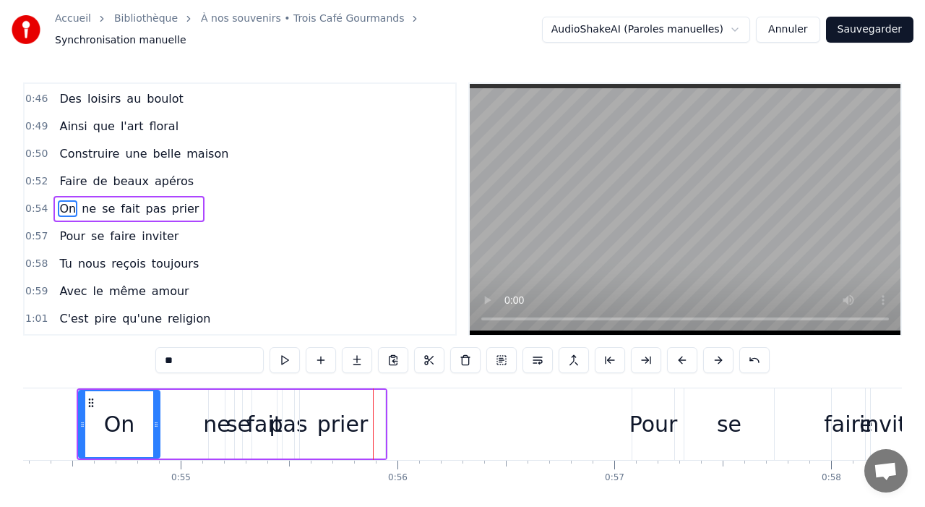
click at [684, 356] on button at bounding box center [682, 360] width 30 height 26
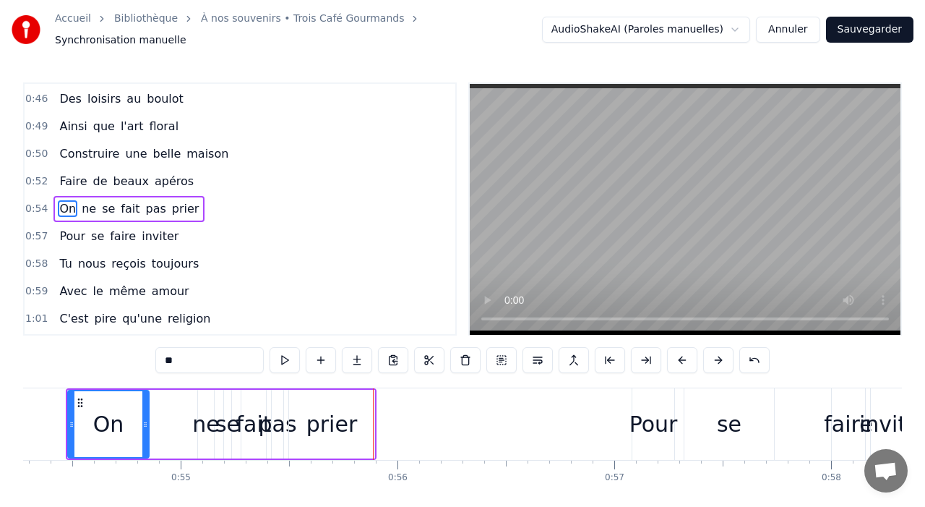
click at [684, 356] on button at bounding box center [682, 360] width 30 height 26
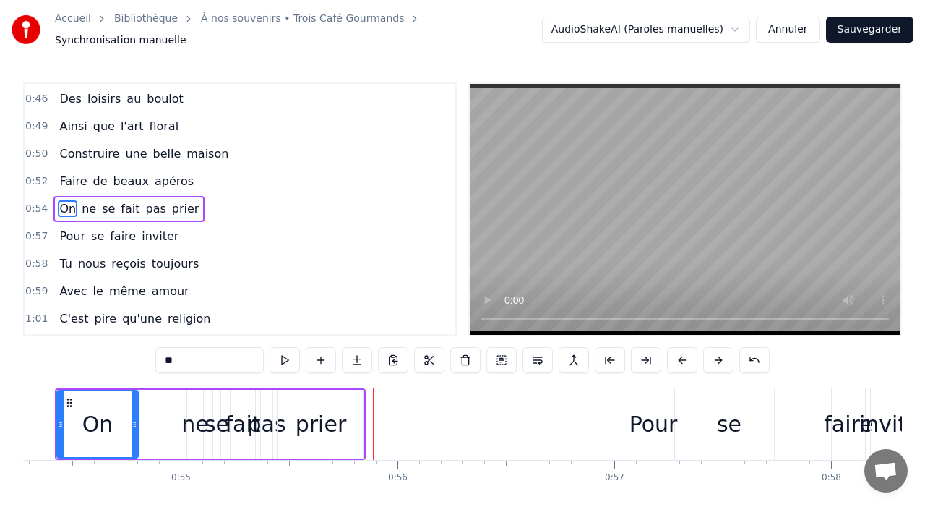
click at [684, 356] on button at bounding box center [682, 360] width 30 height 26
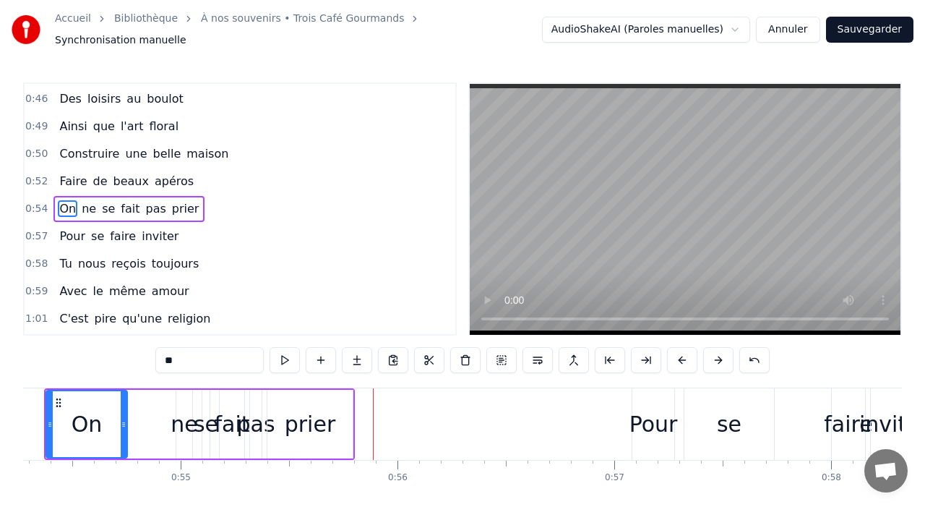
click at [684, 356] on button at bounding box center [682, 360] width 30 height 26
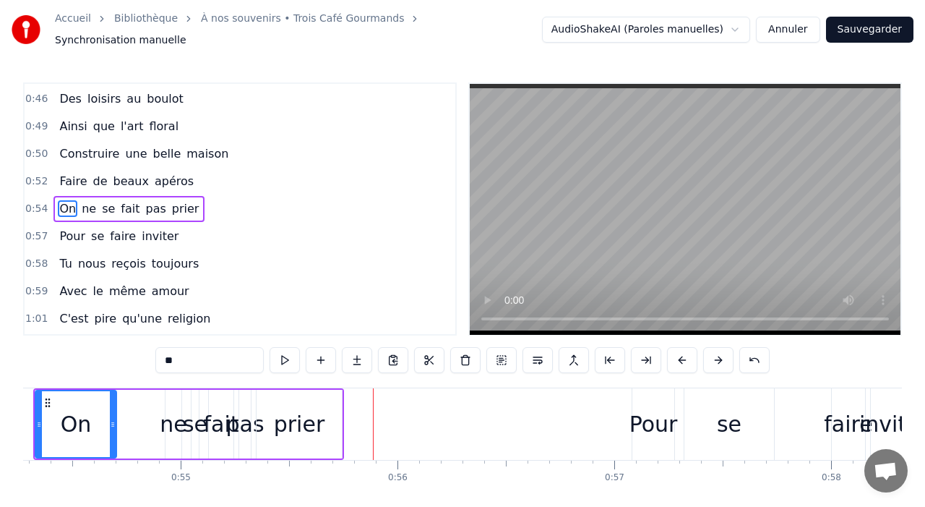
click at [684, 356] on button at bounding box center [682, 360] width 30 height 26
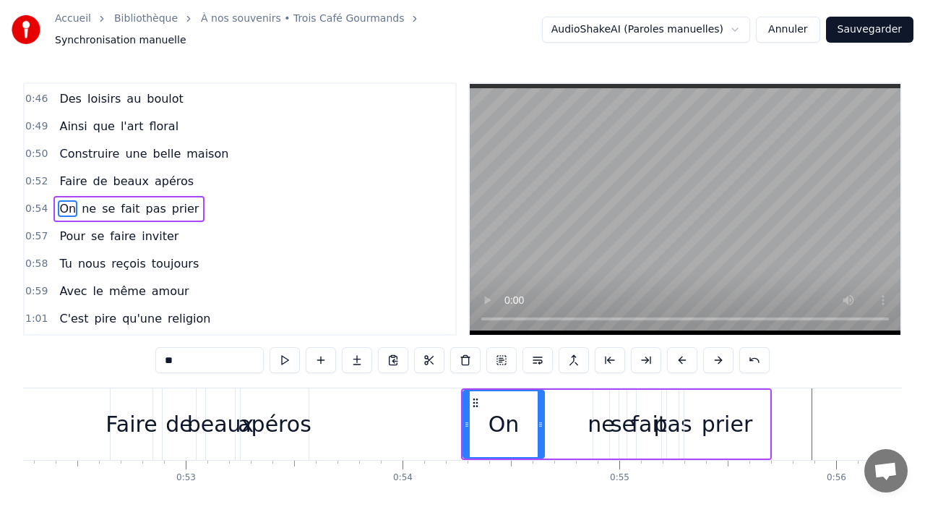
scroll to position [0, 11331]
click at [282, 411] on div "apéros" at bounding box center [273, 424] width 74 height 33
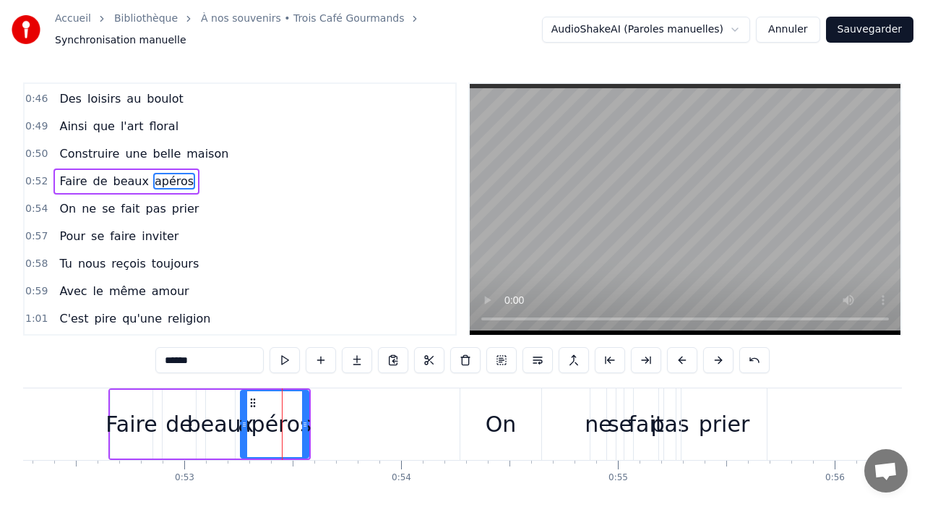
scroll to position [630, 0]
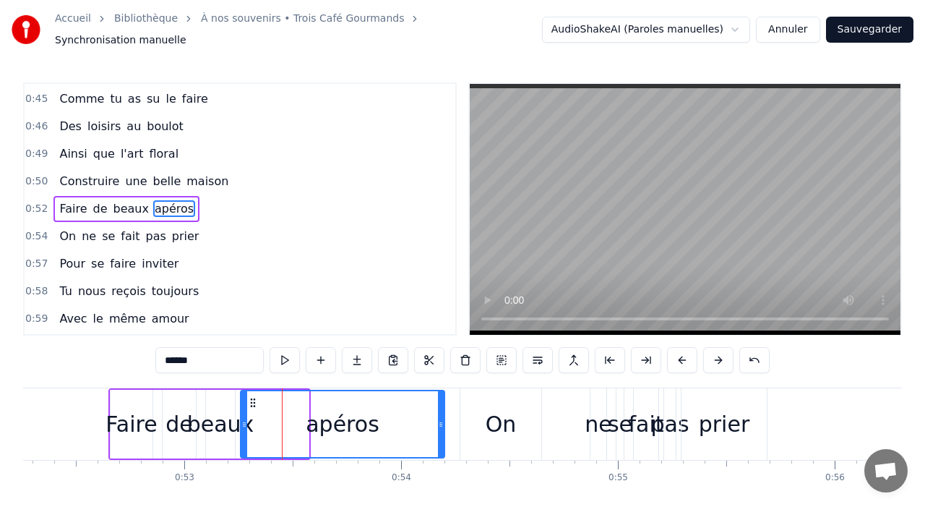
drag, startPoint x: 306, startPoint y: 421, endPoint x: 442, endPoint y: 431, distance: 135.5
click at [442, 433] on div at bounding box center [441, 424] width 6 height 66
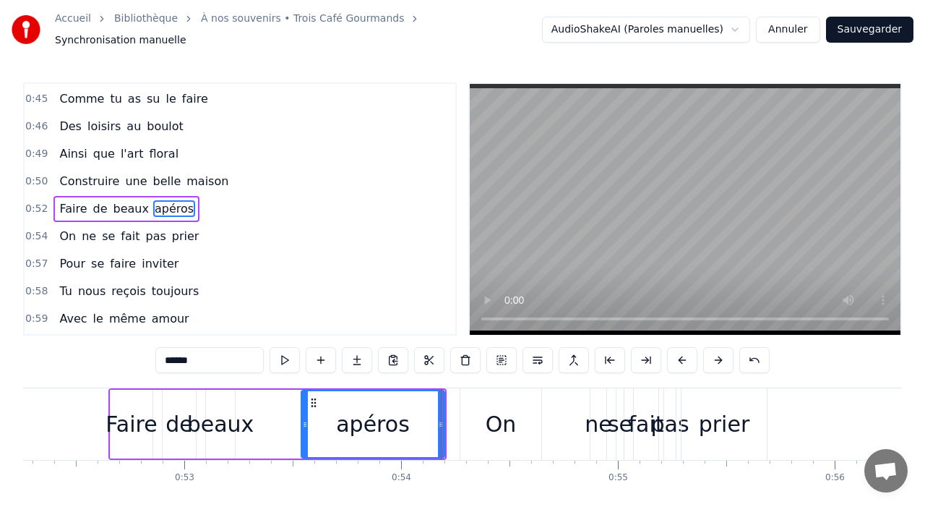
drag, startPoint x: 244, startPoint y: 424, endPoint x: 304, endPoint y: 427, distance: 60.8
click at [304, 427] on div at bounding box center [305, 424] width 6 height 66
click at [241, 418] on div "beaux" at bounding box center [220, 424] width 67 height 33
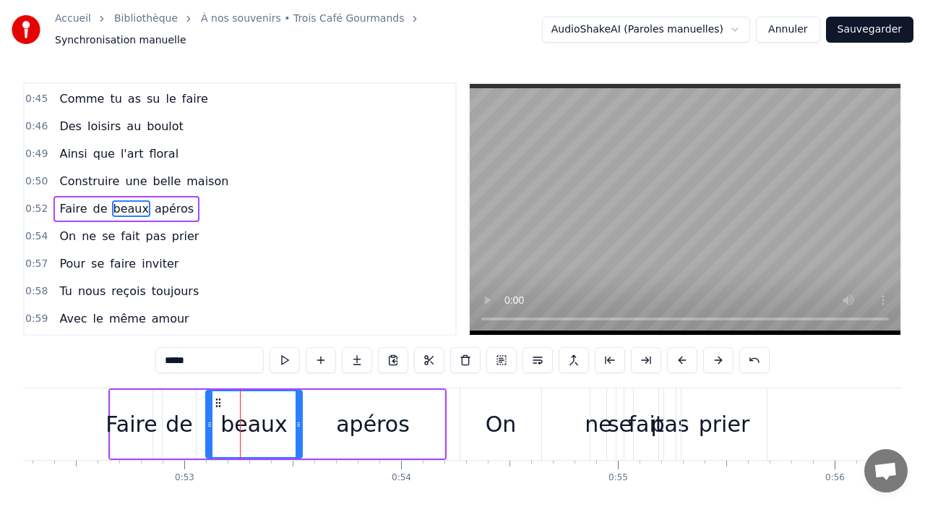
drag, startPoint x: 232, startPoint y: 416, endPoint x: 299, endPoint y: 417, distance: 66.5
click at [299, 418] on icon at bounding box center [299, 424] width 6 height 12
drag, startPoint x: 207, startPoint y: 416, endPoint x: 236, endPoint y: 412, distance: 29.2
click at [236, 418] on icon at bounding box center [239, 424] width 6 height 12
click at [185, 418] on div "de" at bounding box center [179, 424] width 27 height 33
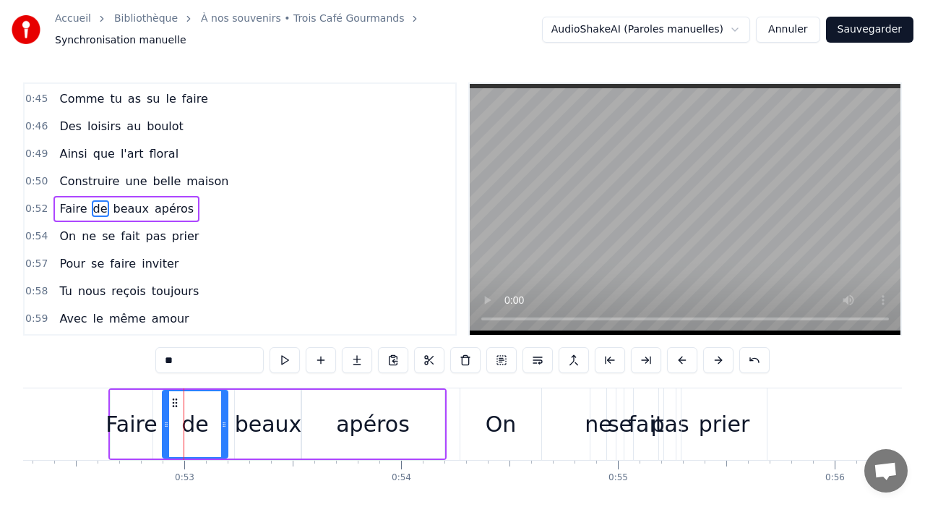
drag, startPoint x: 192, startPoint y: 418, endPoint x: 221, endPoint y: 416, distance: 29.7
click at [223, 418] on icon at bounding box center [224, 424] width 6 height 12
click at [137, 411] on div "Faire" at bounding box center [131, 424] width 51 height 33
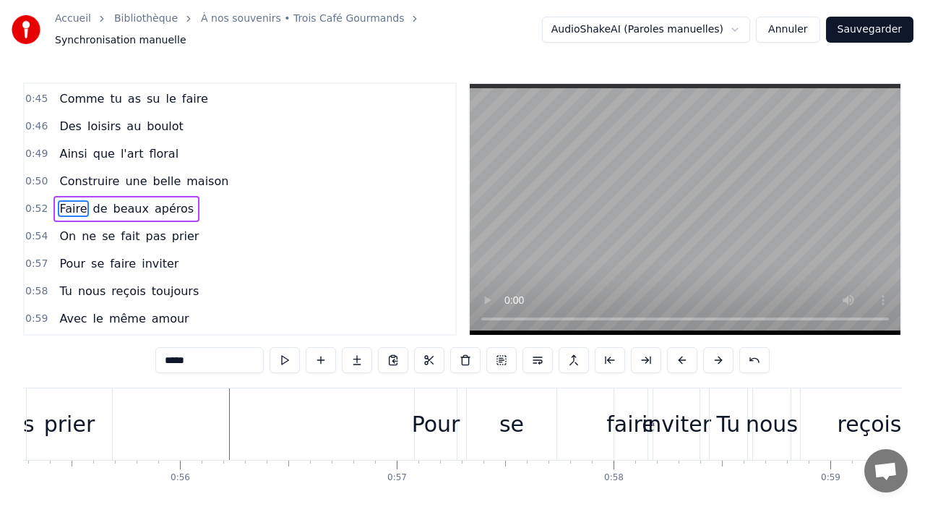
scroll to position [0, 12119]
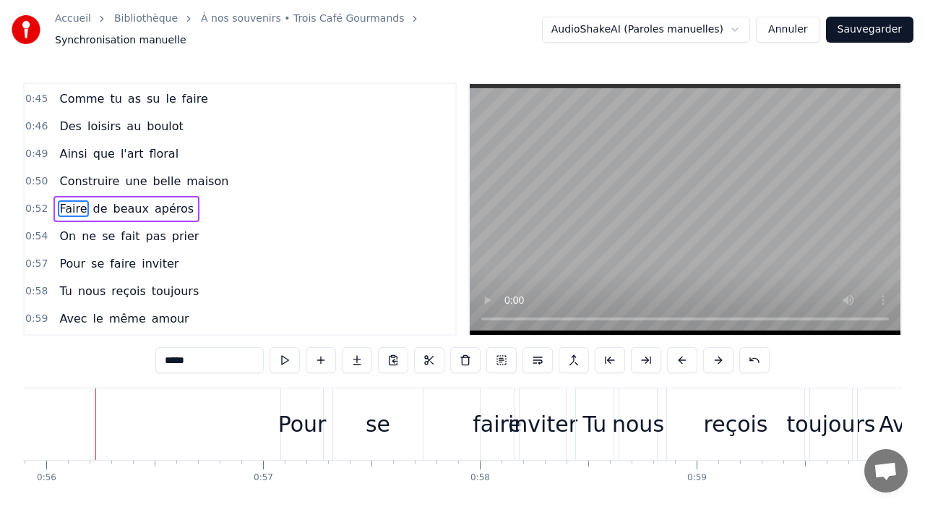
click at [316, 396] on div "Pour" at bounding box center [302, 424] width 42 height 72
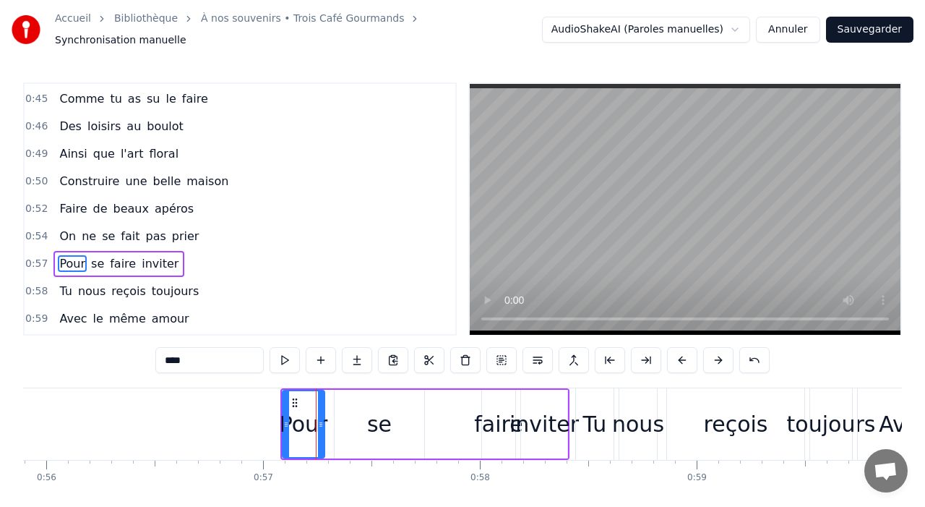
scroll to position [685, 0]
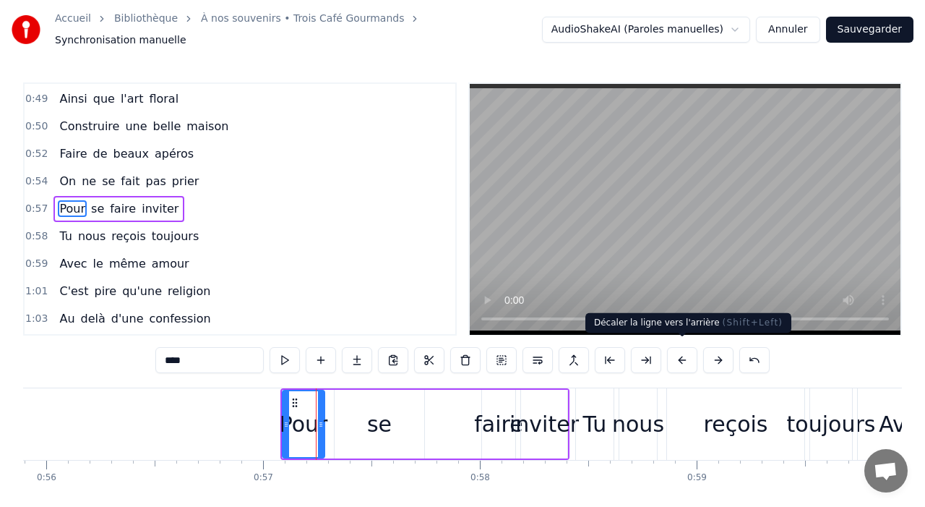
click at [675, 351] on button at bounding box center [682, 360] width 30 height 26
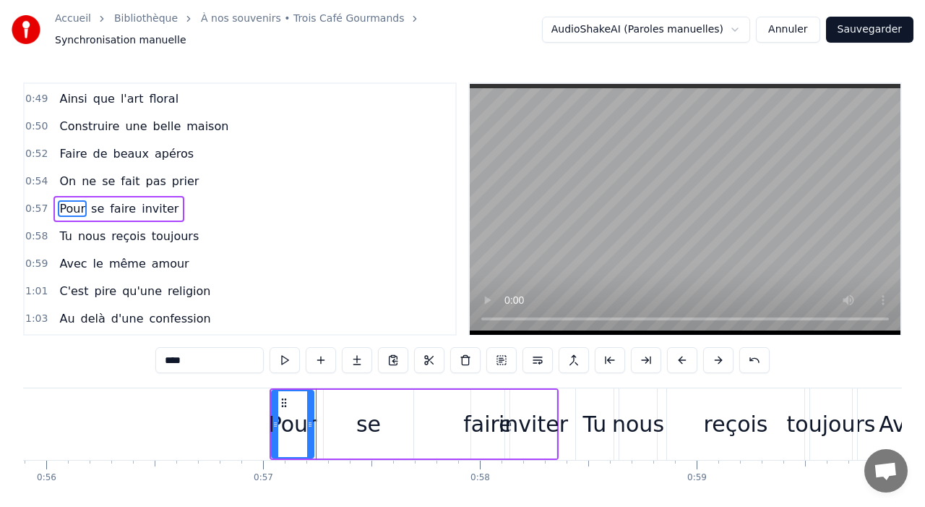
click at [674, 348] on button at bounding box center [682, 360] width 30 height 26
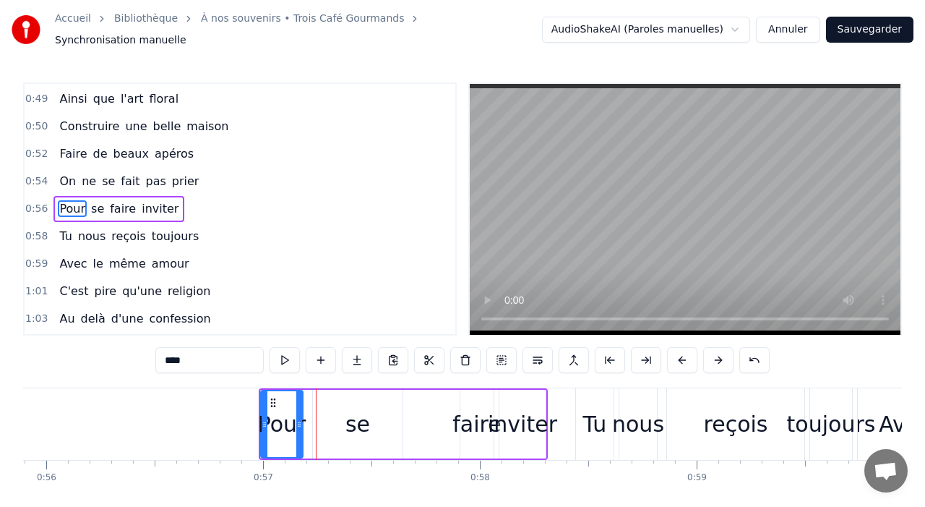
click at [674, 348] on button at bounding box center [682, 360] width 30 height 26
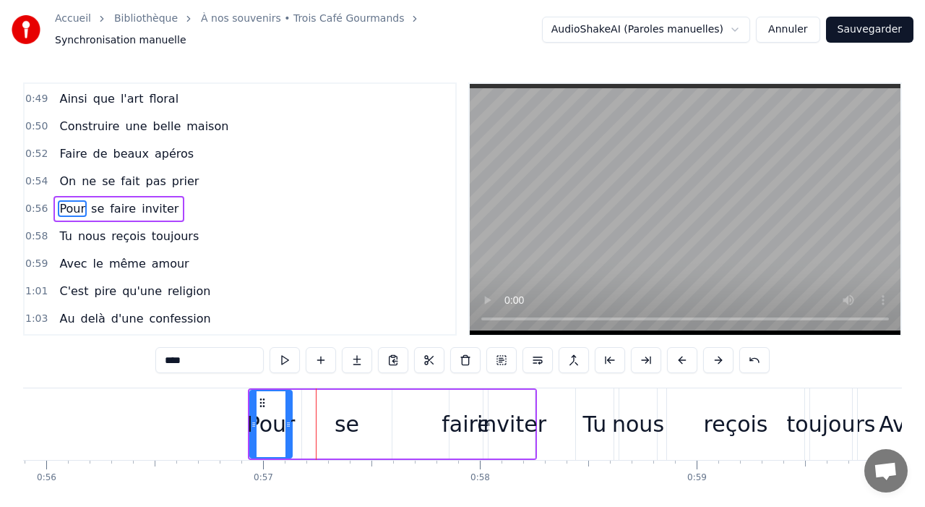
click at [674, 348] on button at bounding box center [682, 360] width 30 height 26
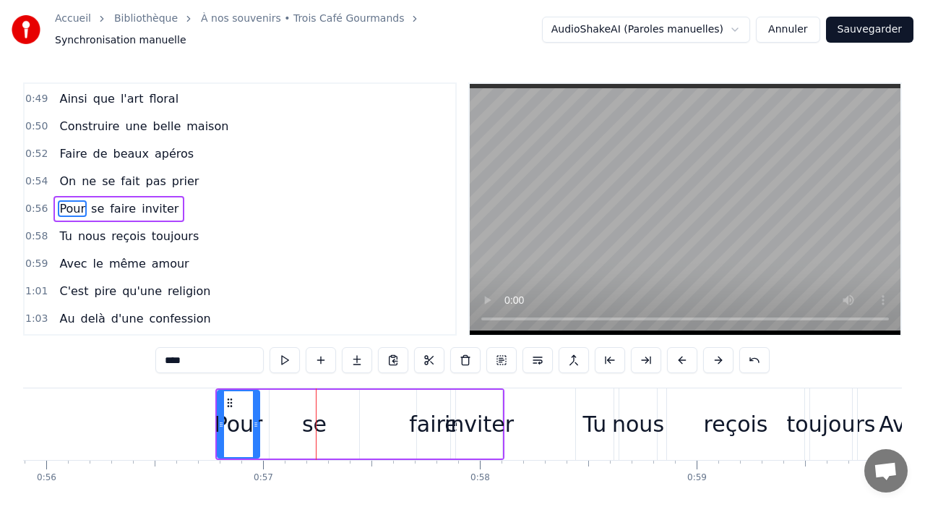
click at [674, 348] on button at bounding box center [682, 360] width 30 height 26
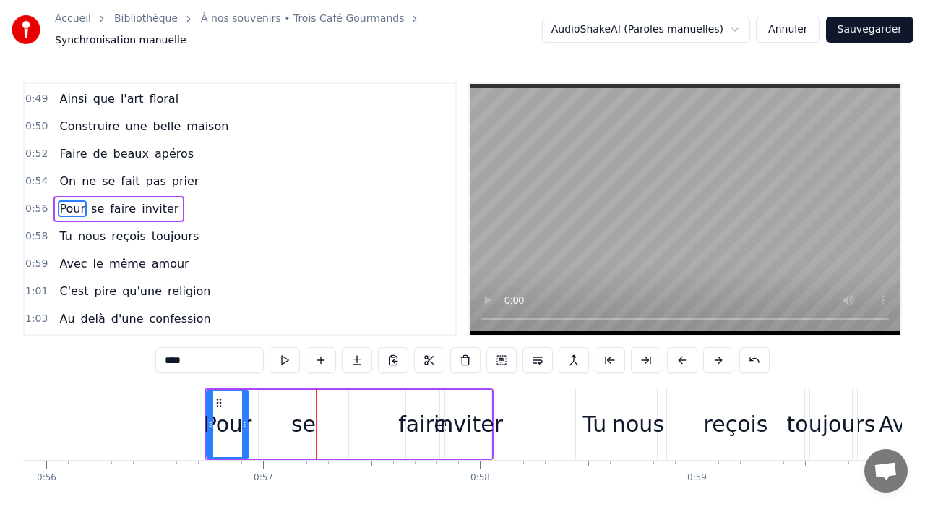
click at [674, 348] on button at bounding box center [682, 360] width 30 height 26
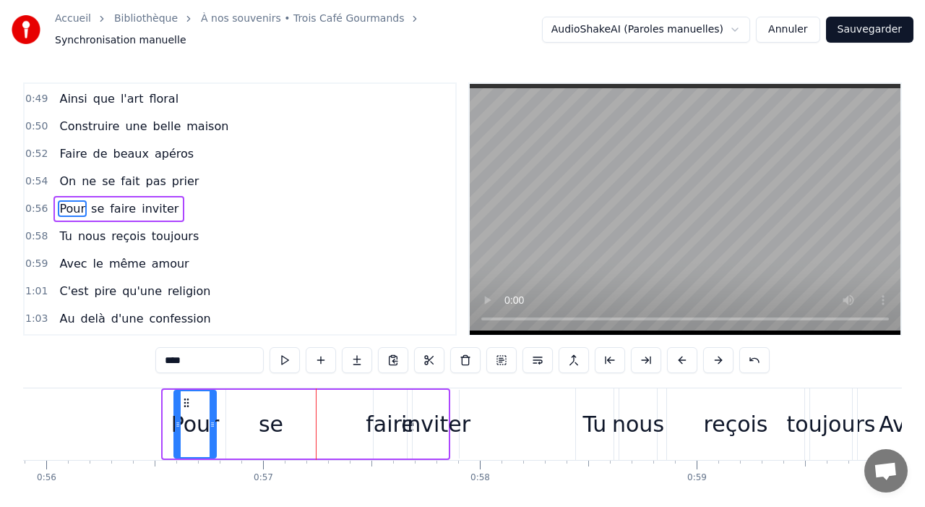
click at [674, 348] on button at bounding box center [682, 360] width 30 height 26
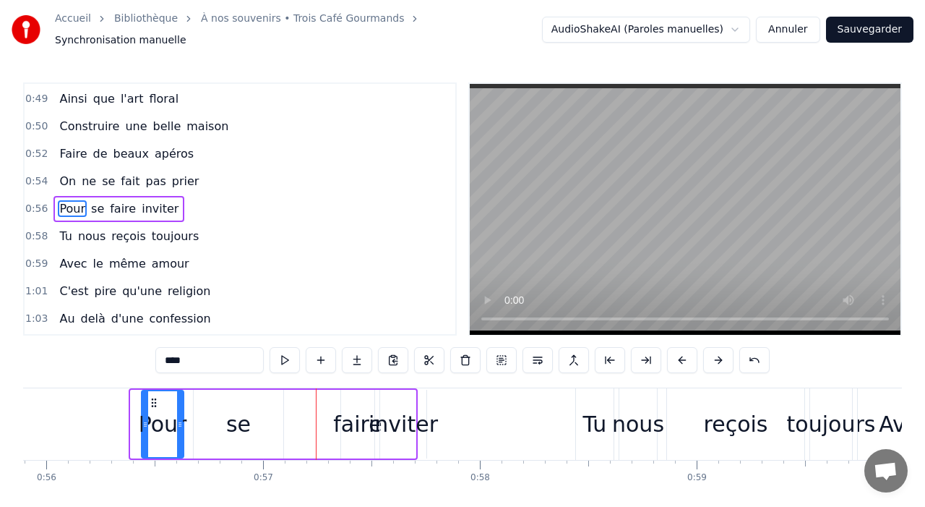
click at [674, 348] on button at bounding box center [682, 360] width 30 height 26
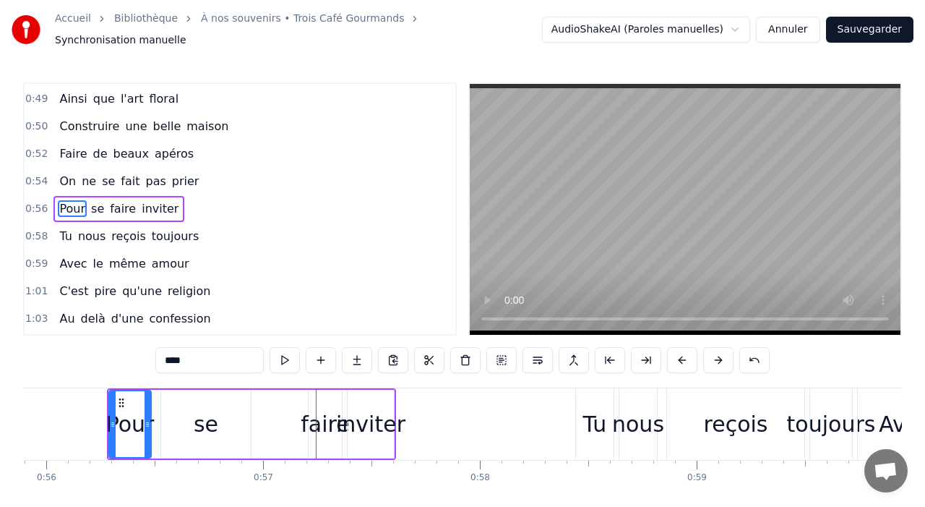
click at [674, 348] on button at bounding box center [682, 360] width 30 height 26
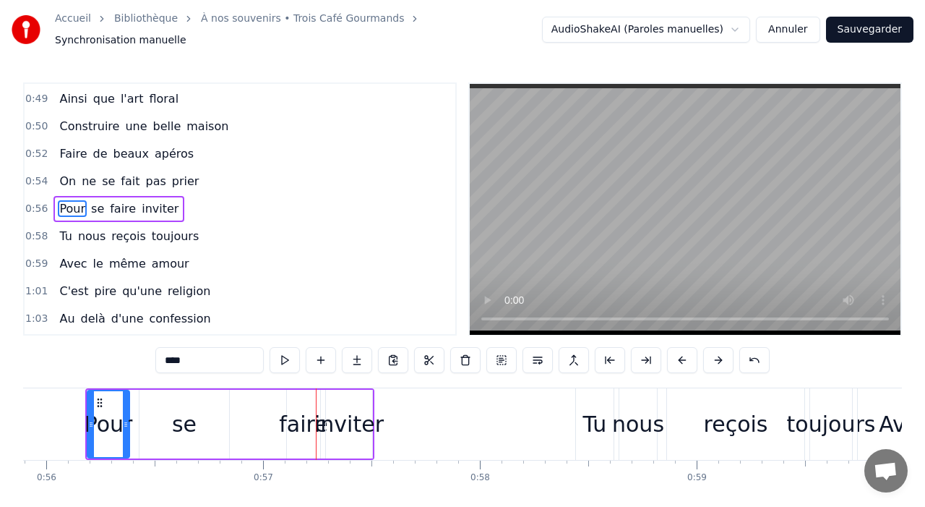
click at [674, 348] on button at bounding box center [682, 360] width 30 height 26
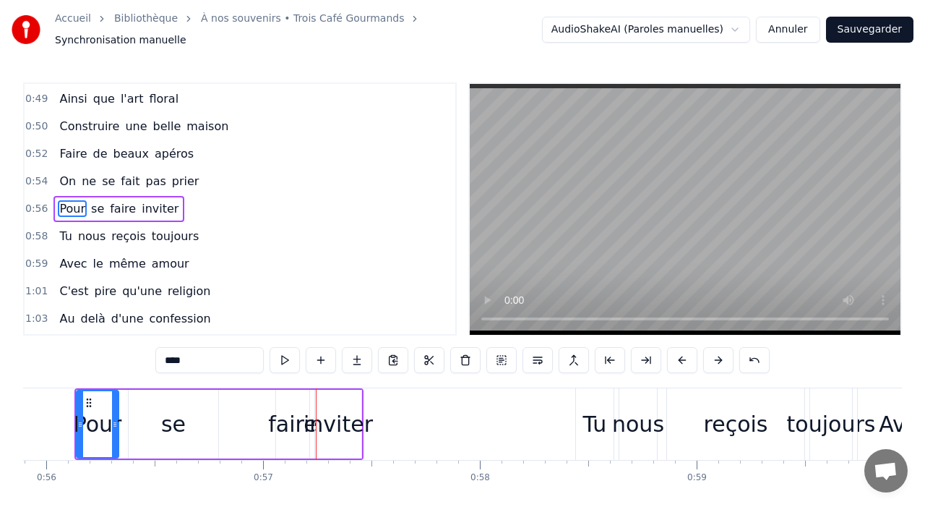
click at [674, 348] on button at bounding box center [682, 360] width 30 height 26
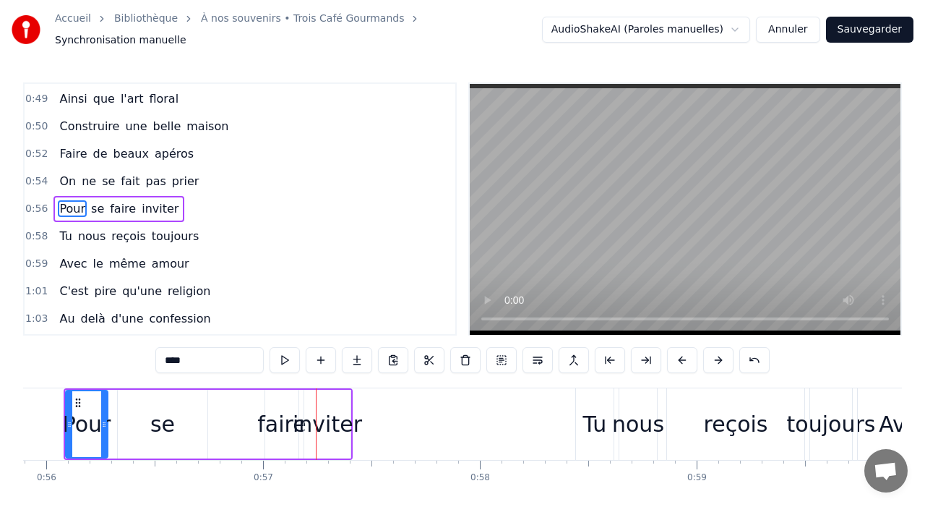
click at [674, 348] on button at bounding box center [682, 360] width 30 height 26
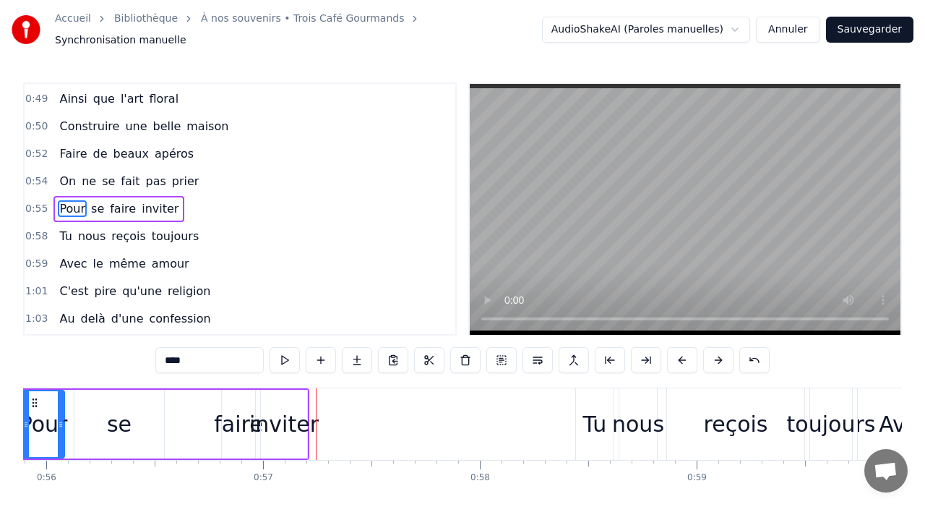
click at [674, 348] on button at bounding box center [682, 360] width 30 height 26
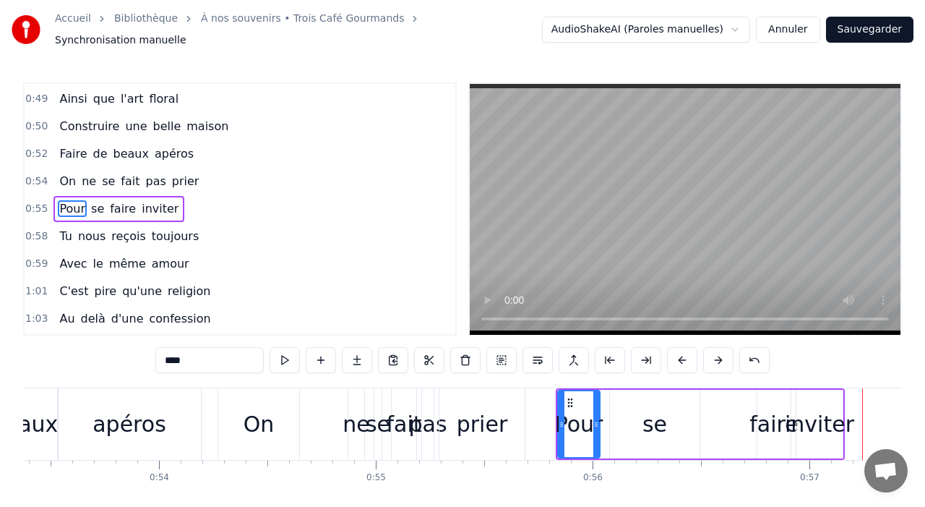
scroll to position [0, 11559]
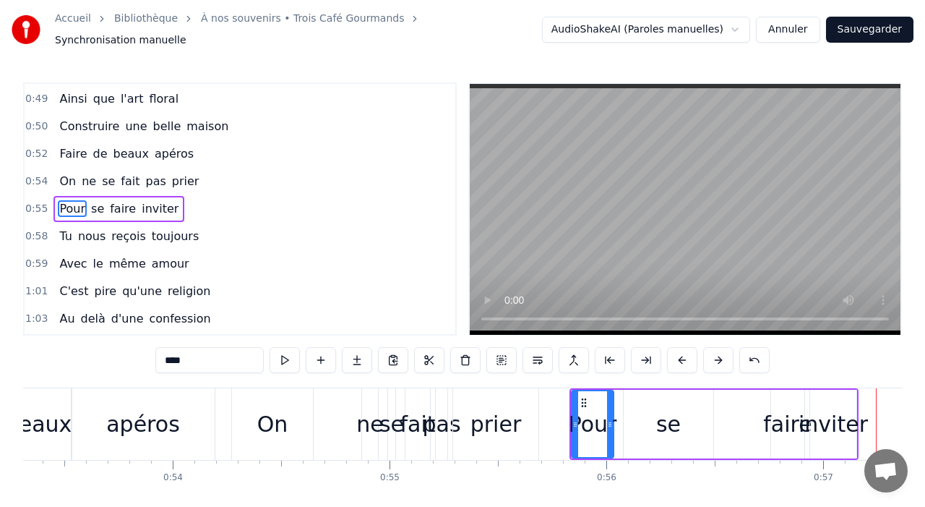
click at [372, 415] on div "ne" at bounding box center [369, 424] width 27 height 33
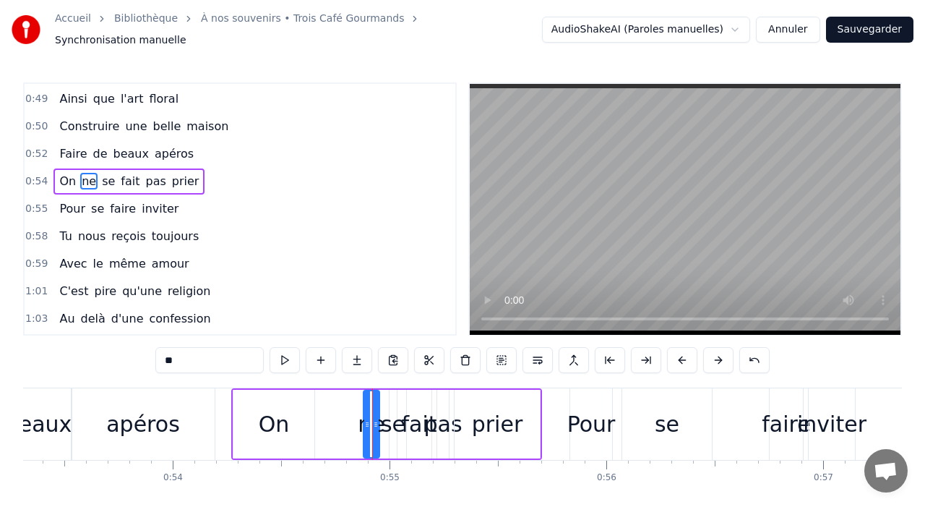
scroll to position [658, 0]
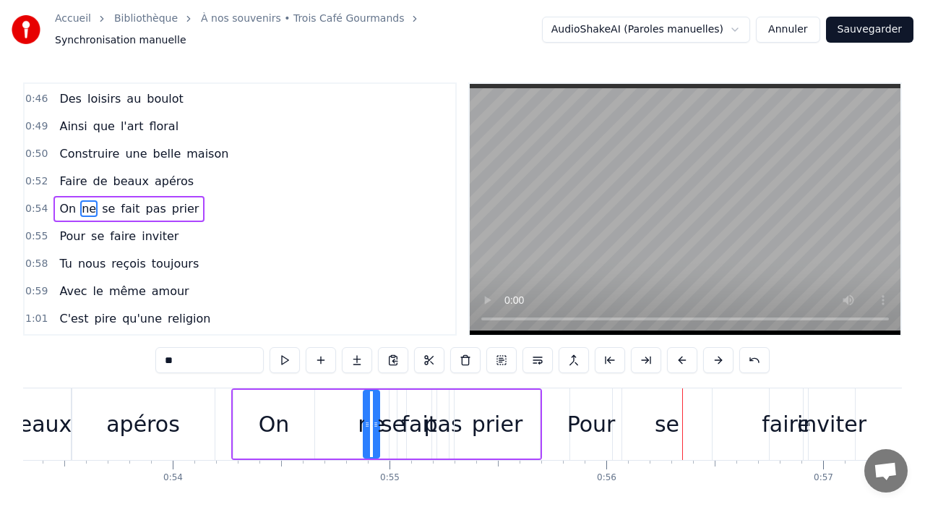
click at [605, 395] on div "Pour" at bounding box center [591, 424] width 42 height 72
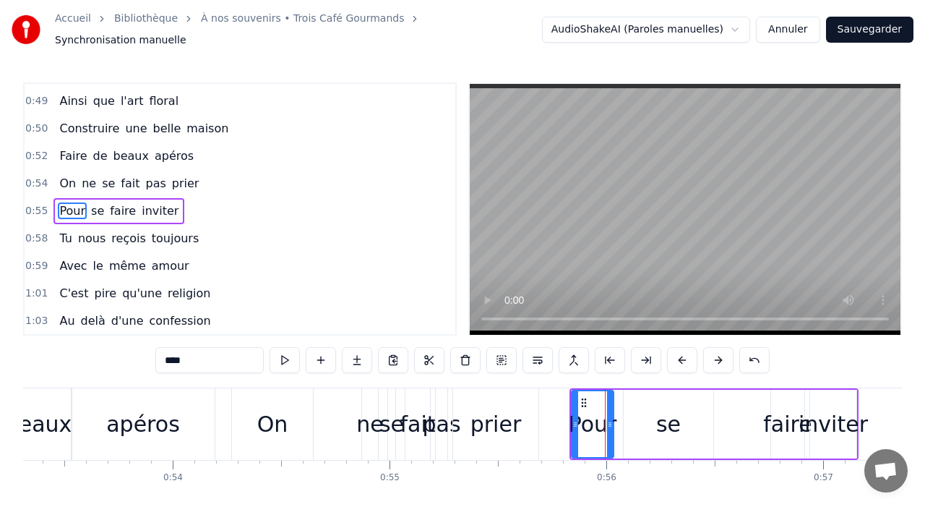
scroll to position [685, 0]
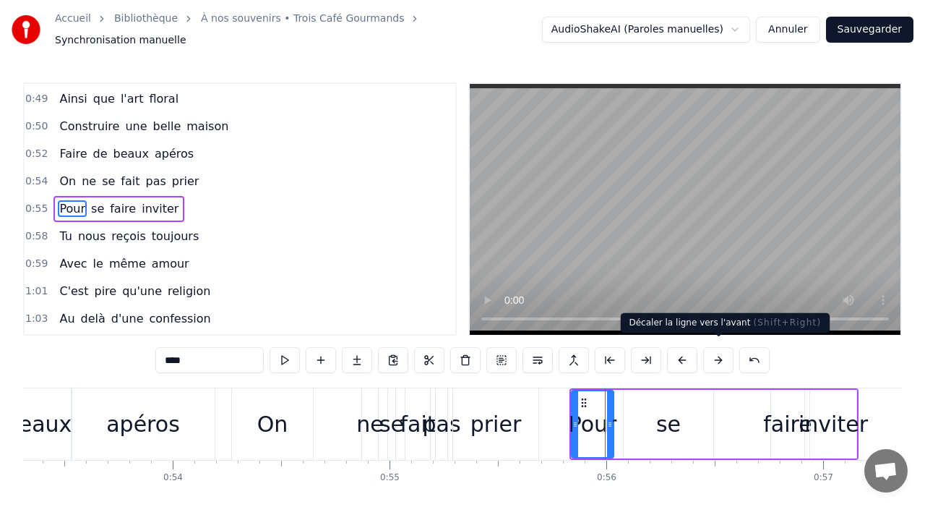
click at [720, 353] on button at bounding box center [718, 360] width 30 height 26
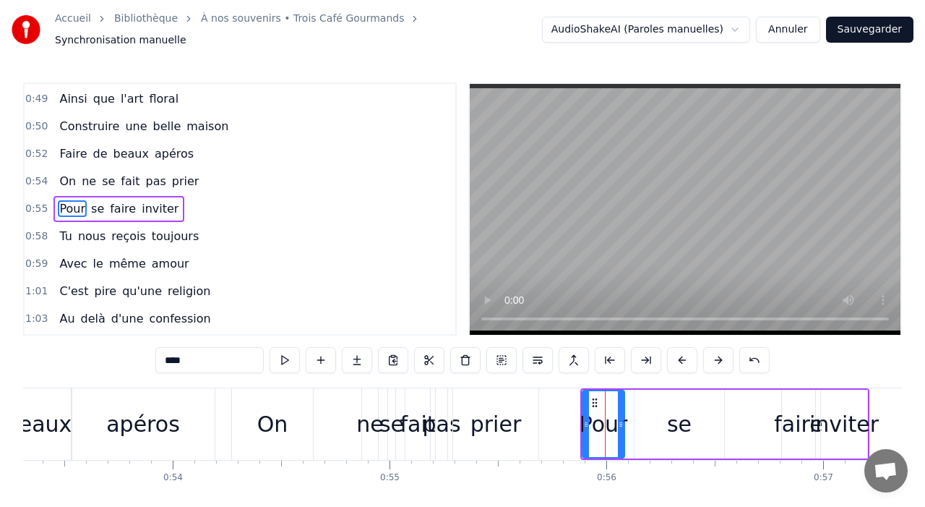
click at [720, 353] on button at bounding box center [718, 360] width 30 height 26
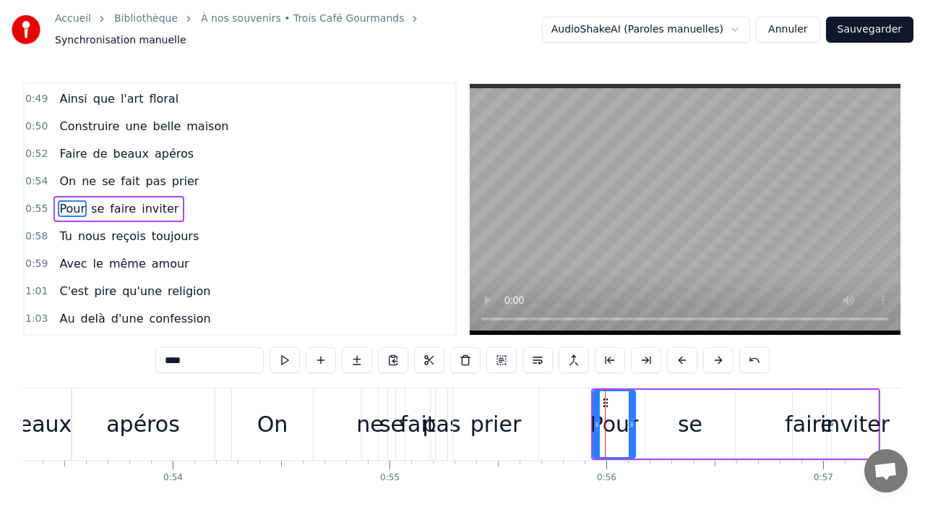
click at [720, 353] on button at bounding box center [718, 360] width 30 height 26
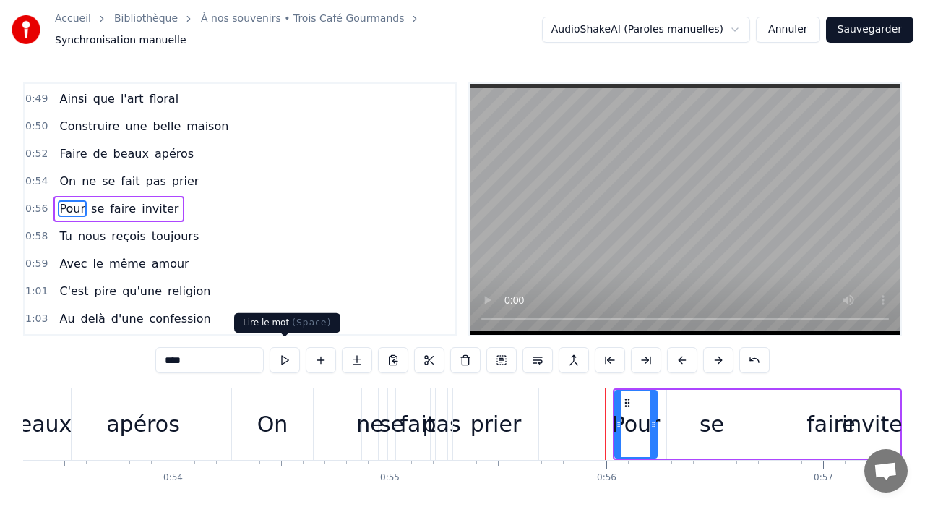
click at [284, 356] on button at bounding box center [285, 360] width 30 height 26
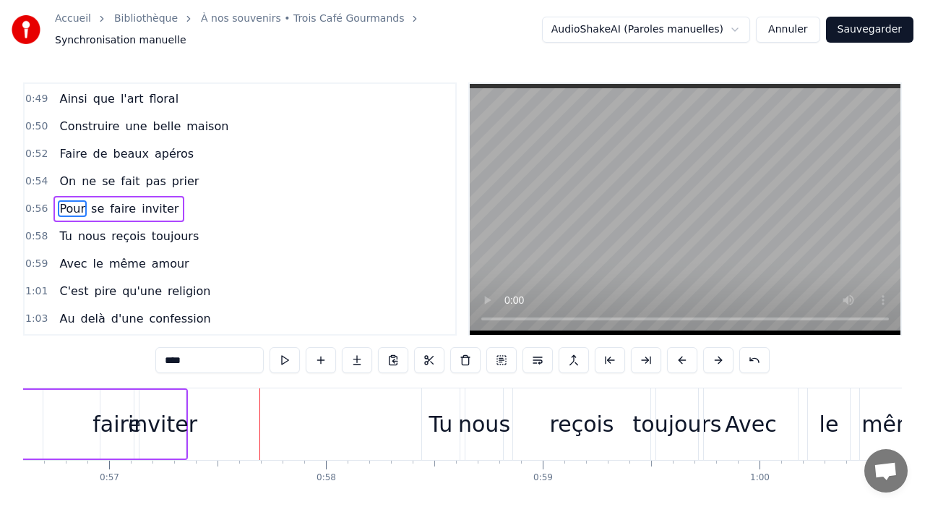
scroll to position [0, 12348]
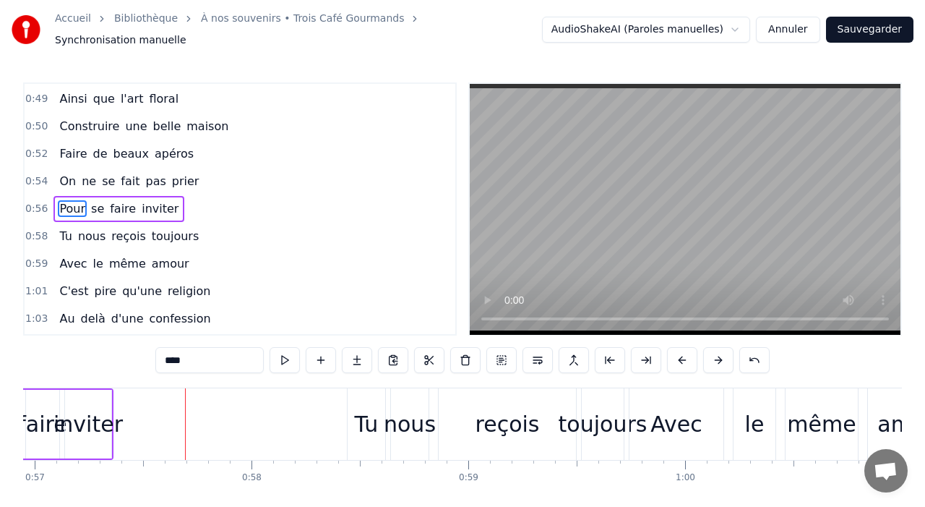
click at [366, 394] on div "Tu" at bounding box center [367, 424] width 38 height 72
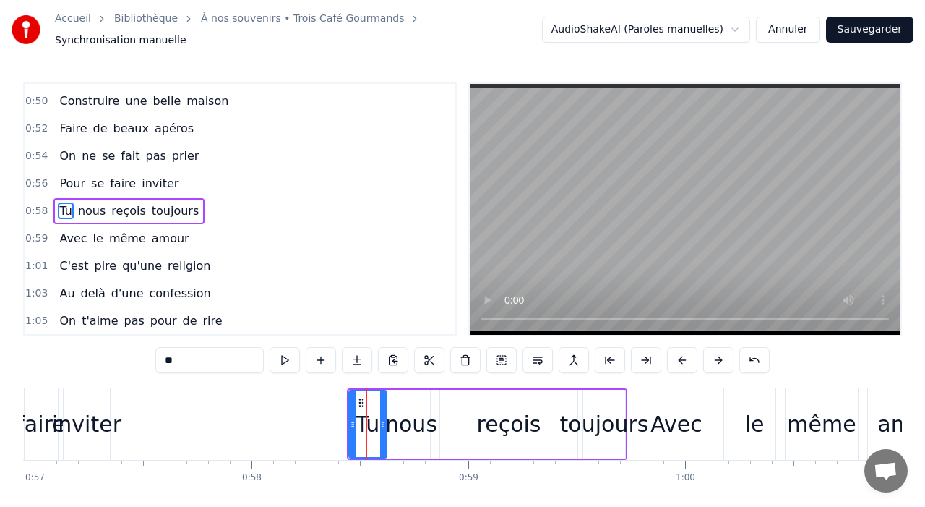
scroll to position [713, 0]
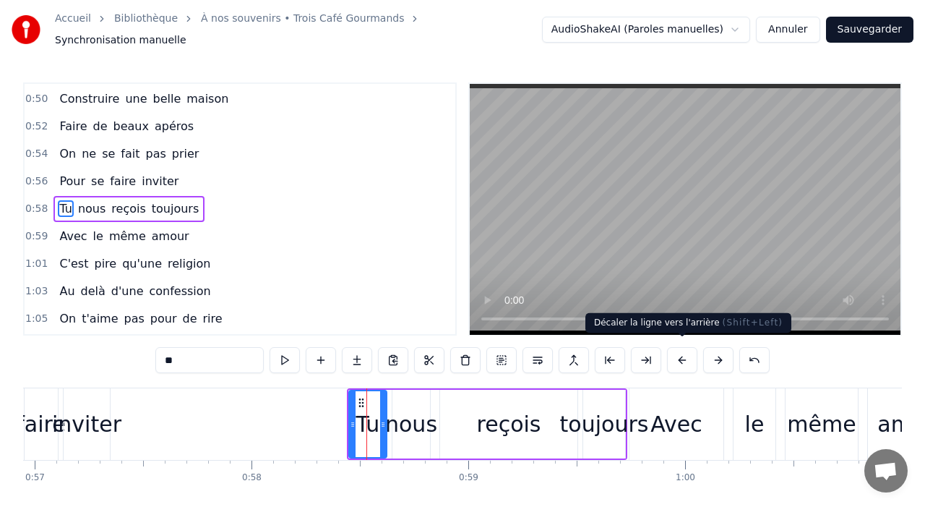
click at [681, 355] on button at bounding box center [682, 360] width 30 height 26
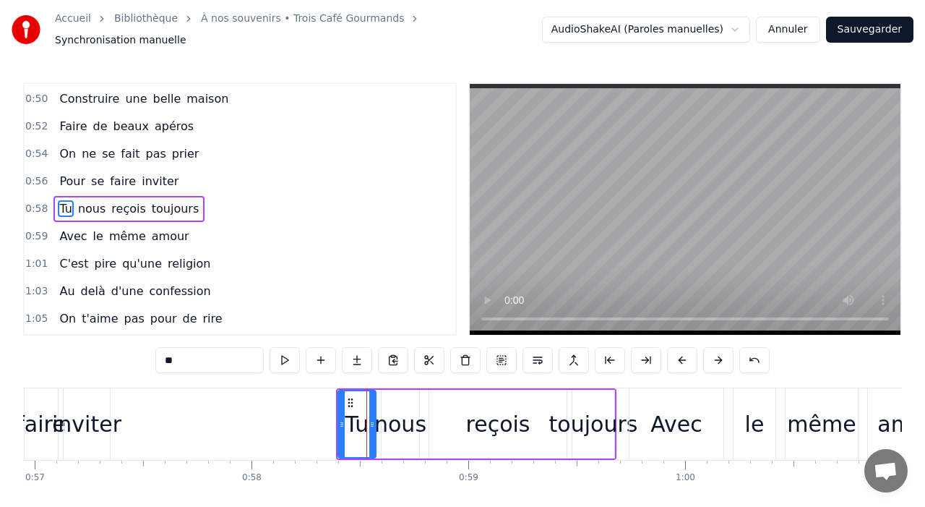
click at [681, 355] on button at bounding box center [682, 360] width 30 height 26
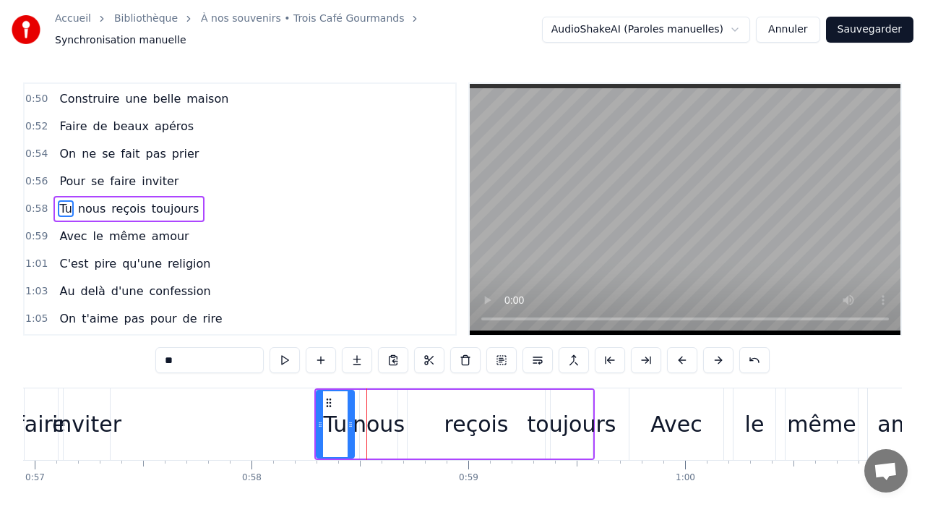
click at [681, 355] on button at bounding box center [682, 360] width 30 height 26
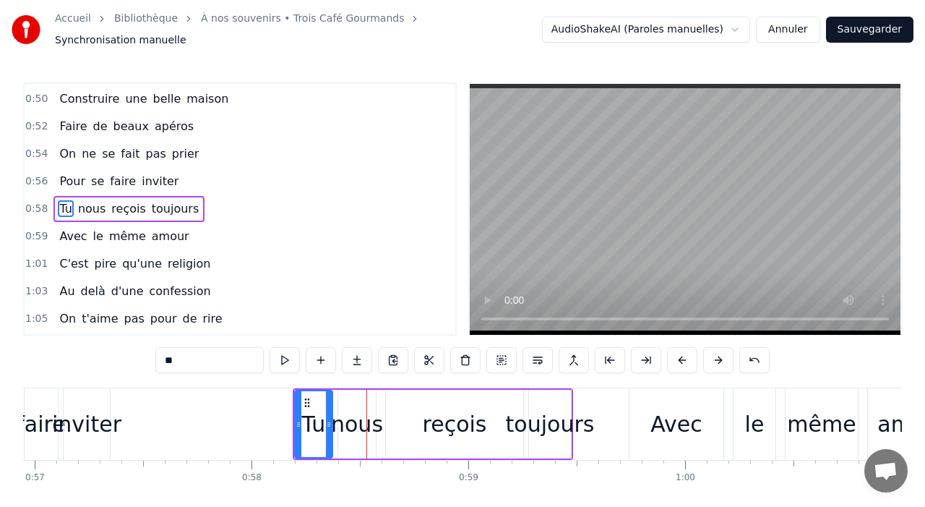
click at [681, 355] on button at bounding box center [682, 360] width 30 height 26
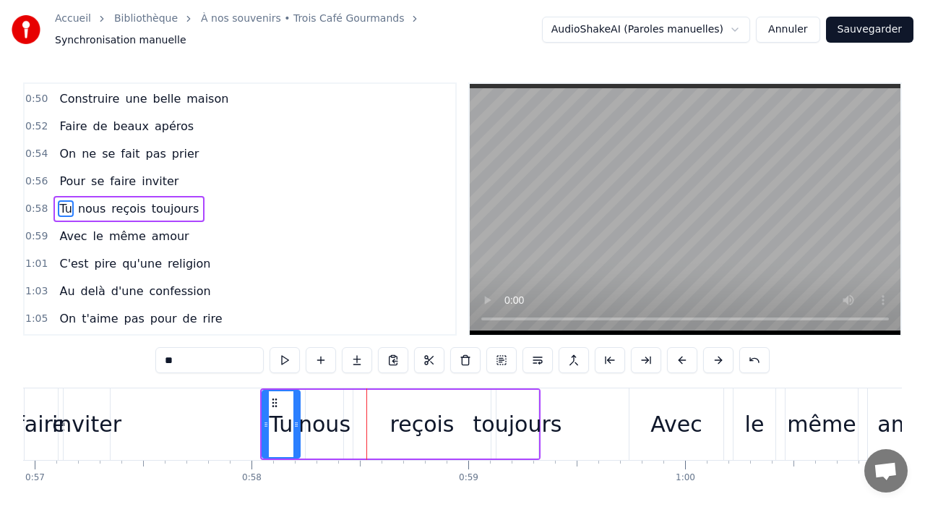
click at [681, 355] on button at bounding box center [682, 360] width 30 height 26
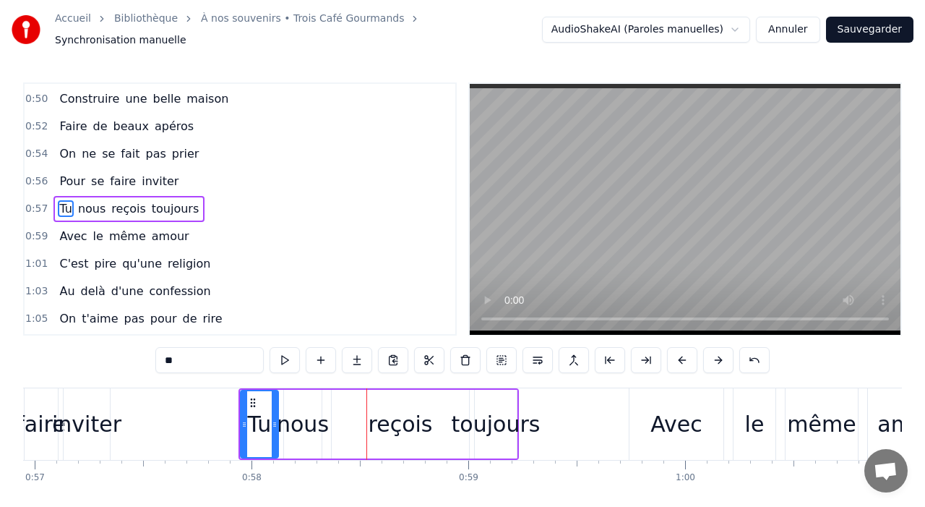
click at [681, 355] on button at bounding box center [682, 360] width 30 height 26
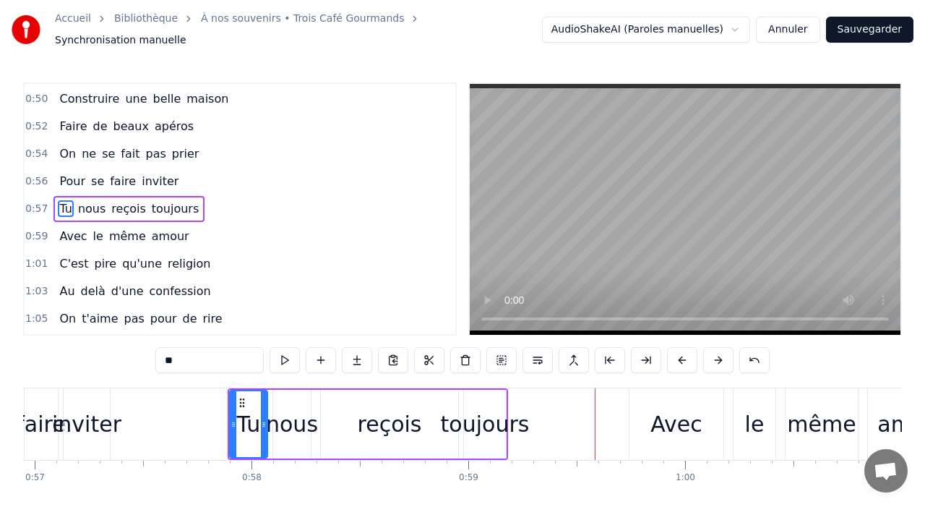
click at [250, 425] on div "Tu" at bounding box center [249, 424] width 24 height 33
click at [716, 388] on div "Avec" at bounding box center [677, 424] width 94 height 72
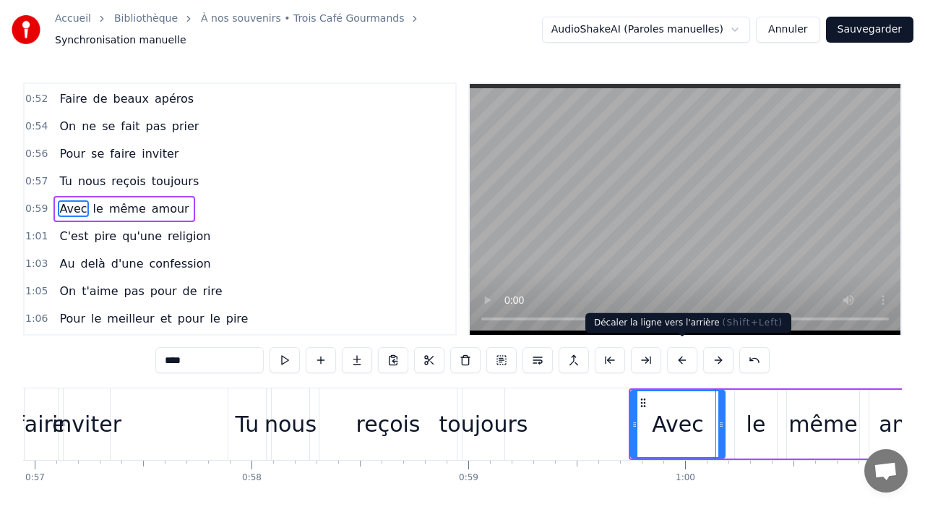
click at [679, 357] on button at bounding box center [682, 360] width 30 height 26
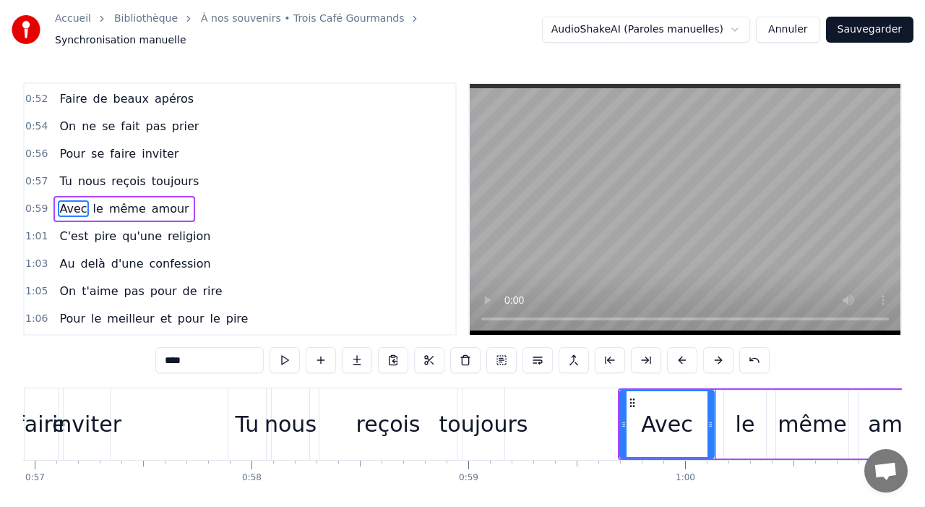
click at [679, 358] on button at bounding box center [682, 360] width 30 height 26
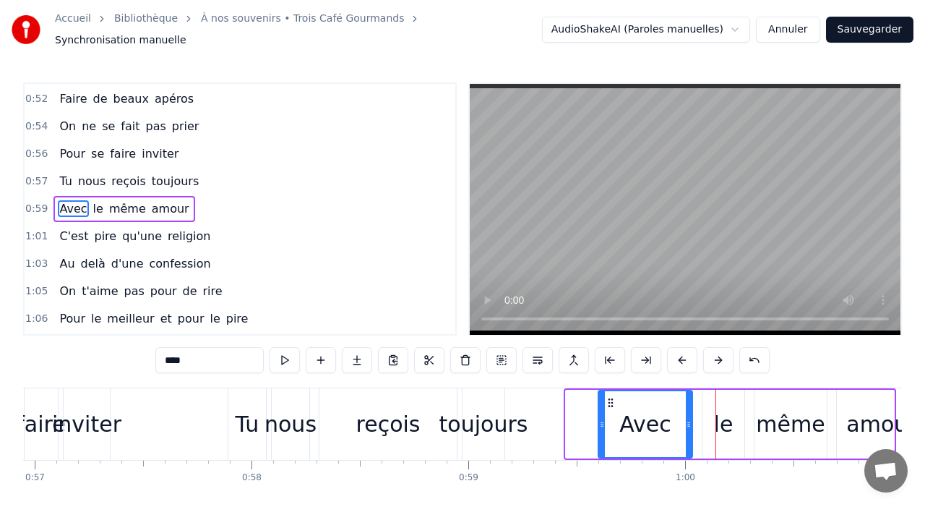
click at [679, 358] on button at bounding box center [682, 360] width 30 height 26
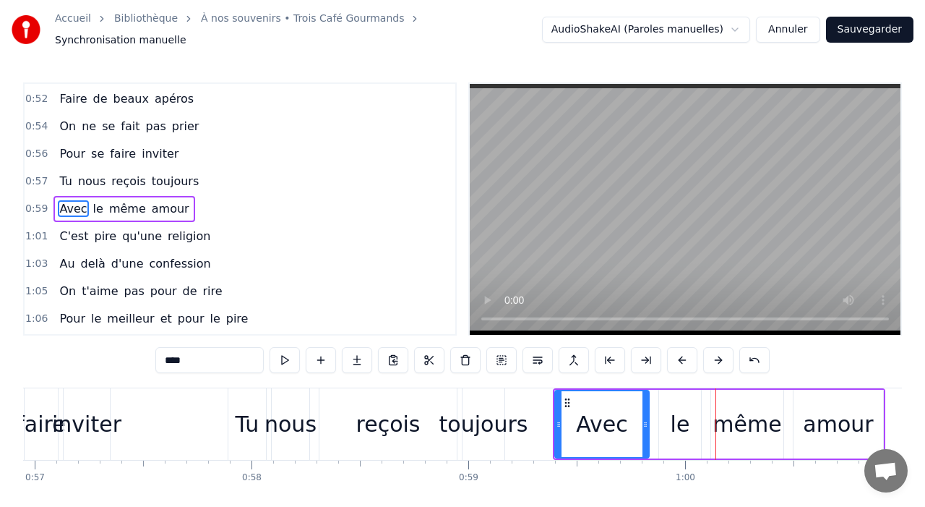
click at [257, 398] on div "Tu" at bounding box center [247, 424] width 38 height 72
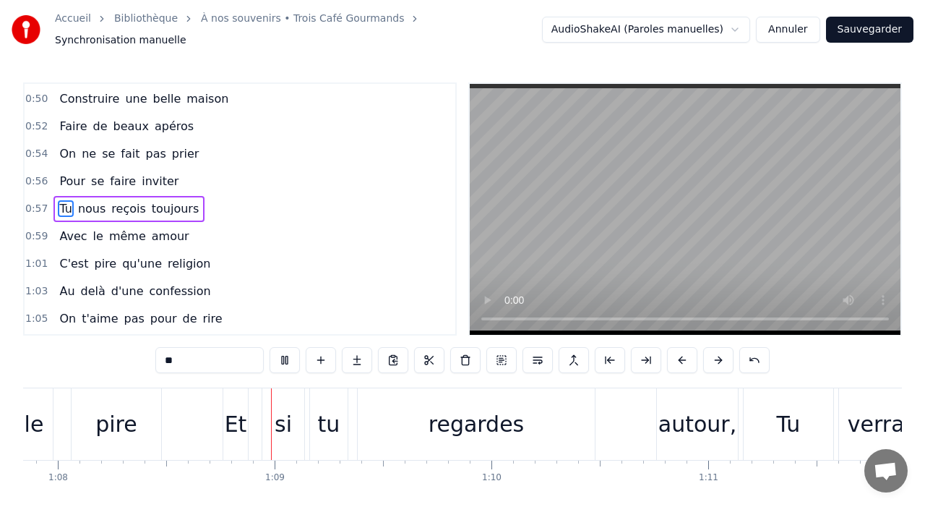
scroll to position [0, 14752]
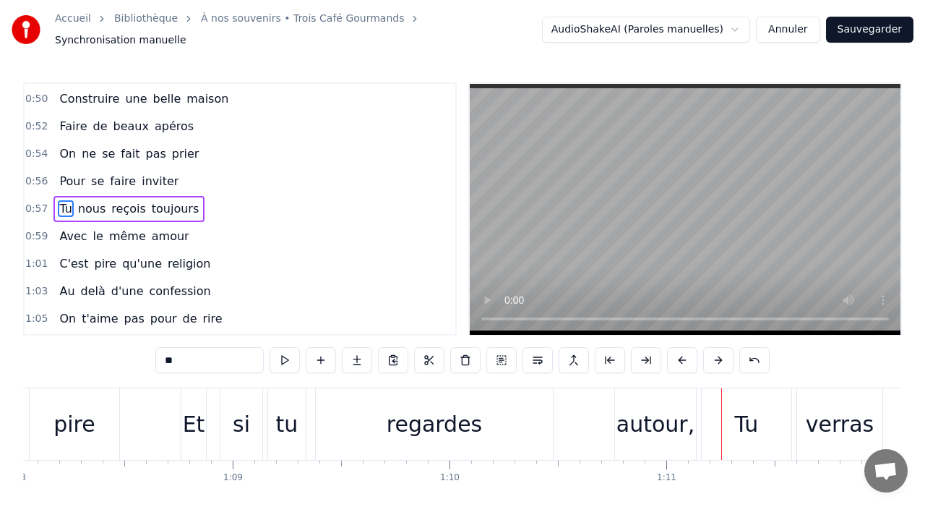
click at [627, 410] on div "autour," at bounding box center [656, 424] width 78 height 33
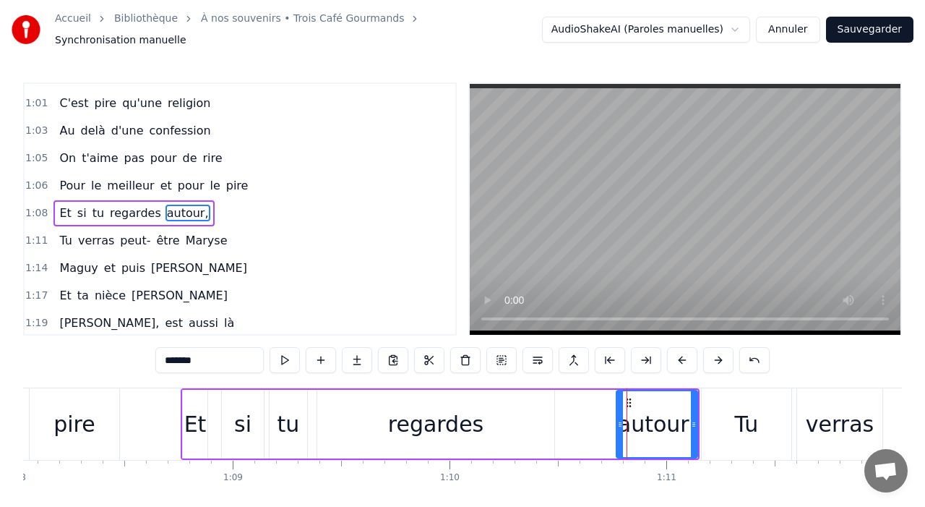
scroll to position [877, 0]
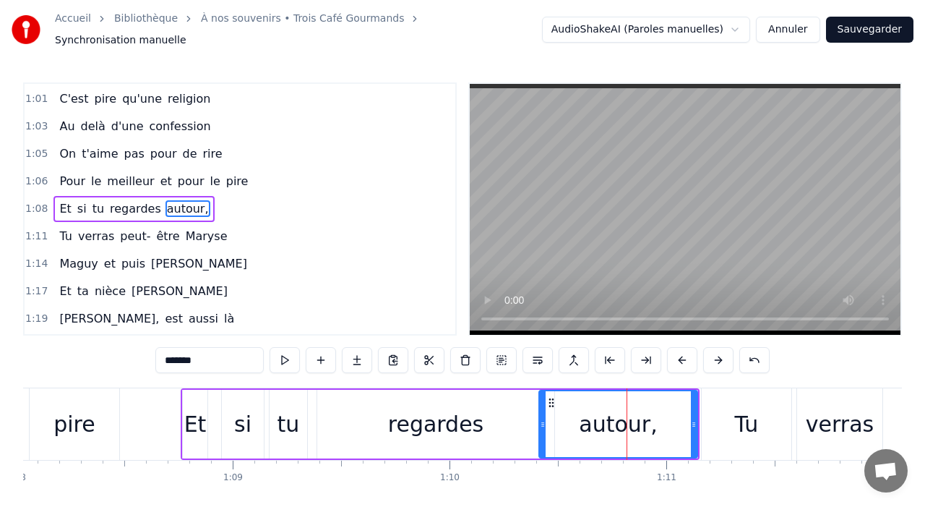
drag, startPoint x: 617, startPoint y: 413, endPoint x: 537, endPoint y: 424, distance: 80.9
click at [540, 424] on div at bounding box center [543, 424] width 6 height 66
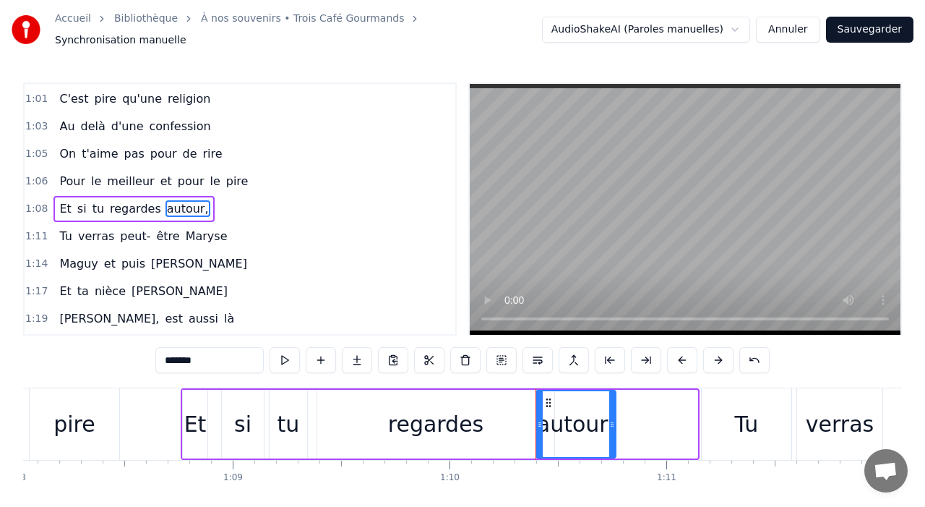
drag, startPoint x: 693, startPoint y: 415, endPoint x: 611, endPoint y: 418, distance: 82.5
click at [611, 419] on icon at bounding box center [612, 424] width 6 height 12
click at [196, 395] on div "Et" at bounding box center [195, 424] width 25 height 69
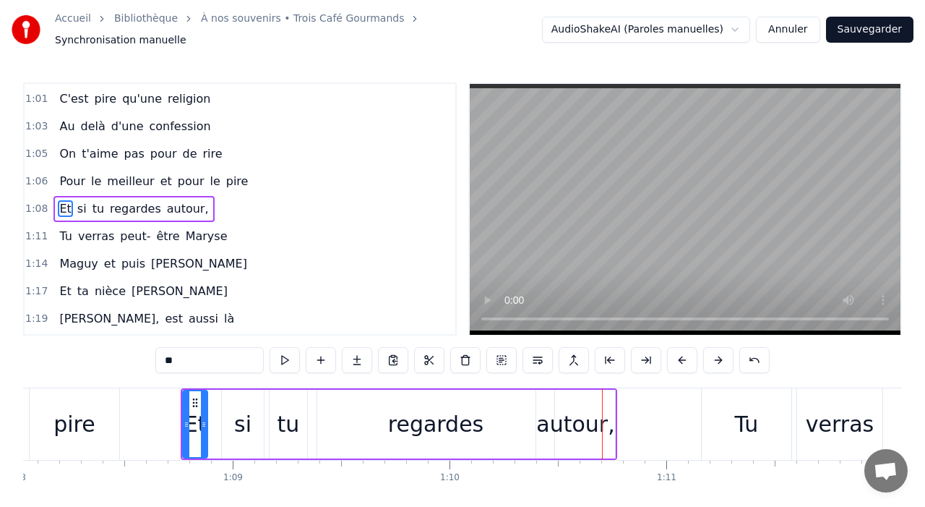
click at [460, 429] on div "regardes" at bounding box center [436, 424] width 96 height 33
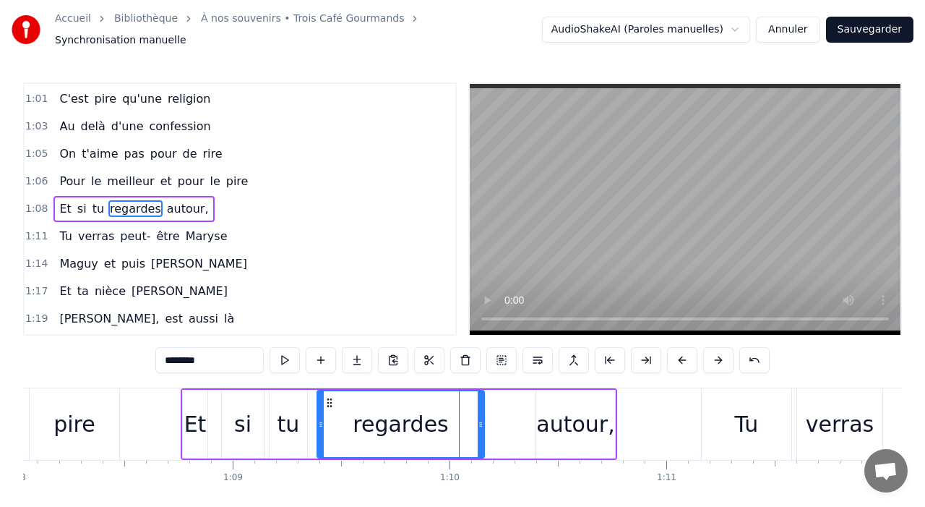
drag, startPoint x: 549, startPoint y: 424, endPoint x: 478, endPoint y: 421, distance: 70.9
click at [478, 424] on div at bounding box center [481, 424] width 6 height 66
click at [562, 418] on div "autour," at bounding box center [575, 424] width 78 height 33
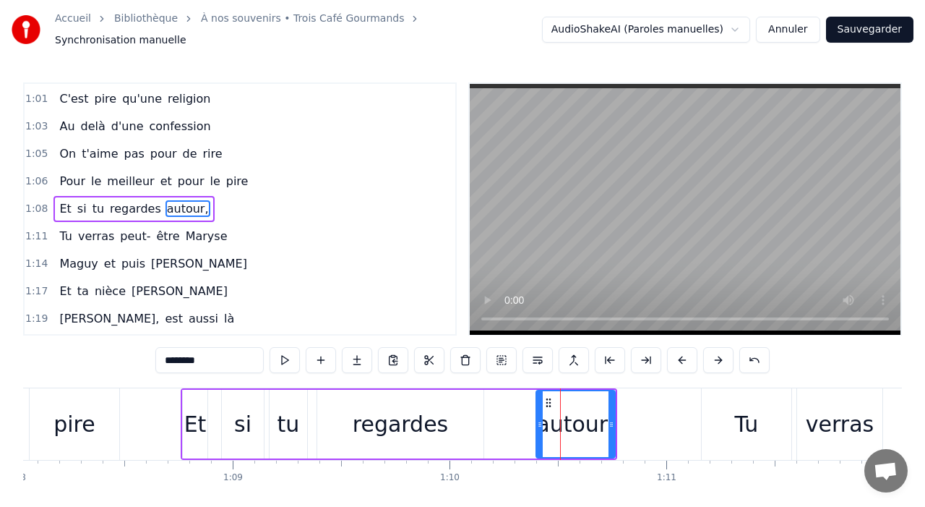
type input "*******"
drag, startPoint x: 542, startPoint y: 419, endPoint x: 489, endPoint y: 423, distance: 53.6
click at [489, 424] on div at bounding box center [489, 424] width 6 height 66
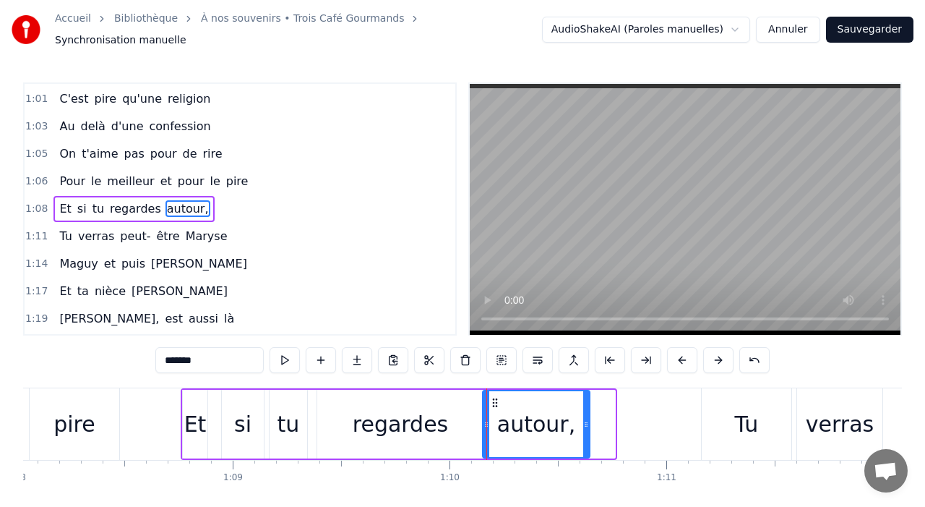
drag, startPoint x: 611, startPoint y: 418, endPoint x: 585, endPoint y: 418, distance: 25.3
click at [585, 420] on icon at bounding box center [586, 424] width 6 height 12
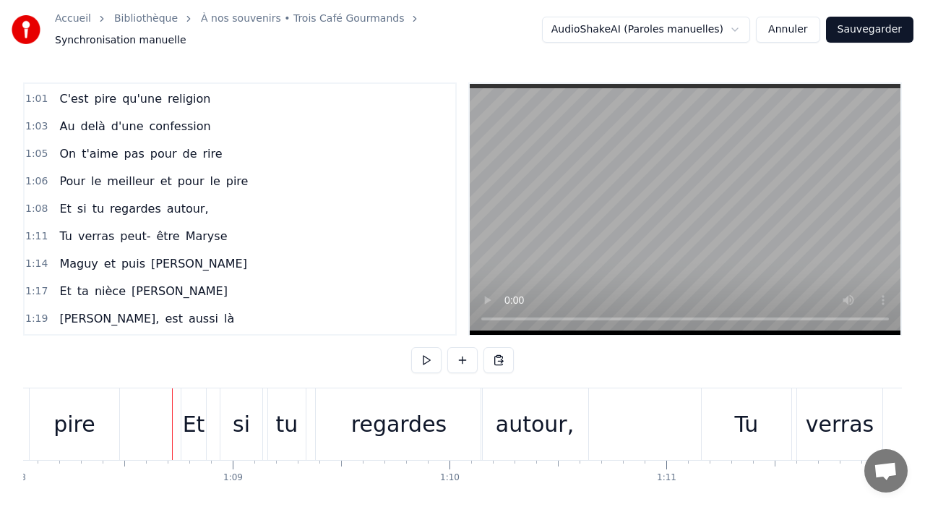
click at [191, 408] on div "Et" at bounding box center [194, 424] width 22 height 33
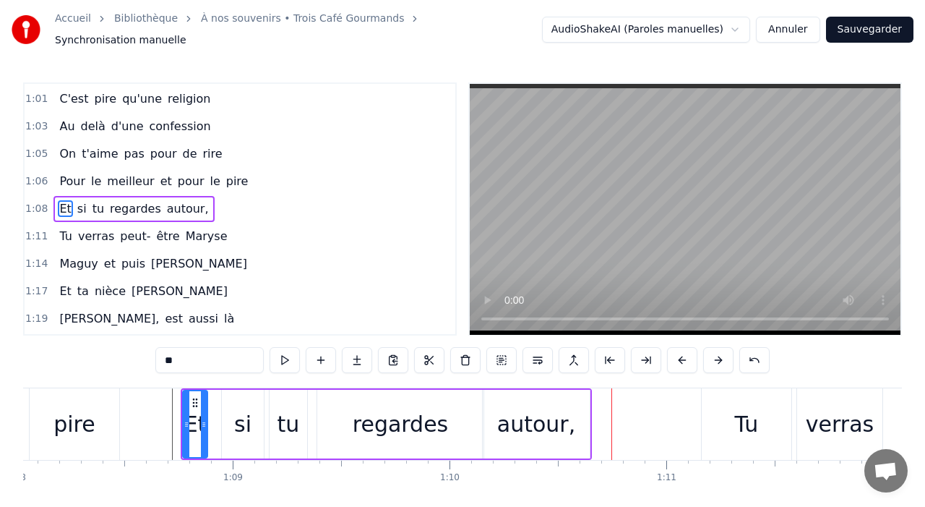
click at [510, 415] on div "autour," at bounding box center [536, 424] width 78 height 33
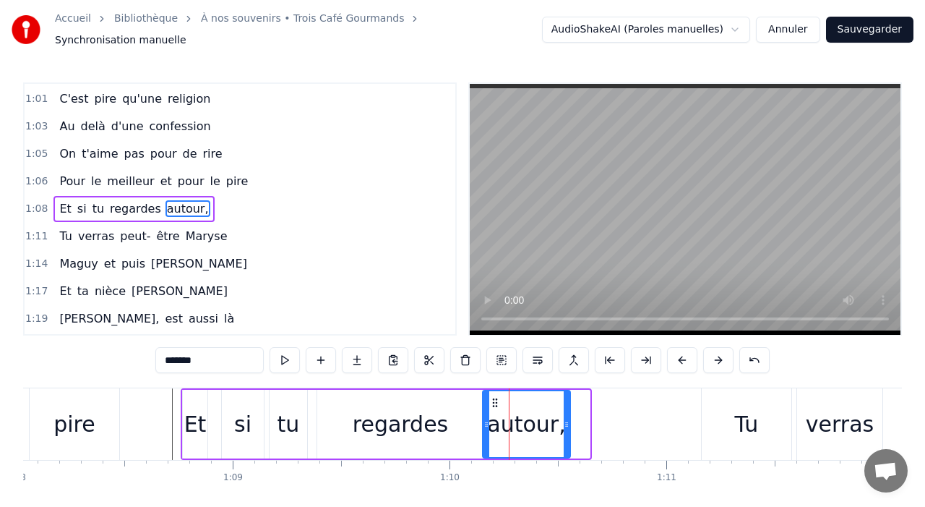
drag, startPoint x: 584, startPoint y: 421, endPoint x: 536, endPoint y: 419, distance: 48.4
click at [564, 421] on icon at bounding box center [567, 424] width 6 height 12
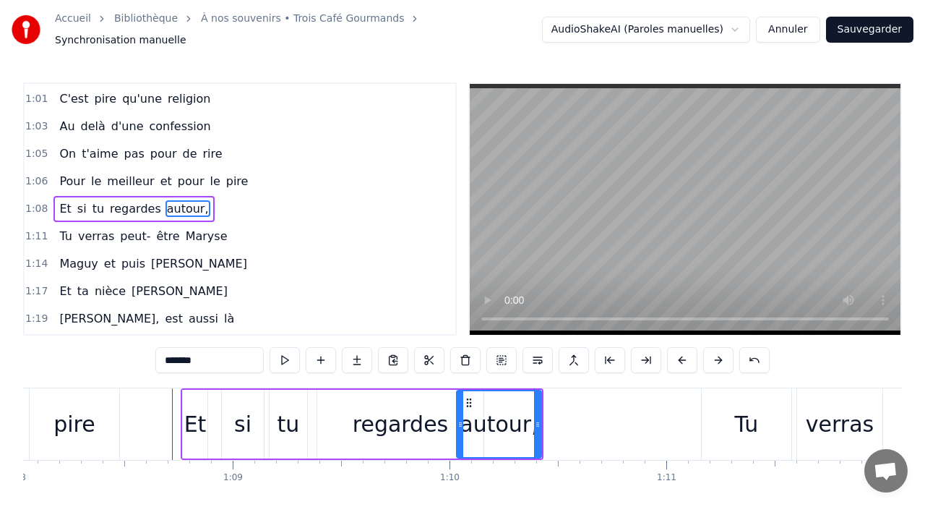
drag, startPoint x: 484, startPoint y: 419, endPoint x: 452, endPoint y: 419, distance: 32.5
click at [458, 420] on icon at bounding box center [461, 424] width 6 height 12
click at [372, 422] on div "regardes" at bounding box center [401, 424] width 96 height 33
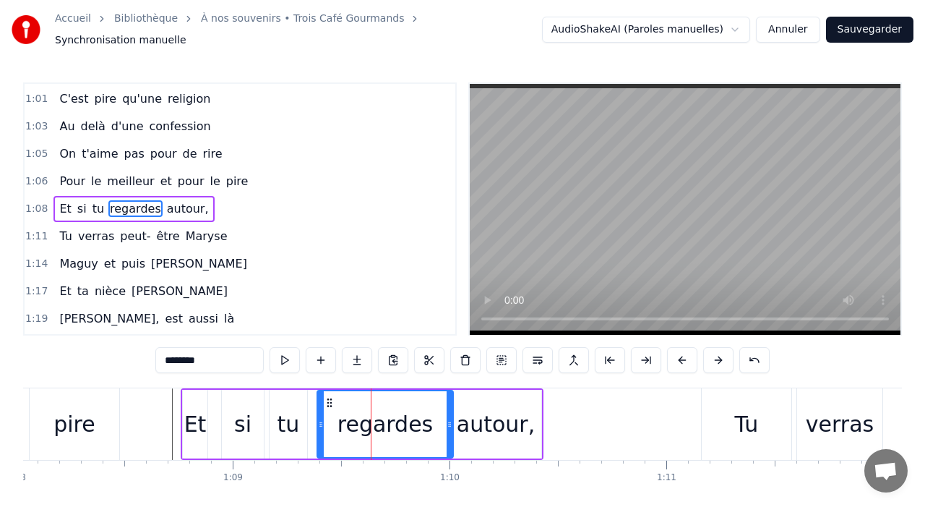
drag, startPoint x: 478, startPoint y: 413, endPoint x: 448, endPoint y: 411, distance: 30.4
click at [448, 418] on icon at bounding box center [450, 424] width 6 height 12
click at [314, 418] on icon at bounding box center [316, 424] width 6 height 12
click at [198, 393] on div "Et" at bounding box center [195, 424] width 25 height 69
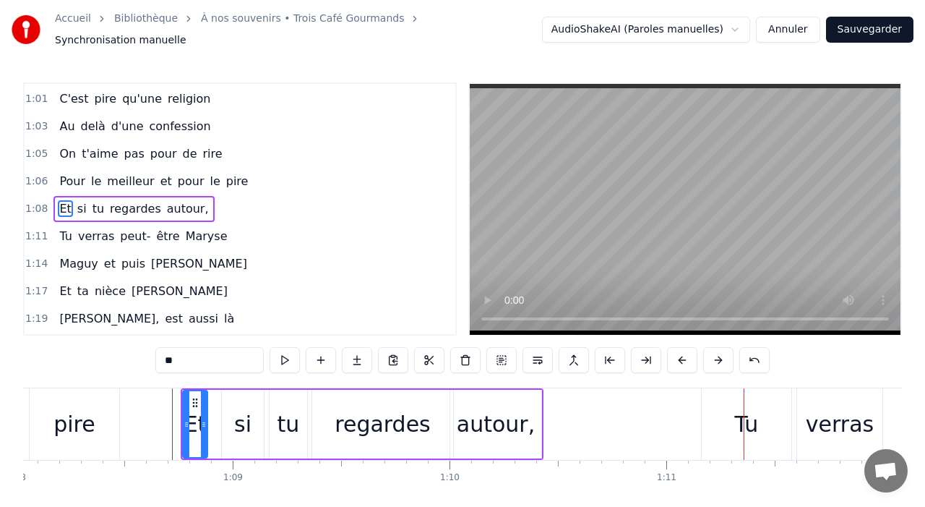
click at [719, 418] on div "Tu" at bounding box center [747, 424] width 90 height 72
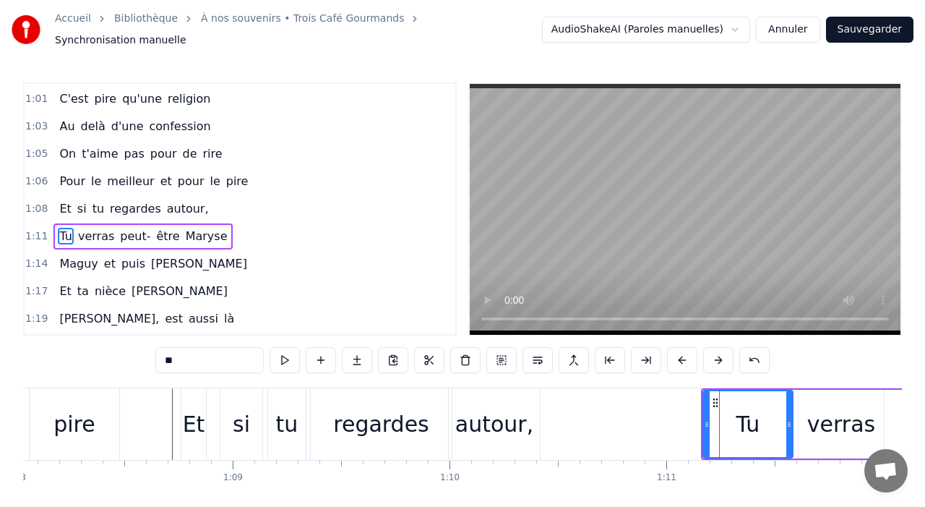
scroll to position [905, 0]
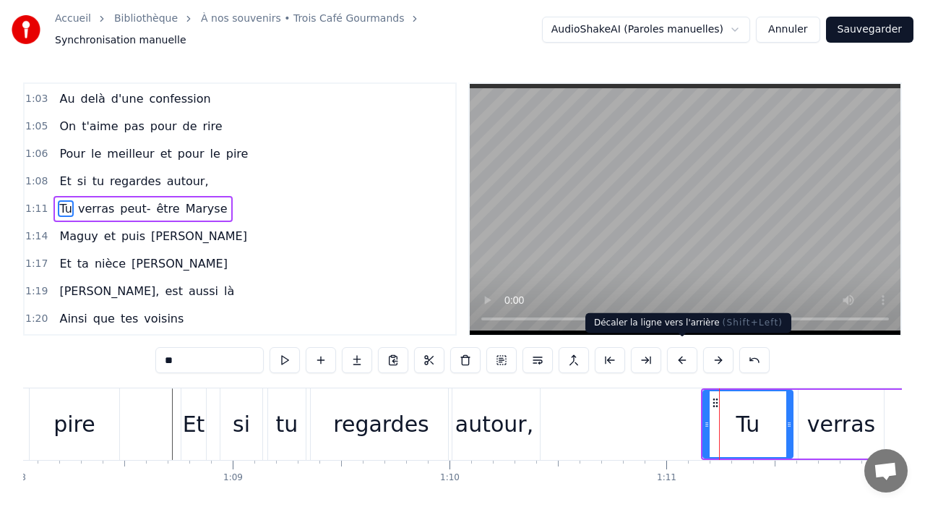
click at [682, 356] on button at bounding box center [682, 360] width 30 height 26
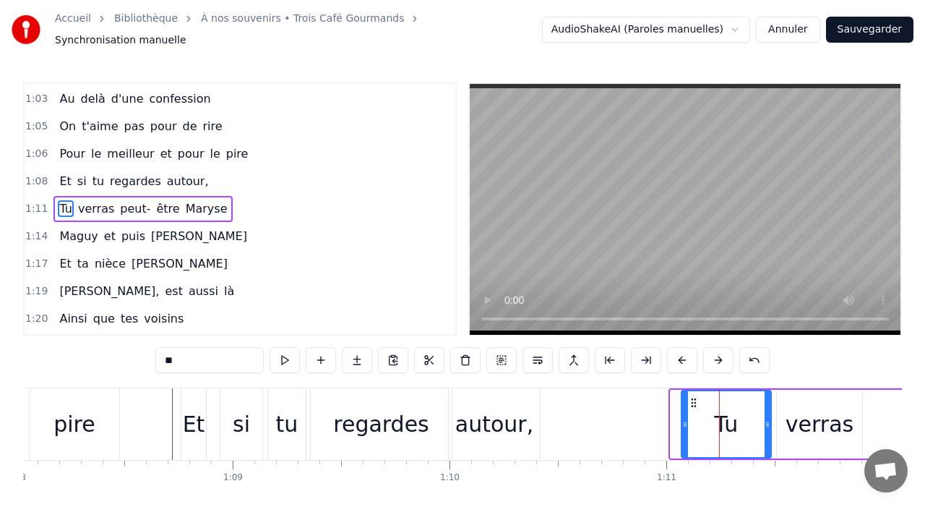
click at [682, 356] on button at bounding box center [682, 360] width 30 height 26
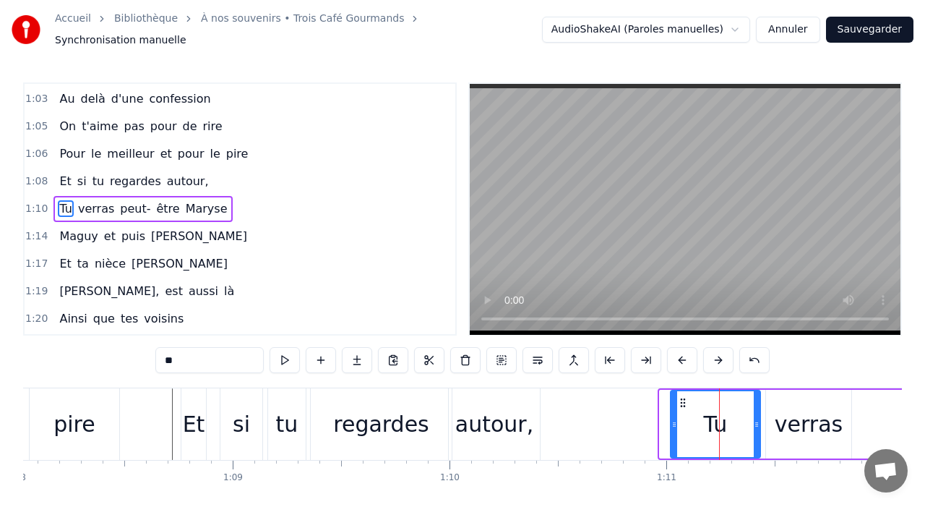
click at [682, 356] on button at bounding box center [682, 360] width 30 height 26
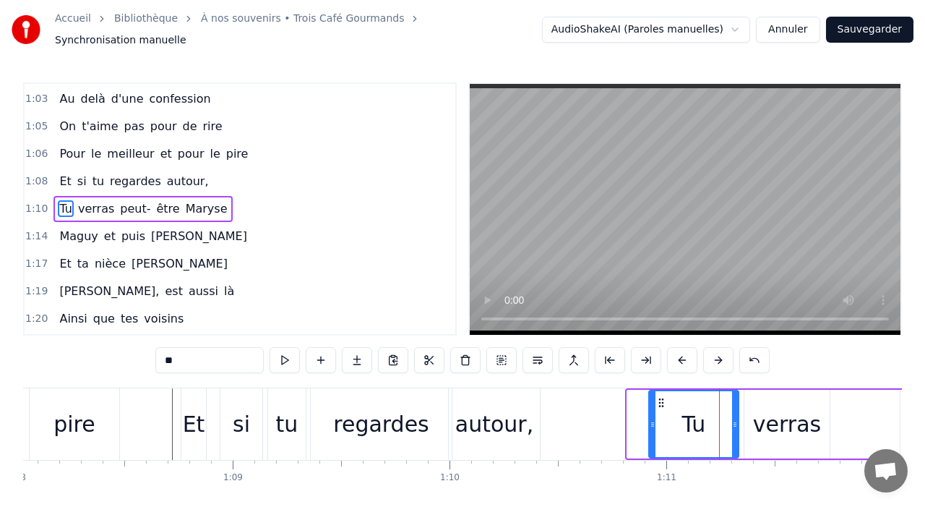
click at [682, 356] on button at bounding box center [682, 360] width 30 height 26
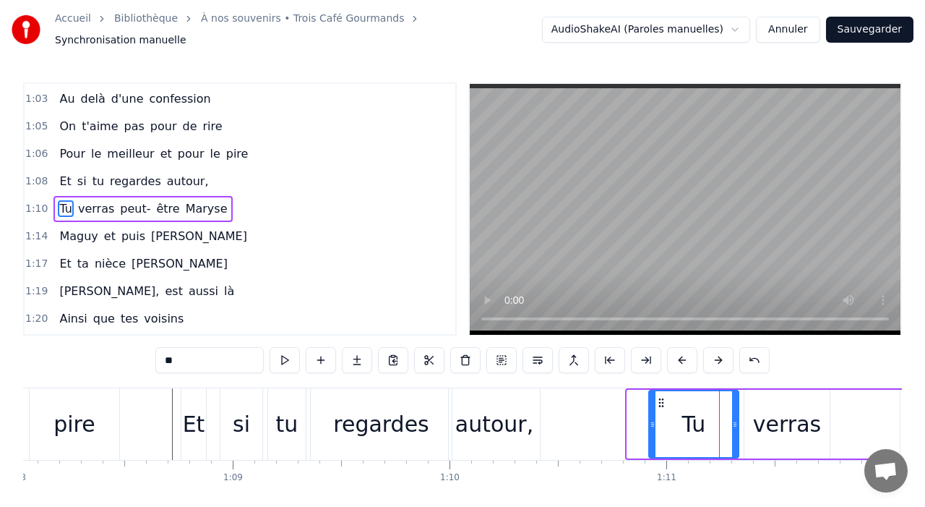
click at [682, 356] on button at bounding box center [682, 360] width 30 height 26
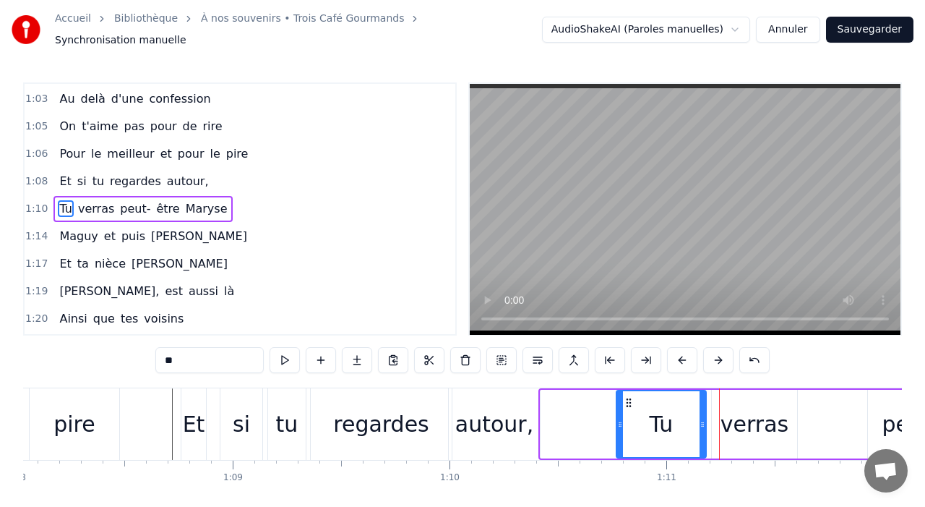
click at [682, 356] on button at bounding box center [682, 360] width 30 height 26
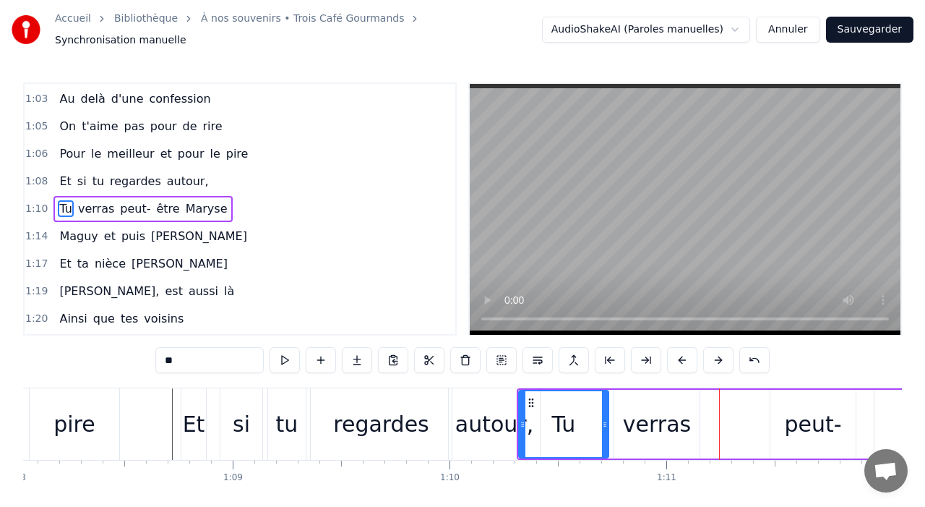
click at [193, 393] on div "Et" at bounding box center [193, 424] width 25 height 72
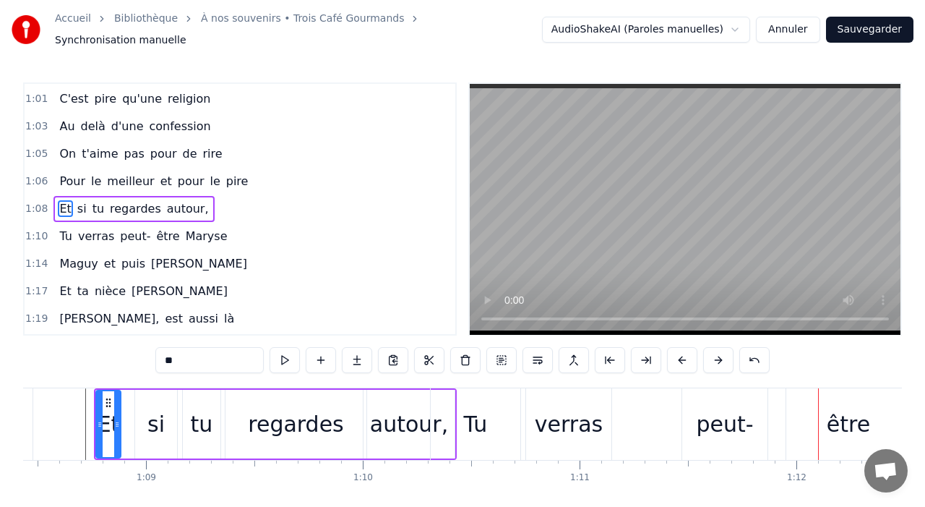
scroll to position [0, 14834]
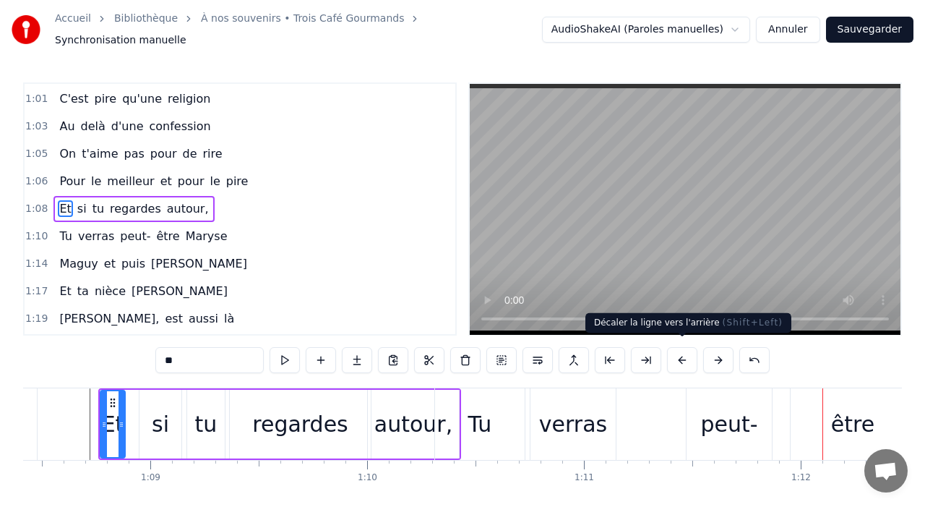
click at [680, 358] on button at bounding box center [682, 360] width 30 height 26
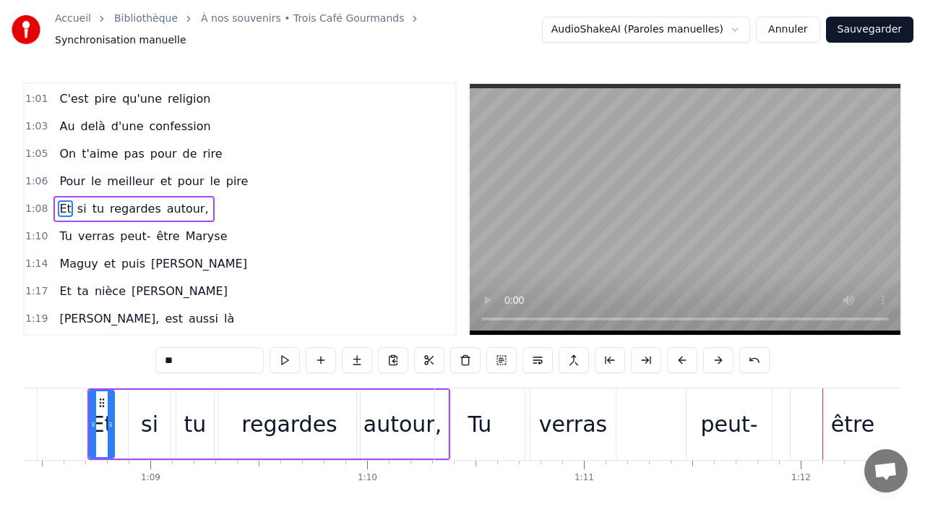
click at [472, 408] on div "Tu" at bounding box center [480, 424] width 24 height 33
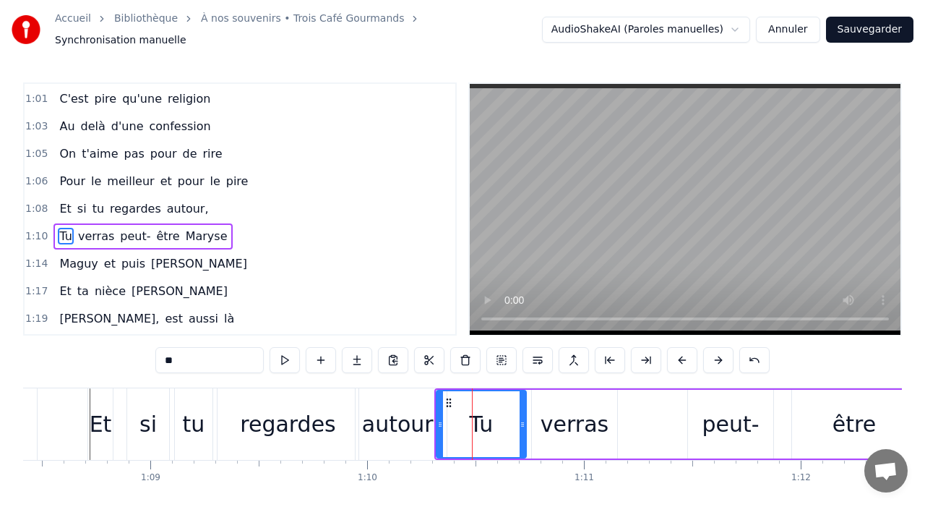
scroll to position [905, 0]
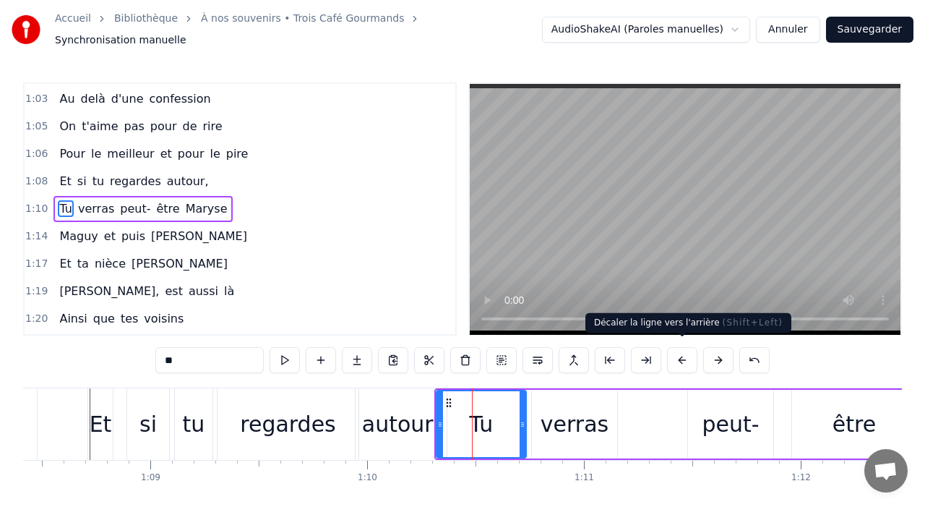
click at [682, 355] on button at bounding box center [682, 360] width 30 height 26
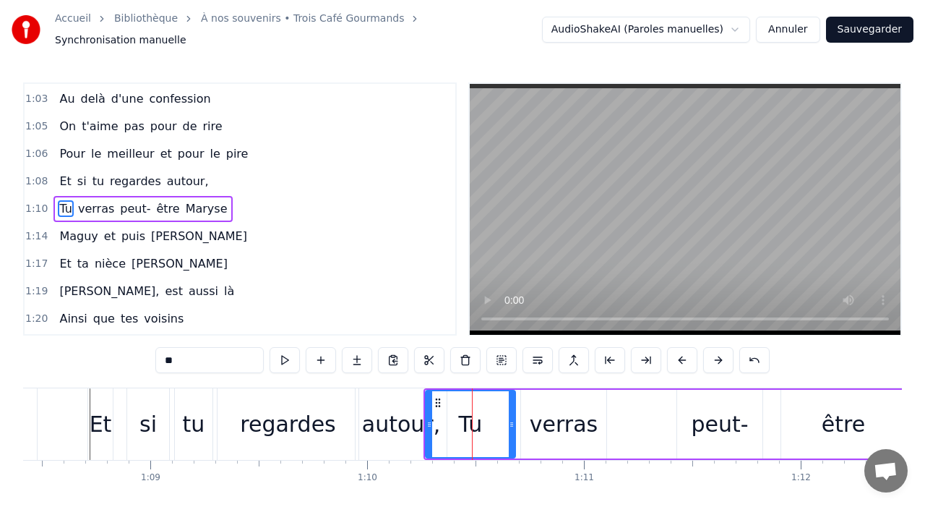
click at [591, 415] on div "verras" at bounding box center [564, 424] width 68 height 33
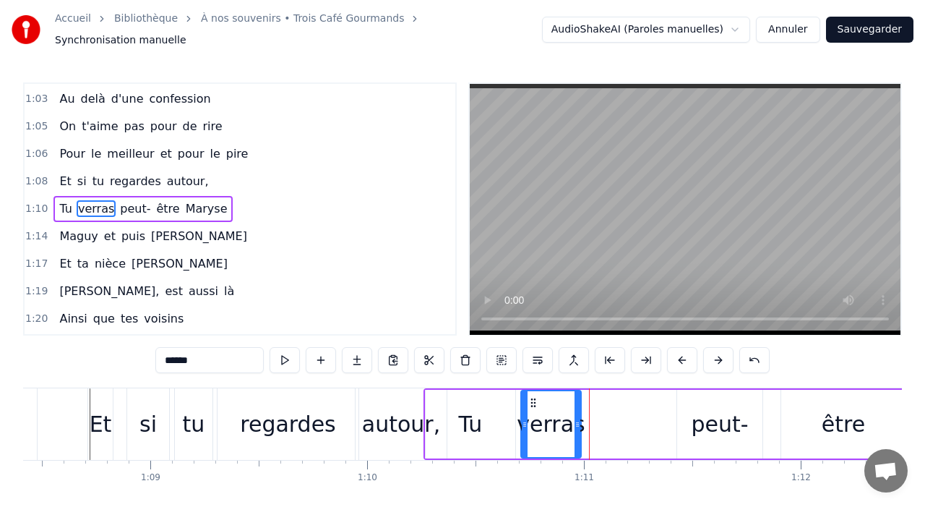
drag, startPoint x: 604, startPoint y: 418, endPoint x: 578, endPoint y: 417, distance: 26.1
click at [578, 418] on icon at bounding box center [578, 424] width 6 height 12
click at [716, 421] on div "peut-" at bounding box center [719, 424] width 57 height 33
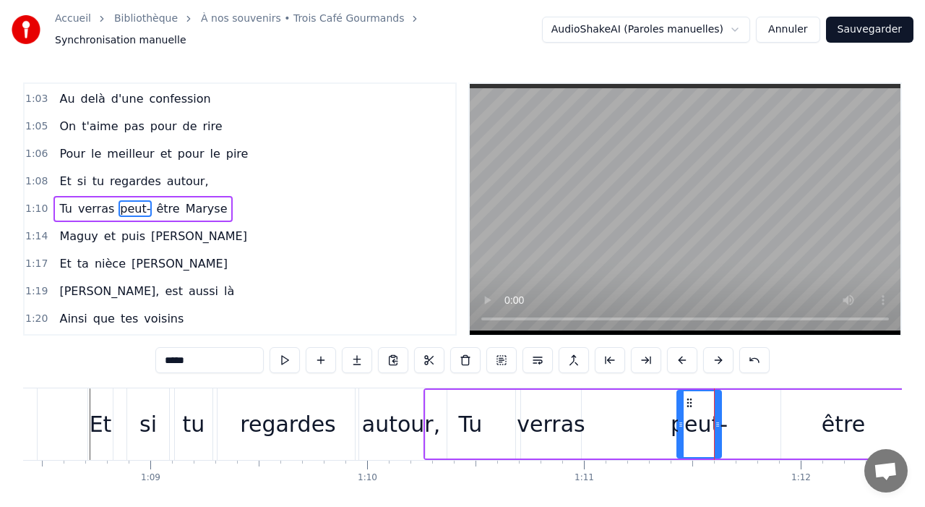
drag, startPoint x: 760, startPoint y: 415, endPoint x: 716, endPoint y: 413, distance: 43.4
click at [718, 418] on icon at bounding box center [718, 424] width 6 height 12
drag, startPoint x: 680, startPoint y: 418, endPoint x: 615, endPoint y: 417, distance: 65.1
click at [616, 419] on icon at bounding box center [619, 424] width 6 height 12
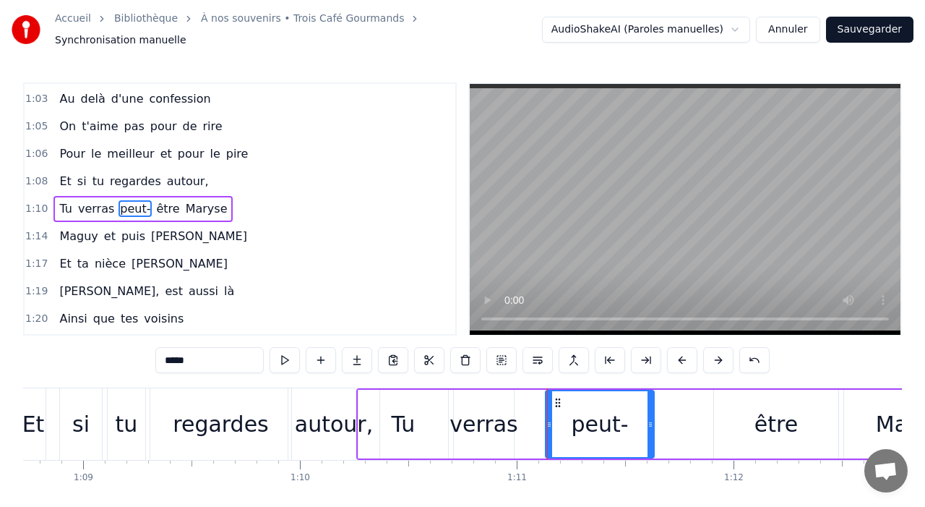
scroll to position [0, 14922]
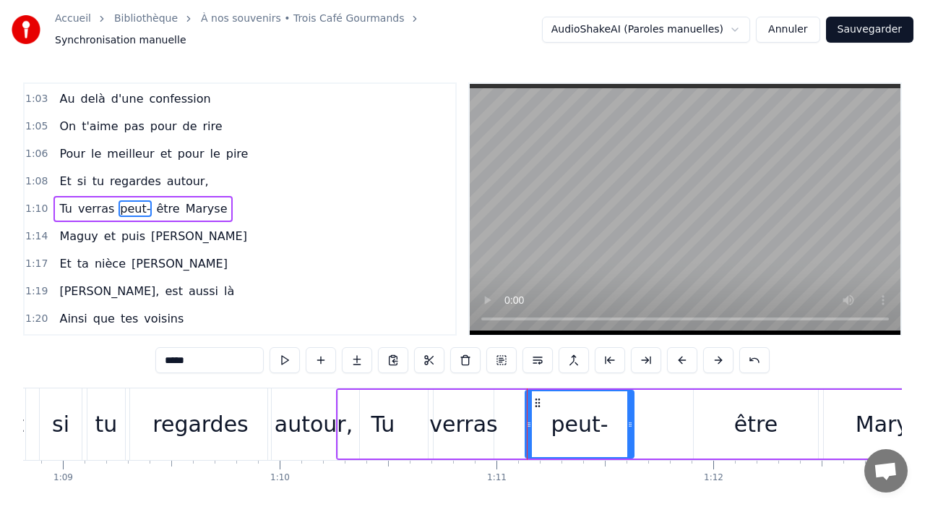
click at [746, 421] on div "être" at bounding box center [755, 424] width 43 height 33
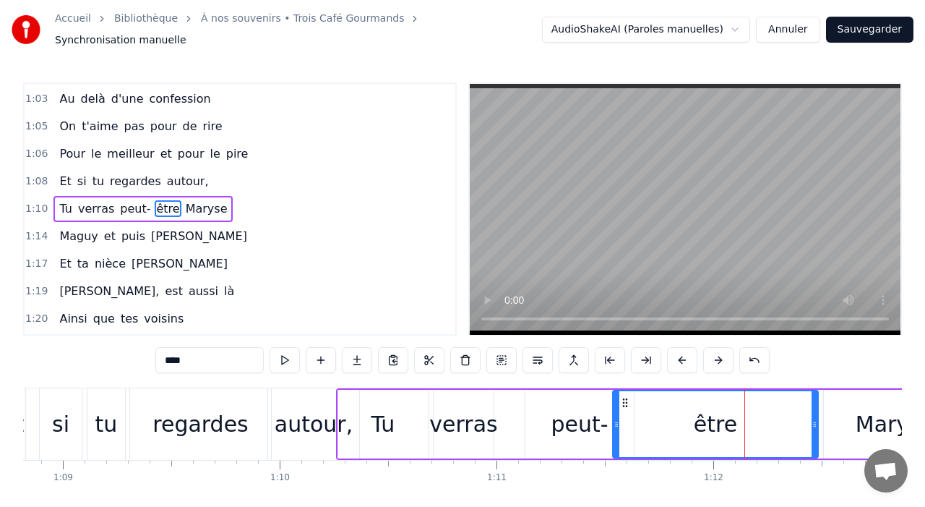
drag, startPoint x: 696, startPoint y: 419, endPoint x: 615, endPoint y: 421, distance: 81.0
click at [615, 421] on icon at bounding box center [617, 424] width 6 height 12
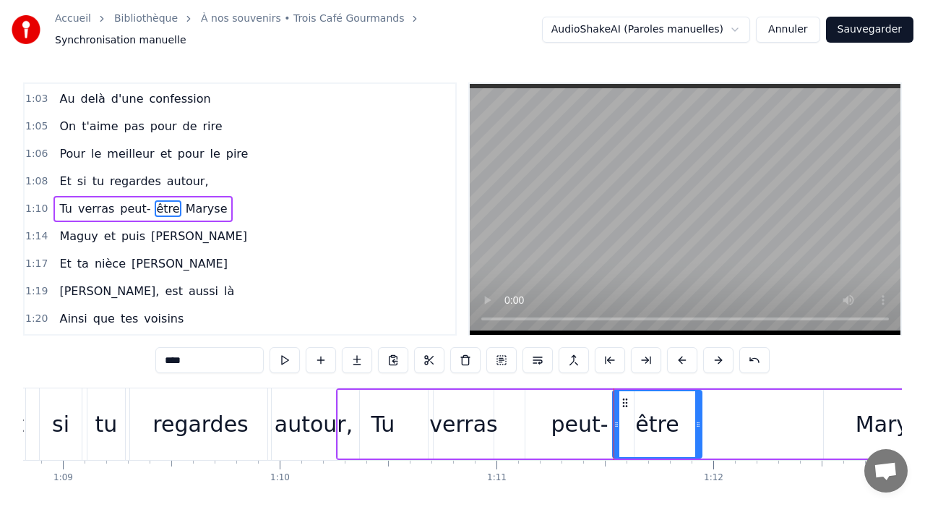
drag, startPoint x: 813, startPoint y: 419, endPoint x: 697, endPoint y: 424, distance: 115.7
click at [697, 424] on div at bounding box center [698, 424] width 6 height 66
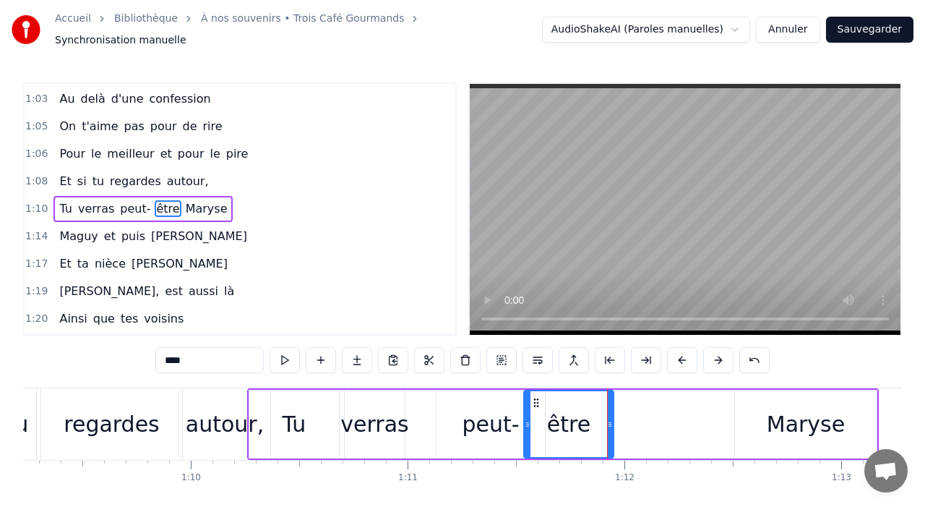
scroll to position [0, 15019]
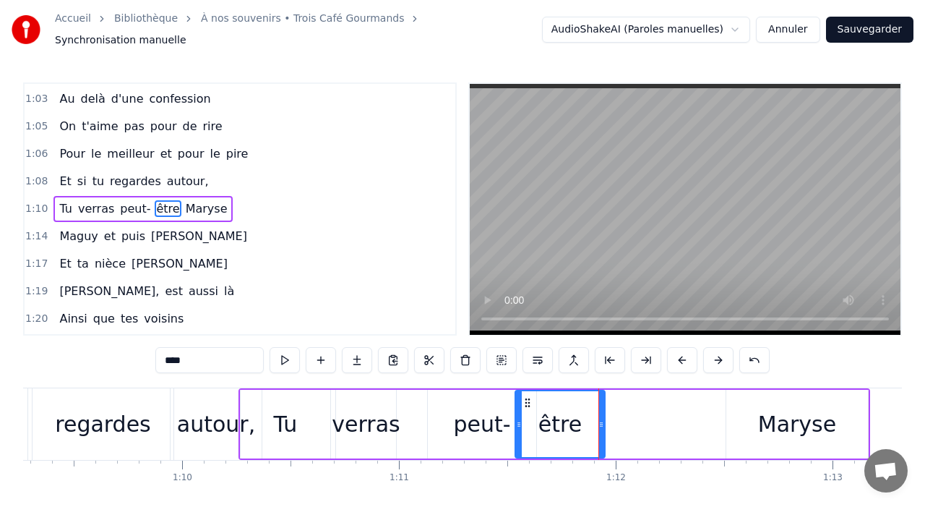
click at [801, 416] on div "Maryse" at bounding box center [797, 424] width 78 height 33
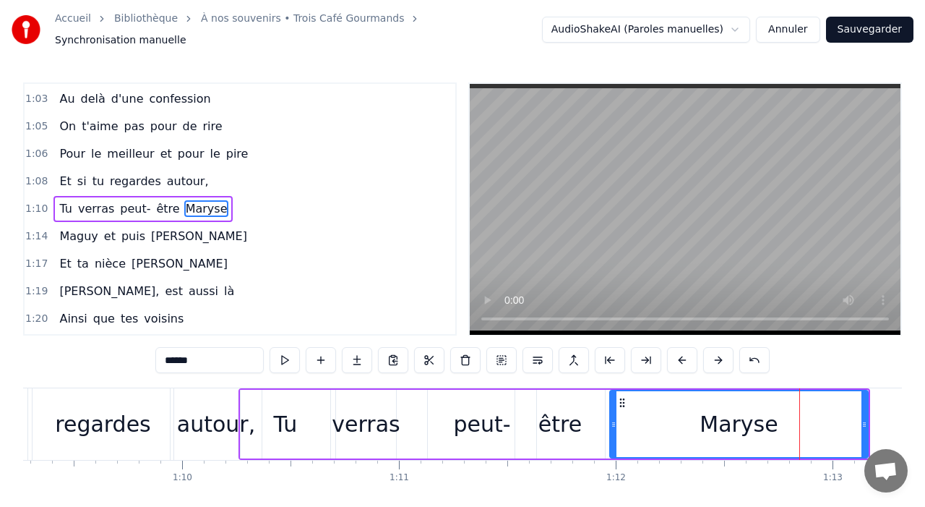
drag, startPoint x: 729, startPoint y: 423, endPoint x: 610, endPoint y: 420, distance: 118.6
click at [611, 420] on div at bounding box center [614, 424] width 6 height 66
drag, startPoint x: 867, startPoint y: 420, endPoint x: 780, endPoint y: 422, distance: 87.5
click at [780, 423] on div "Maryse" at bounding box center [738, 424] width 262 height 69
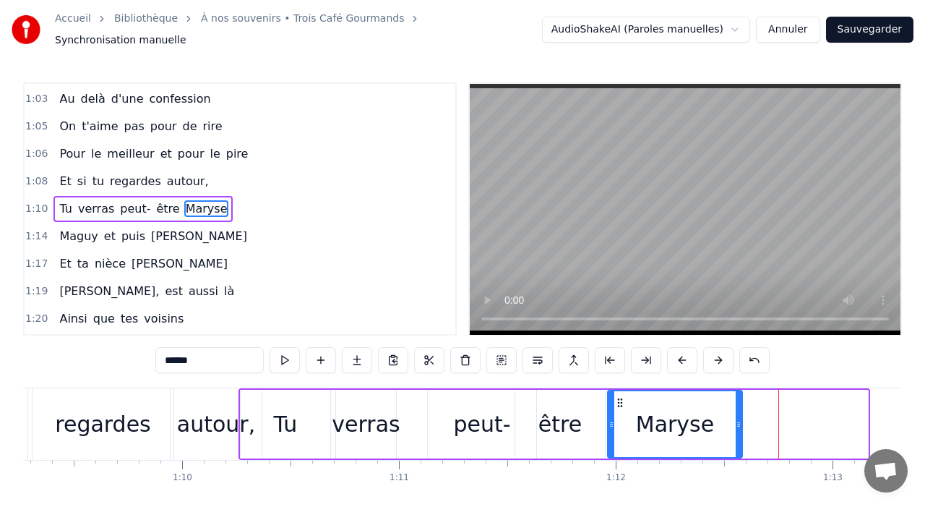
drag, startPoint x: 866, startPoint y: 418, endPoint x: 741, endPoint y: 424, distance: 125.2
click at [741, 424] on div at bounding box center [739, 424] width 6 height 66
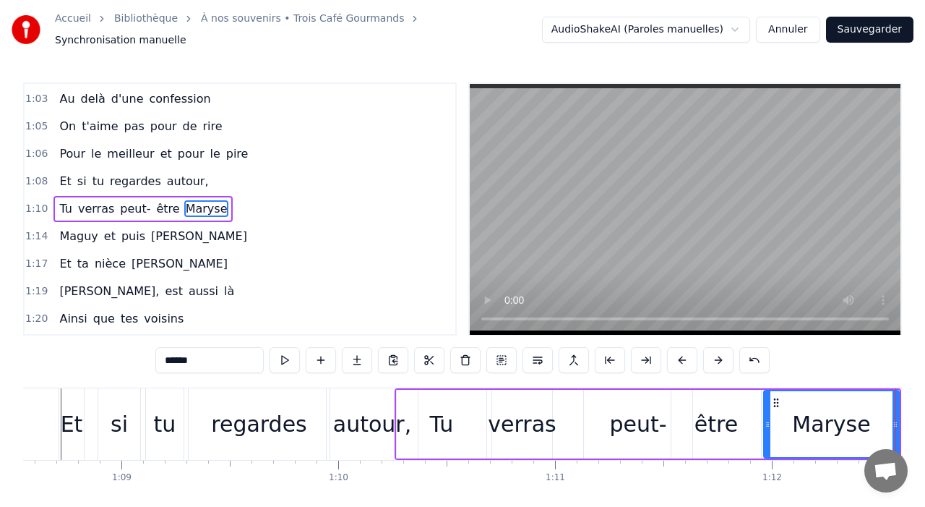
scroll to position [0, 14833]
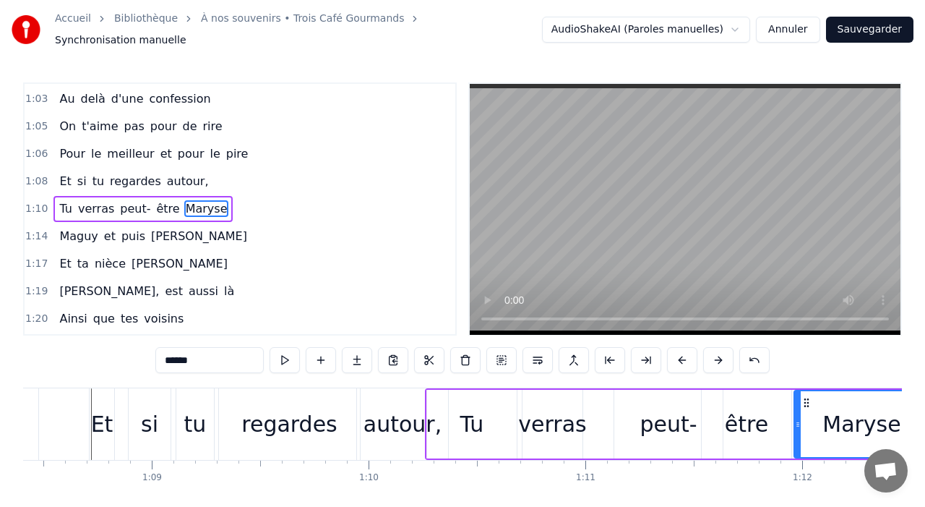
click at [98, 418] on div "Et" at bounding box center [102, 424] width 22 height 33
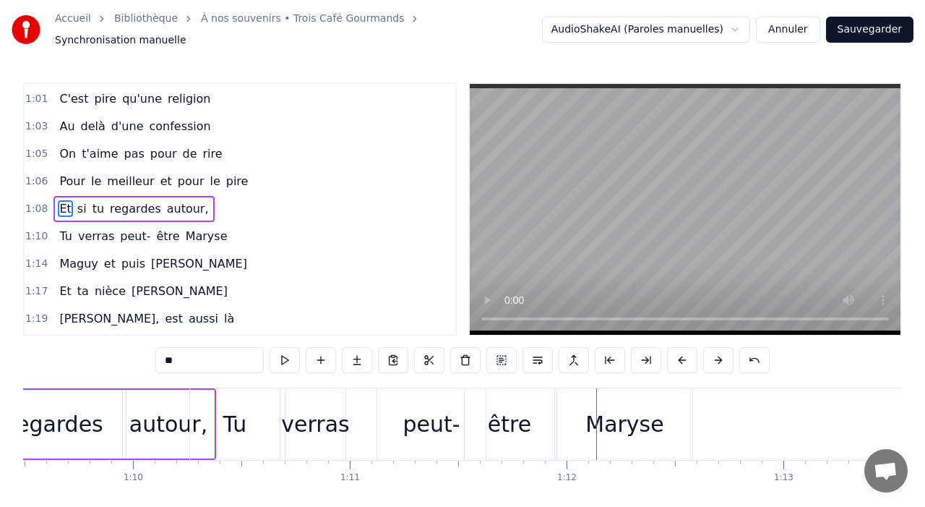
scroll to position [0, 15059]
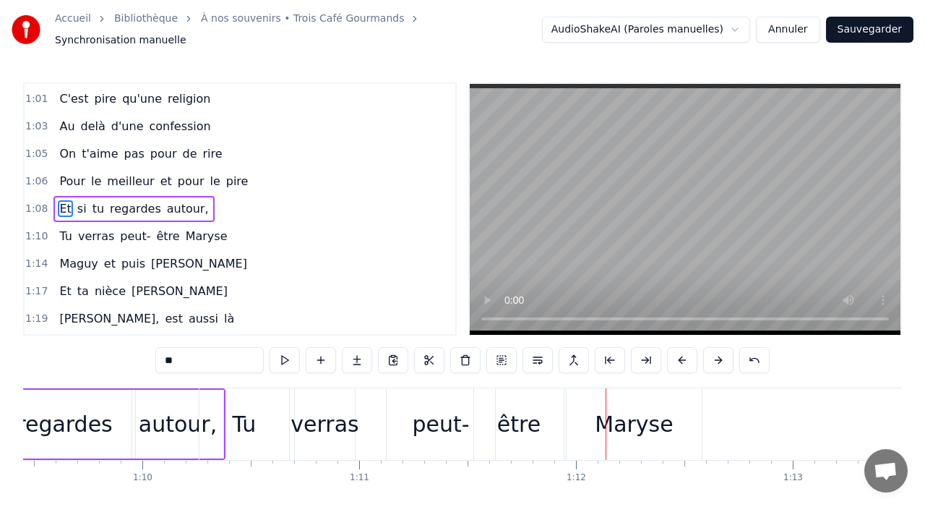
click at [210, 405] on div "Tu" at bounding box center [244, 424] width 90 height 72
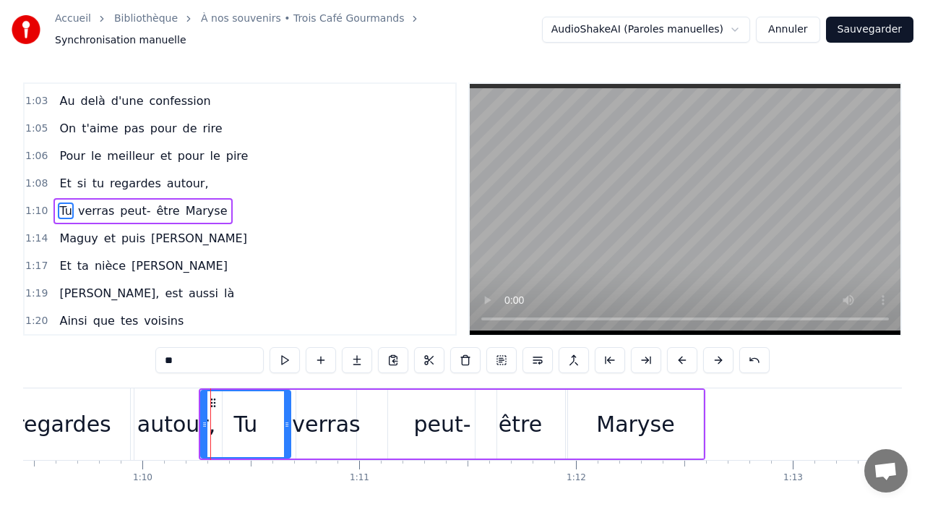
scroll to position [905, 0]
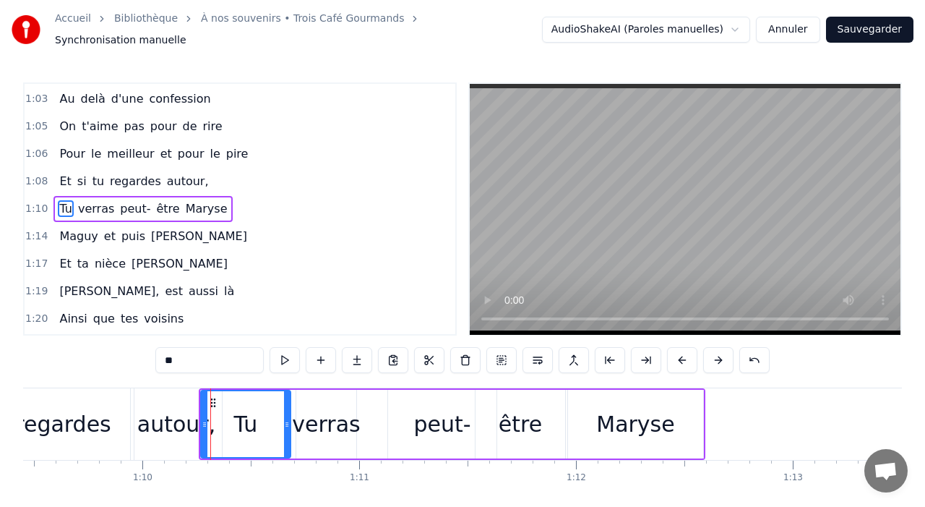
click at [182, 400] on div "autour," at bounding box center [176, 424] width 91 height 72
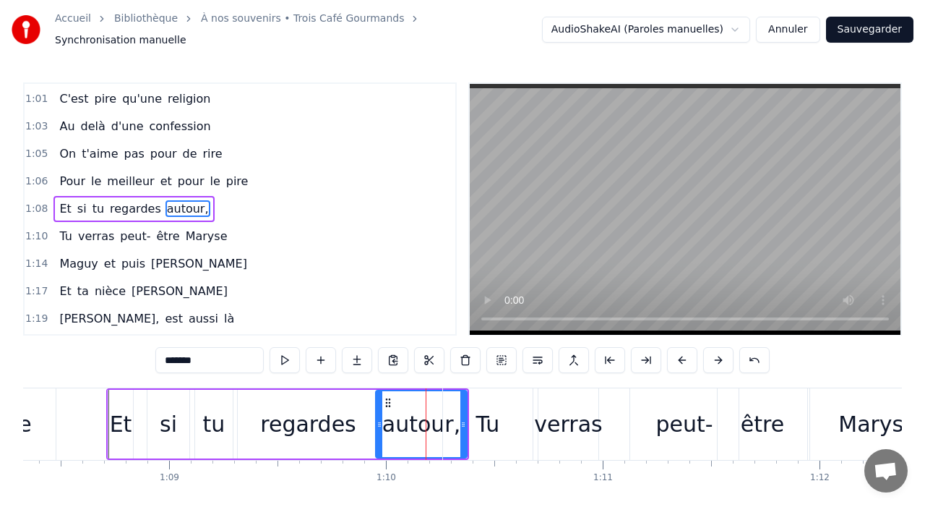
scroll to position [0, 14802]
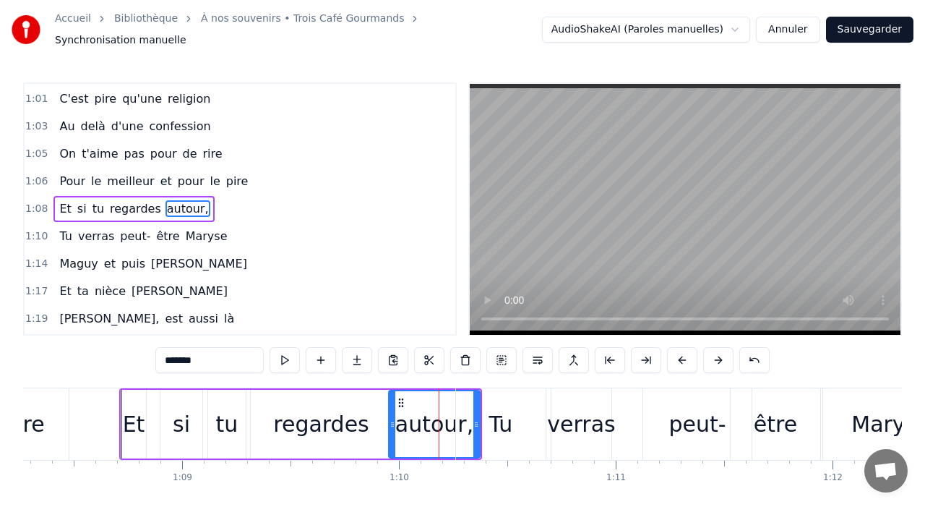
click at [267, 404] on div "regardes" at bounding box center [321, 424] width 141 height 69
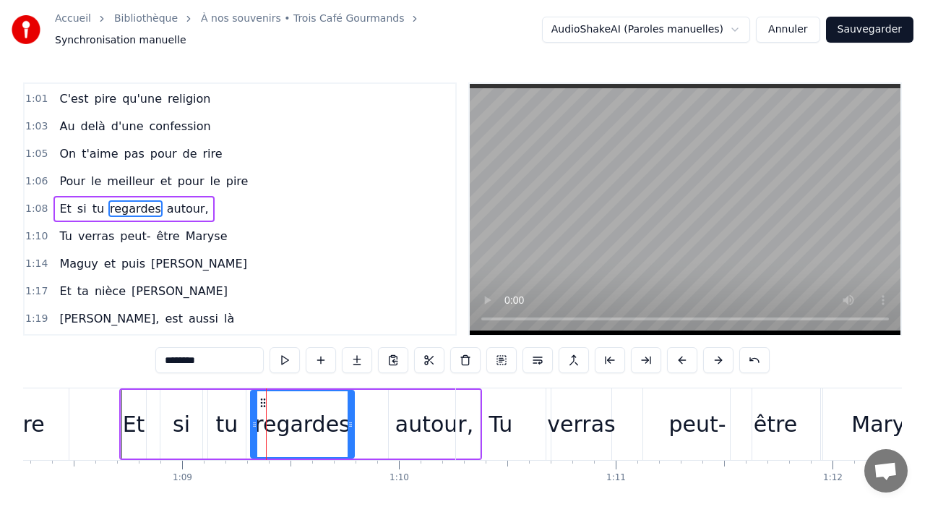
drag, startPoint x: 387, startPoint y: 416, endPoint x: 340, endPoint y: 414, distance: 47.7
click at [348, 418] on icon at bounding box center [351, 424] width 6 height 12
click at [429, 416] on div "autour," at bounding box center [434, 424] width 78 height 33
type input "*******"
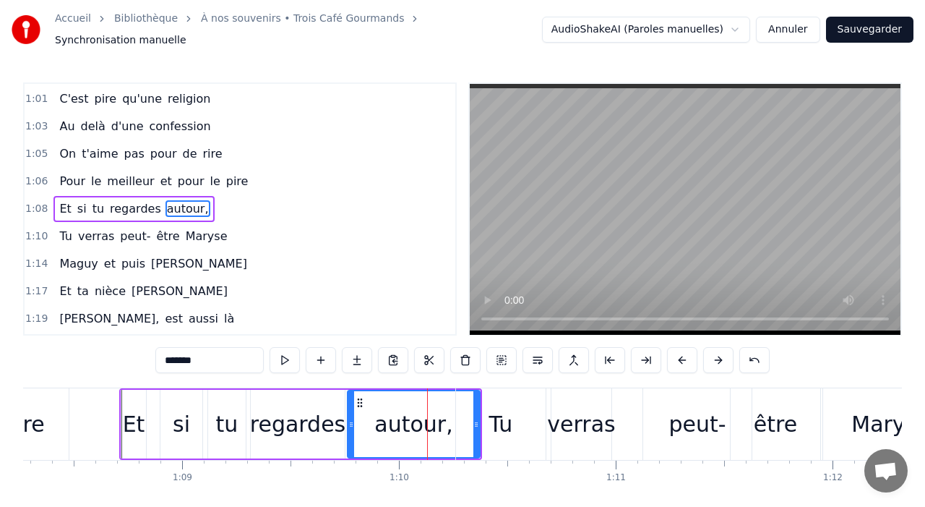
drag, startPoint x: 393, startPoint y: 422, endPoint x: 352, endPoint y: 421, distance: 41.2
click at [352, 421] on icon at bounding box center [351, 424] width 6 height 12
drag, startPoint x: 477, startPoint y: 421, endPoint x: 435, endPoint y: 423, distance: 41.9
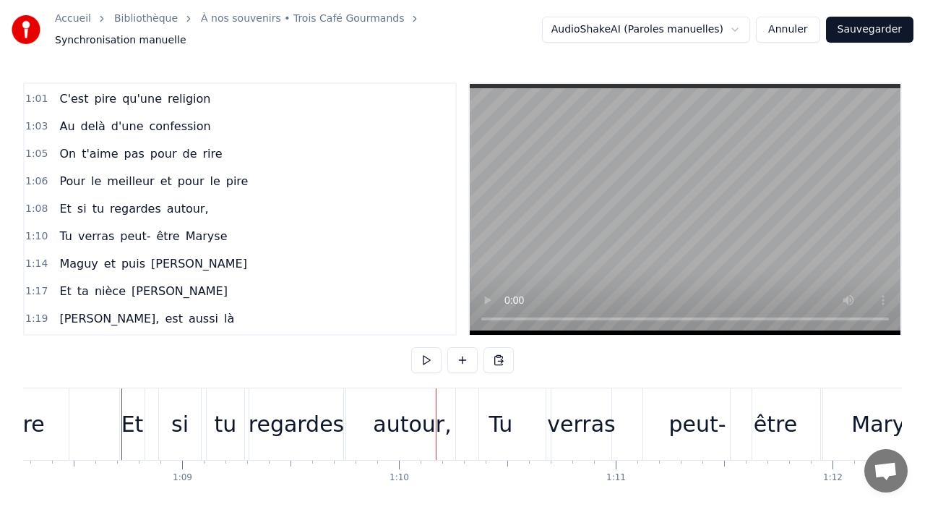
click at [413, 415] on div "autour," at bounding box center [412, 424] width 78 height 33
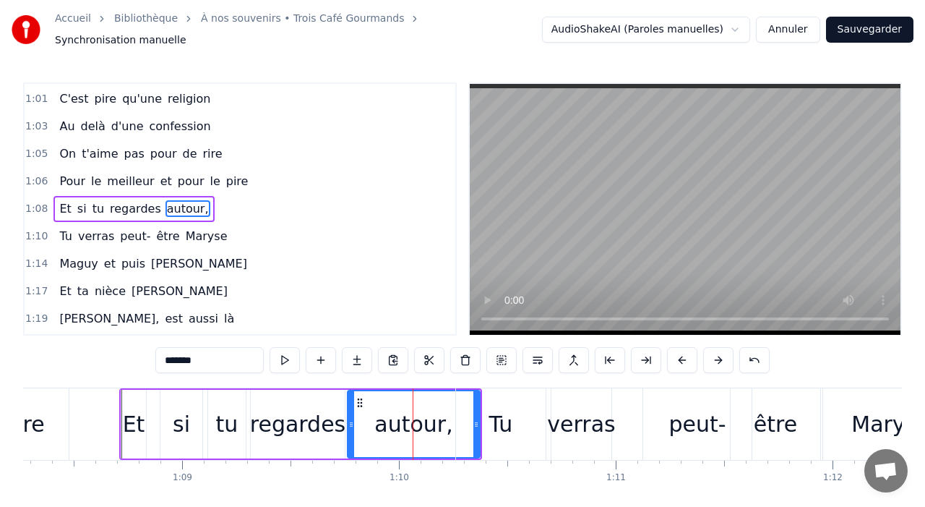
drag, startPoint x: 476, startPoint y: 423, endPoint x: 441, endPoint y: 422, distance: 34.7
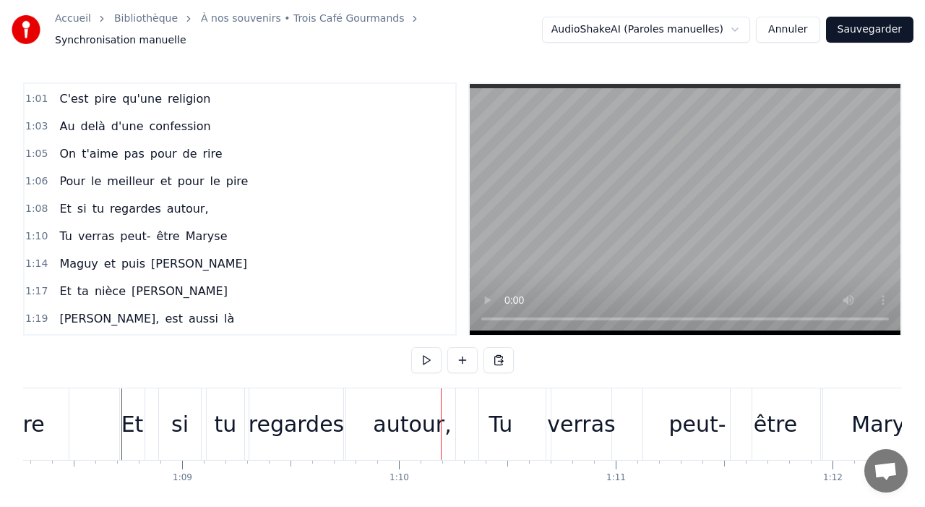
click at [429, 416] on div "autour," at bounding box center [412, 424] width 78 height 33
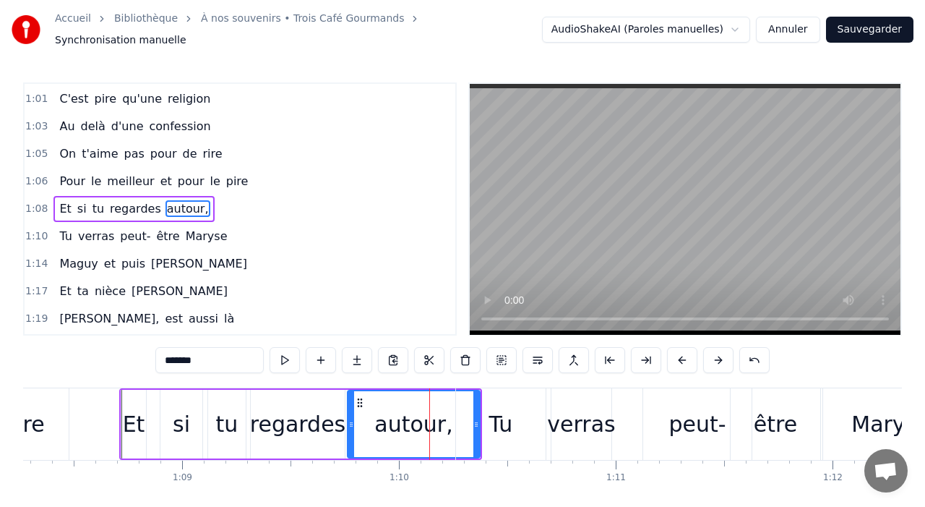
click at [475, 416] on div "Tu" at bounding box center [501, 424] width 90 height 72
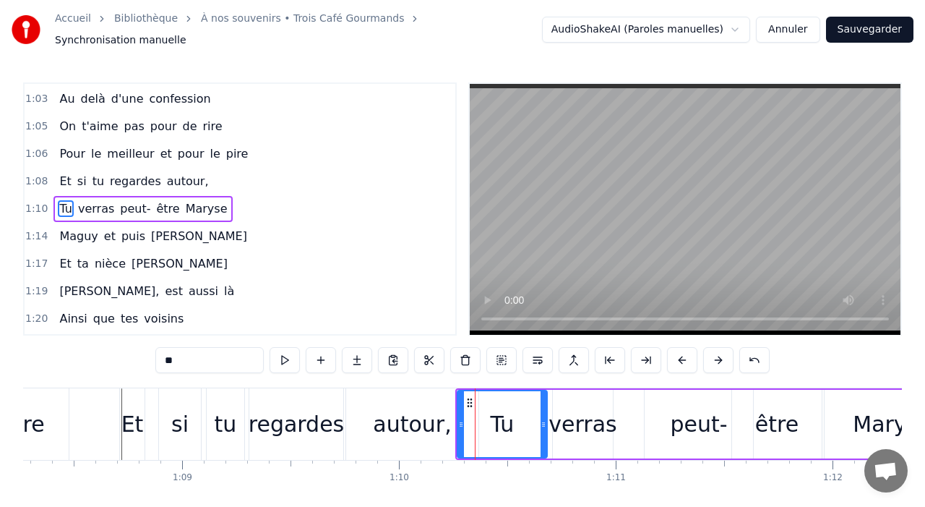
click at [397, 413] on div "autour," at bounding box center [412, 424] width 78 height 33
type input "*******"
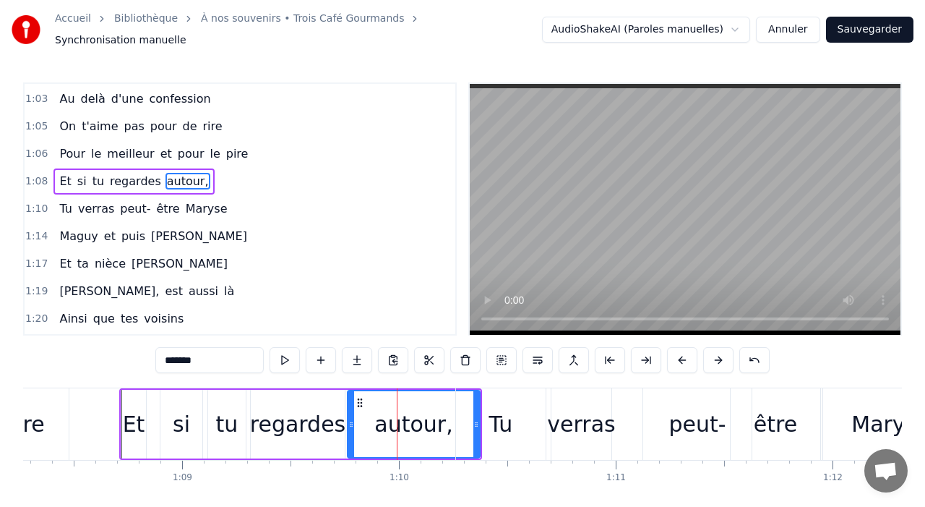
scroll to position [877, 0]
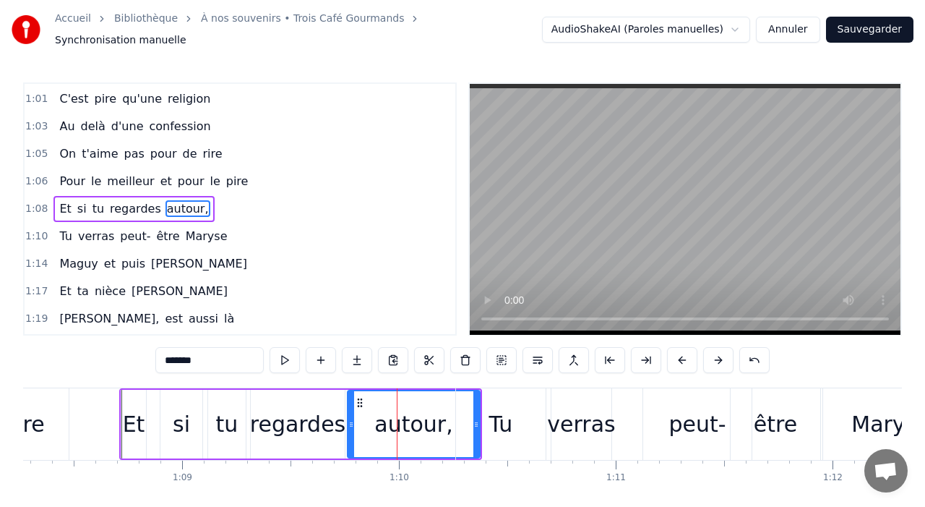
drag, startPoint x: 476, startPoint y: 418, endPoint x: 426, endPoint y: 417, distance: 49.2
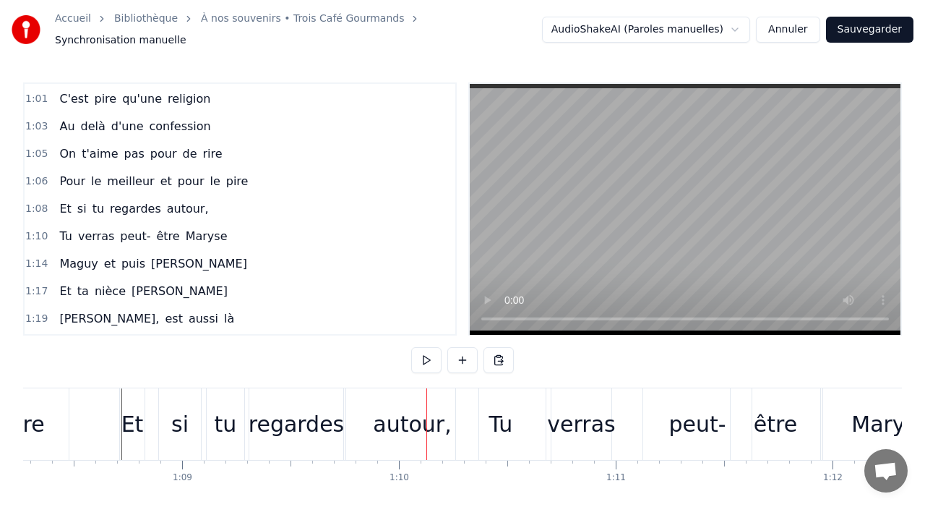
click at [400, 411] on div "autour," at bounding box center [412, 424] width 78 height 33
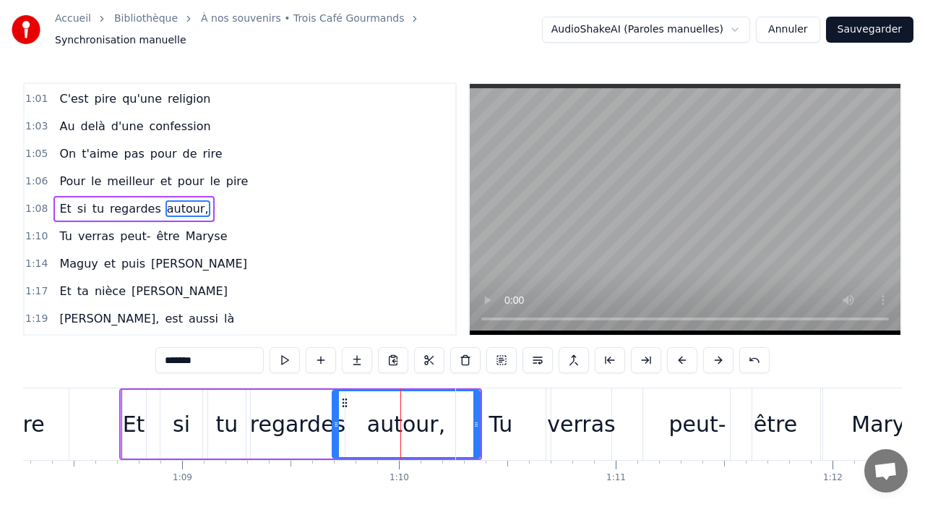
drag, startPoint x: 349, startPoint y: 414, endPoint x: 334, endPoint y: 413, distance: 15.2
click at [334, 418] on icon at bounding box center [336, 424] width 6 height 12
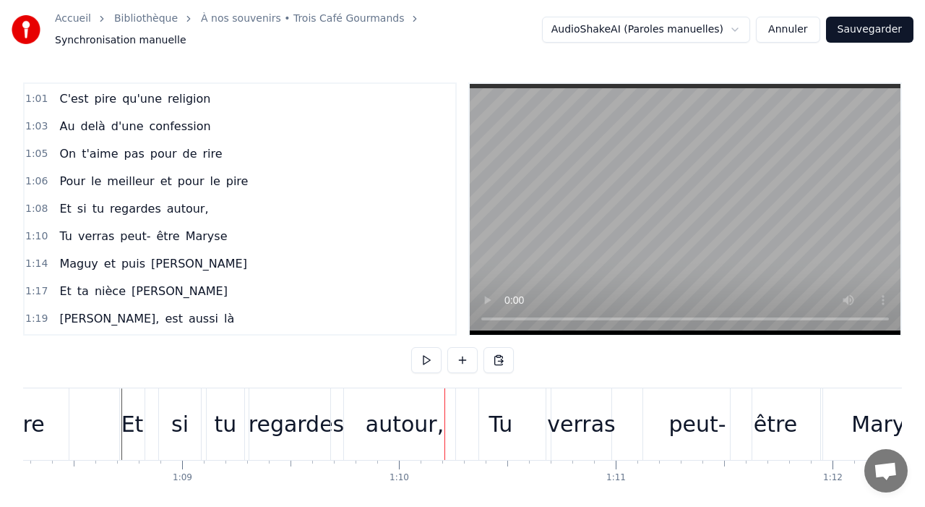
click at [502, 408] on div "Tu" at bounding box center [501, 424] width 24 height 33
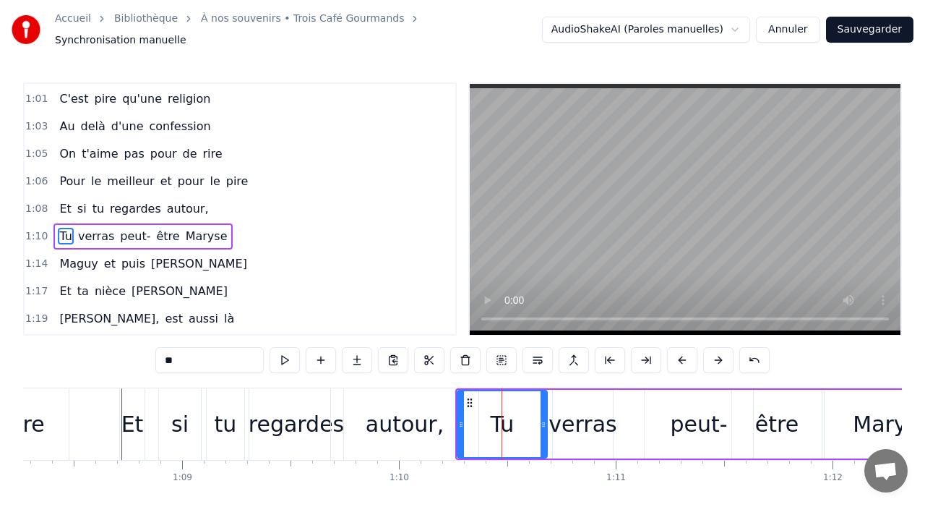
scroll to position [905, 0]
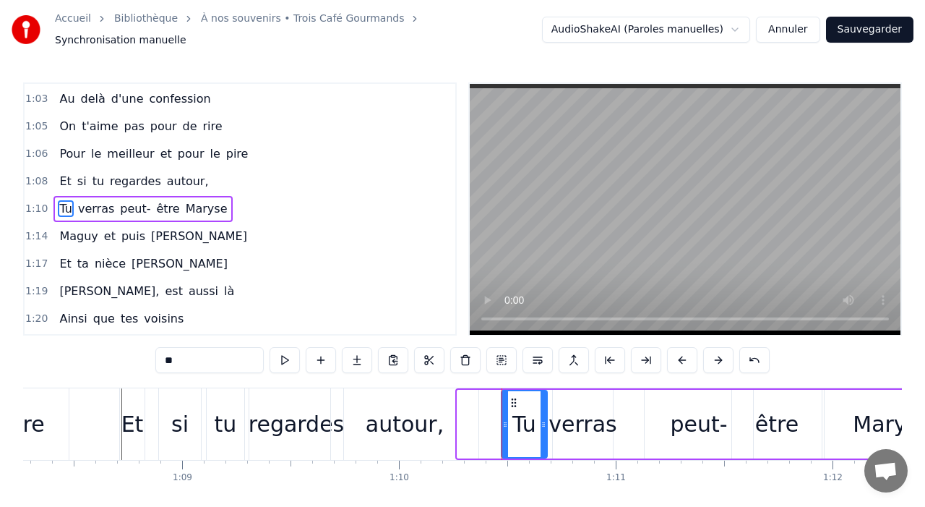
drag, startPoint x: 458, startPoint y: 418, endPoint x: 500, endPoint y: 416, distance: 42.0
click at [503, 418] on icon at bounding box center [505, 424] width 6 height 12
click at [452, 416] on div "autour," at bounding box center [404, 424] width 147 height 72
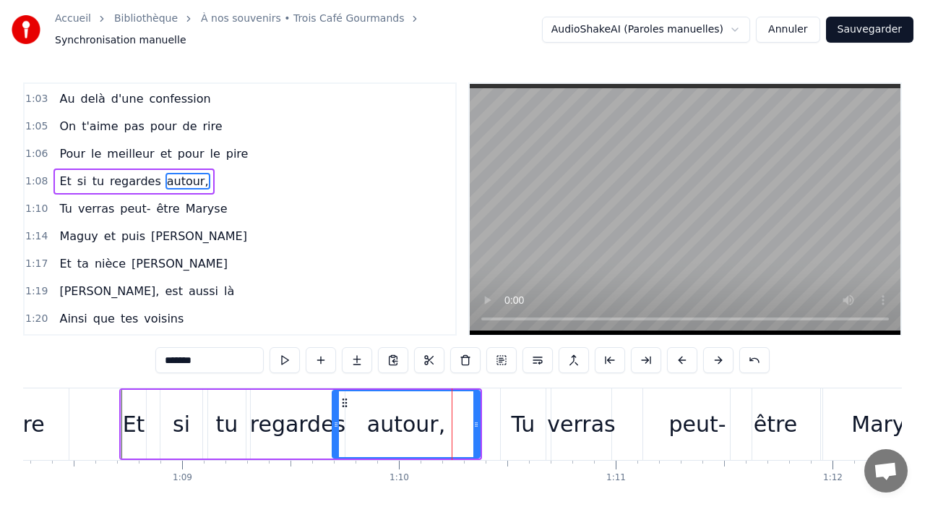
scroll to position [877, 0]
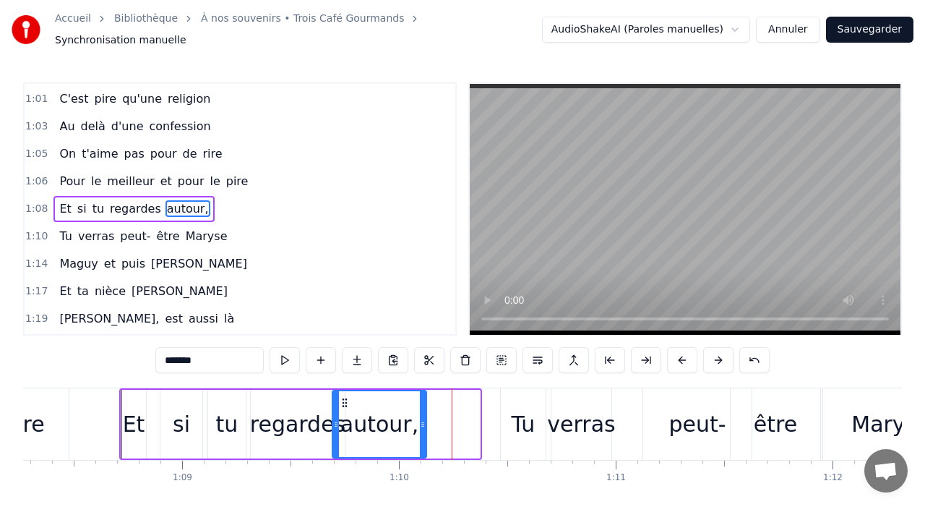
drag, startPoint x: 477, startPoint y: 420, endPoint x: 423, endPoint y: 420, distance: 54.2
click at [423, 421] on icon at bounding box center [423, 424] width 6 height 12
click at [517, 426] on div "Tu" at bounding box center [524, 424] width 24 height 33
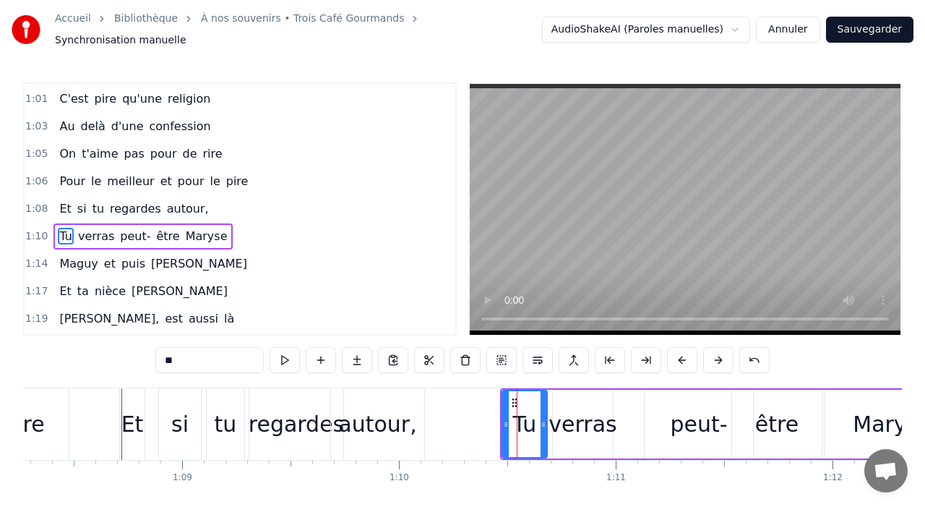
scroll to position [905, 0]
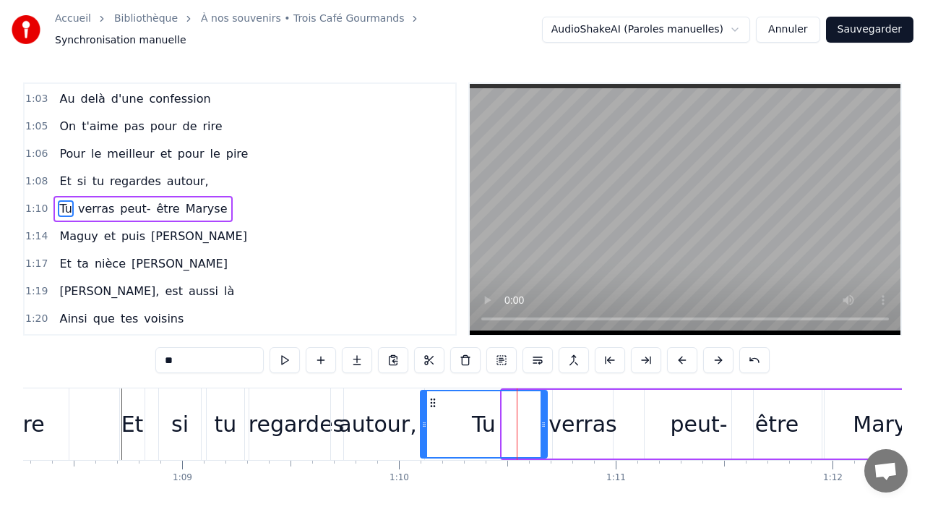
drag, startPoint x: 506, startPoint y: 419, endPoint x: 422, endPoint y: 422, distance: 83.9
click at [422, 424] on div at bounding box center [424, 424] width 6 height 66
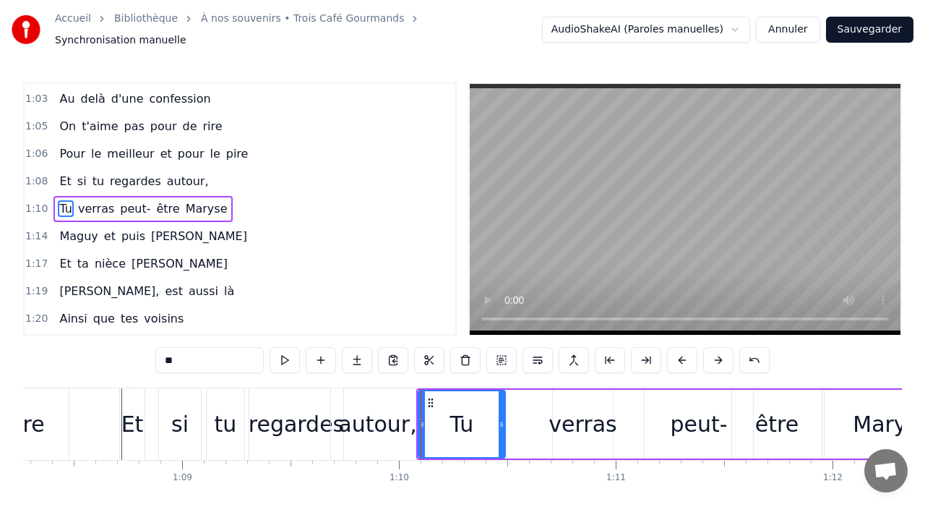
drag, startPoint x: 544, startPoint y: 427, endPoint x: 499, endPoint y: 419, distance: 45.5
click at [499, 420] on div at bounding box center [502, 424] width 6 height 66
click at [572, 420] on div "verras" at bounding box center [583, 424] width 68 height 33
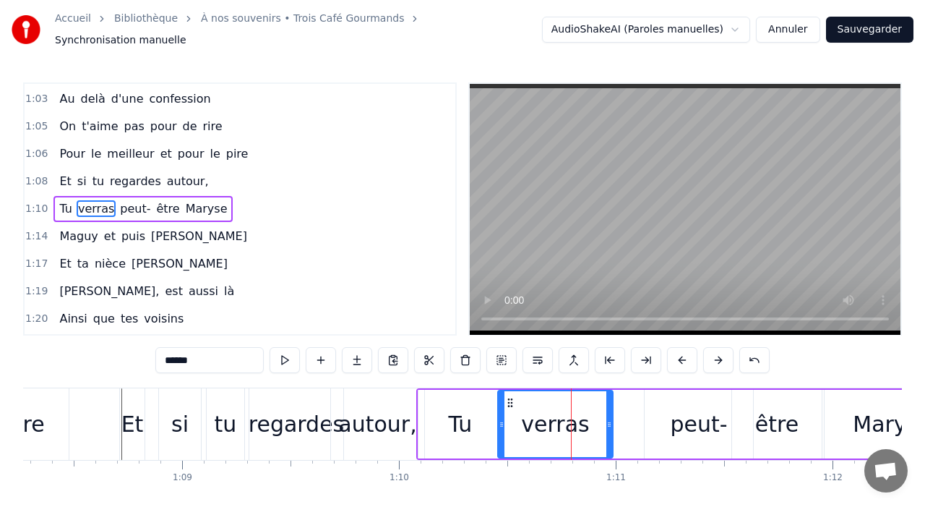
drag, startPoint x: 554, startPoint y: 418, endPoint x: 492, endPoint y: 416, distance: 62.2
click at [499, 418] on icon at bounding box center [502, 424] width 6 height 12
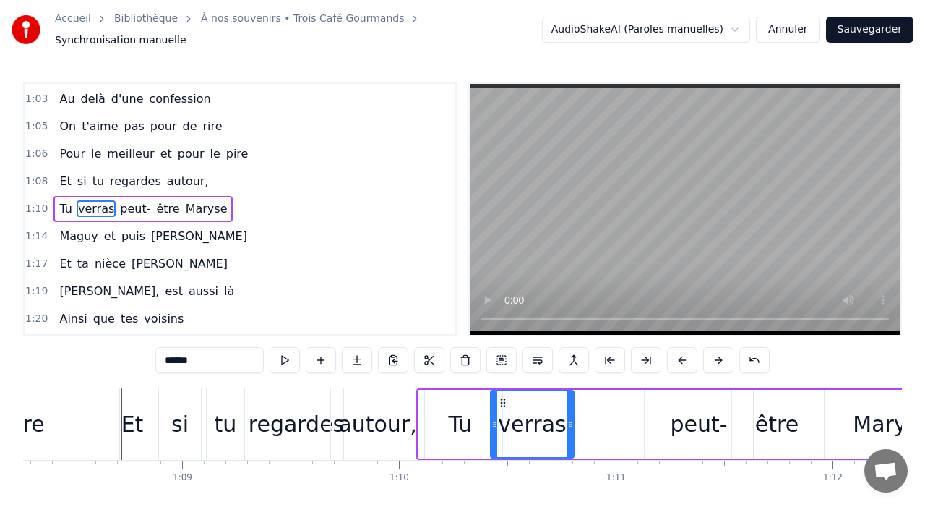
drag, startPoint x: 606, startPoint y: 417, endPoint x: 567, endPoint y: 416, distance: 39.1
click at [567, 418] on icon at bounding box center [570, 424] width 6 height 12
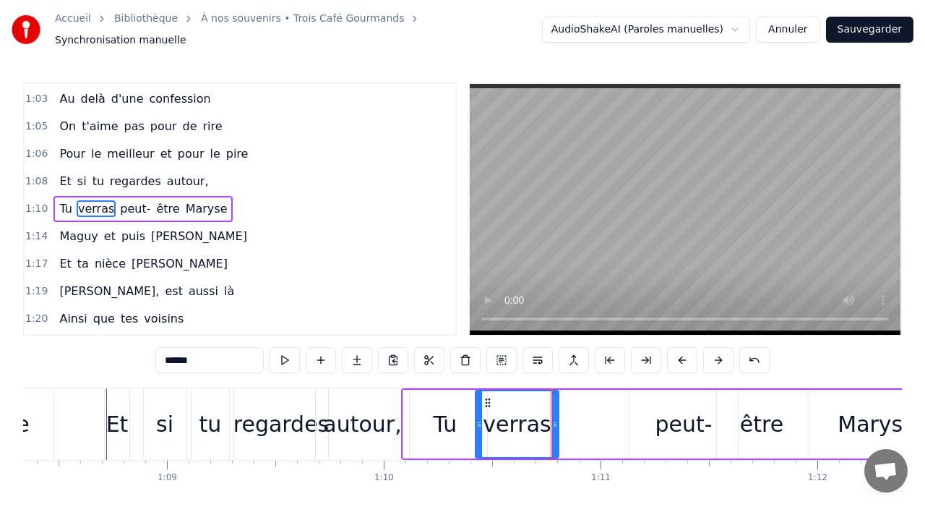
scroll to position [0, 14831]
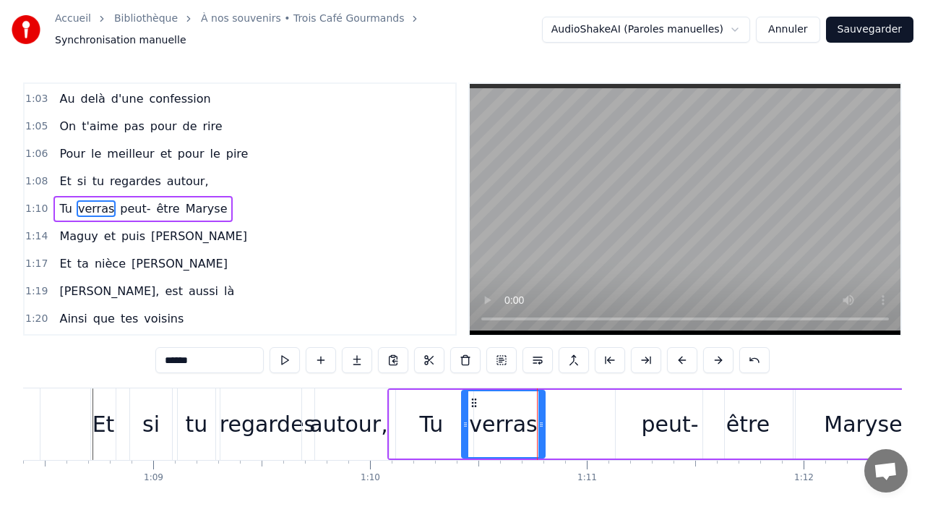
click at [658, 418] on div "peut-" at bounding box center [669, 424] width 57 height 33
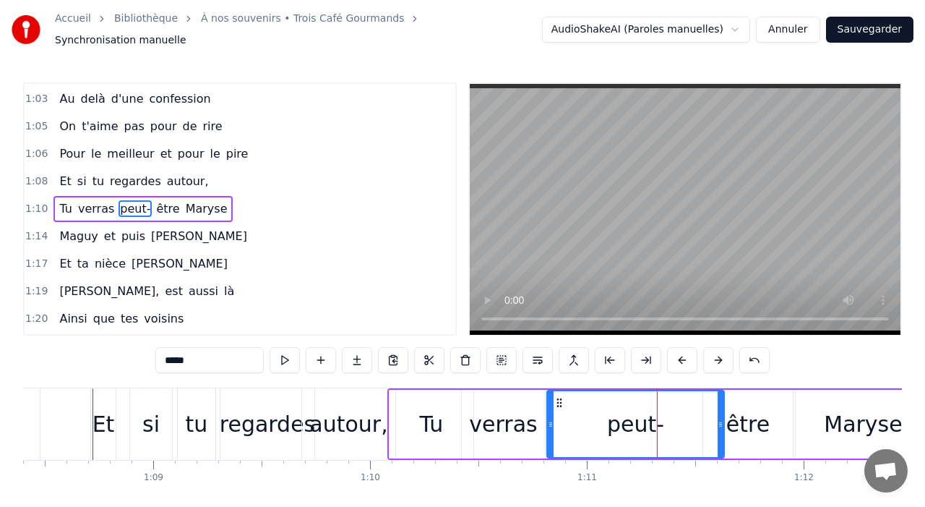
drag, startPoint x: 616, startPoint y: 417, endPoint x: 546, endPoint y: 419, distance: 69.4
click at [546, 419] on div "peut-" at bounding box center [635, 424] width 179 height 69
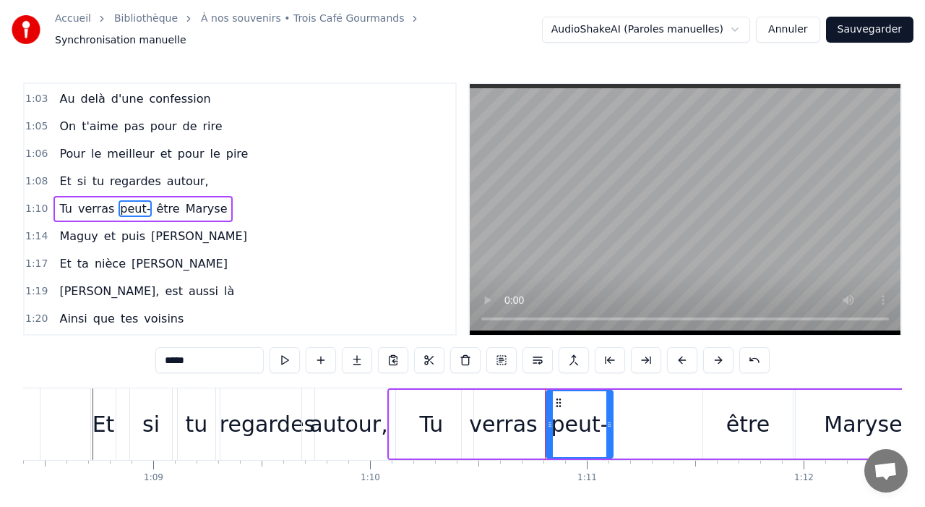
drag, startPoint x: 721, startPoint y: 421, endPoint x: 608, endPoint y: 415, distance: 113.7
click at [608, 418] on icon at bounding box center [609, 424] width 6 height 12
click at [718, 426] on div "être" at bounding box center [748, 424] width 90 height 69
type input "****"
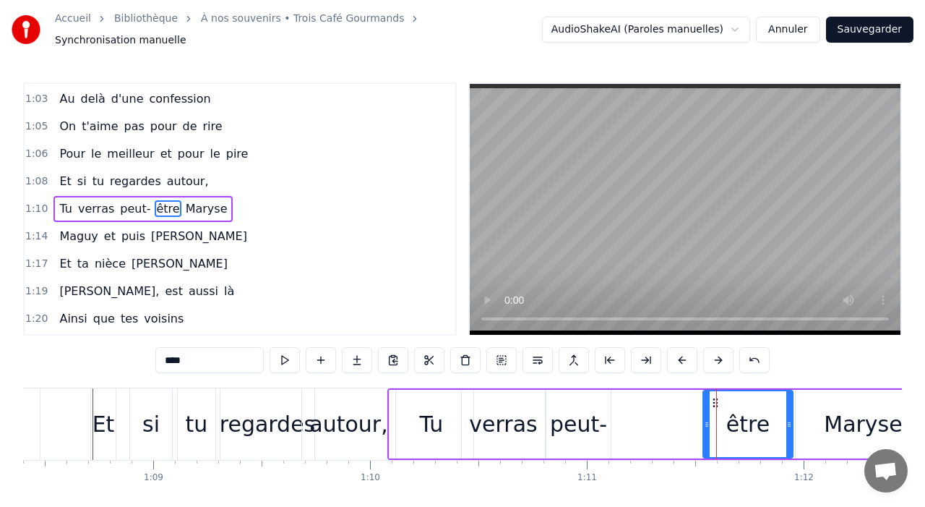
drag, startPoint x: 703, startPoint y: 419, endPoint x: 658, endPoint y: 426, distance: 45.3
click at [658, 426] on div "Tu verras peut- être Maryse" at bounding box center [660, 424] width 546 height 72
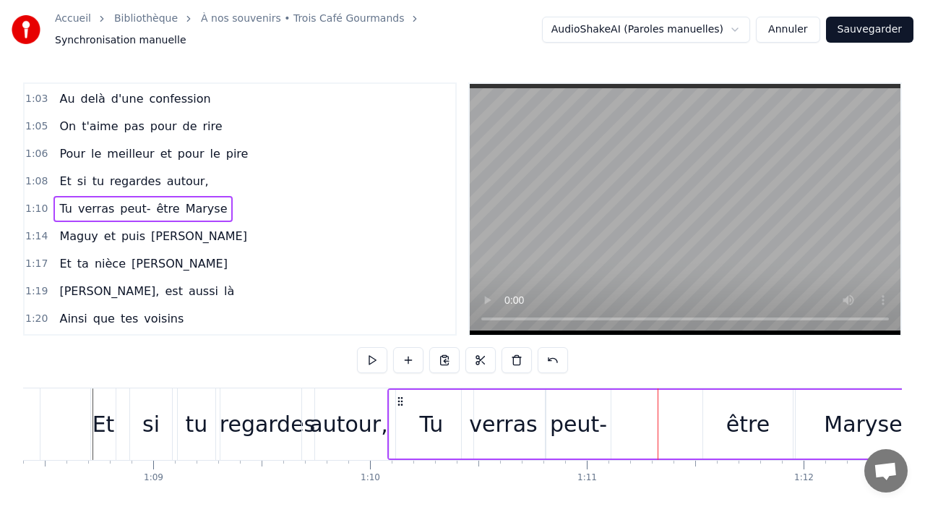
click at [714, 420] on div "être" at bounding box center [748, 424] width 90 height 69
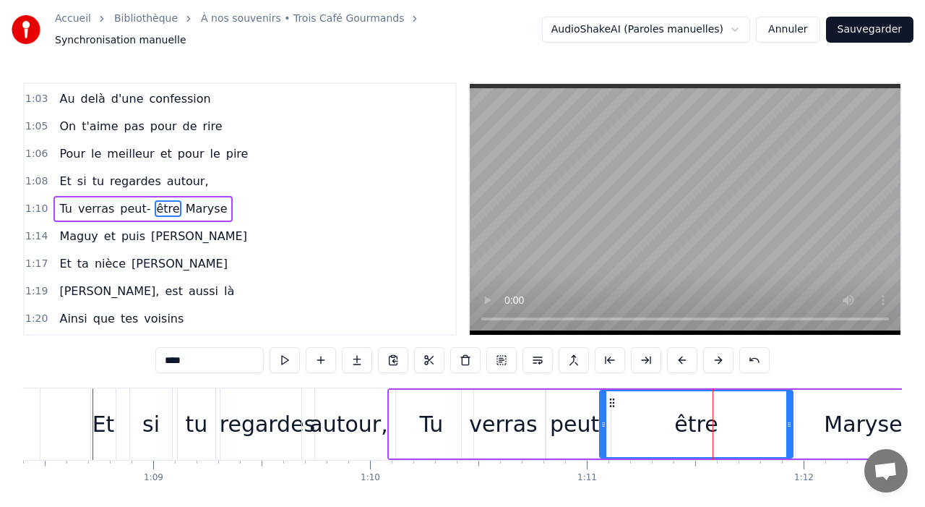
drag, startPoint x: 706, startPoint y: 418, endPoint x: 603, endPoint y: 421, distance: 103.4
click at [603, 421] on icon at bounding box center [604, 424] width 6 height 12
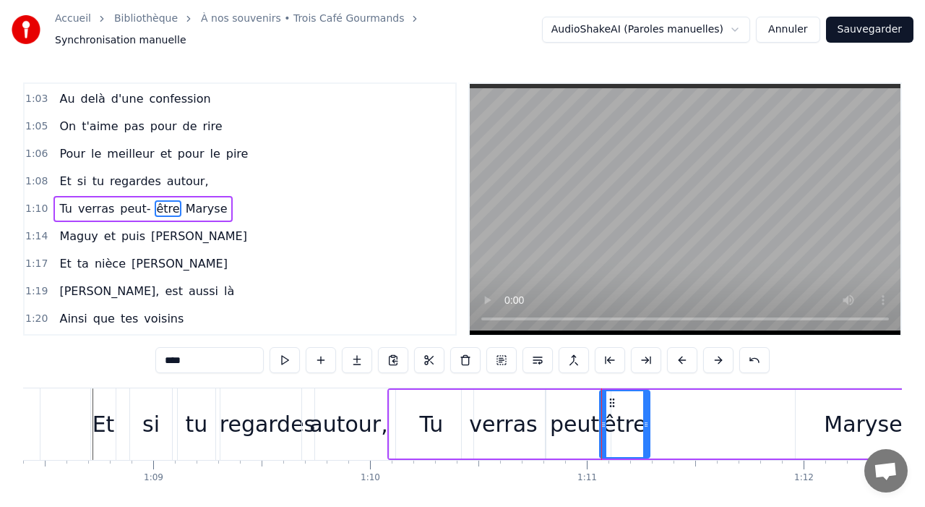
drag, startPoint x: 789, startPoint y: 424, endPoint x: 645, endPoint y: 419, distance: 143.9
click
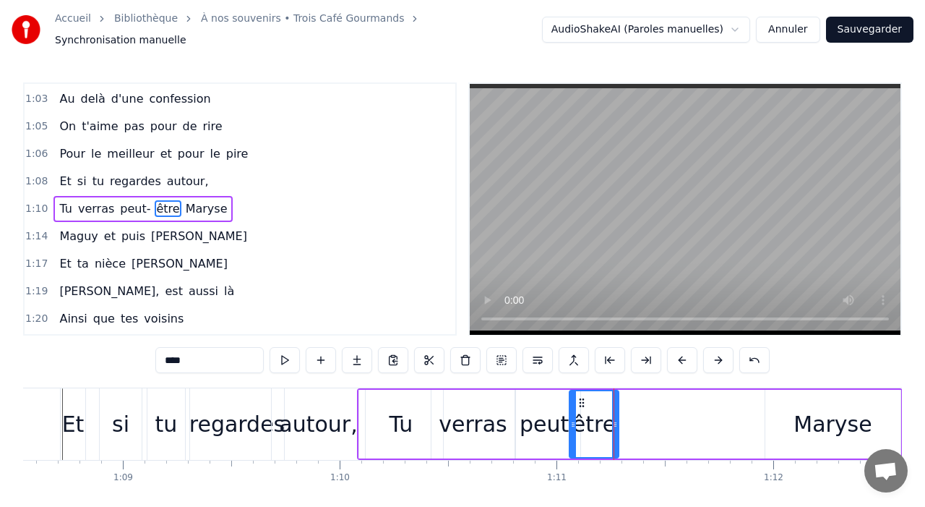
scroll to position [0, 14863]
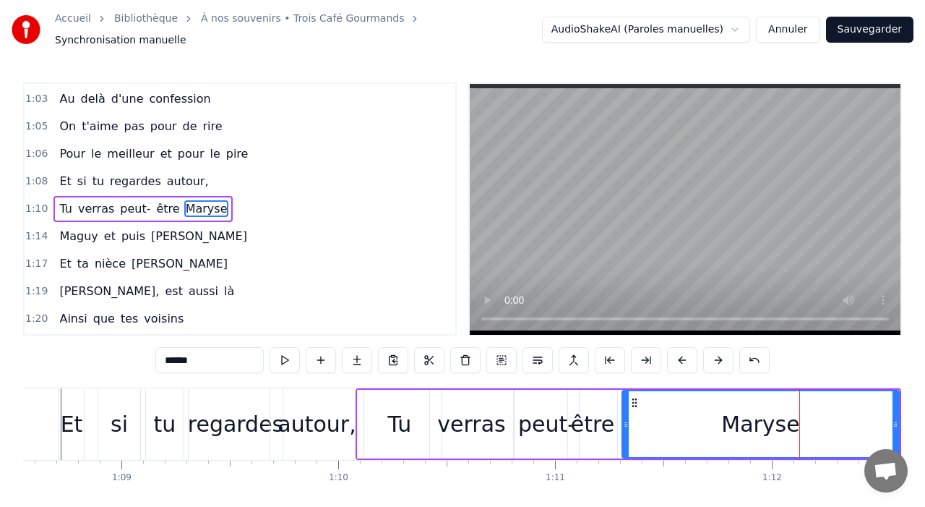
drag, startPoint x: 766, startPoint y: 413, endPoint x: 620, endPoint y: 420, distance: 146.1
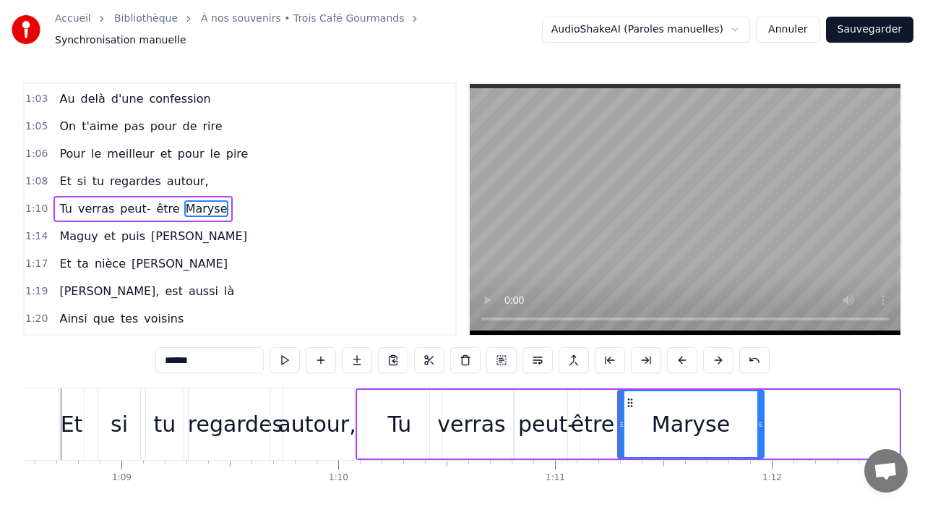
drag, startPoint x: 895, startPoint y: 418, endPoint x: 759, endPoint y: 419, distance: 135.9
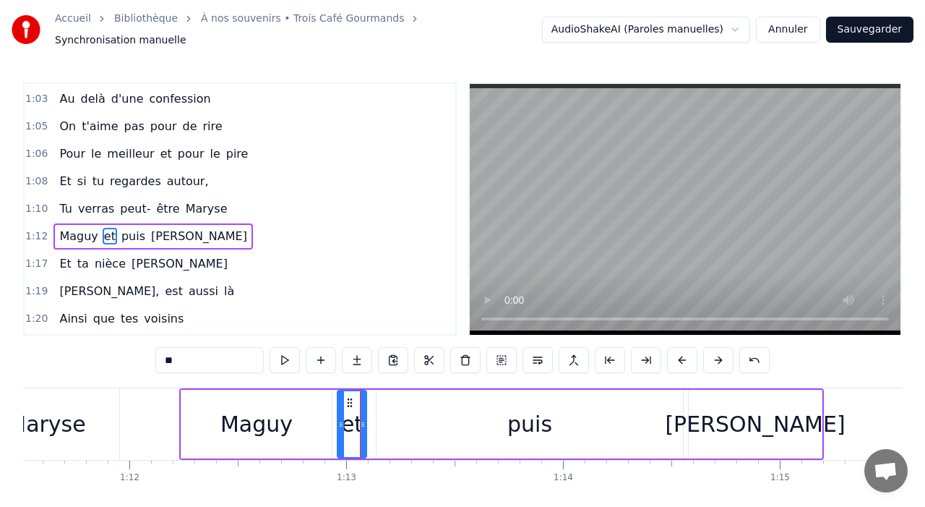
scroll to position [932, 0]
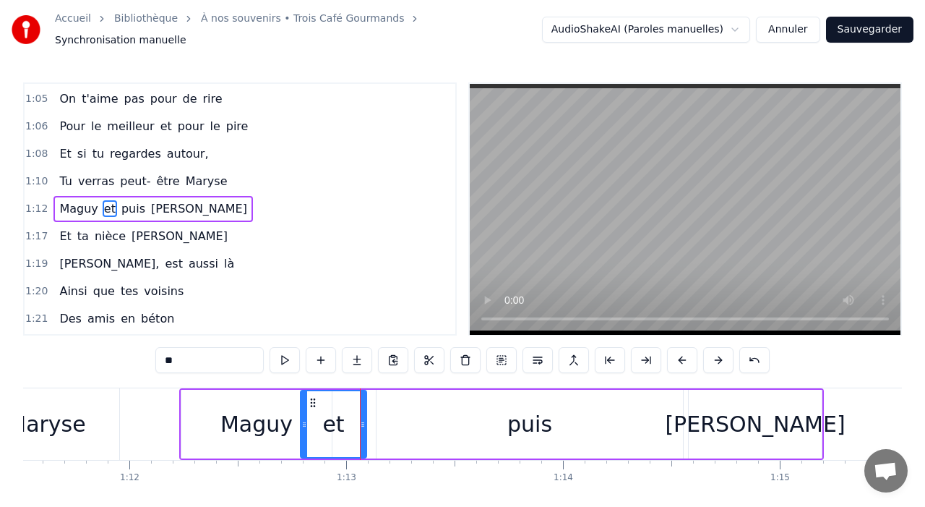
drag, startPoint x: 339, startPoint y: 421, endPoint x: 302, endPoint y: 417, distance: 37.0
drag, startPoint x: 362, startPoint y: 416, endPoint x: 331, endPoint y: 416, distance: 31.1
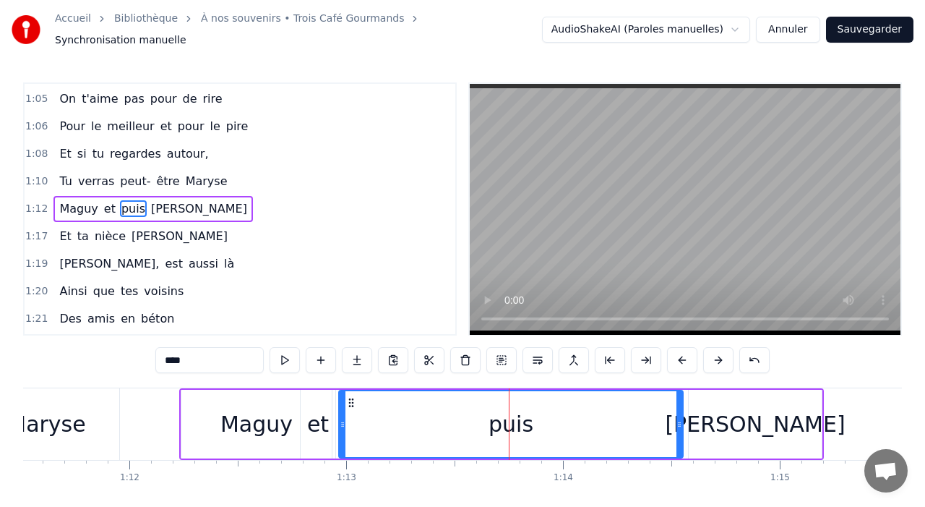
drag, startPoint x: 379, startPoint y: 419, endPoint x: 334, endPoint y: 413, distance: 45.9
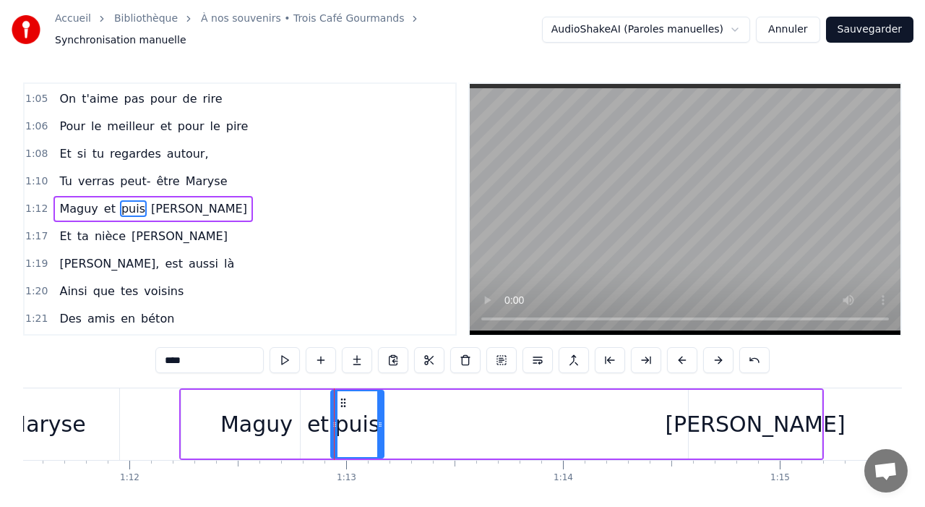
drag, startPoint x: 681, startPoint y: 413, endPoint x: 387, endPoint y: 401, distance: 294.4
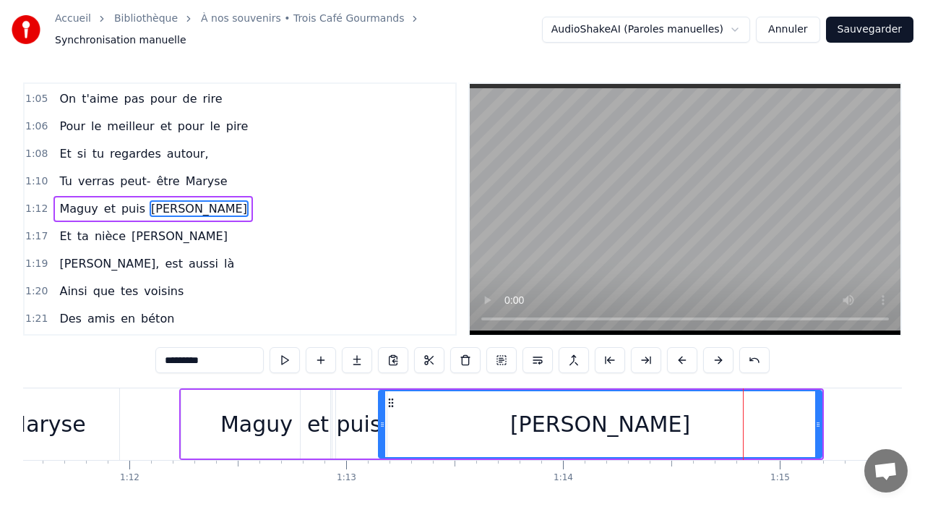
drag, startPoint x: 691, startPoint y: 416, endPoint x: 381, endPoint y: 418, distance: 310.1
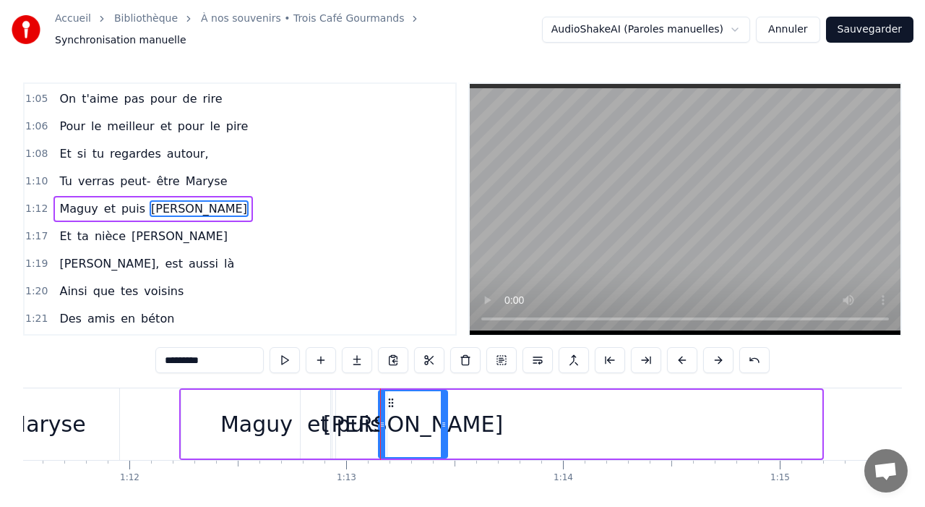
drag, startPoint x: 817, startPoint y: 421, endPoint x: 442, endPoint y: 415, distance: 375.2
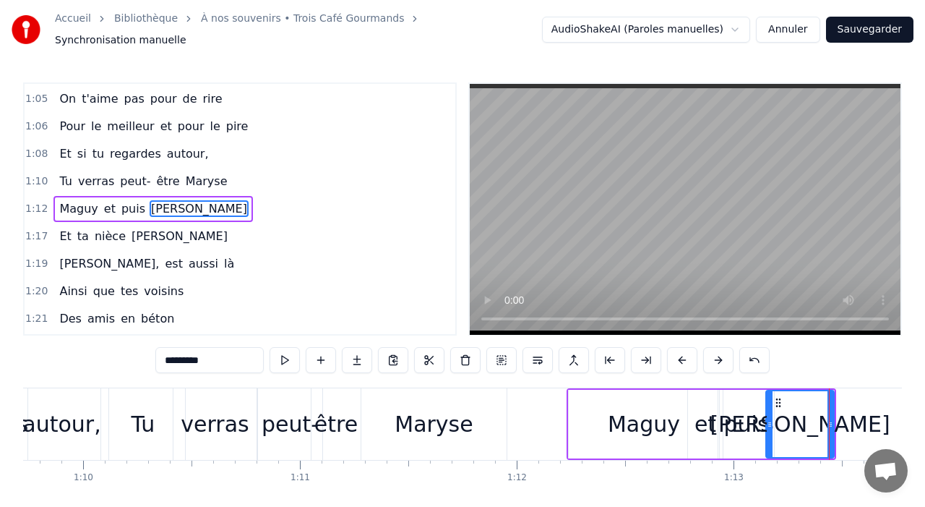
scroll to position [0, 15066]
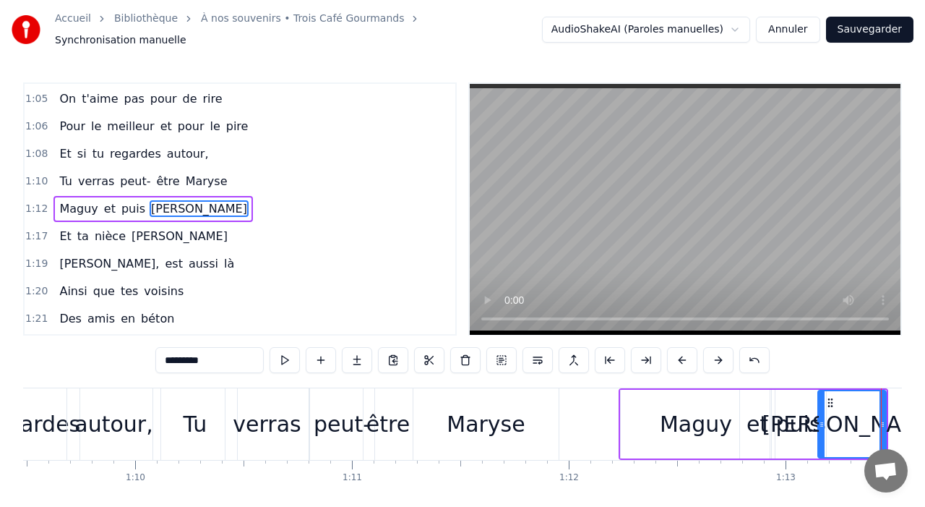
type input "**"
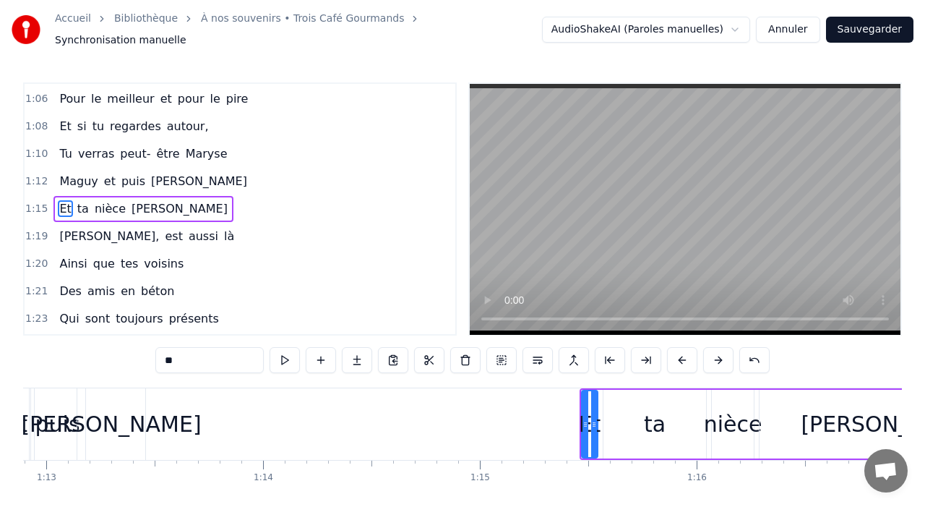
scroll to position [0, 15802]
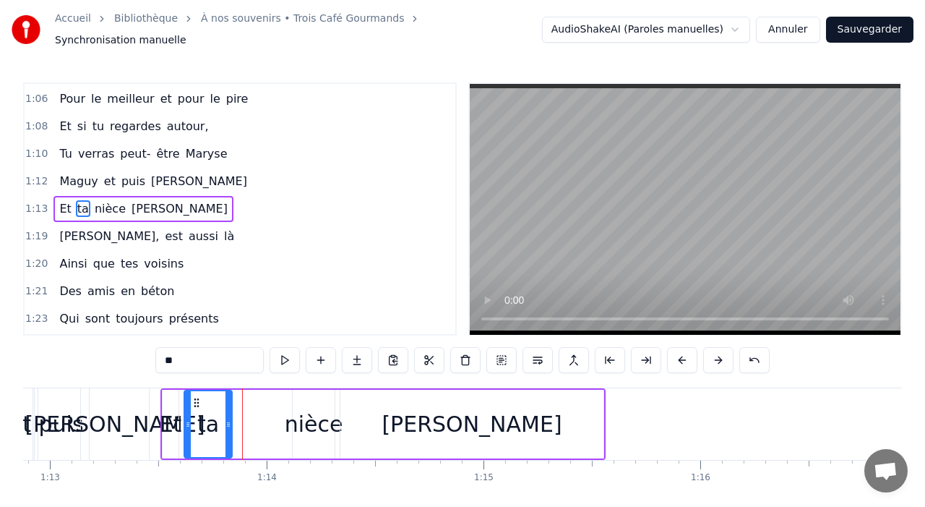
drag, startPoint x: 282, startPoint y: 423, endPoint x: 227, endPoint y: 416, distance: 55.4
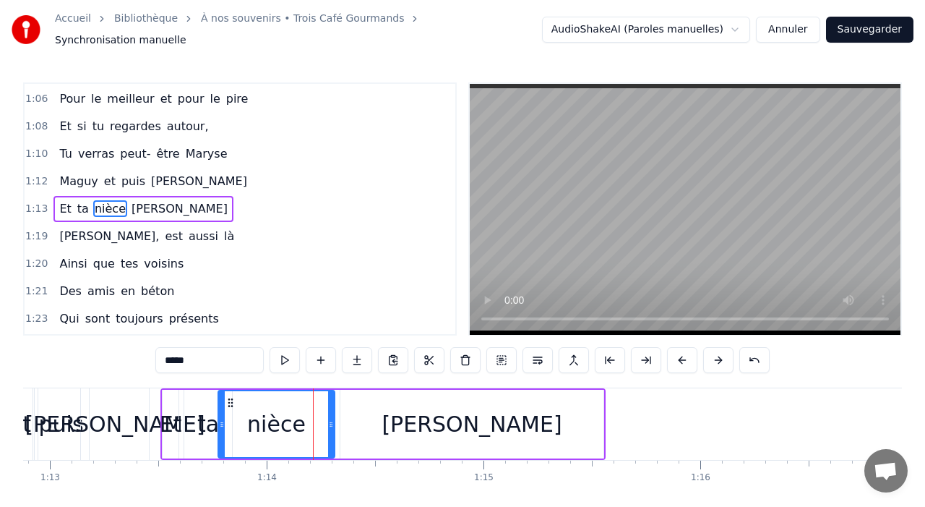
drag, startPoint x: 293, startPoint y: 416, endPoint x: 217, endPoint y: 413, distance: 76.6
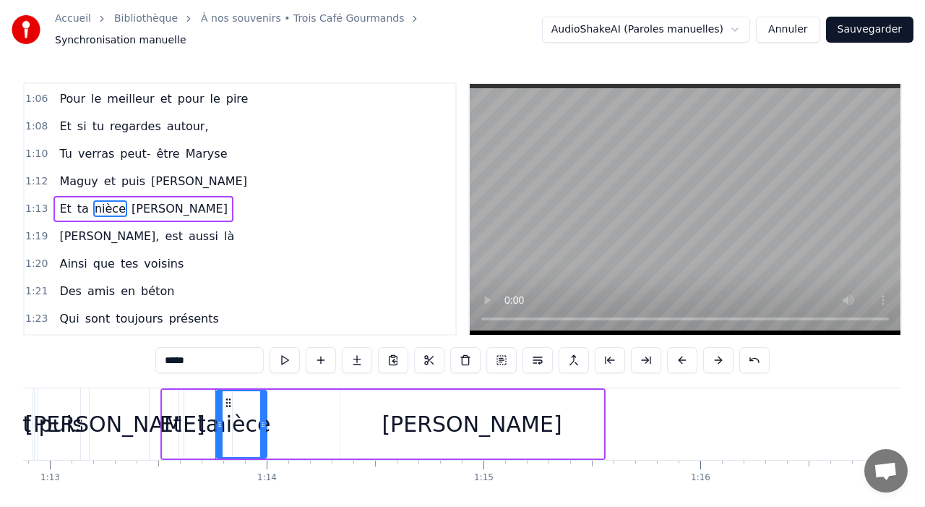
drag, startPoint x: 330, startPoint y: 419, endPoint x: 260, endPoint y: 413, distance: 69.7
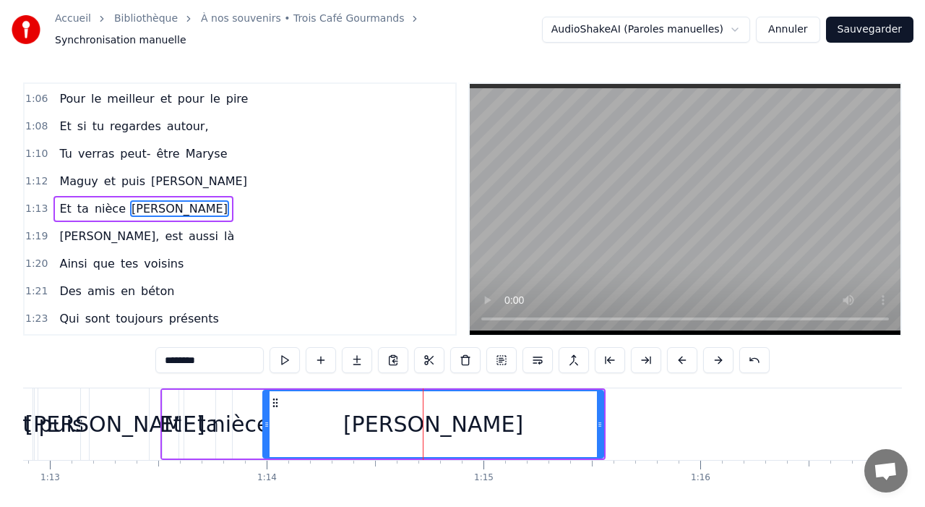
drag, startPoint x: 345, startPoint y: 417, endPoint x: 267, endPoint y: 419, distance: 77.4
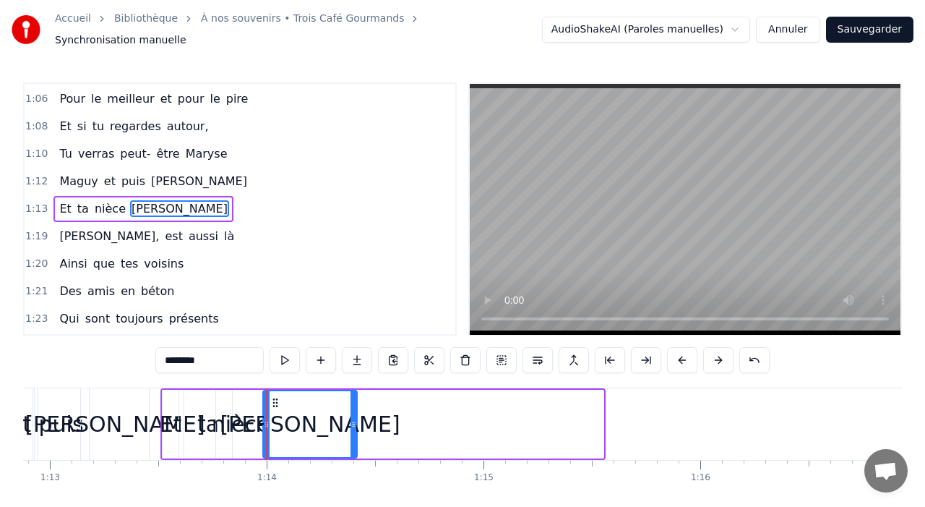
drag, startPoint x: 597, startPoint y: 416, endPoint x: 351, endPoint y: 418, distance: 245.8
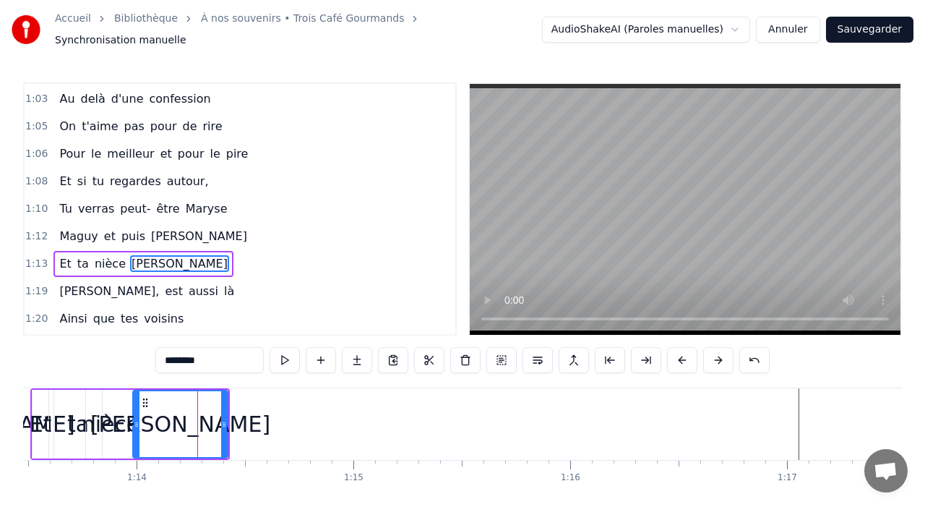
scroll to position [960, 0]
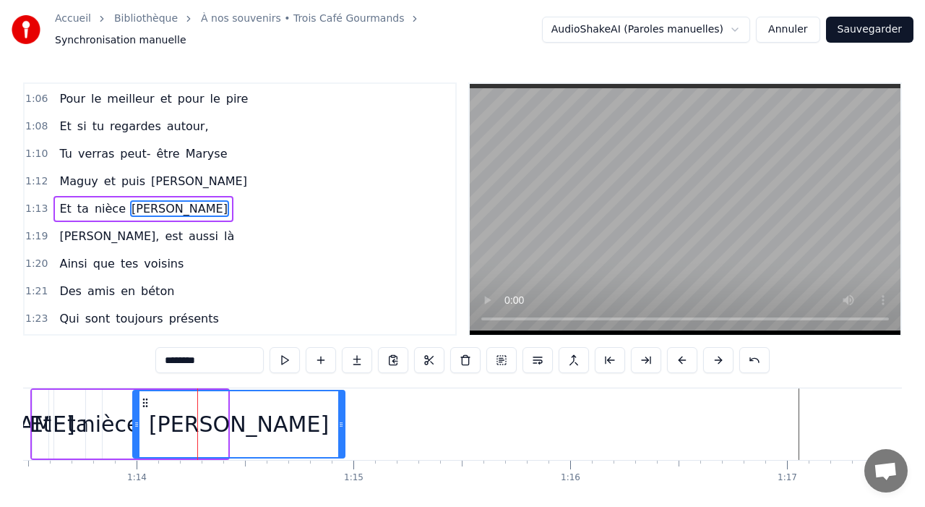
drag, startPoint x: 226, startPoint y: 420, endPoint x: 343, endPoint y: 423, distance: 117.1
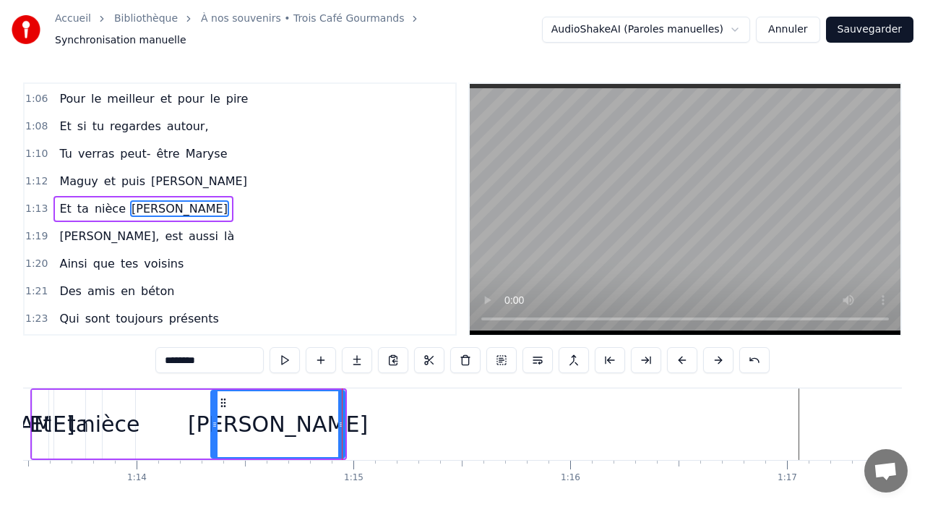
drag, startPoint x: 139, startPoint y: 415, endPoint x: 217, endPoint y: 419, distance: 78.2
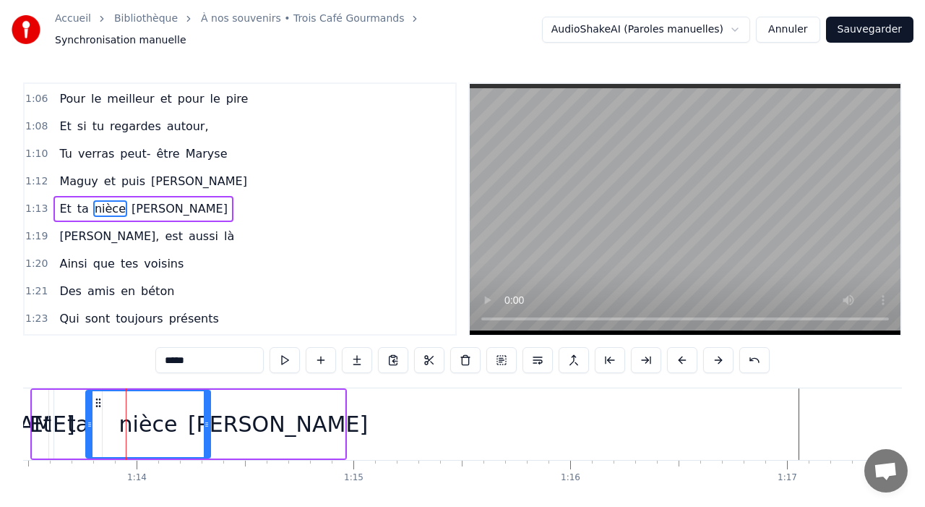
drag, startPoint x: 132, startPoint y: 418, endPoint x: 207, endPoint y: 421, distance: 75.2
drag, startPoint x: 85, startPoint y: 421, endPoint x: 93, endPoint y: 421, distance: 8.0
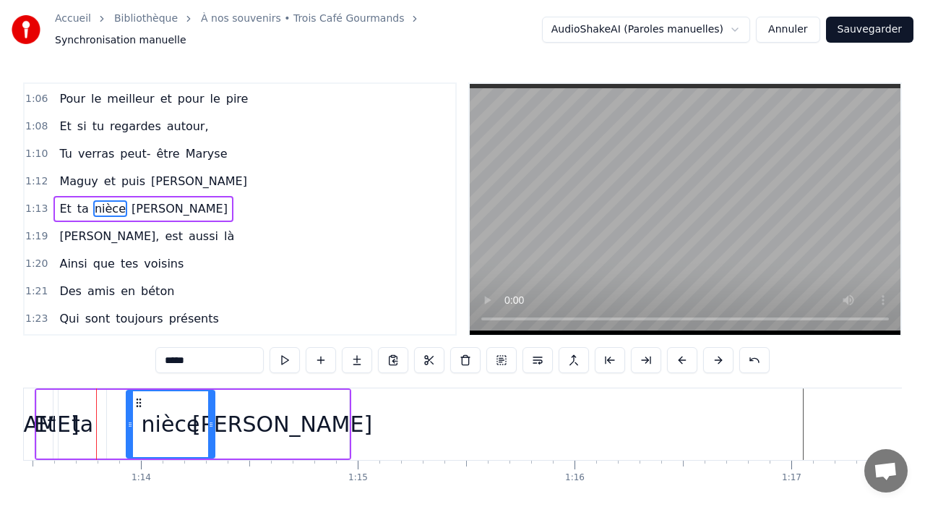
drag, startPoint x: 93, startPoint y: 418, endPoint x: 130, endPoint y: 420, distance: 36.9
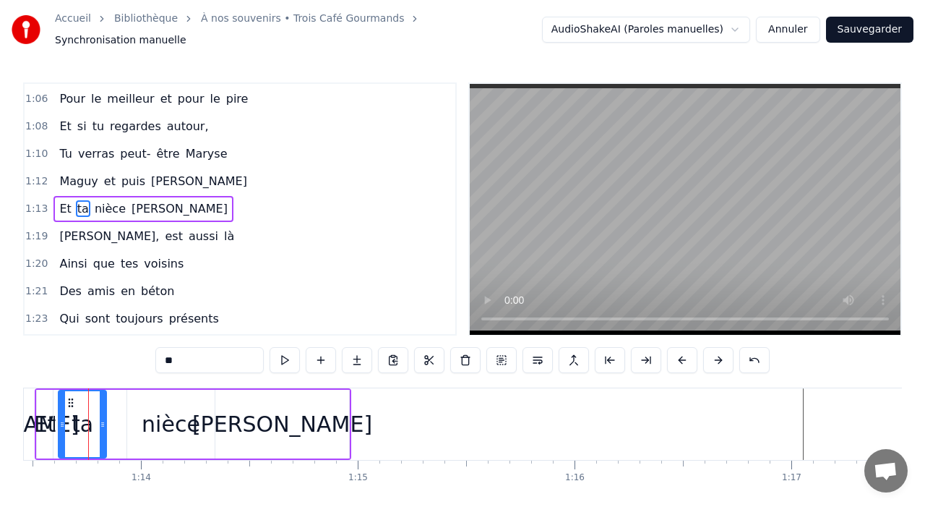
scroll to position [0, 15920]
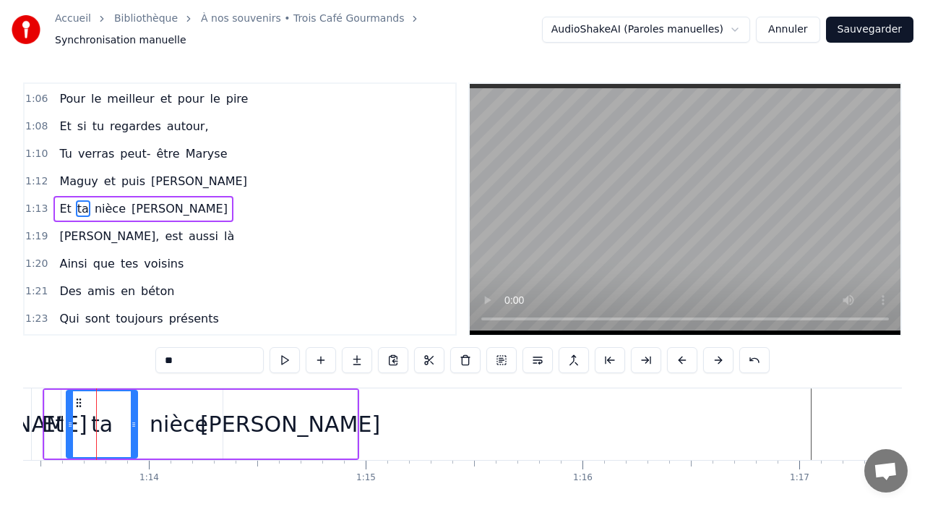
drag, startPoint x: 111, startPoint y: 417, endPoint x: 138, endPoint y: 421, distance: 27.8
drag, startPoint x: 68, startPoint y: 421, endPoint x: 94, endPoint y: 421, distance: 26.0
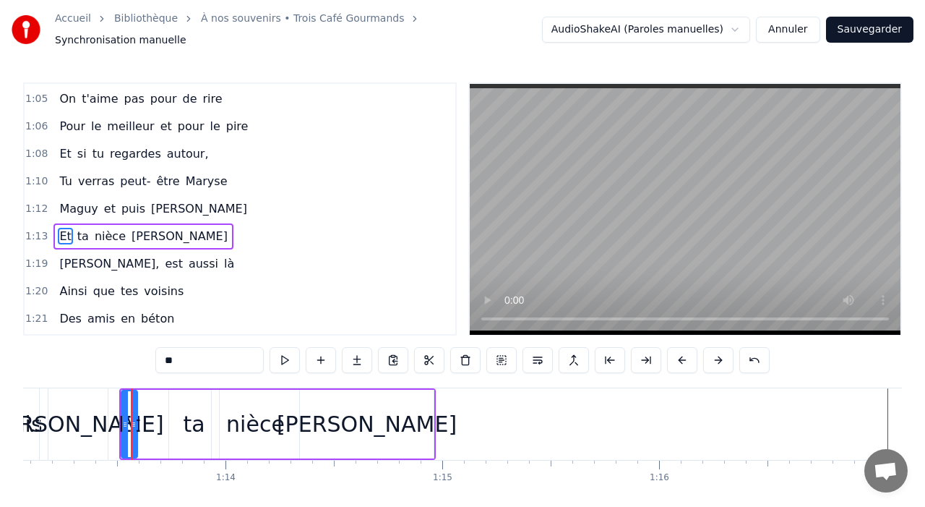
scroll to position [960, 0]
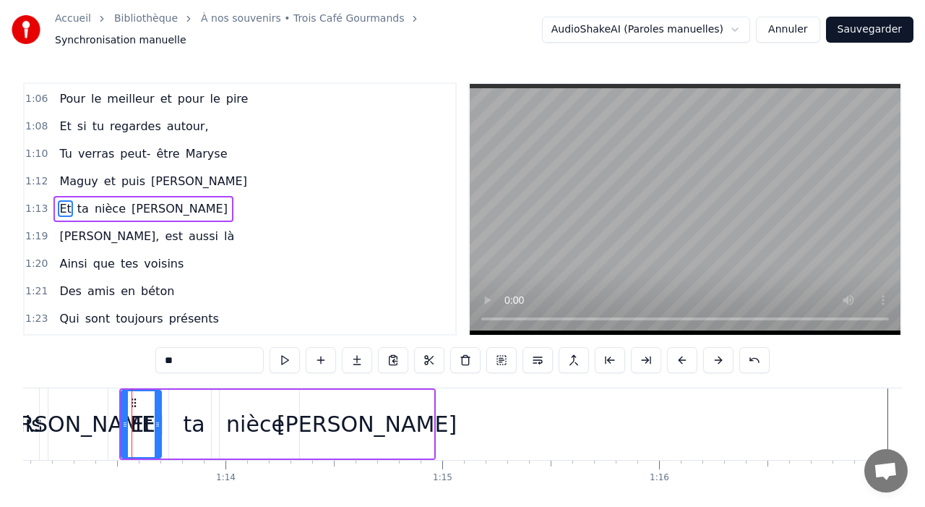
drag, startPoint x: 134, startPoint y: 418, endPoint x: 153, endPoint y: 418, distance: 19.5
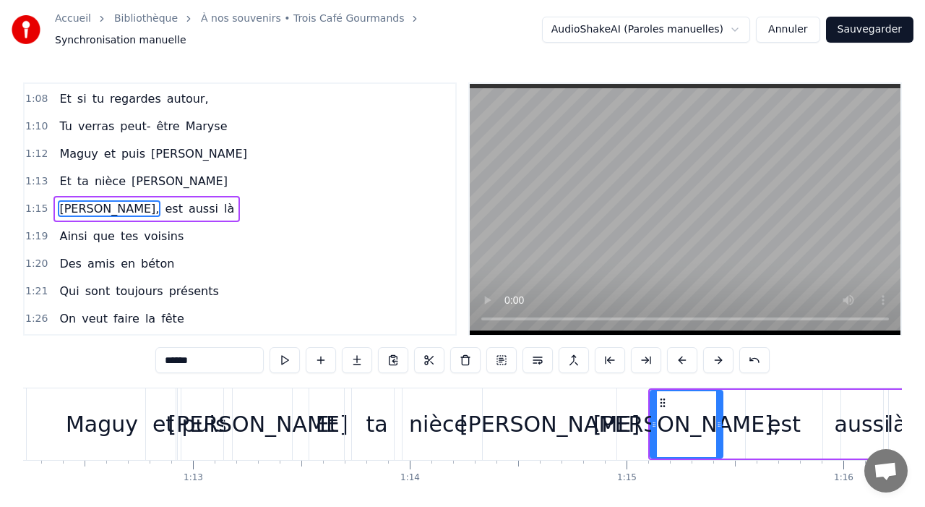
scroll to position [0, 15660]
type input "*********"
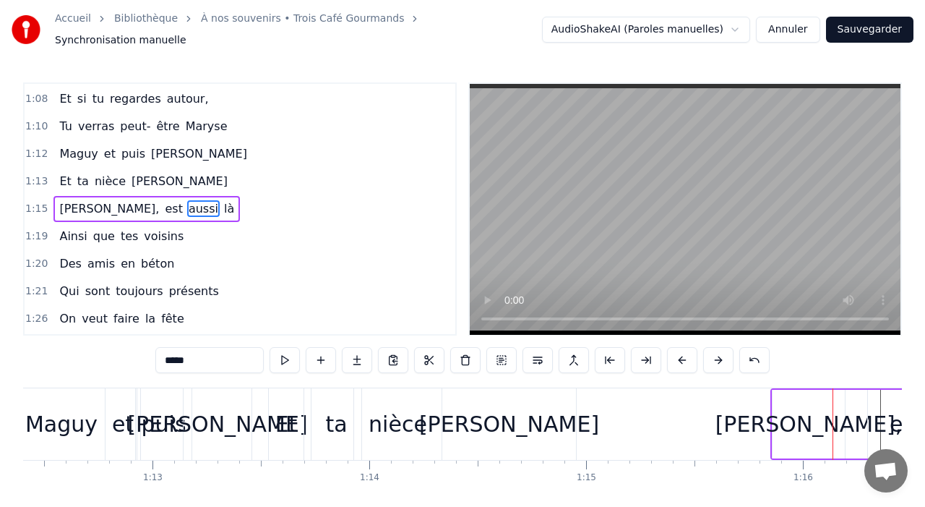
scroll to position [0, 15644]
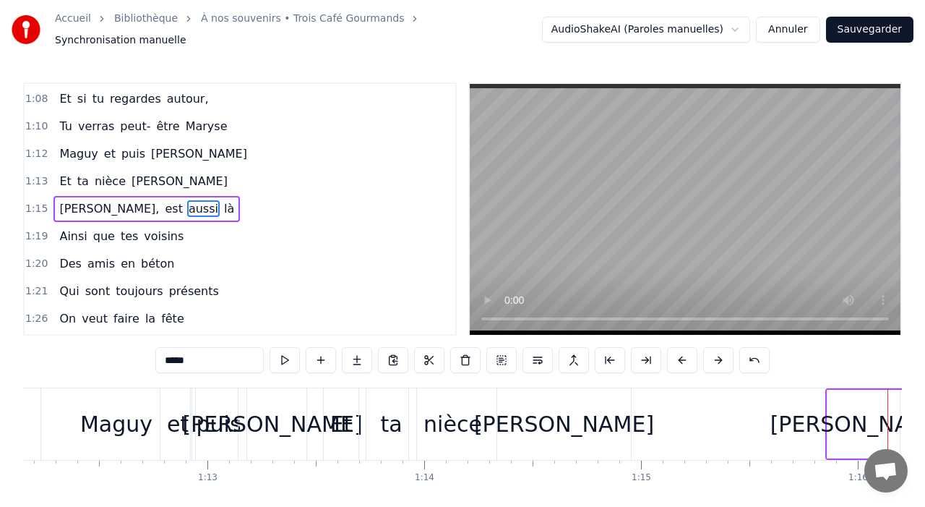
type input "*****"
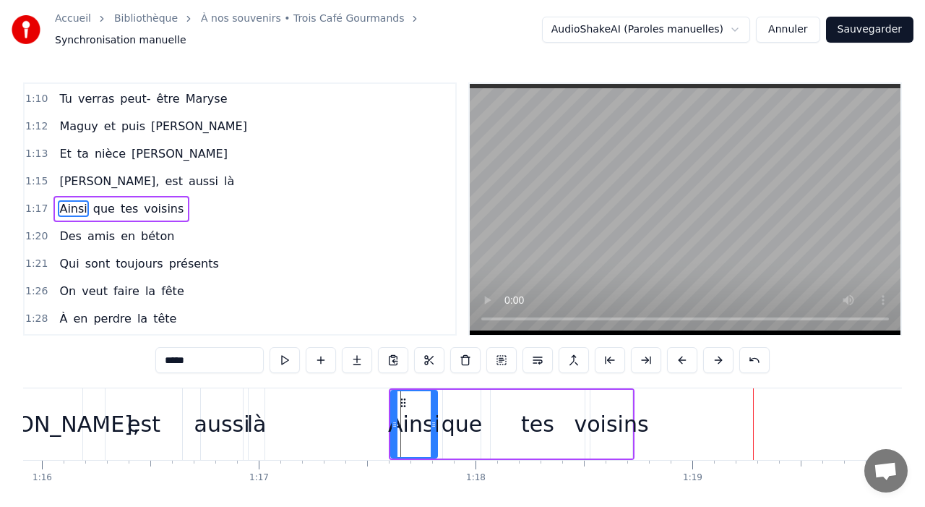
scroll to position [1, 0]
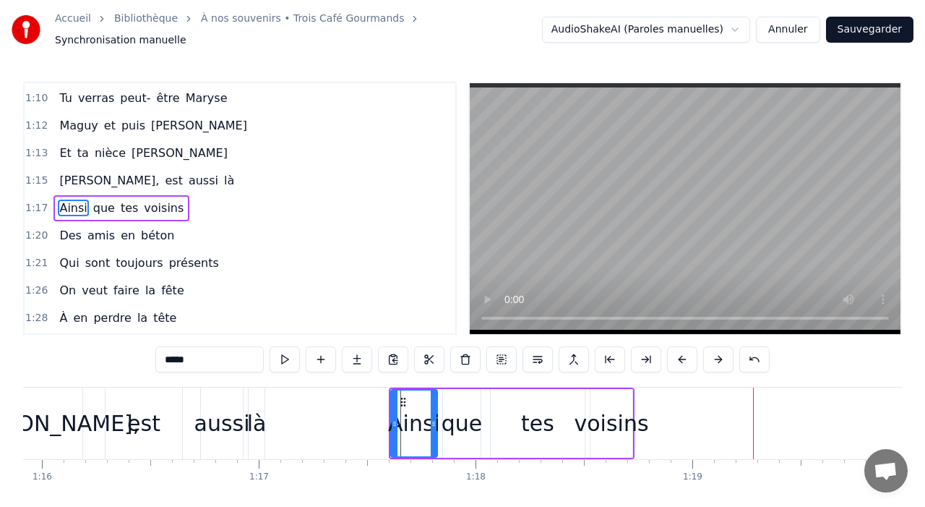
type input "******"
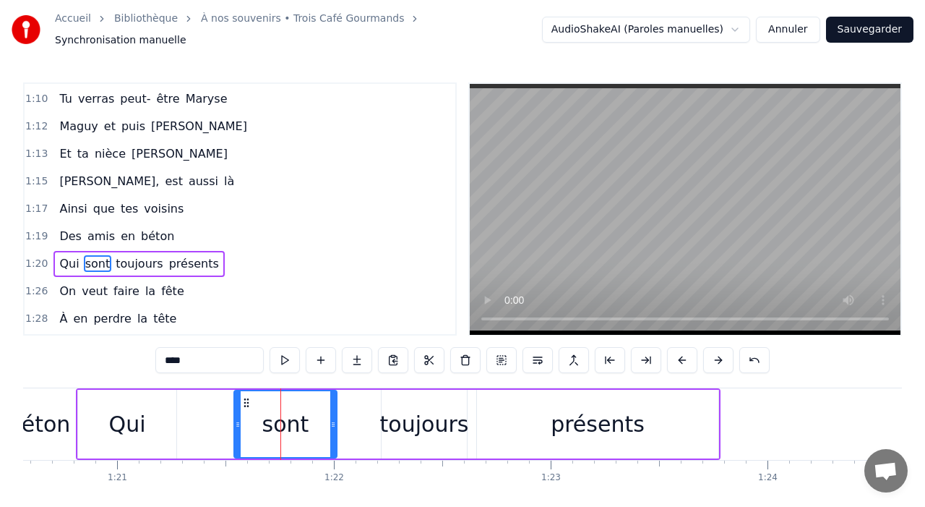
scroll to position [1070, 0]
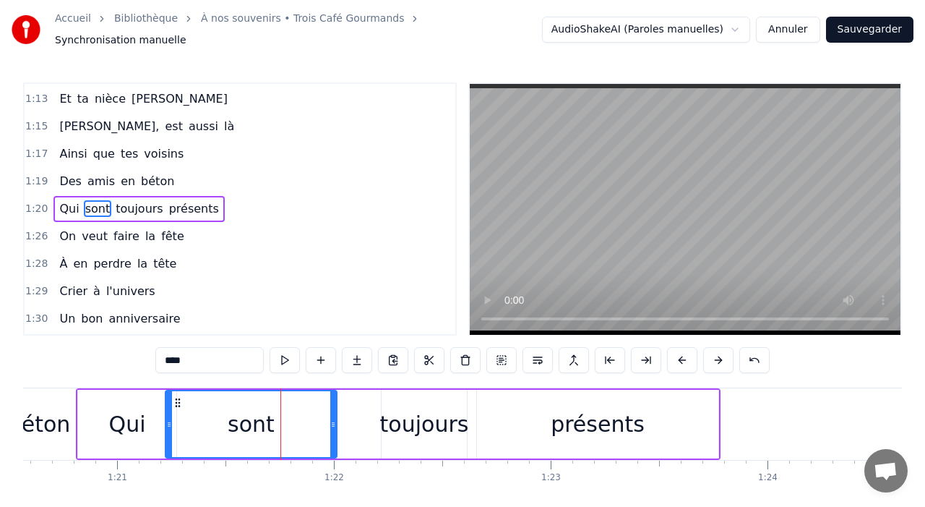
drag, startPoint x: 238, startPoint y: 419, endPoint x: 163, endPoint y: 418, distance: 75.2
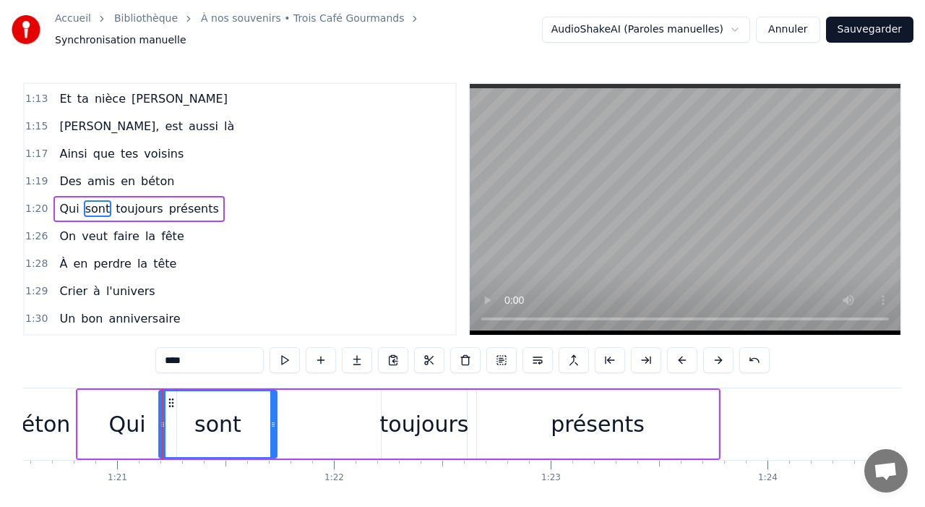
drag, startPoint x: 332, startPoint y: 410, endPoint x: 262, endPoint y: 405, distance: 70.2
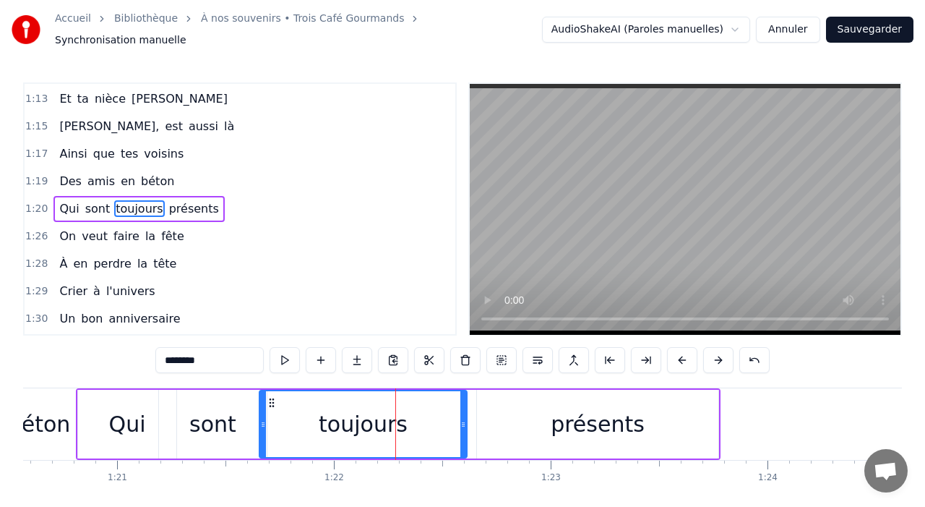
drag, startPoint x: 387, startPoint y: 416, endPoint x: 262, endPoint y: 424, distance: 124.5
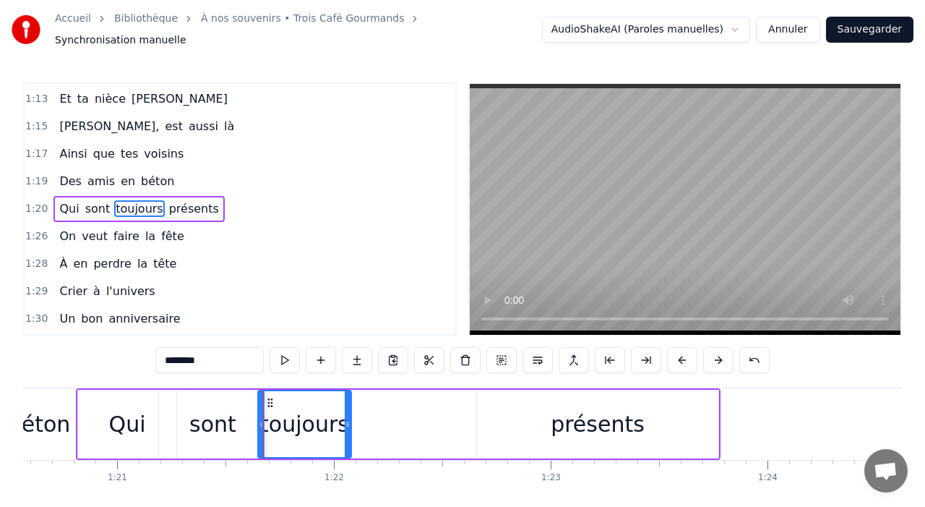
drag, startPoint x: 465, startPoint y: 419, endPoint x: 344, endPoint y: 416, distance: 121.5
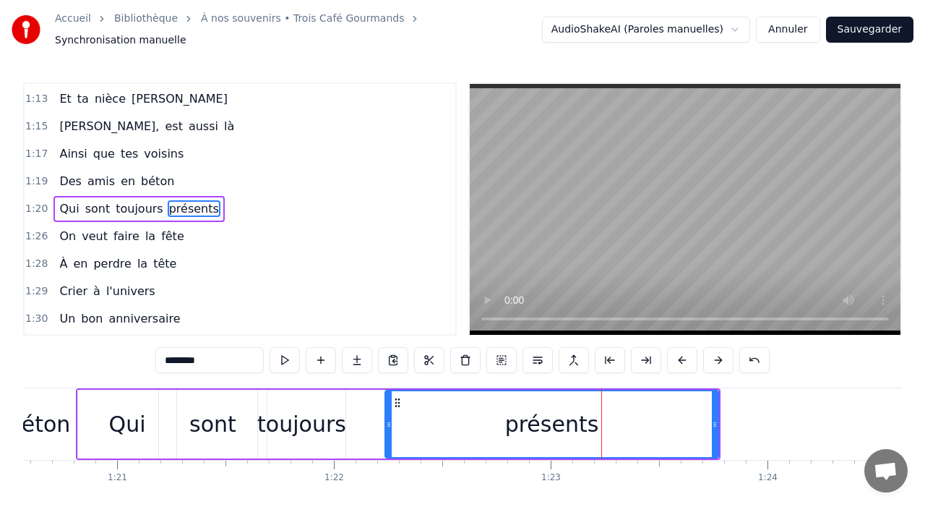
drag, startPoint x: 478, startPoint y: 417, endPoint x: 382, endPoint y: 418, distance: 95.4
drag, startPoint x: 382, startPoint y: 418, endPoint x: 347, endPoint y: 413, distance: 35.9
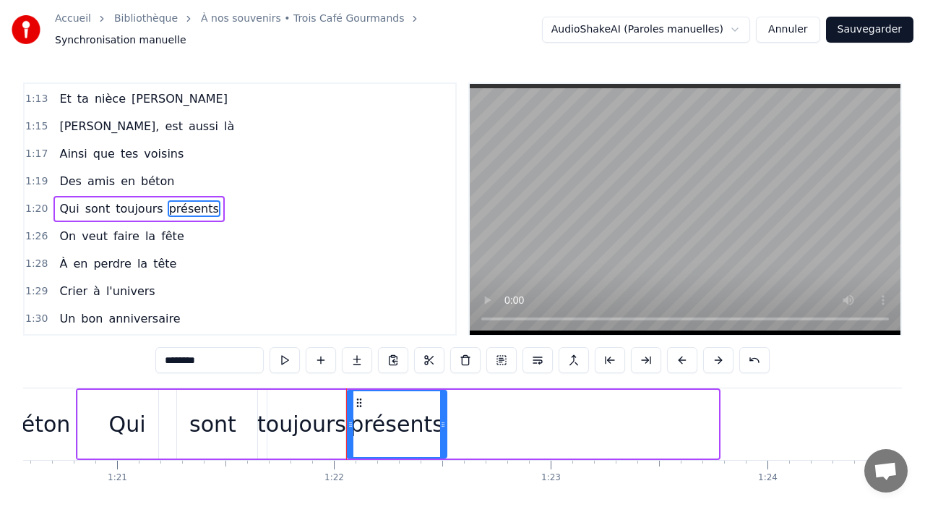
drag, startPoint x: 713, startPoint y: 417, endPoint x: 429, endPoint y: 413, distance: 284.1
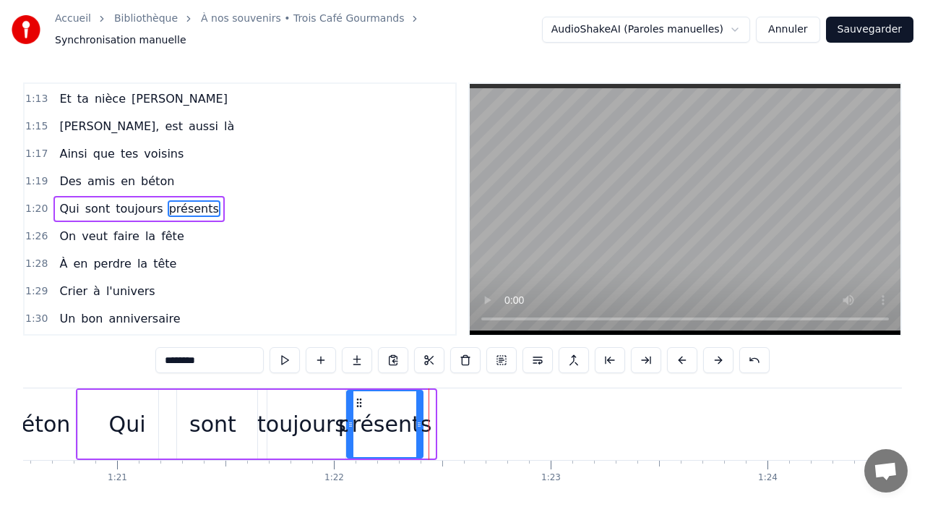
drag, startPoint x: 431, startPoint y: 417, endPoint x: 408, endPoint y: 413, distance: 24.1
type input "*****"
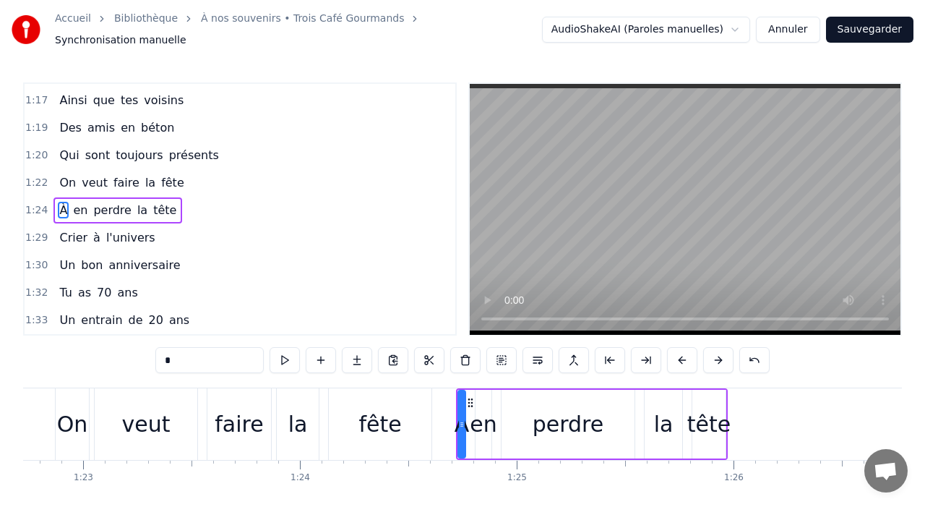
scroll to position [0, 17881]
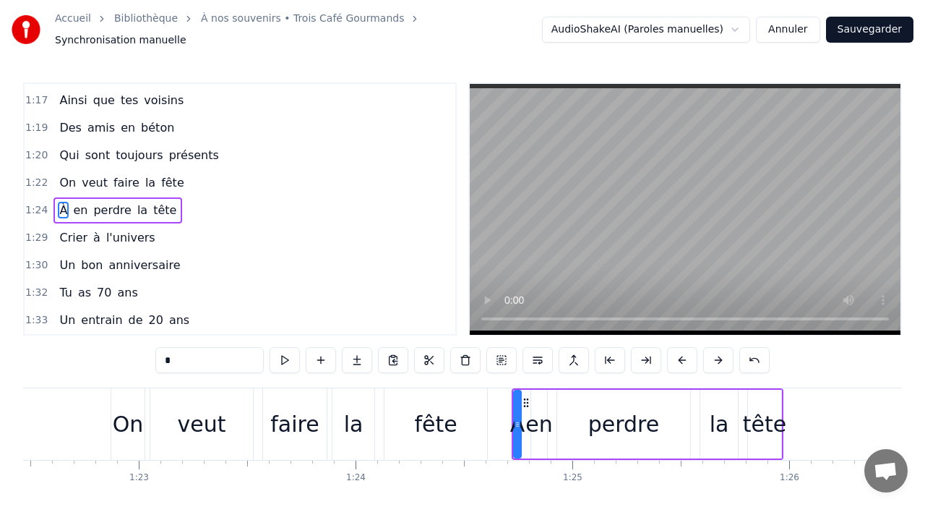
type input "**"
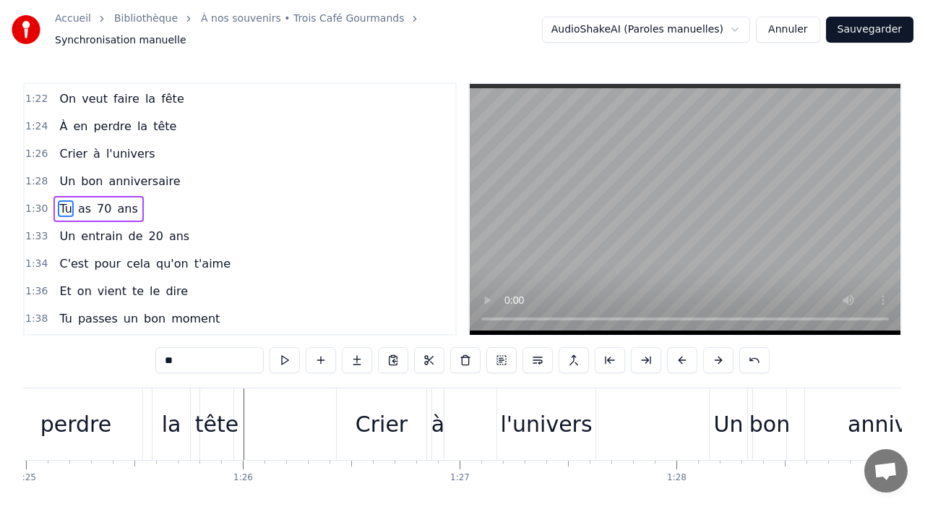
scroll to position [0, 18379]
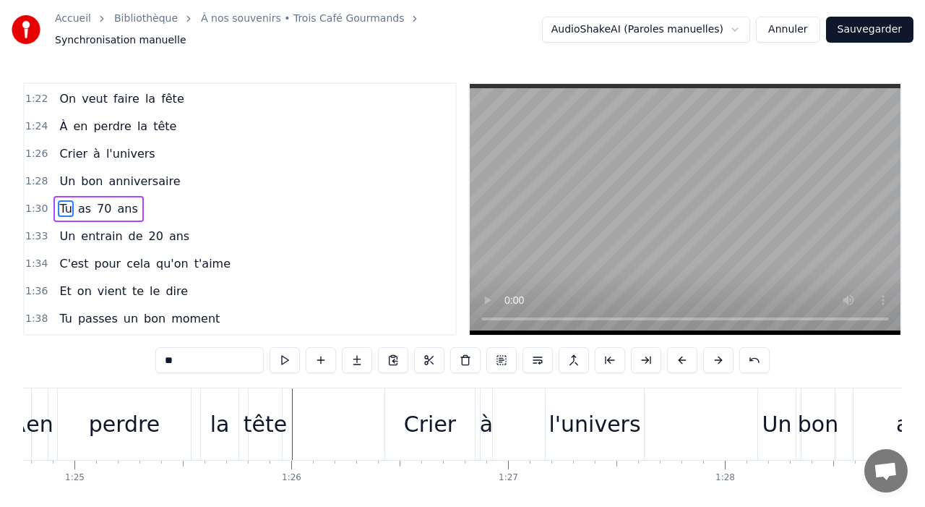
type input "**"
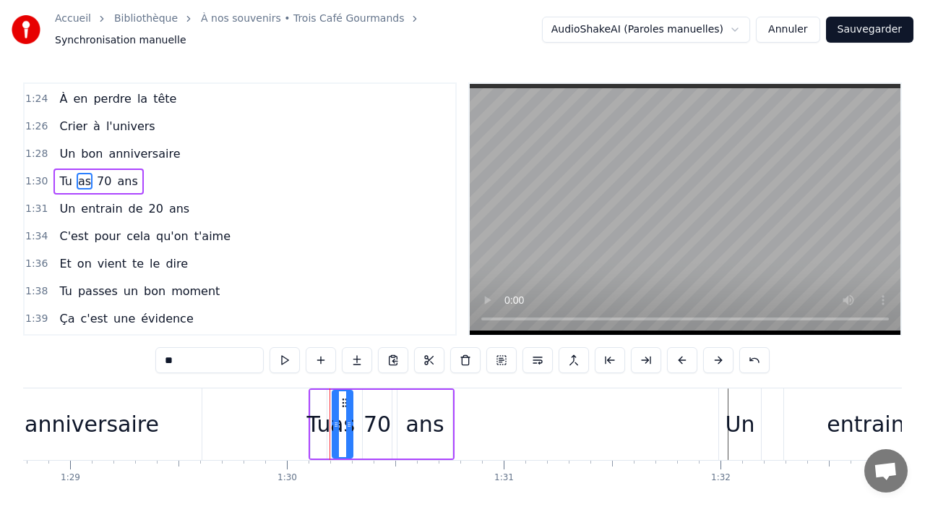
scroll to position [1207, 0]
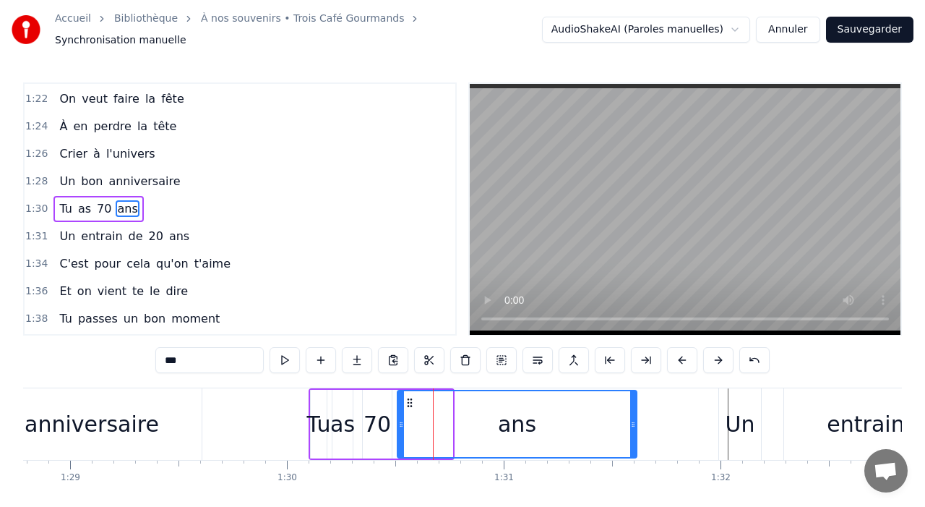
drag, startPoint x: 450, startPoint y: 417, endPoint x: 641, endPoint y: 421, distance: 190.8
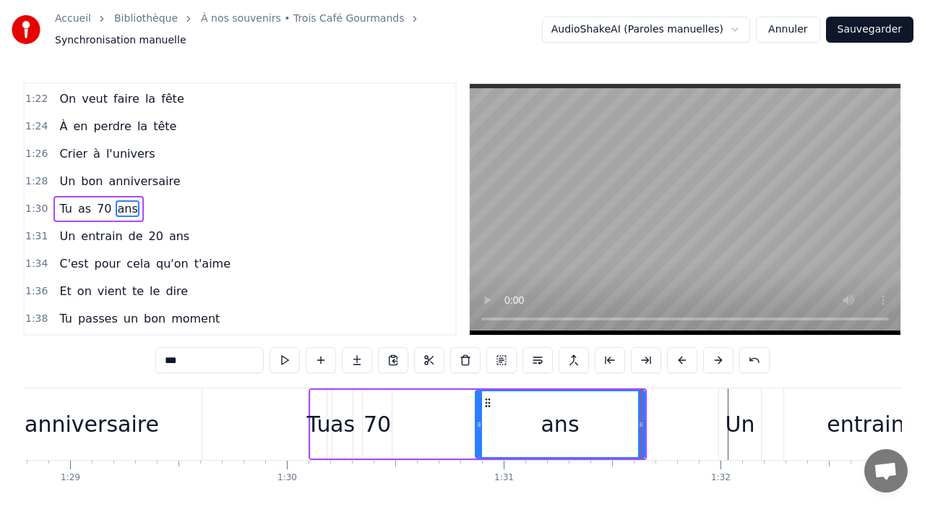
drag, startPoint x: 400, startPoint y: 418, endPoint x: 476, endPoint y: 428, distance: 77.2
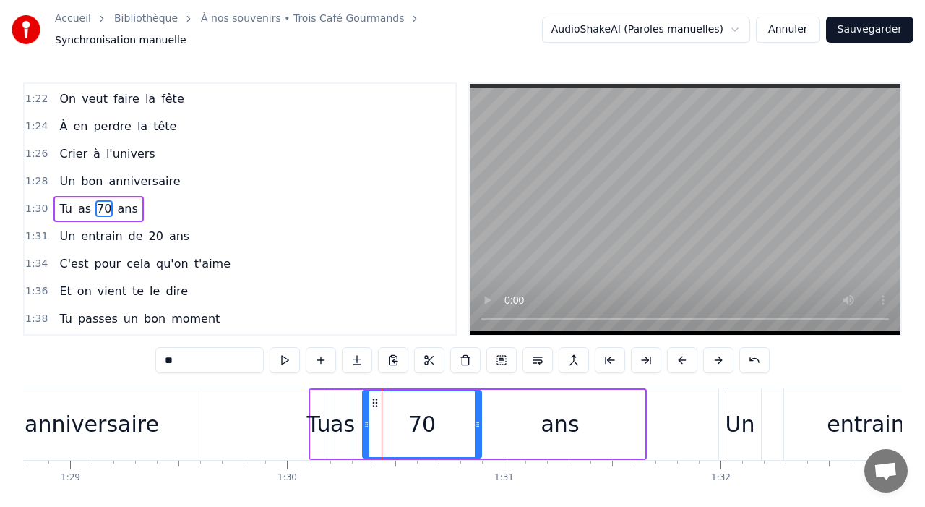
drag, startPoint x: 390, startPoint y: 418, endPoint x: 482, endPoint y: 427, distance: 92.3
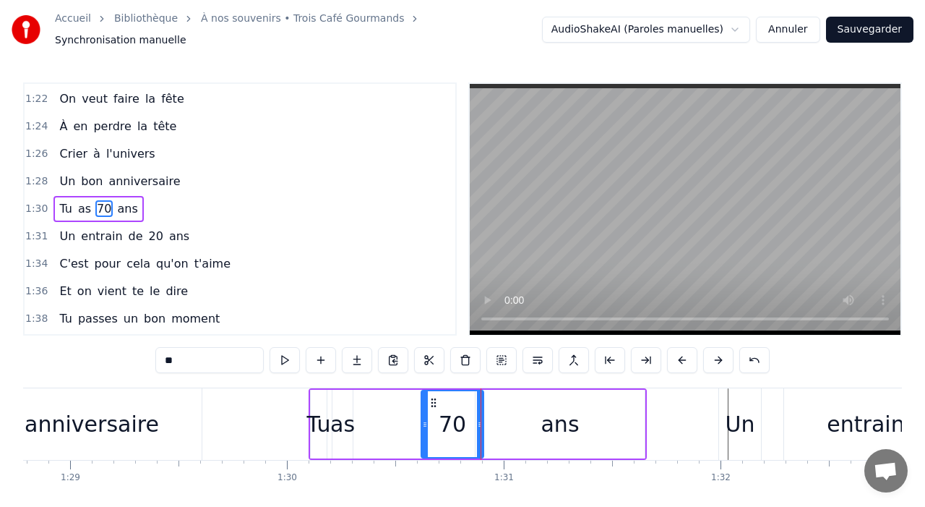
drag, startPoint x: 366, startPoint y: 419, endPoint x: 424, endPoint y: 421, distance: 58.6
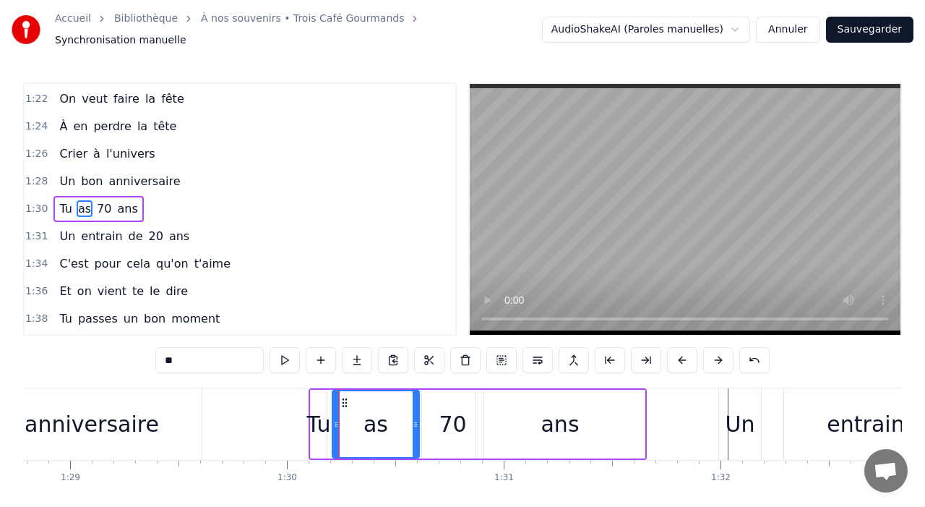
drag, startPoint x: 351, startPoint y: 418, endPoint x: 419, endPoint y: 423, distance: 68.8
drag, startPoint x: 336, startPoint y: 416, endPoint x: 364, endPoint y: 416, distance: 28.2
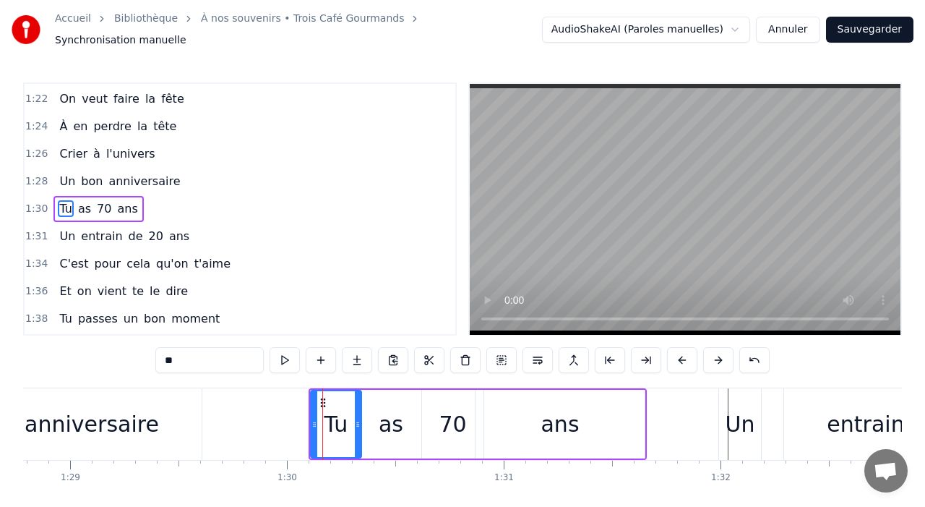
drag, startPoint x: 325, startPoint y: 418, endPoint x: 360, endPoint y: 424, distance: 35.1
type input "**********"
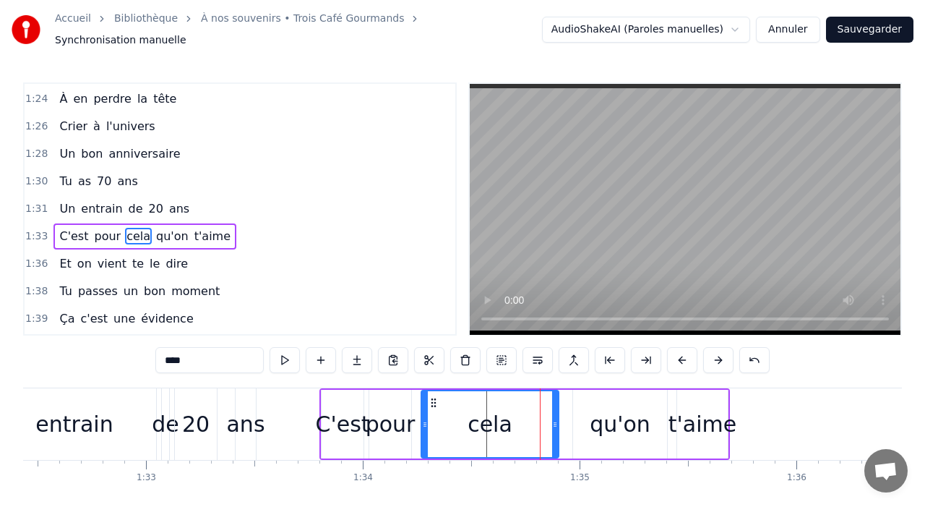
scroll to position [1262, 0]
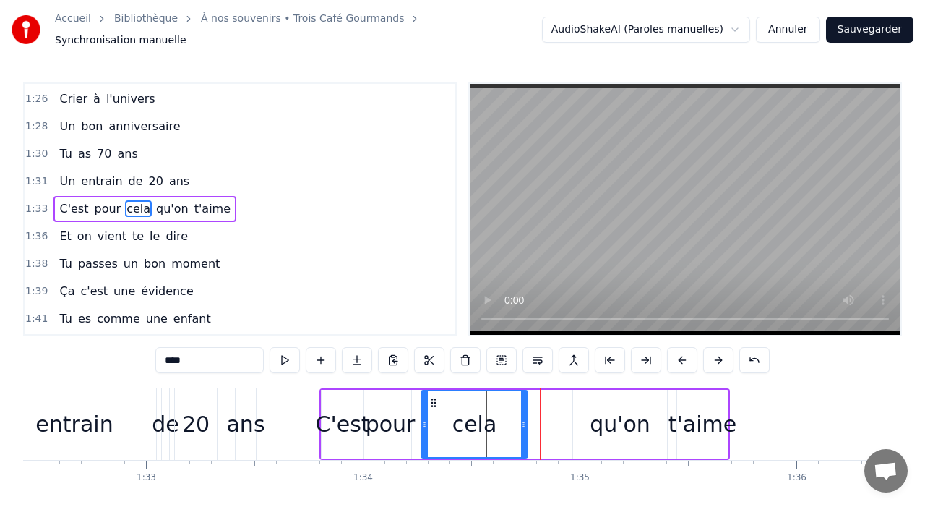
drag, startPoint x: 555, startPoint y: 424, endPoint x: 524, endPoint y: 416, distance: 32.1
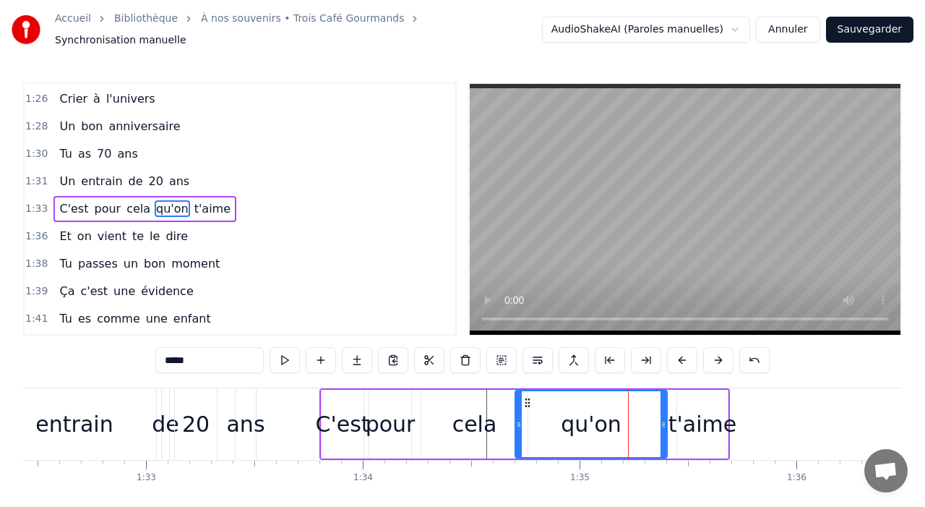
drag, startPoint x: 578, startPoint y: 416, endPoint x: 511, endPoint y: 413, distance: 67.3
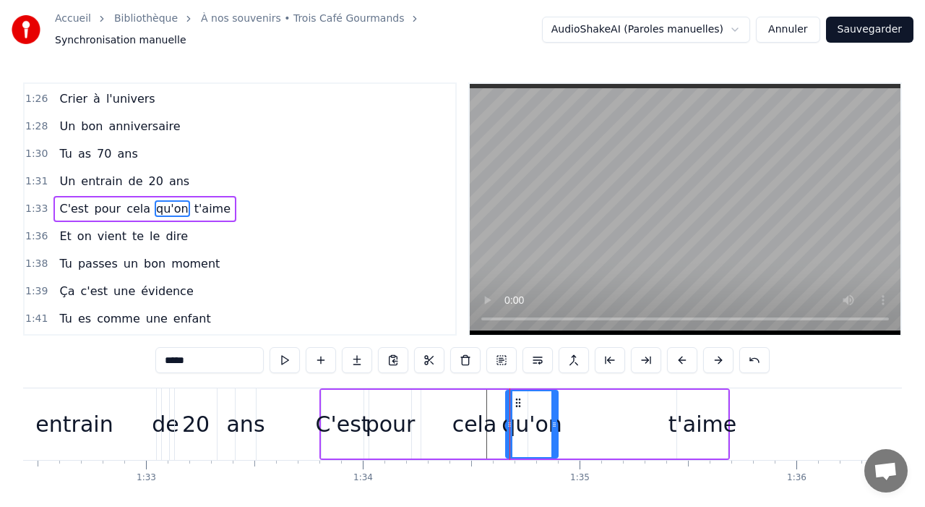
drag, startPoint x: 664, startPoint y: 421, endPoint x: 555, endPoint y: 411, distance: 109.5
type input "******"
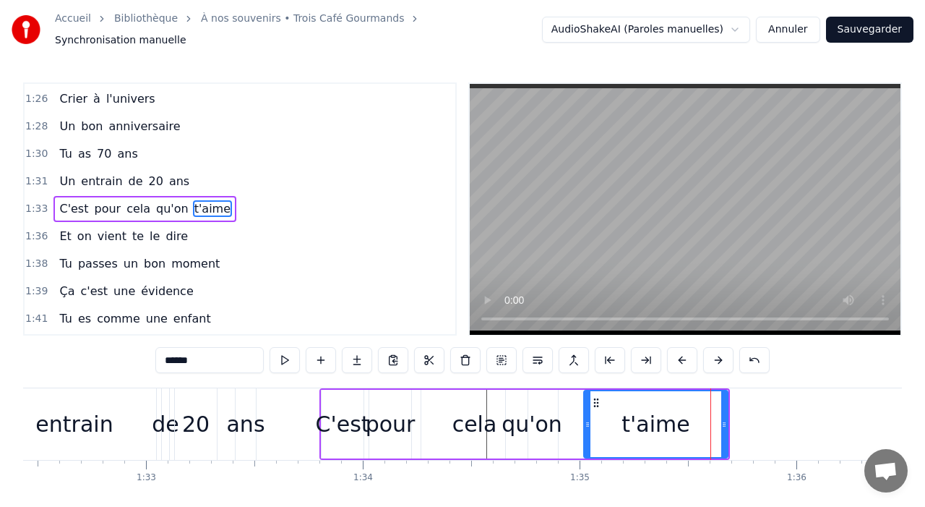
drag, startPoint x: 680, startPoint y: 418, endPoint x: 591, endPoint y: 423, distance: 89.8
drag, startPoint x: 724, startPoint y: 421, endPoint x: 679, endPoint y: 413, distance: 46.1
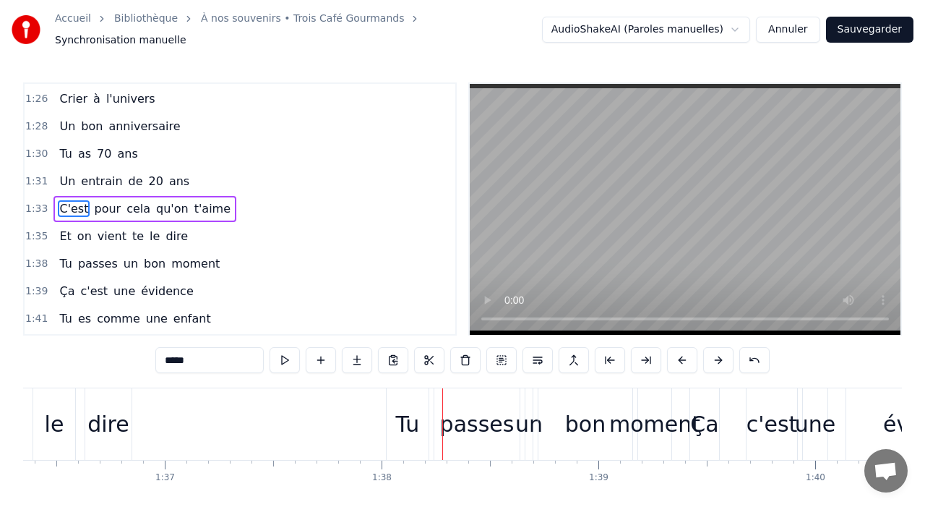
scroll to position [0, 20879]
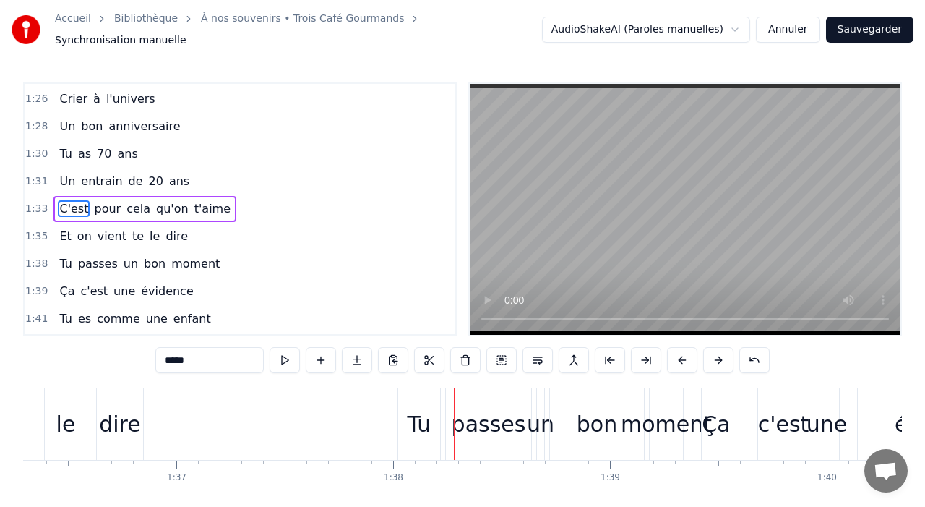
type input "****"
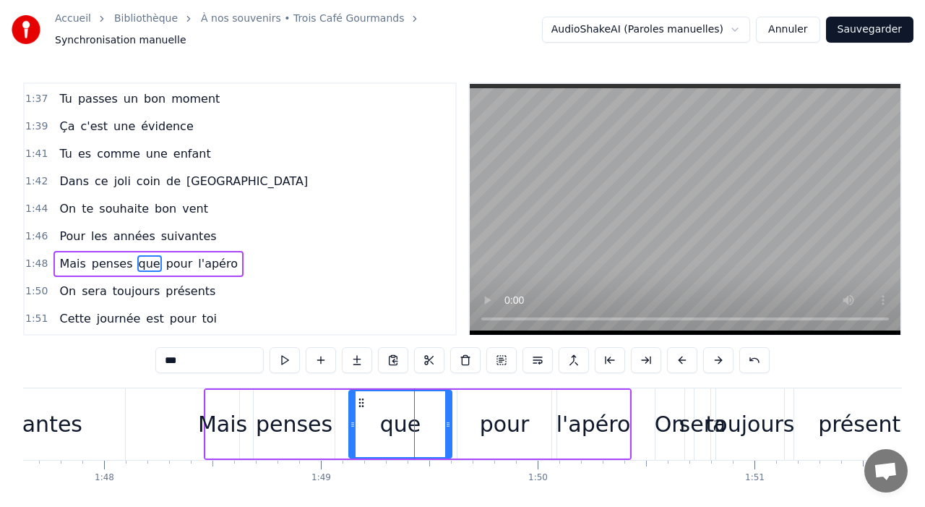
scroll to position [1482, 0]
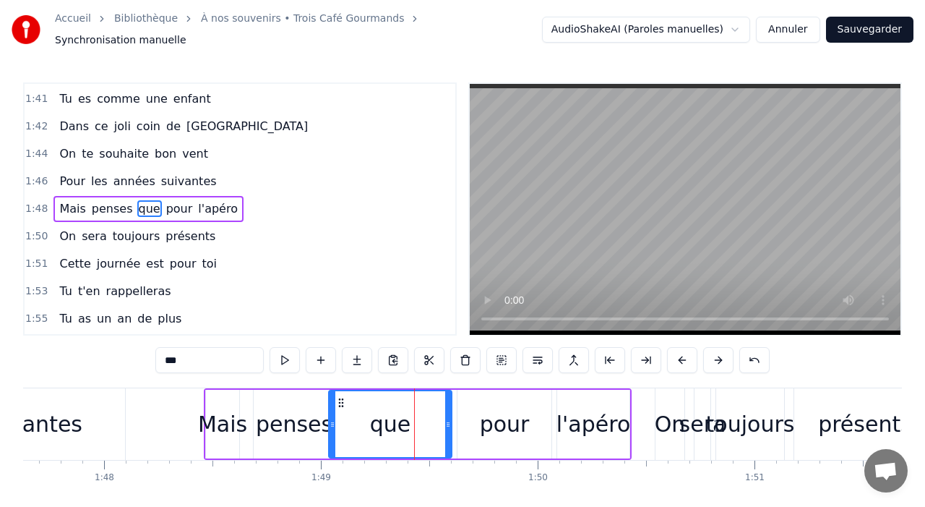
drag, startPoint x: 353, startPoint y: 418, endPoint x: 330, endPoint y: 416, distance: 23.3
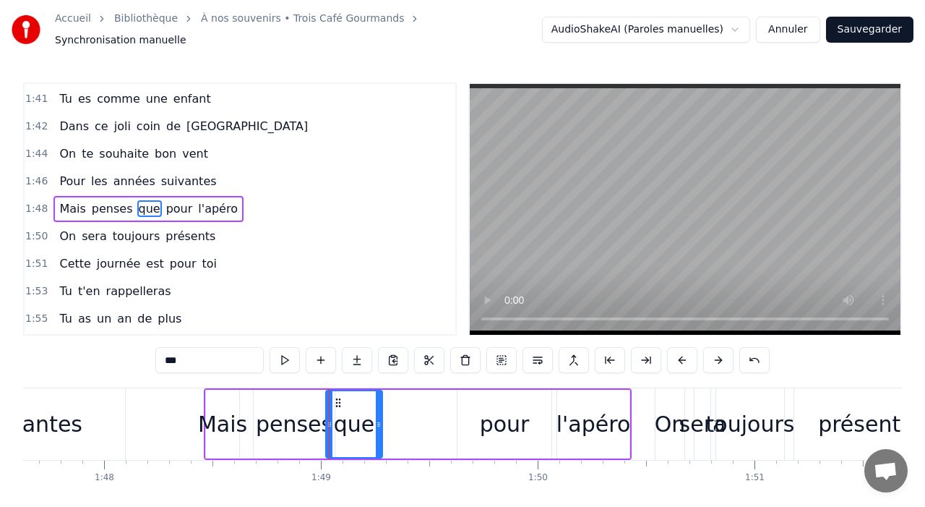
drag, startPoint x: 447, startPoint y: 414, endPoint x: 374, endPoint y: 405, distance: 73.5
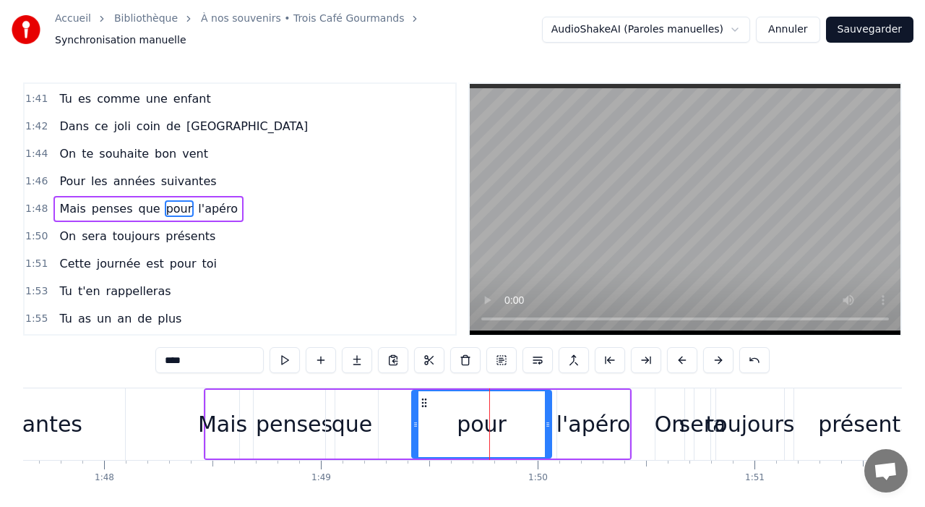
drag, startPoint x: 460, startPoint y: 415, endPoint x: 413, endPoint y: 414, distance: 46.3
drag, startPoint x: 413, startPoint y: 414, endPoint x: 364, endPoint y: 408, distance: 50.2
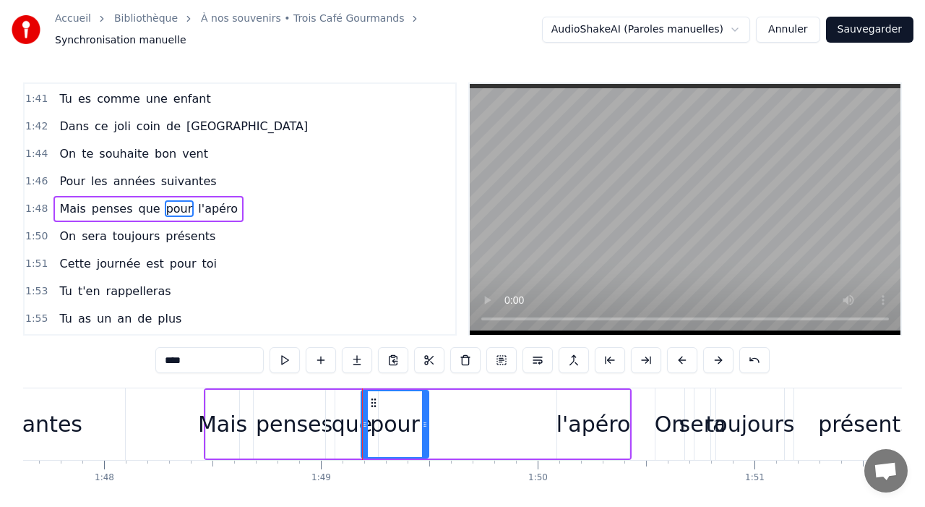
drag, startPoint x: 546, startPoint y: 422, endPoint x: 416, endPoint y: 408, distance: 130.8
type input "*******"
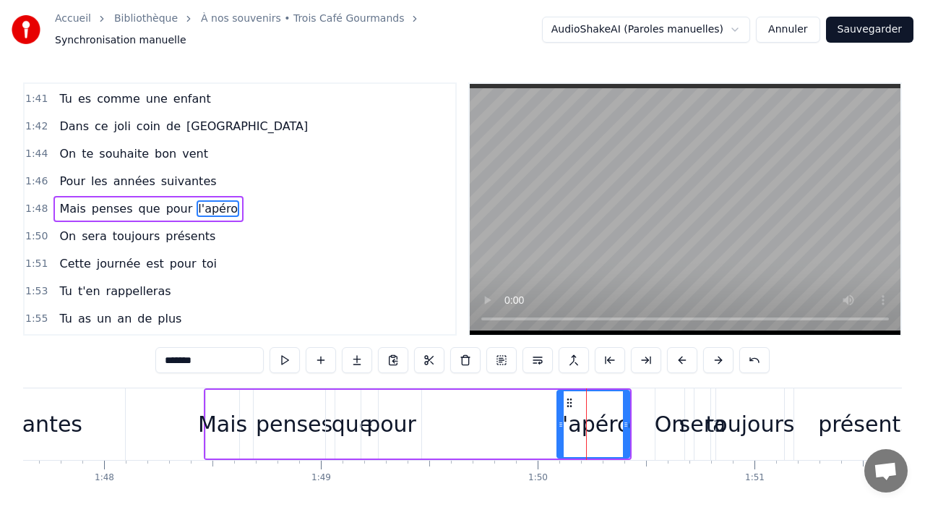
drag, startPoint x: 557, startPoint y: 418, endPoint x: 424, endPoint y: 409, distance: 133.3
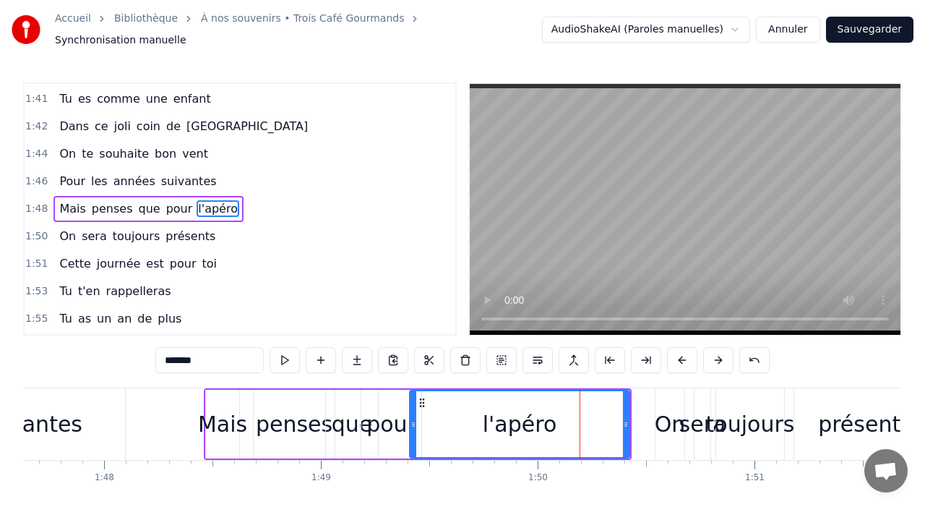
drag, startPoint x: 562, startPoint y: 414, endPoint x: 415, endPoint y: 409, distance: 147.5
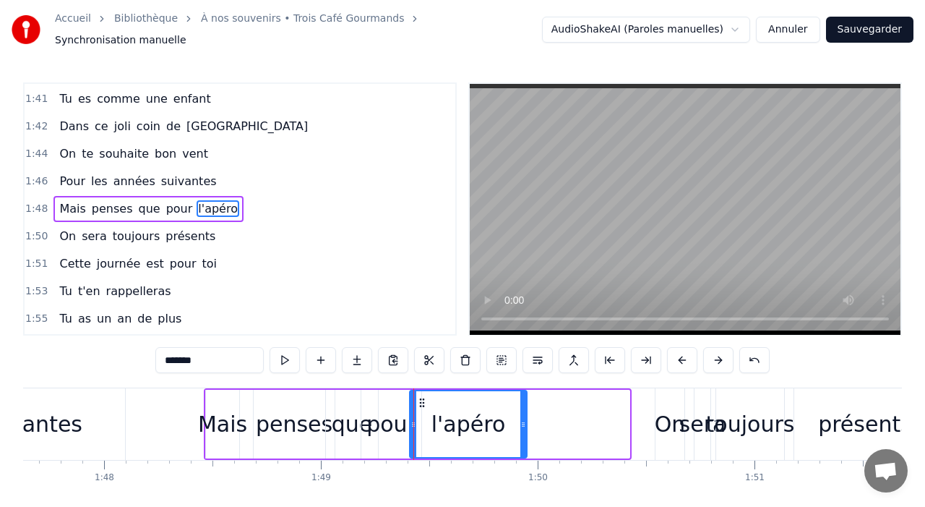
drag, startPoint x: 627, startPoint y: 414, endPoint x: 525, endPoint y: 411, distance: 102.0
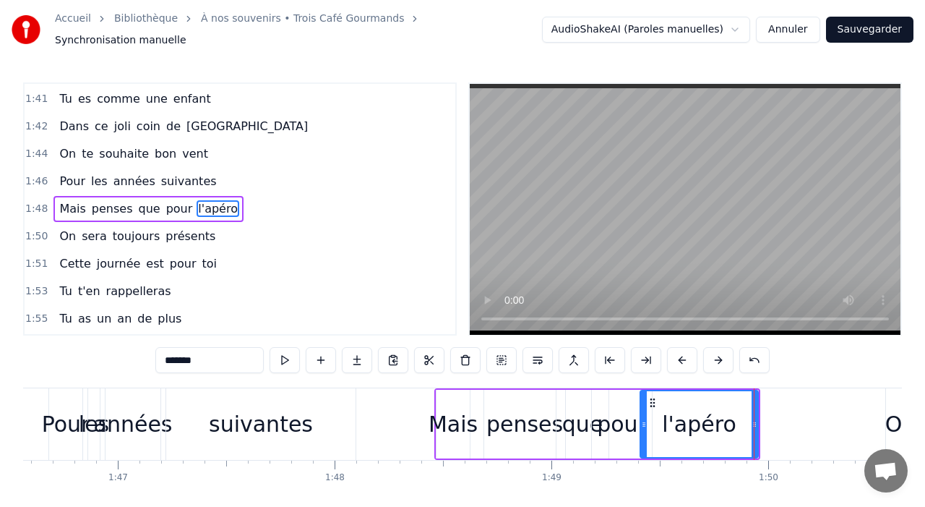
scroll to position [0, 23088]
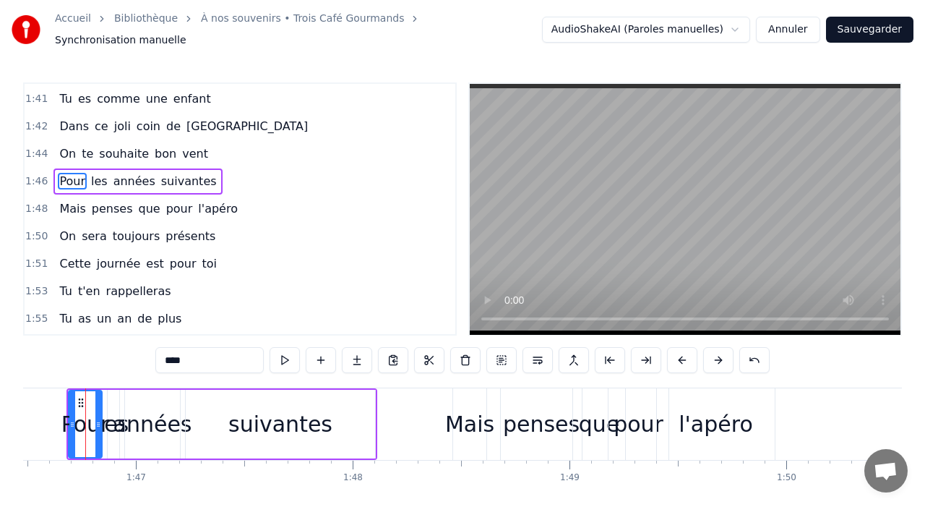
type input "****"
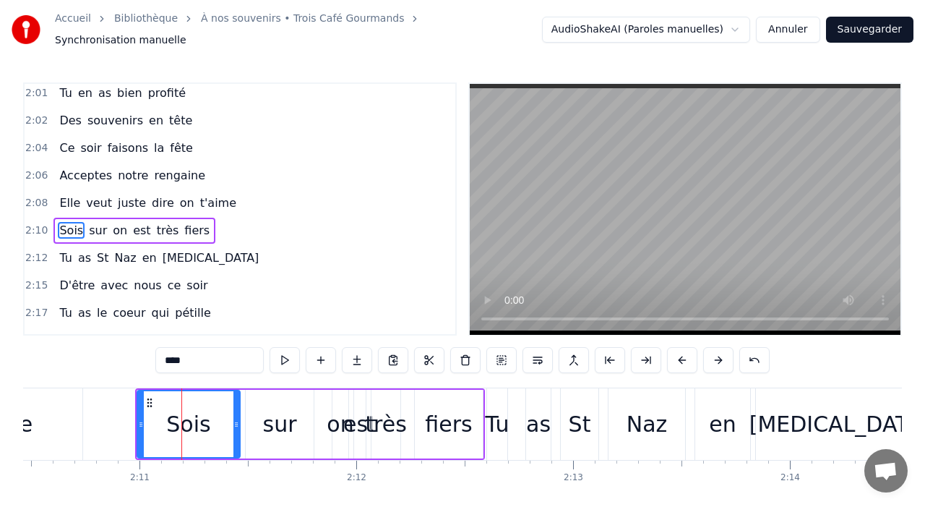
scroll to position [1811, 0]
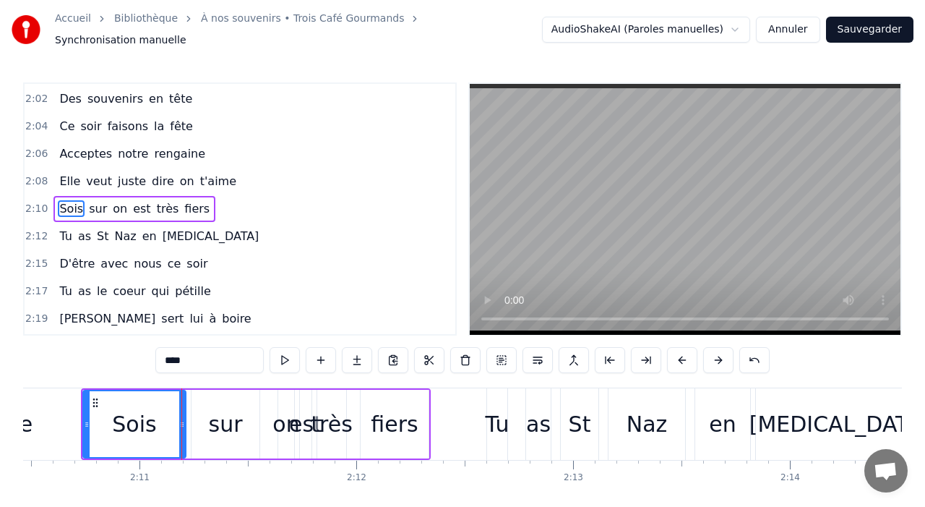
type input "****"
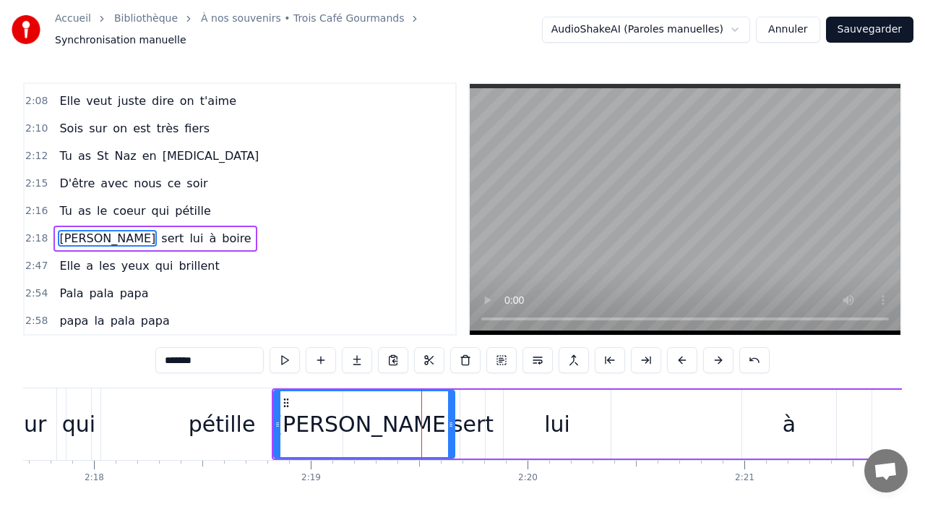
scroll to position [0, 29853]
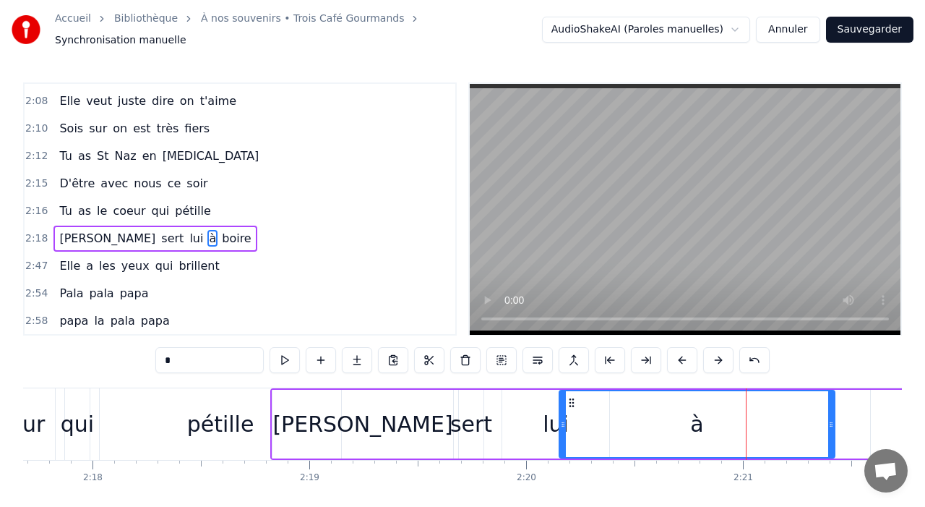
drag, startPoint x: 743, startPoint y: 415, endPoint x: 560, endPoint y: 416, distance: 182.9
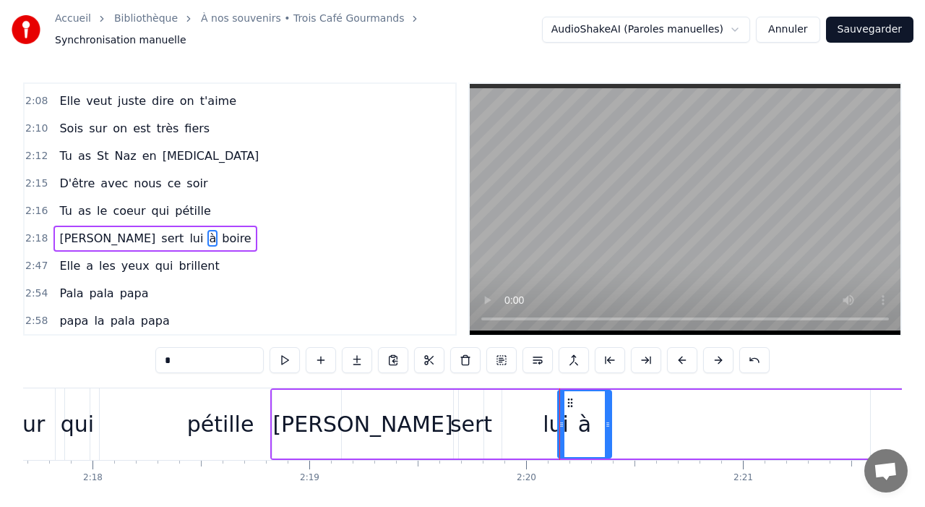
drag, startPoint x: 828, startPoint y: 416, endPoint x: 604, endPoint y: 407, distance: 224.3
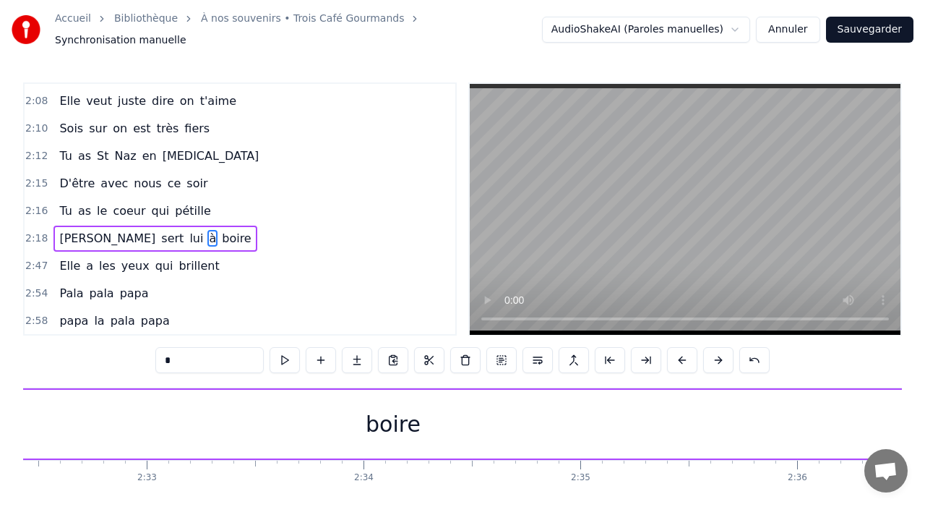
scroll to position [0, 33003]
type input "*****"
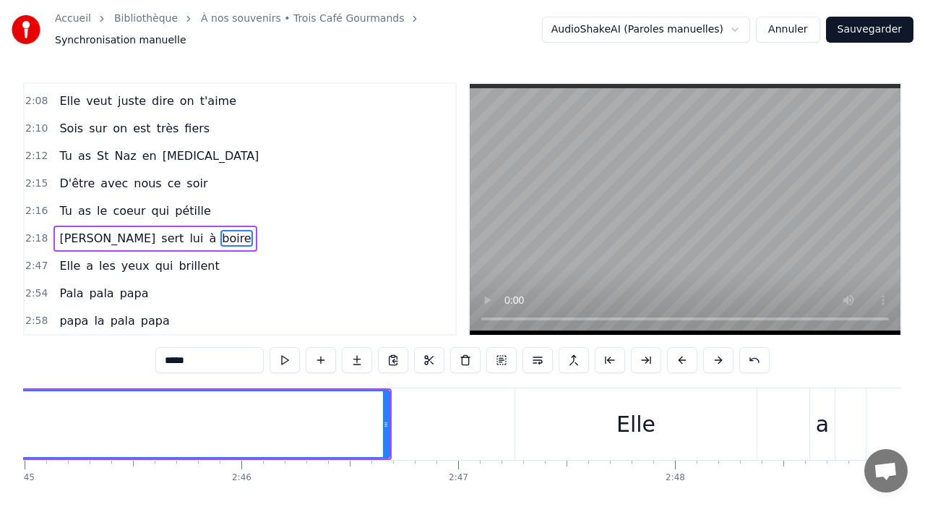
scroll to position [0, 35752]
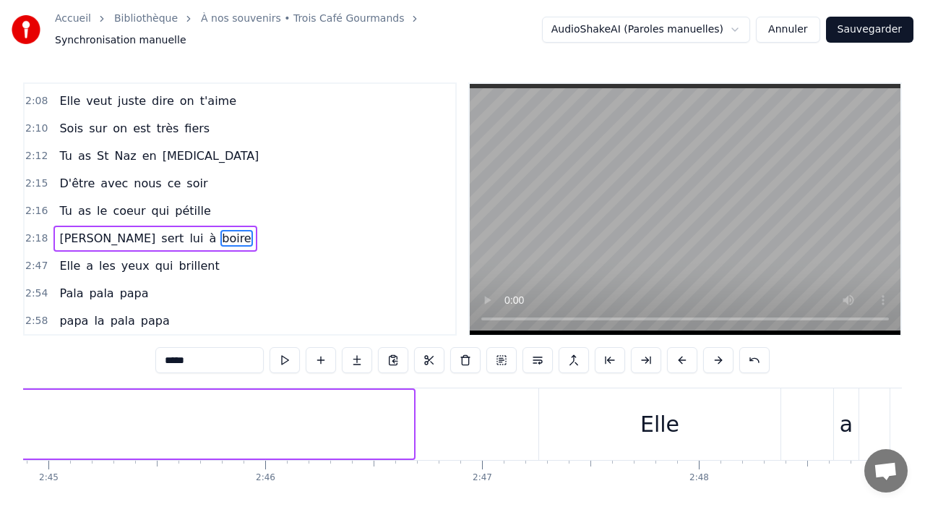
drag, startPoint x: 409, startPoint y: 426, endPoint x: 1, endPoint y: 398, distance: 408.7
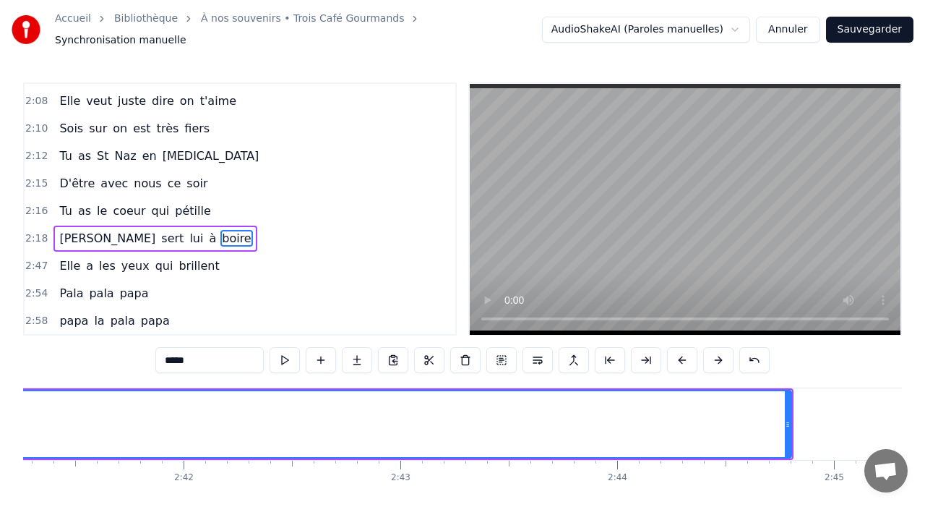
scroll to position [0, 34898]
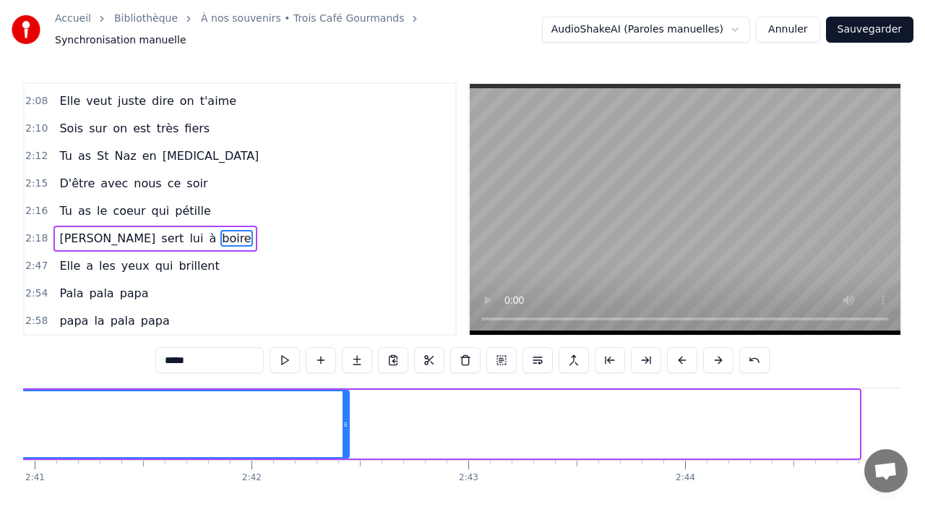
drag, startPoint x: 856, startPoint y: 426, endPoint x: 346, endPoint y: 455, distance: 511.1
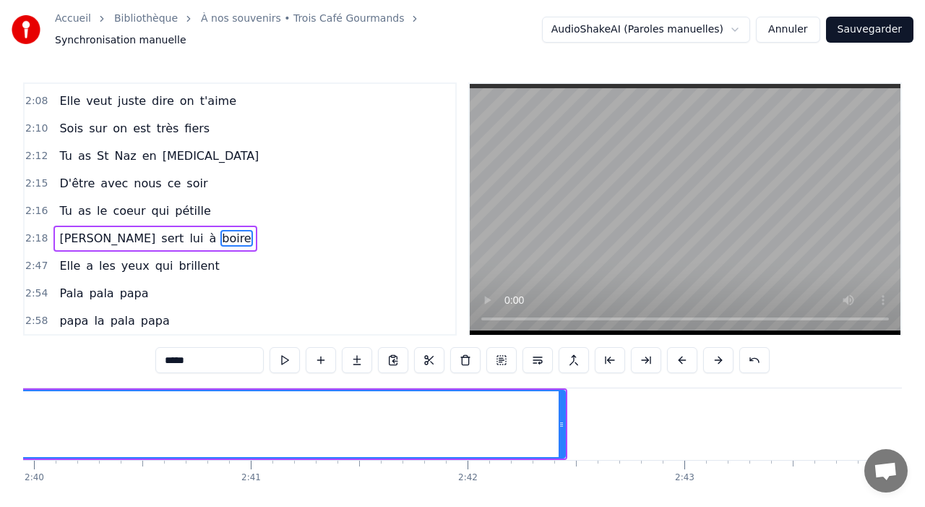
scroll to position [0, 34602]
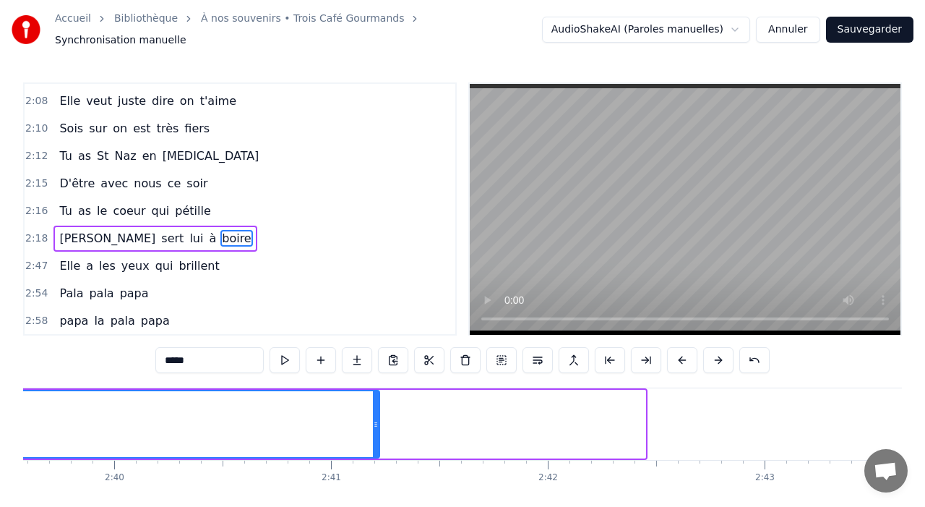
drag, startPoint x: 643, startPoint y: 418, endPoint x: 358, endPoint y: 410, distance: 284.9
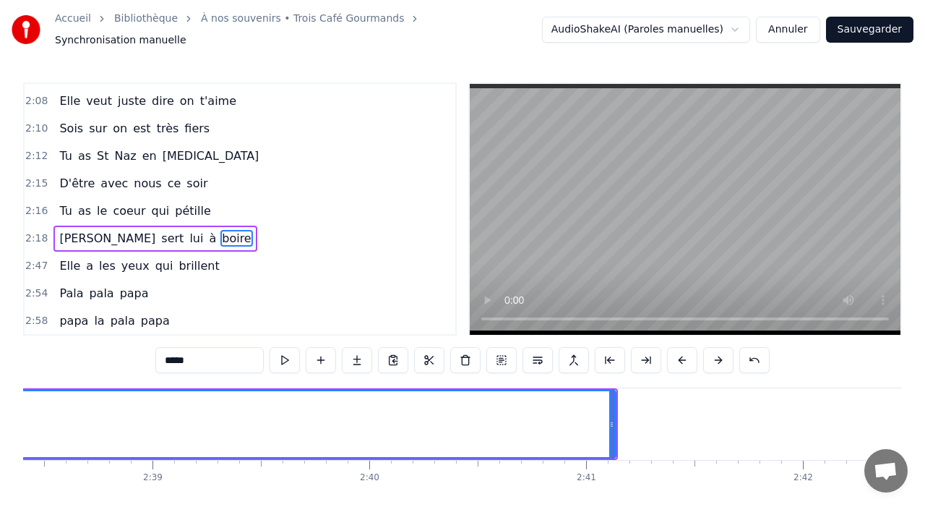
scroll to position [0, 34326]
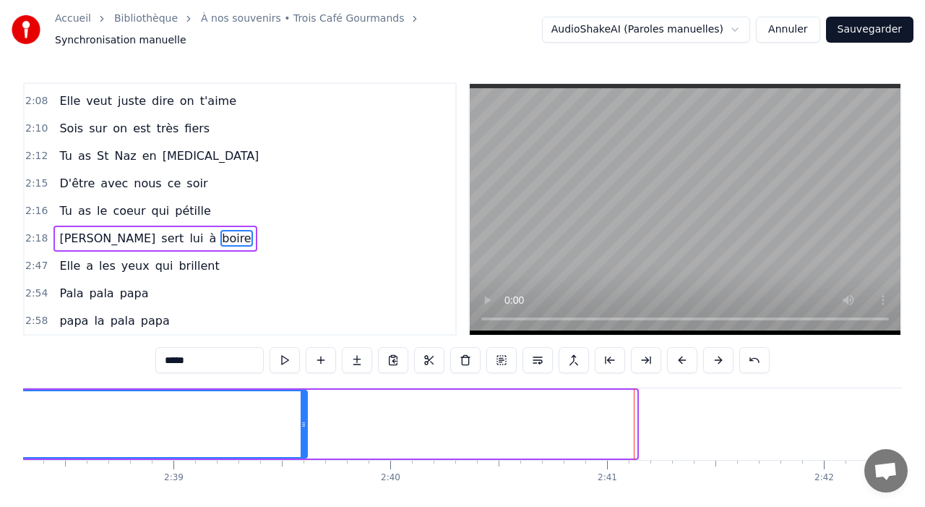
drag, startPoint x: 635, startPoint y: 428, endPoint x: 301, endPoint y: 438, distance: 334.1
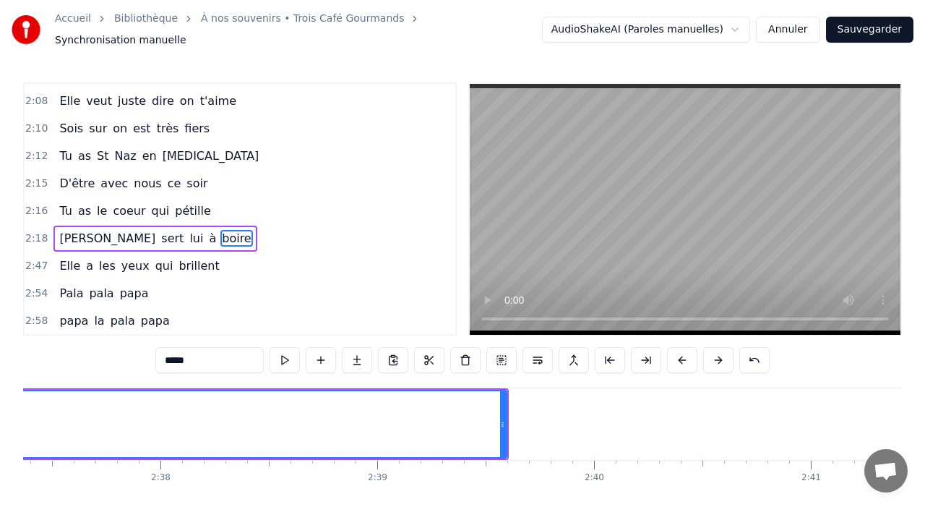
scroll to position [0, 34041]
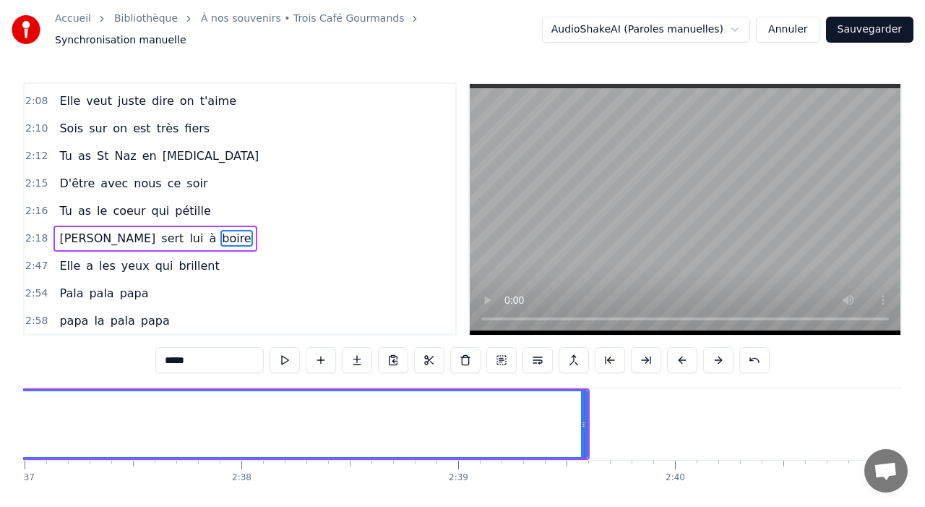
drag, startPoint x: 586, startPoint y: 432, endPoint x: 392, endPoint y: 388, distance: 198.7
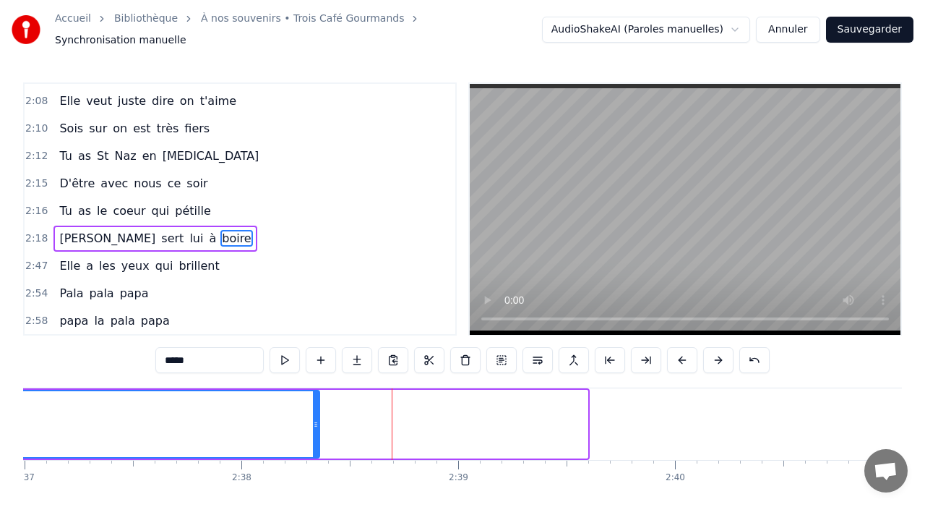
drag, startPoint x: 582, startPoint y: 415, endPoint x: 314, endPoint y: 423, distance: 268.3
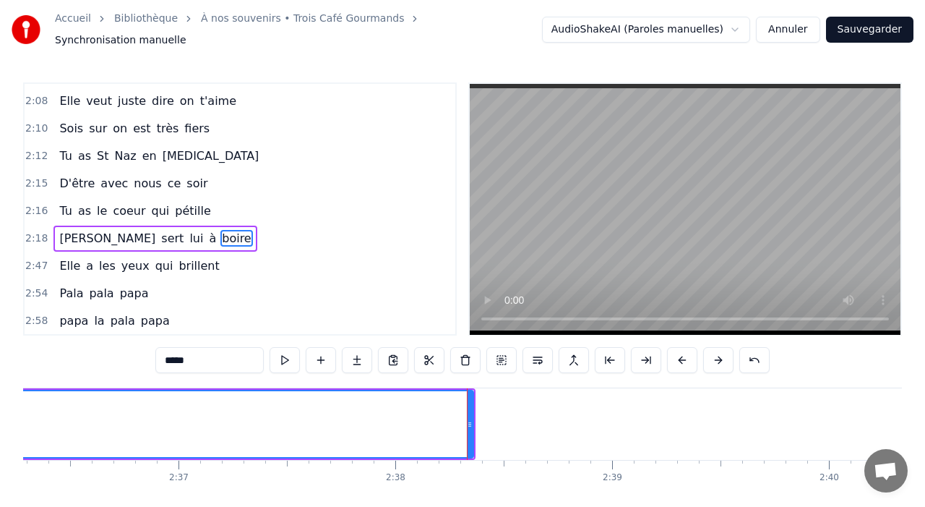
scroll to position [0, 33845]
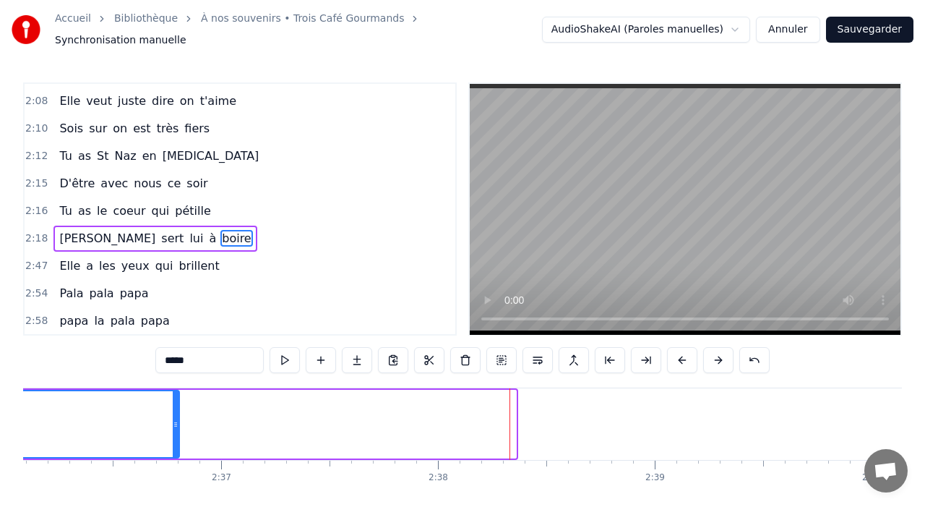
drag, startPoint x: 511, startPoint y: 421, endPoint x: 174, endPoint y: 414, distance: 336.9
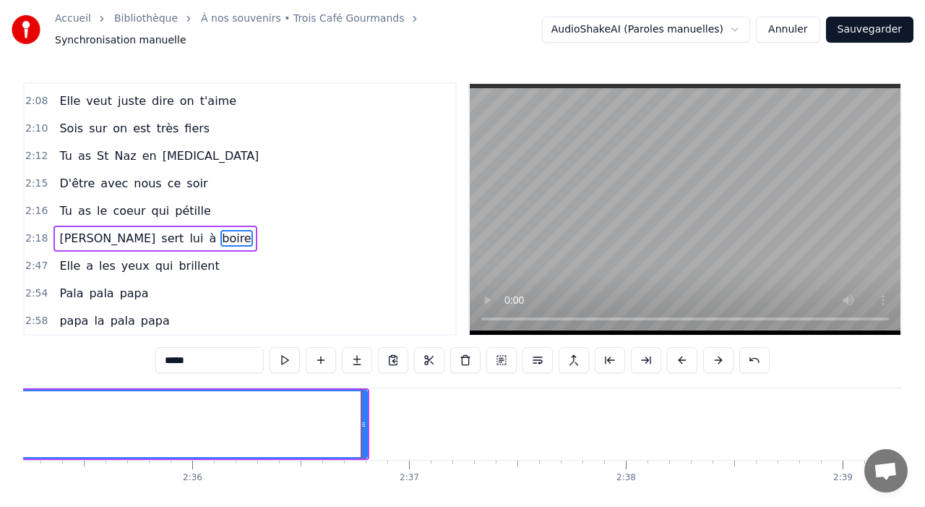
scroll to position [0, 33623]
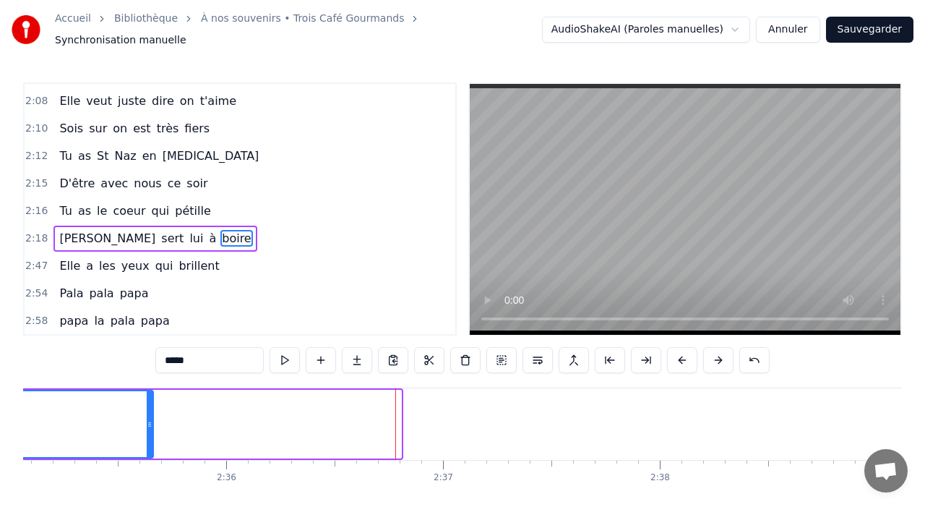
drag, startPoint x: 398, startPoint y: 424, endPoint x: 106, endPoint y: 410, distance: 292.4
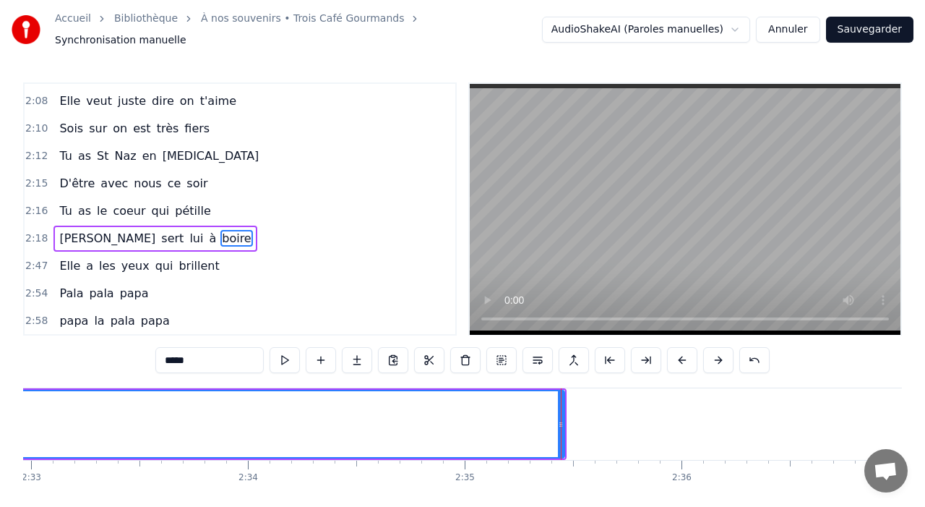
scroll to position [0, 33089]
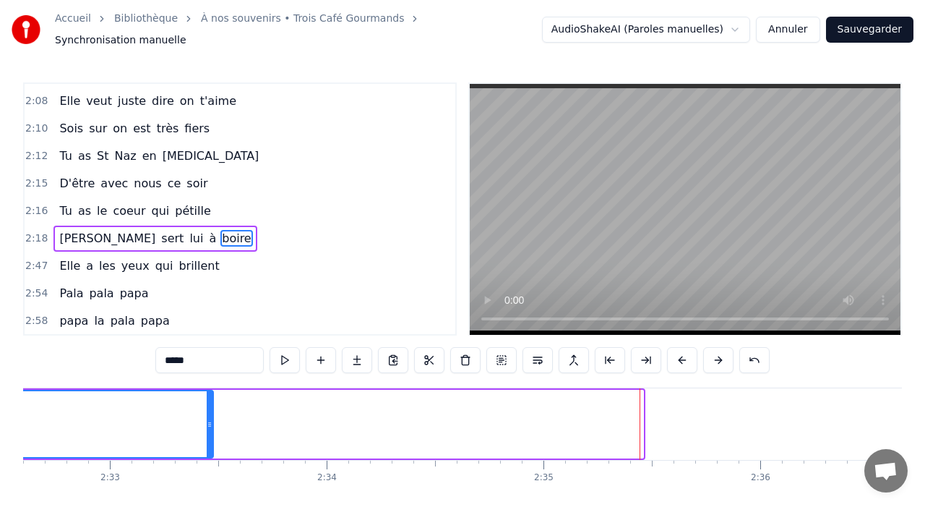
drag, startPoint x: 638, startPoint y: 417, endPoint x: 202, endPoint y: 411, distance: 436.6
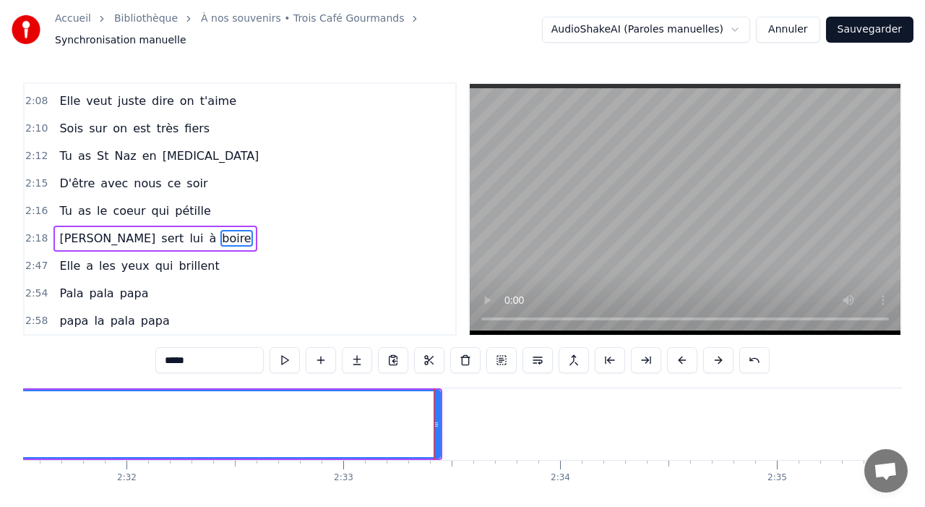
scroll to position [0, 32846]
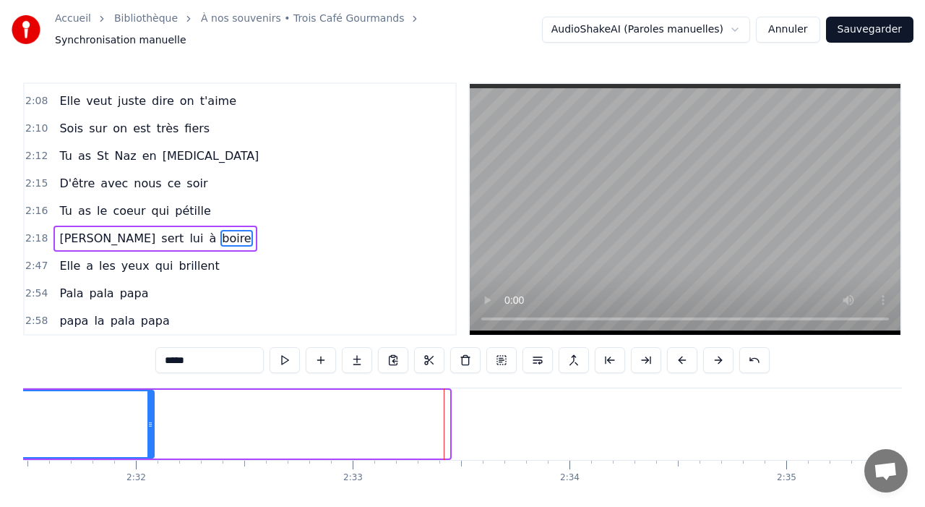
drag, startPoint x: 444, startPoint y: 421, endPoint x: 147, endPoint y: 419, distance: 297.1
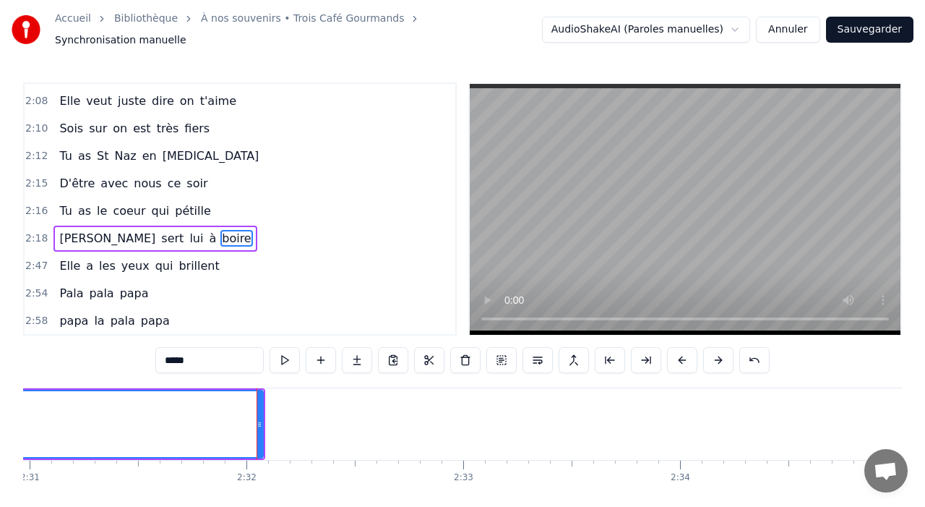
scroll to position [0, 32229]
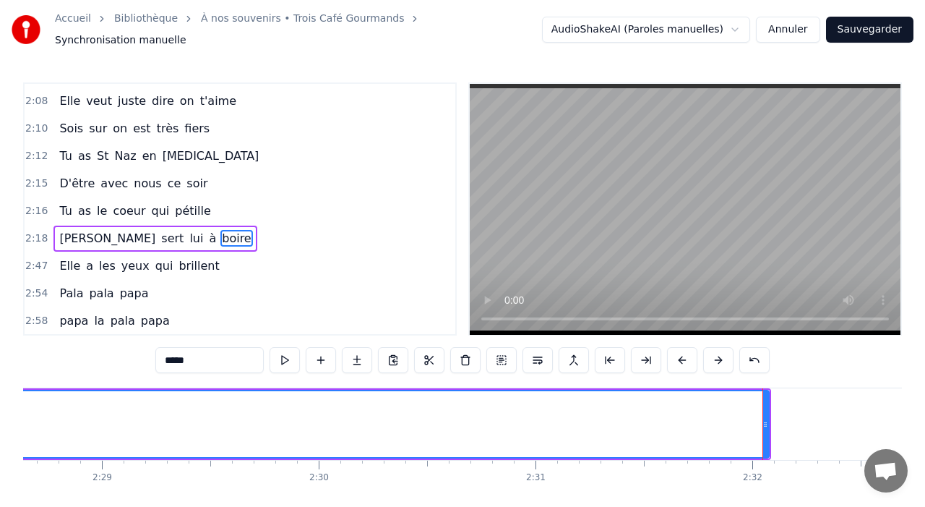
drag, startPoint x: 762, startPoint y: 418, endPoint x: 567, endPoint y: 410, distance: 195.3
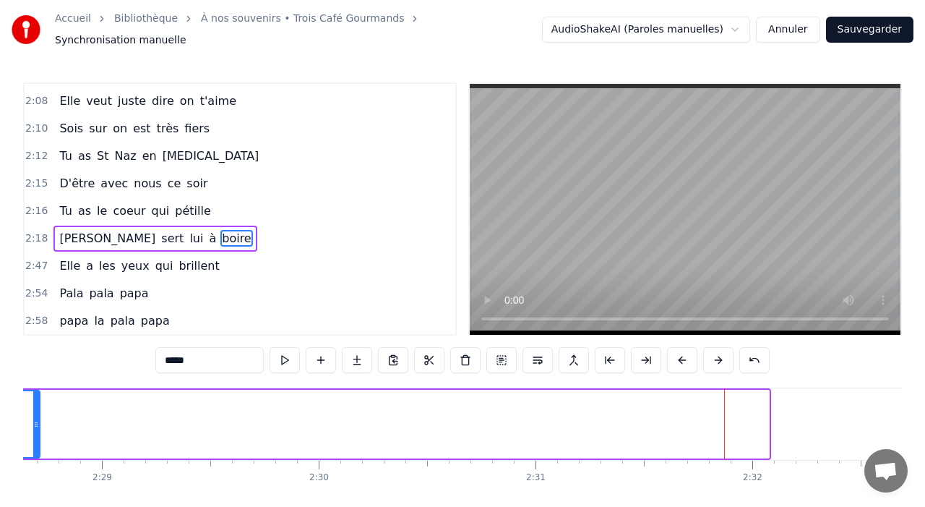
drag, startPoint x: 764, startPoint y: 421, endPoint x: 33, endPoint y: 413, distance: 730.8
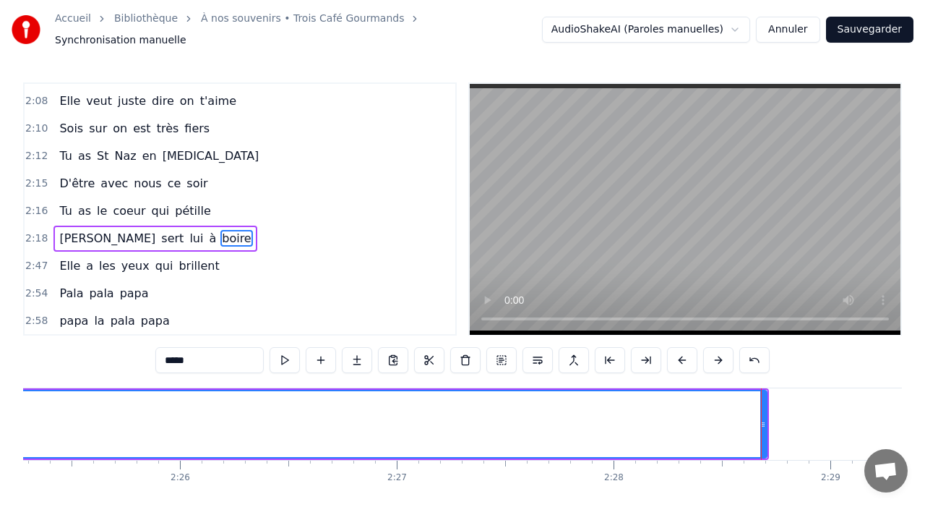
scroll to position [0, 31501]
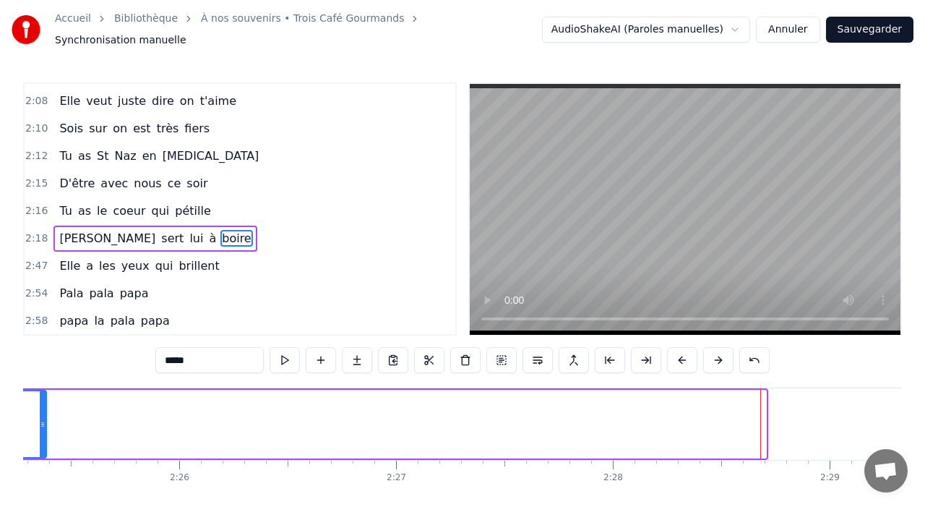
drag, startPoint x: 762, startPoint y: 418, endPoint x: 35, endPoint y: 407, distance: 727.2
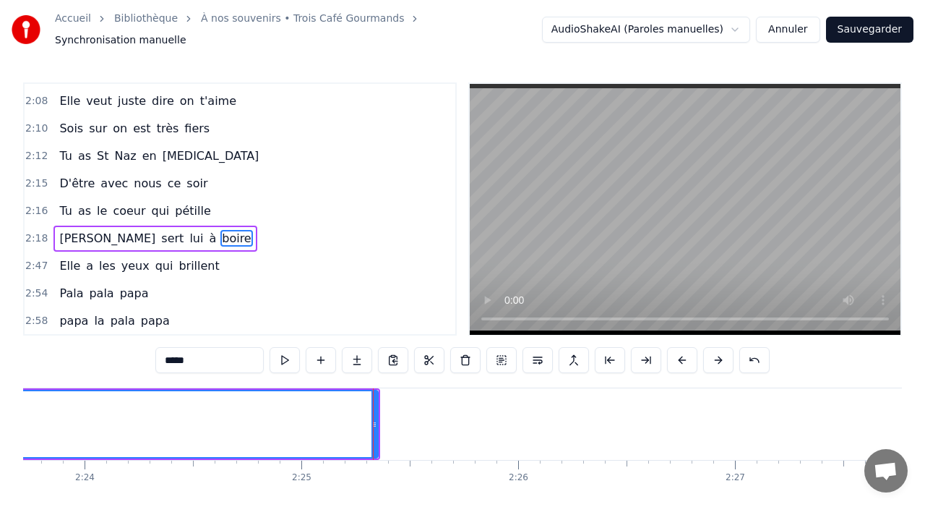
scroll to position [0, 31151]
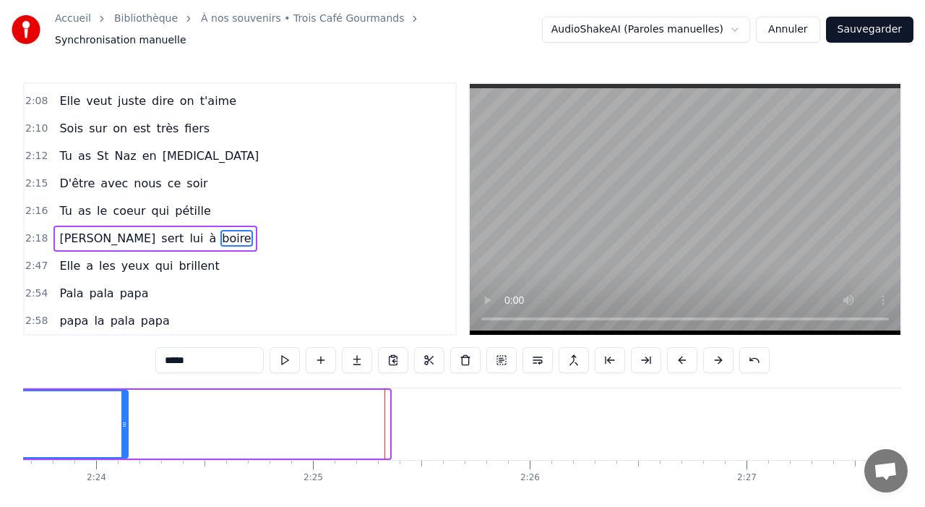
drag, startPoint x: 386, startPoint y: 416, endPoint x: 123, endPoint y: 424, distance: 263.2
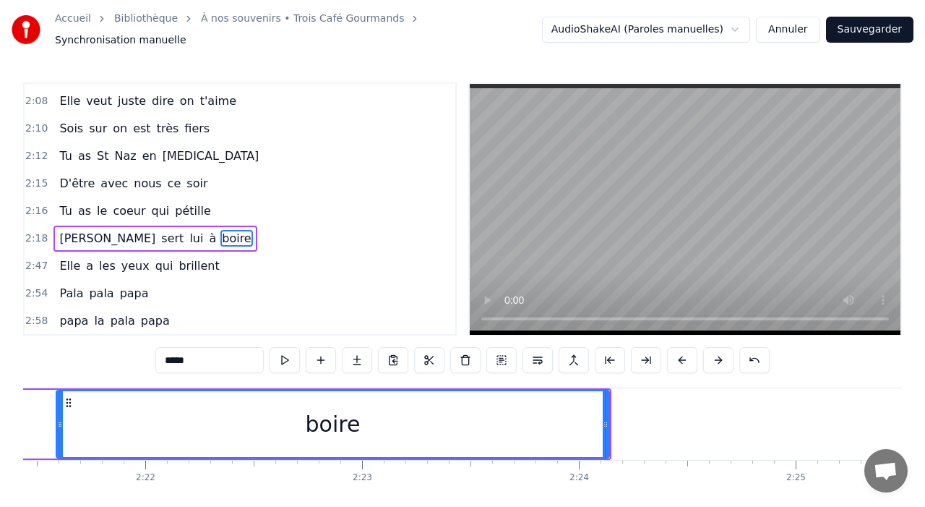
scroll to position [0, 30659]
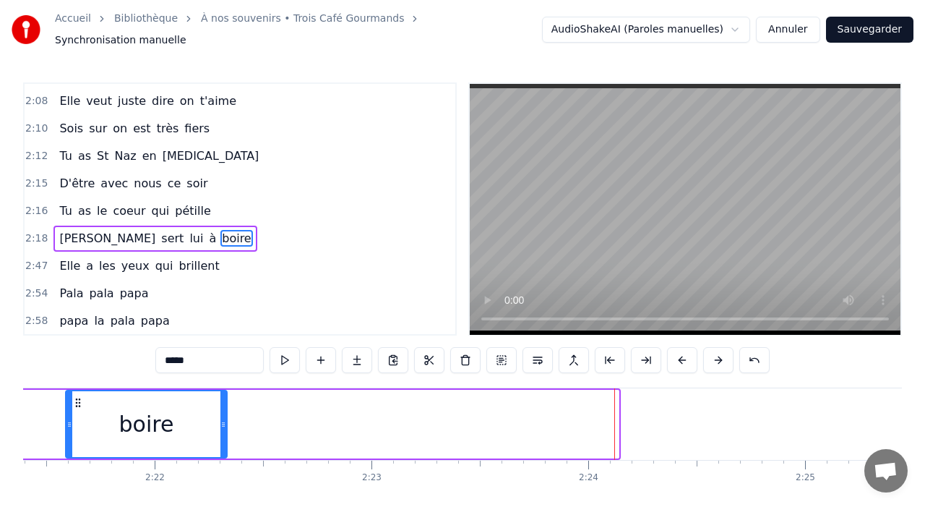
drag, startPoint x: 614, startPoint y: 418, endPoint x: 205, endPoint y: 426, distance: 409.9
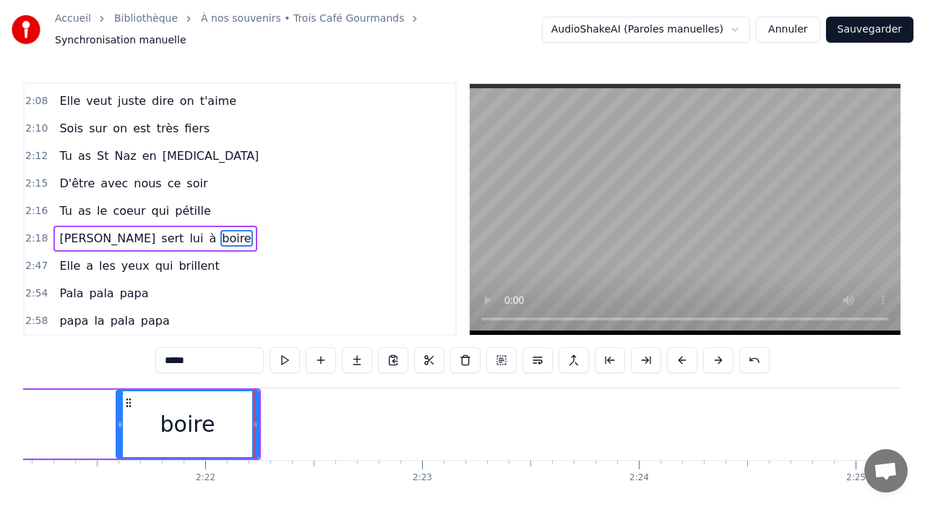
scroll to position [0, 30273]
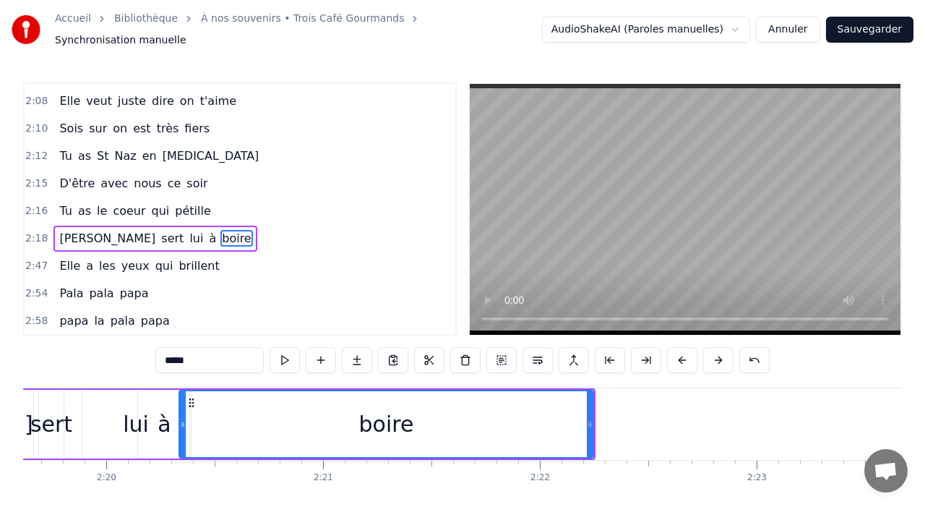
drag, startPoint x: 450, startPoint y: 423, endPoint x: 176, endPoint y: 411, distance: 274.2
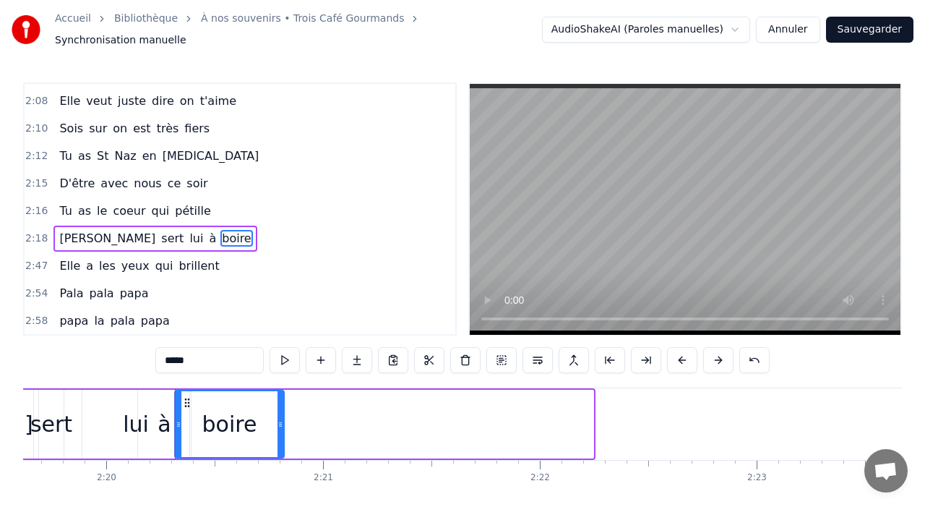
drag, startPoint x: 591, startPoint y: 418, endPoint x: 280, endPoint y: 405, distance: 311.1
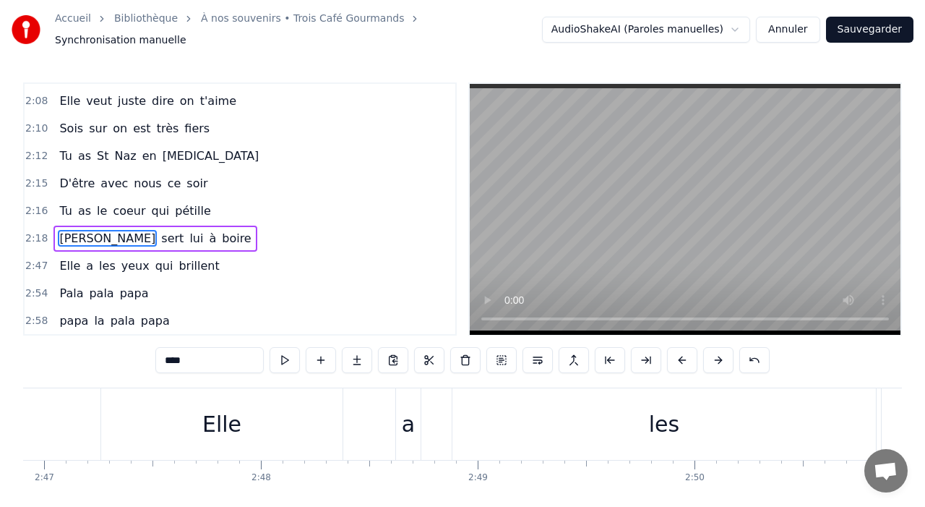
scroll to position [5, 0]
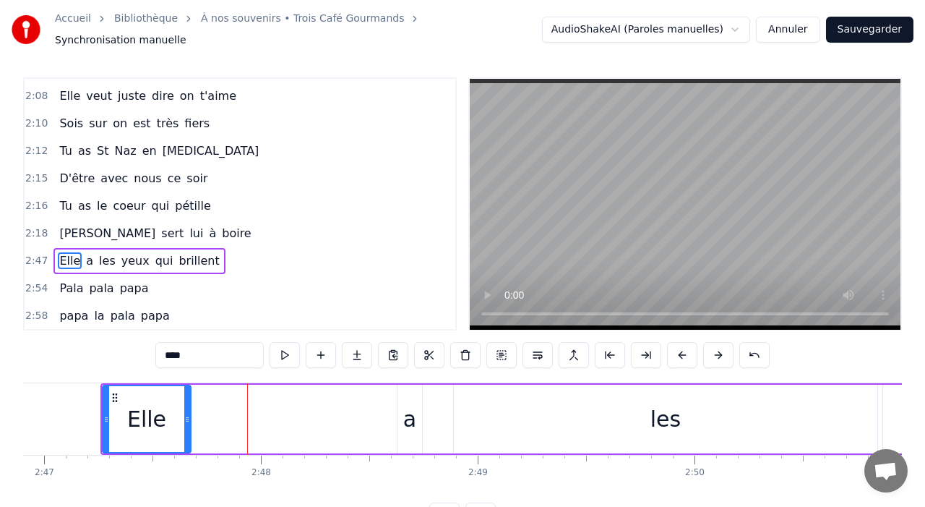
drag, startPoint x: 339, startPoint y: 418, endPoint x: 187, endPoint y: 402, distance: 152.6
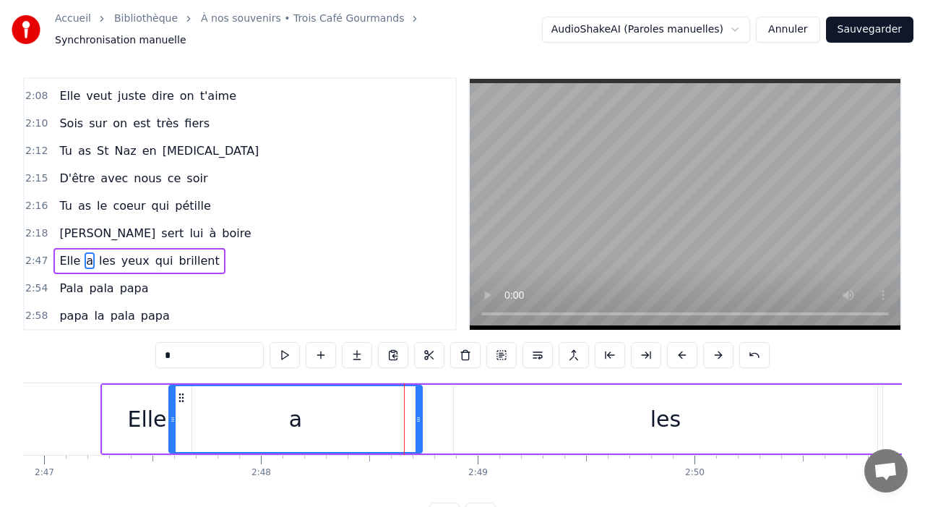
drag, startPoint x: 401, startPoint y: 414, endPoint x: 173, endPoint y: 401, distance: 228.8
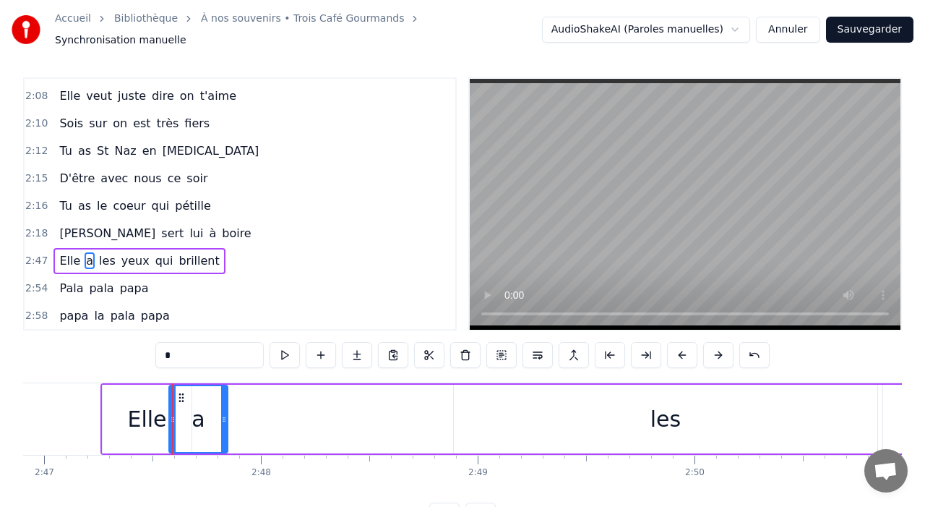
drag, startPoint x: 415, startPoint y: 407, endPoint x: 222, endPoint y: 400, distance: 193.1
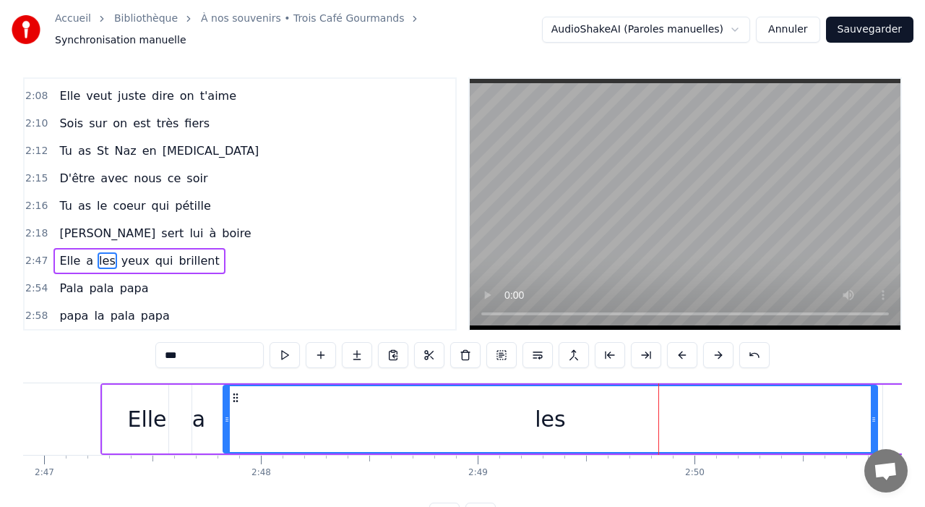
drag, startPoint x: 458, startPoint y: 411, endPoint x: 223, endPoint y: 415, distance: 234.2
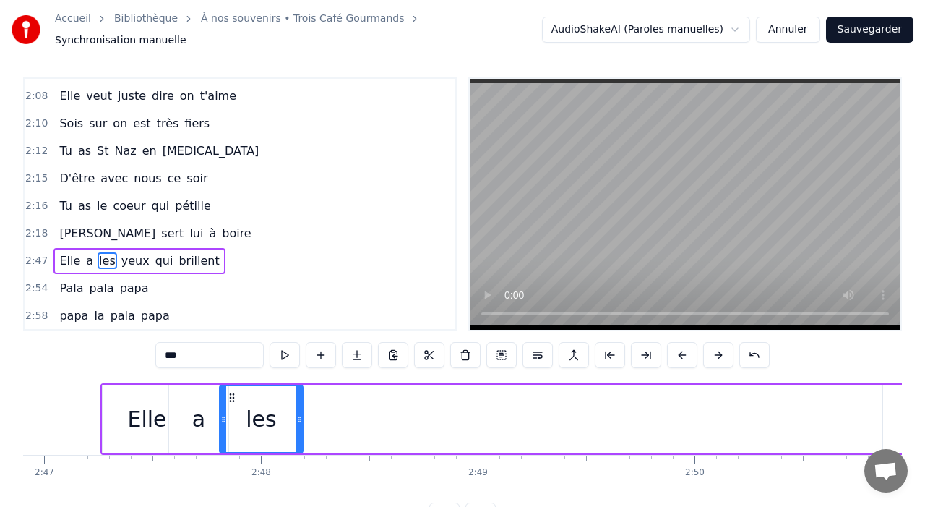
drag, startPoint x: 873, startPoint y: 411, endPoint x: 299, endPoint y: 418, distance: 574.7
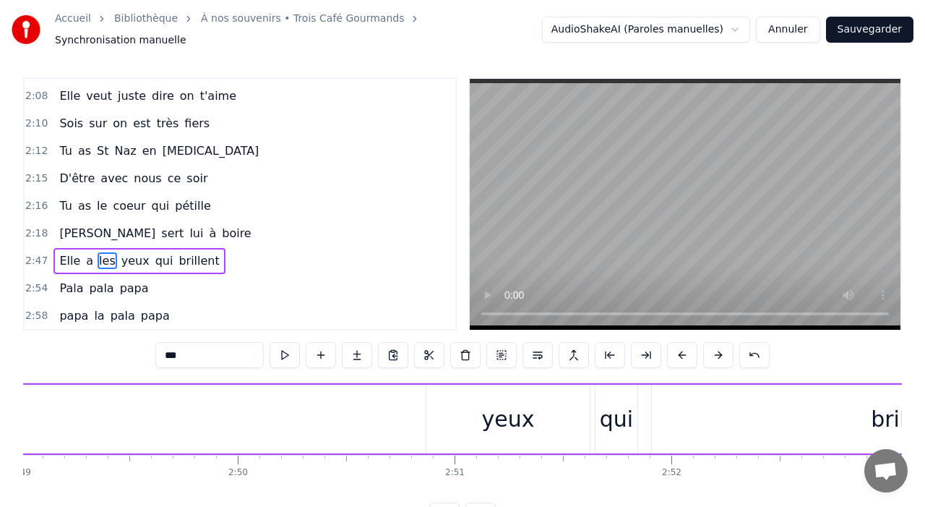
scroll to position [0, 36648]
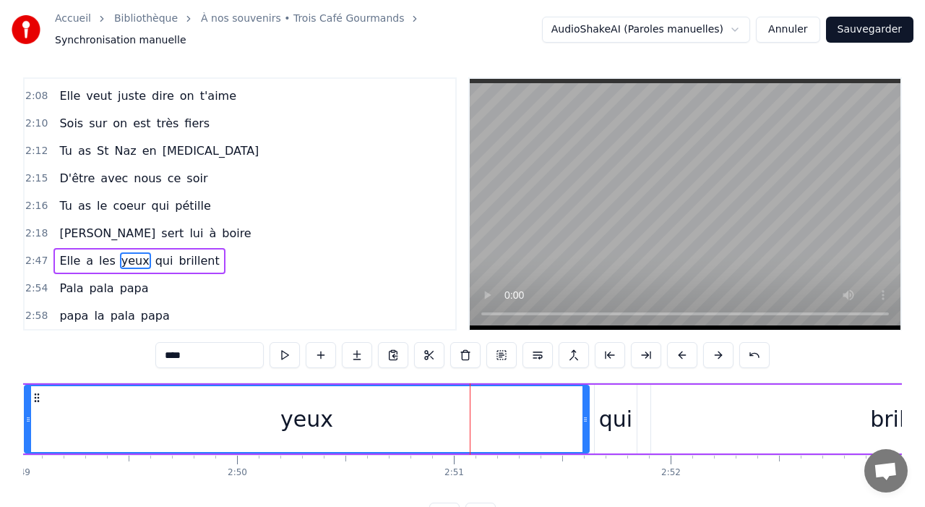
drag, startPoint x: 430, startPoint y: 410, endPoint x: 21, endPoint y: 426, distance: 409.4
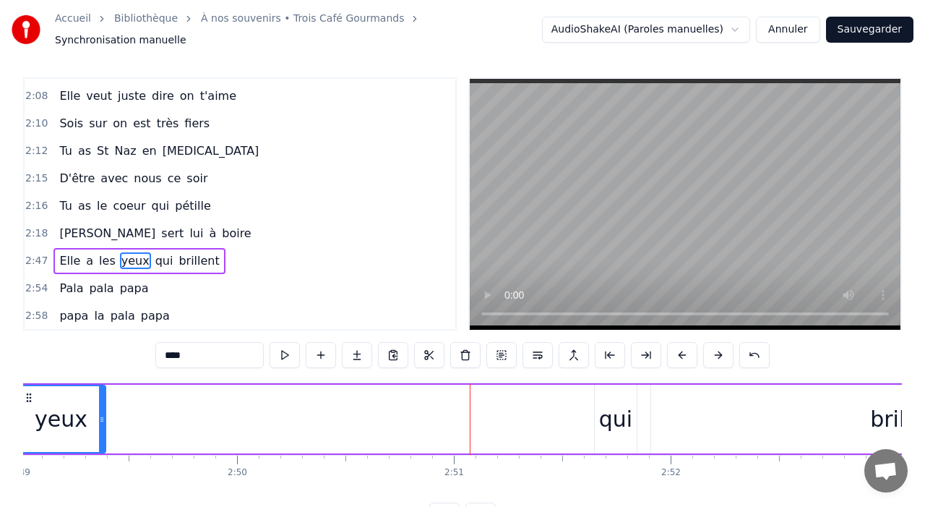
drag, startPoint x: 585, startPoint y: 416, endPoint x: 101, endPoint y: 416, distance: 484.3
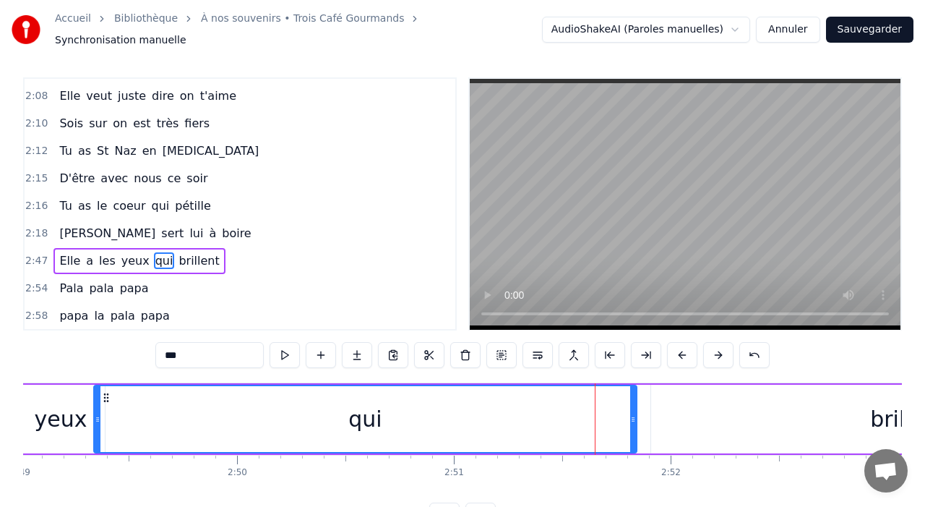
drag, startPoint x: 596, startPoint y: 411, endPoint x: 95, endPoint y: 420, distance: 501.0
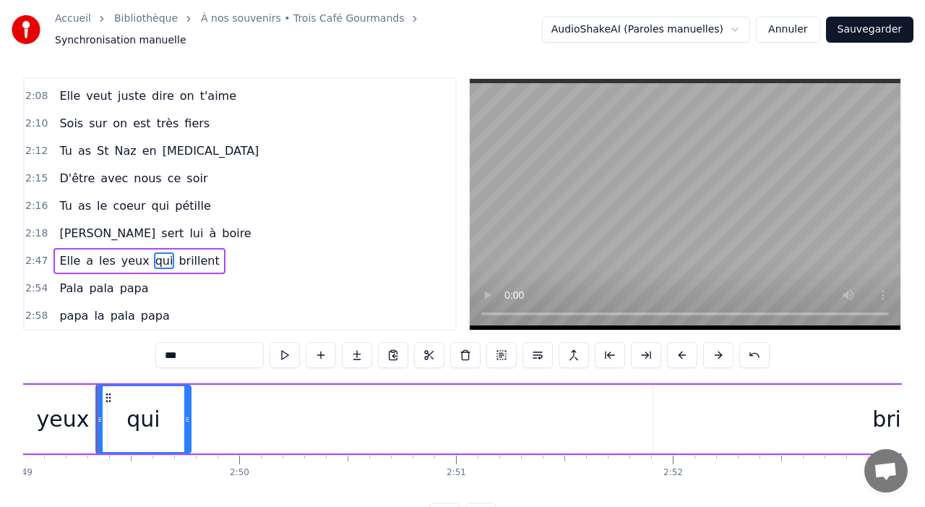
drag, startPoint x: 635, startPoint y: 411, endPoint x: 186, endPoint y: 385, distance: 448.9
type input "********"
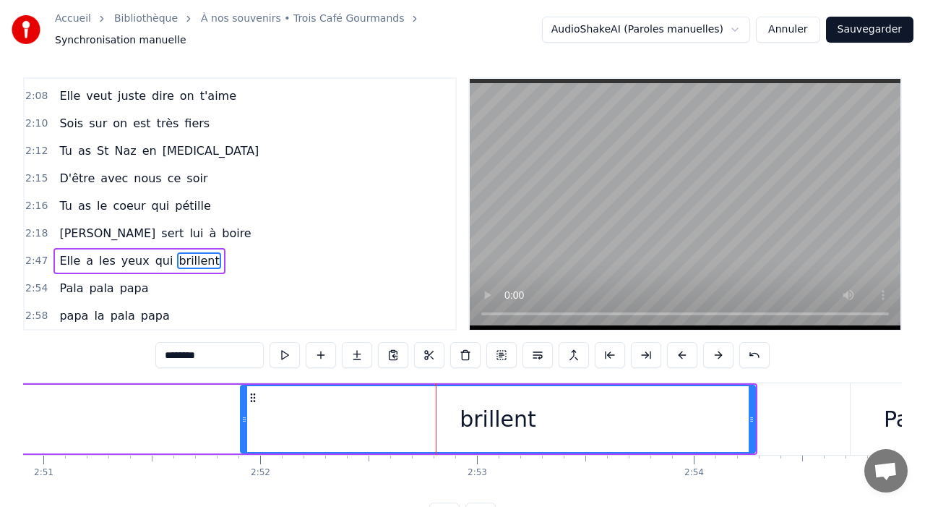
scroll to position [0, 37049]
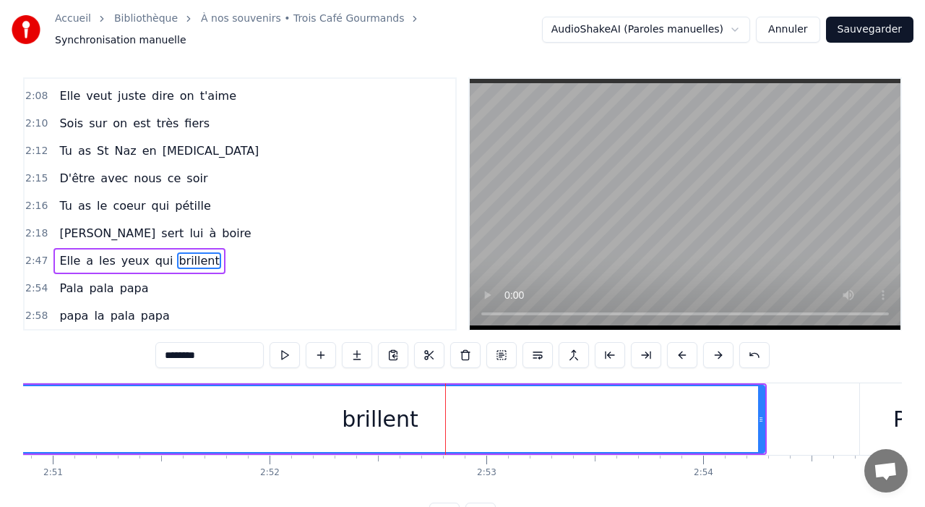
drag, startPoint x: 254, startPoint y: 418, endPoint x: 0, endPoint y: 416, distance: 254.4
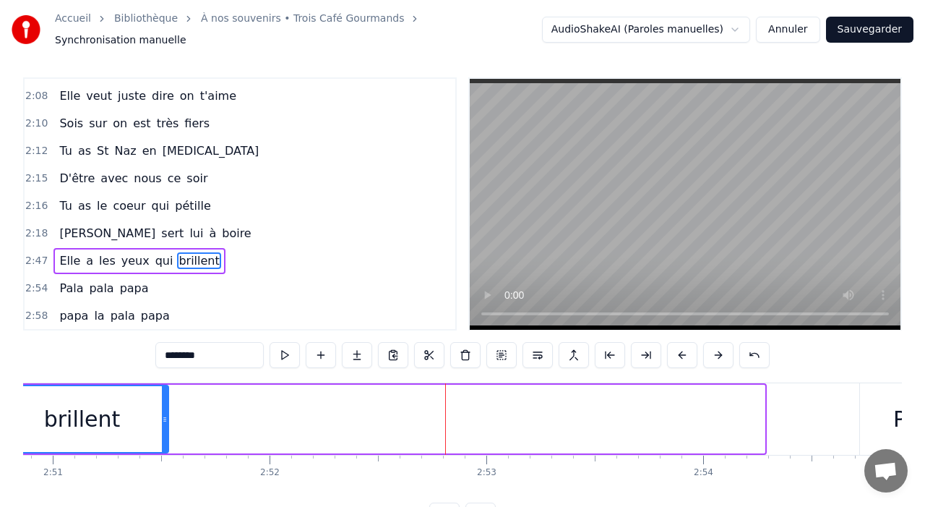
drag, startPoint x: 762, startPoint y: 420, endPoint x: 151, endPoint y: 424, distance: 610.8
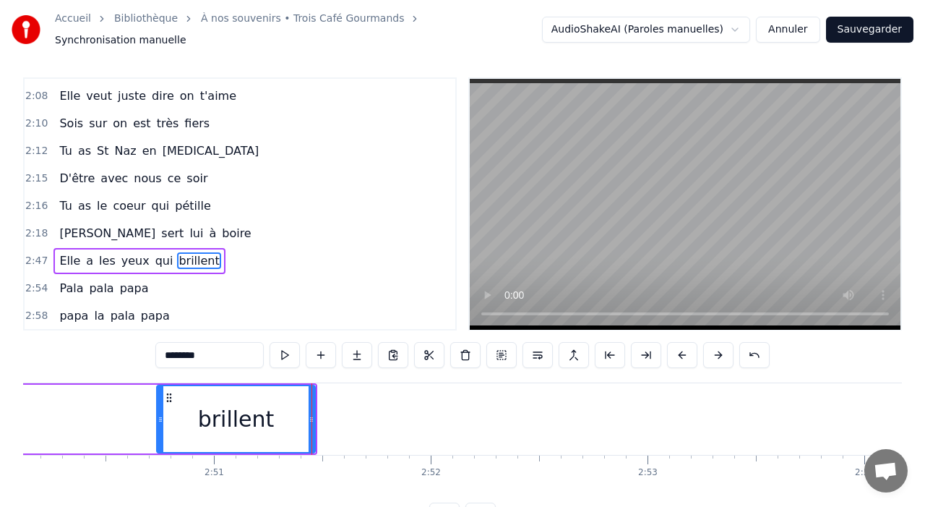
scroll to position [0, 36792]
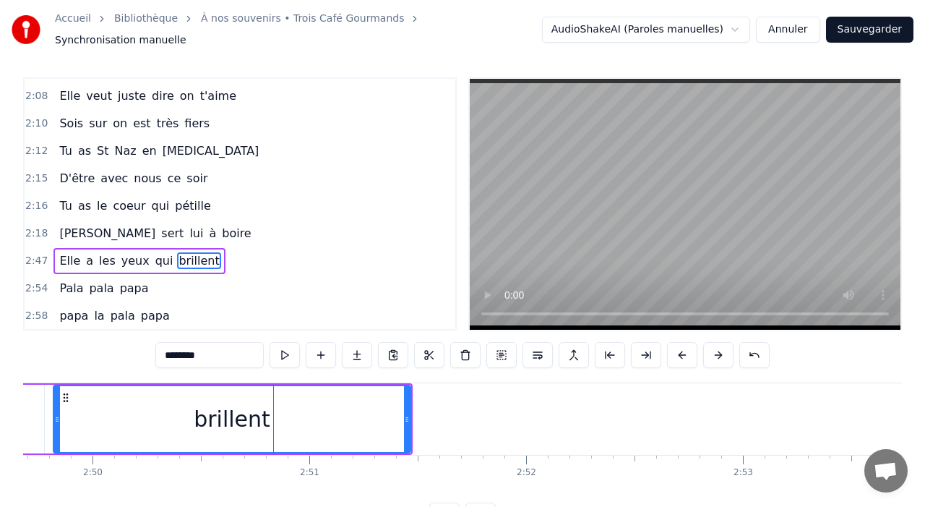
drag, startPoint x: 257, startPoint y: 418, endPoint x: 59, endPoint y: 431, distance: 198.5
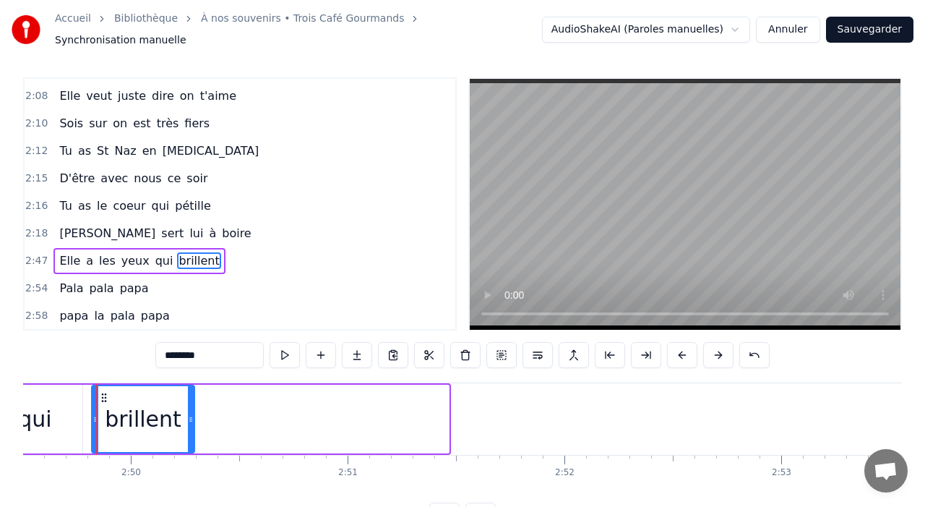
drag, startPoint x: 445, startPoint y: 411, endPoint x: 182, endPoint y: 405, distance: 262.4
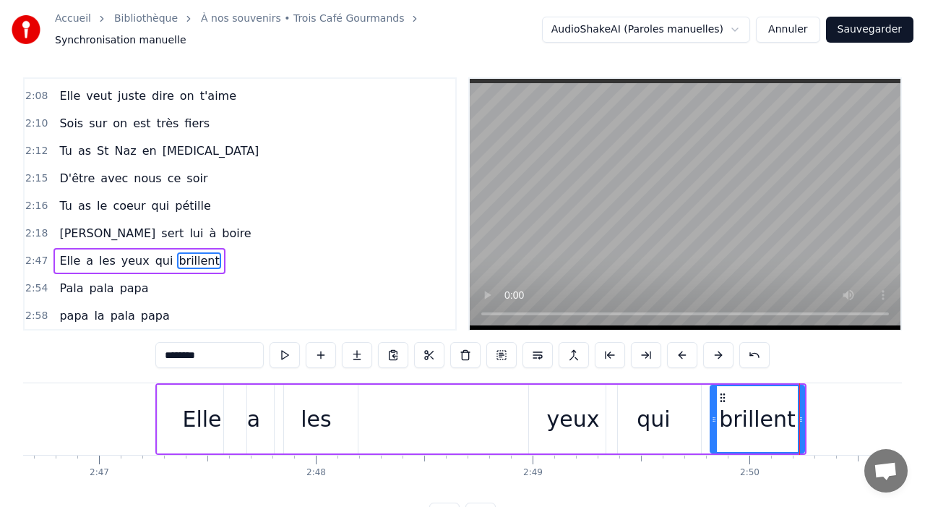
scroll to position [0, 36109]
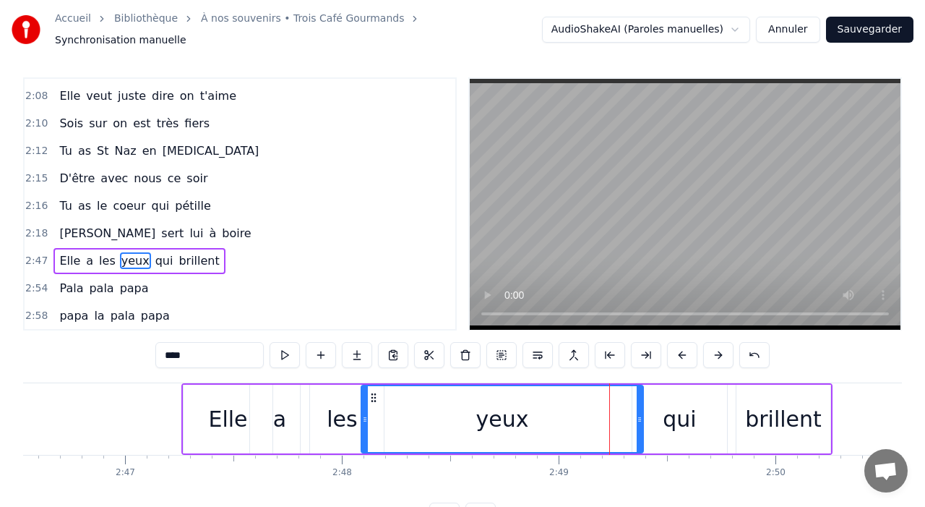
drag, startPoint x: 558, startPoint y: 416, endPoint x: 365, endPoint y: 413, distance: 193.0
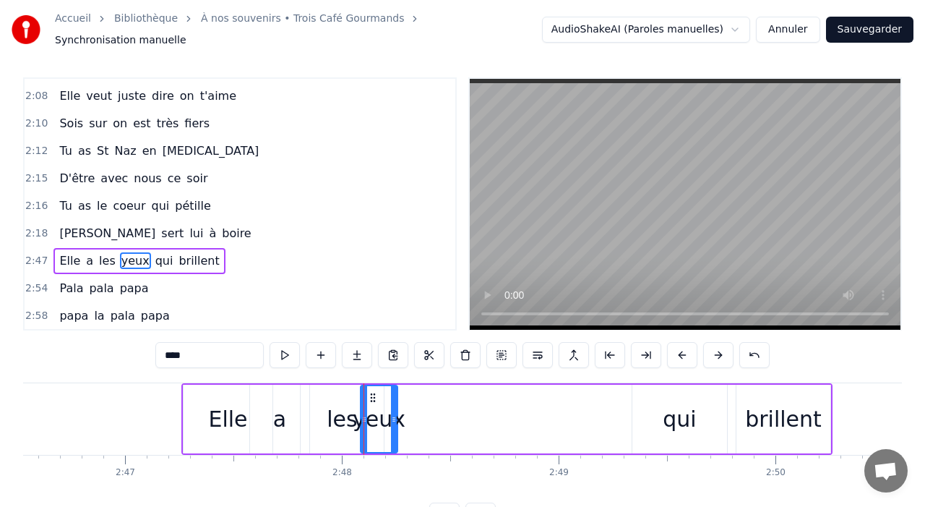
drag, startPoint x: 639, startPoint y: 415, endPoint x: 393, endPoint y: 405, distance: 245.9
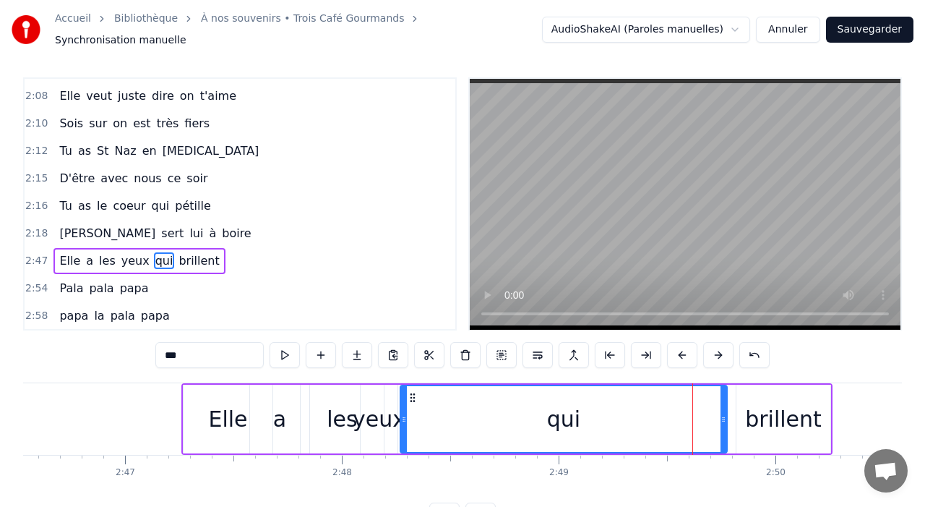
drag, startPoint x: 636, startPoint y: 412, endPoint x: 404, endPoint y: 416, distance: 232.0
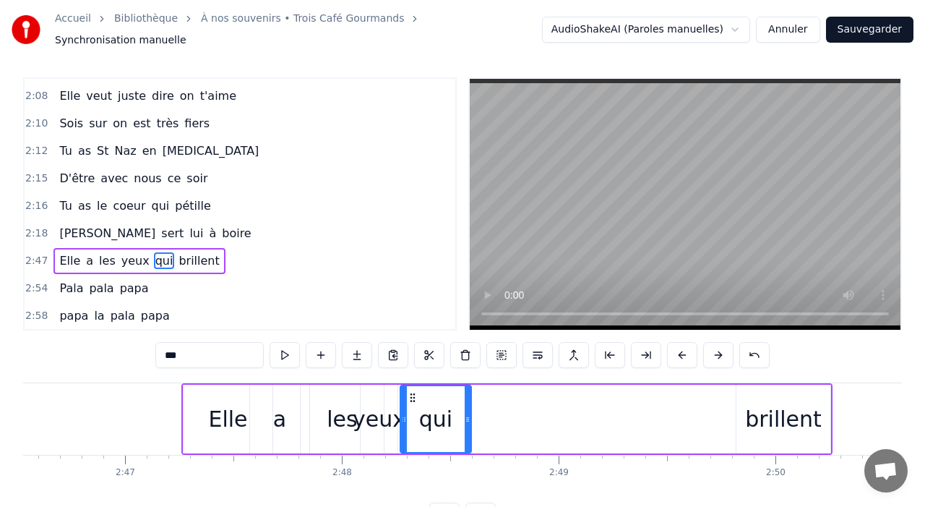
drag, startPoint x: 723, startPoint y: 408, endPoint x: 467, endPoint y: 406, distance: 255.9
type input "********"
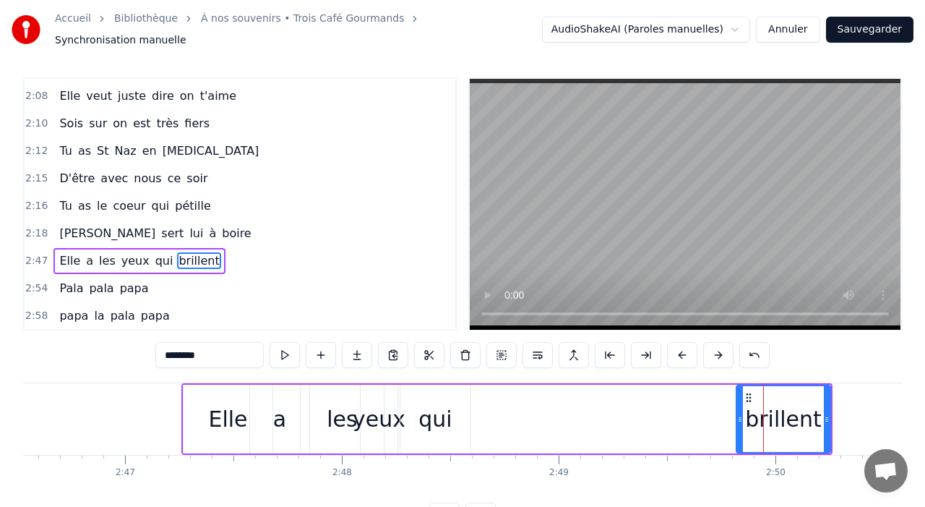
drag, startPoint x: 736, startPoint y: 413, endPoint x: 672, endPoint y: 412, distance: 63.6
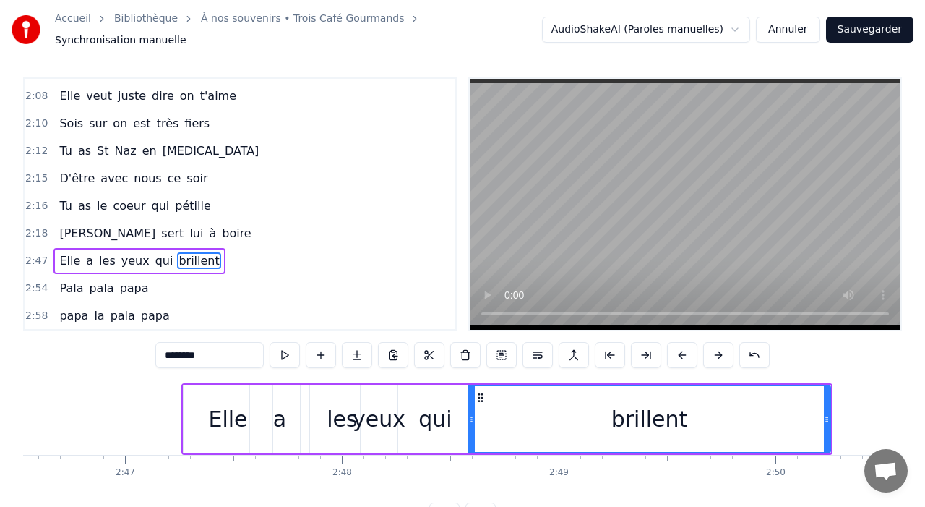
drag, startPoint x: 739, startPoint y: 413, endPoint x: 471, endPoint y: 408, distance: 268.2
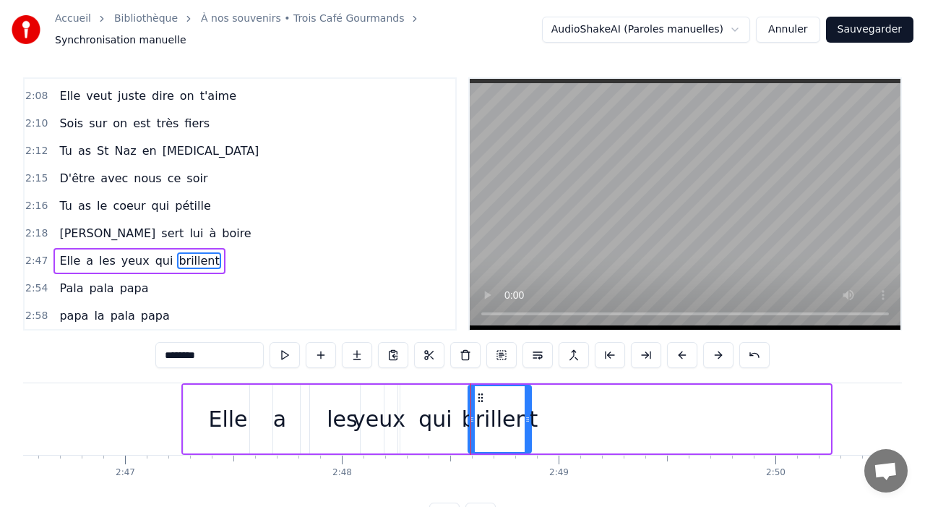
drag, startPoint x: 828, startPoint y: 414, endPoint x: 529, endPoint y: 390, distance: 299.5
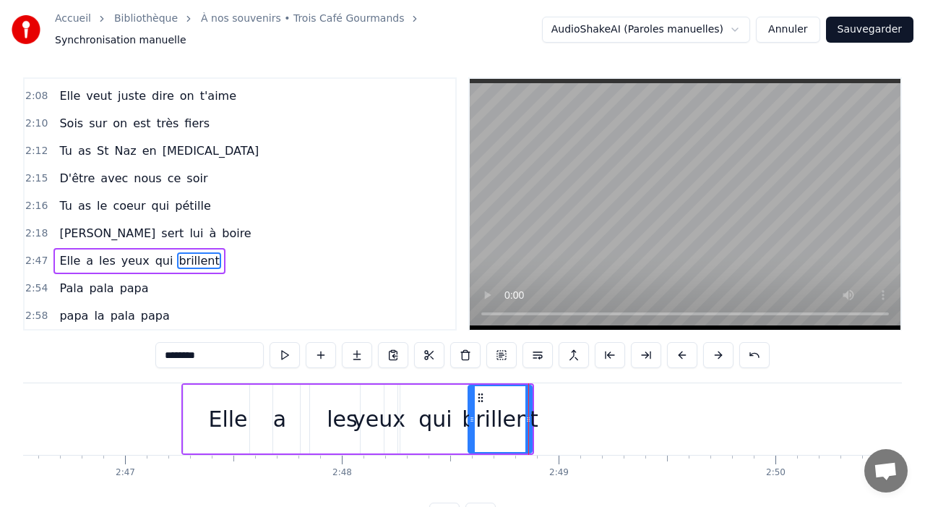
type input "***"
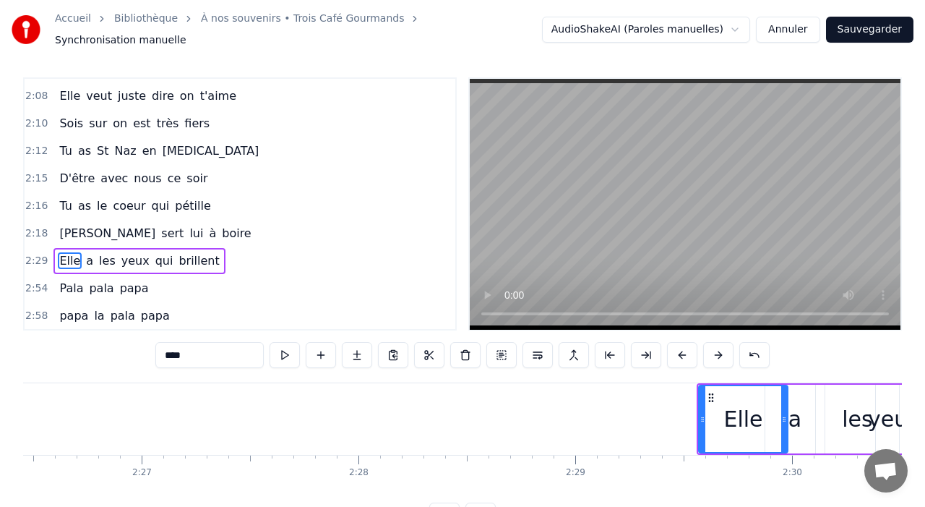
scroll to position [0, 31758]
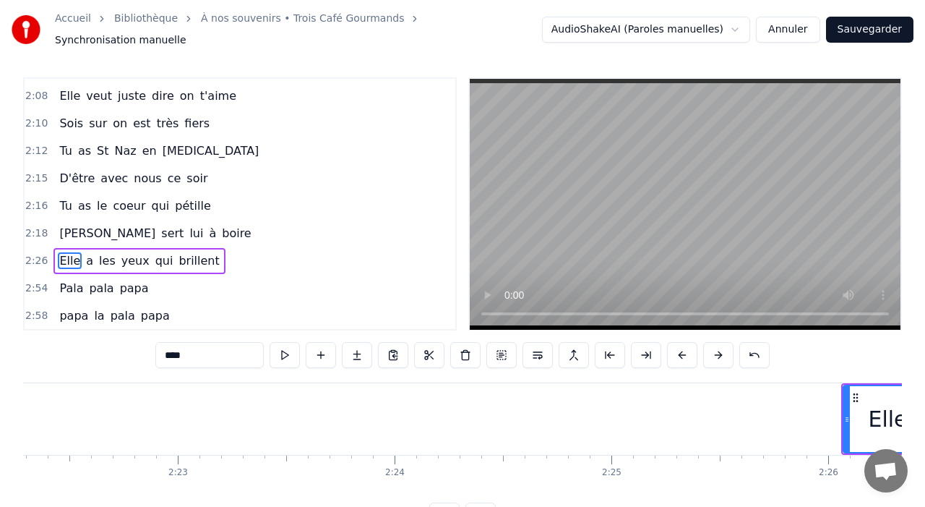
scroll to position [0, 30854]
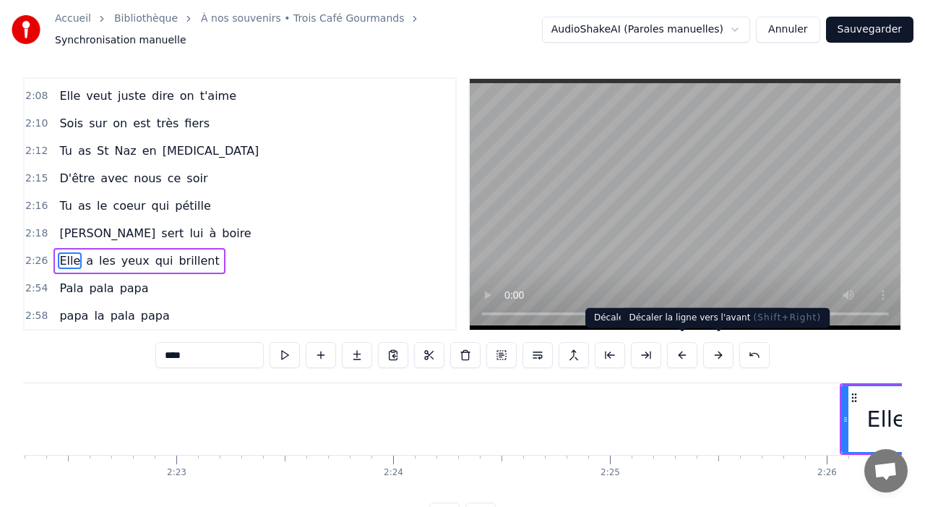
click at [675, 349] on button at bounding box center [682, 355] width 30 height 26
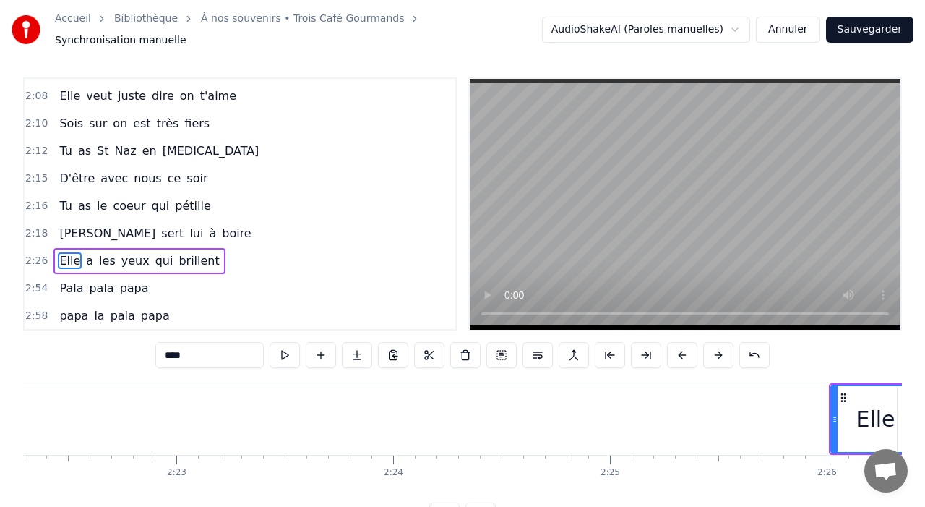
click at [675, 349] on button at bounding box center [682, 355] width 30 height 26
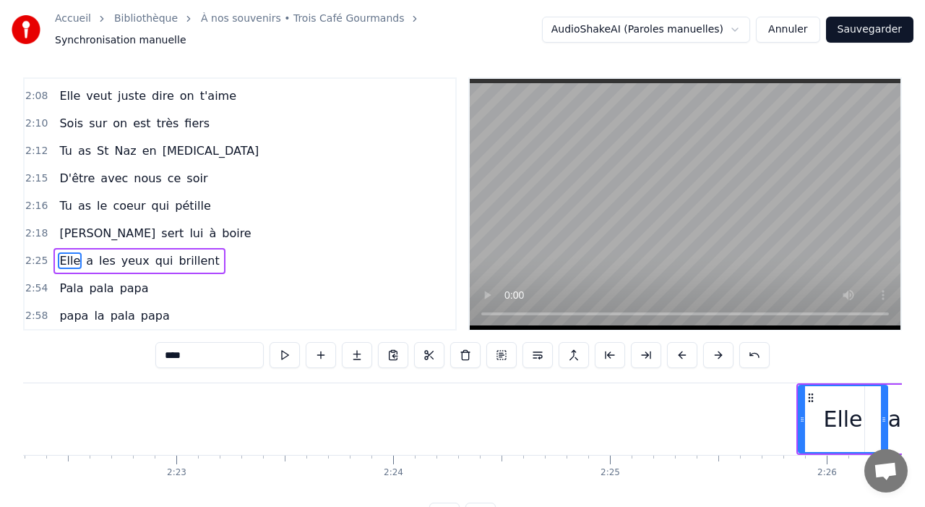
click at [675, 349] on button at bounding box center [682, 355] width 30 height 26
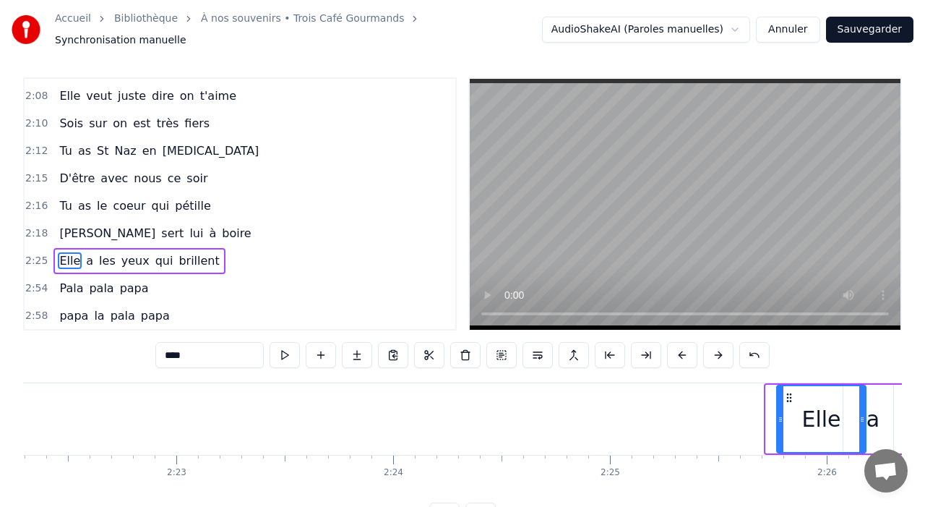
click at [675, 349] on button at bounding box center [682, 355] width 30 height 26
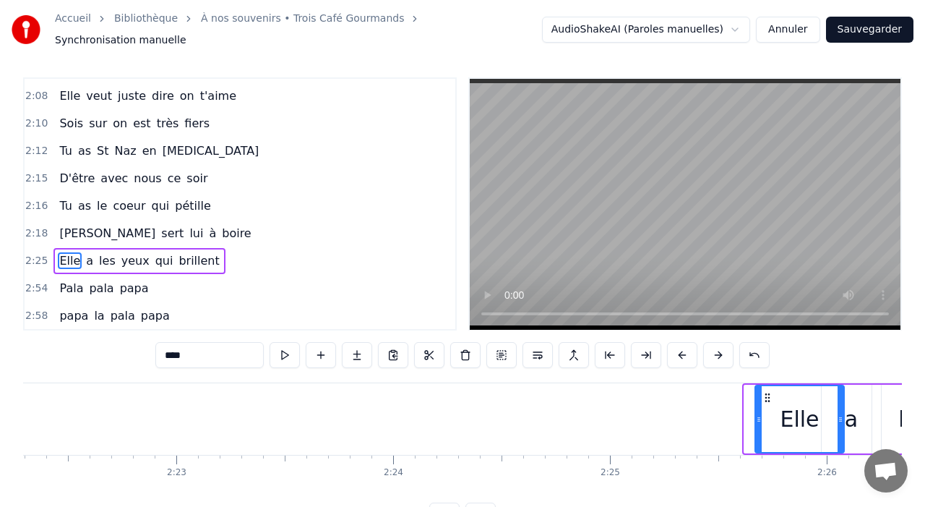
click at [675, 349] on button at bounding box center [682, 355] width 30 height 26
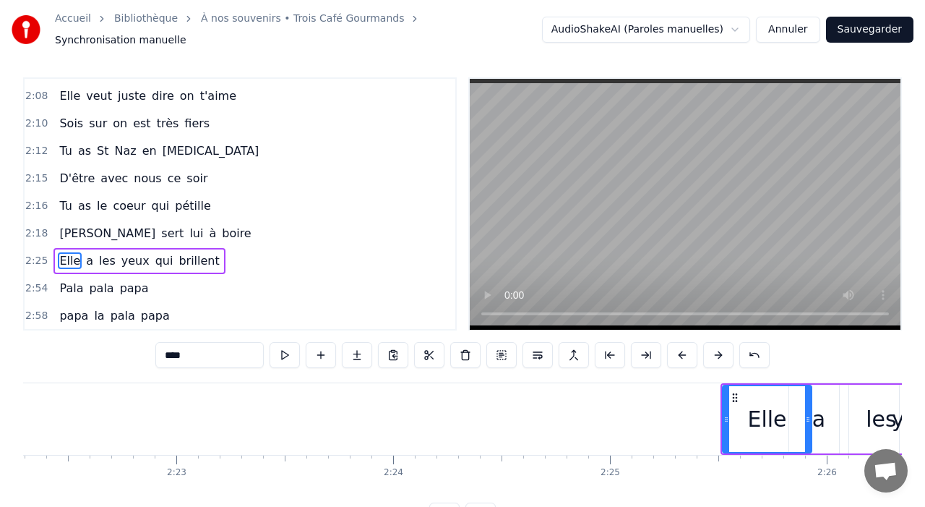
click at [669, 358] on button at bounding box center [682, 355] width 30 height 26
click at [669, 353] on button at bounding box center [682, 355] width 30 height 26
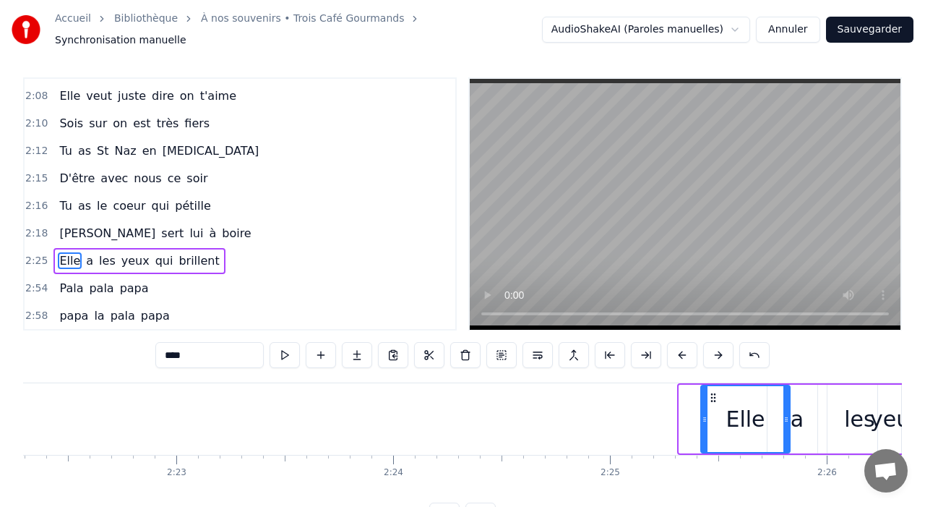
click at [669, 353] on button at bounding box center [682, 355] width 30 height 26
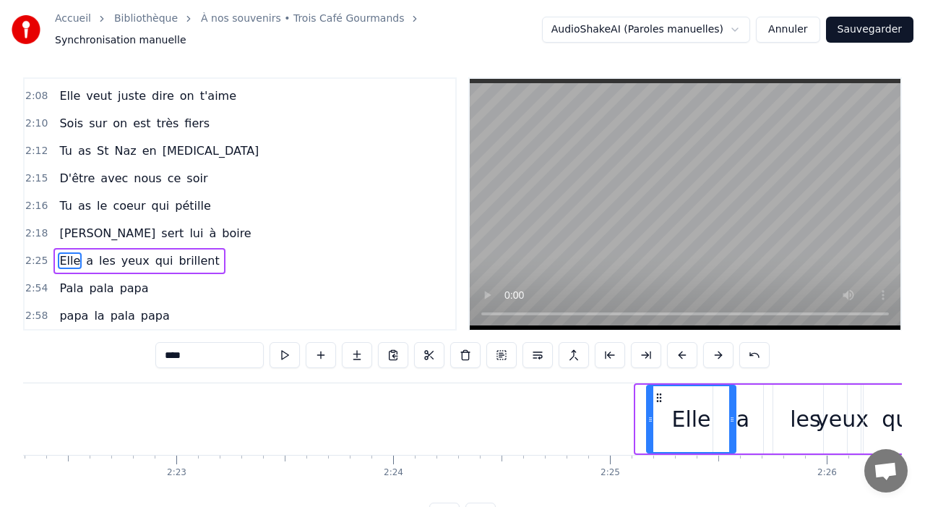
click at [669, 353] on button at bounding box center [682, 355] width 30 height 26
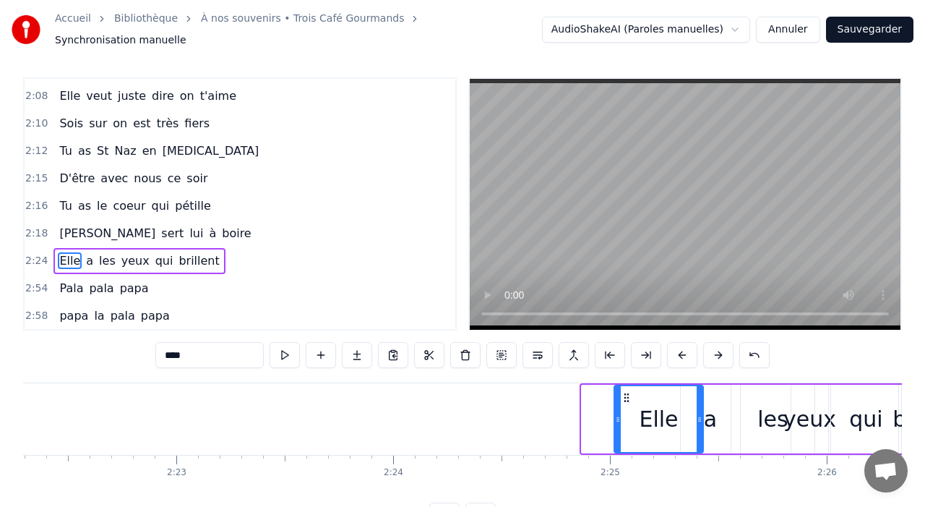
click at [669, 353] on button at bounding box center [682, 355] width 30 height 26
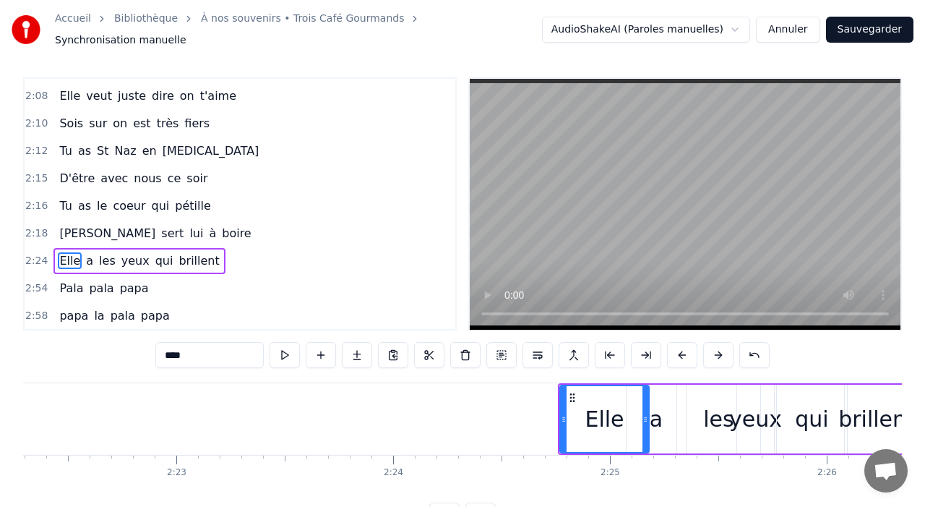
click at [669, 352] on button at bounding box center [682, 355] width 30 height 26
click at [667, 356] on button at bounding box center [682, 355] width 30 height 26
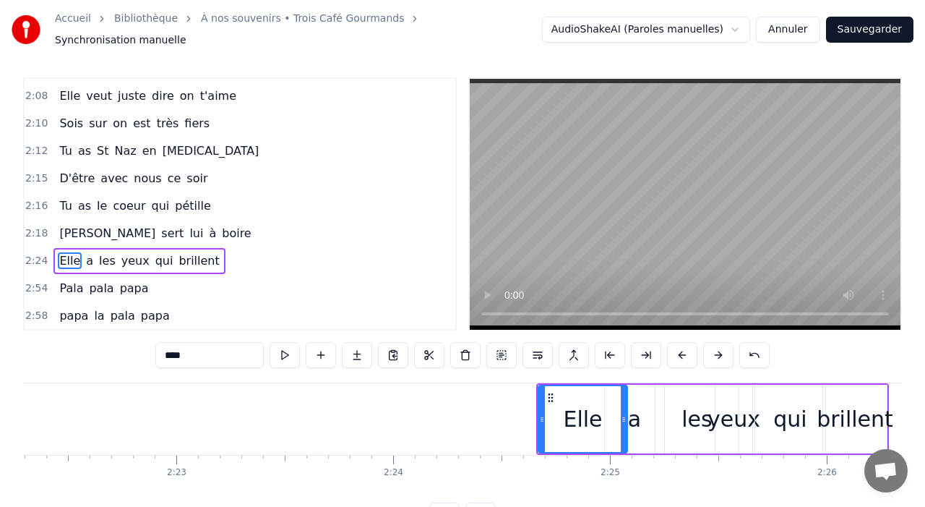
click at [671, 351] on button at bounding box center [682, 355] width 30 height 26
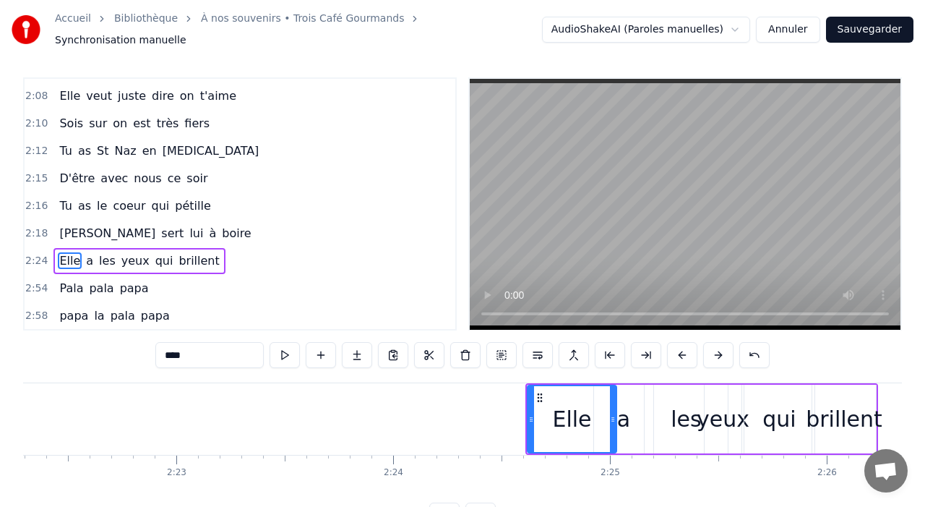
click at [671, 349] on button at bounding box center [682, 355] width 30 height 26
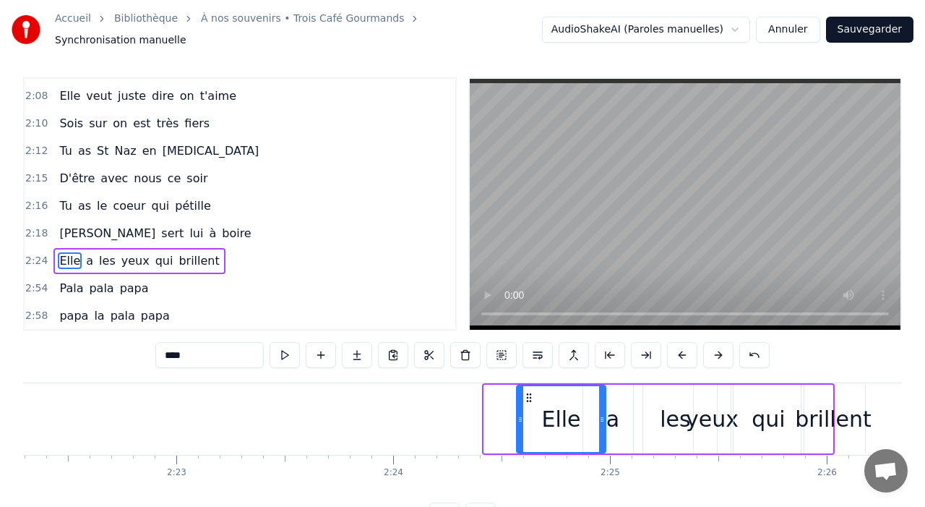
click at [671, 349] on button at bounding box center [682, 355] width 30 height 26
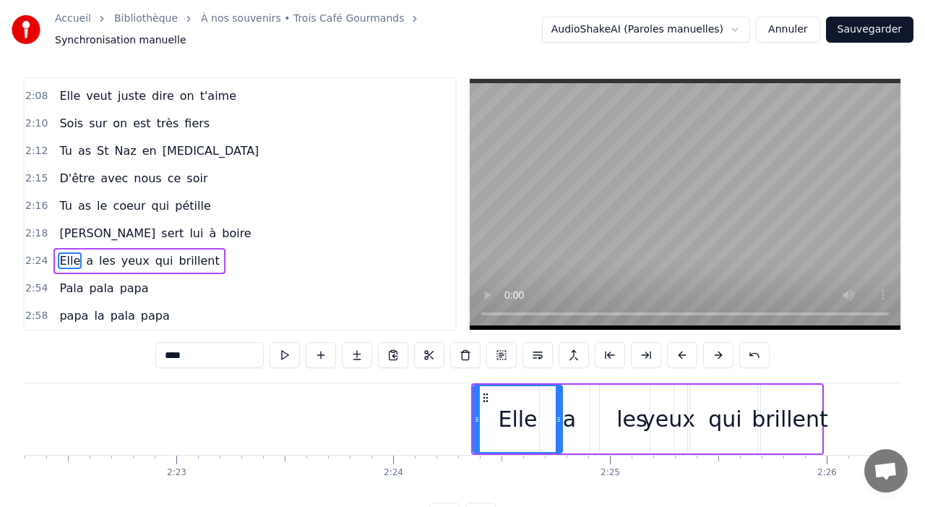
click at [671, 349] on button at bounding box center [682, 355] width 30 height 26
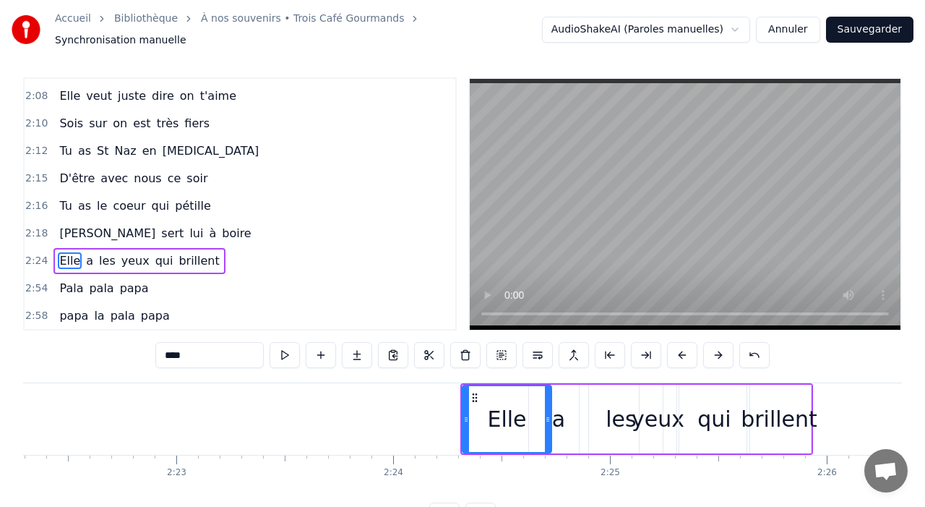
click at [671, 349] on button at bounding box center [682, 355] width 30 height 26
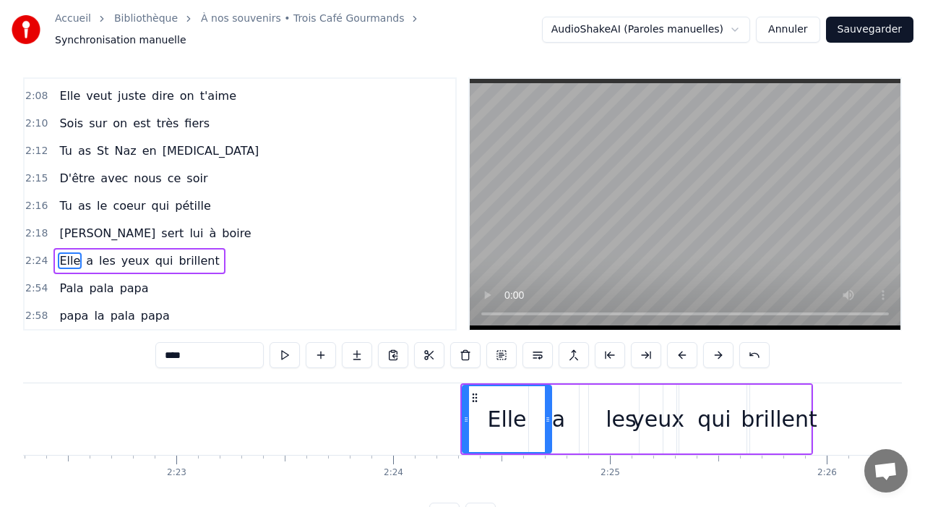
click at [671, 349] on button at bounding box center [682, 355] width 30 height 26
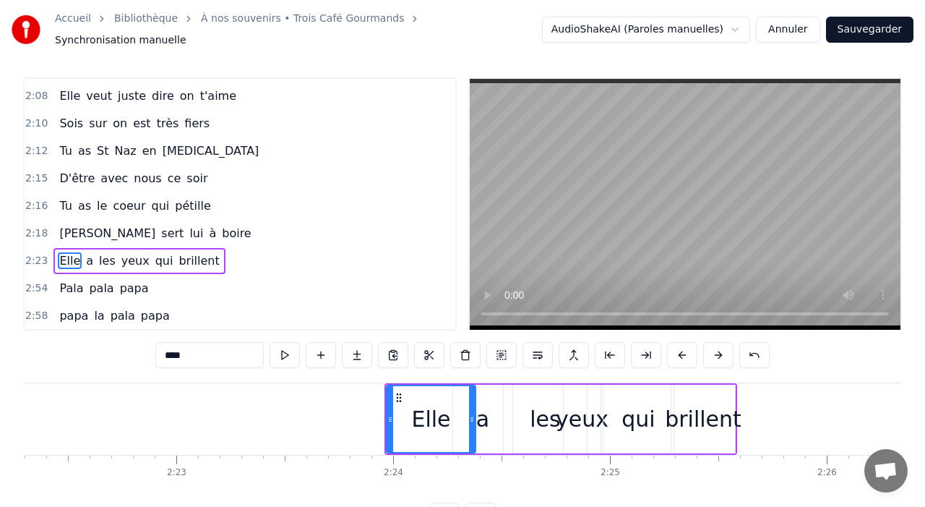
drag, startPoint x: 669, startPoint y: 353, endPoint x: 676, endPoint y: 338, distance: 16.2
click at [676, 342] on button at bounding box center [682, 355] width 30 height 26
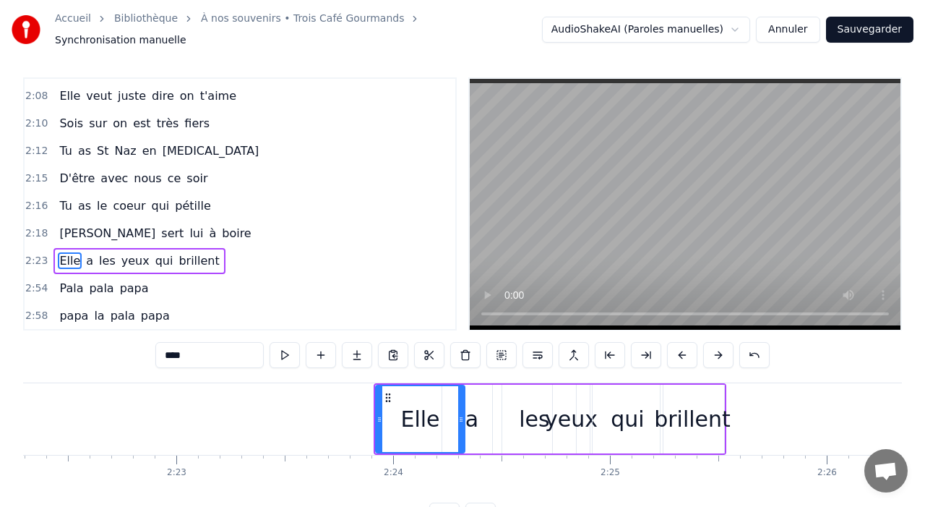
click at [676, 342] on button at bounding box center [682, 355] width 30 height 26
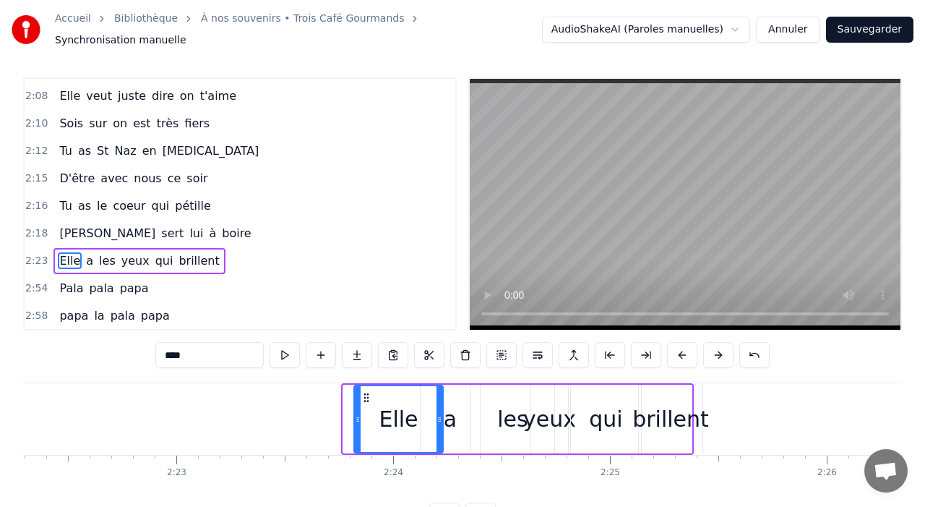
click at [676, 342] on button at bounding box center [682, 355] width 30 height 26
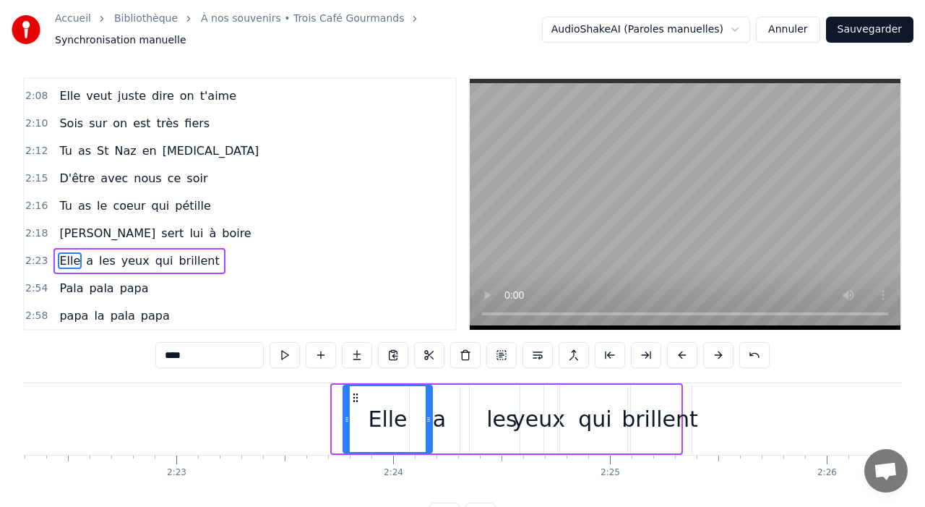
click at [676, 342] on button at bounding box center [682, 355] width 30 height 26
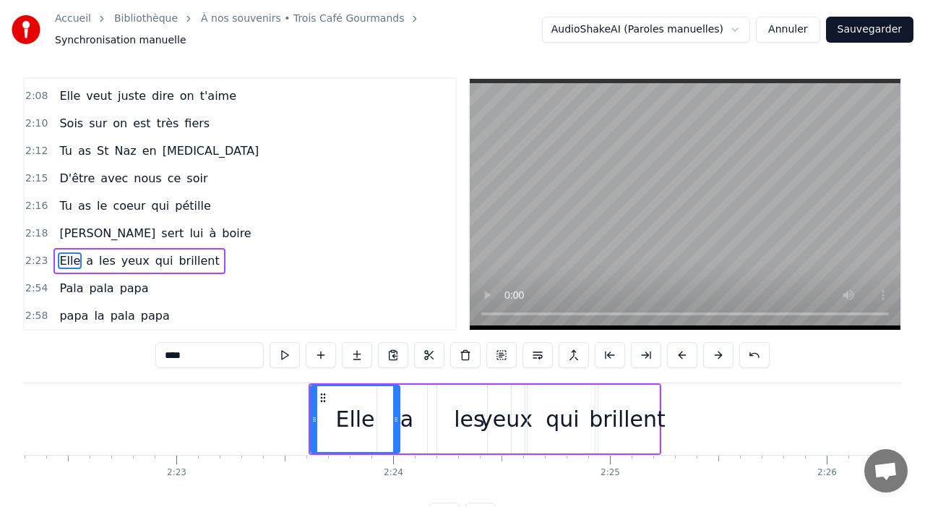
click at [676, 342] on button at bounding box center [682, 355] width 30 height 26
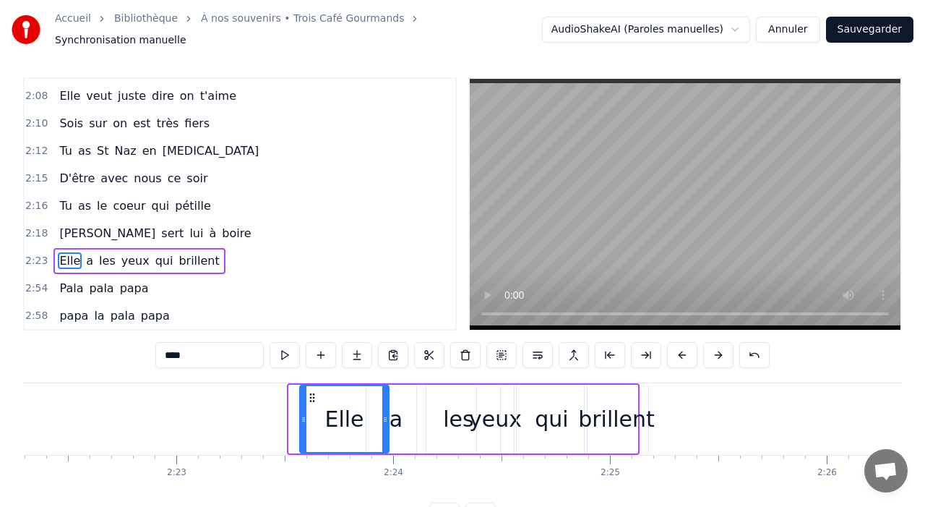
click at [676, 342] on button at bounding box center [682, 355] width 30 height 26
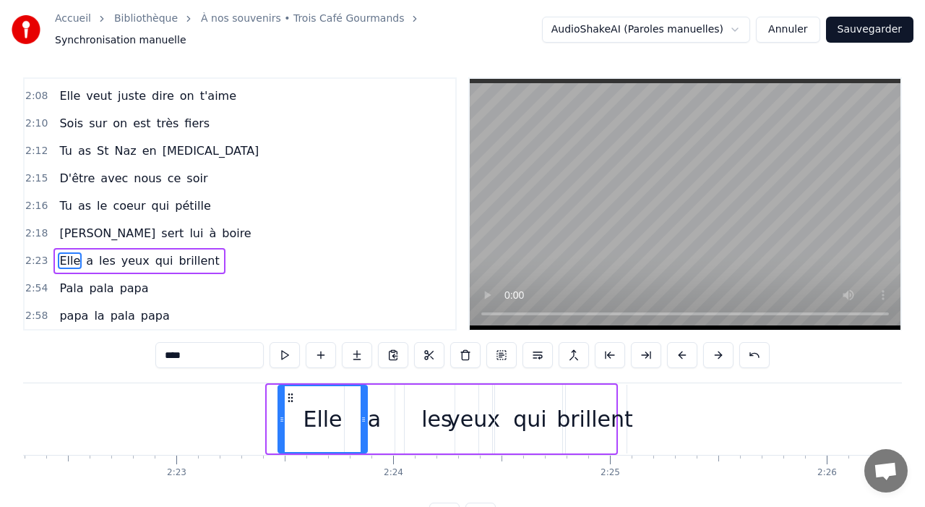
click at [676, 342] on button at bounding box center [682, 355] width 30 height 26
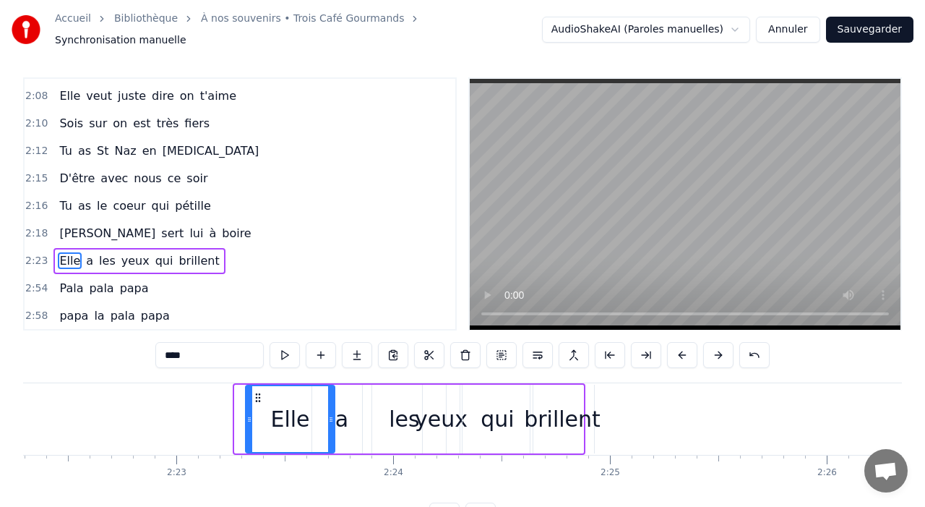
click at [676, 342] on button at bounding box center [682, 355] width 30 height 26
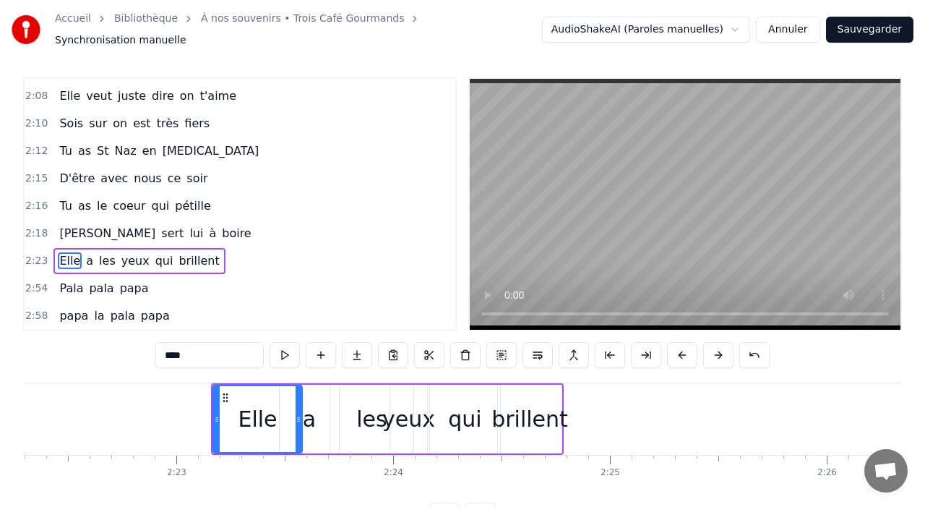
click at [676, 342] on button at bounding box center [682, 355] width 30 height 26
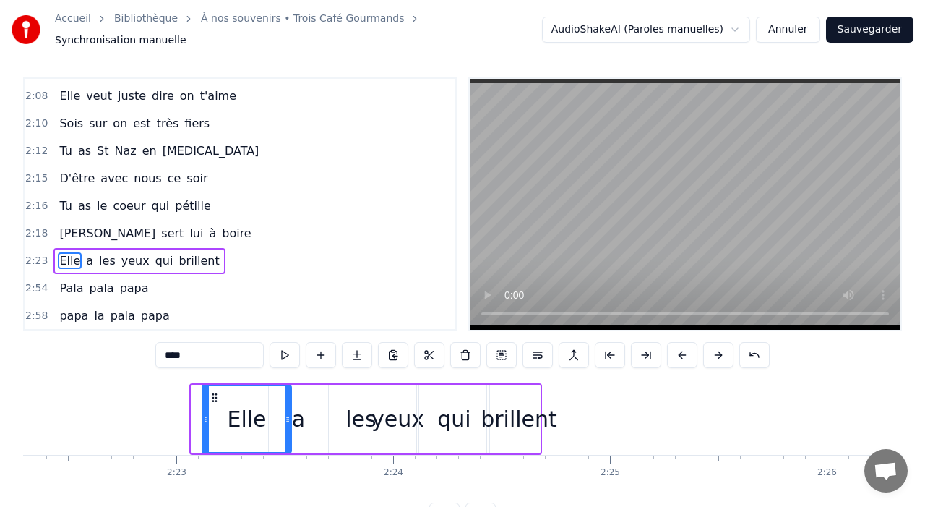
click at [676, 342] on button at bounding box center [682, 355] width 30 height 26
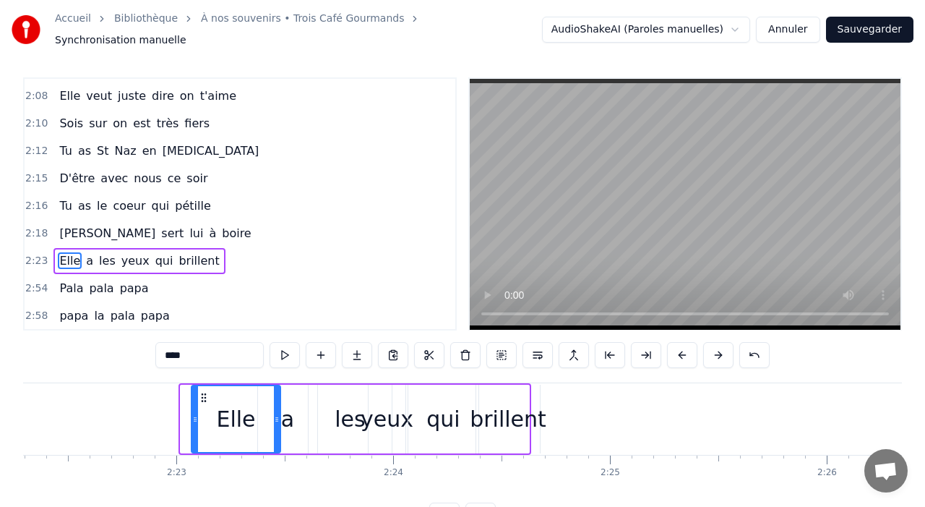
click at [676, 342] on button at bounding box center [682, 355] width 30 height 26
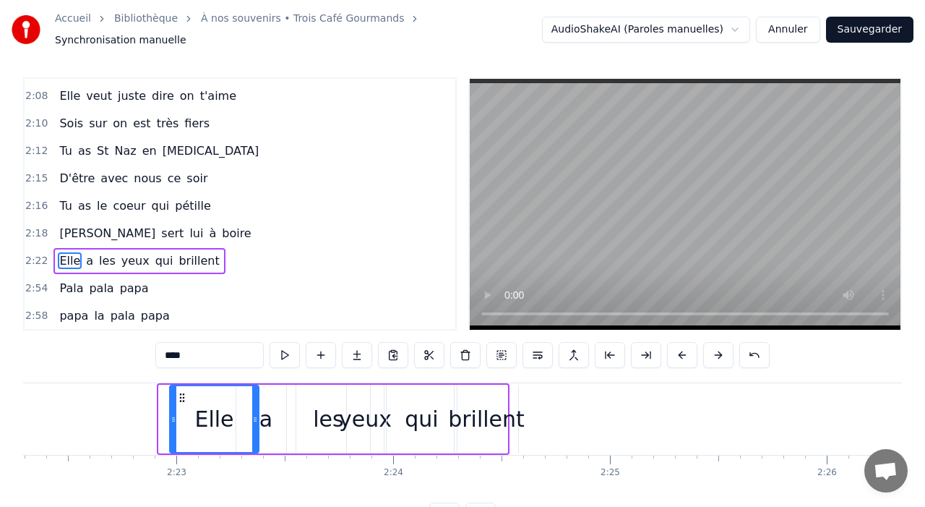
click at [676, 342] on button at bounding box center [682, 355] width 30 height 26
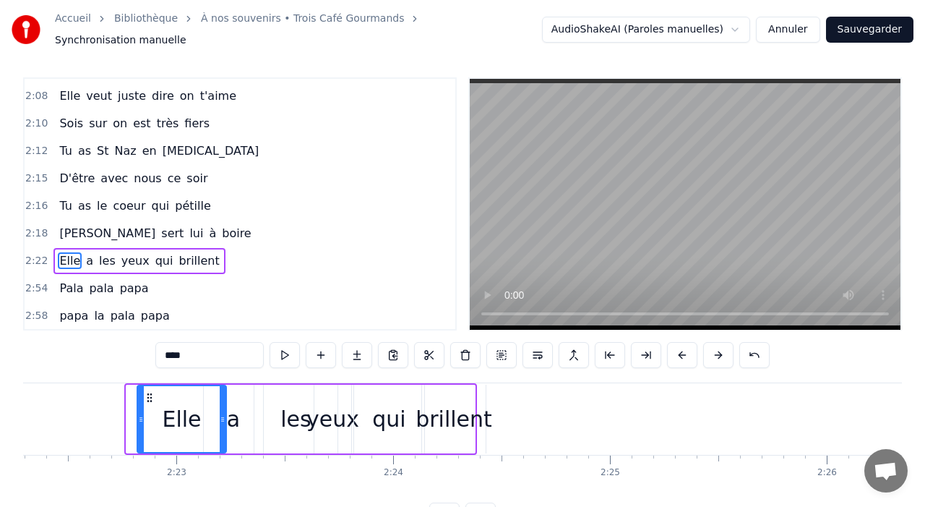
click at [676, 342] on button at bounding box center [682, 355] width 30 height 26
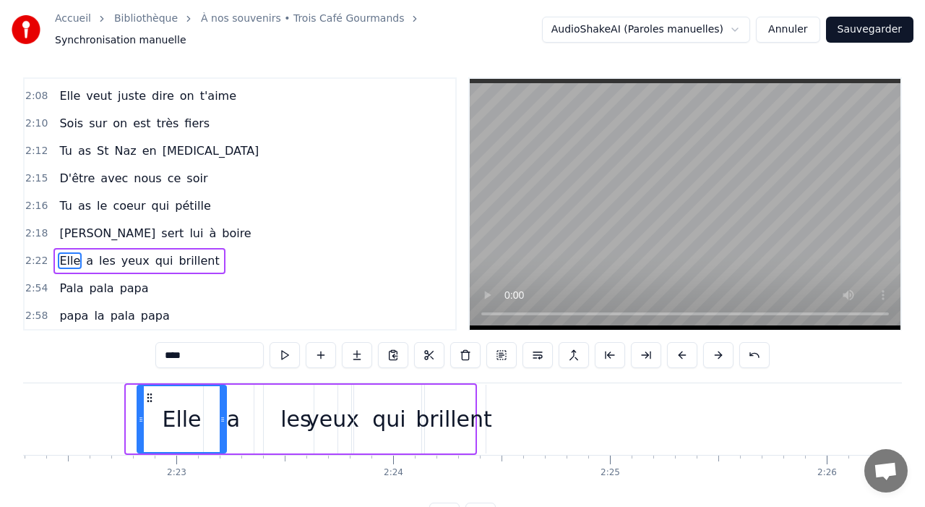
click at [676, 342] on button at bounding box center [682, 355] width 30 height 26
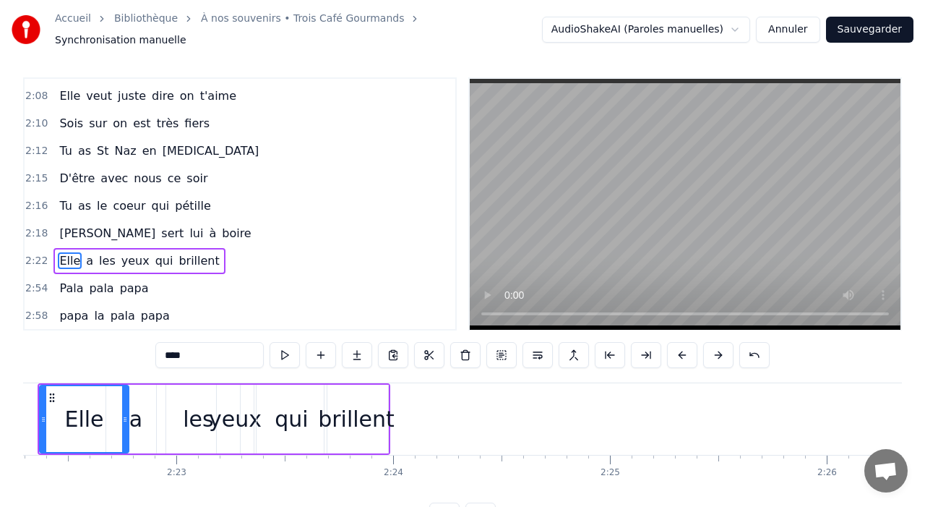
click at [682, 352] on button at bounding box center [682, 355] width 30 height 26
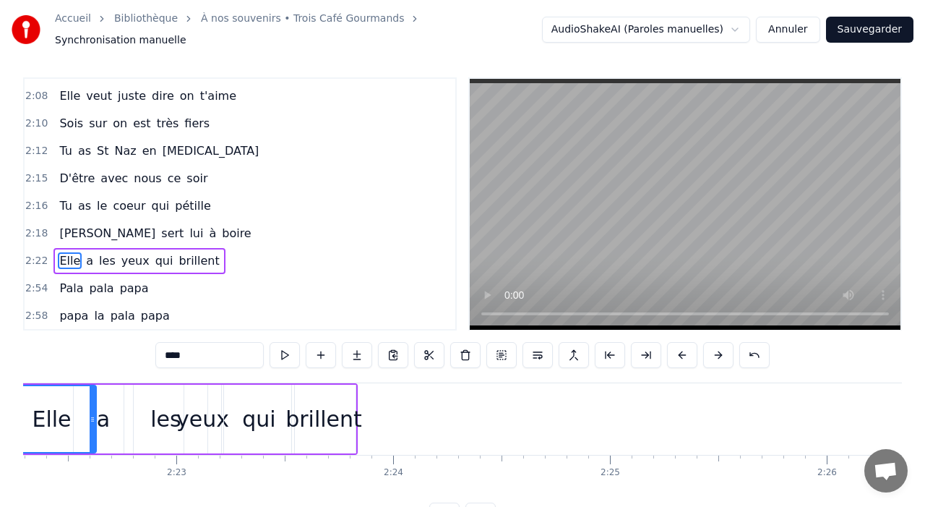
click at [682, 352] on button at bounding box center [682, 355] width 30 height 26
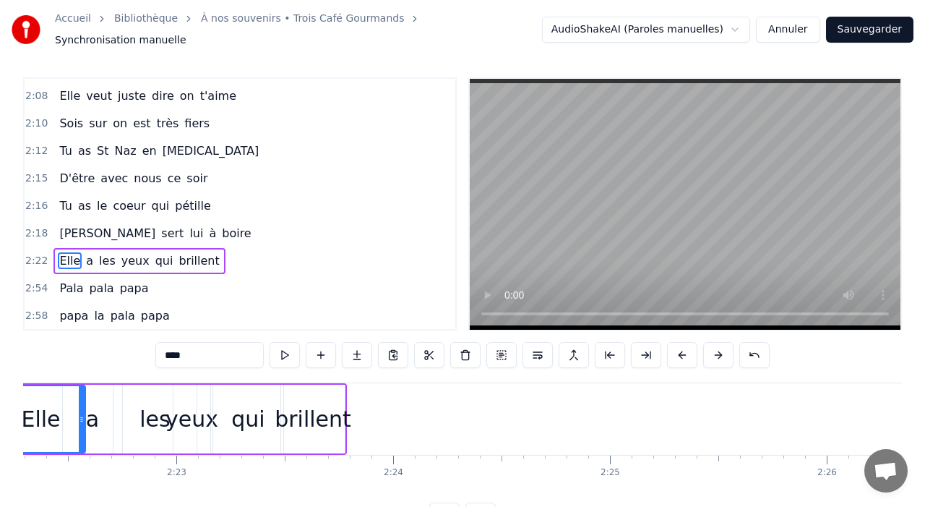
click at [682, 352] on button at bounding box center [682, 355] width 30 height 26
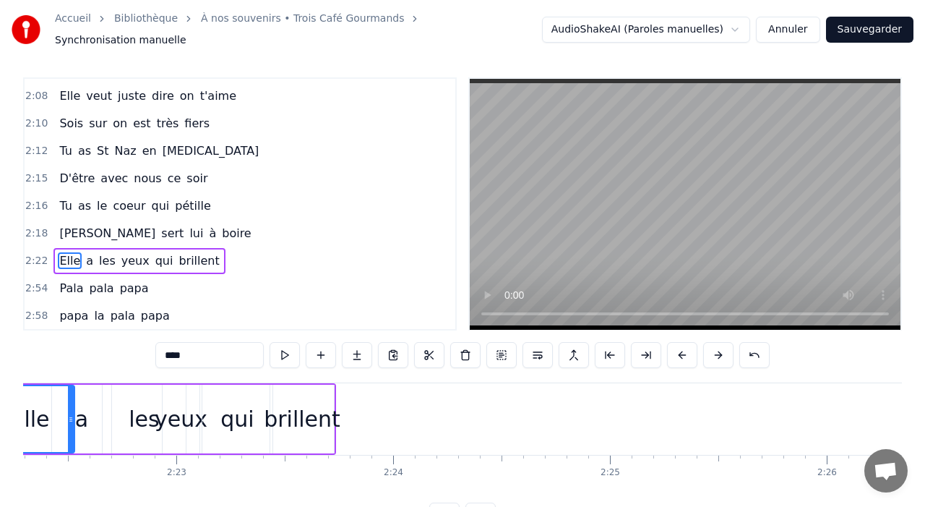
click at [682, 352] on button at bounding box center [682, 355] width 30 height 26
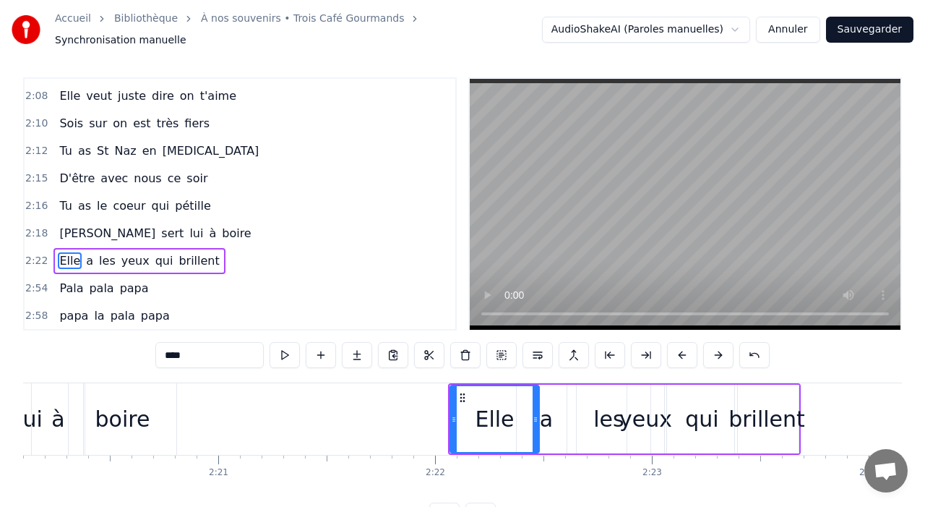
scroll to position [0, 30374]
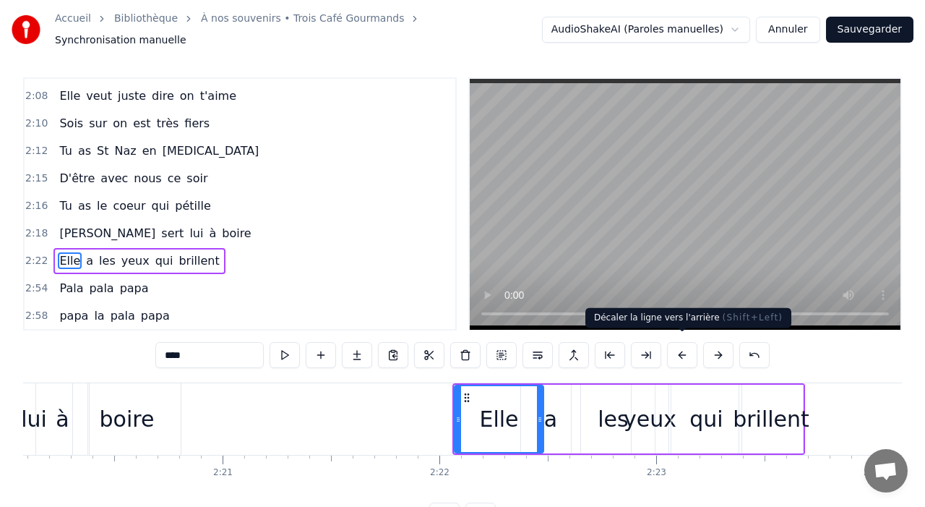
click at [683, 353] on button at bounding box center [682, 355] width 30 height 26
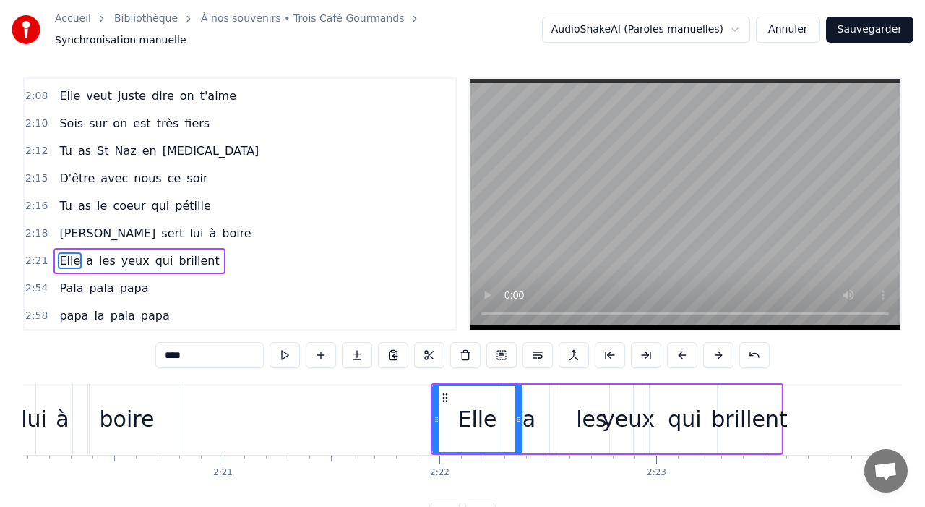
click at [683, 353] on button at bounding box center [682, 355] width 30 height 26
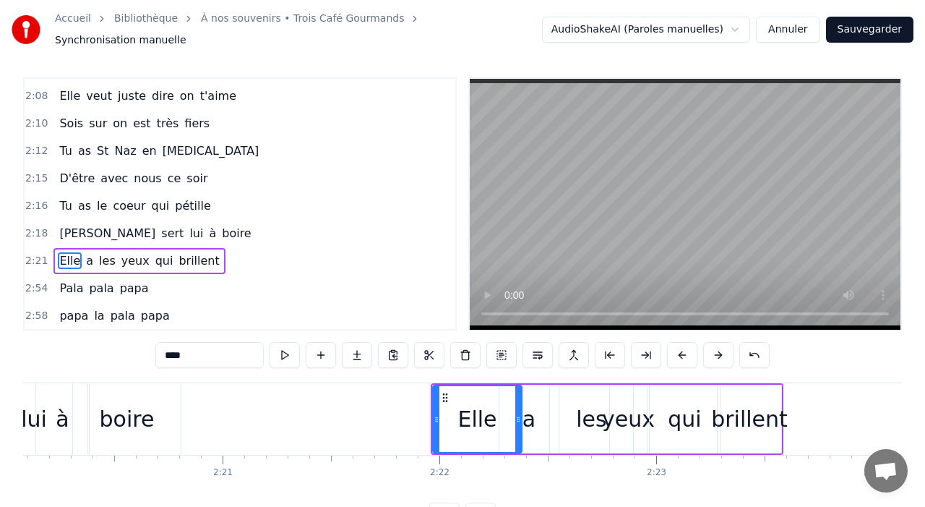
click at [683, 353] on button at bounding box center [682, 355] width 30 height 26
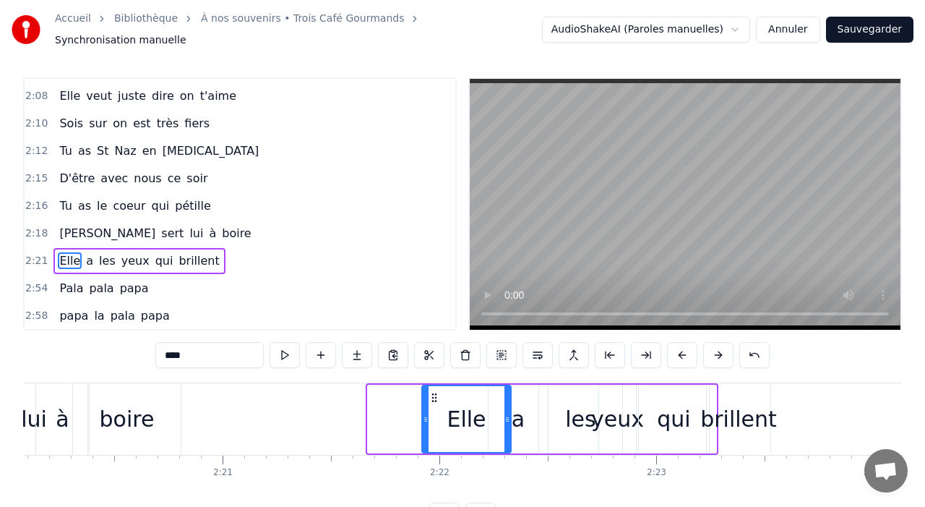
click at [683, 353] on button at bounding box center [682, 355] width 30 height 26
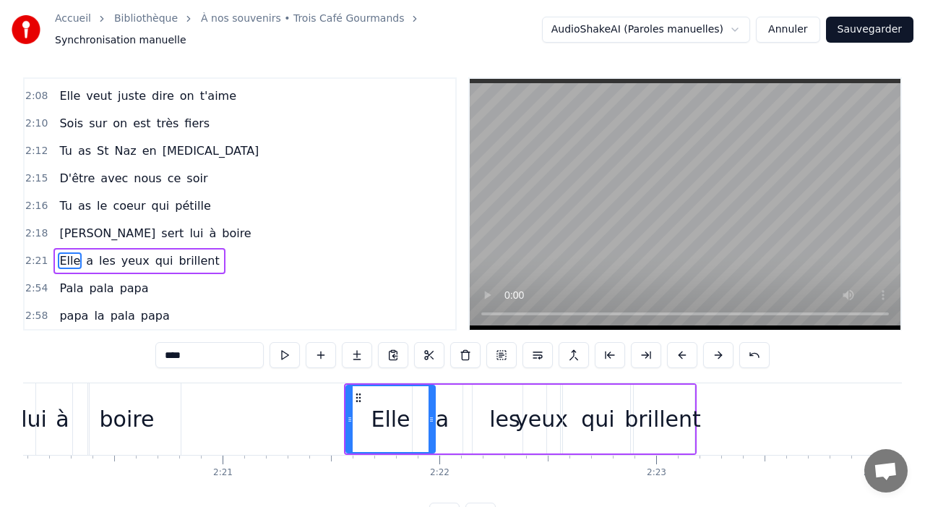
click at [683, 353] on button at bounding box center [682, 355] width 30 height 26
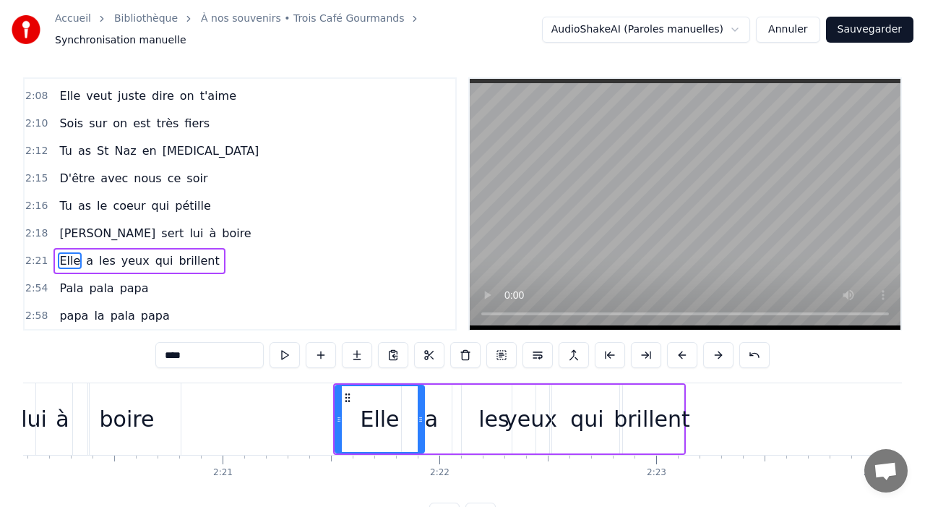
click at [683, 353] on button at bounding box center [682, 355] width 30 height 26
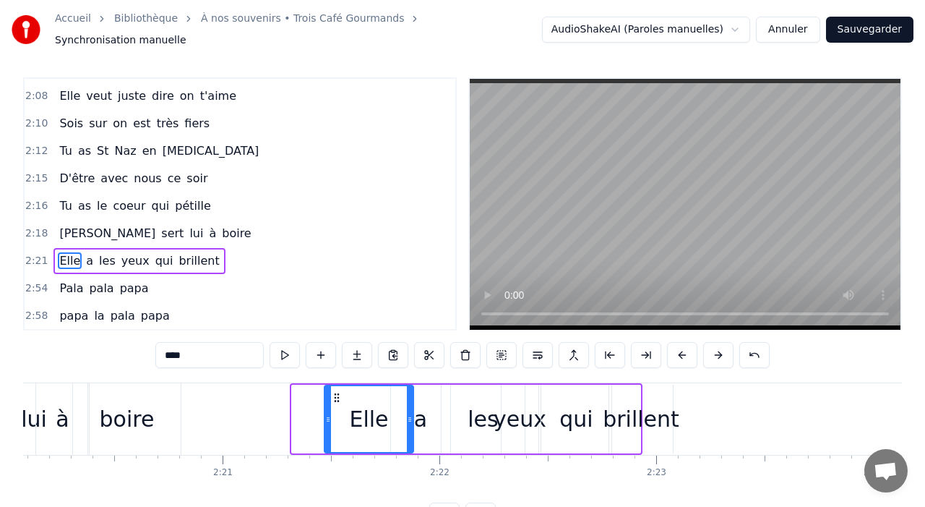
click at [683, 353] on button at bounding box center [682, 355] width 30 height 26
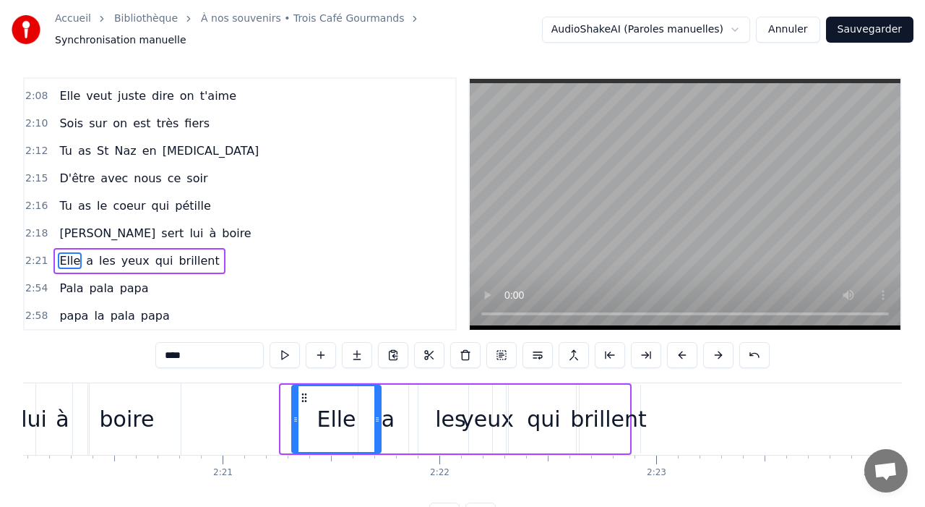
click at [683, 353] on button at bounding box center [682, 355] width 30 height 26
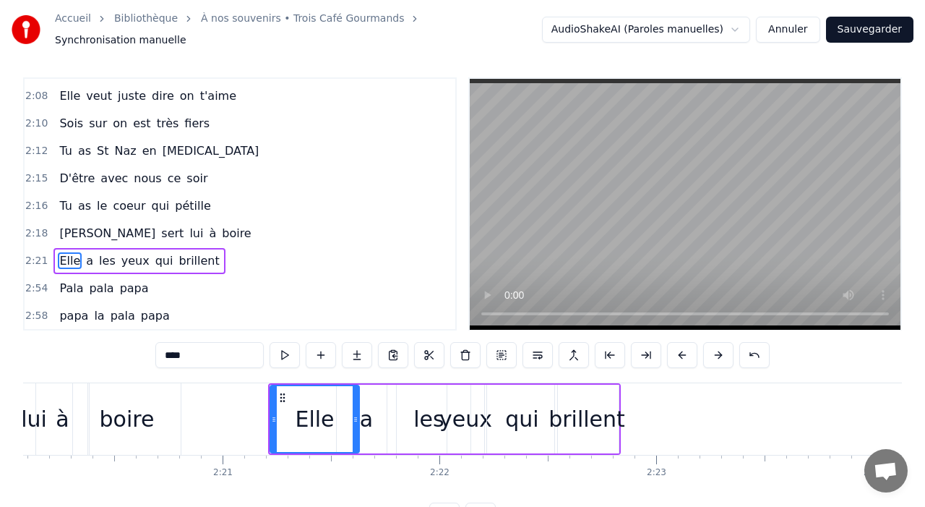
click at [683, 353] on button at bounding box center [682, 355] width 30 height 26
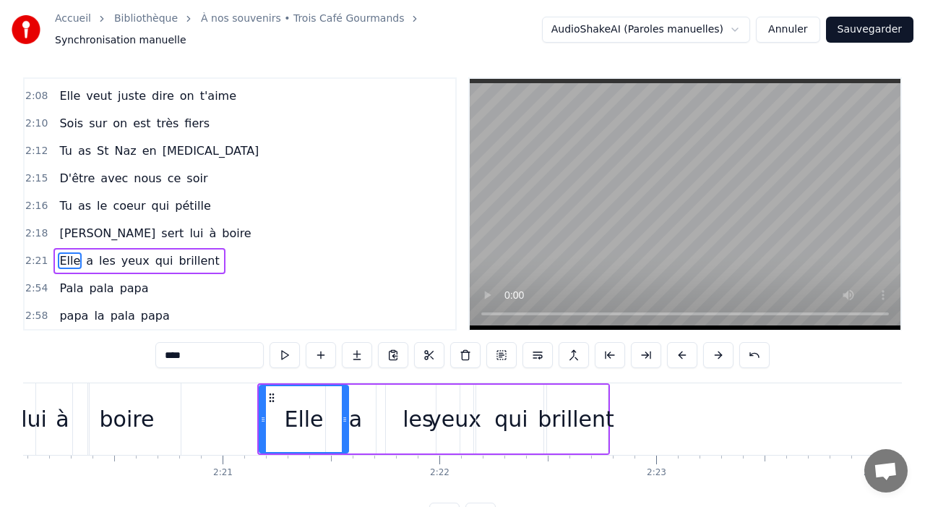
click at [683, 353] on button at bounding box center [682, 355] width 30 height 26
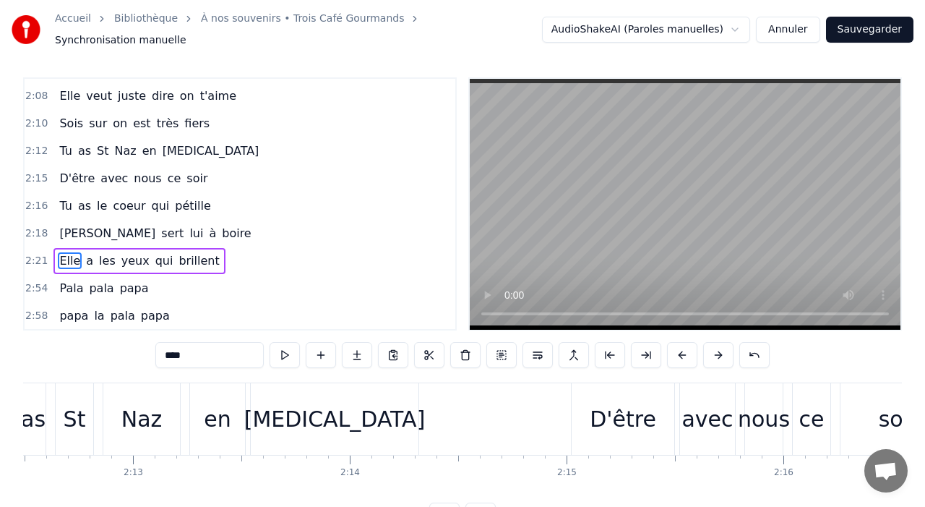
scroll to position [0, 28785]
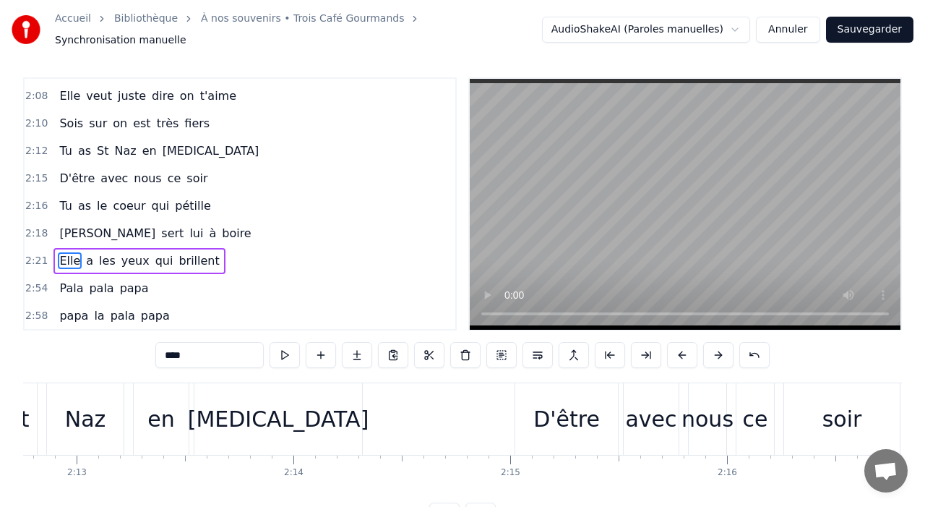
click at [532, 413] on div "D'être" at bounding box center [566, 419] width 103 height 72
type input "******"
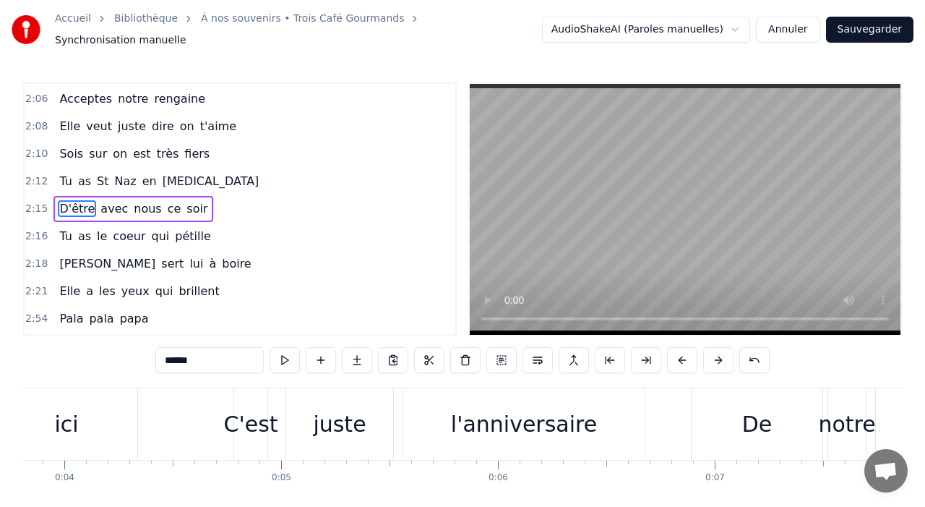
scroll to position [0, 0]
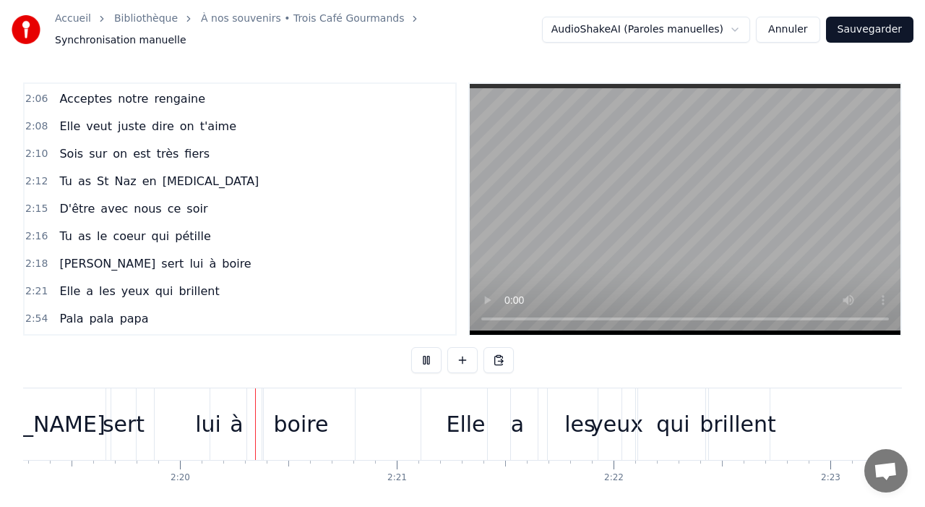
scroll to position [0, 30241]
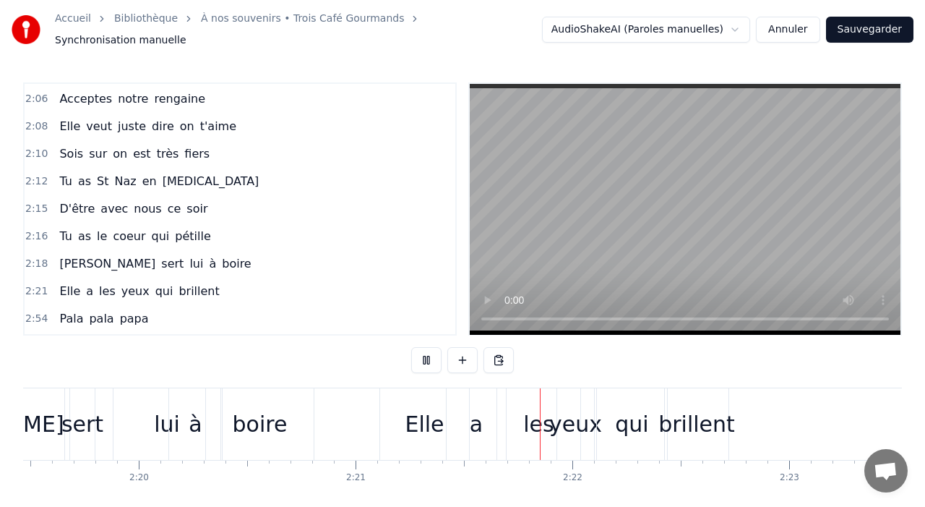
click at [687, 191] on video at bounding box center [685, 209] width 431 height 251
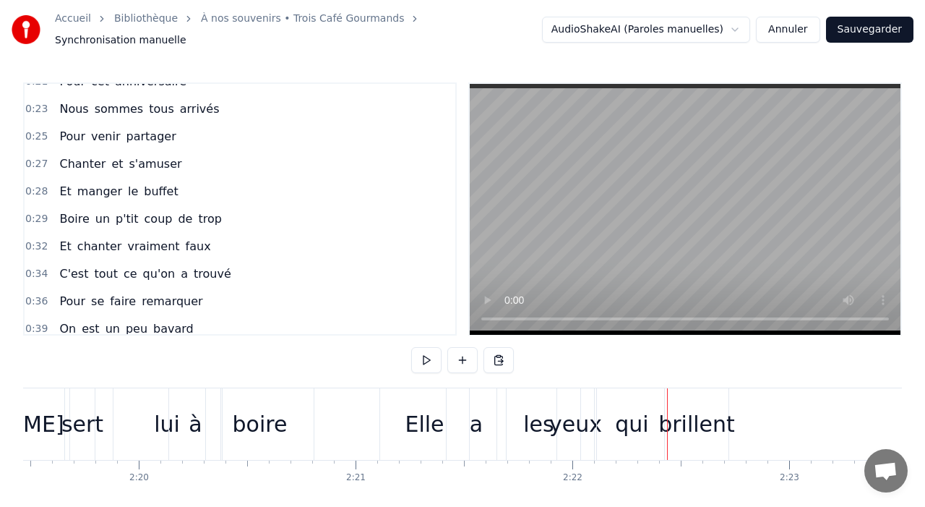
scroll to position [0, 0]
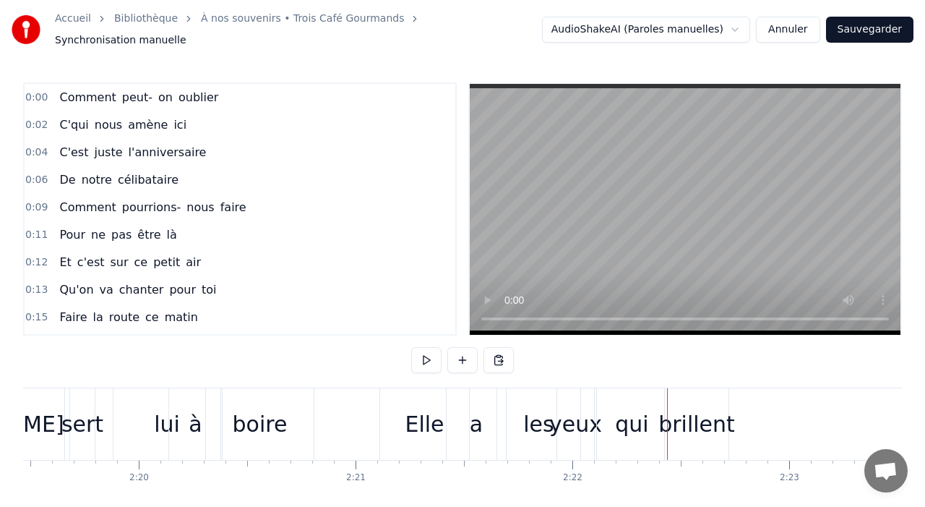
click at [864, 30] on button "Sauvegarder" at bounding box center [869, 30] width 87 height 26
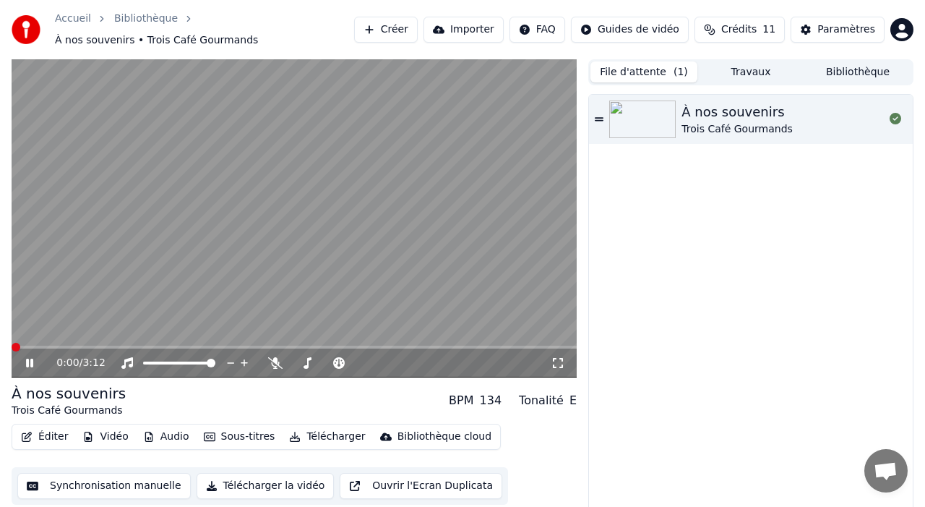
click at [361, 197] on video at bounding box center [294, 218] width 565 height 318
click at [12, 351] on span at bounding box center [16, 347] width 9 height 9
click at [551, 368] on icon at bounding box center [558, 363] width 14 height 12
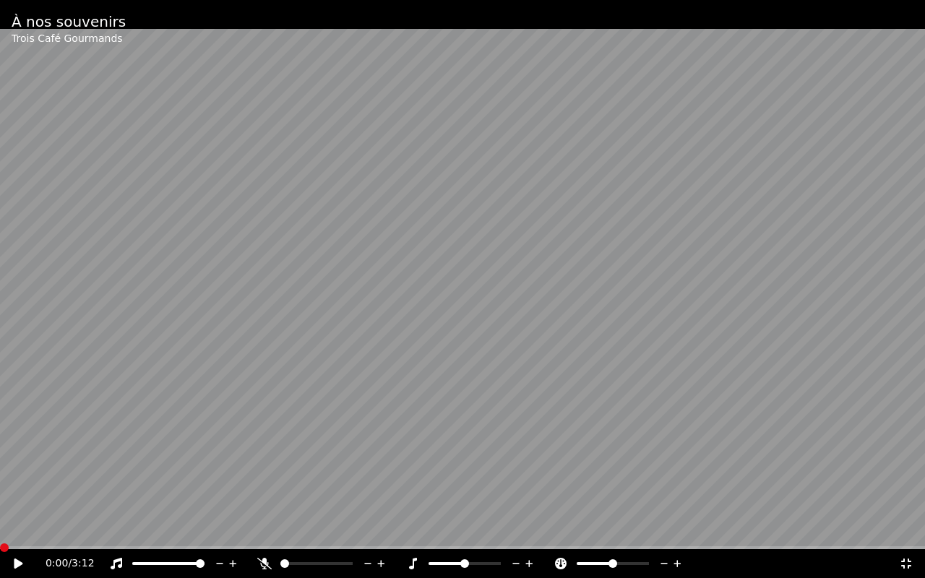
click at [559, 320] on video at bounding box center [462, 289] width 925 height 578
click at [0, 506] on span at bounding box center [4, 548] width 9 height 9
click at [90, 490] on video at bounding box center [462, 289] width 925 height 578
click at [101, 491] on video at bounding box center [462, 289] width 925 height 578
click at [707, 343] on video at bounding box center [462, 289] width 925 height 578
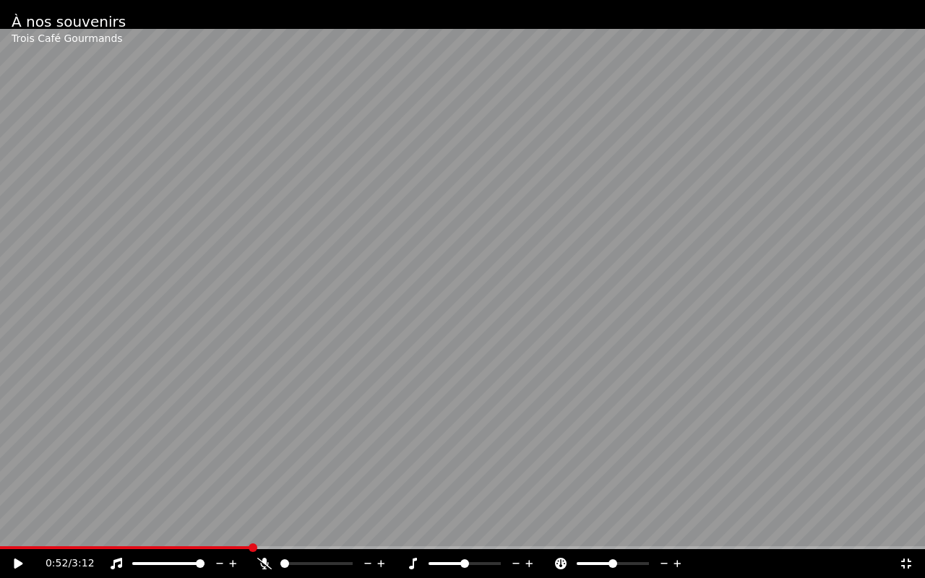
click at [707, 343] on video at bounding box center [462, 289] width 925 height 578
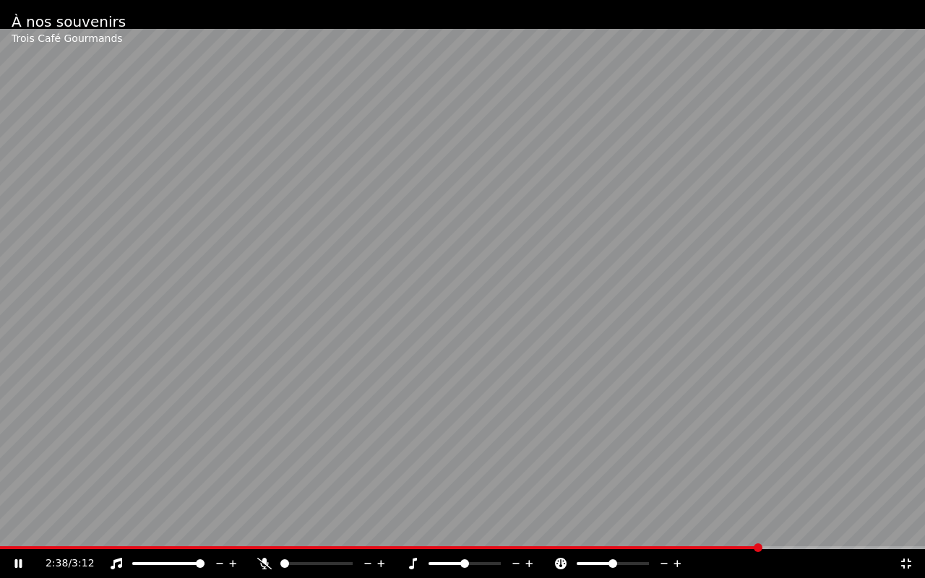
click at [909, 506] on icon at bounding box center [906, 564] width 10 height 10
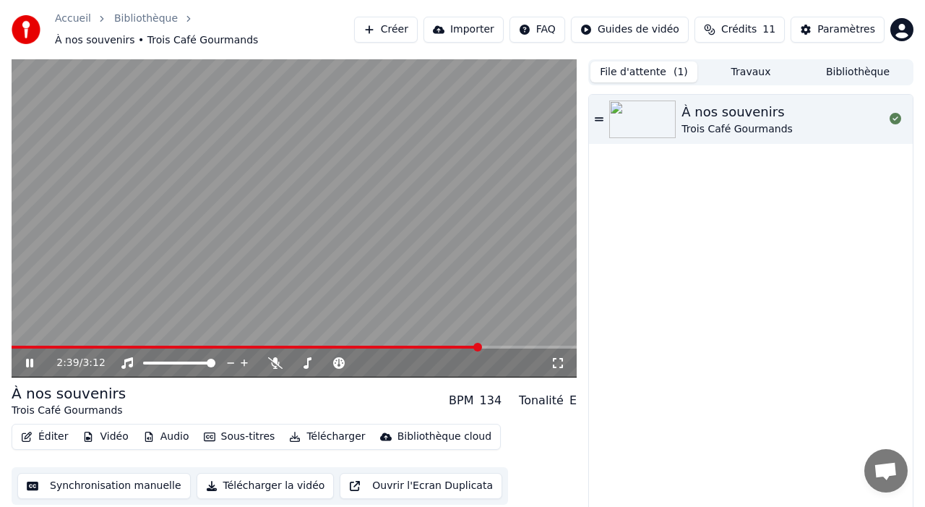
click at [376, 244] on video at bounding box center [294, 218] width 565 height 318
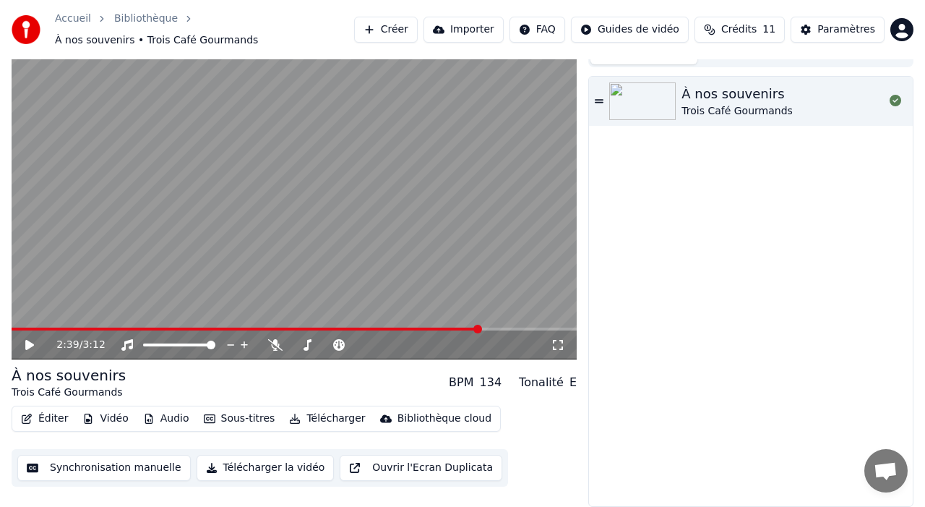
click at [281, 463] on button "Télécharger la vidéo" at bounding box center [266, 468] width 138 height 26
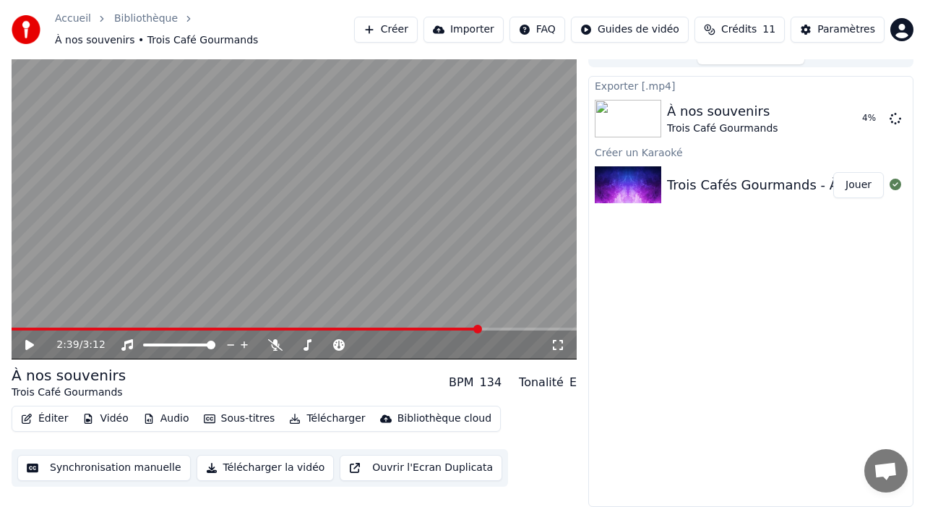
click at [309, 418] on button "Télécharger" at bounding box center [326, 418] width 87 height 20
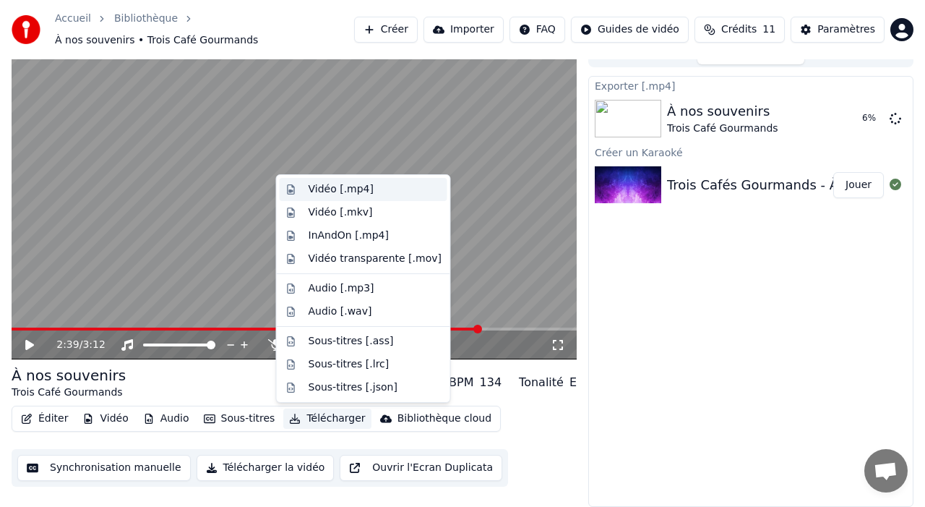
click at [346, 192] on div "Vidéo [.mp4]" at bounding box center [341, 189] width 65 height 14
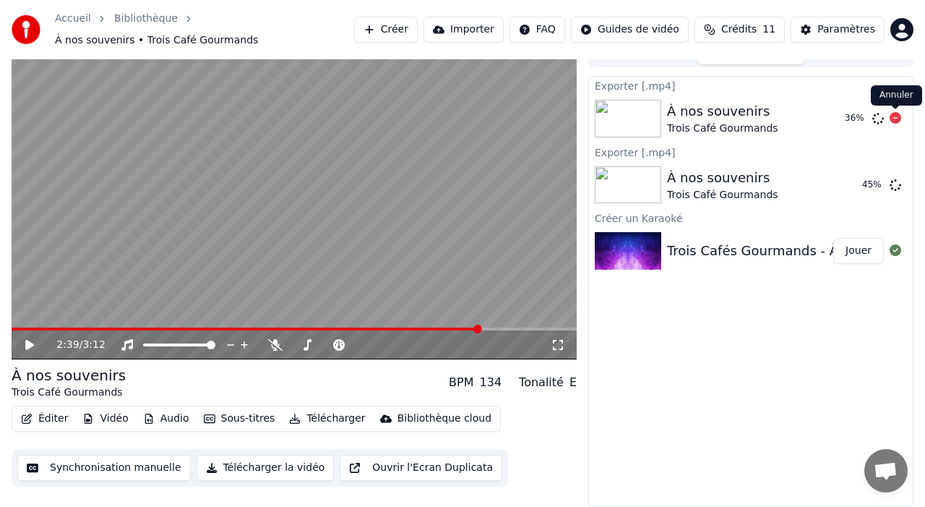
click at [895, 122] on icon at bounding box center [896, 118] width 12 height 12
click at [856, 183] on button "Afficher" at bounding box center [852, 185] width 64 height 26
